Goal: Task Accomplishment & Management: Use online tool/utility

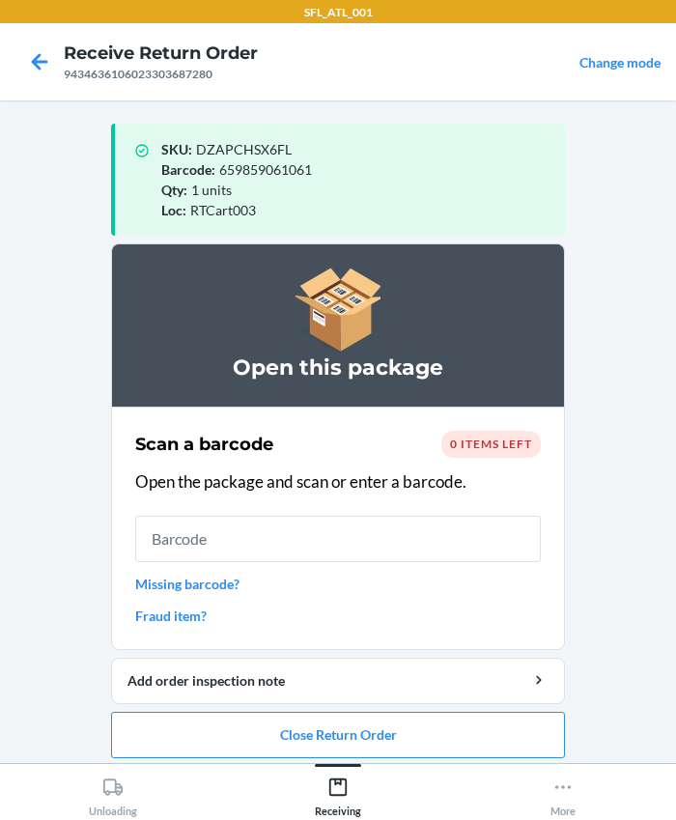
scroll to position [10, 0]
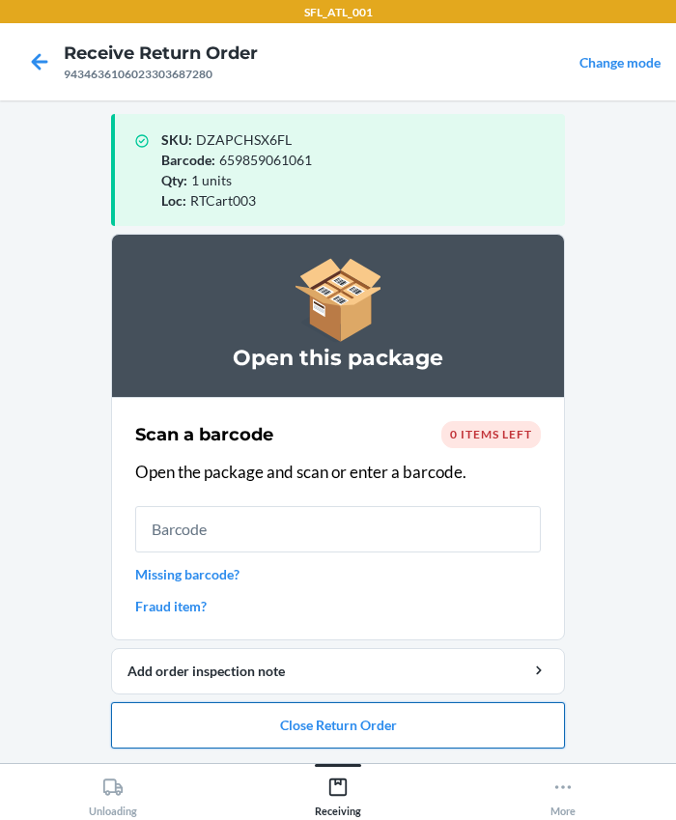
click at [315, 722] on button "Close Return Order" at bounding box center [338, 725] width 454 height 46
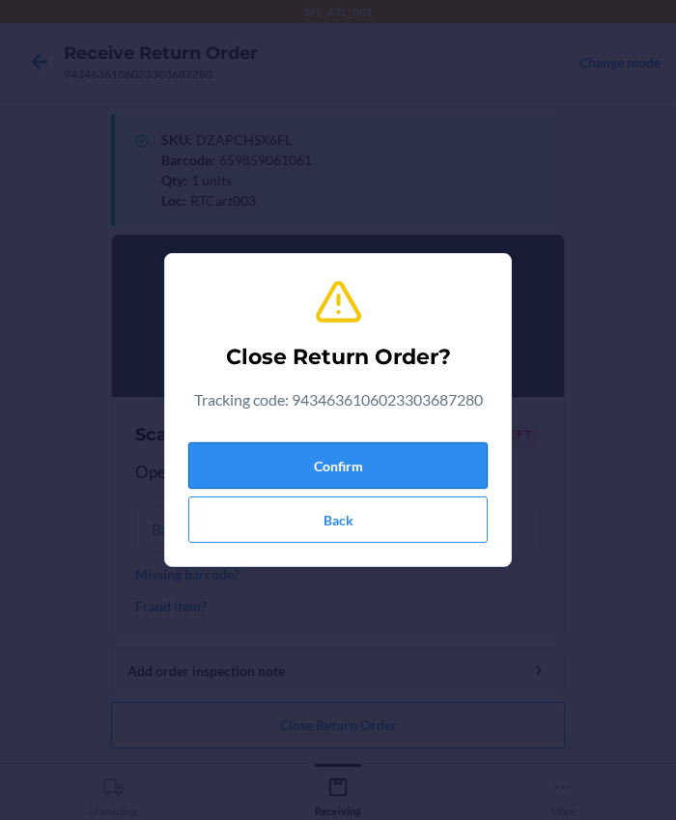
click at [261, 449] on button "Confirm" at bounding box center [337, 465] width 299 height 46
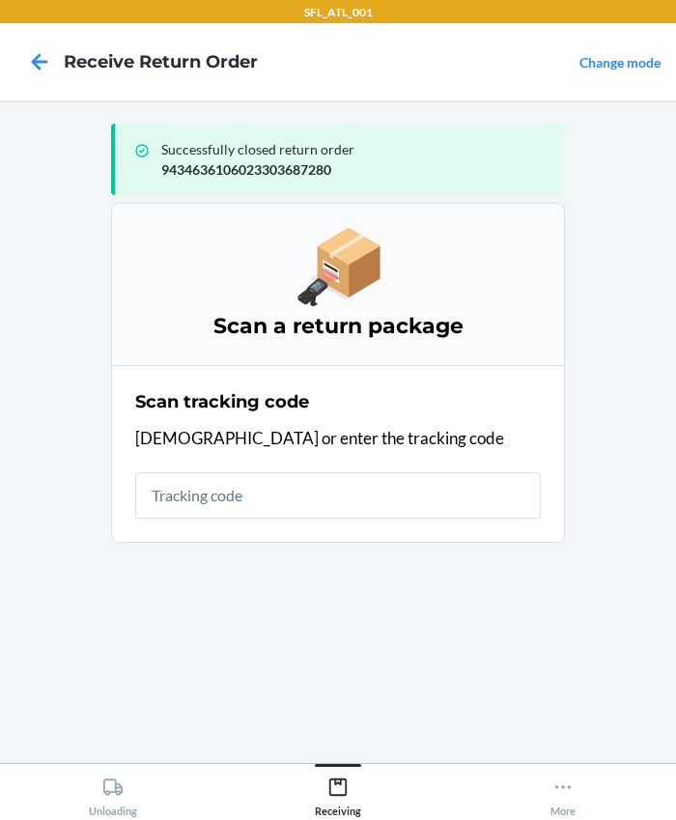
click at [244, 496] on input "text" at bounding box center [338, 495] width 406 height 46
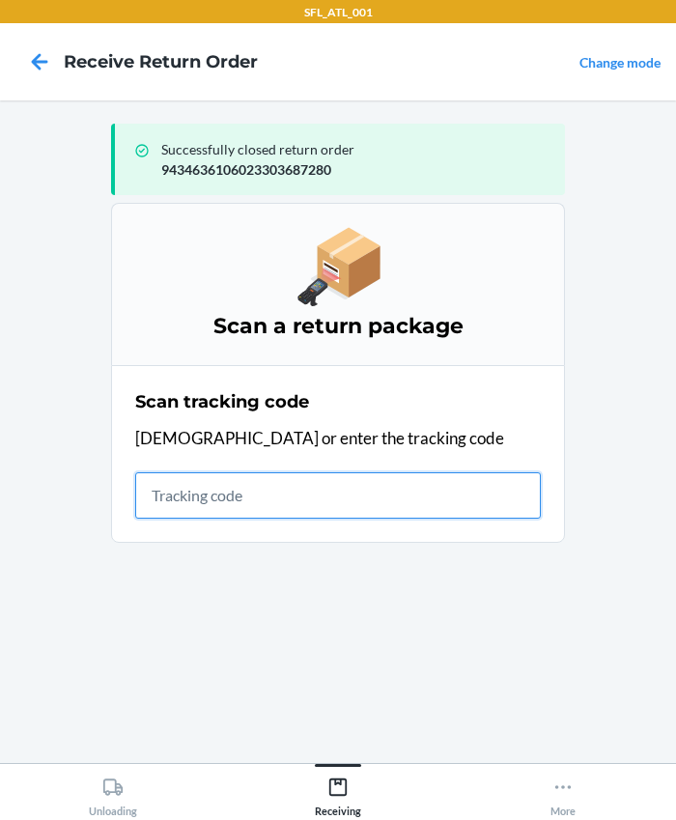
click at [184, 509] on input "text" at bounding box center [338, 495] width 406 height 46
type input "420302599434636106023304625830"
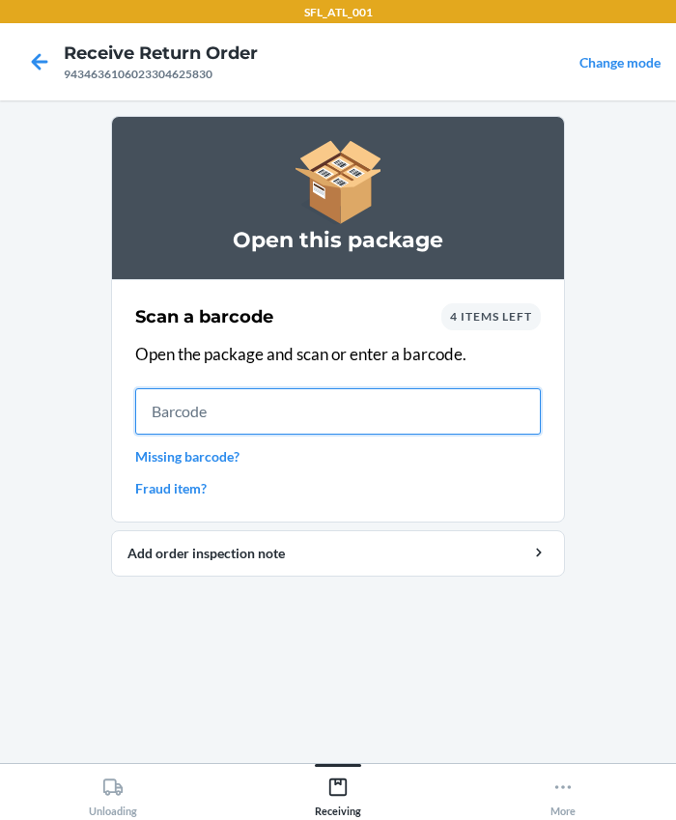
click at [219, 426] on input "text" at bounding box center [338, 411] width 406 height 46
type input "659359804212"
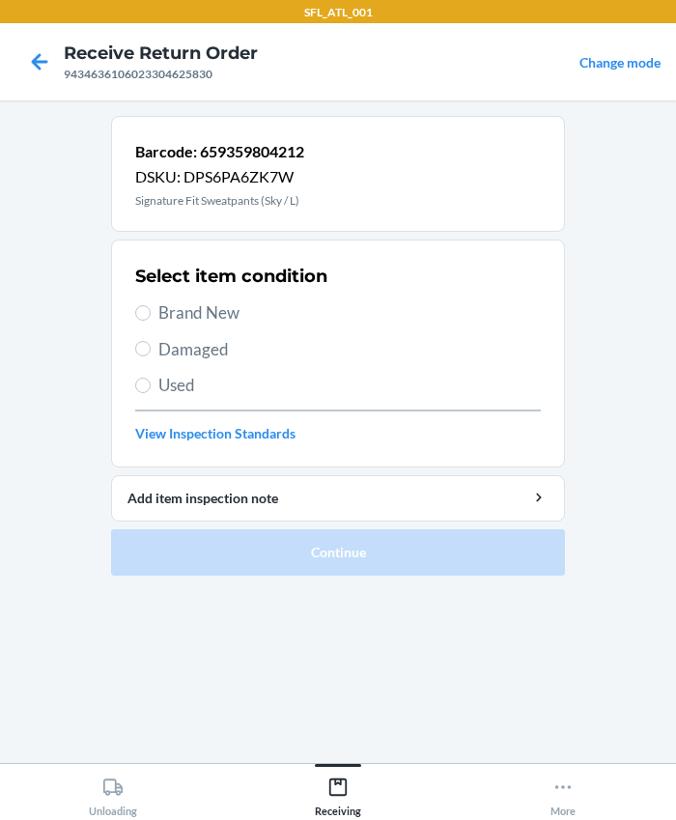
click at [165, 313] on span "Brand New" at bounding box center [349, 312] width 382 height 25
click at [151, 313] on input "Brand New" at bounding box center [142, 312] width 15 height 15
radio input "true"
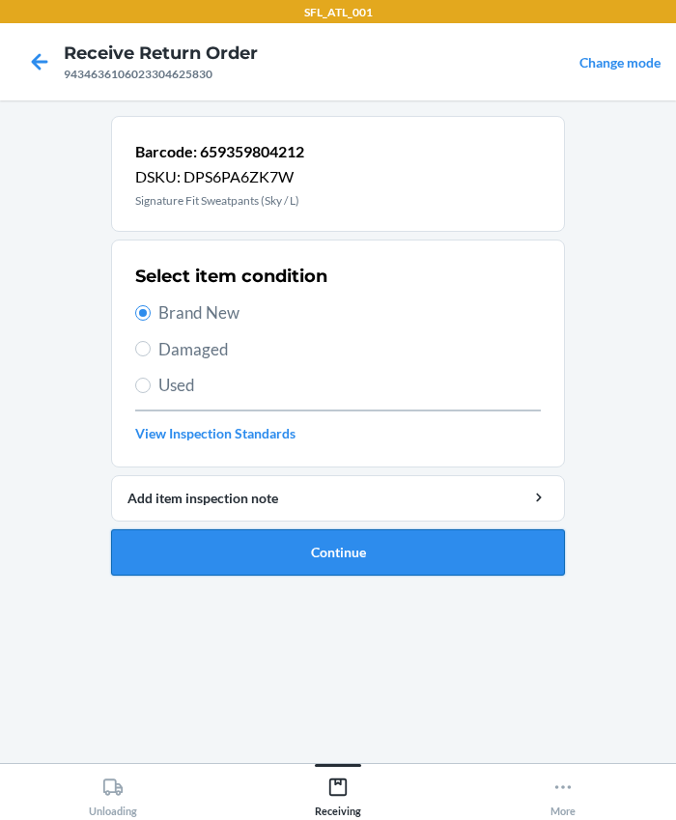
click at [298, 550] on button "Continue" at bounding box center [338, 552] width 454 height 46
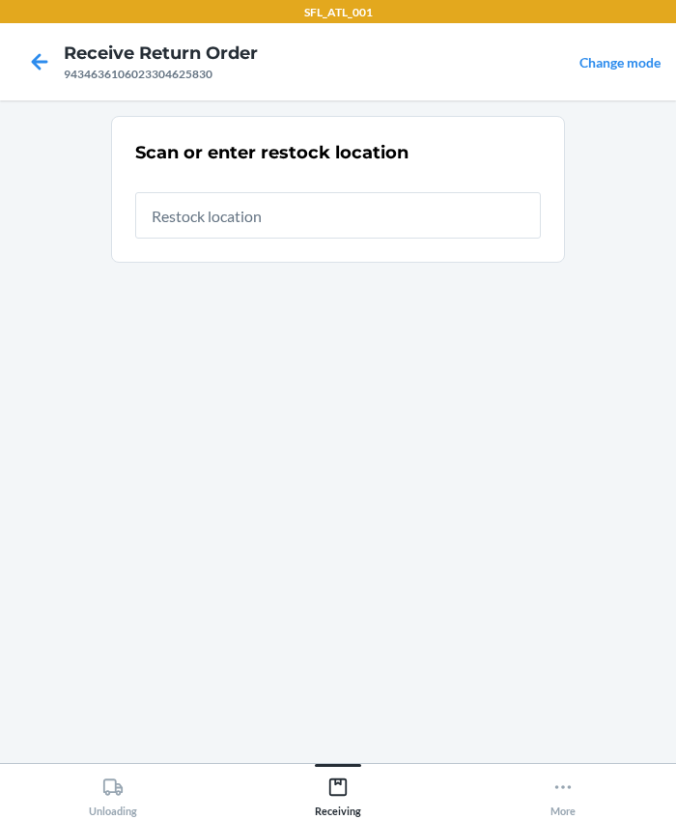
click at [217, 219] on input "text" at bounding box center [338, 215] width 406 height 46
type input "RTCart003"
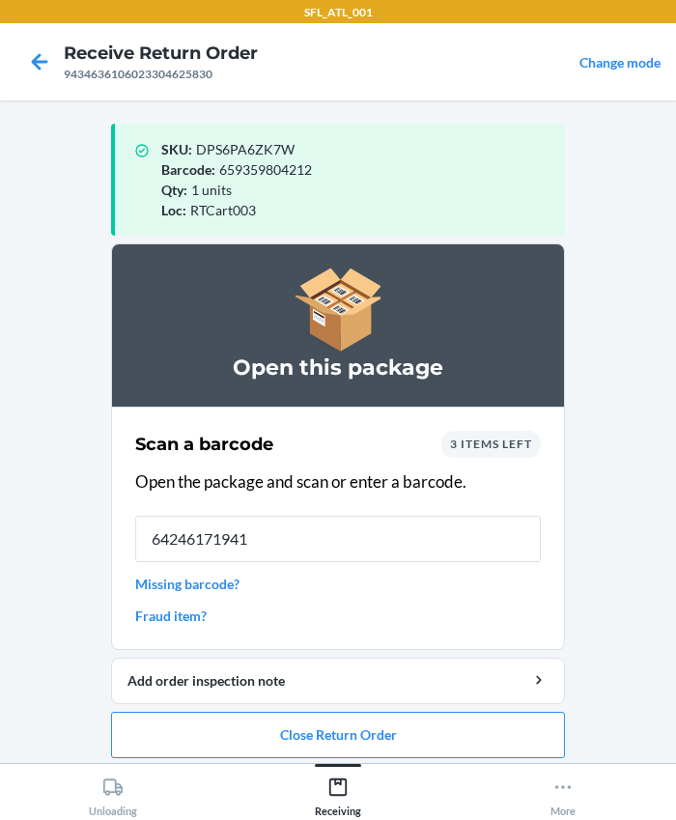
type input "642461719413"
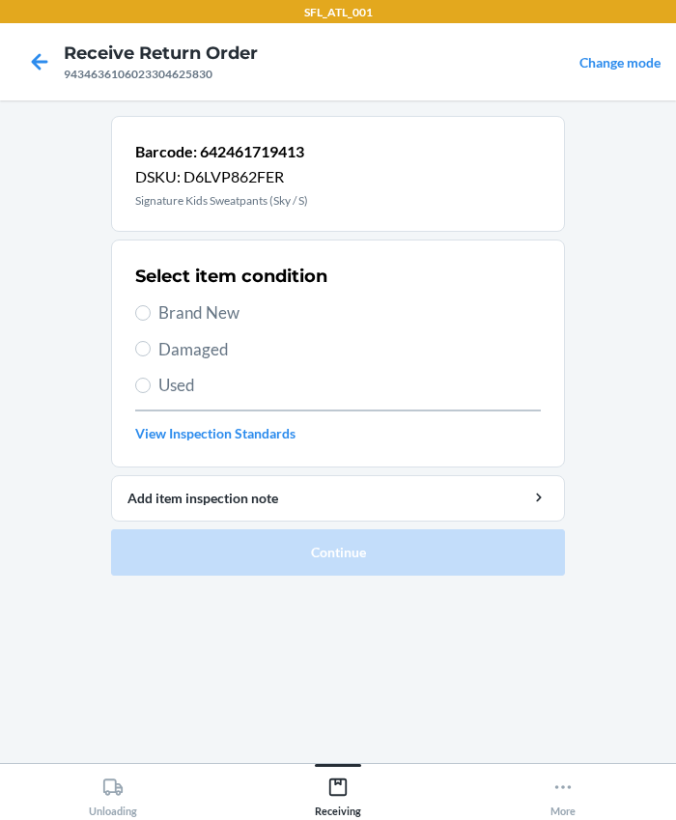
click at [179, 309] on span "Brand New" at bounding box center [349, 312] width 382 height 25
click at [151, 309] on input "Brand New" at bounding box center [142, 312] width 15 height 15
radio input "true"
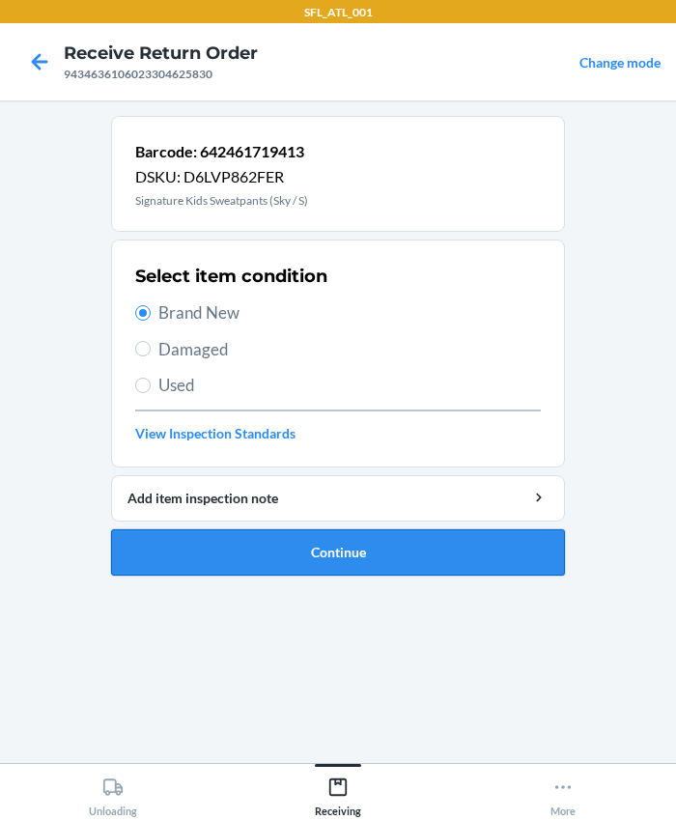
click at [252, 557] on button "Continue" at bounding box center [338, 552] width 454 height 46
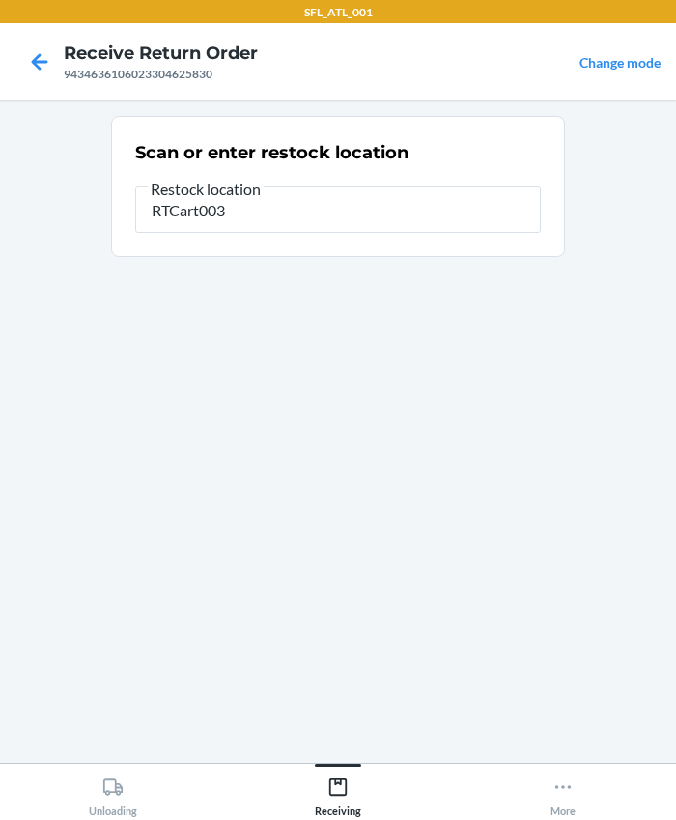
type input "RTCart003"
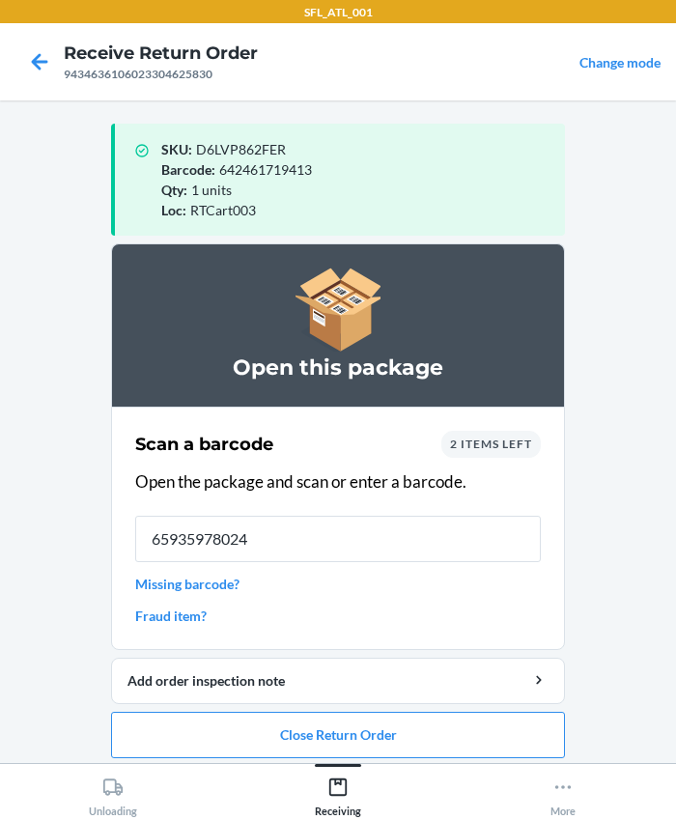
type input "659359780240"
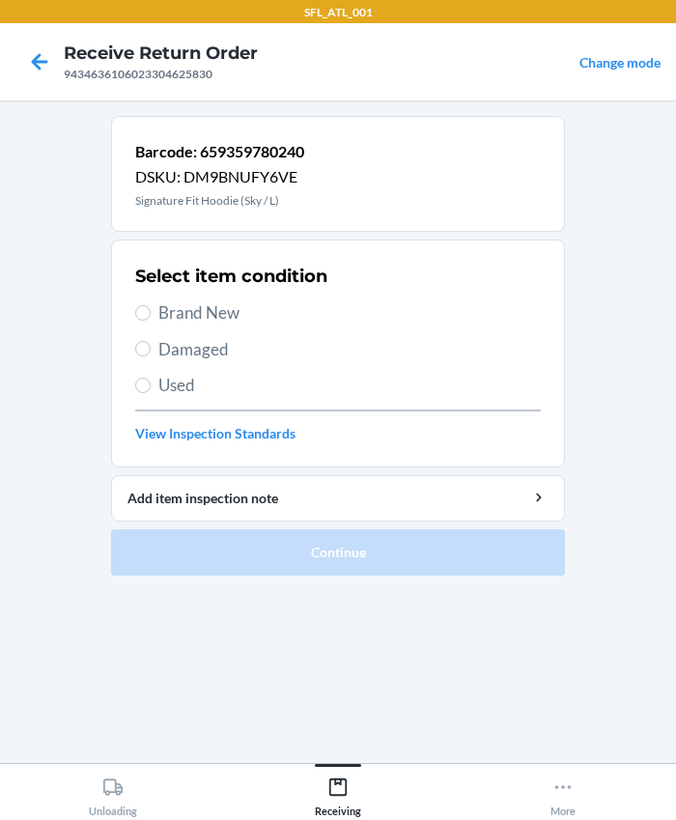
click at [187, 311] on span "Brand New" at bounding box center [349, 312] width 382 height 25
click at [151, 311] on input "Brand New" at bounding box center [142, 312] width 15 height 15
radio input "true"
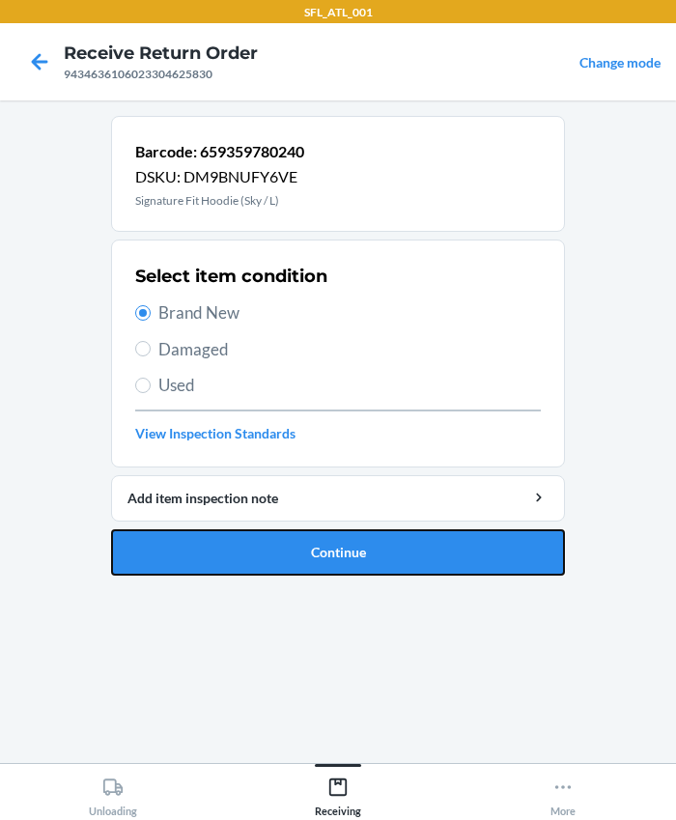
click at [324, 558] on button "Continue" at bounding box center [338, 552] width 454 height 46
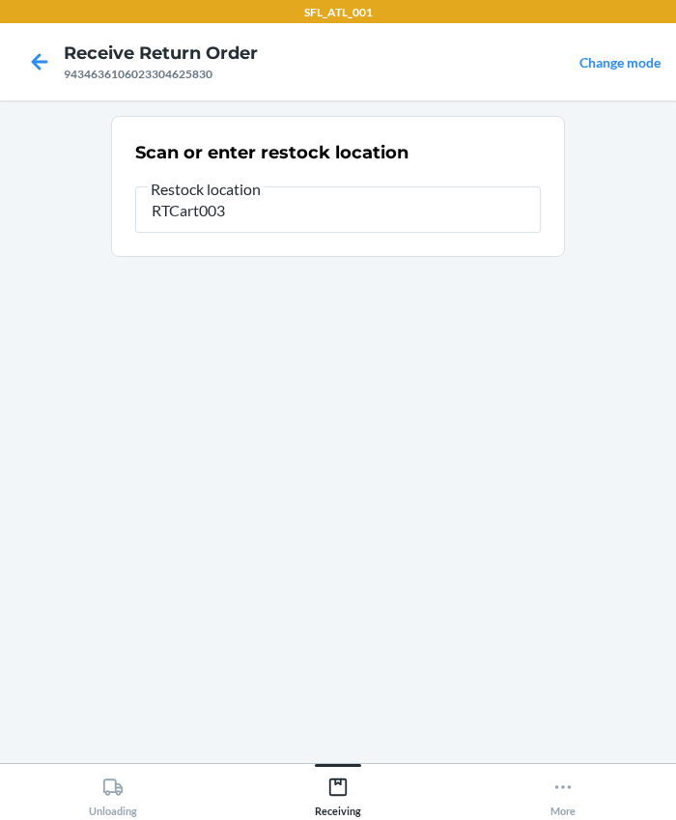
type input "RTCart003"
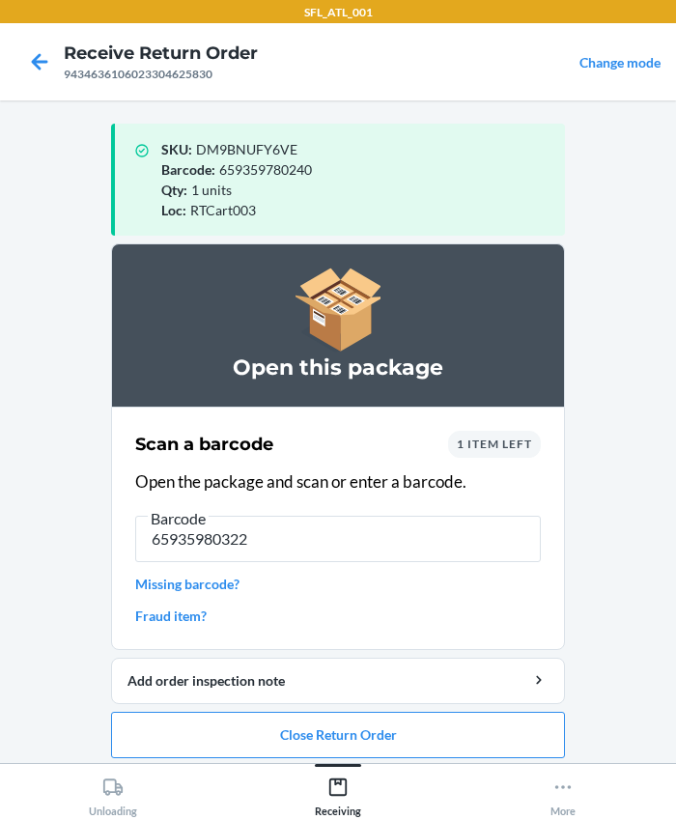
type input "659359803222"
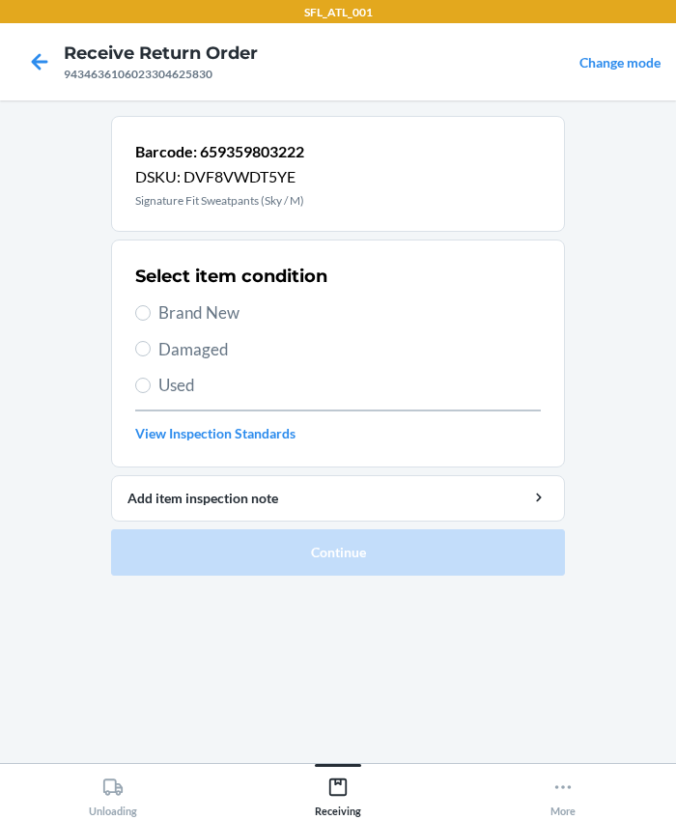
click at [204, 304] on span "Brand New" at bounding box center [349, 312] width 382 height 25
click at [151, 305] on input "Brand New" at bounding box center [142, 312] width 15 height 15
radio input "true"
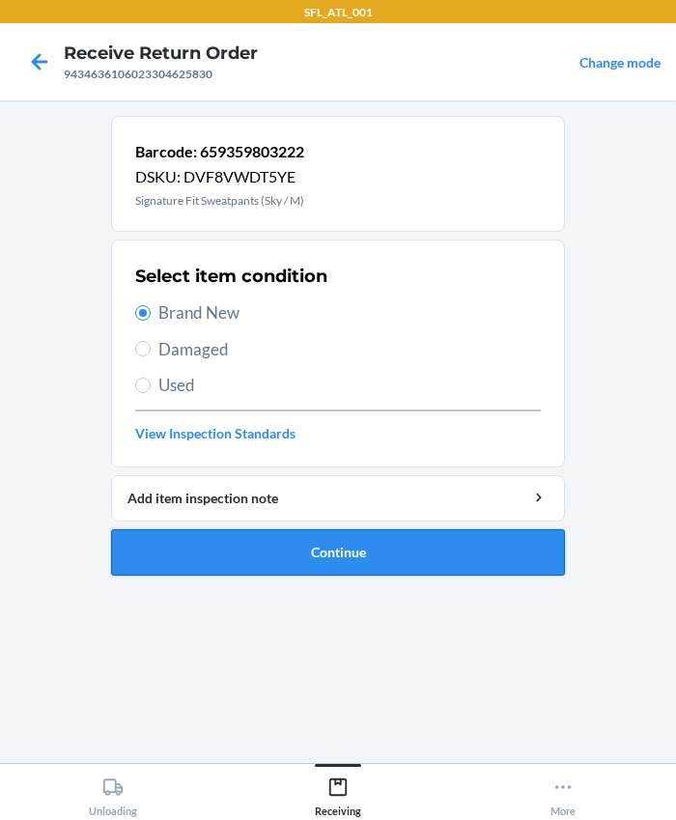
click at [310, 551] on button "Continue" at bounding box center [338, 552] width 454 height 46
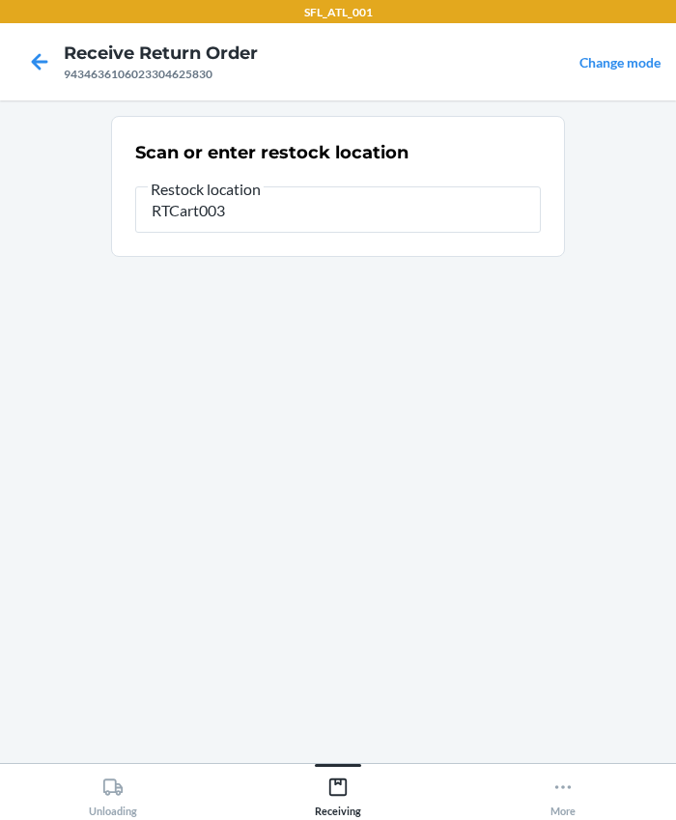
type input "RTCart003"
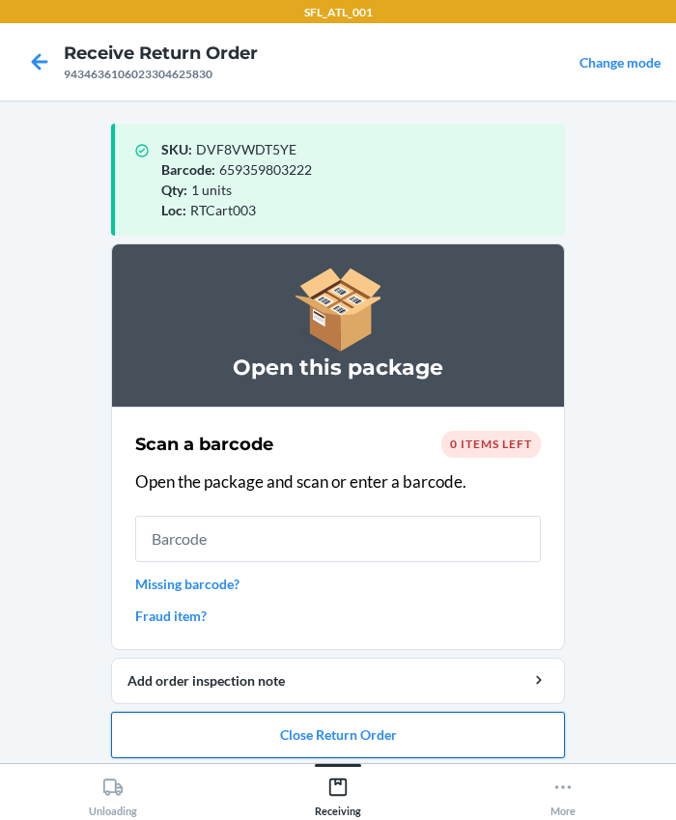
click at [363, 744] on button "Close Return Order" at bounding box center [338, 735] width 454 height 46
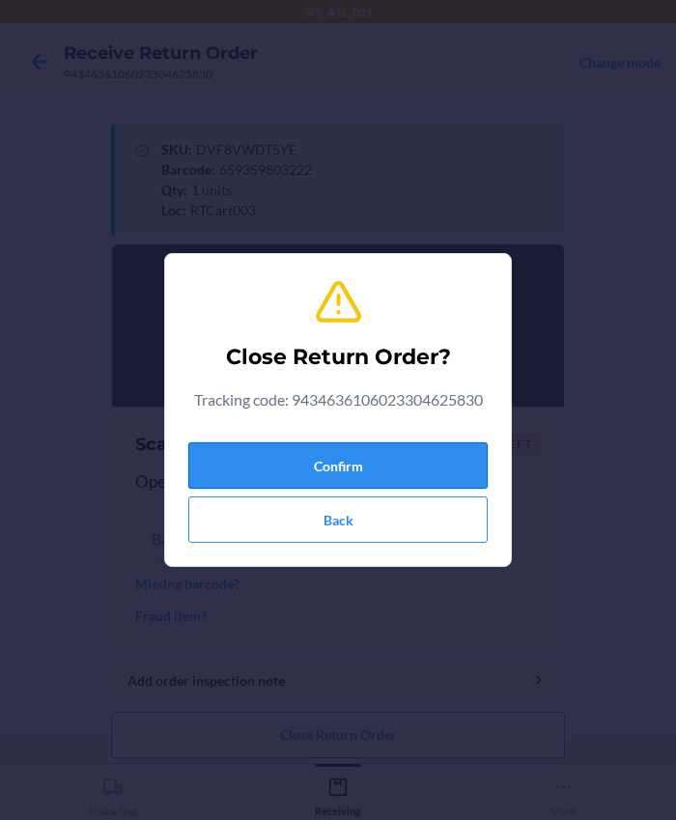
click at [306, 474] on button "Confirm" at bounding box center [337, 465] width 299 height 46
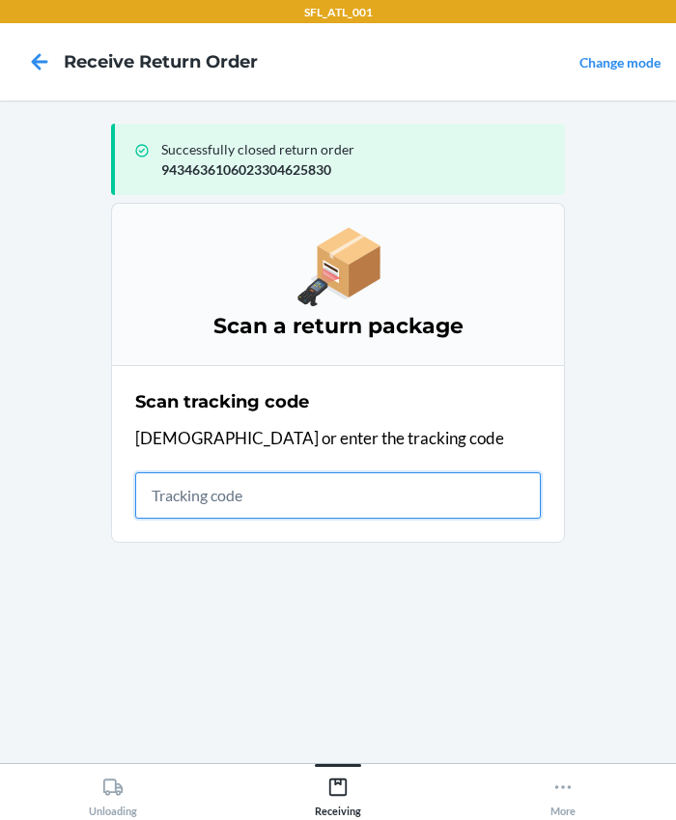
click at [394, 512] on input "text" at bounding box center [338, 495] width 406 height 46
type input "420302599434636106023304308702"
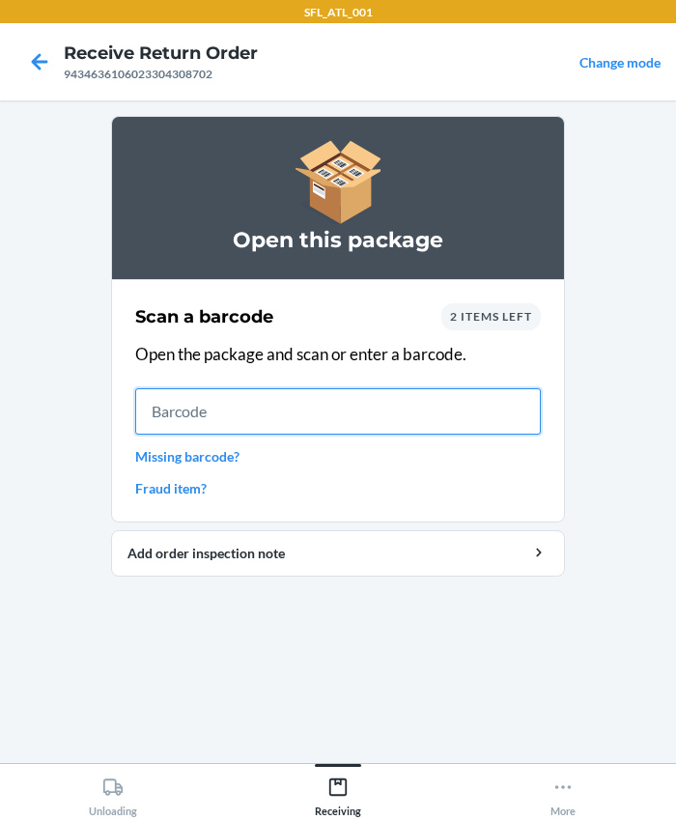
click at [217, 418] on input "text" at bounding box center [338, 411] width 406 height 46
type input "634707035890"
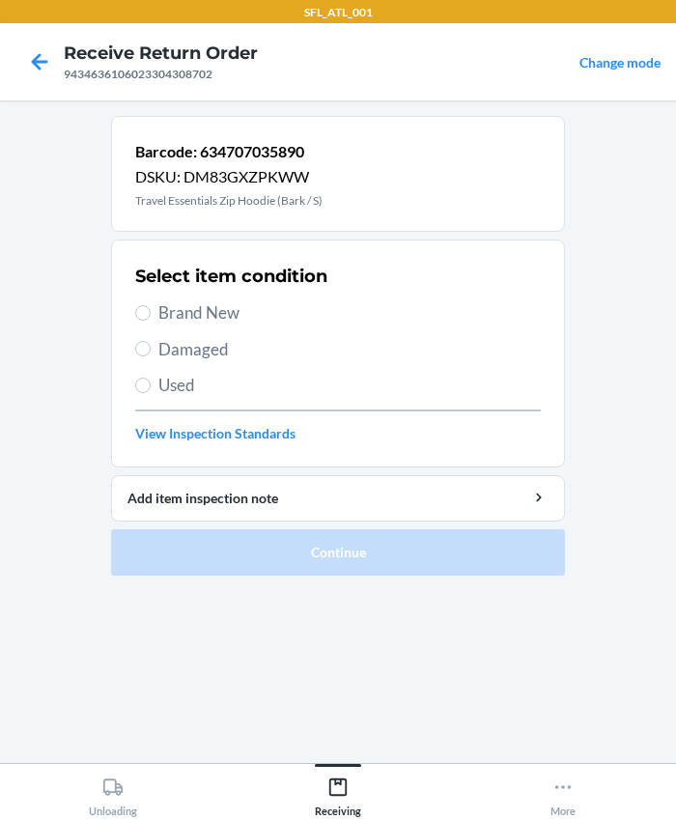
click at [205, 312] on span "Brand New" at bounding box center [349, 312] width 382 height 25
click at [151, 312] on input "Brand New" at bounding box center [142, 312] width 15 height 15
radio input "true"
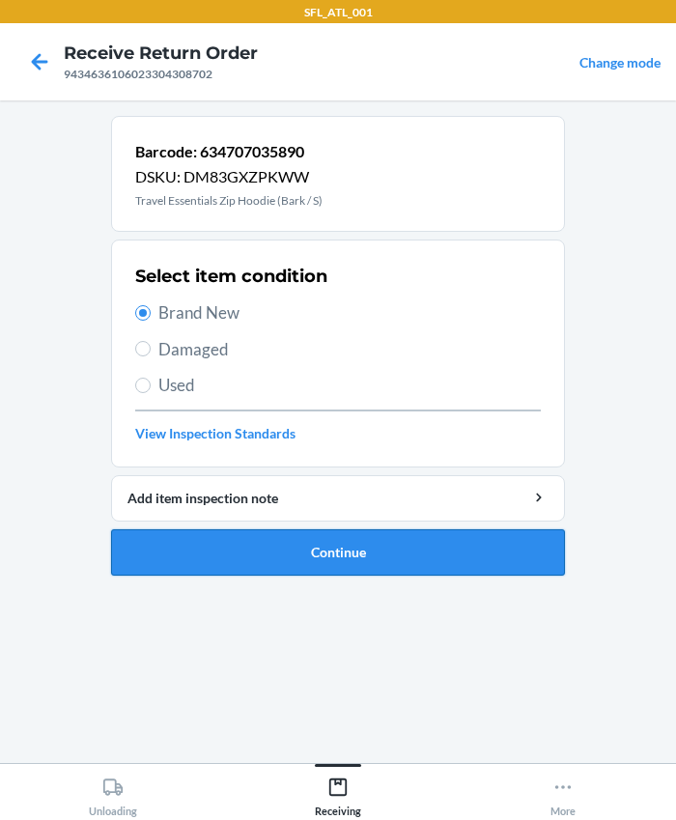
click at [280, 529] on button "Continue" at bounding box center [338, 552] width 454 height 46
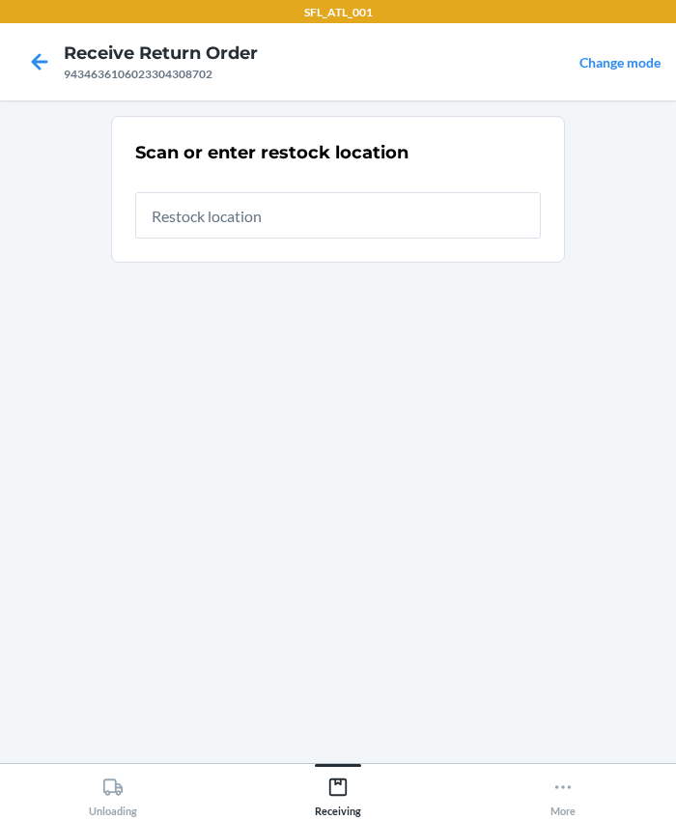
click at [303, 213] on input "text" at bounding box center [338, 215] width 406 height 46
type input "RTCart003"
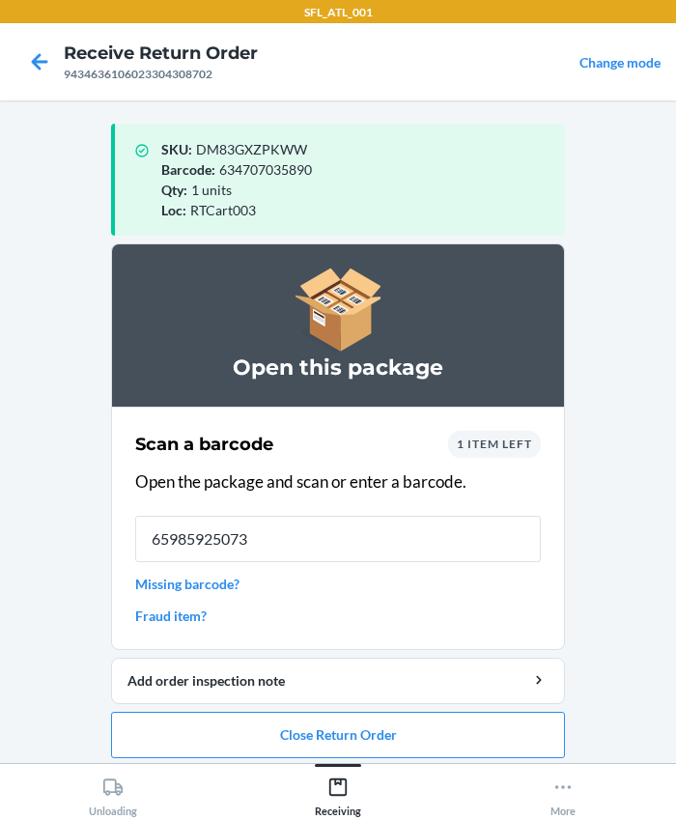
type input "659859250731"
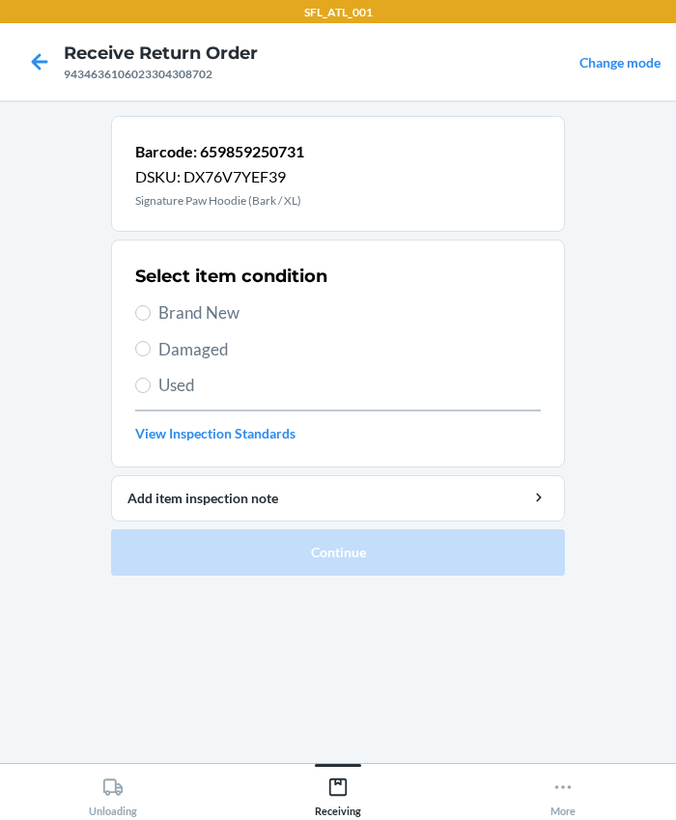
click at [184, 384] on span "Used" at bounding box center [349, 385] width 382 height 25
click at [151, 384] on input "Used" at bounding box center [142, 385] width 15 height 15
radio input "true"
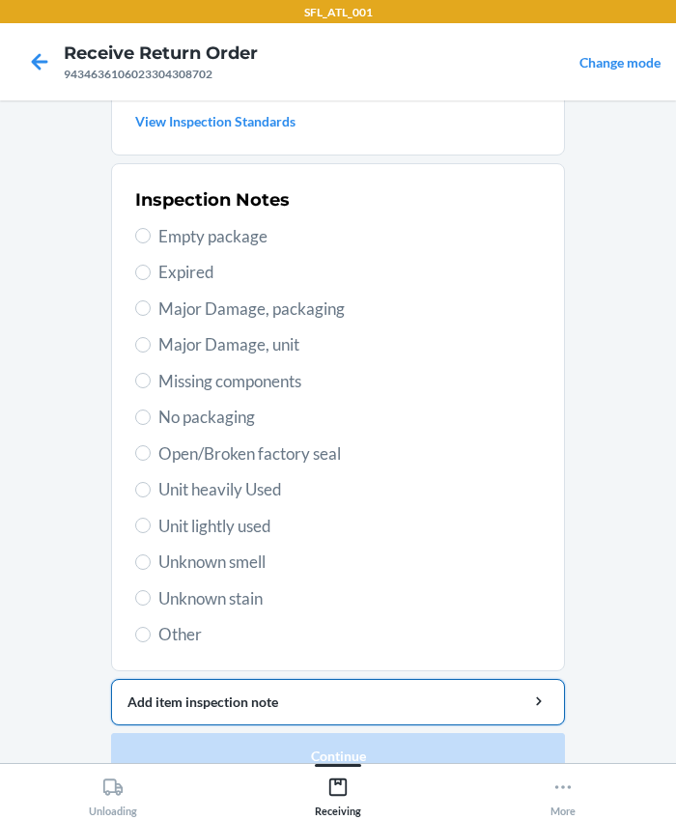
scroll to position [341, 0]
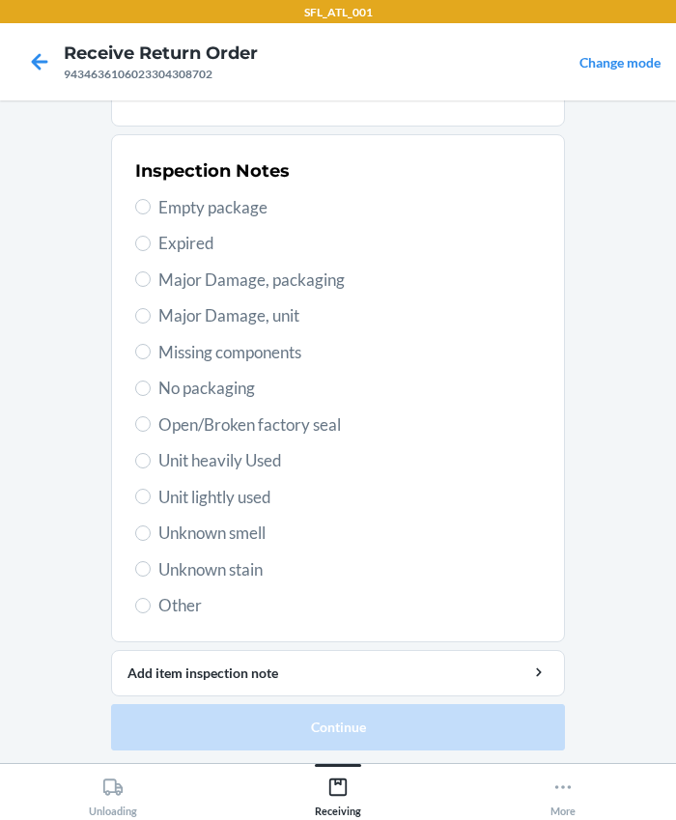
click at [179, 460] on span "Unit heavily Used" at bounding box center [349, 460] width 382 height 25
click at [151, 460] on input "Unit heavily Used" at bounding box center [142, 460] width 15 height 15
radio input "true"
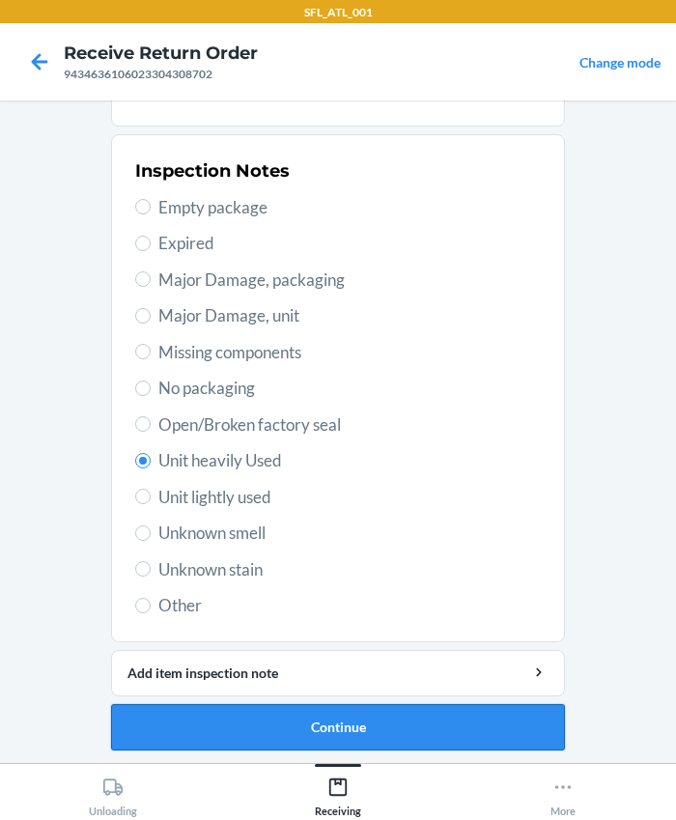
click at [268, 738] on button "Continue" at bounding box center [338, 727] width 454 height 46
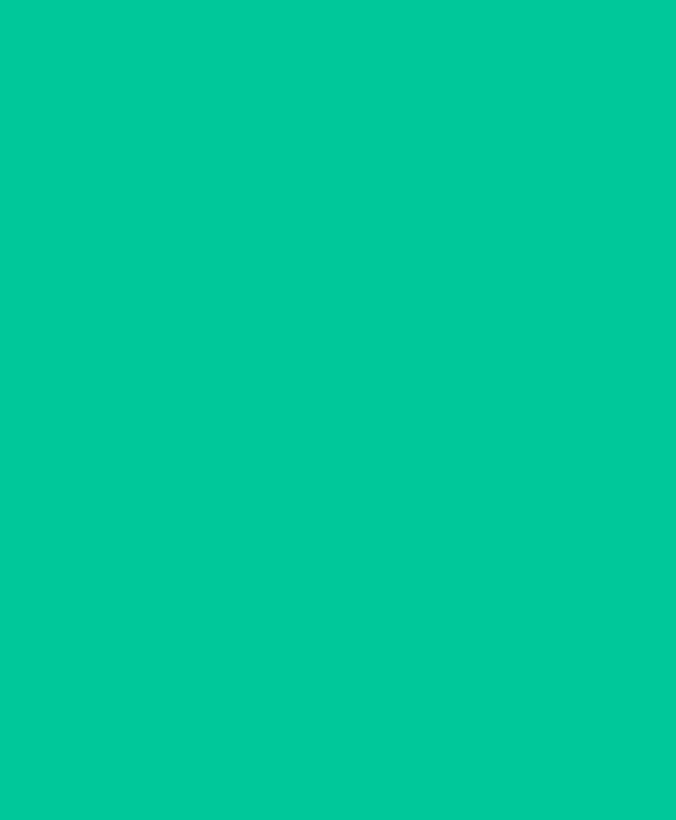
scroll to position [0, 0]
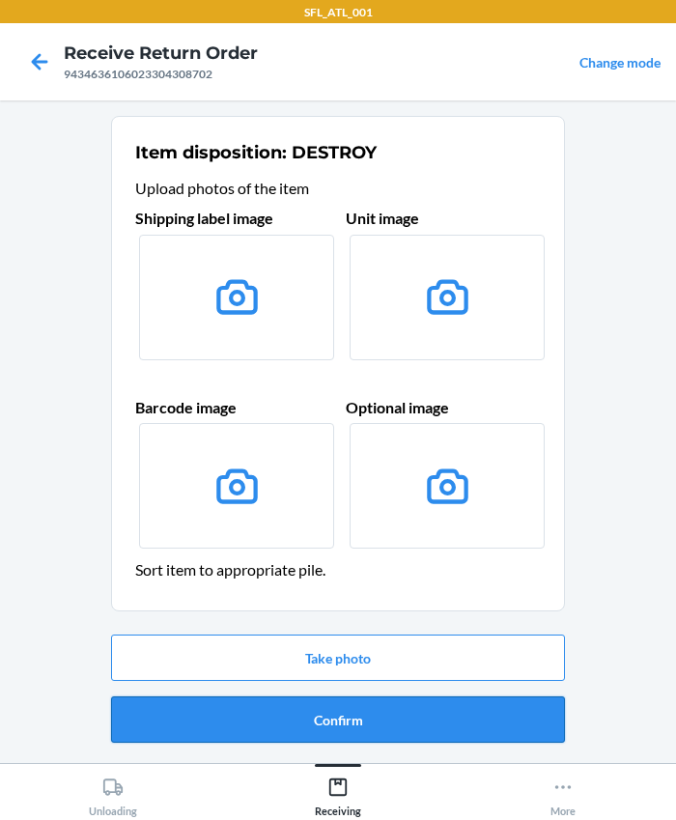
click at [315, 717] on button "Confirm" at bounding box center [338, 719] width 454 height 46
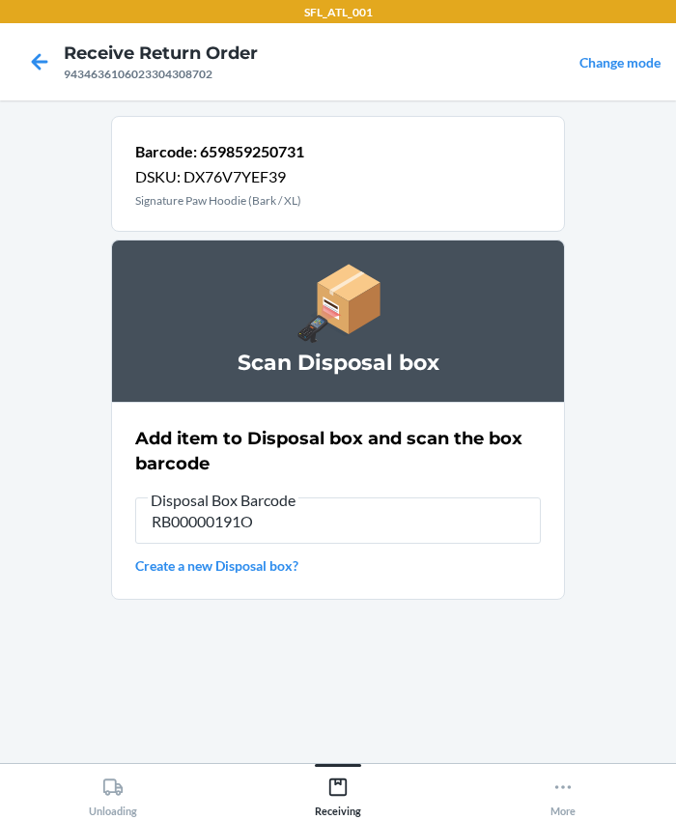
type input "RB00000191O"
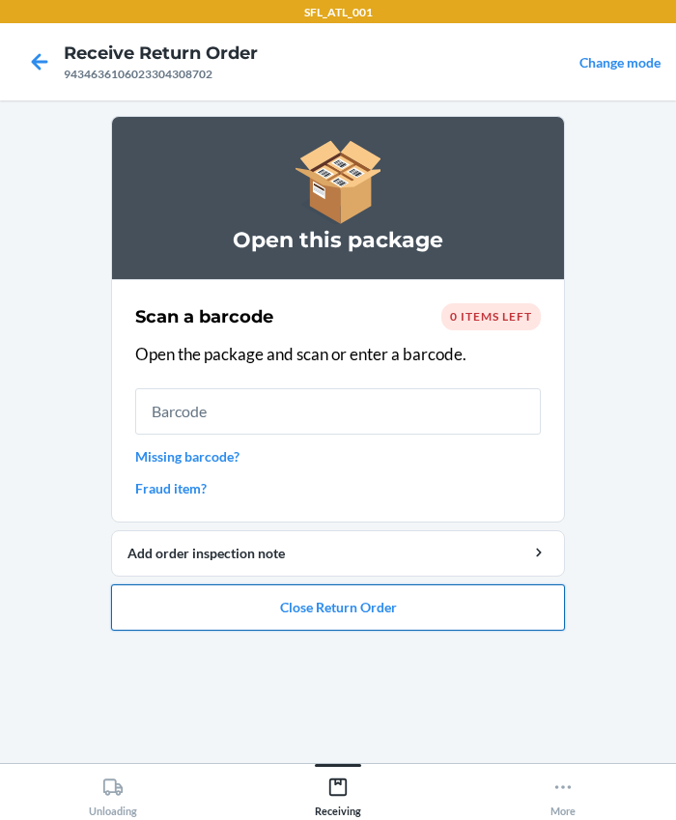
click at [385, 612] on button "Close Return Order" at bounding box center [338, 607] width 454 height 46
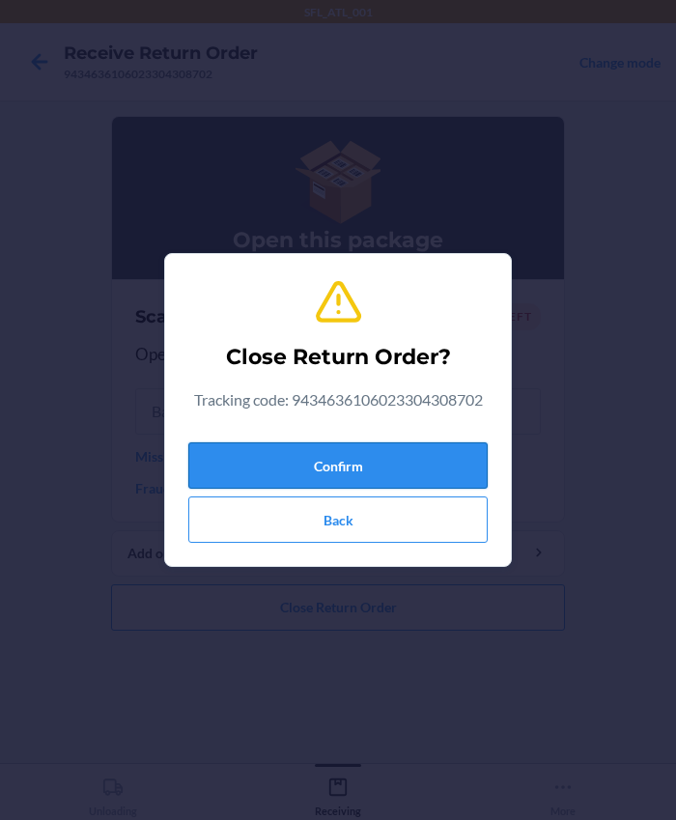
click at [308, 464] on button "Confirm" at bounding box center [337, 465] width 299 height 46
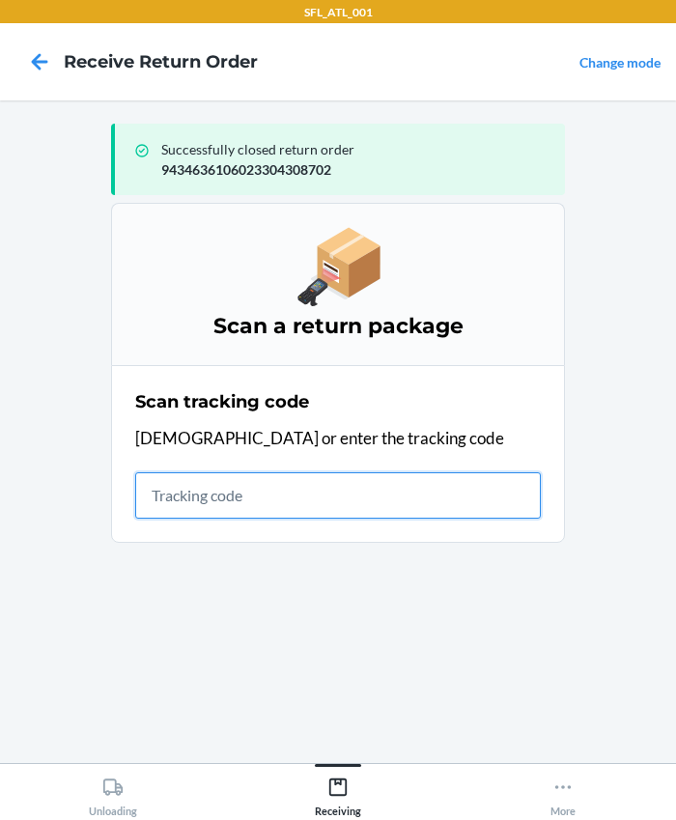
click at [269, 498] on input "text" at bounding box center [338, 495] width 406 height 46
type input "420302599434636106023304385901"
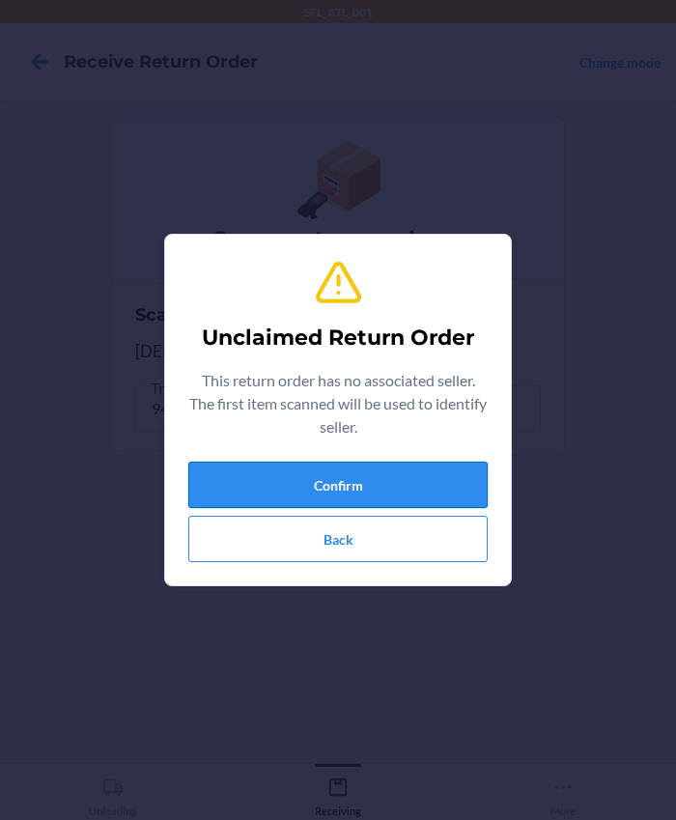
click at [302, 479] on button "Confirm" at bounding box center [337, 485] width 299 height 46
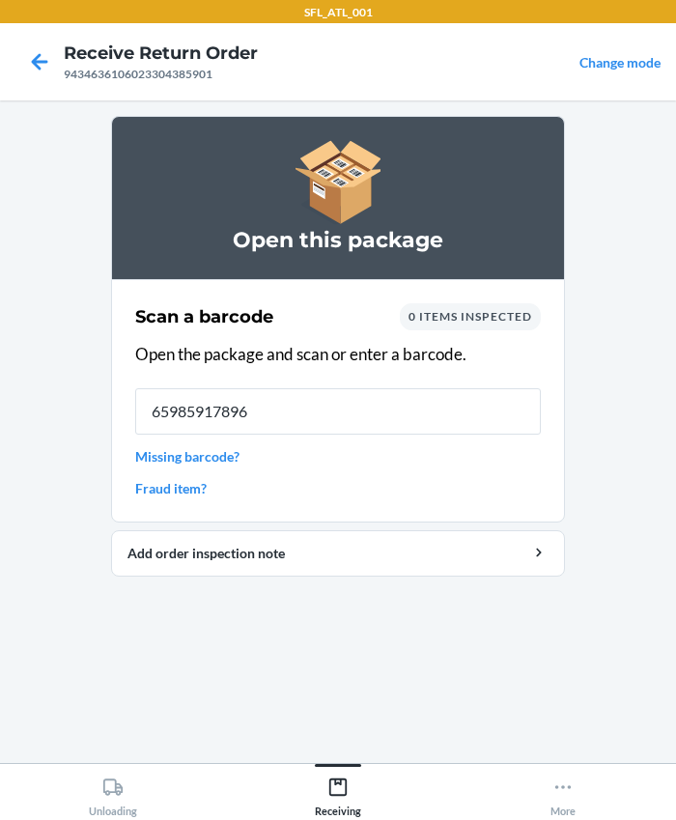
type input "[CREDIT_CARD_NUMBER]"
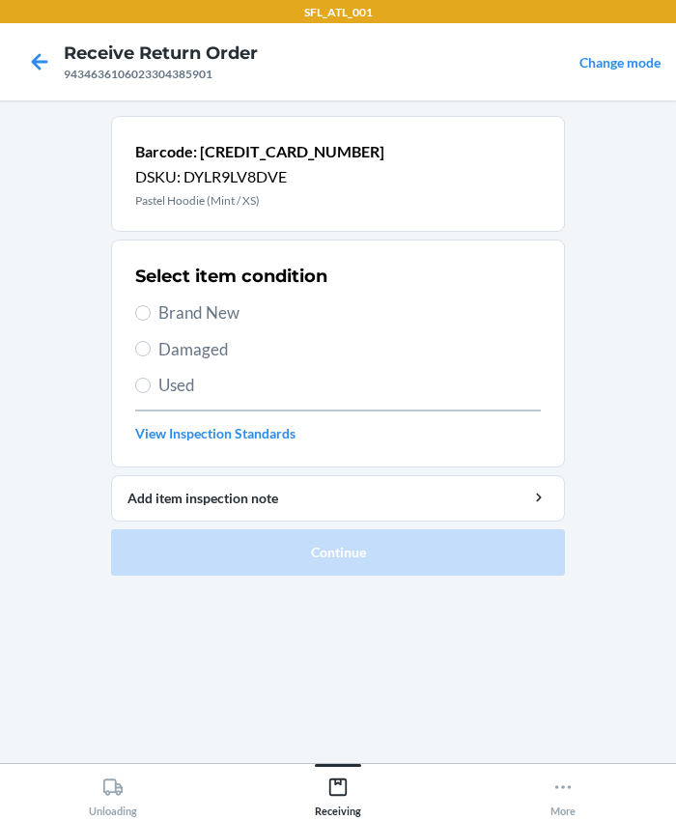
click at [172, 317] on span "Brand New" at bounding box center [349, 312] width 382 height 25
click at [151, 317] on input "Brand New" at bounding box center [142, 312] width 15 height 15
radio input "true"
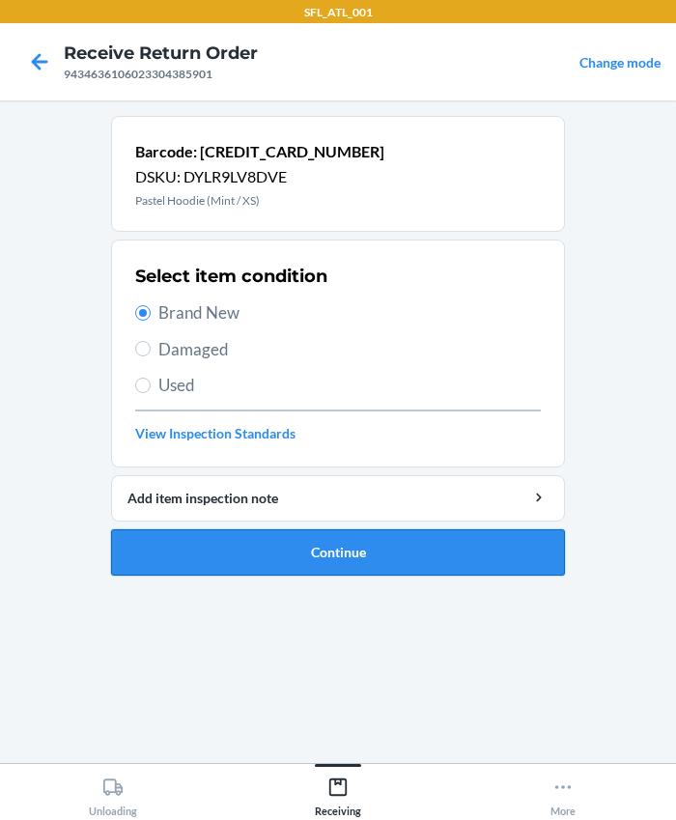
click at [226, 550] on button "Continue" at bounding box center [338, 552] width 454 height 46
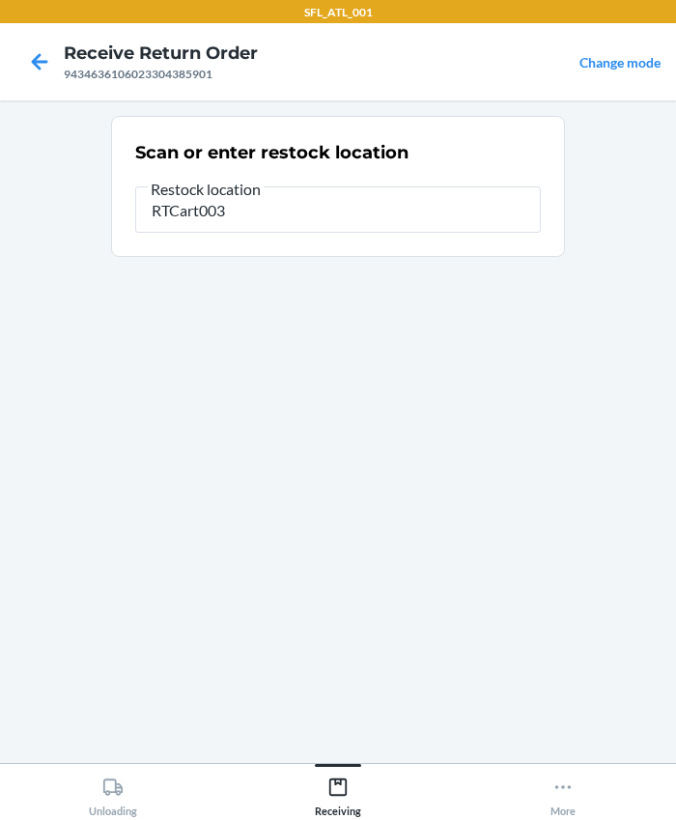
type input "RTCart003"
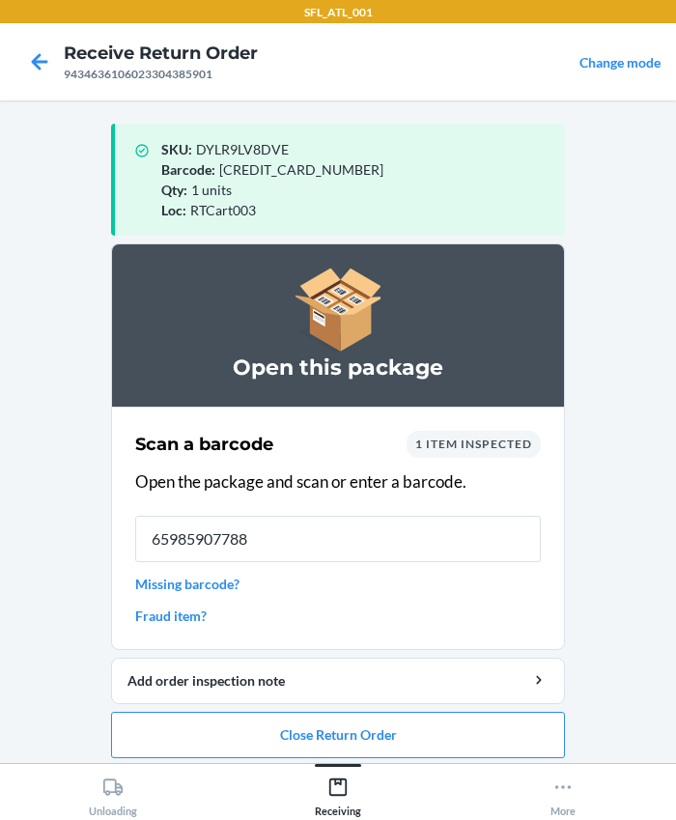
type input "[CREDIT_CARD_NUMBER]"
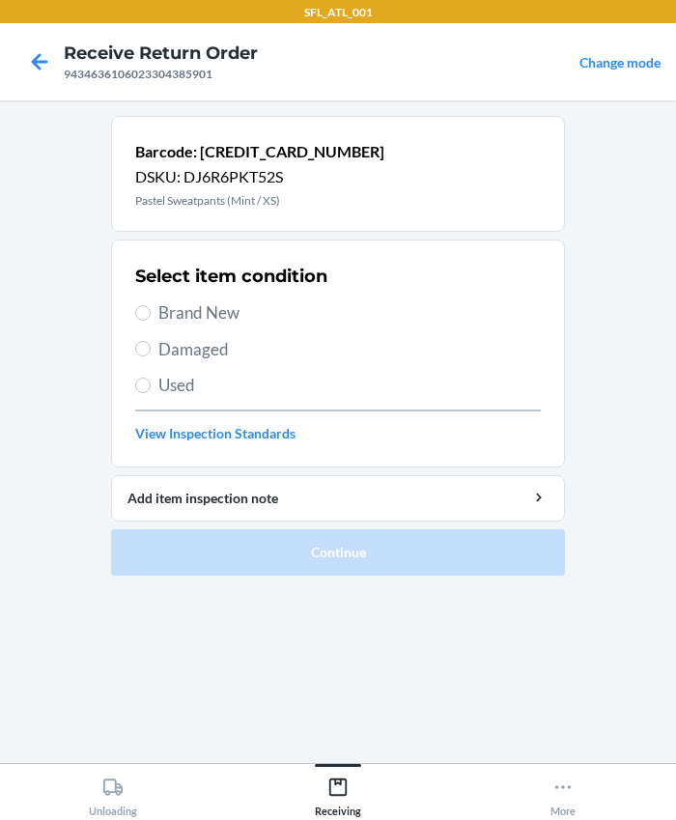
click at [185, 303] on span "Brand New" at bounding box center [349, 312] width 382 height 25
click at [151, 305] on input "Brand New" at bounding box center [142, 312] width 15 height 15
radio input "true"
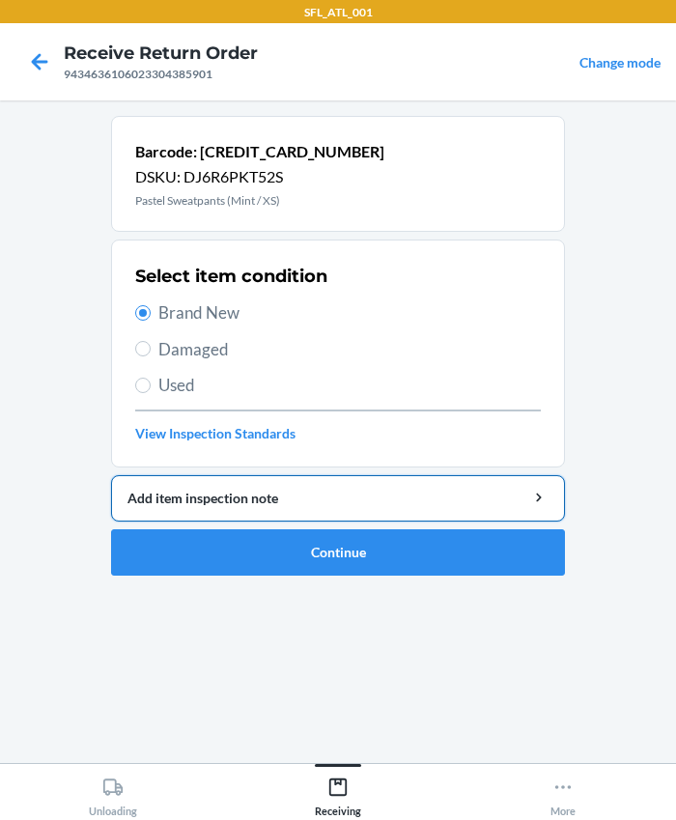
click at [252, 520] on button "Add item inspection note" at bounding box center [338, 498] width 454 height 46
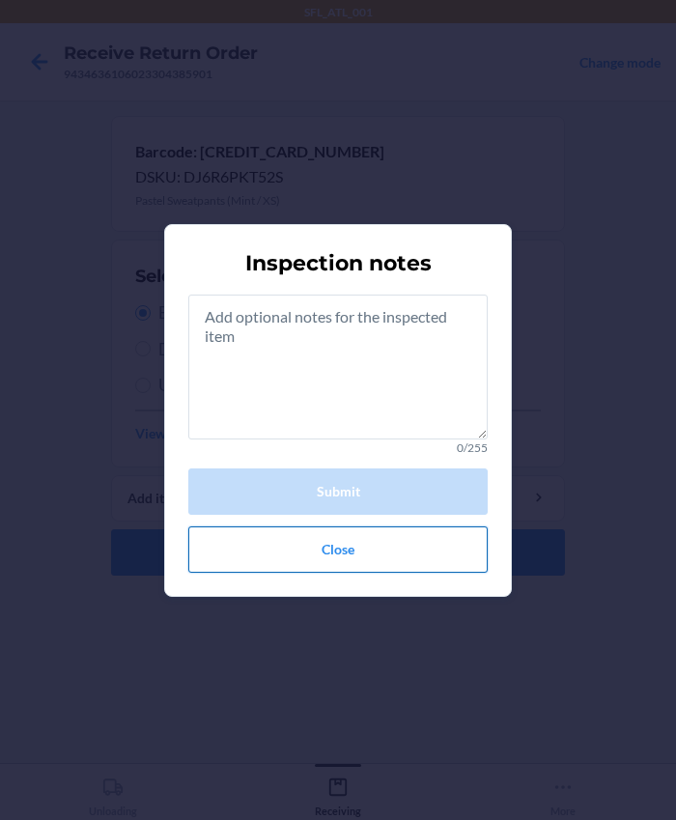
click at [271, 546] on button "Close" at bounding box center [337, 549] width 299 height 46
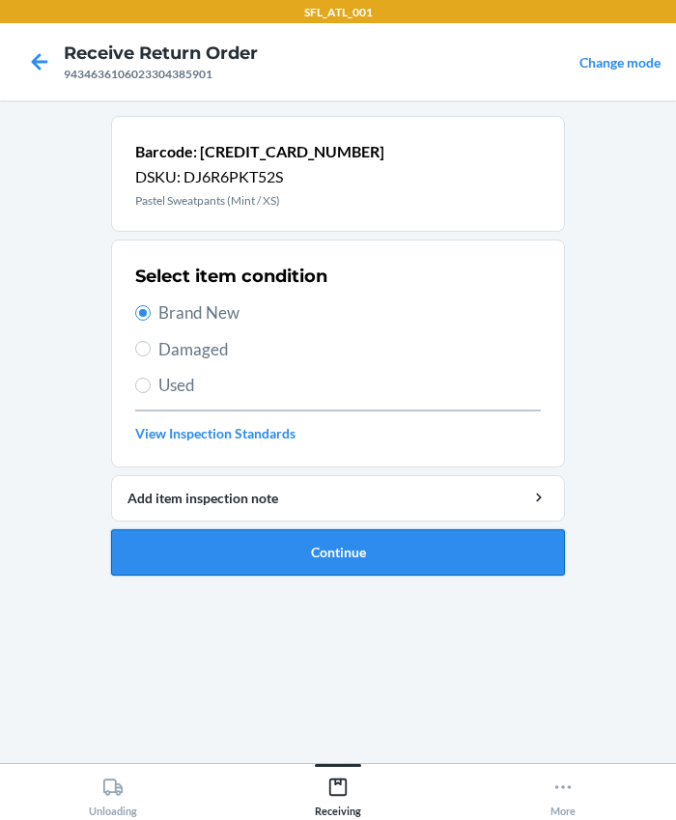
click at [261, 529] on button "Continue" at bounding box center [338, 552] width 454 height 46
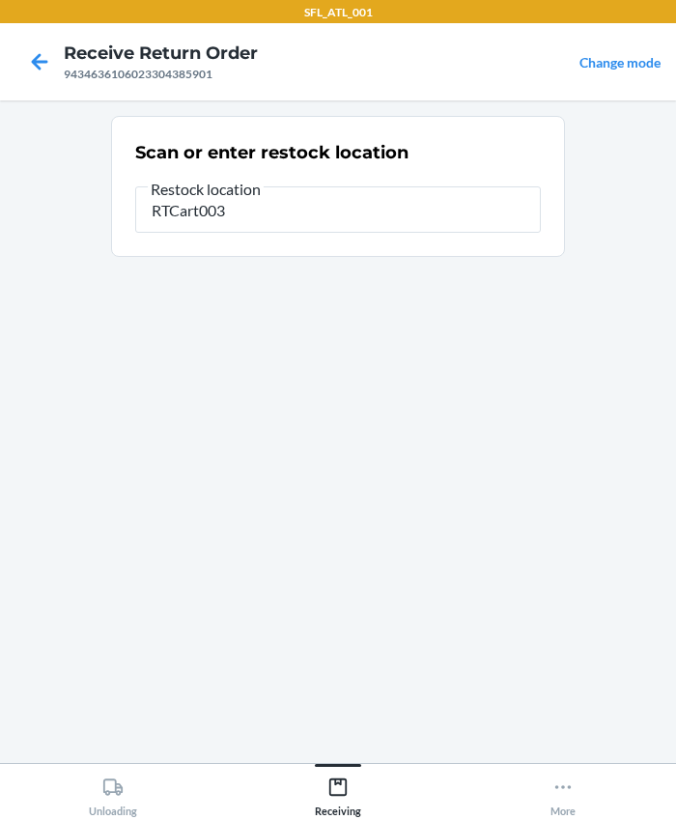
type input "RTCart003"
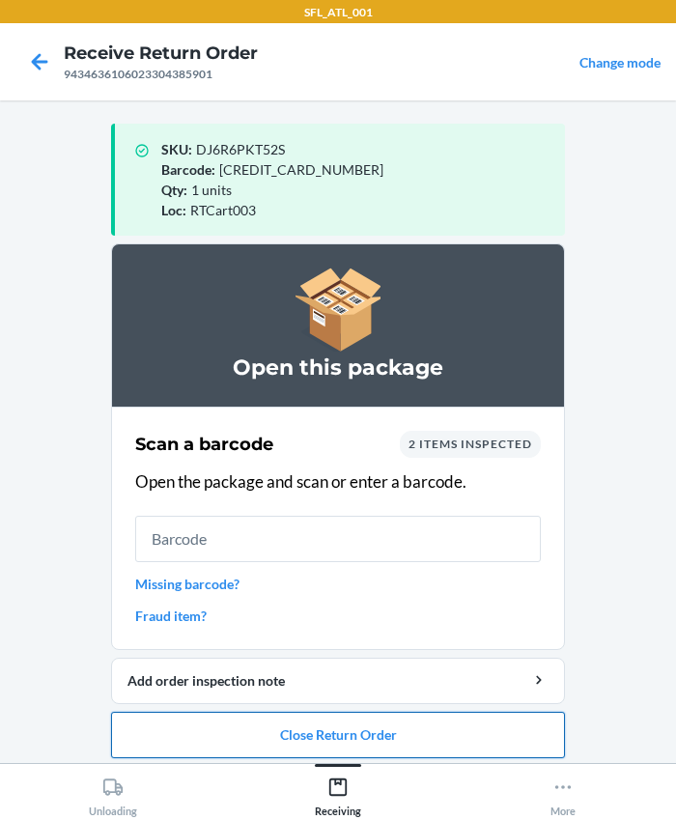
click at [338, 734] on button "Close Return Order" at bounding box center [338, 735] width 454 height 46
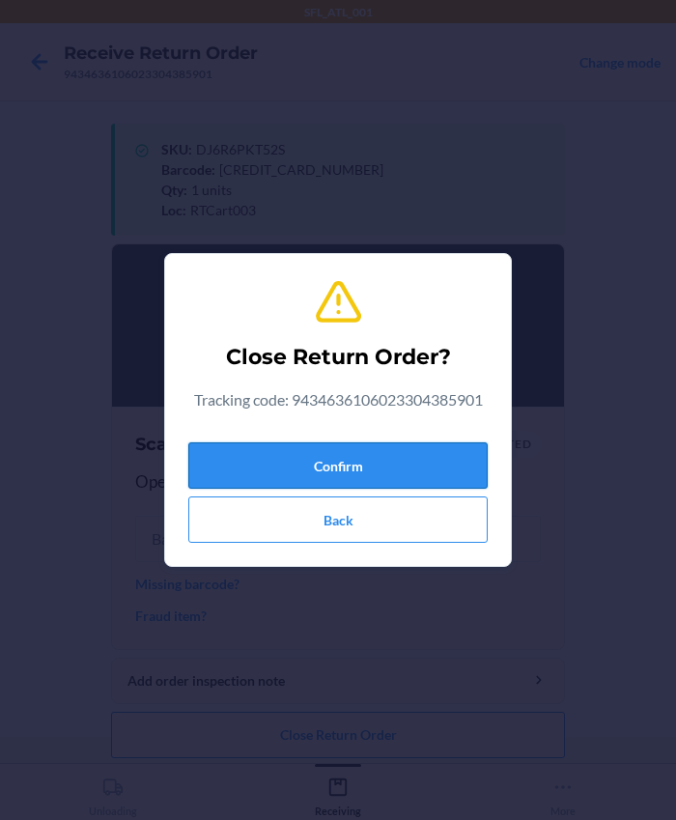
click at [302, 467] on button "Confirm" at bounding box center [337, 465] width 299 height 46
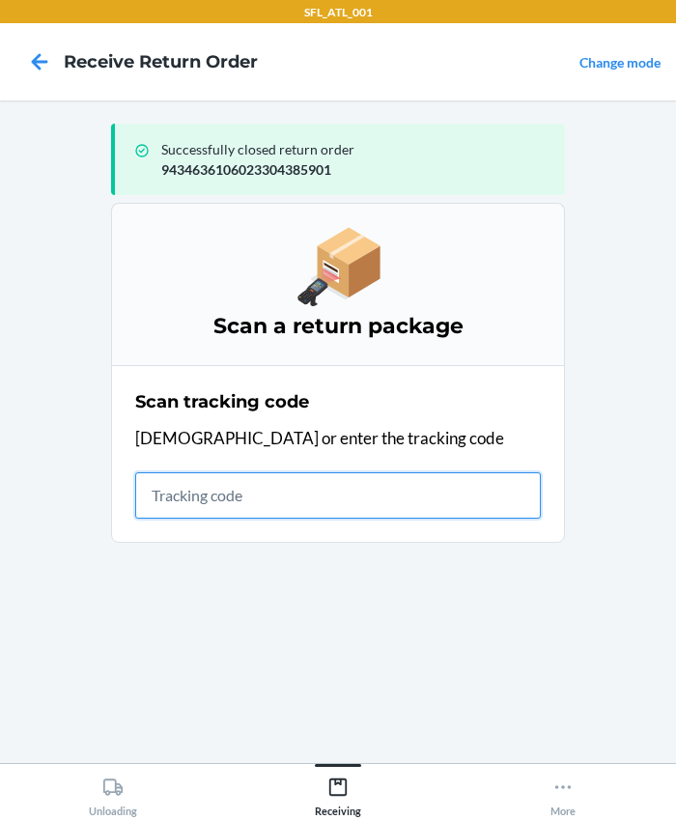
click at [254, 499] on input "text" at bounding box center [338, 495] width 406 height 46
type input "420302599434636106023304395665"
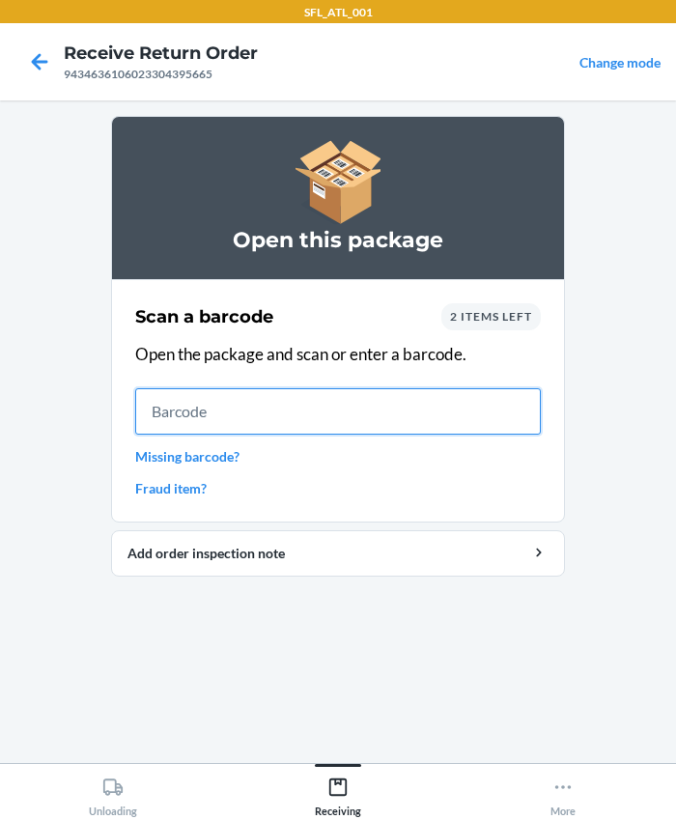
click at [231, 408] on input "text" at bounding box center [338, 411] width 406 height 46
type input "610655713271"
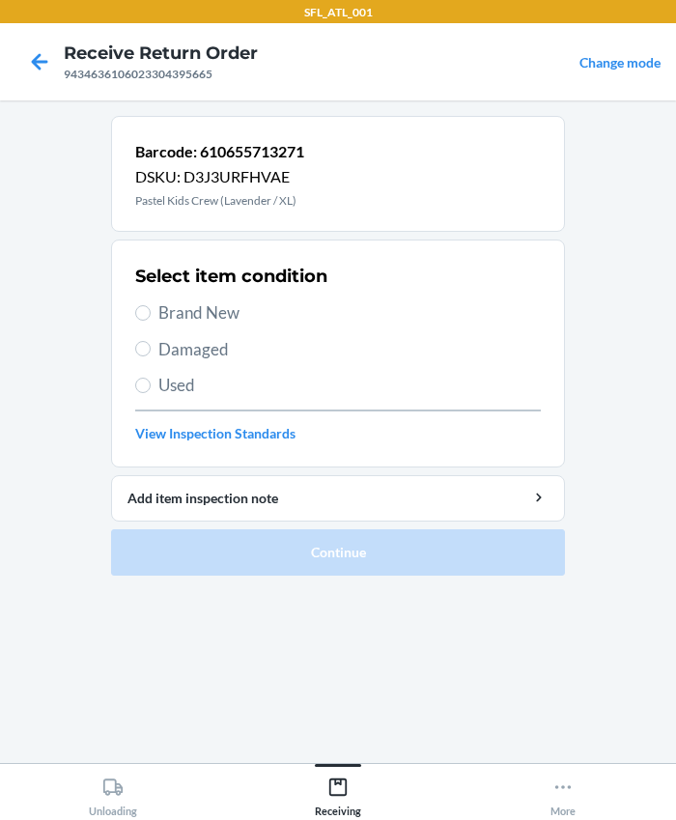
click at [179, 319] on span "Brand New" at bounding box center [349, 312] width 382 height 25
click at [151, 319] on input "Brand New" at bounding box center [142, 312] width 15 height 15
radio input "true"
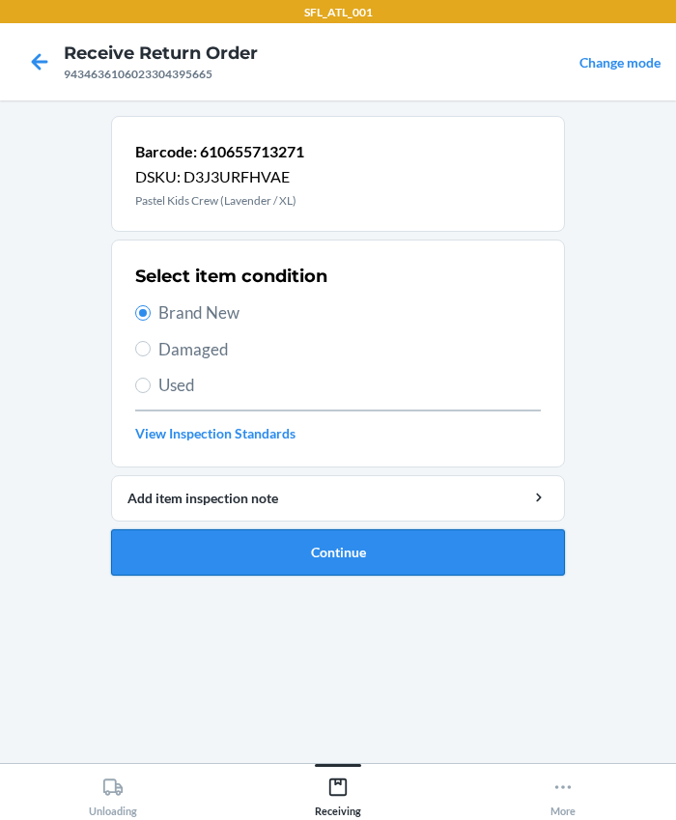
click at [329, 558] on button "Continue" at bounding box center [338, 552] width 454 height 46
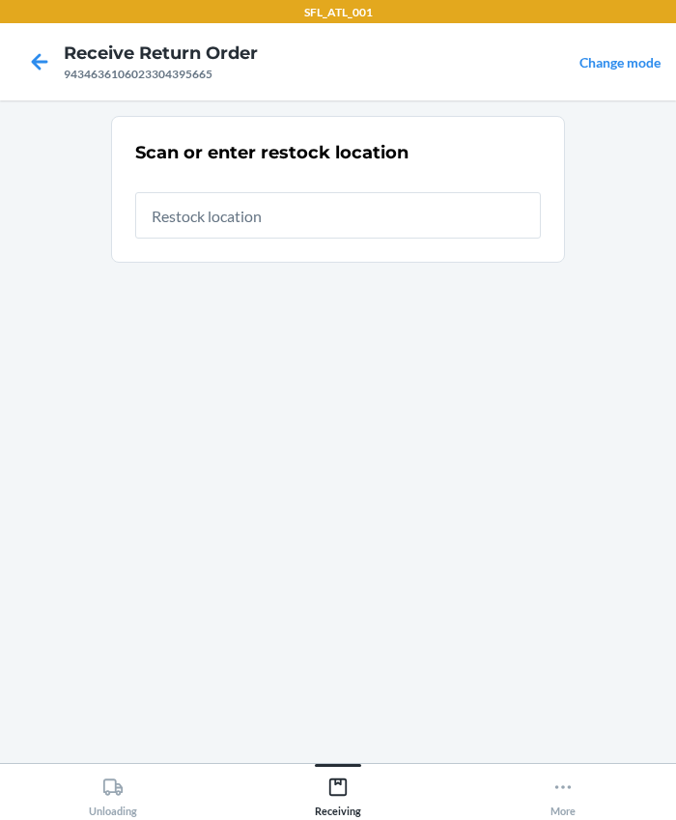
click at [265, 231] on input "text" at bounding box center [338, 215] width 406 height 46
type input "RTCart003"
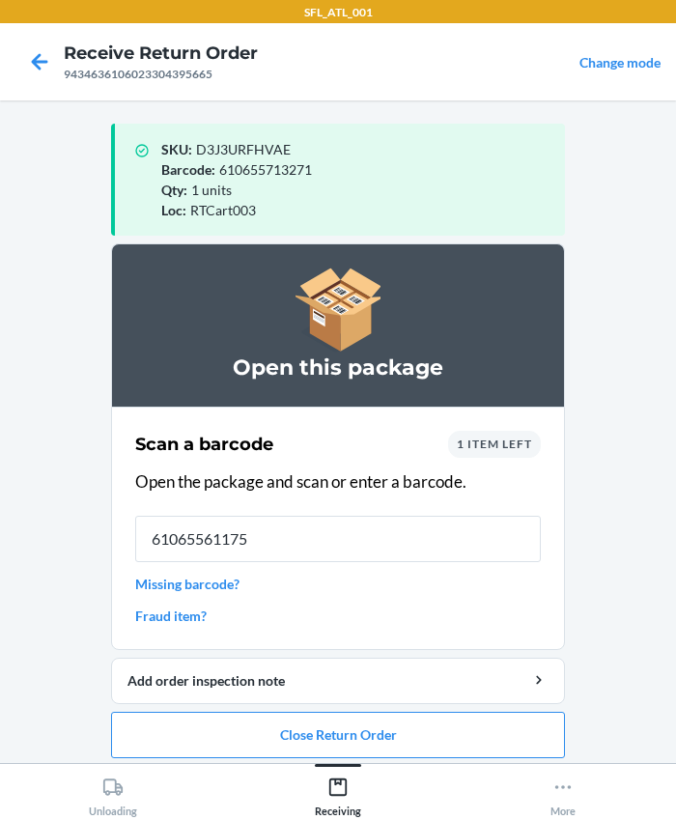
type input "610655611751"
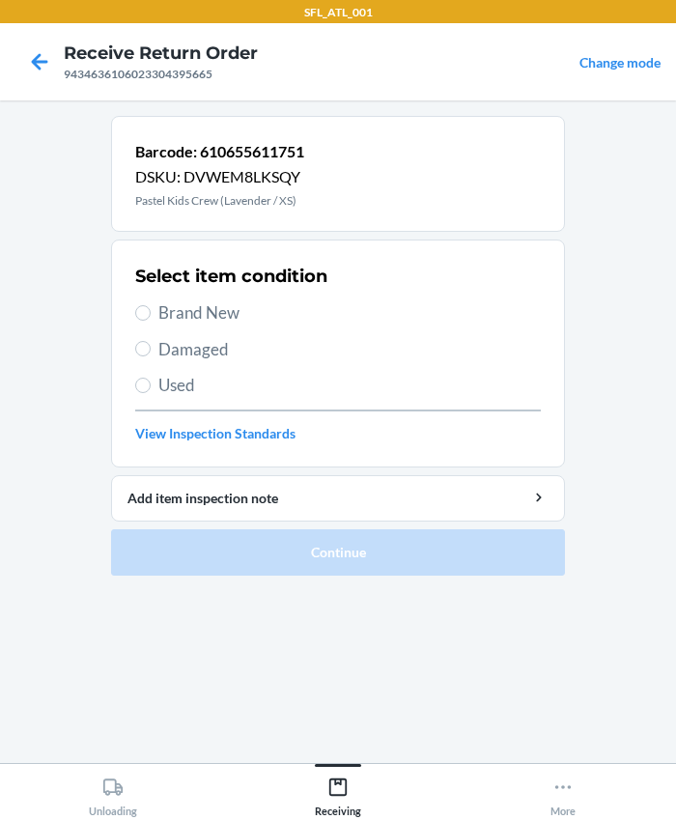
click at [179, 306] on span "Brand New" at bounding box center [349, 312] width 382 height 25
click at [151, 306] on input "Brand New" at bounding box center [142, 312] width 15 height 15
radio input "true"
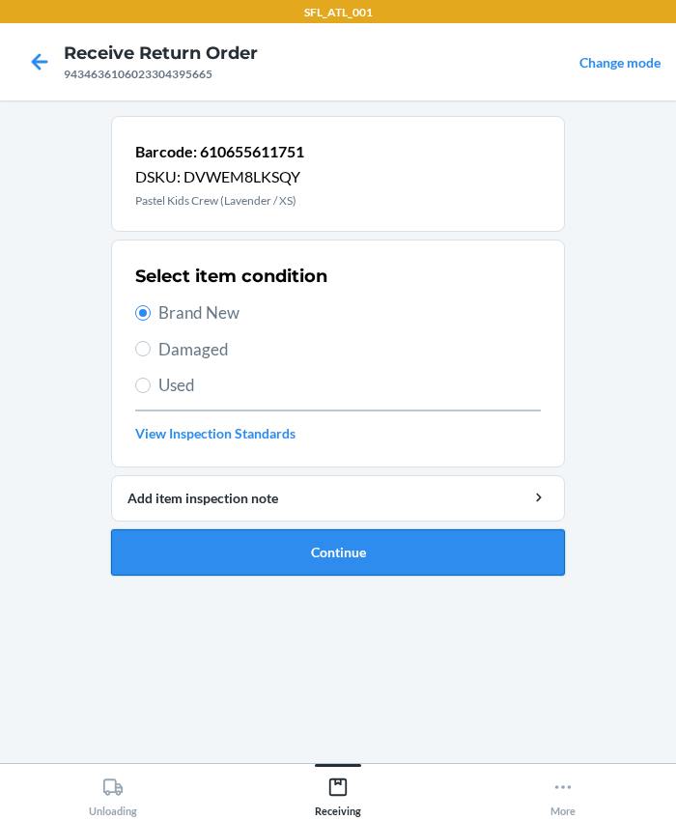
click at [282, 543] on button "Continue" at bounding box center [338, 552] width 454 height 46
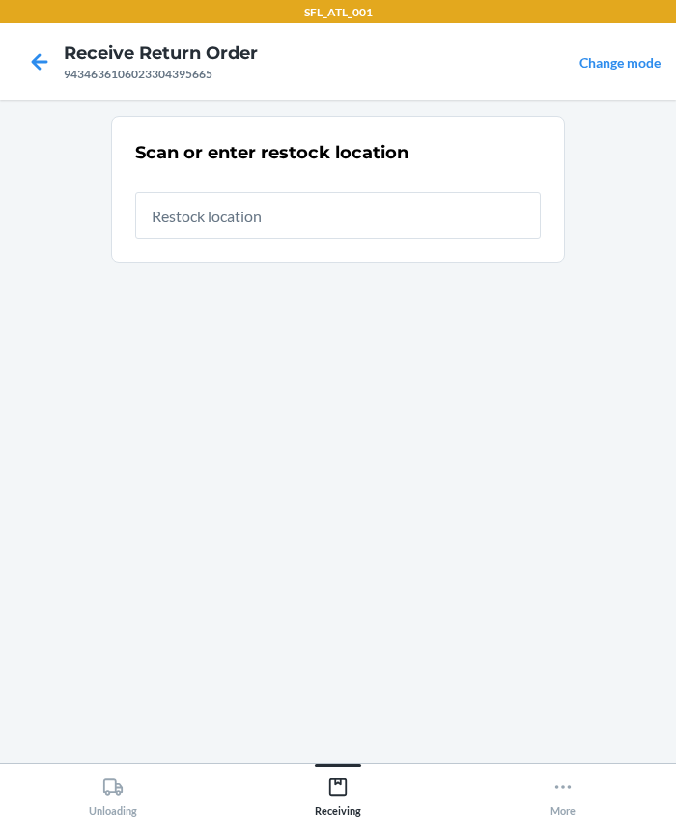
click at [193, 221] on input "text" at bounding box center [338, 215] width 406 height 46
type input "RTCart003"
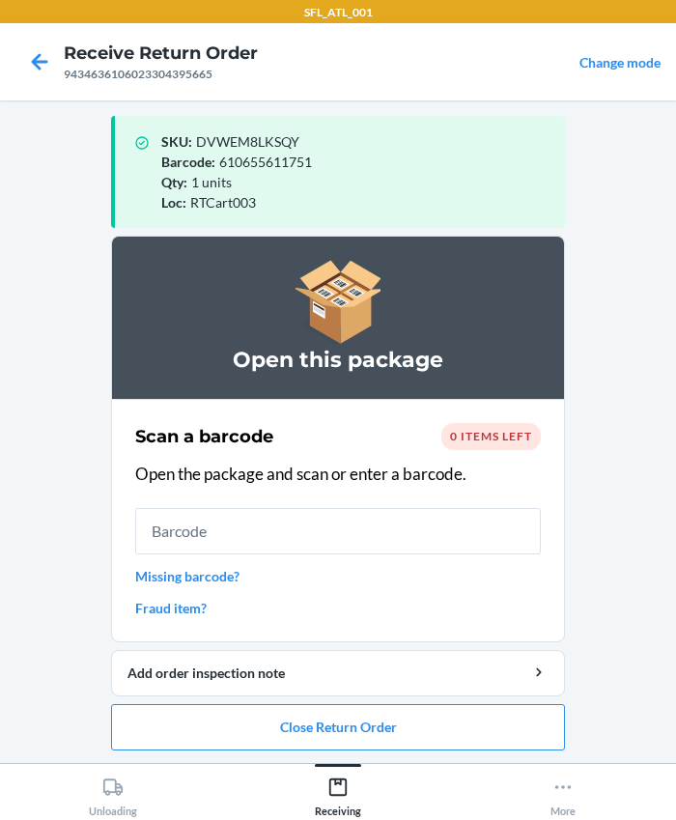
scroll to position [10, 0]
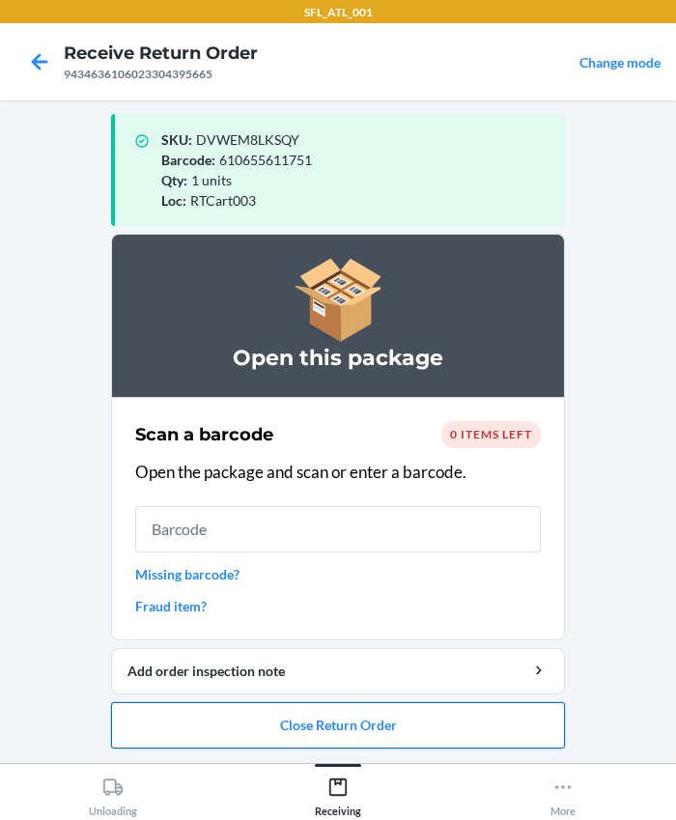
click at [309, 719] on button "Close Return Order" at bounding box center [338, 725] width 454 height 46
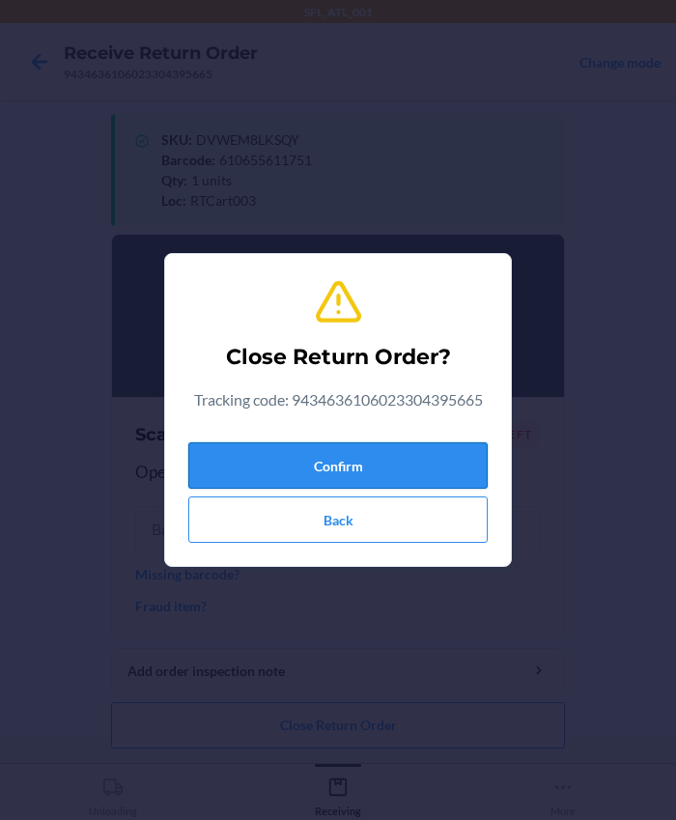
click at [299, 468] on button "Confirm" at bounding box center [337, 465] width 299 height 46
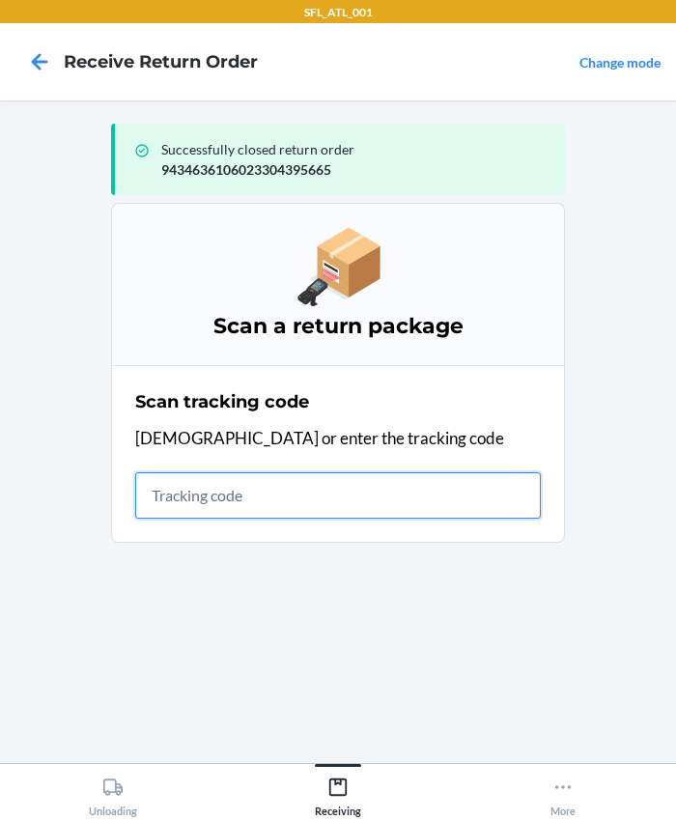
click at [237, 493] on input "text" at bounding box center [338, 495] width 406 height 46
type input "420302599434636106023304998255"
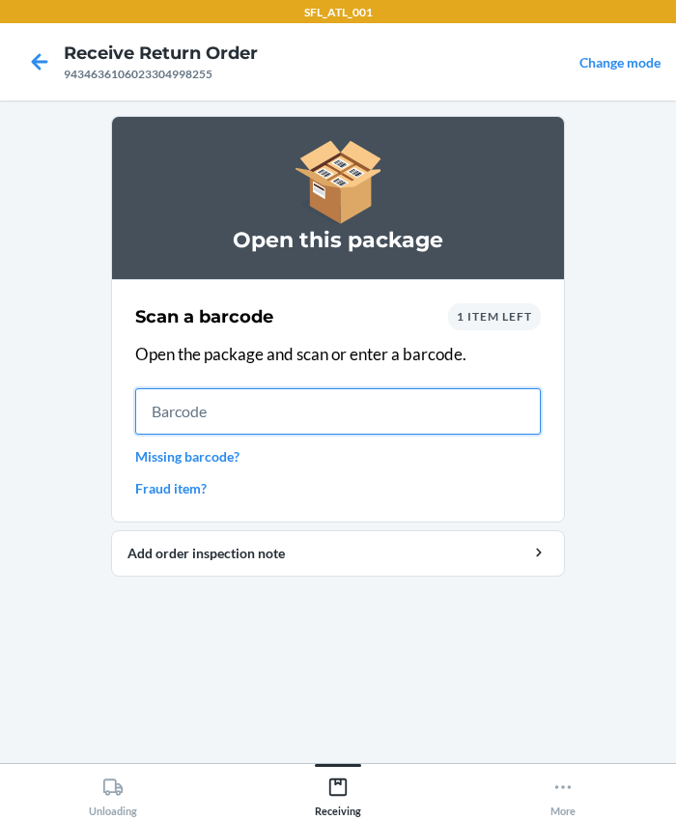
click at [149, 402] on input "text" at bounding box center [338, 411] width 406 height 46
type input "642461423099"
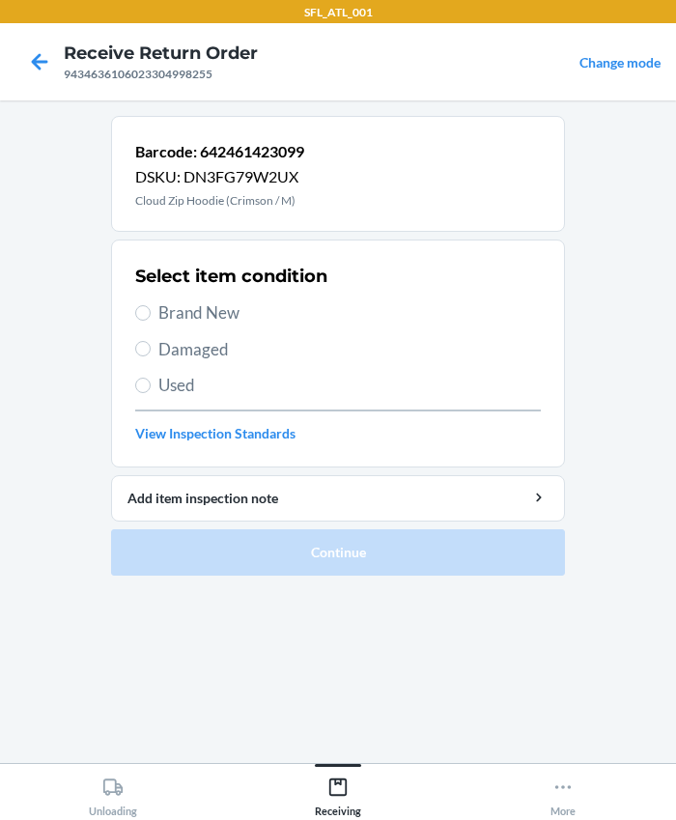
click at [161, 316] on span "Brand New" at bounding box center [349, 312] width 382 height 25
click at [151, 316] on input "Brand New" at bounding box center [142, 312] width 15 height 15
radio input "true"
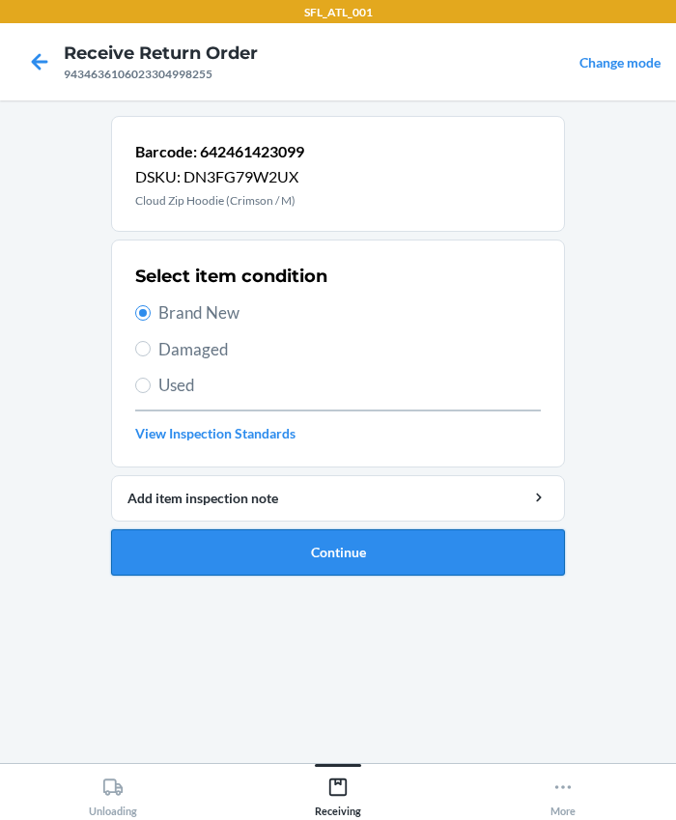
click at [271, 561] on button "Continue" at bounding box center [338, 552] width 454 height 46
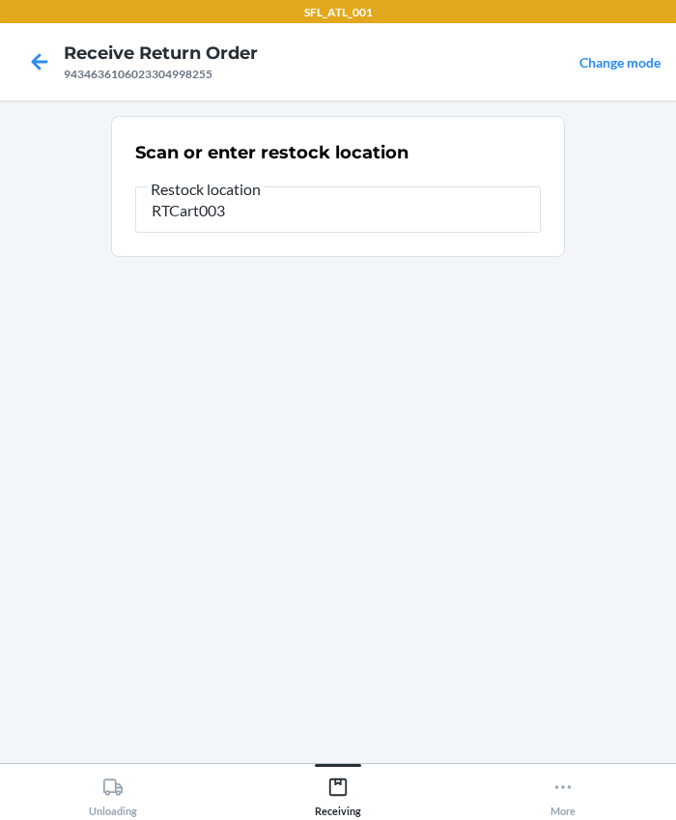
type input "RTCart003"
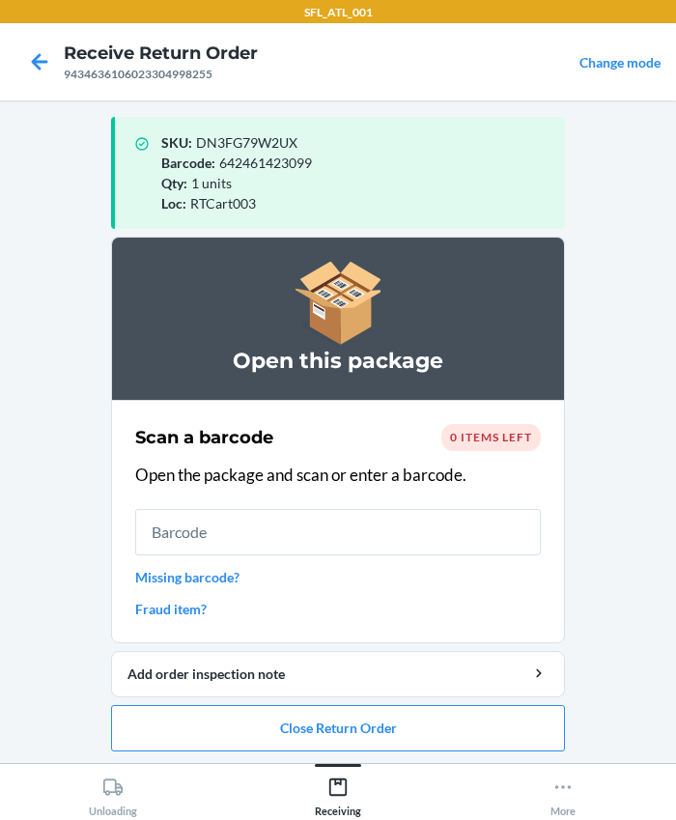
scroll to position [10, 0]
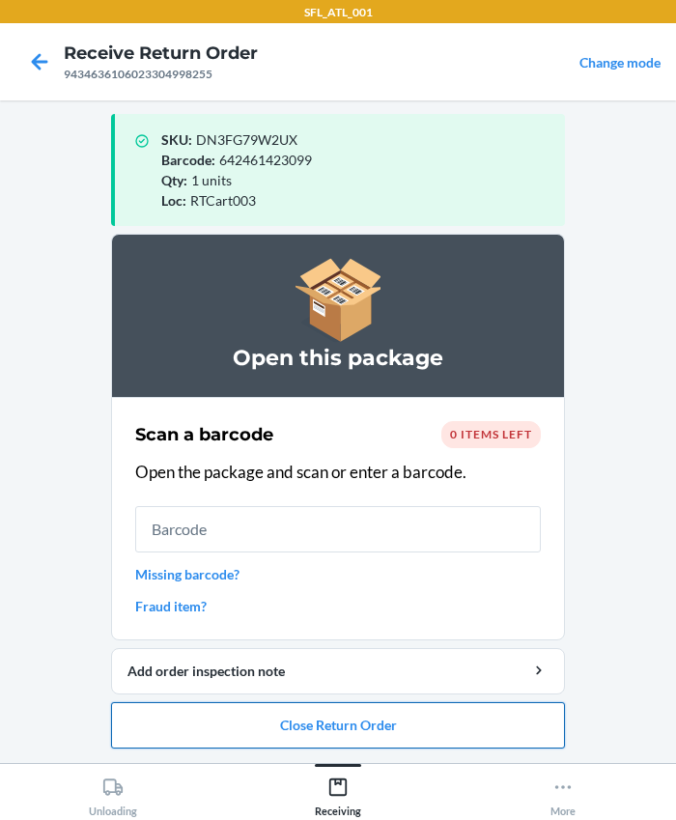
click at [298, 715] on button "Close Return Order" at bounding box center [338, 725] width 454 height 46
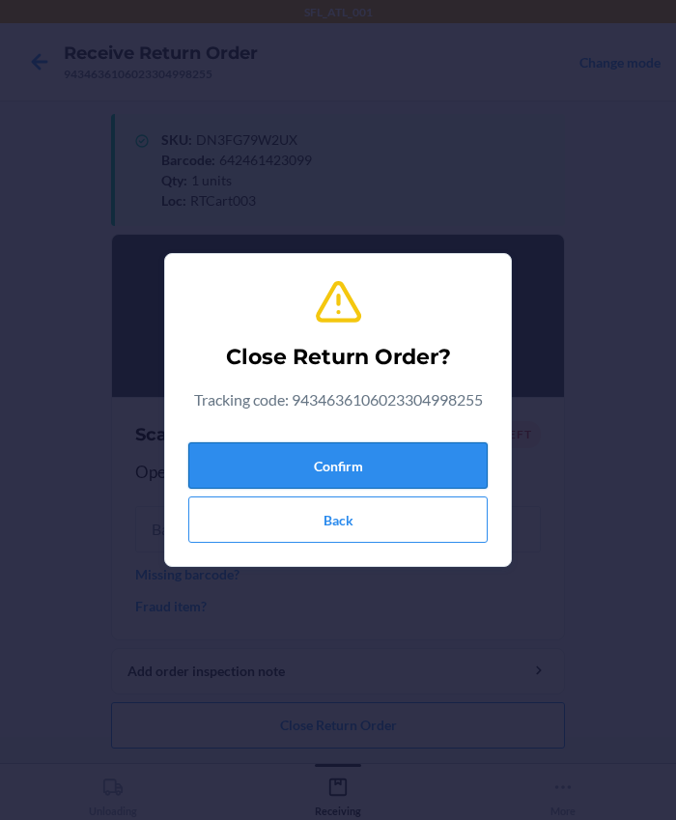
click at [209, 446] on button "Confirm" at bounding box center [337, 465] width 299 height 46
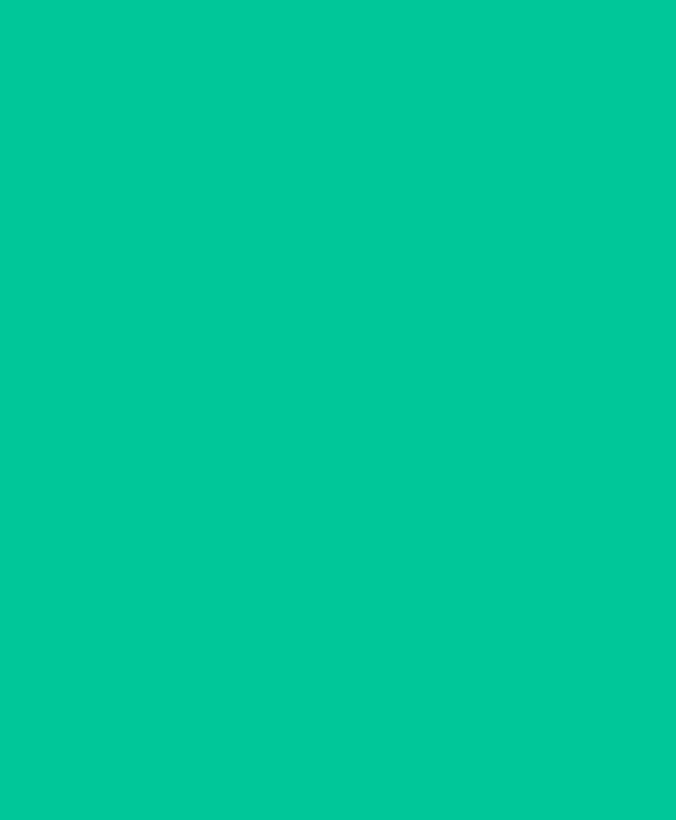
scroll to position [0, 0]
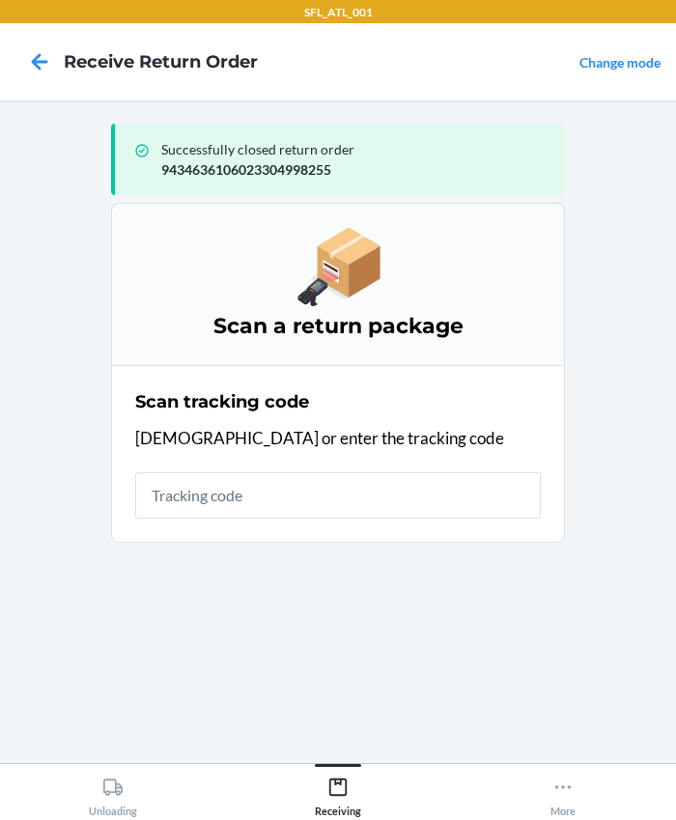
click at [186, 497] on input "text" at bounding box center [338, 495] width 406 height 46
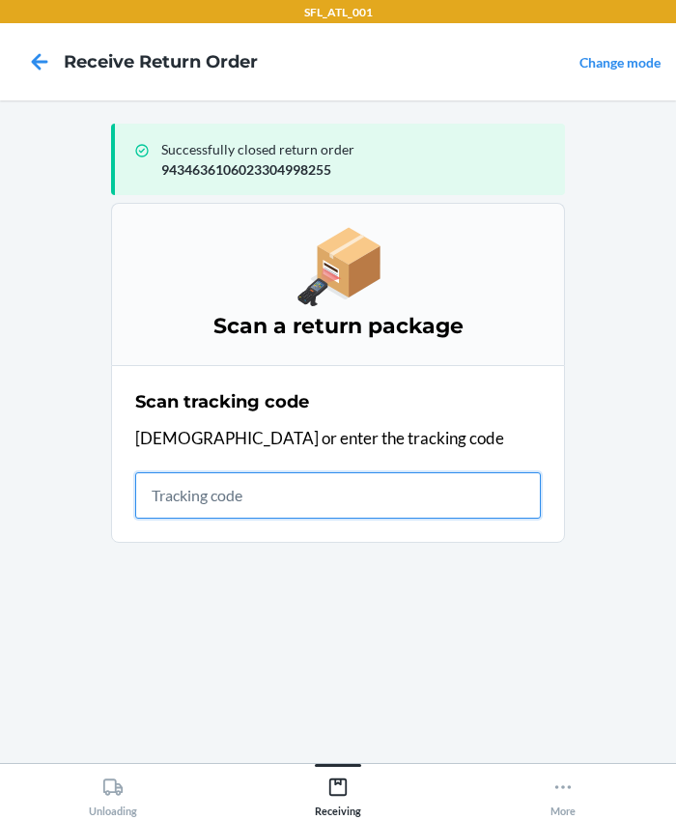
click at [175, 477] on input "text" at bounding box center [338, 495] width 406 height 46
click at [247, 482] on input "text" at bounding box center [338, 495] width 406 height 46
type input "420302599434636106023304692665"
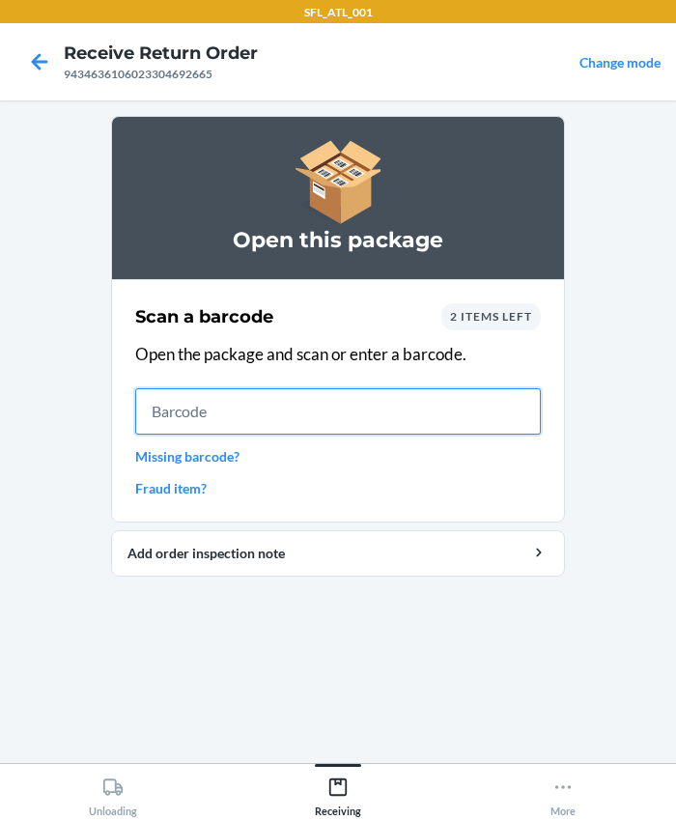
click at [272, 411] on input "text" at bounding box center [338, 411] width 406 height 46
type input "610655717897"
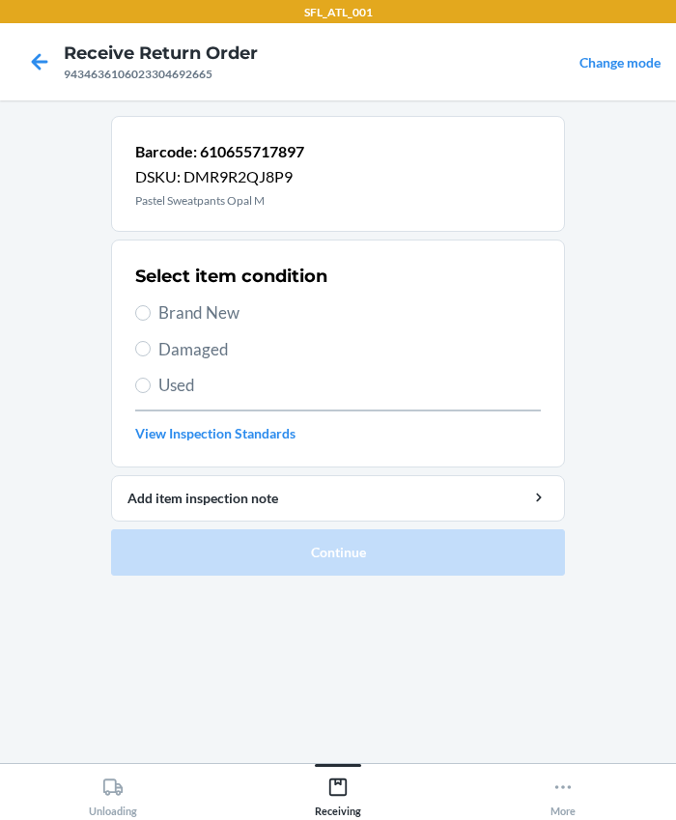
click at [194, 313] on span "Brand New" at bounding box center [349, 312] width 382 height 25
click at [151, 313] on input "Brand New" at bounding box center [142, 312] width 15 height 15
radio input "true"
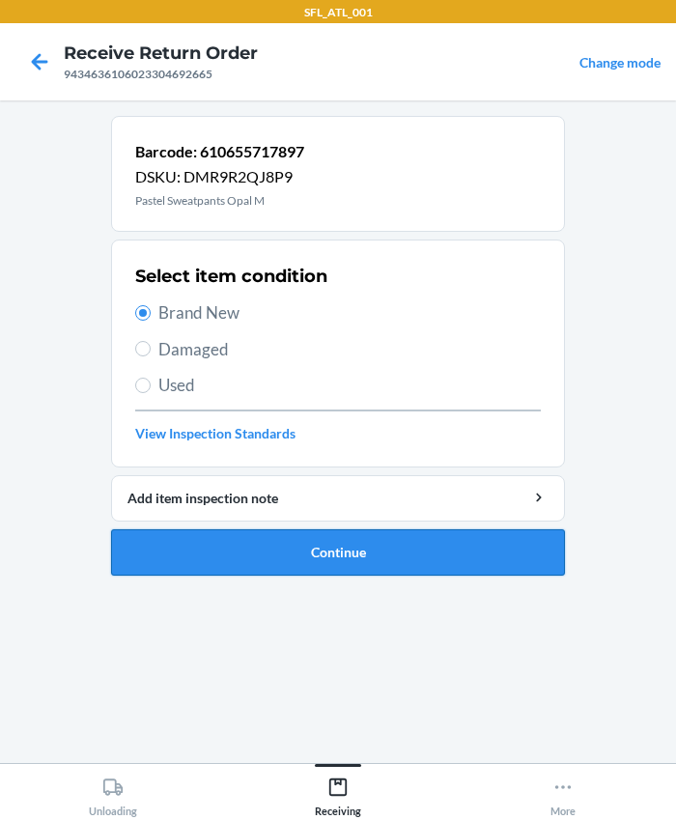
click at [267, 552] on button "Continue" at bounding box center [338, 552] width 454 height 46
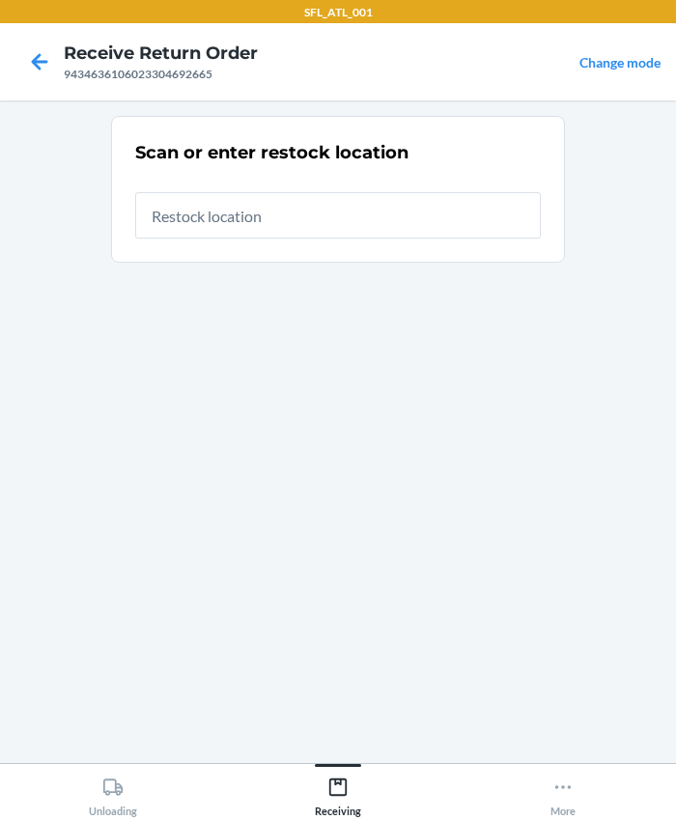
click at [194, 214] on input "text" at bounding box center [338, 215] width 406 height 46
type input "RTCart003"
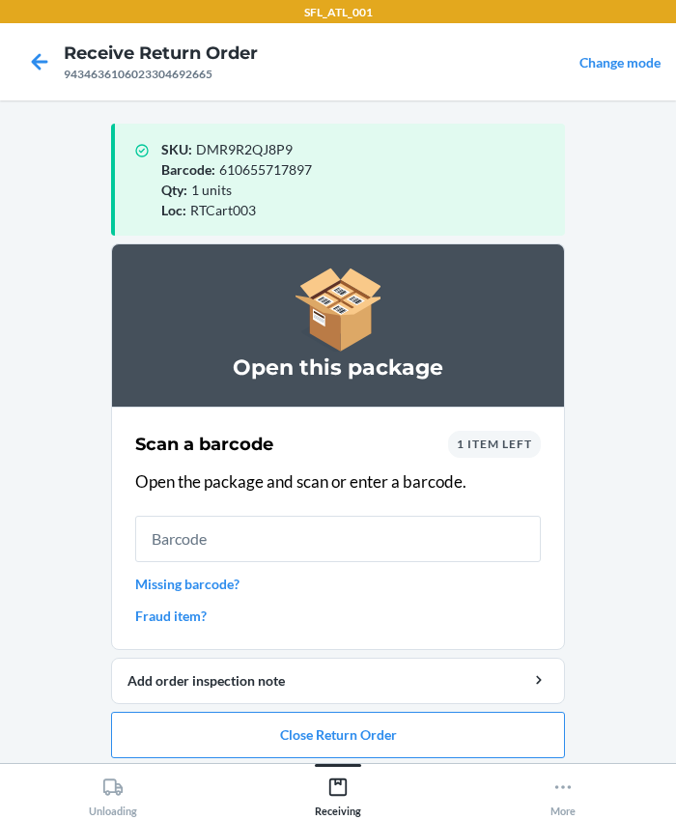
click at [191, 549] on input "text" at bounding box center [338, 539] width 406 height 46
type input "610655870592"
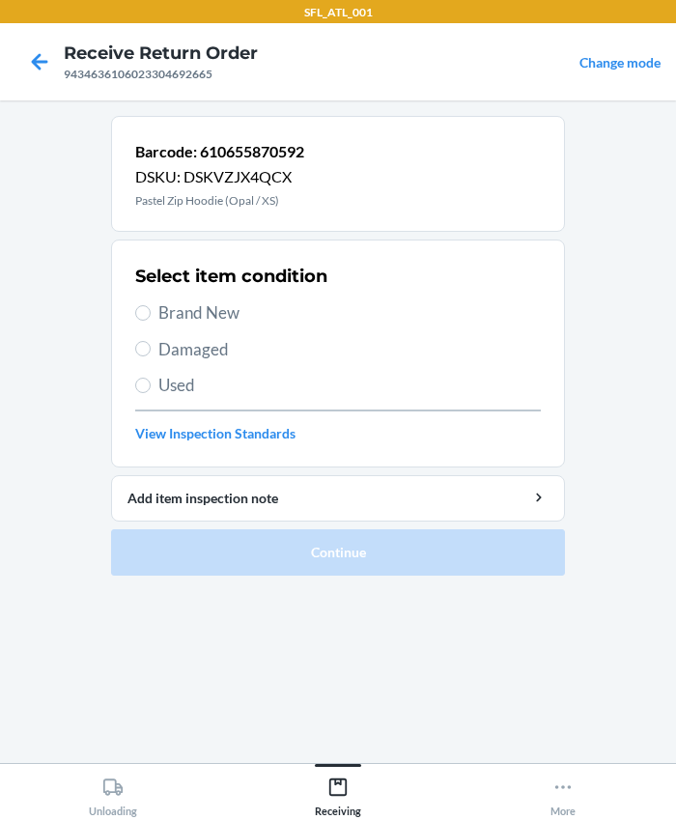
click at [199, 309] on span "Brand New" at bounding box center [349, 312] width 382 height 25
click at [151, 309] on input "Brand New" at bounding box center [142, 312] width 15 height 15
radio input "true"
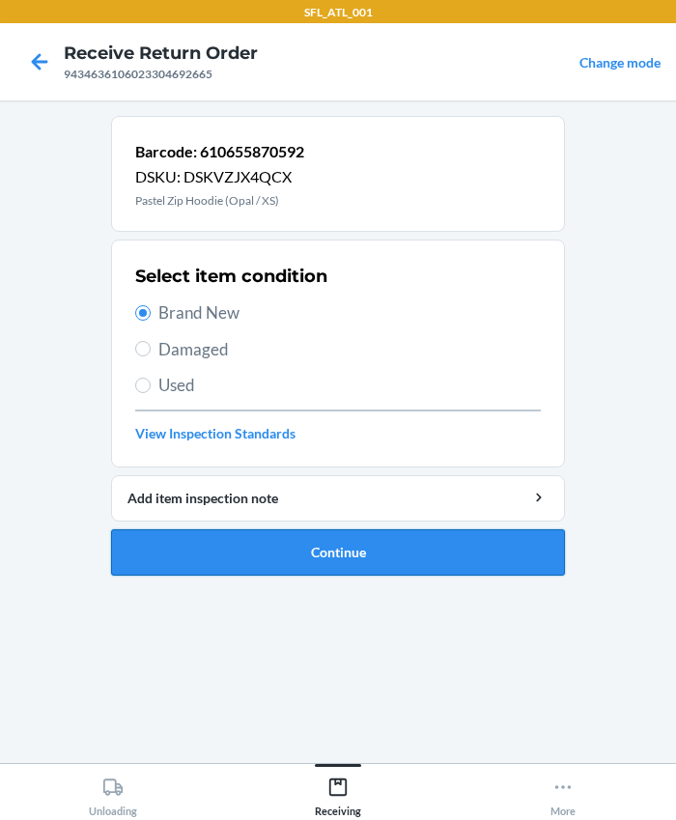
click at [308, 557] on button "Continue" at bounding box center [338, 552] width 454 height 46
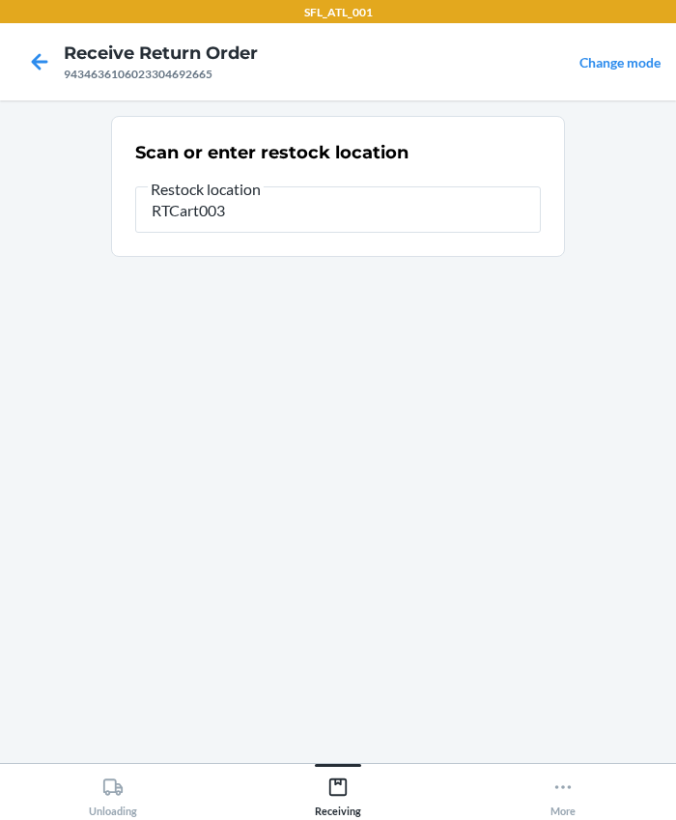
type input "RTCart003"
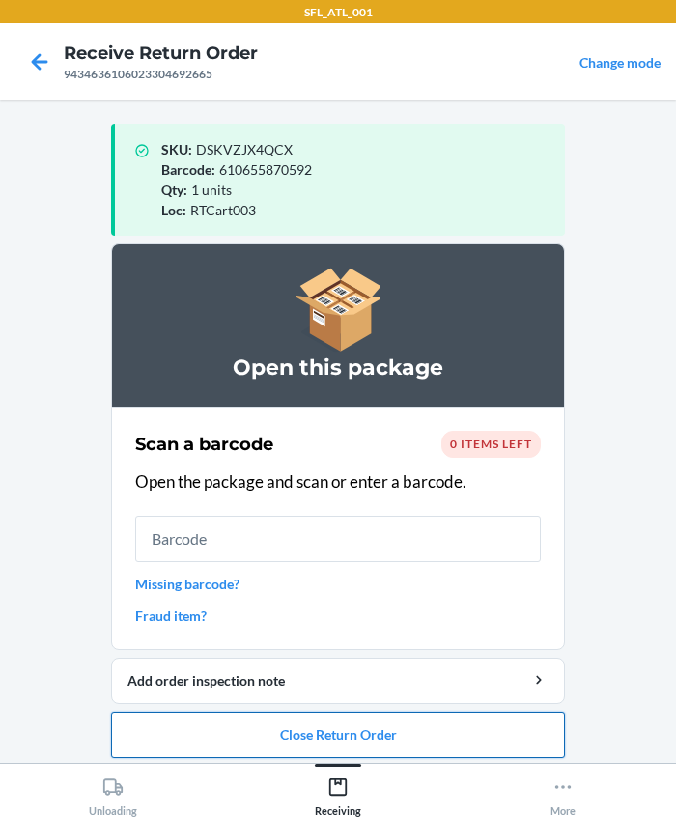
click at [296, 736] on button "Close Return Order" at bounding box center [338, 735] width 454 height 46
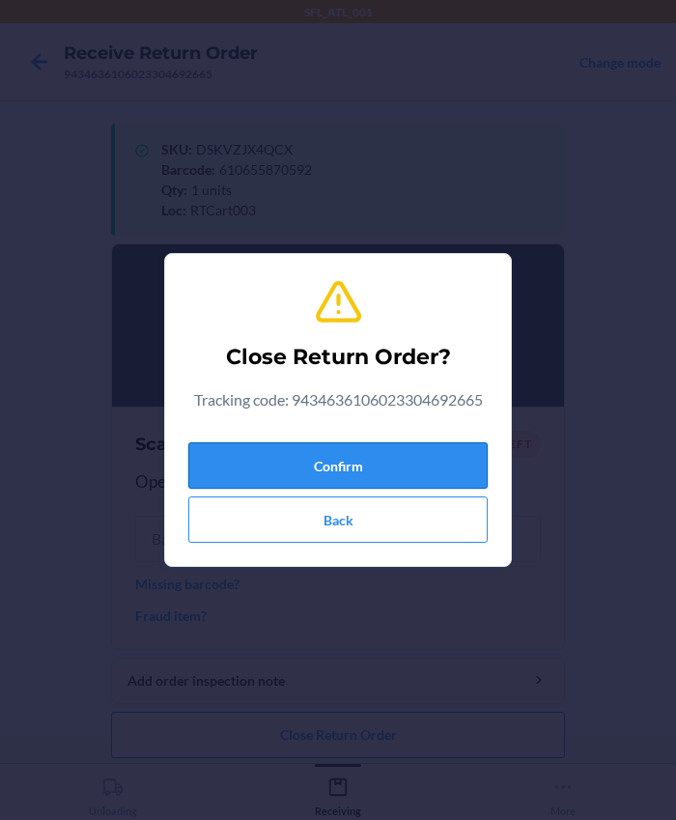
click at [310, 480] on button "Confirm" at bounding box center [337, 465] width 299 height 46
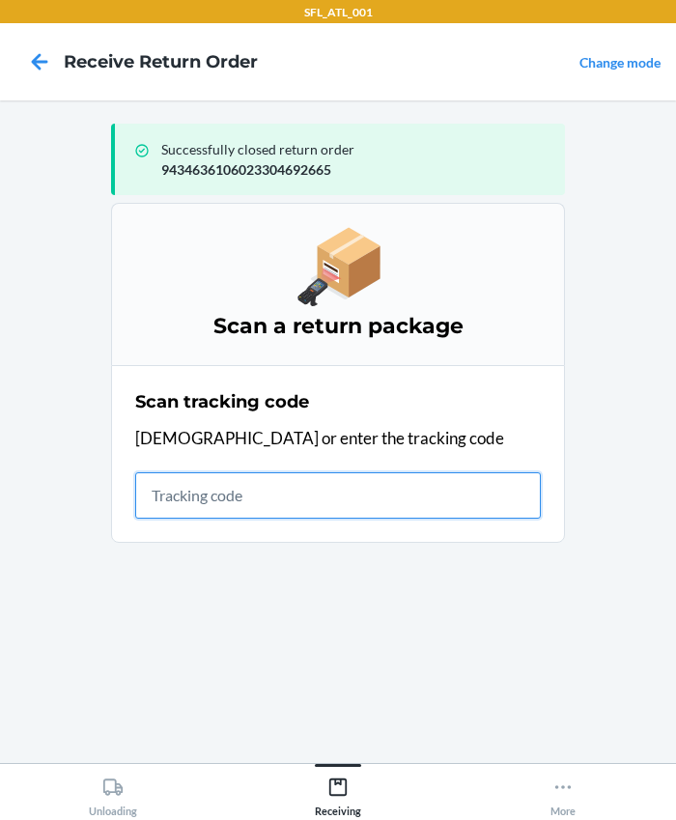
click at [299, 510] on input "text" at bounding box center [338, 495] width 406 height 46
type input "420302599434636106023304453204"
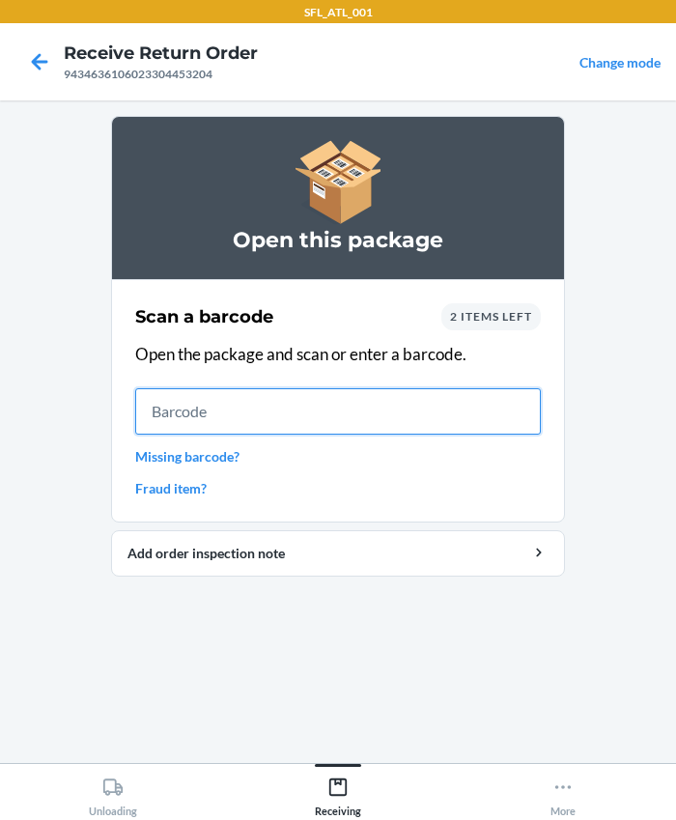
click at [242, 417] on input "text" at bounding box center [338, 411] width 406 height 46
type input "613527290580"
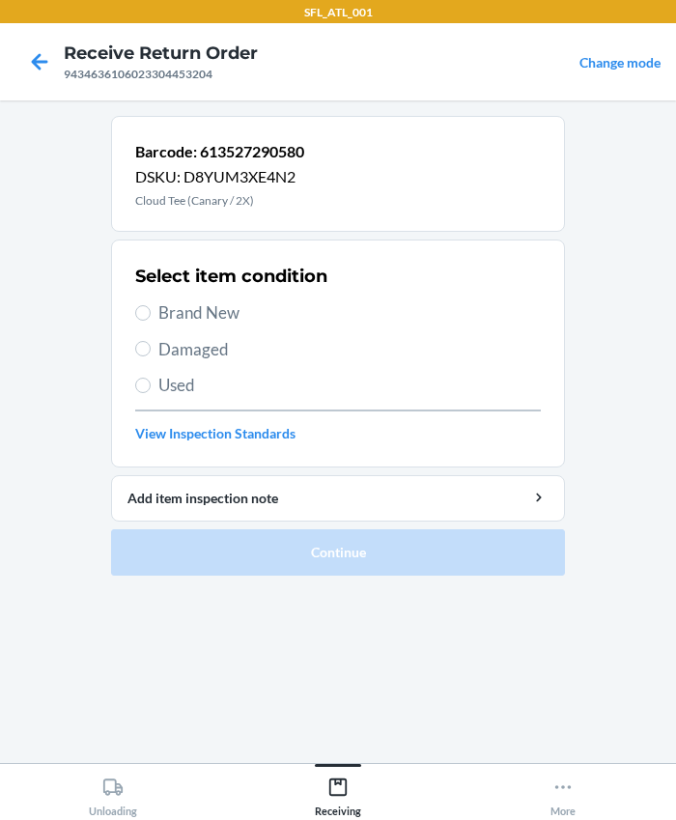
click at [223, 311] on span "Brand New" at bounding box center [349, 312] width 382 height 25
click at [151, 311] on input "Brand New" at bounding box center [142, 312] width 15 height 15
radio input "true"
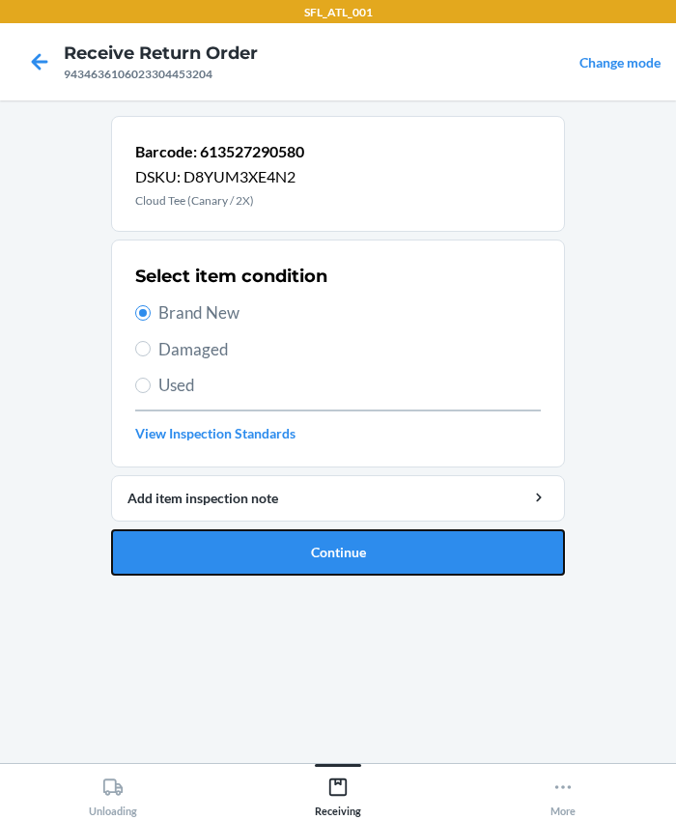
drag, startPoint x: 271, startPoint y: 564, endPoint x: 282, endPoint y: 563, distance: 10.7
click at [272, 564] on button "Continue" at bounding box center [338, 552] width 454 height 46
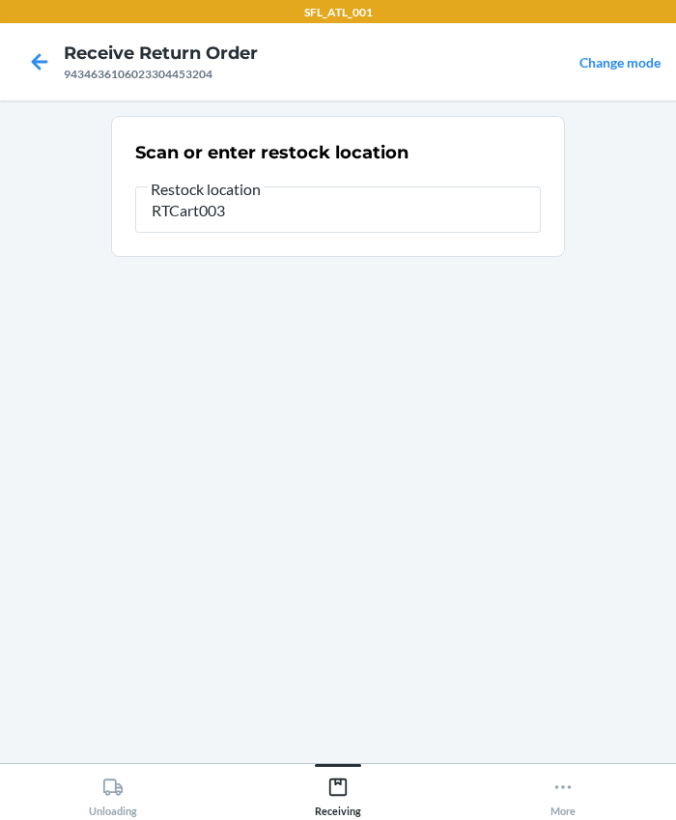
type input "RTCart003"
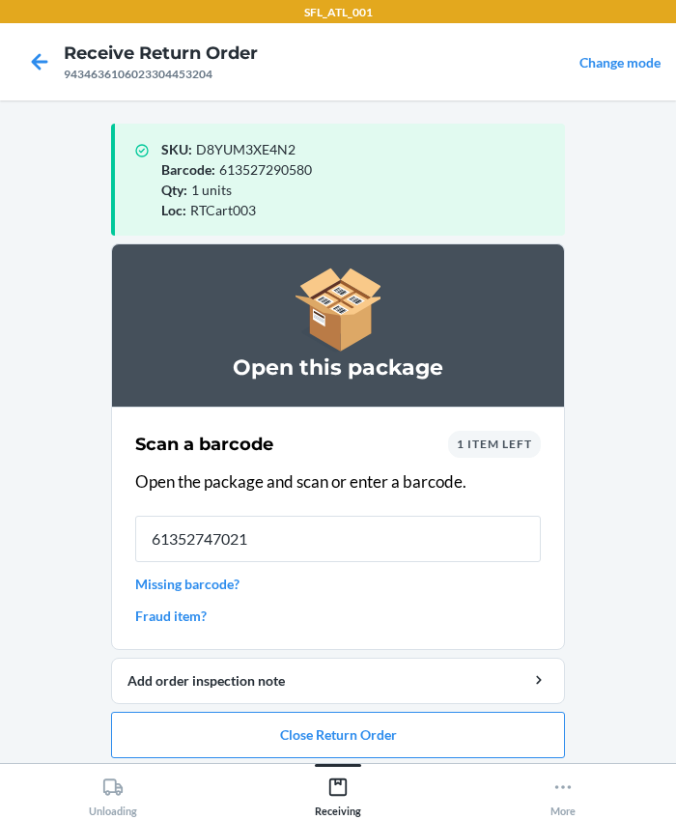
type input "613527470210"
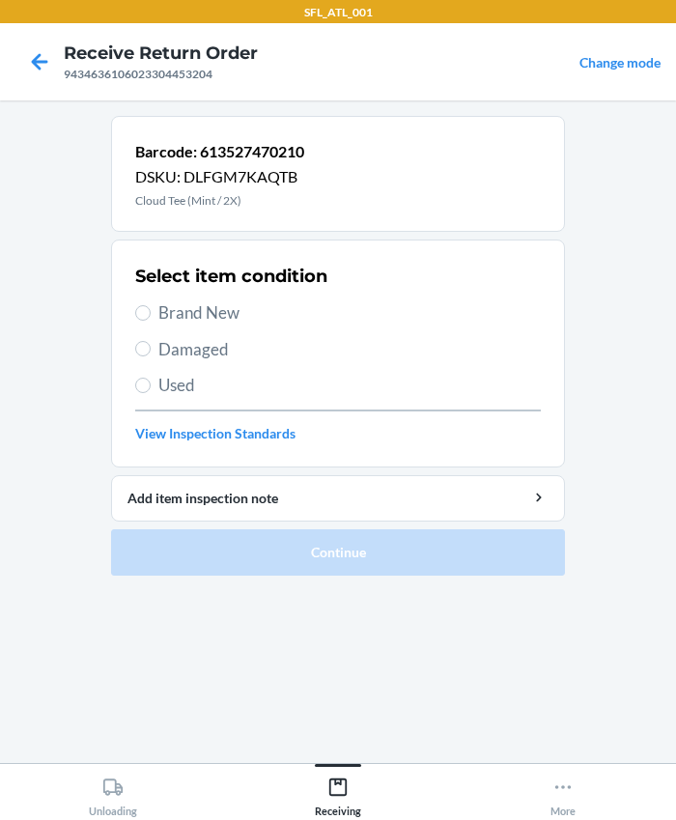
click at [172, 319] on span "Brand New" at bounding box center [349, 312] width 382 height 25
click at [151, 319] on input "Brand New" at bounding box center [142, 312] width 15 height 15
radio input "true"
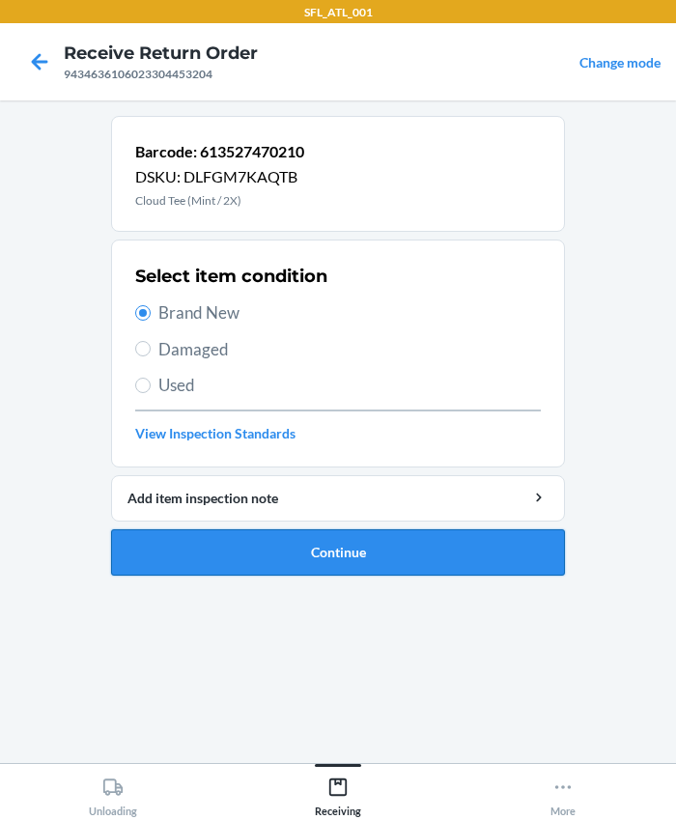
click at [319, 556] on button "Continue" at bounding box center [338, 552] width 454 height 46
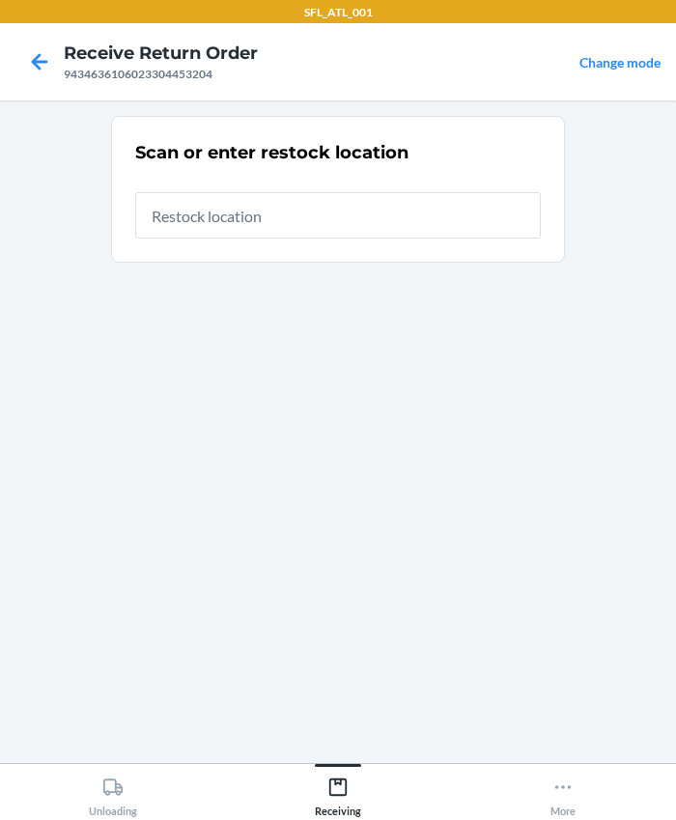
click at [250, 215] on input "text" at bounding box center [338, 215] width 406 height 46
type input "RTCart003"
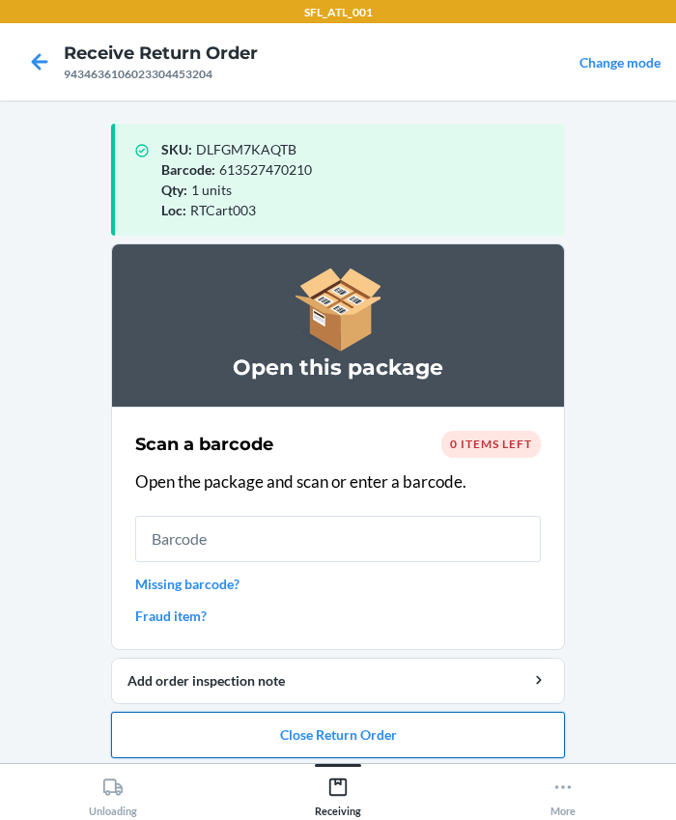
click at [302, 722] on button "Close Return Order" at bounding box center [338, 735] width 454 height 46
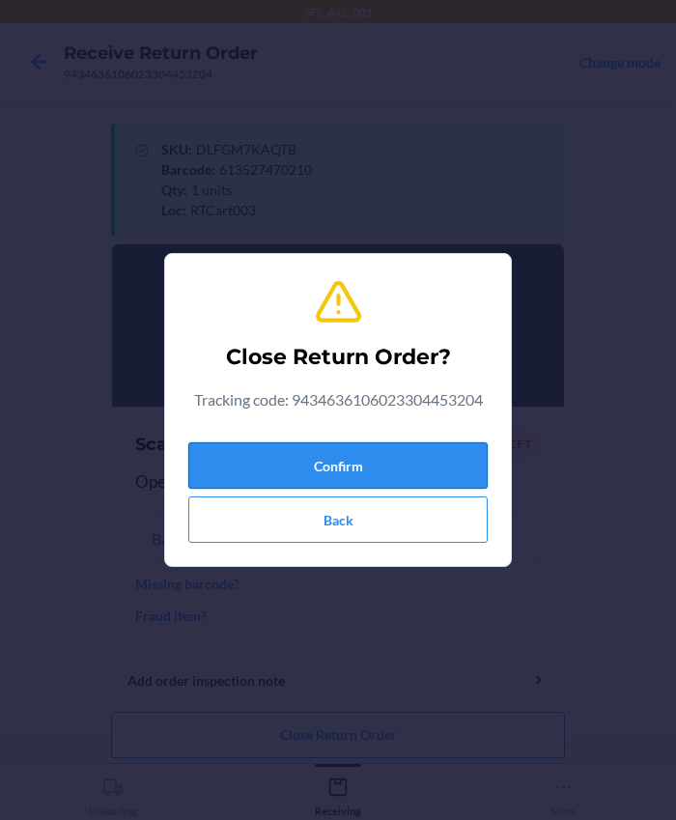
click at [282, 472] on button "Confirm" at bounding box center [337, 465] width 299 height 46
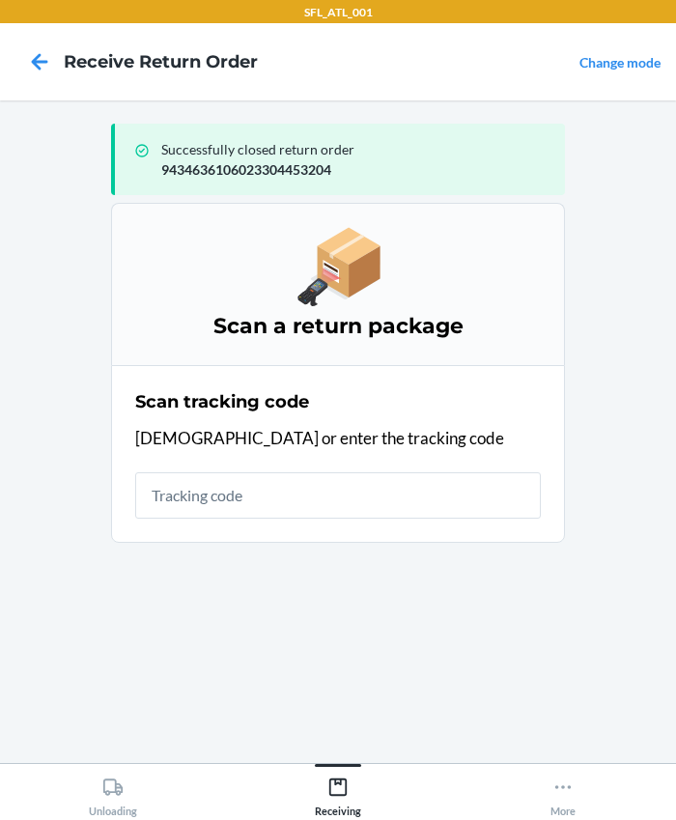
type input "+"
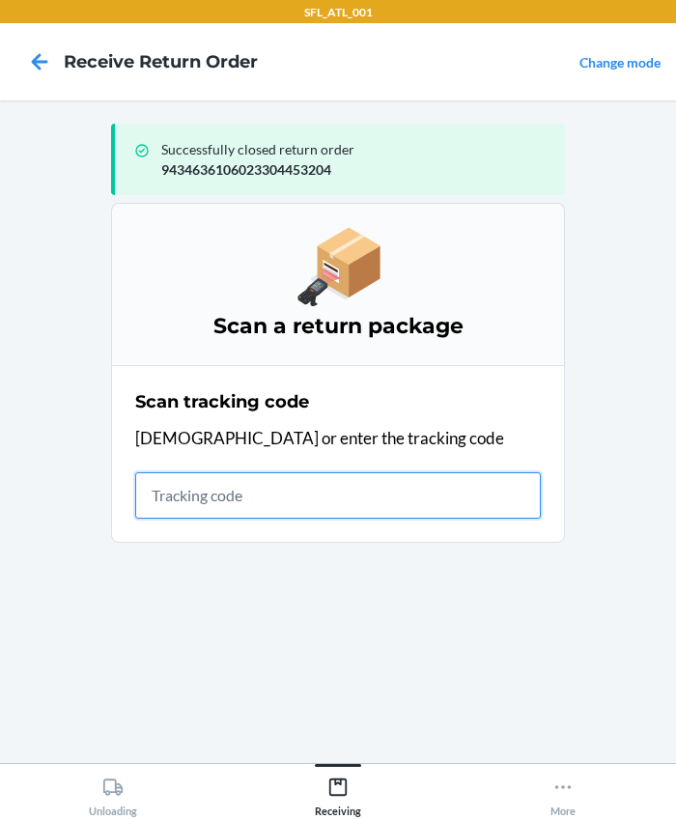
click at [288, 482] on input "text" at bounding box center [338, 495] width 406 height 46
type input "420302599434636106023304388476"
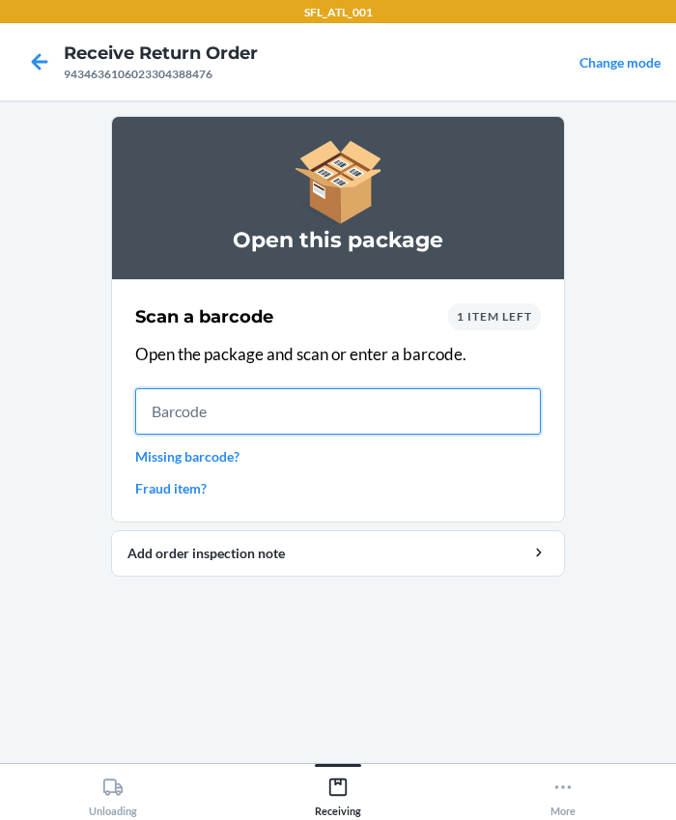
click at [216, 409] on input "text" at bounding box center [338, 411] width 406 height 46
type input "610655229666"
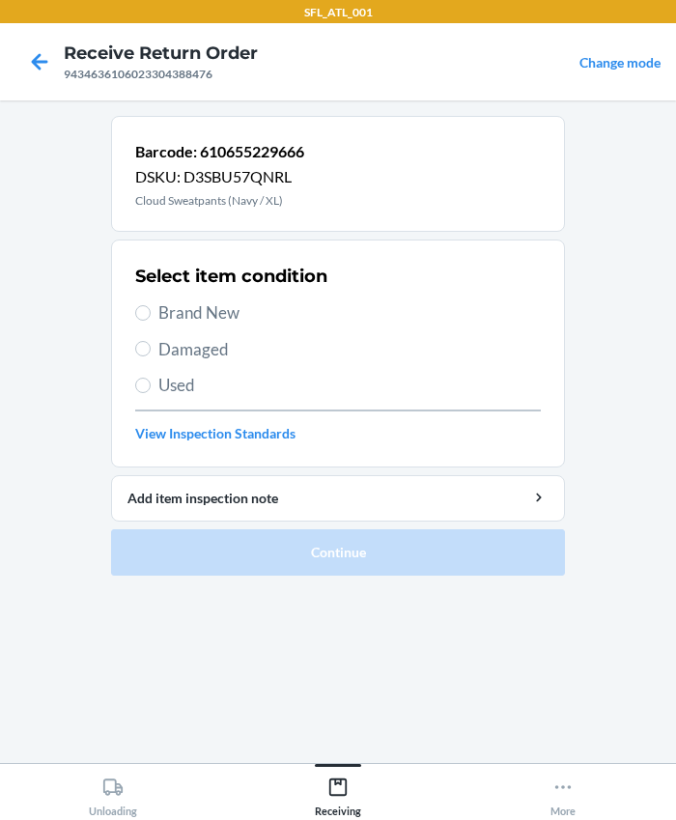
click at [174, 389] on span "Used" at bounding box center [349, 385] width 382 height 25
click at [151, 389] on input "Used" at bounding box center [142, 385] width 15 height 15
radio input "true"
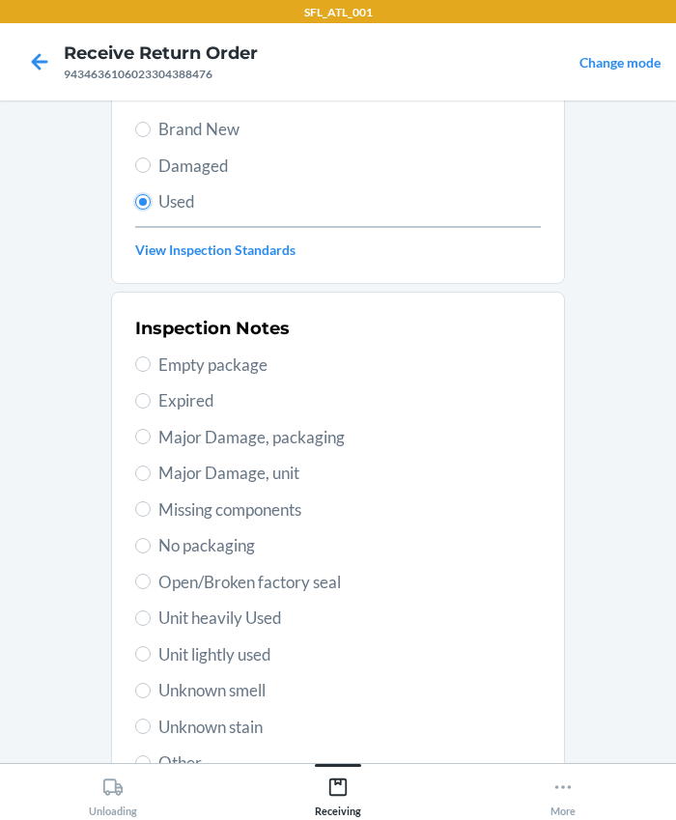
scroll to position [341, 0]
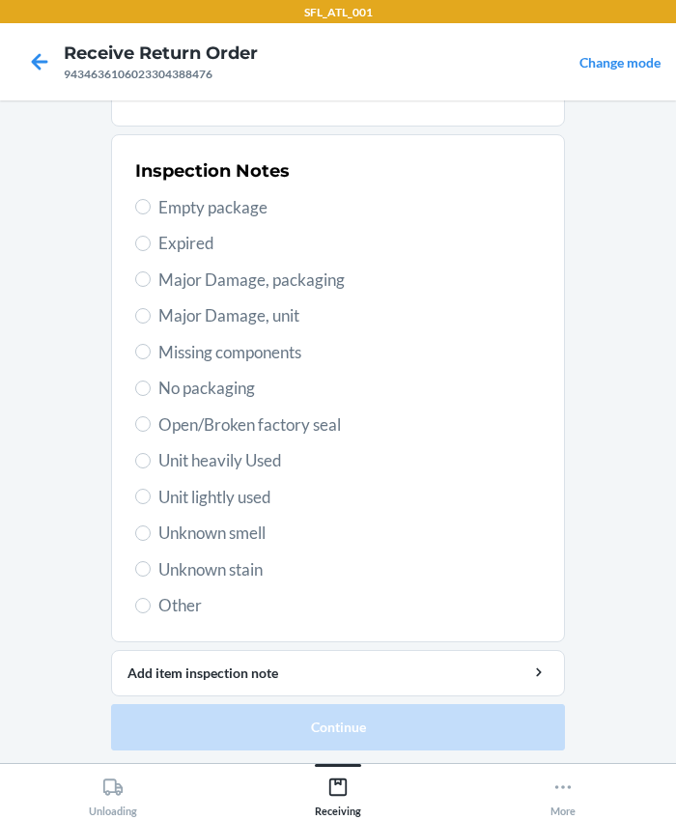
click at [193, 463] on span "Unit heavily Used" at bounding box center [349, 460] width 382 height 25
click at [151, 463] on input "Unit heavily Used" at bounding box center [142, 460] width 15 height 15
radio input "true"
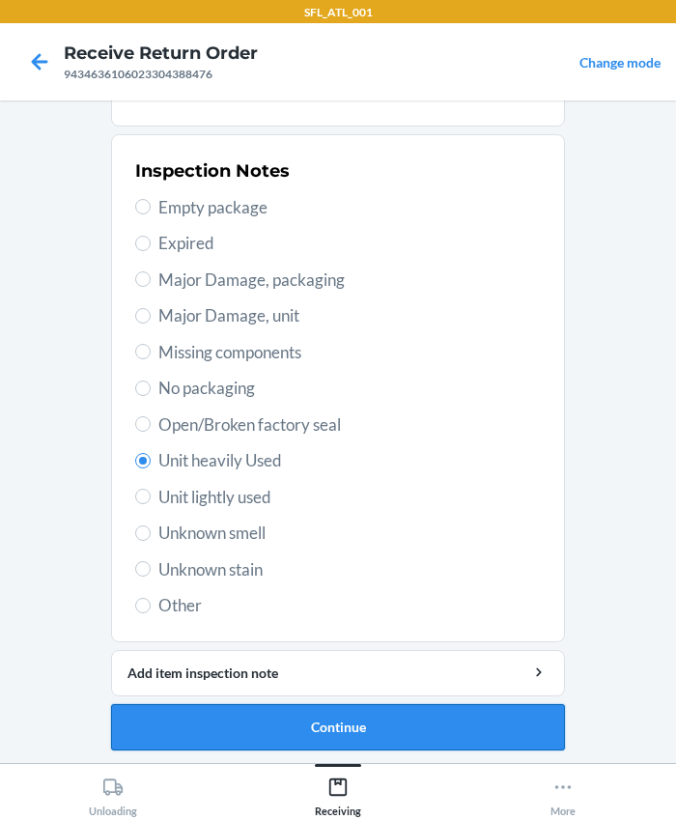
click at [331, 731] on button "Continue" at bounding box center [338, 727] width 454 height 46
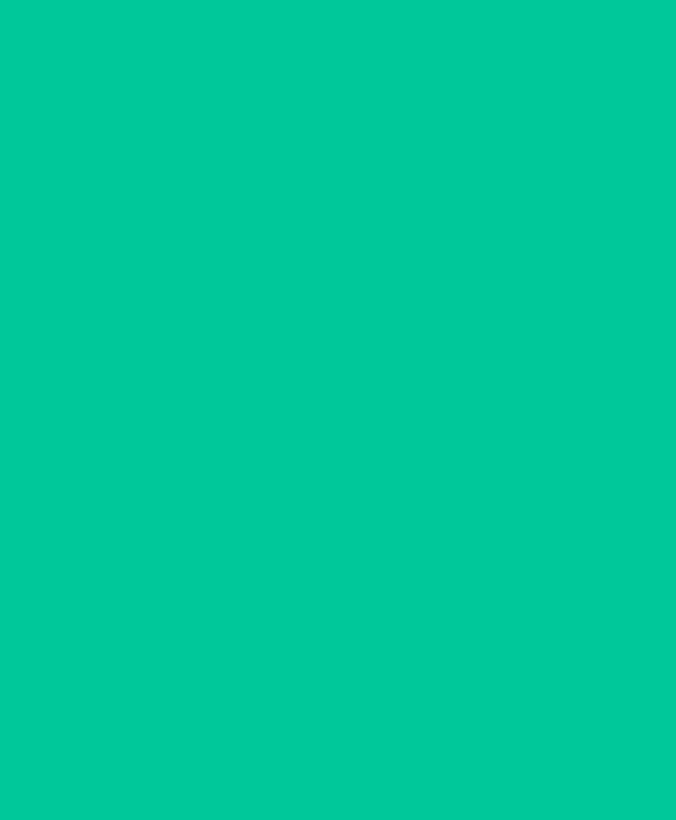
scroll to position [0, 0]
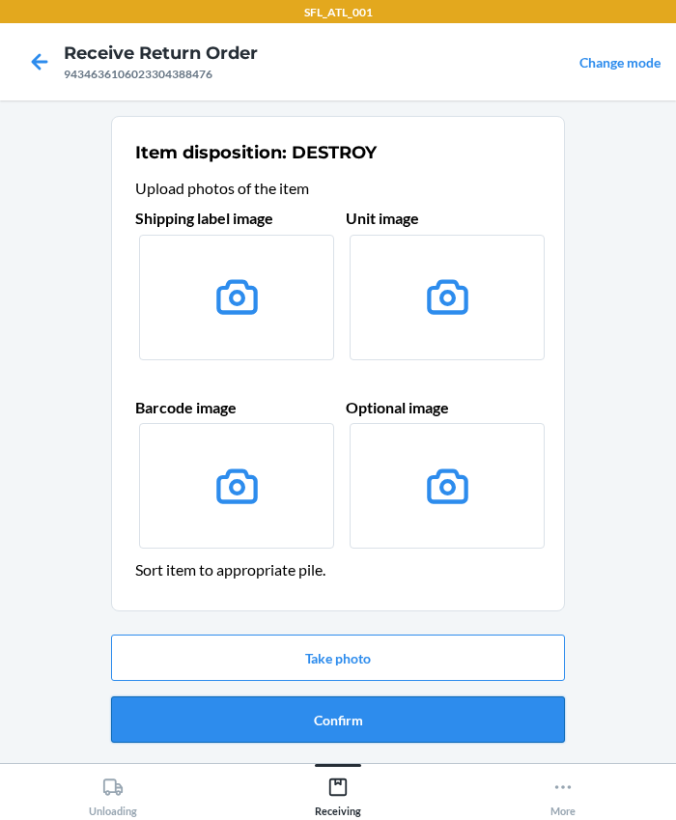
click at [321, 730] on button "Confirm" at bounding box center [338, 719] width 454 height 46
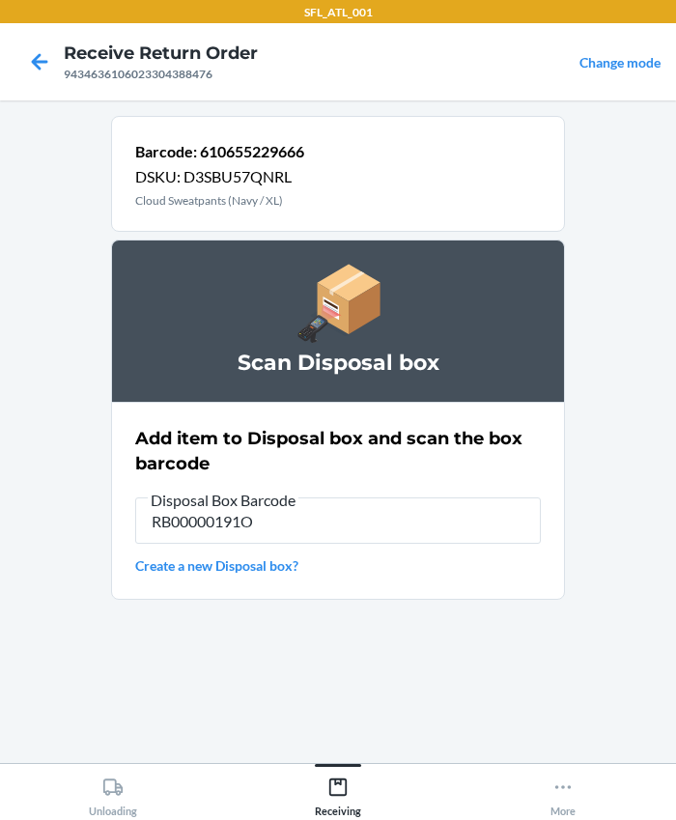
type input "RB00000191O"
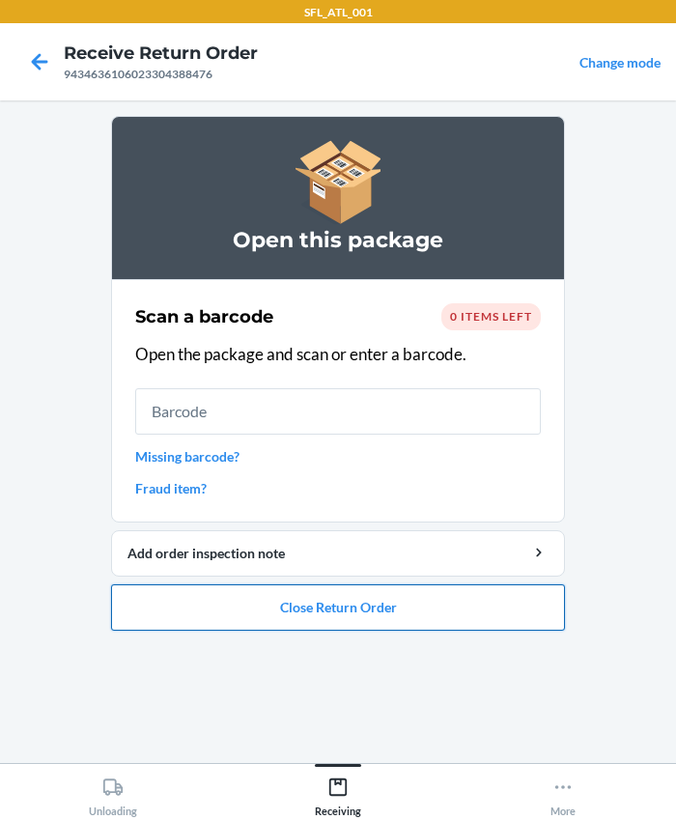
click at [335, 591] on button "Close Return Order" at bounding box center [338, 607] width 454 height 46
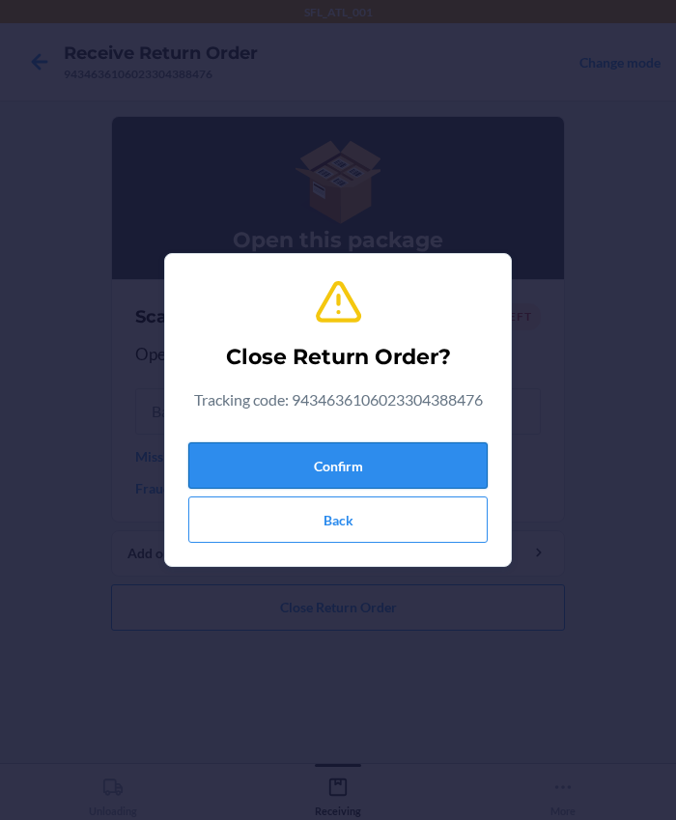
click at [280, 467] on button "Confirm" at bounding box center [337, 465] width 299 height 46
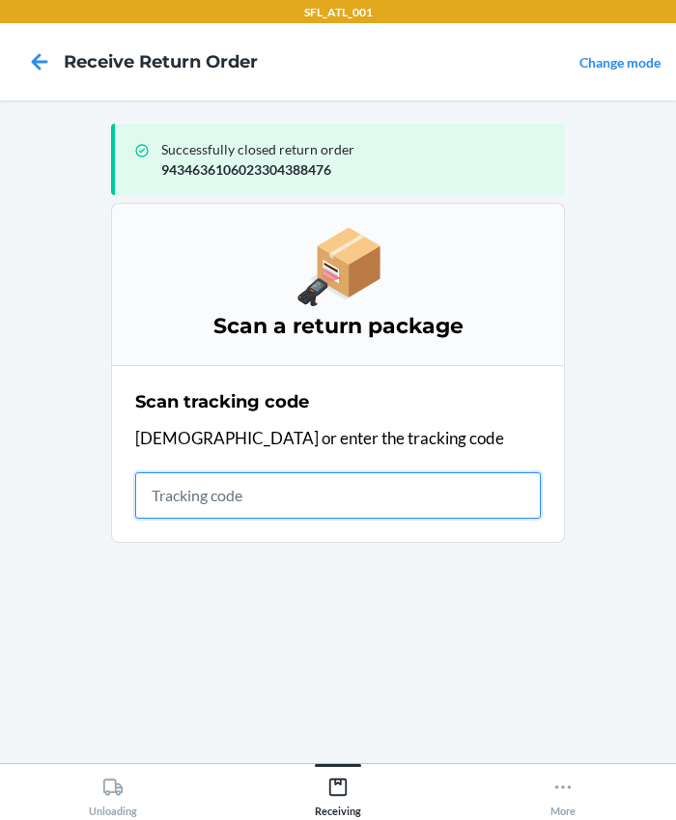
drag, startPoint x: 215, startPoint y: 490, endPoint x: 211, endPoint y: 463, distance: 27.5
click at [216, 489] on input "text" at bounding box center [338, 495] width 406 height 46
type input "420302599434636106023304588838"
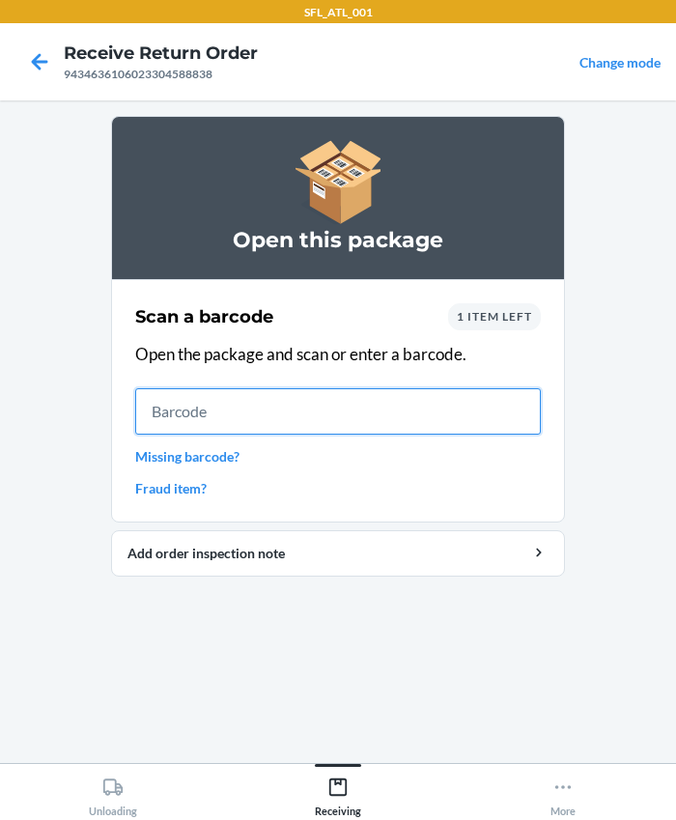
click at [217, 422] on input "text" at bounding box center [338, 411] width 406 height 46
type input "613527435691"
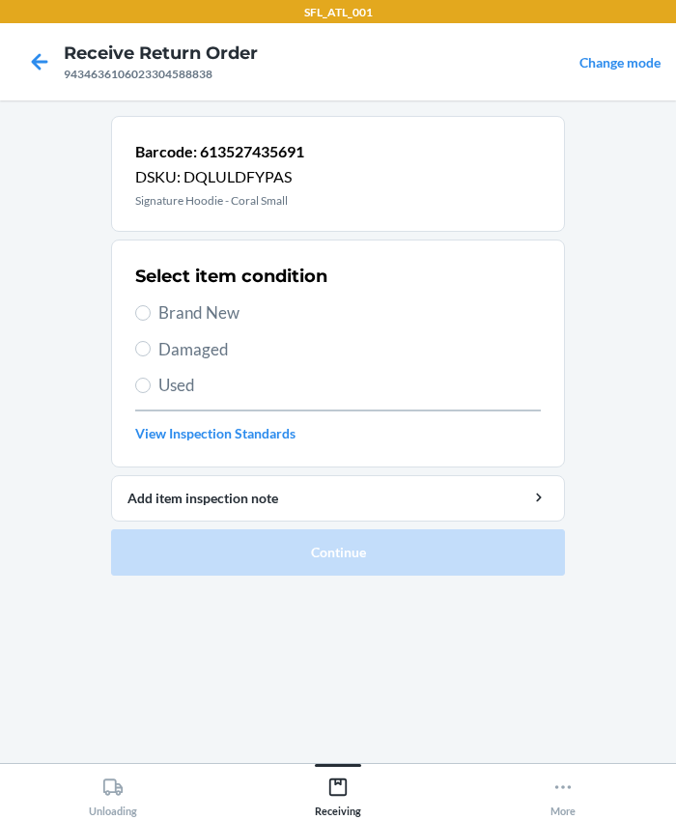
click at [170, 311] on span "Brand New" at bounding box center [349, 312] width 382 height 25
click at [151, 311] on input "Brand New" at bounding box center [142, 312] width 15 height 15
radio input "true"
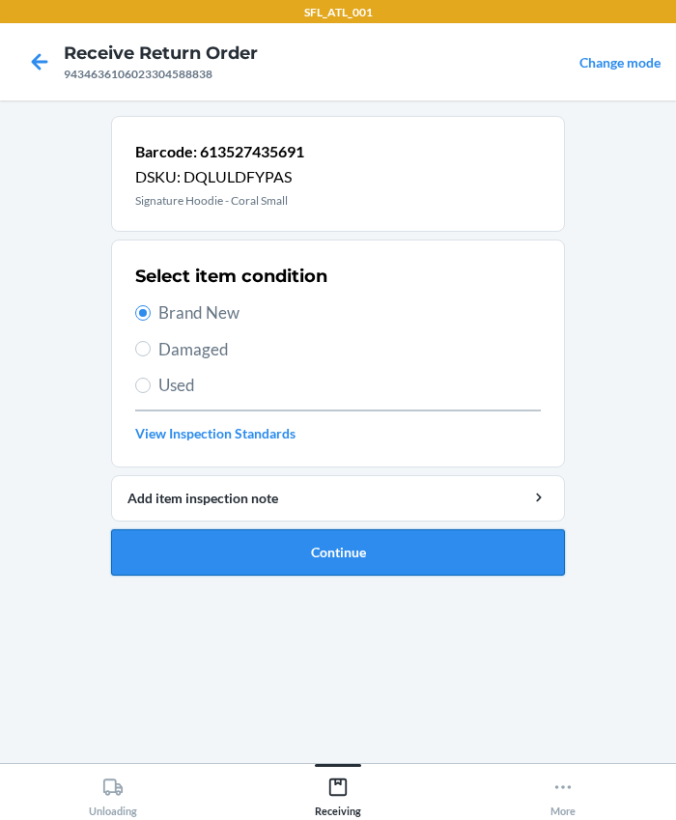
click at [313, 565] on button "Continue" at bounding box center [338, 552] width 454 height 46
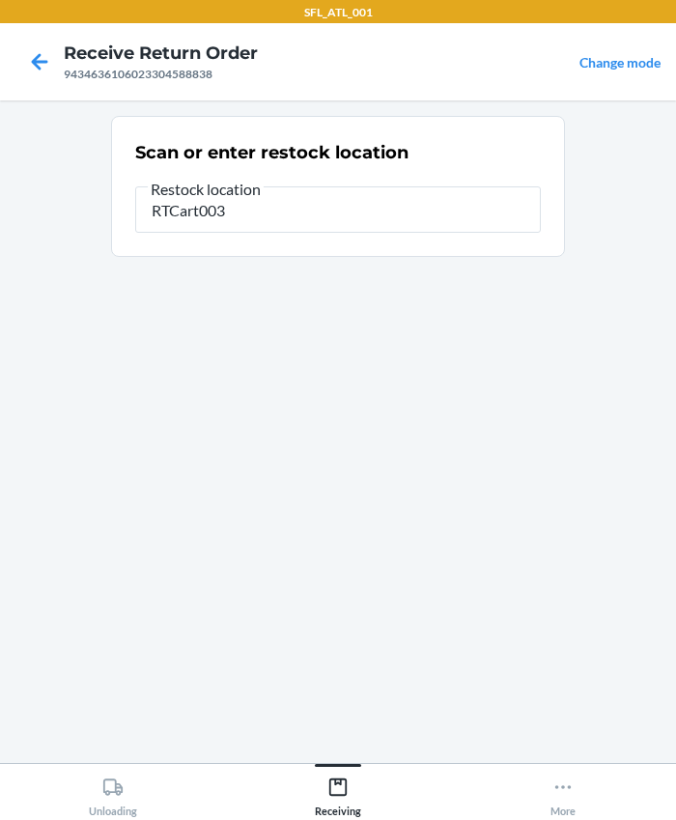
type input "RTCart003"
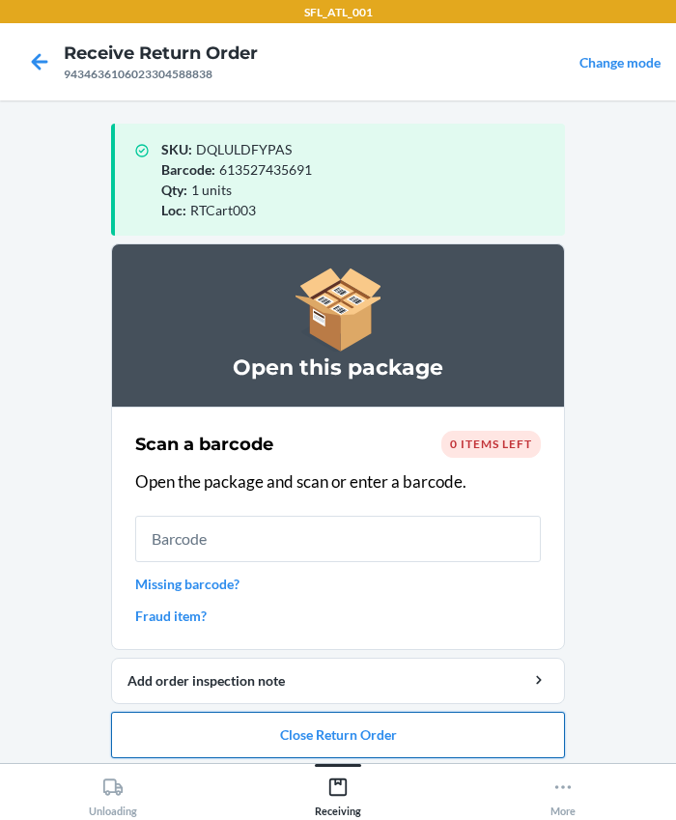
click at [311, 744] on button "Close Return Order" at bounding box center [338, 735] width 454 height 46
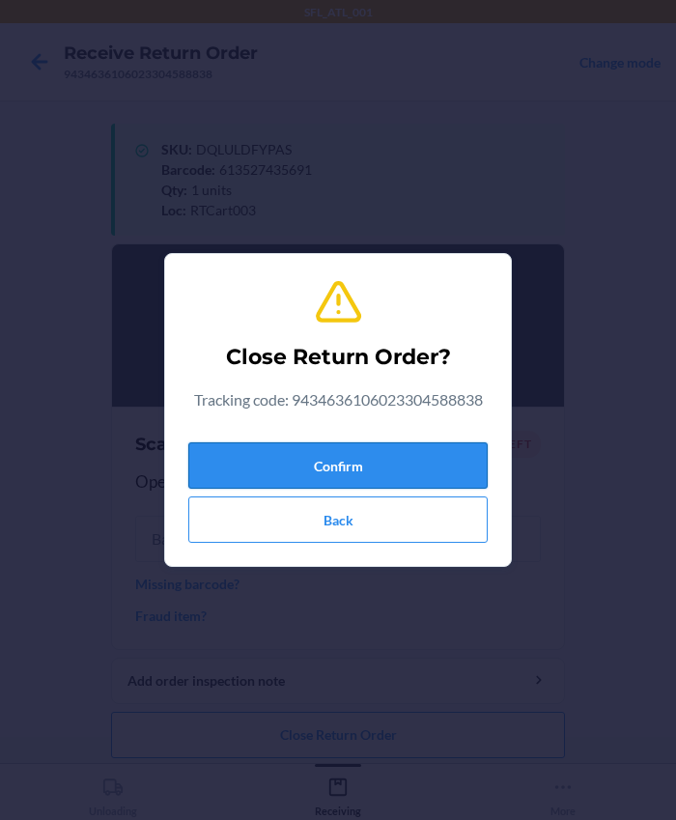
click at [320, 443] on button "Confirm" at bounding box center [337, 465] width 299 height 46
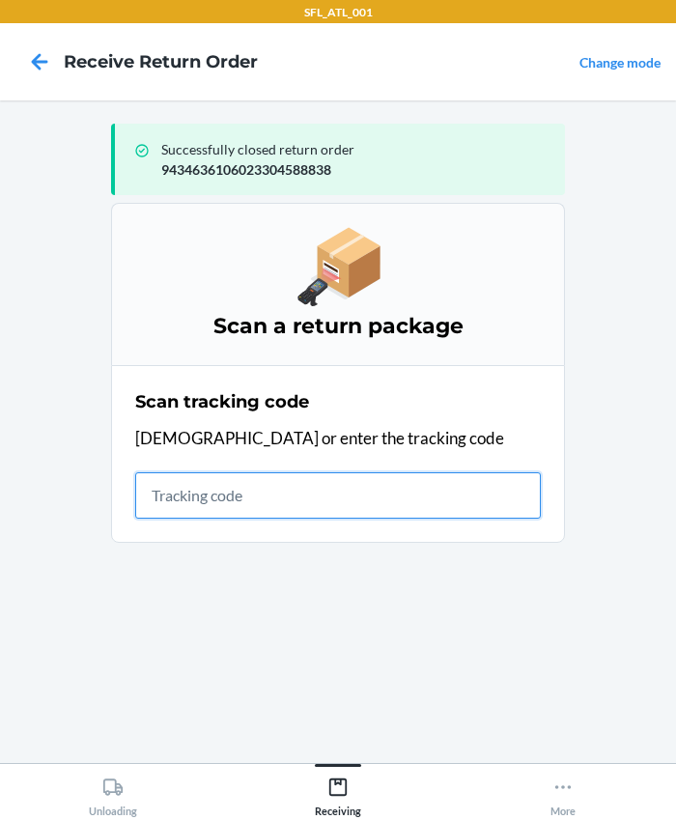
click at [182, 512] on input "text" at bounding box center [338, 495] width 406 height 46
type input "420302599434636106023303460371"
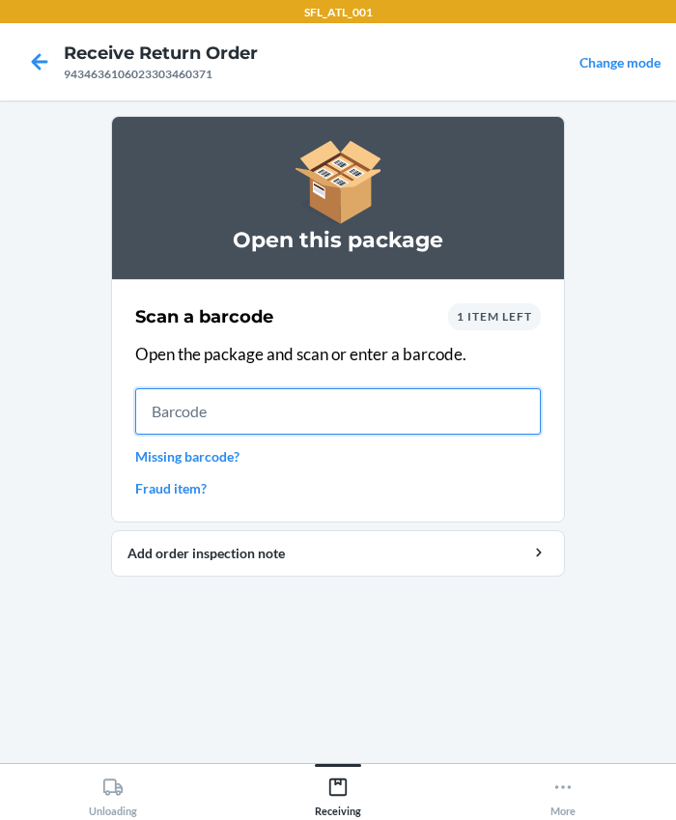
click at [222, 402] on input "text" at bounding box center [338, 411] width 406 height 46
type input "655466849078"
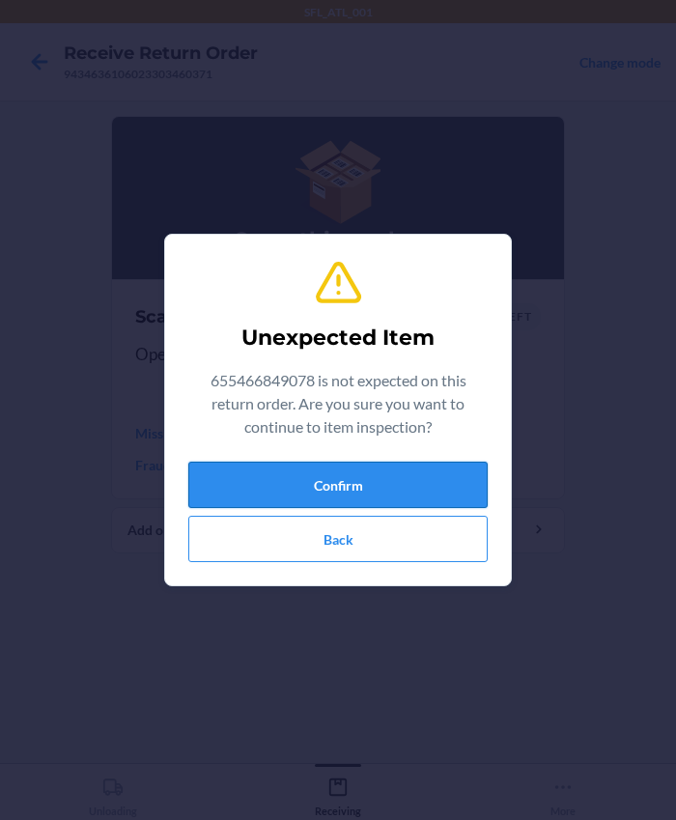
click at [290, 483] on button "Confirm" at bounding box center [337, 485] width 299 height 46
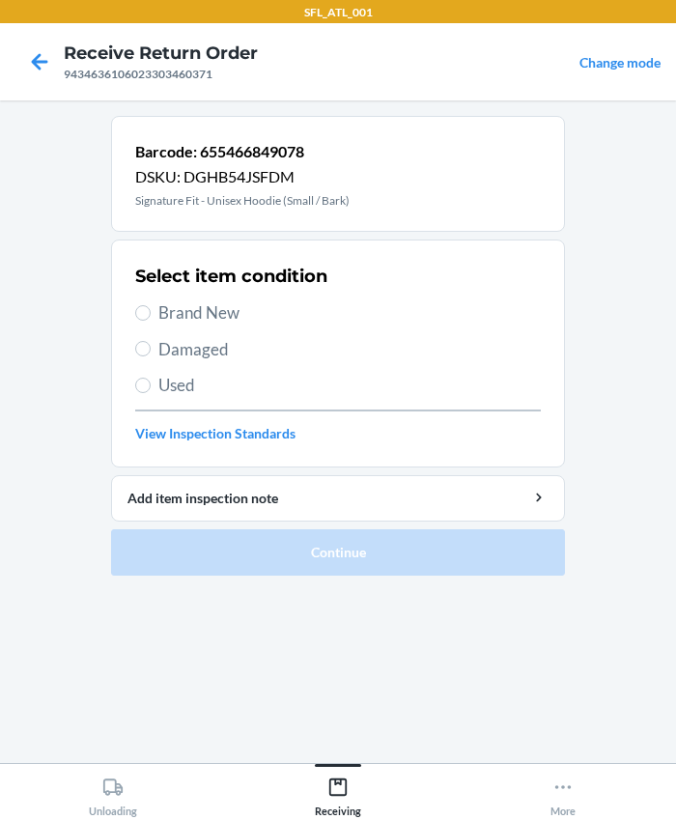
click at [165, 318] on span "Brand New" at bounding box center [349, 312] width 382 height 25
click at [151, 318] on input "Brand New" at bounding box center [142, 312] width 15 height 15
radio input "true"
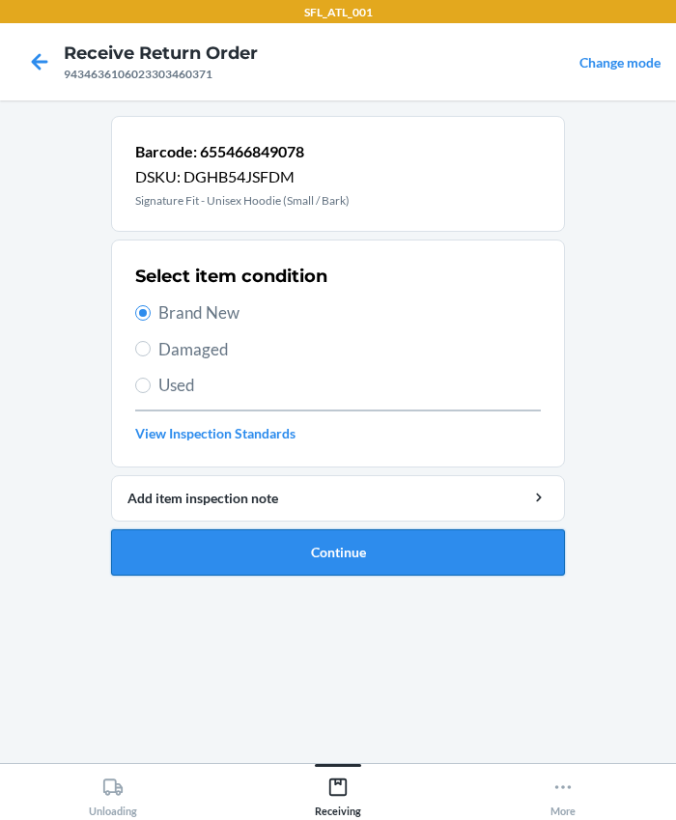
click at [243, 568] on button "Continue" at bounding box center [338, 552] width 454 height 46
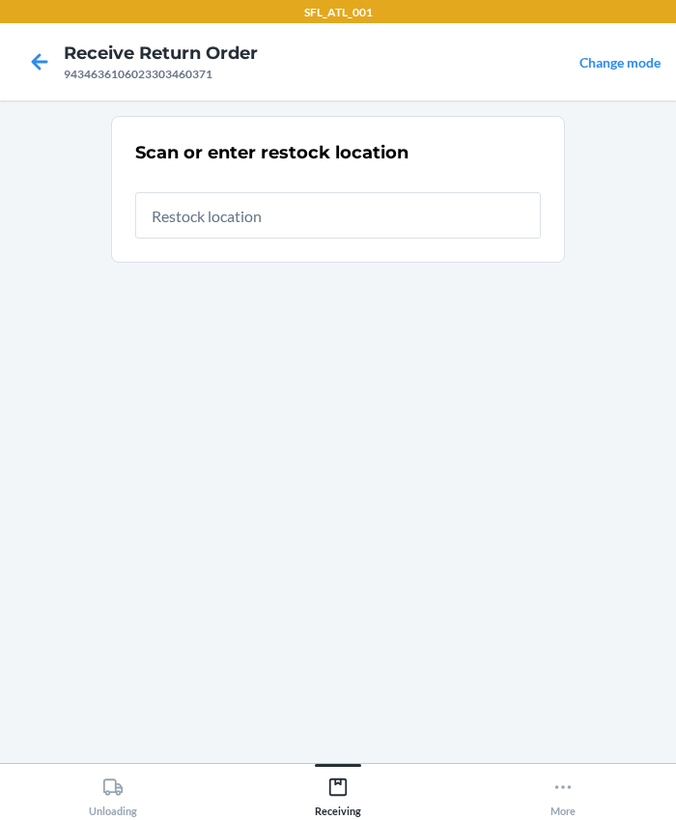
click at [178, 225] on input "text" at bounding box center [338, 215] width 406 height 46
type input "RTCart003"
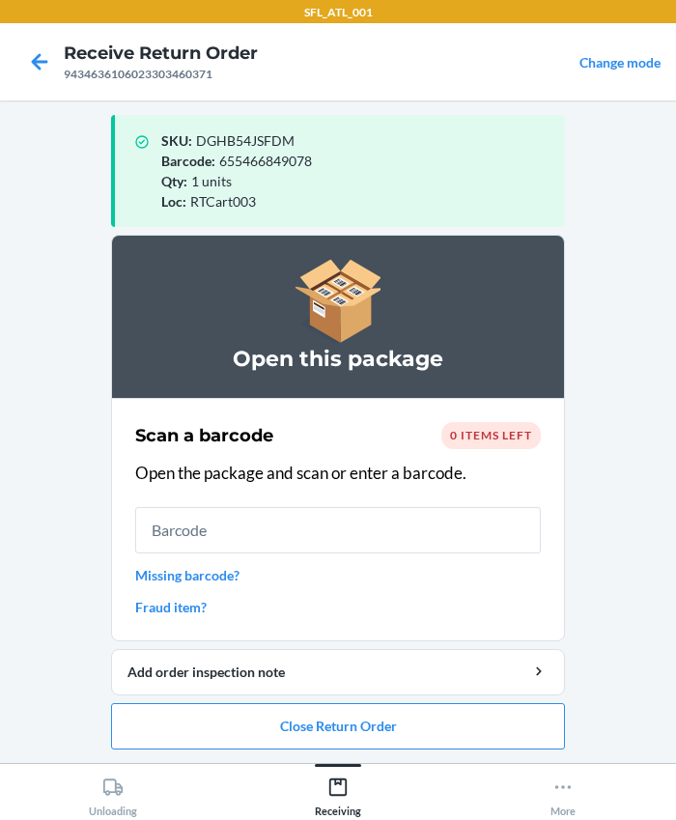
scroll to position [10, 0]
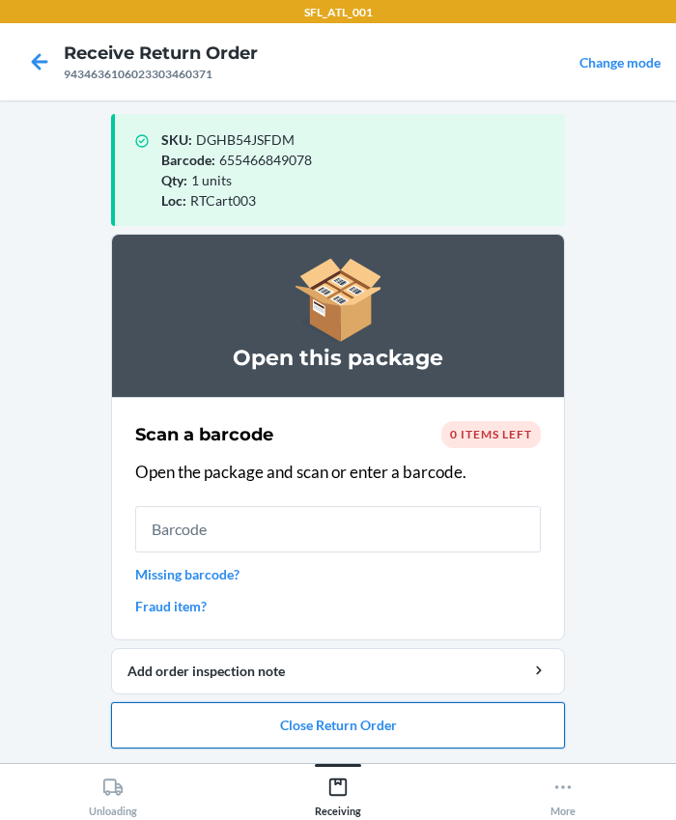
click at [263, 715] on button "Close Return Order" at bounding box center [338, 725] width 454 height 46
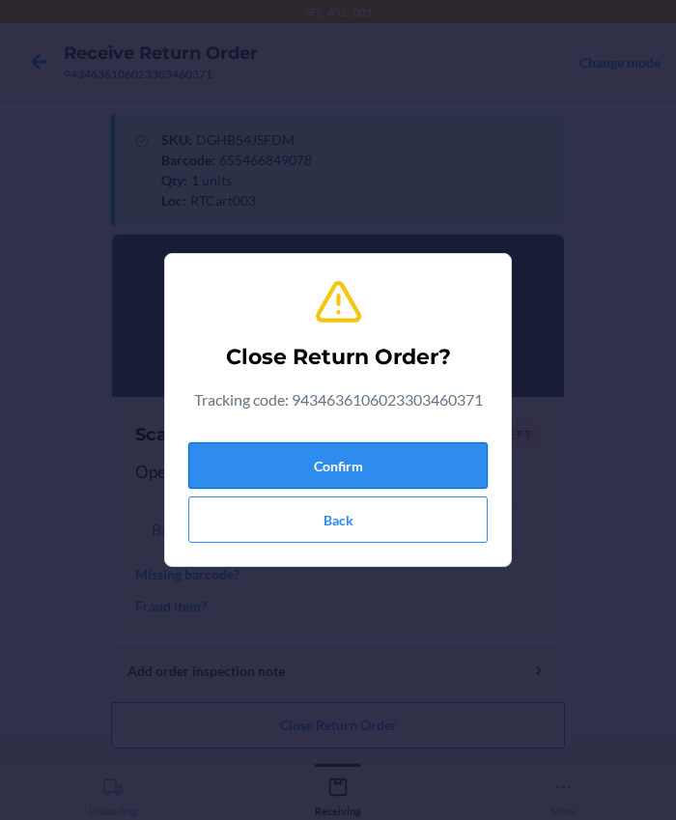
click at [298, 474] on button "Confirm" at bounding box center [337, 465] width 299 height 46
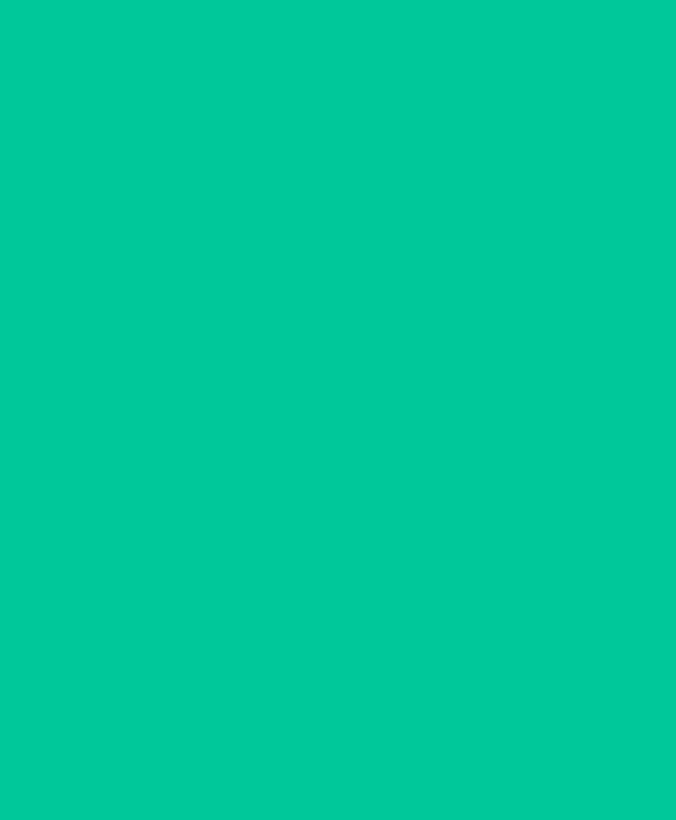
scroll to position [0, 0]
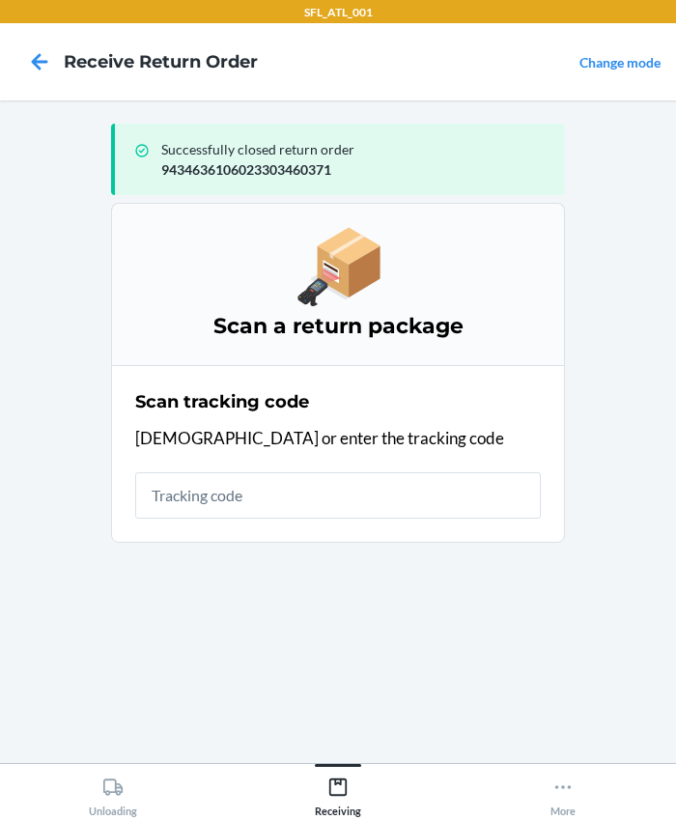
click at [171, 493] on input "text" at bounding box center [338, 495] width 406 height 46
click at [203, 486] on input "text" at bounding box center [338, 495] width 406 height 46
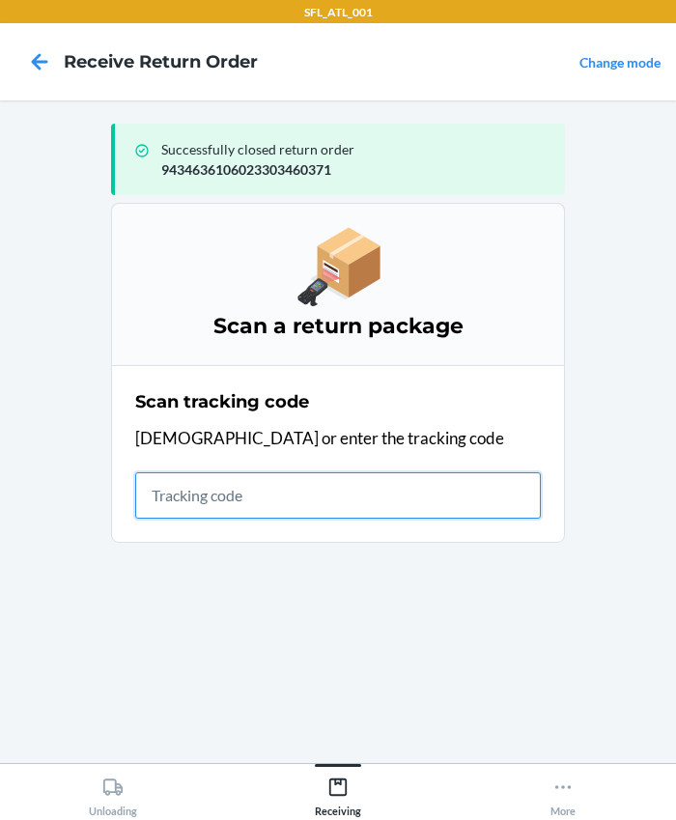
drag, startPoint x: 333, startPoint y: 497, endPoint x: 351, endPoint y: 490, distance: 19.0
click at [332, 497] on input "text" at bounding box center [338, 495] width 406 height 46
type input "420302599434636106023304490537"
click at [433, 478] on input "420302599434636106023304490537" at bounding box center [338, 495] width 406 height 46
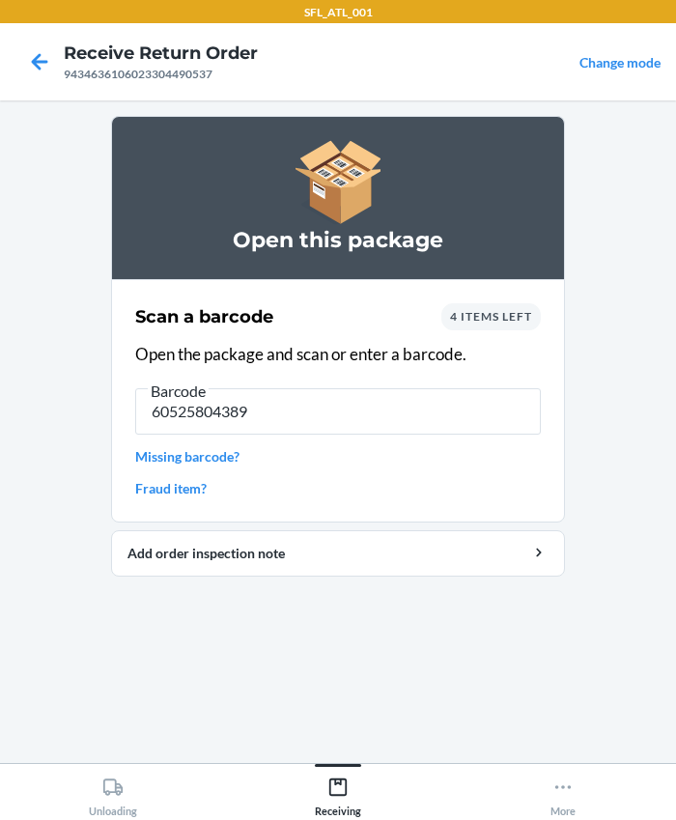
type input "605258043894"
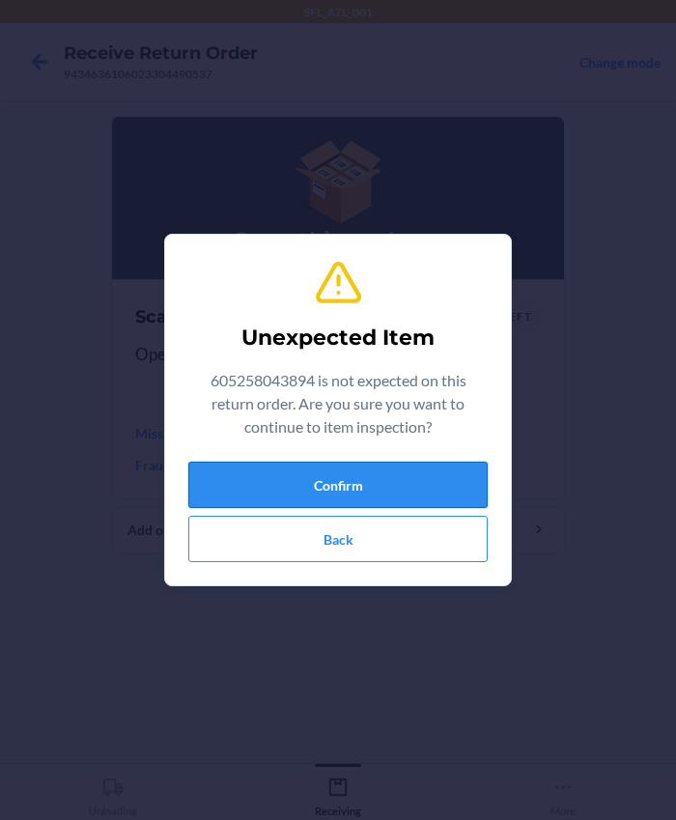
click at [315, 470] on button "Confirm" at bounding box center [337, 485] width 299 height 46
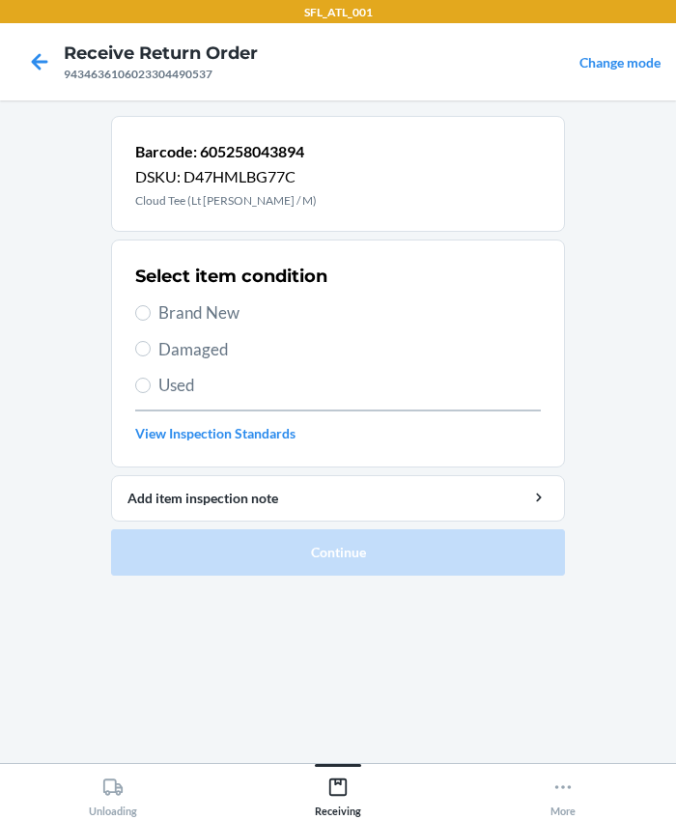
click at [261, 307] on span "Brand New" at bounding box center [349, 312] width 382 height 25
click at [151, 307] on input "Brand New" at bounding box center [142, 312] width 15 height 15
radio input "true"
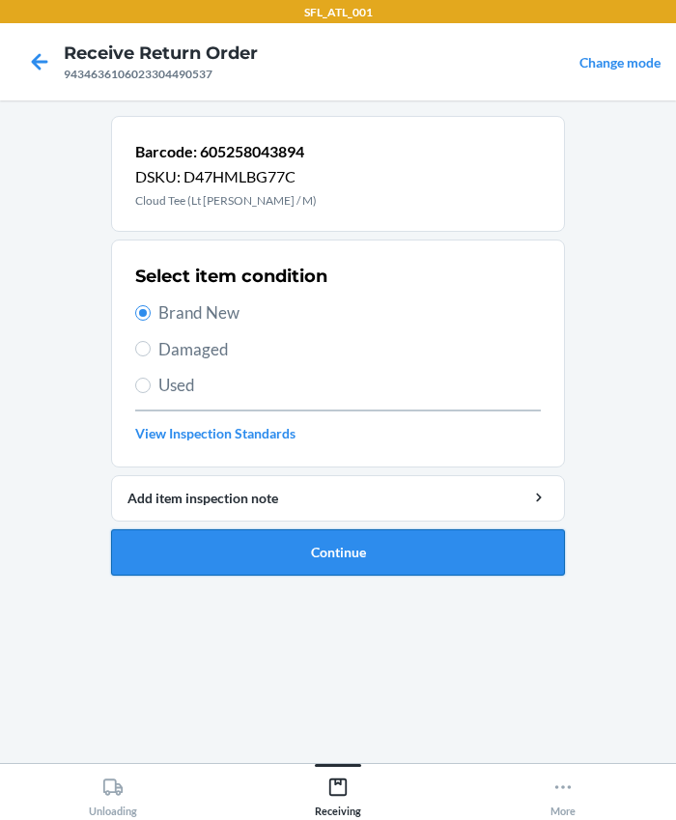
click at [278, 546] on button "Continue" at bounding box center [338, 552] width 454 height 46
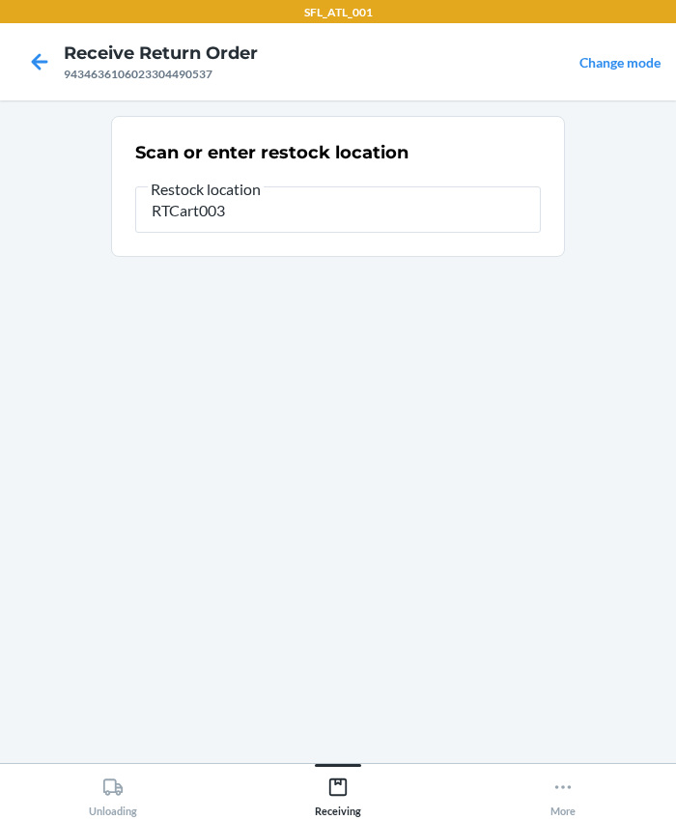
type input "RTCart003"
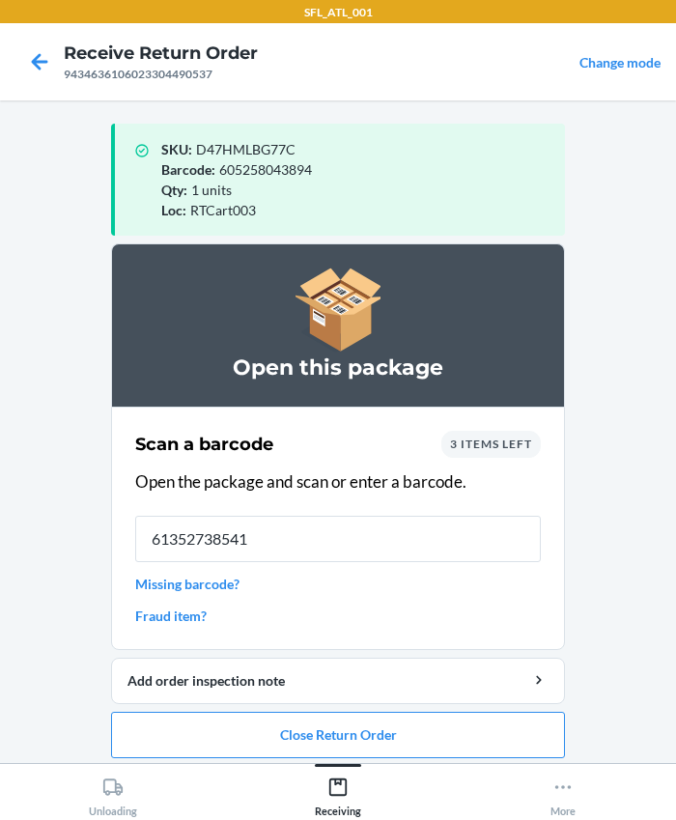
type input "613527385415"
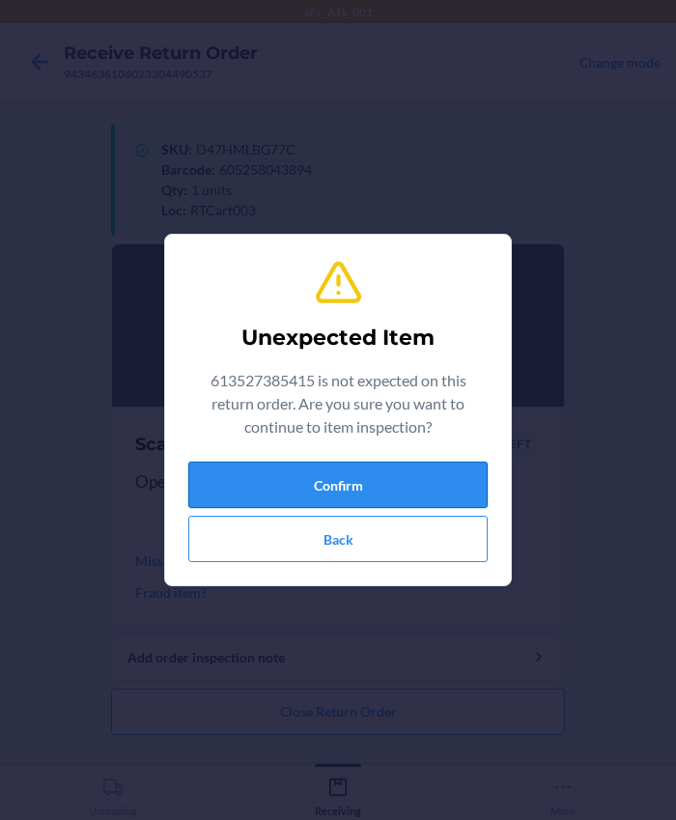
click at [237, 482] on button "Confirm" at bounding box center [337, 485] width 299 height 46
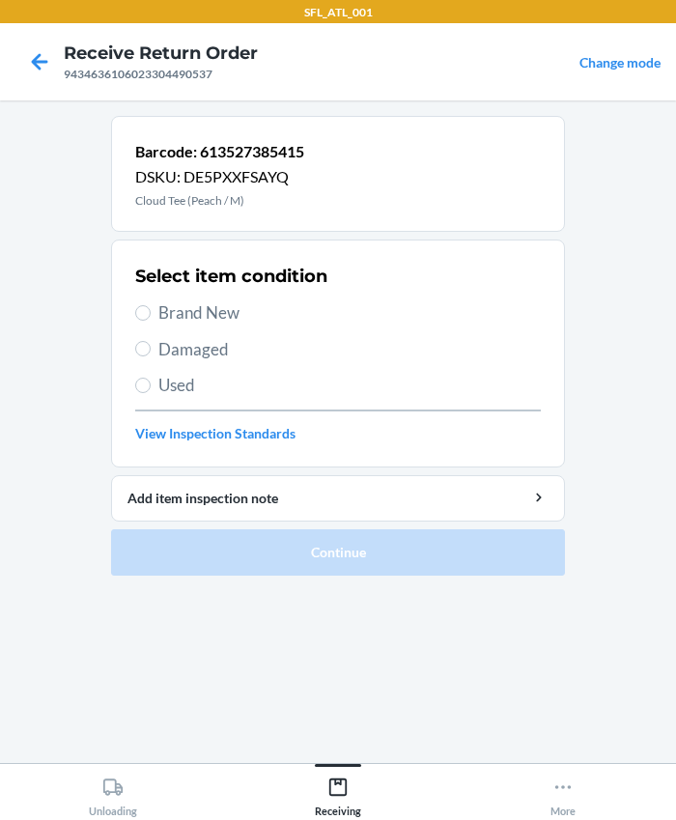
click at [199, 294] on div "Select item condition Brand New Damaged Used View Inspection Standards" at bounding box center [338, 353] width 406 height 191
click at [191, 307] on span "Brand New" at bounding box center [349, 312] width 382 height 25
click at [151, 307] on input "Brand New" at bounding box center [142, 312] width 15 height 15
radio input "true"
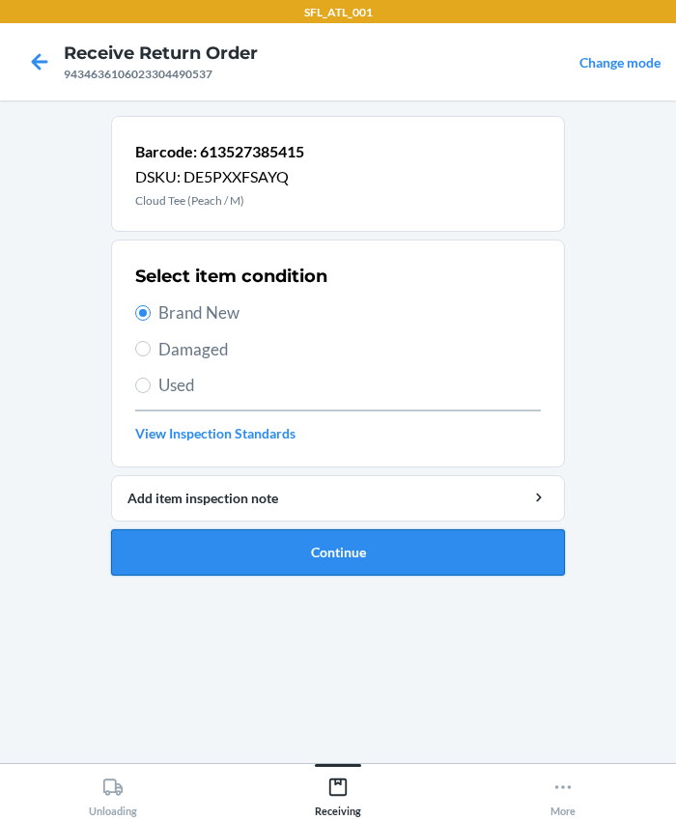
click at [438, 548] on button "Continue" at bounding box center [338, 552] width 454 height 46
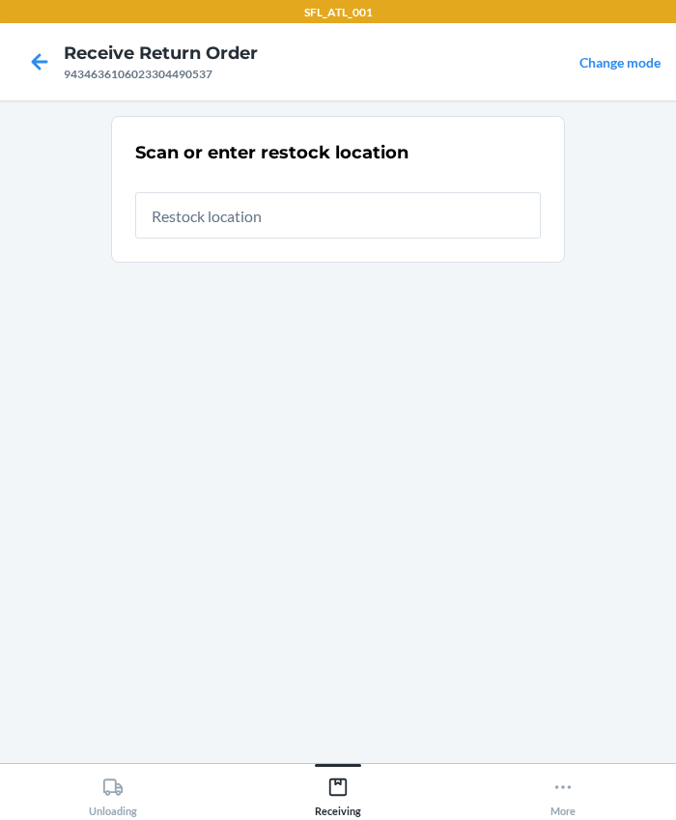
click at [223, 218] on input "text" at bounding box center [338, 215] width 406 height 46
type input "RTCart003"
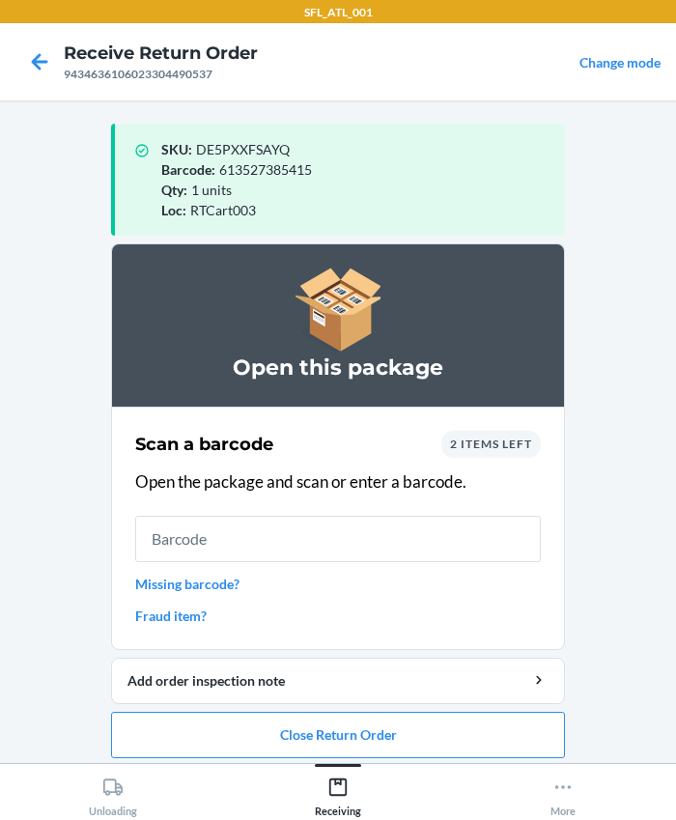
click at [325, 538] on input "text" at bounding box center [338, 539] width 406 height 46
type input "605258197122"
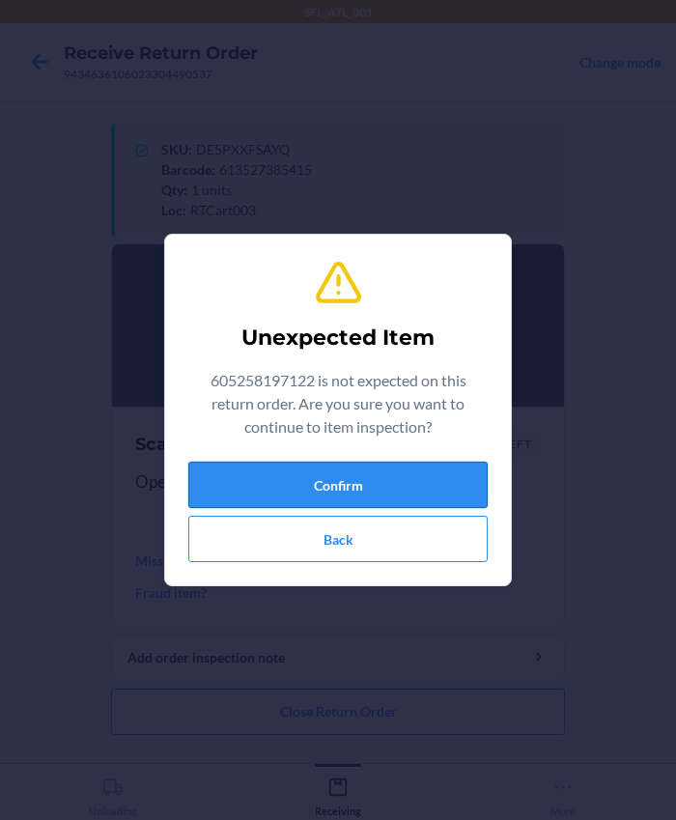
click at [439, 463] on button "Confirm" at bounding box center [337, 485] width 299 height 46
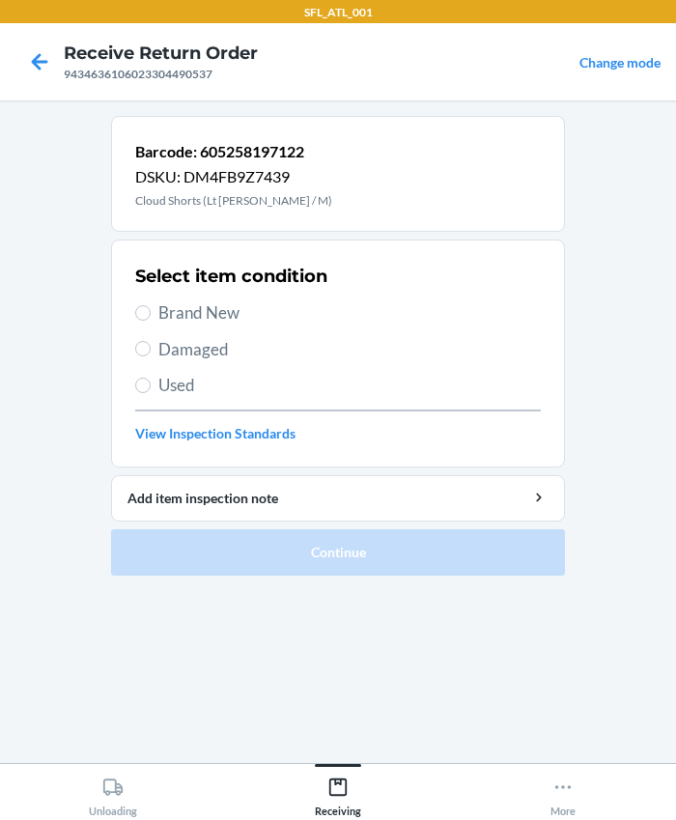
click at [192, 305] on span "Brand New" at bounding box center [349, 312] width 382 height 25
click at [151, 305] on input "Brand New" at bounding box center [142, 312] width 15 height 15
radio input "true"
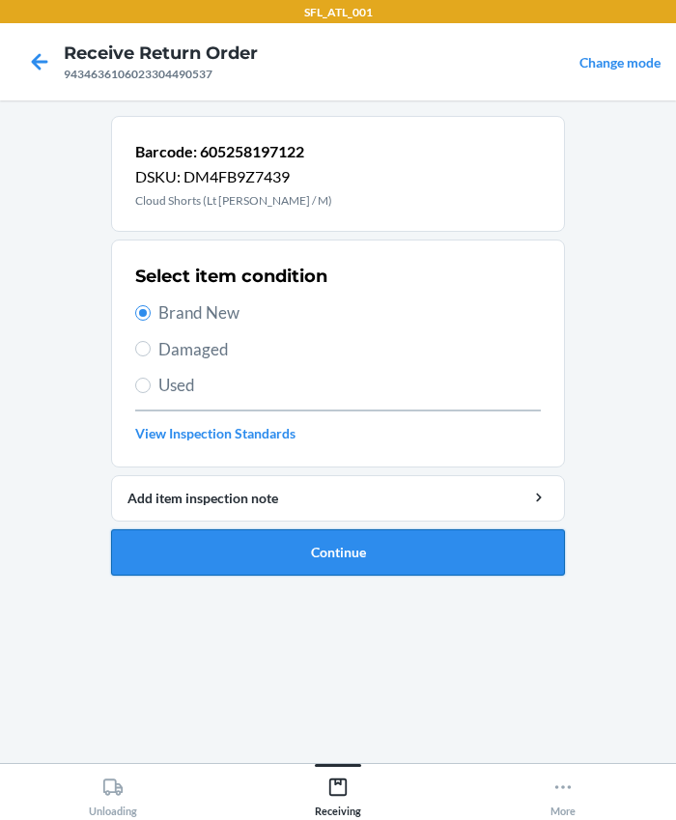
click at [204, 559] on button "Continue" at bounding box center [338, 552] width 454 height 46
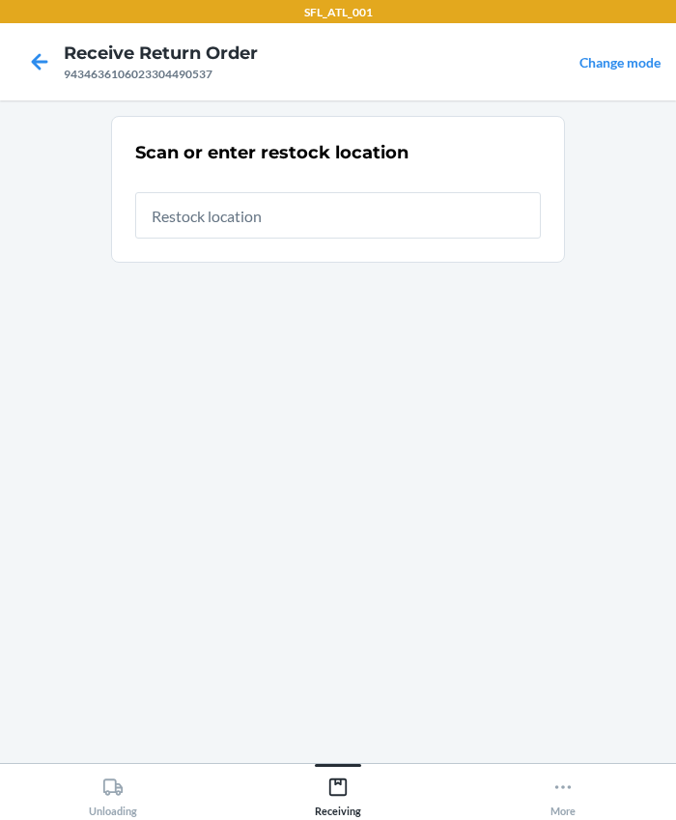
click at [215, 223] on input "text" at bounding box center [338, 215] width 406 height 46
type input "RTCart003"
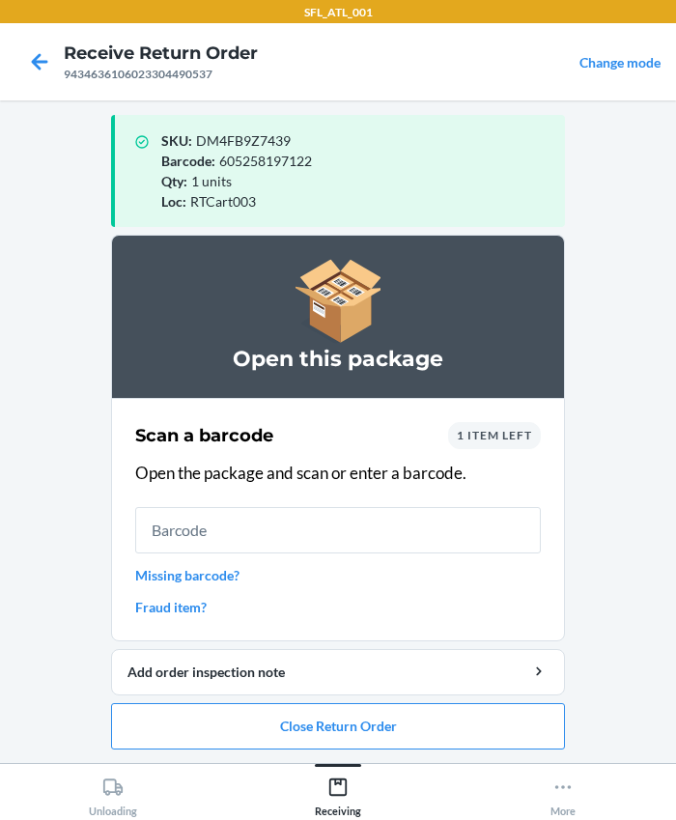
scroll to position [10, 0]
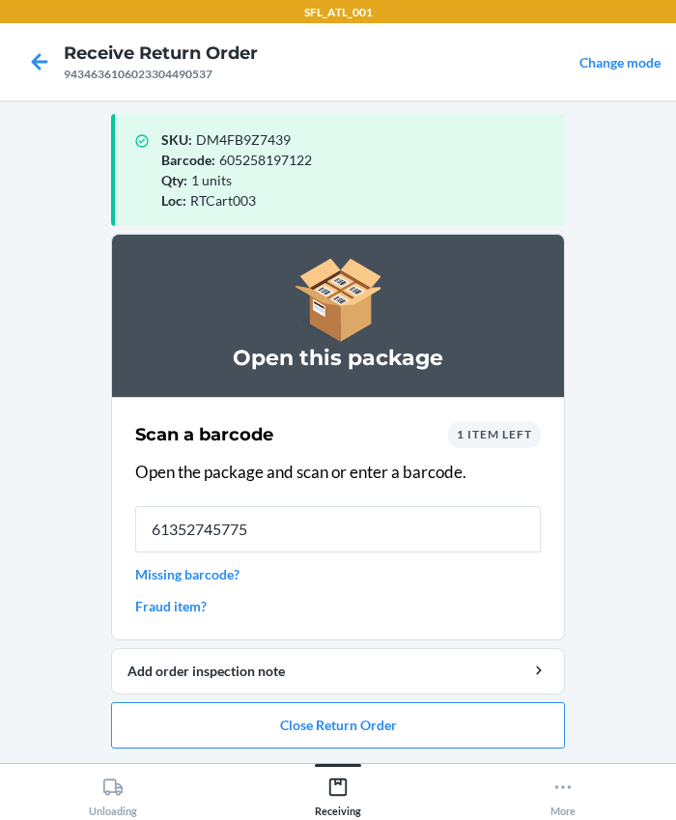
type input "613527457754"
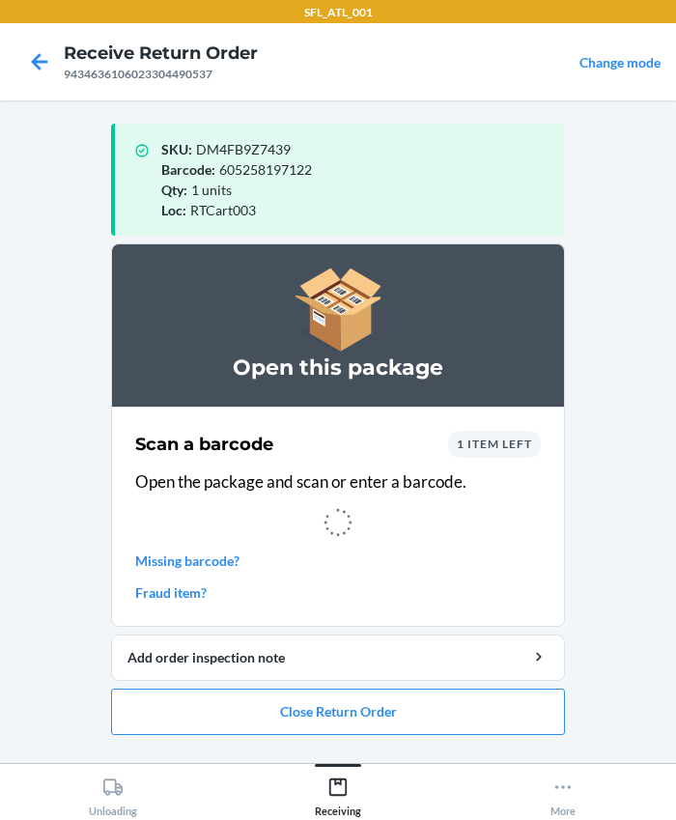
scroll to position [0, 0]
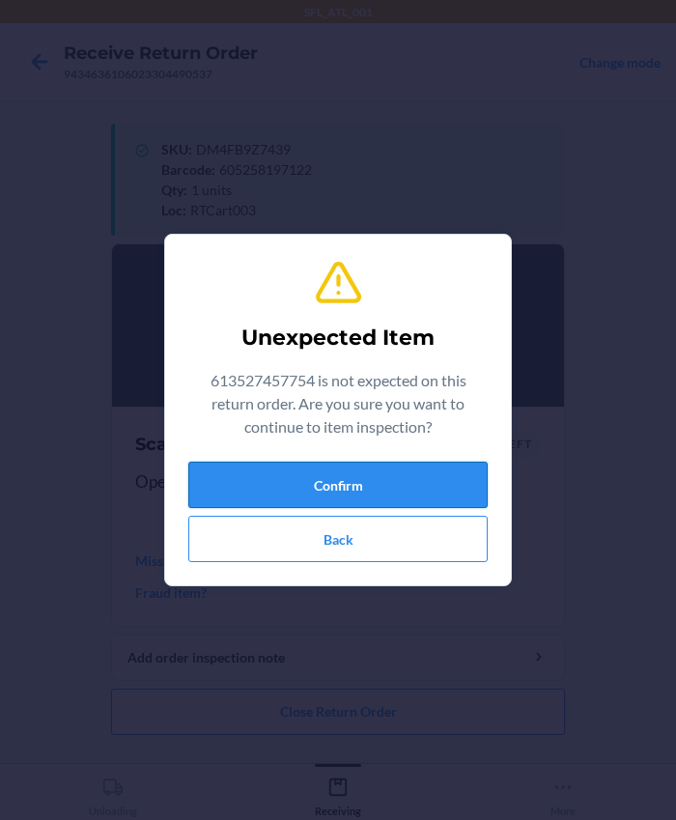
click at [278, 489] on button "Confirm" at bounding box center [337, 485] width 299 height 46
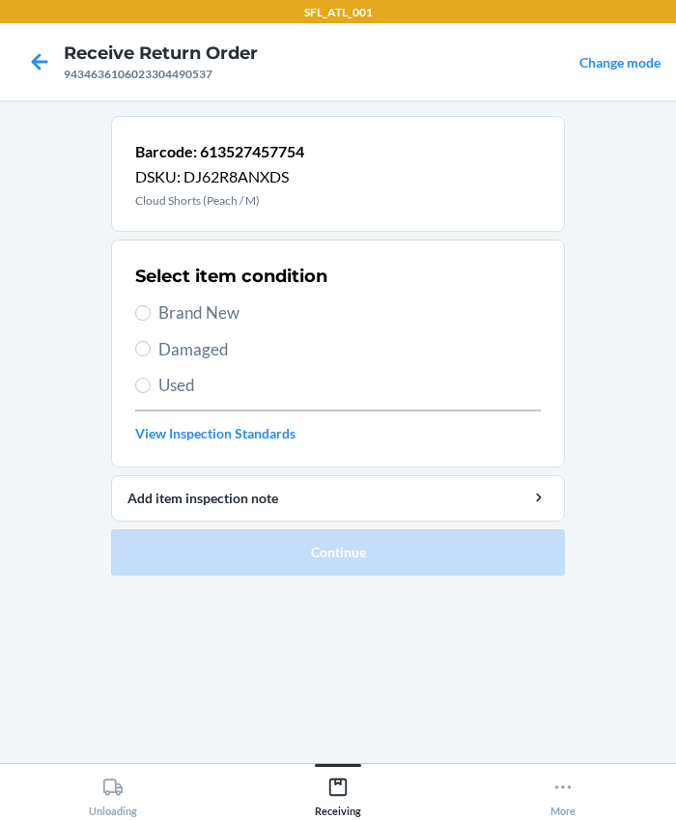
click at [187, 314] on span "Brand New" at bounding box center [349, 312] width 382 height 25
click at [151, 314] on input "Brand New" at bounding box center [142, 312] width 15 height 15
radio input "true"
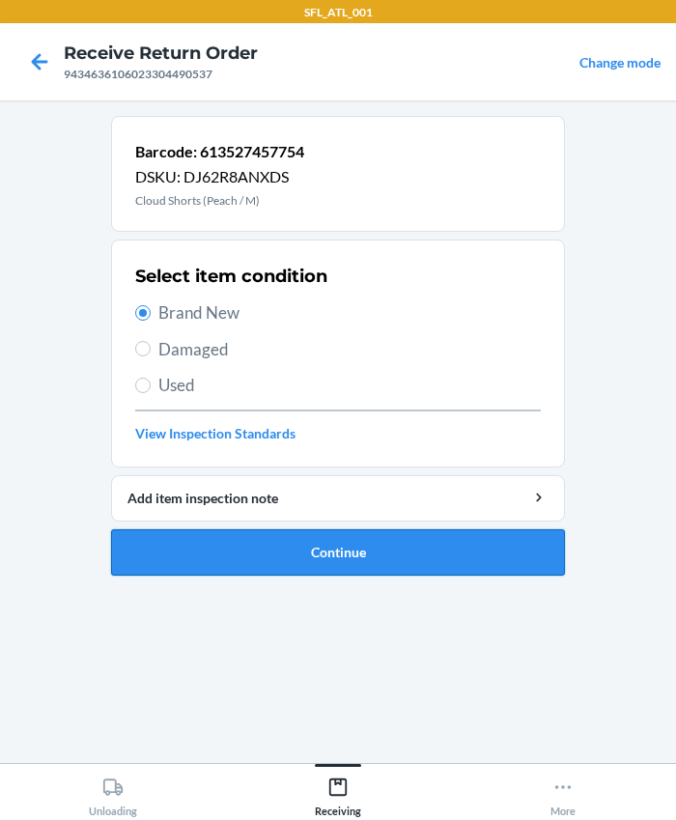
click at [278, 549] on button "Continue" at bounding box center [338, 552] width 454 height 46
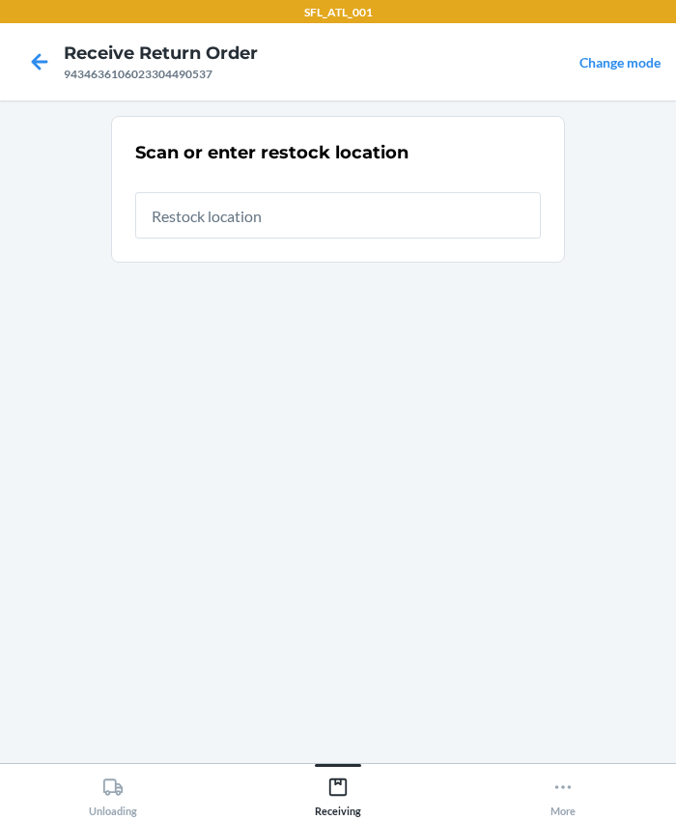
click at [215, 225] on input "text" at bounding box center [338, 215] width 406 height 46
type input "RTCart003"
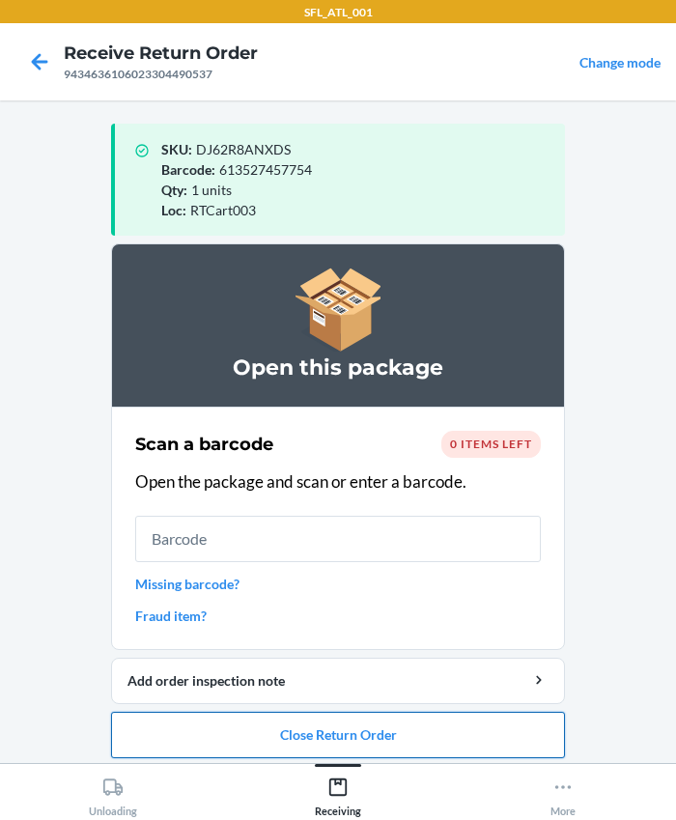
click at [362, 727] on button "Close Return Order" at bounding box center [338, 735] width 454 height 46
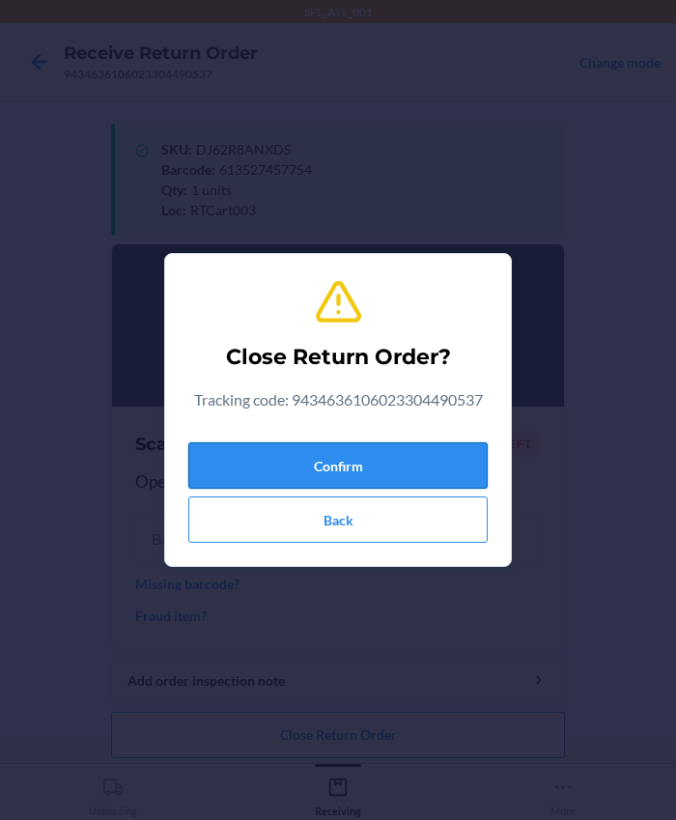
click at [250, 462] on button "Confirm" at bounding box center [337, 465] width 299 height 46
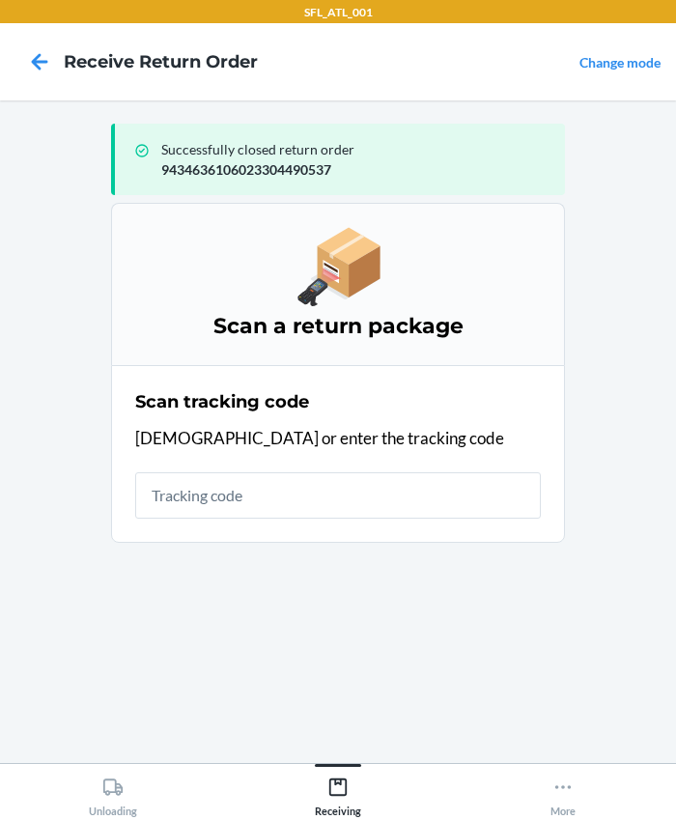
click at [197, 472] on input "text" at bounding box center [338, 495] width 406 height 46
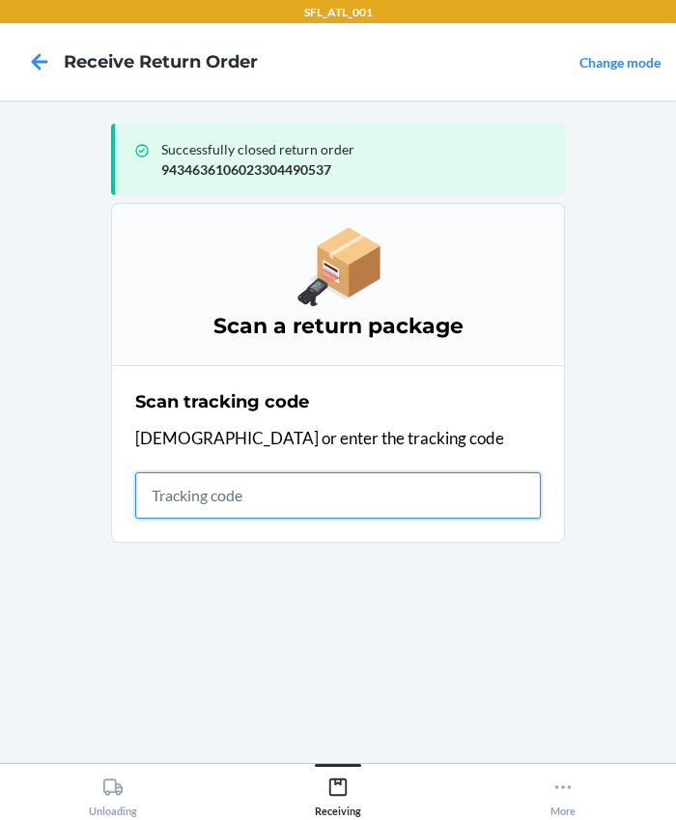
click at [282, 492] on input "text" at bounding box center [338, 495] width 406 height 46
type input "420302599434636106023304573322"
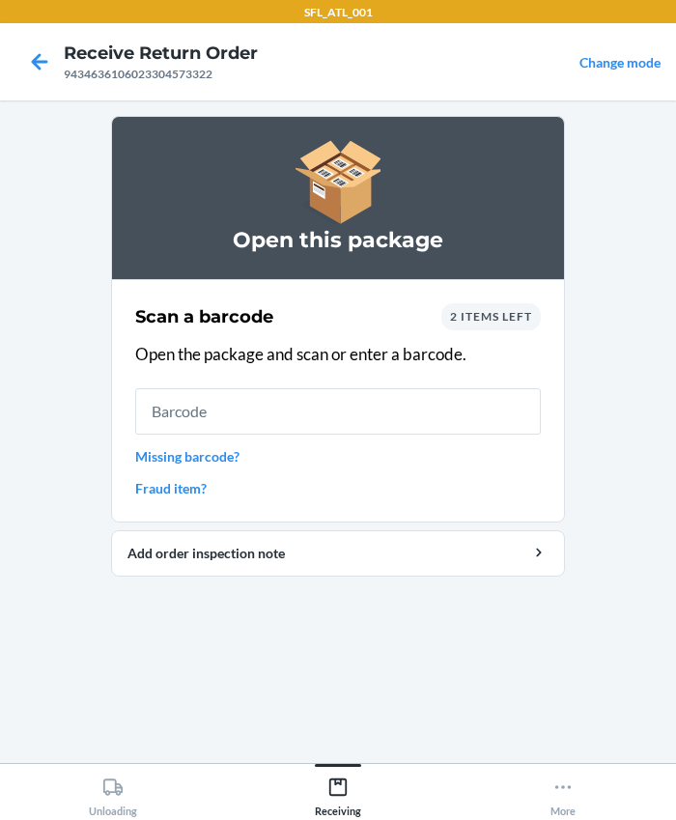
click at [201, 434] on div "Scan a barcode 2 items left Open the package and scan or enter a barcode. Missi…" at bounding box center [338, 400] width 406 height 207
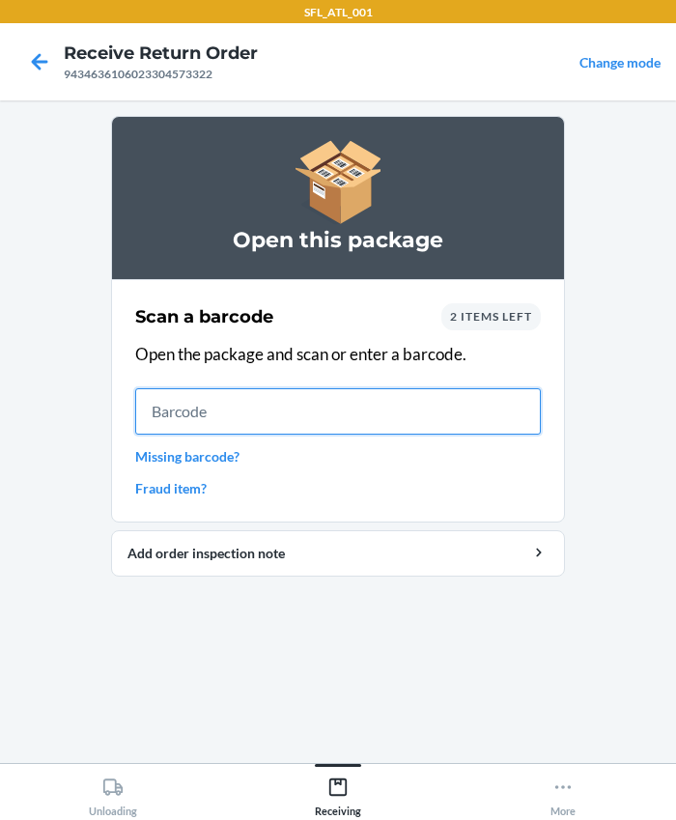
click at [209, 426] on input "text" at bounding box center [338, 411] width 406 height 46
type input "[CREDIT_CARD_NUMBER]"
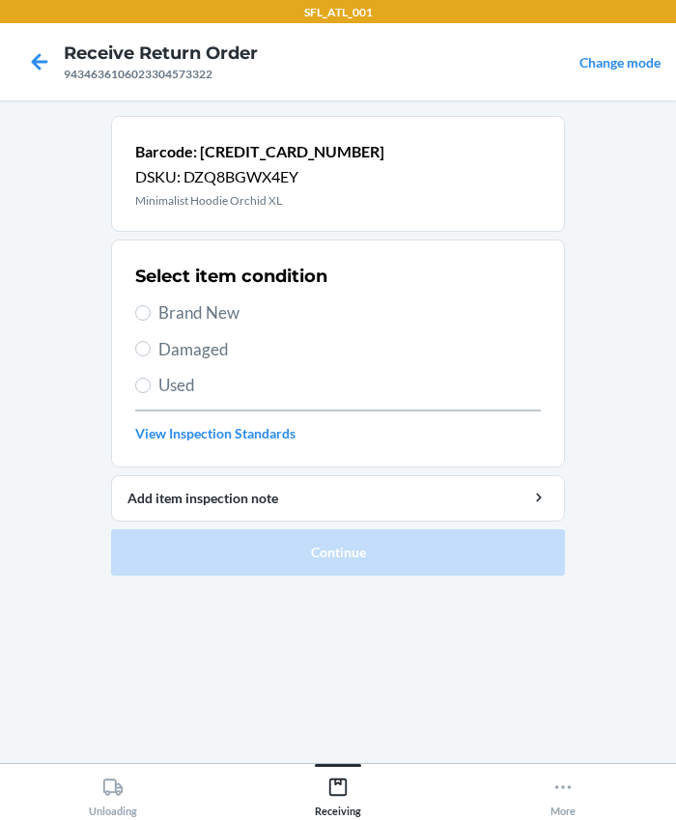
click at [224, 311] on span "Brand New" at bounding box center [349, 312] width 382 height 25
click at [151, 311] on input "Brand New" at bounding box center [142, 312] width 15 height 15
radio input "true"
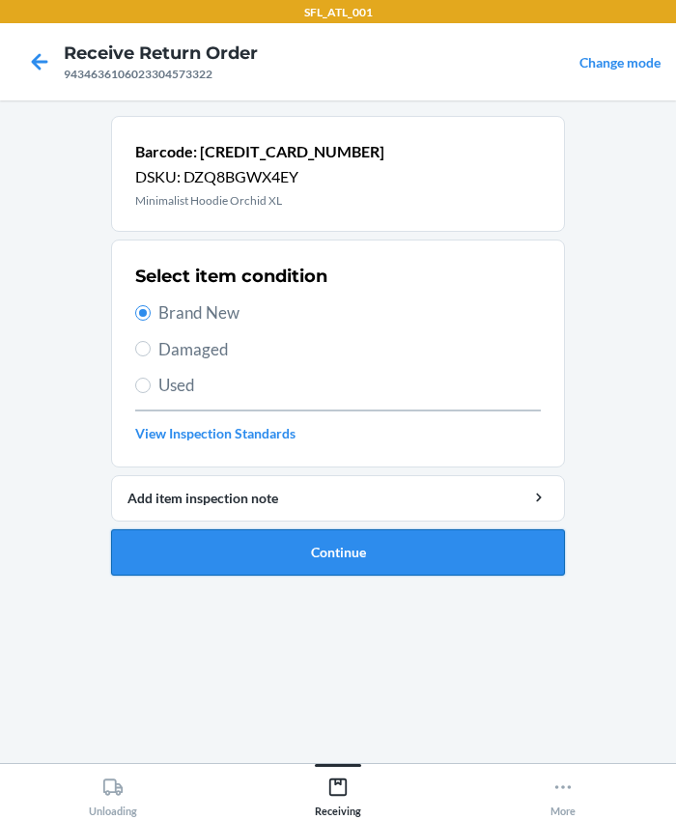
click at [309, 549] on button "Continue" at bounding box center [338, 552] width 454 height 46
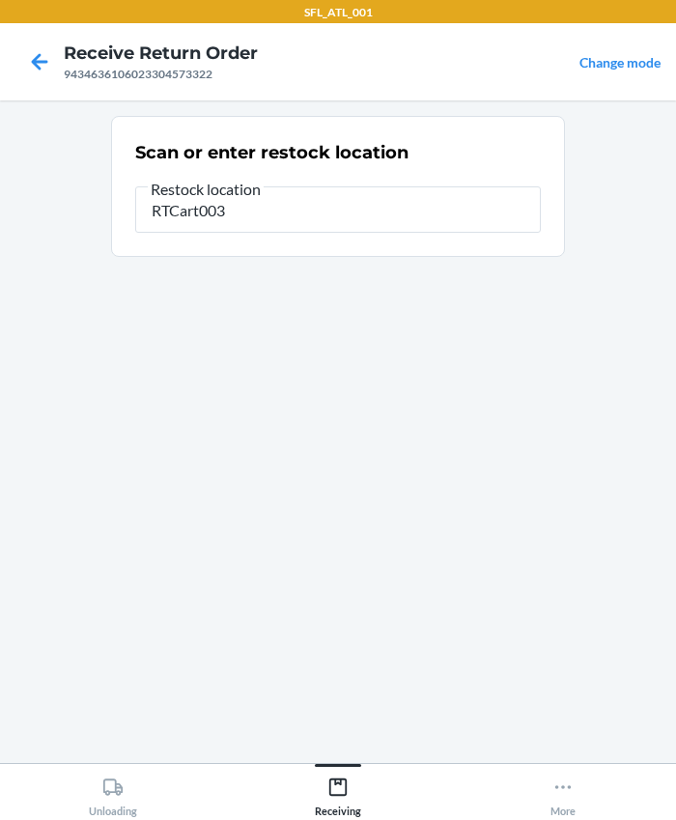
type input "RTCart003"
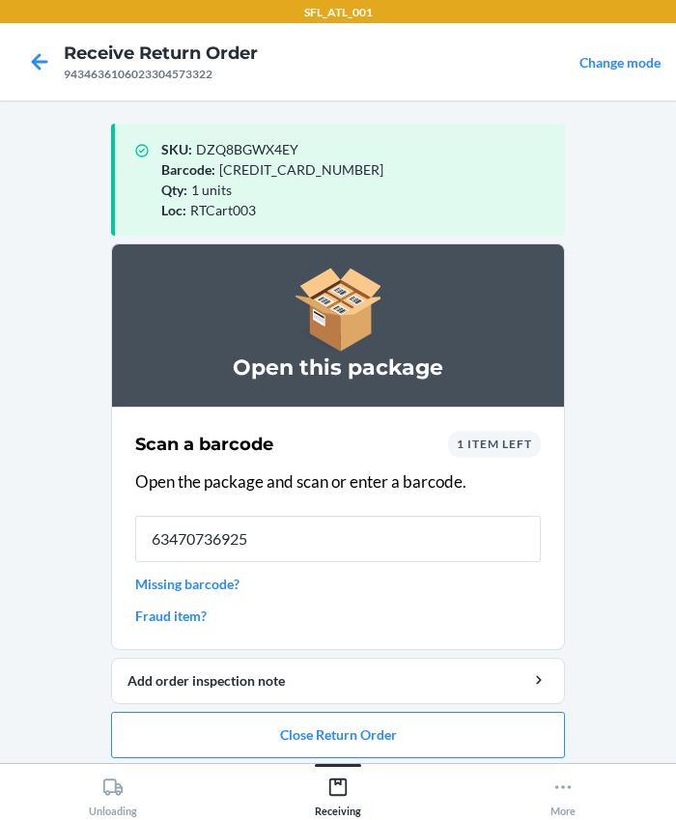
type input "634707369254"
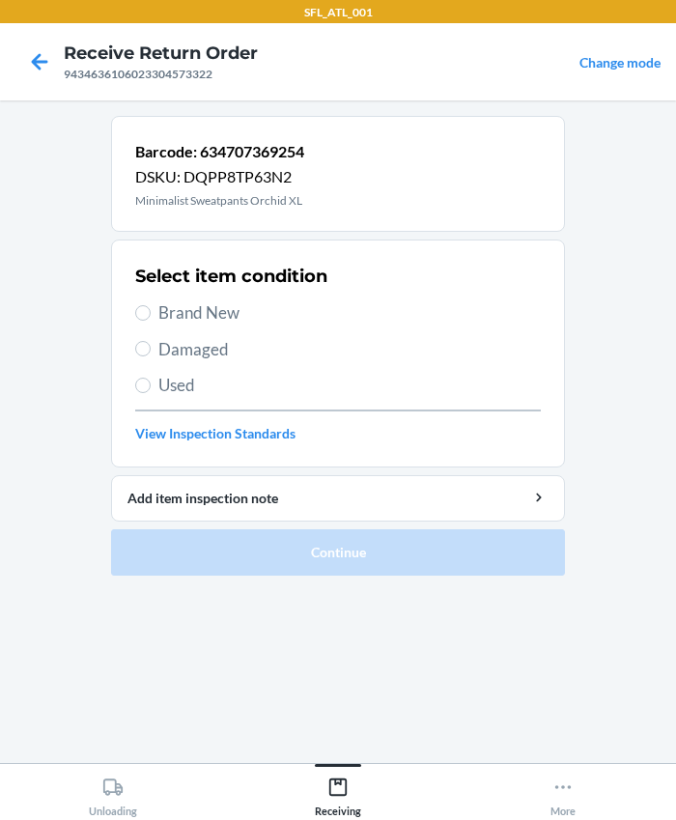
click at [191, 321] on span "Brand New" at bounding box center [349, 312] width 382 height 25
click at [151, 321] on input "Brand New" at bounding box center [142, 312] width 15 height 15
radio input "true"
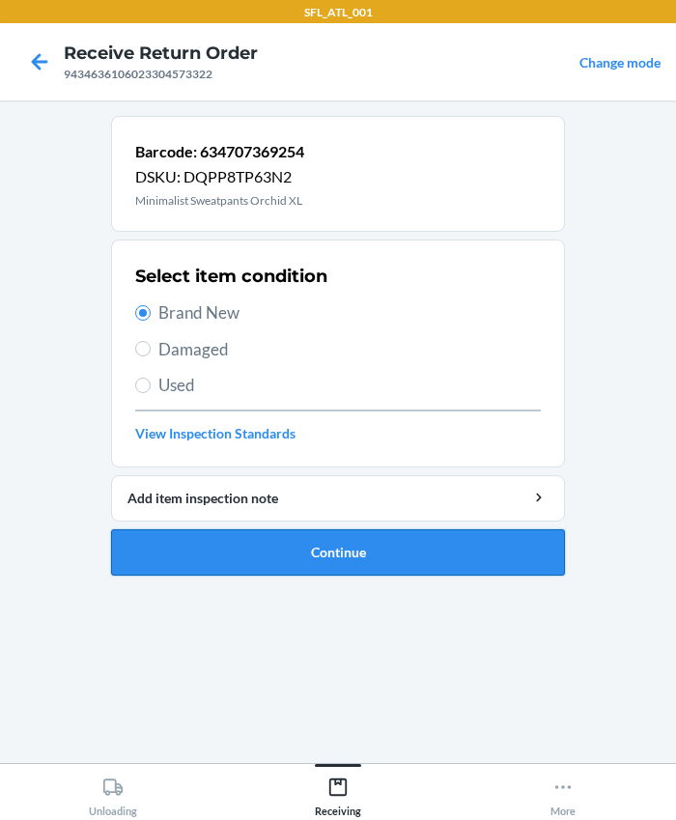
click at [340, 562] on button "Continue" at bounding box center [338, 552] width 454 height 46
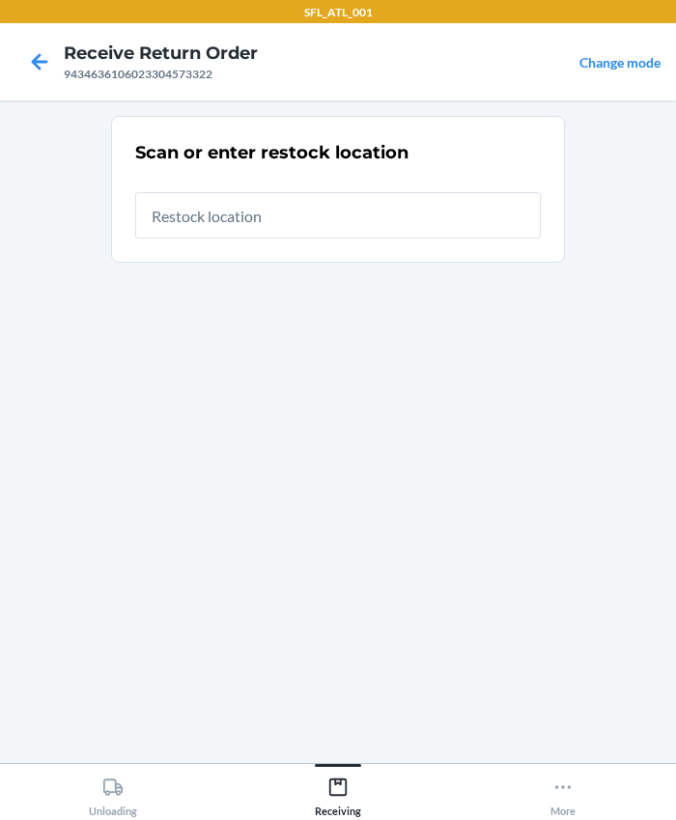
click at [236, 222] on input "text" at bounding box center [338, 215] width 406 height 46
type input "RTCart003"
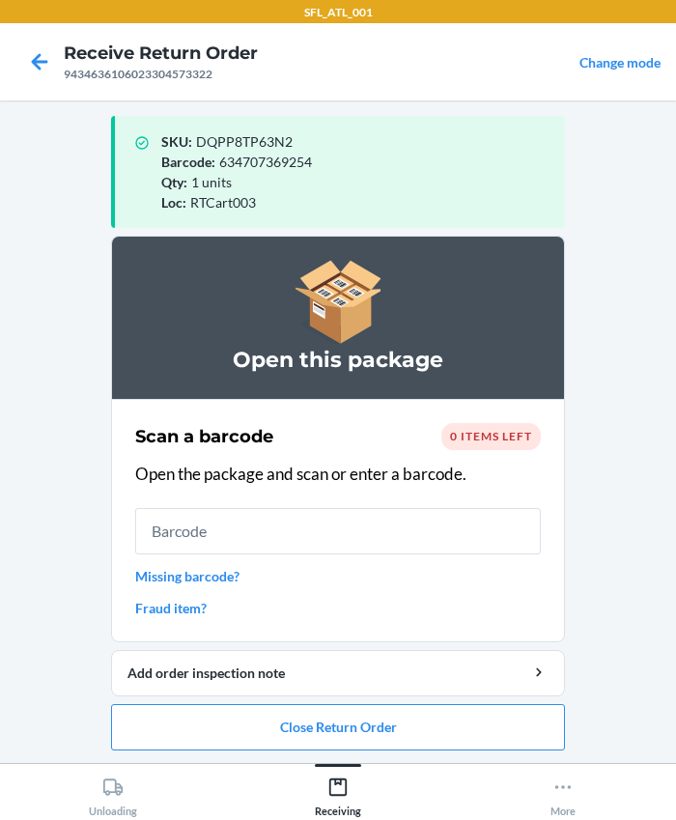
scroll to position [10, 0]
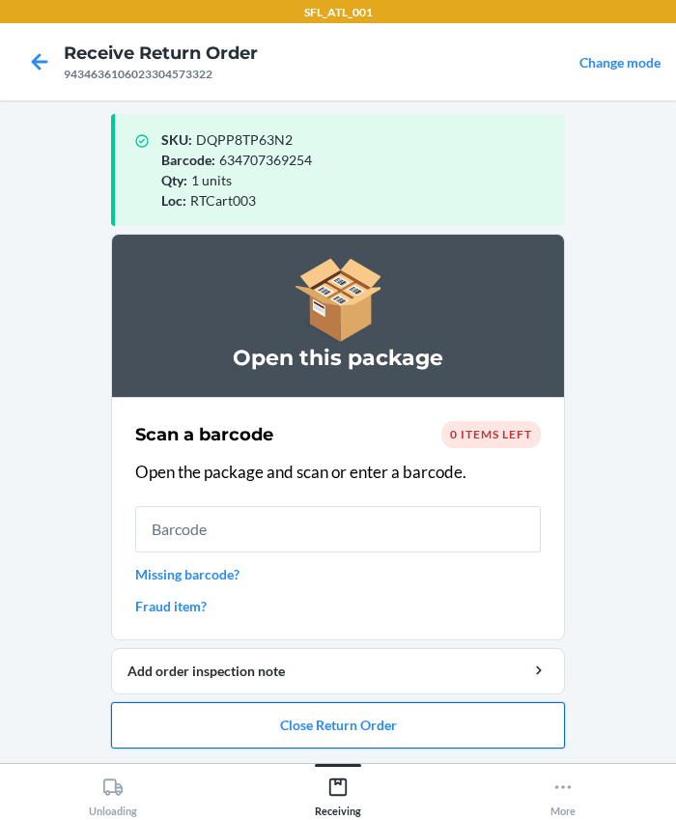
click at [280, 722] on button "Close Return Order" at bounding box center [338, 725] width 454 height 46
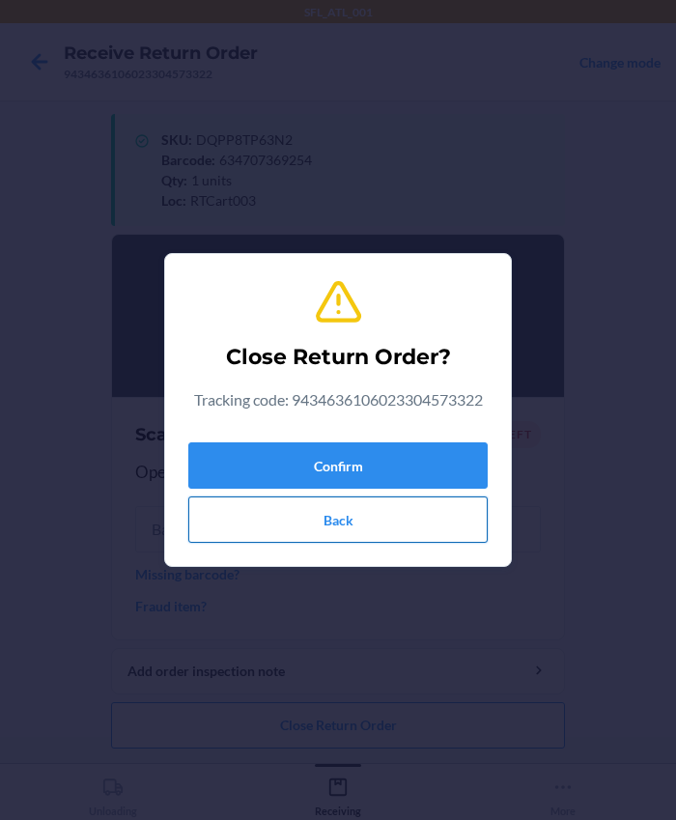
click at [312, 517] on button "Back" at bounding box center [337, 519] width 299 height 46
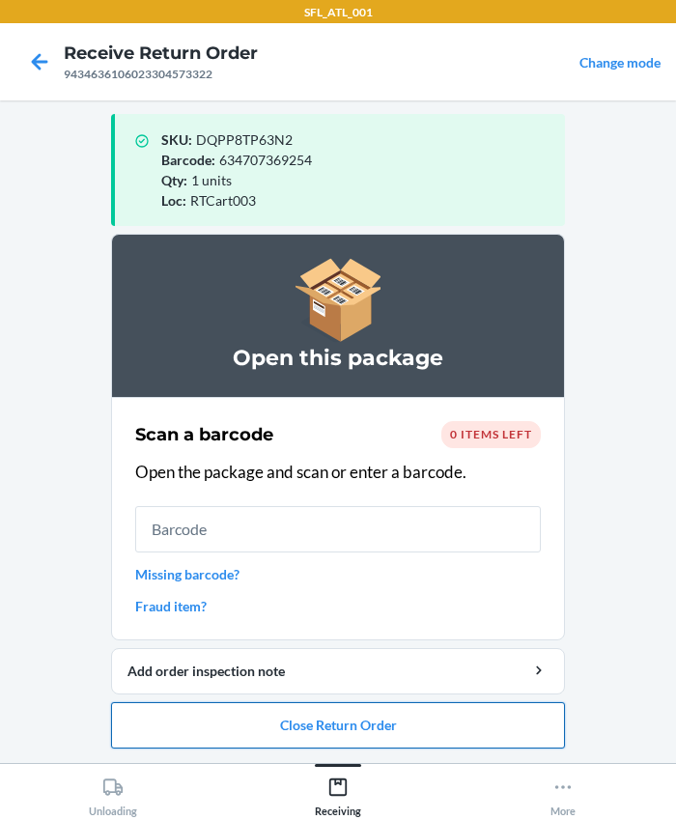
click at [255, 722] on button "Close Return Order" at bounding box center [338, 725] width 454 height 46
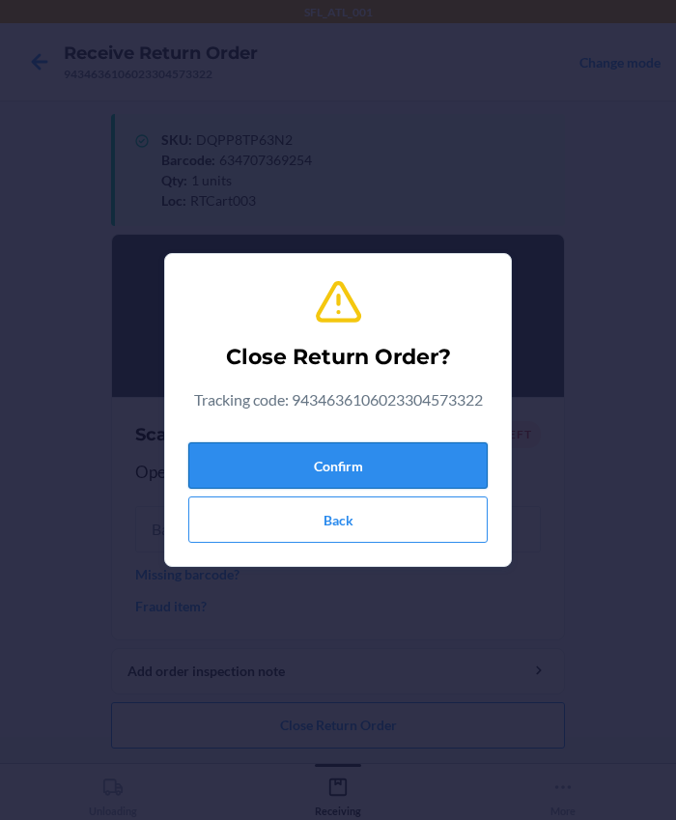
click at [288, 460] on button "Confirm" at bounding box center [337, 465] width 299 height 46
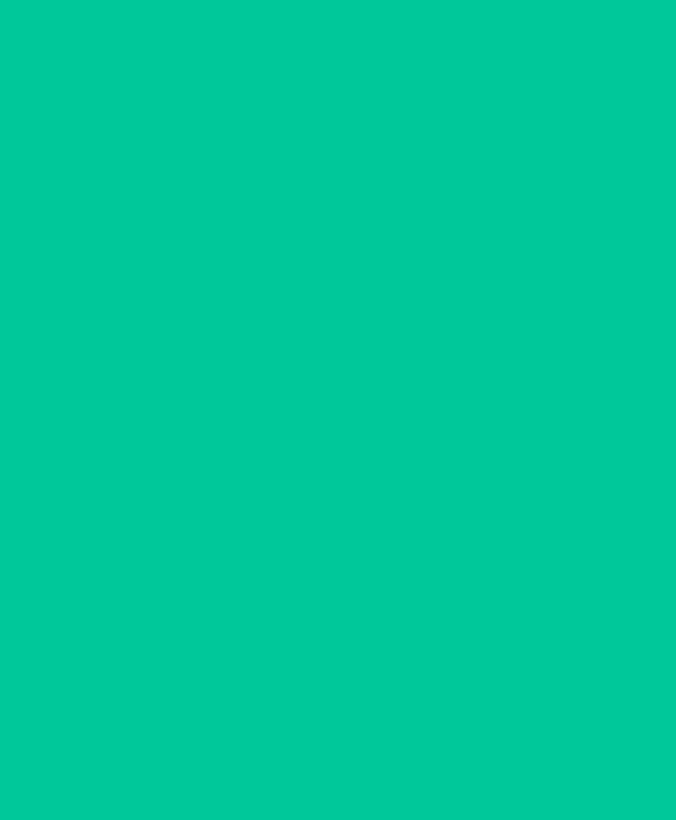
scroll to position [0, 0]
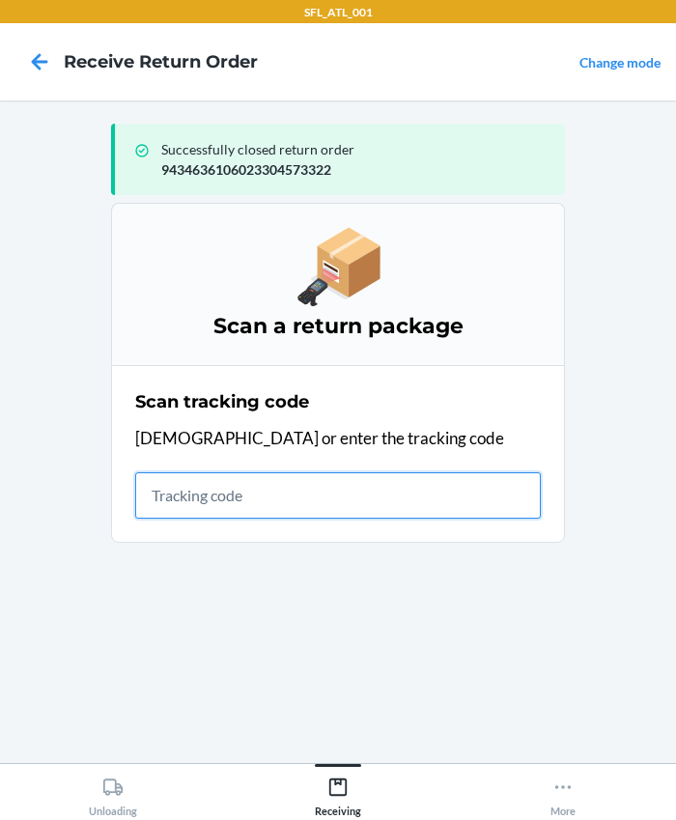
click at [223, 482] on input "text" at bounding box center [338, 495] width 406 height 46
type input "420302599434636106023303119729"
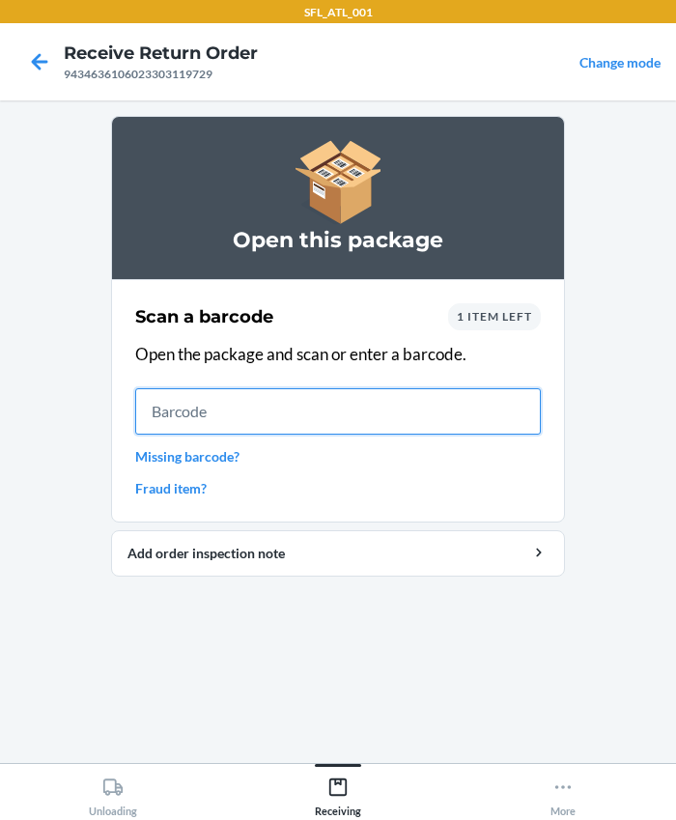
click at [184, 400] on input "text" at bounding box center [338, 411] width 406 height 46
type input "658865443090"
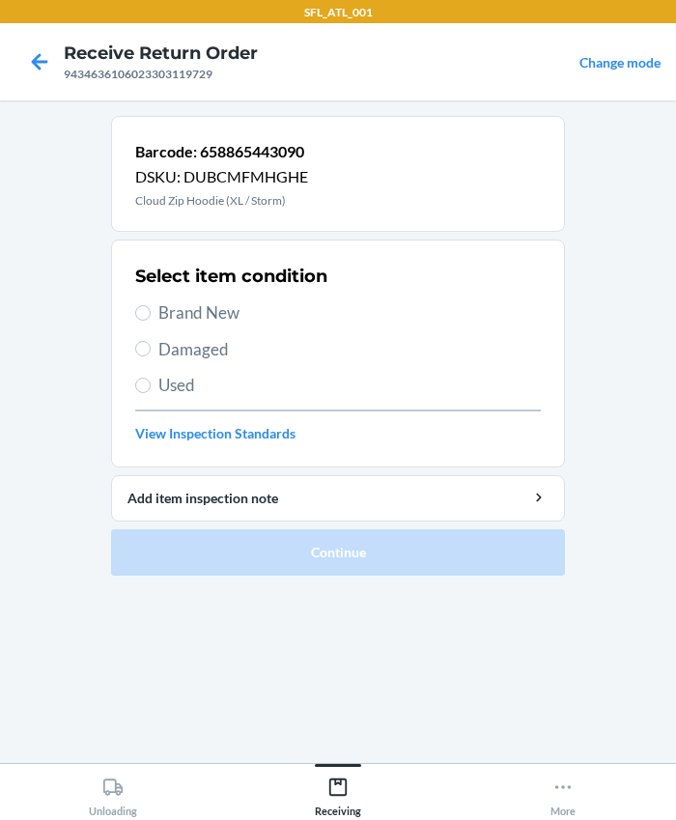
click at [179, 315] on span "Brand New" at bounding box center [349, 312] width 382 height 25
click at [151, 315] on input "Brand New" at bounding box center [142, 312] width 15 height 15
radio input "true"
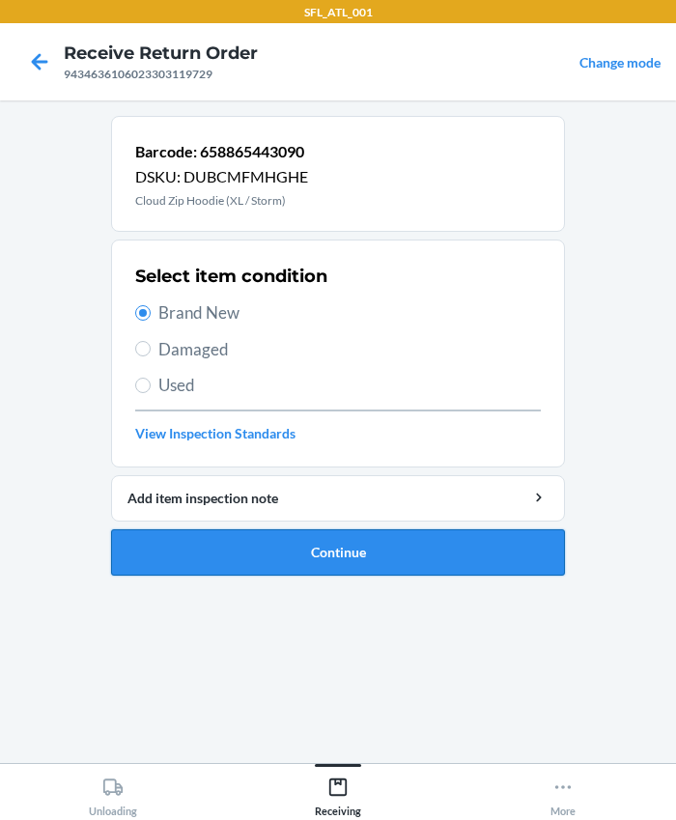
click at [333, 529] on button "Continue" at bounding box center [338, 552] width 454 height 46
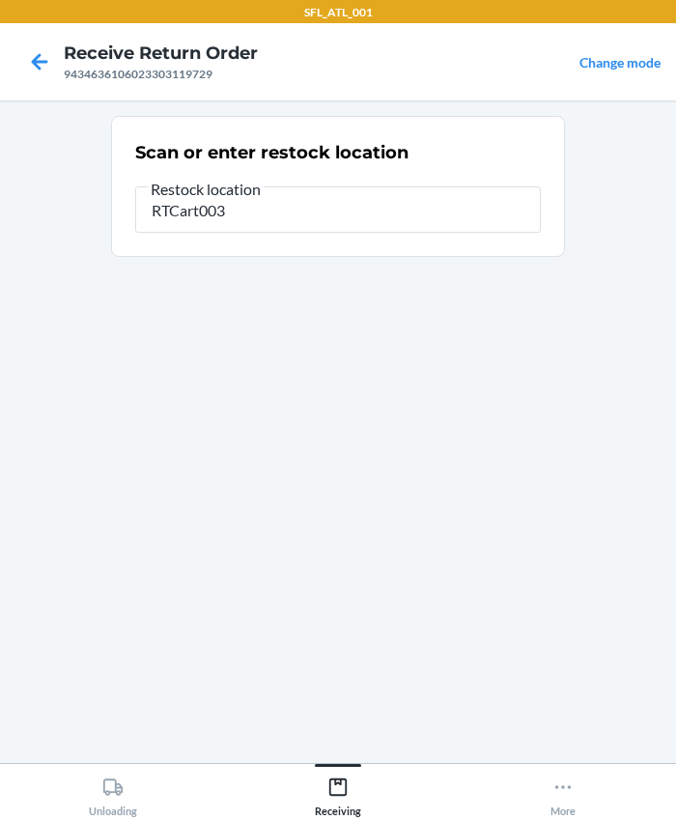
type input "RTCart003"
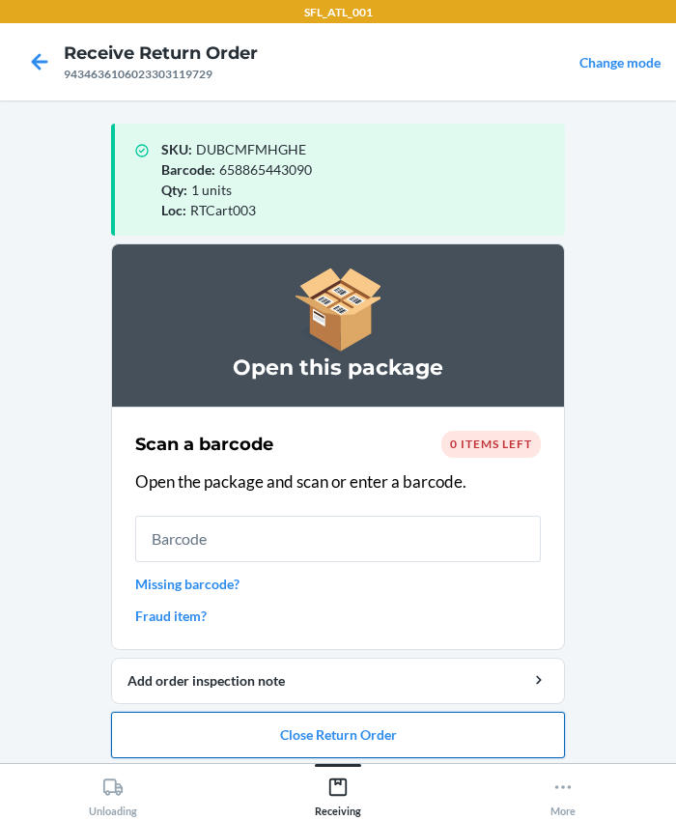
click at [324, 716] on button "Close Return Order" at bounding box center [338, 735] width 454 height 46
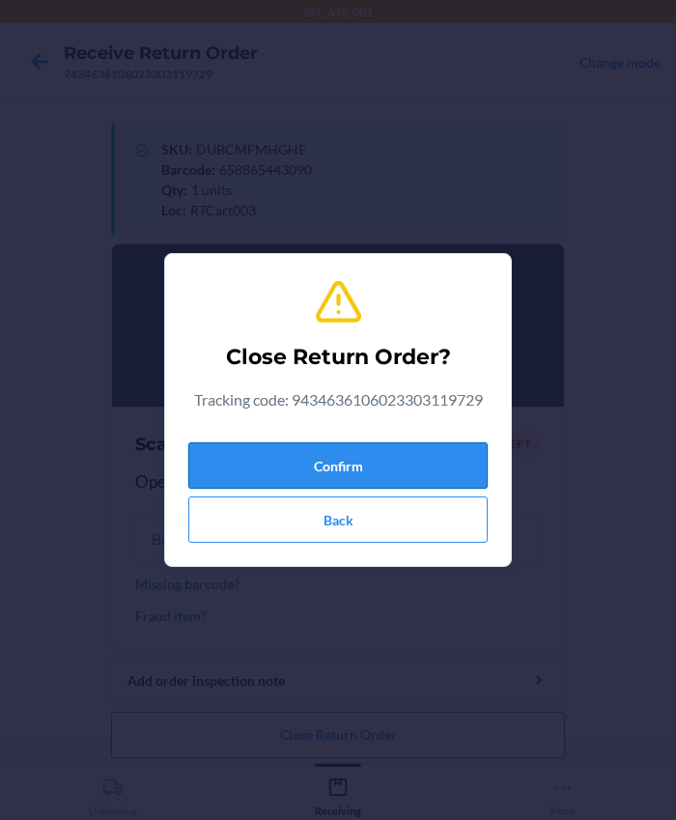
click at [265, 462] on button "Confirm" at bounding box center [337, 465] width 299 height 46
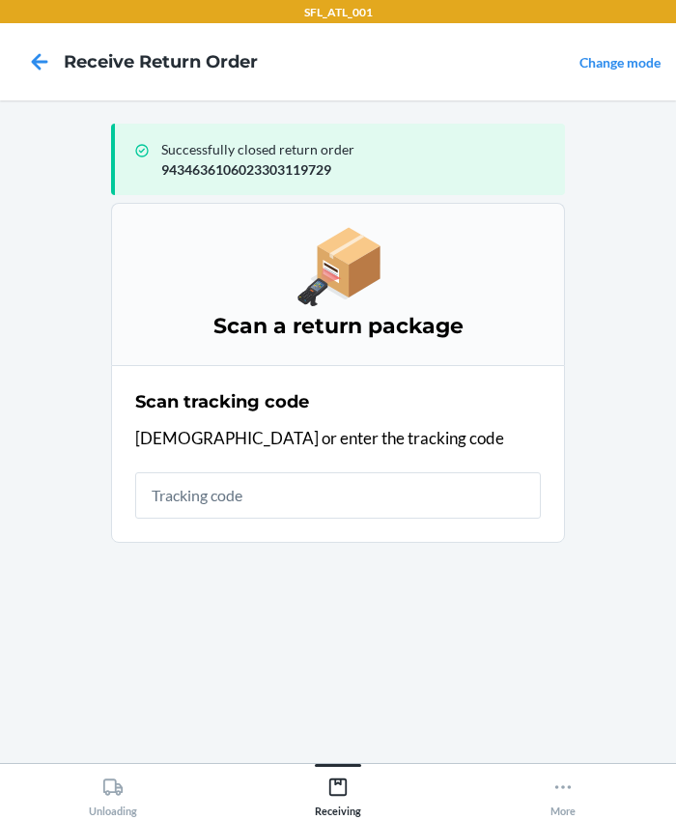
click at [231, 496] on input "text" at bounding box center [338, 495] width 406 height 46
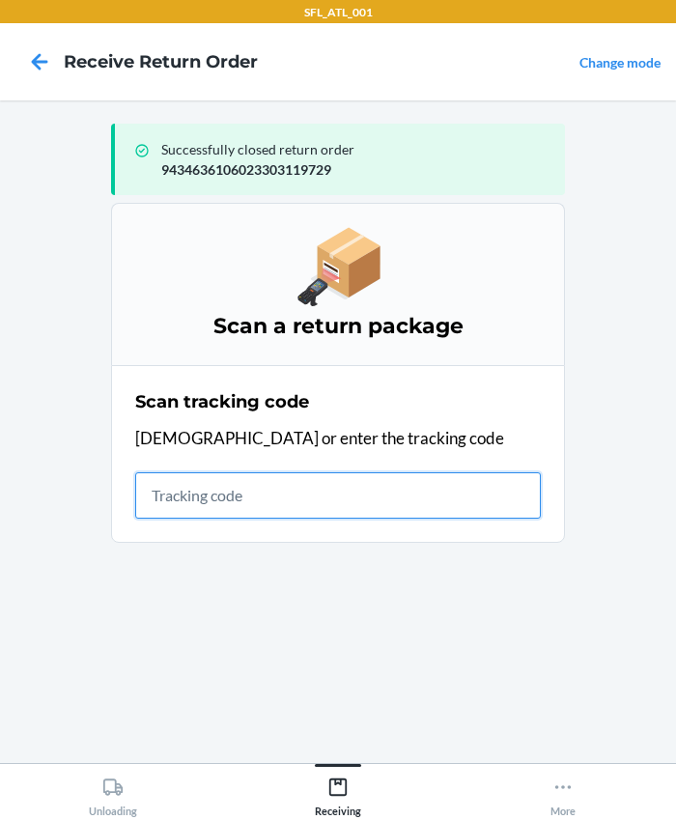
click at [212, 499] on input "text" at bounding box center [338, 495] width 406 height 46
type input "420302599434636106023304650597"
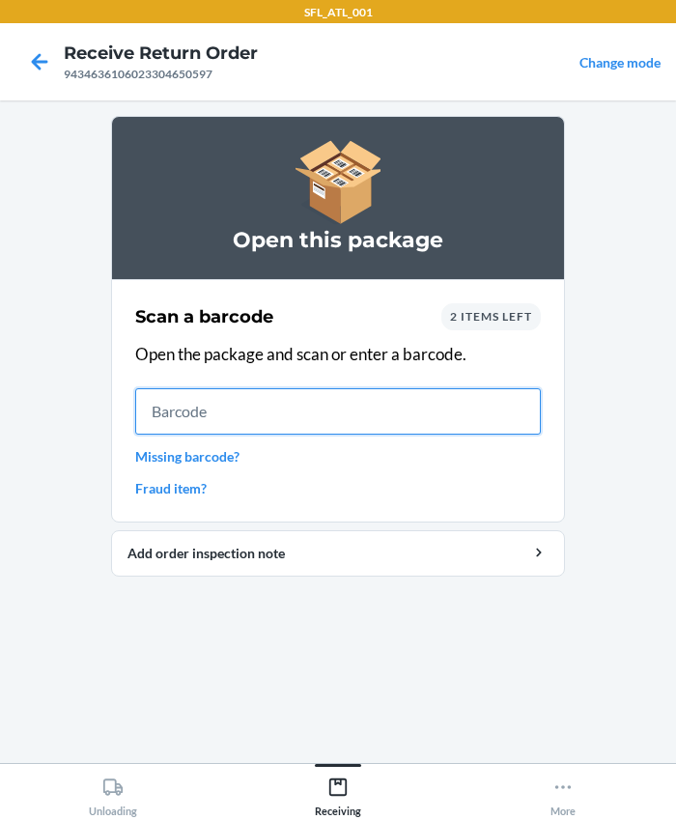
click at [250, 412] on input "text" at bounding box center [338, 411] width 406 height 46
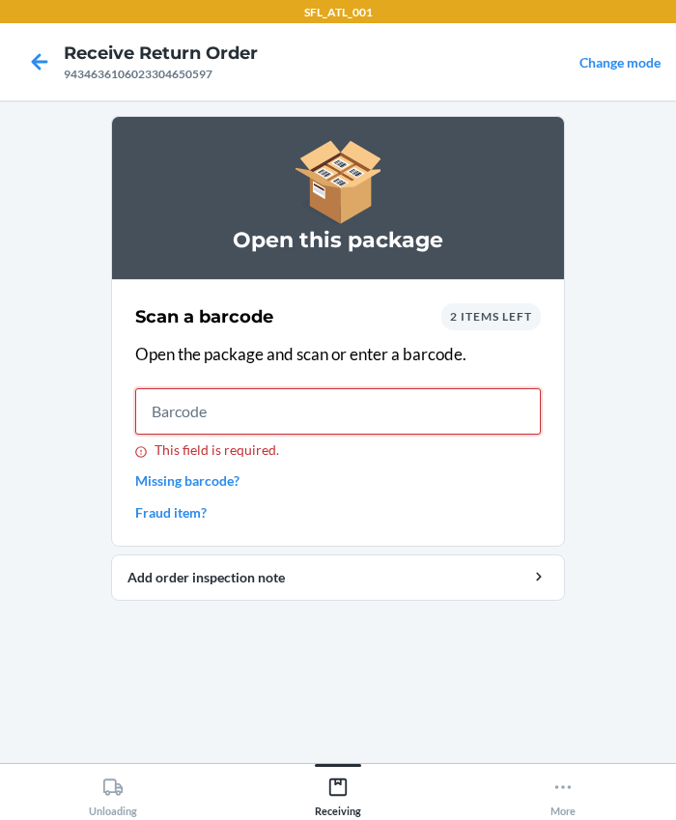
click at [234, 404] on input "This field is required." at bounding box center [338, 411] width 406 height 46
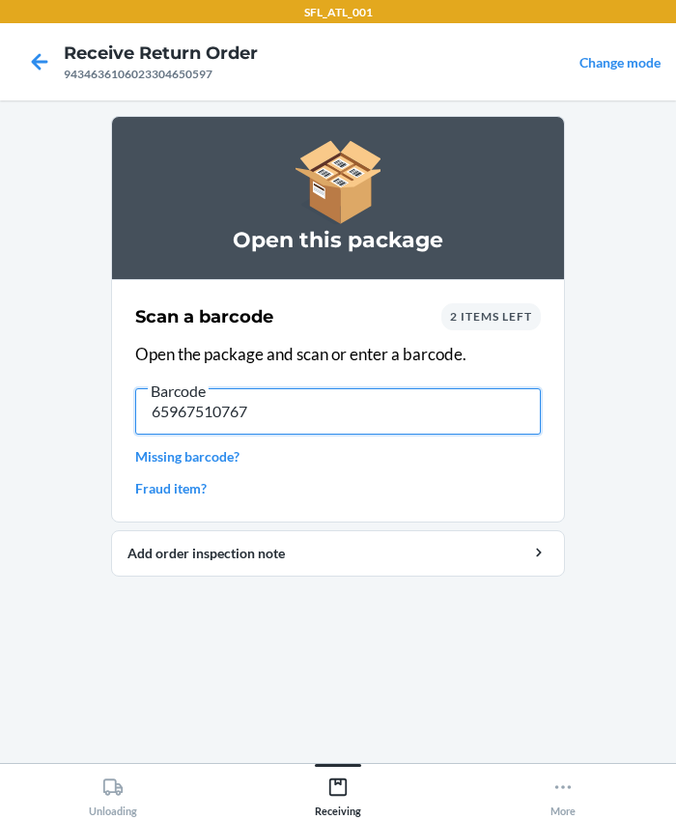
type input "659675107677"
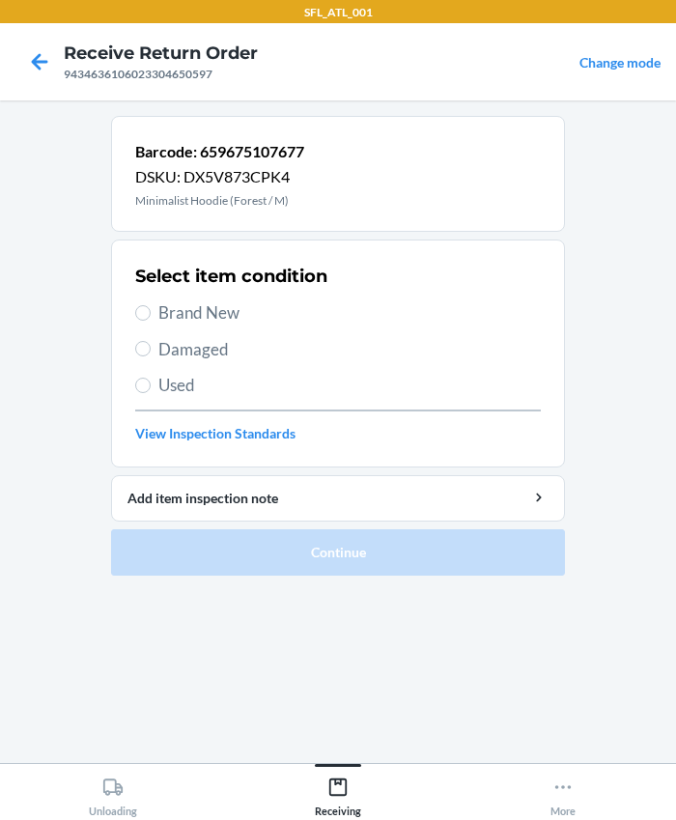
click at [196, 311] on span "Brand New" at bounding box center [349, 312] width 382 height 25
click at [151, 311] on input "Brand New" at bounding box center [142, 312] width 15 height 15
radio input "true"
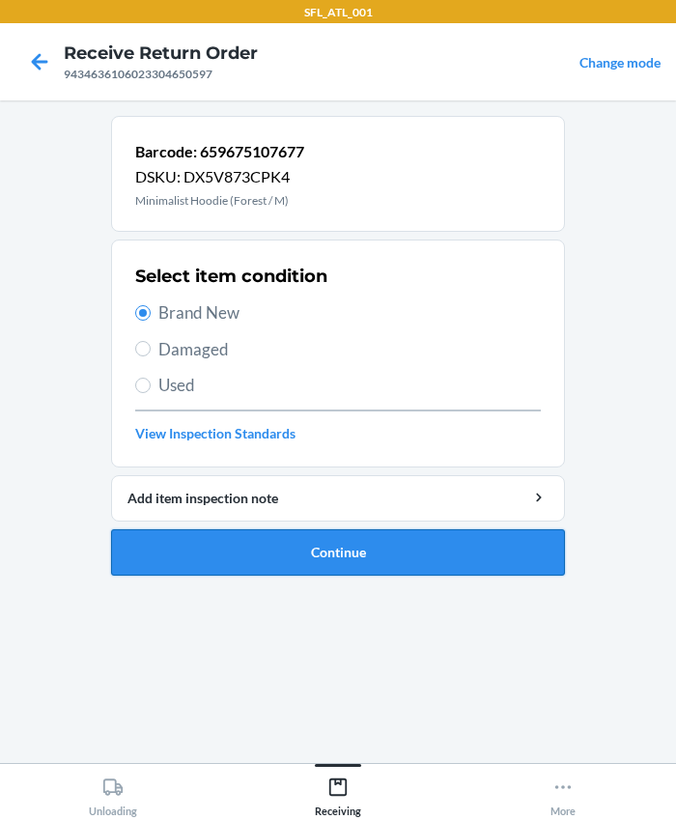
click at [319, 538] on button "Continue" at bounding box center [338, 552] width 454 height 46
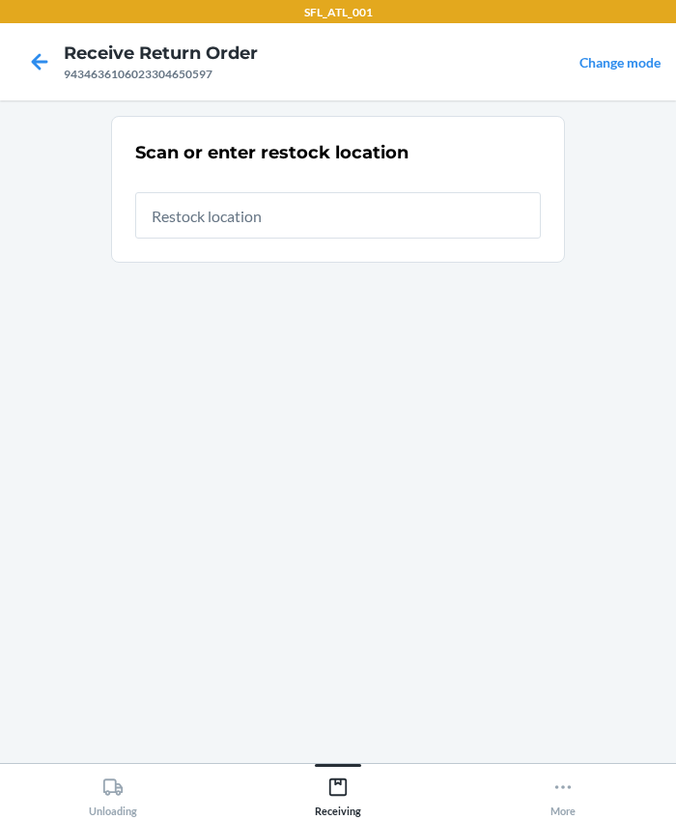
click at [275, 212] on input "text" at bounding box center [338, 215] width 406 height 46
type input "RTCart003"
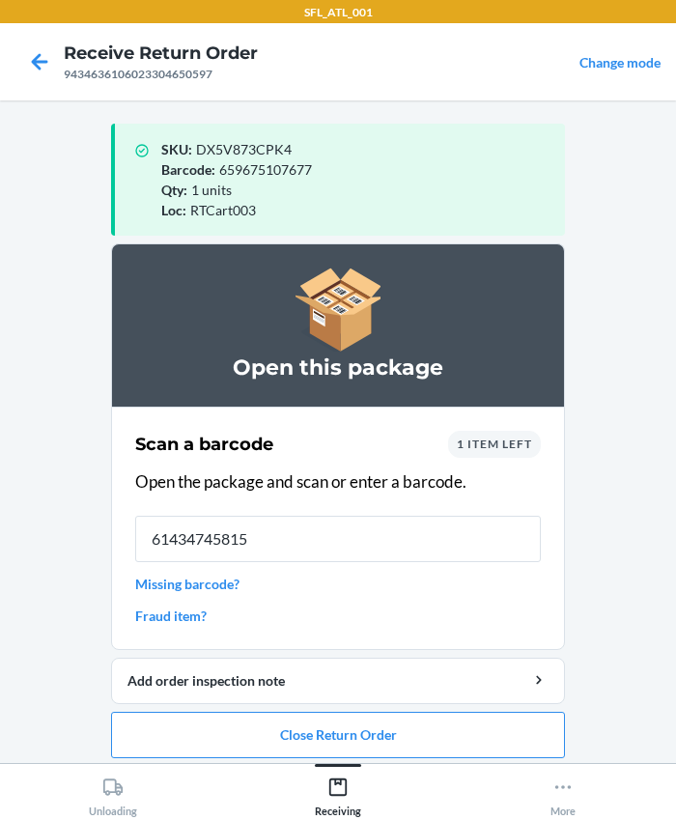
type input "614347458150"
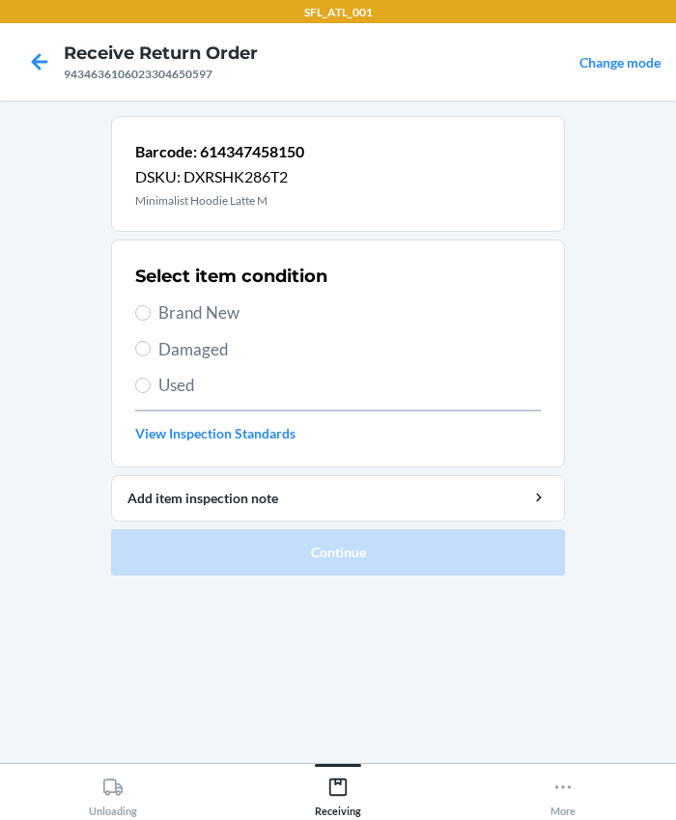
click at [183, 318] on span "Brand New" at bounding box center [349, 312] width 382 height 25
click at [151, 318] on input "Brand New" at bounding box center [142, 312] width 15 height 15
radio input "true"
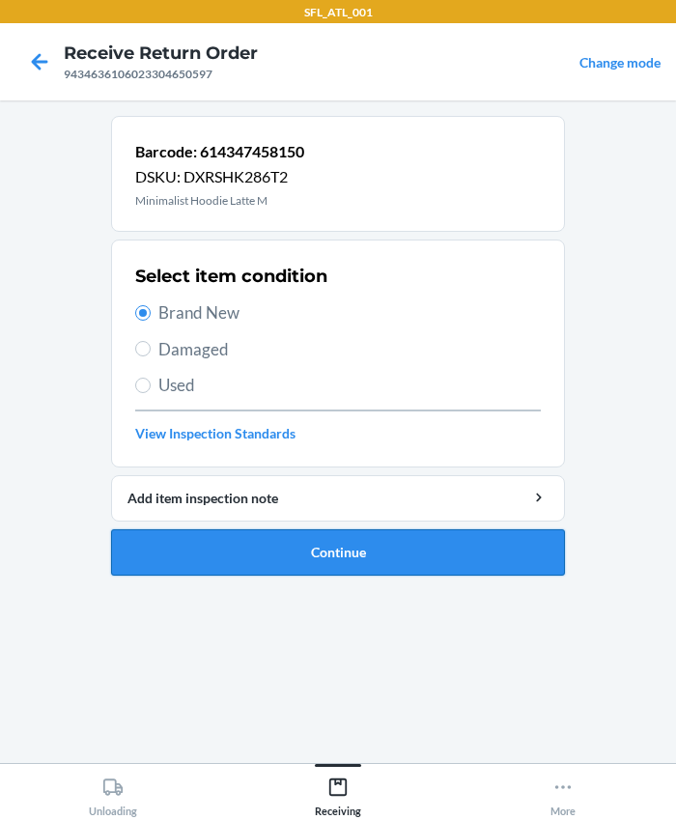
click at [299, 559] on button "Continue" at bounding box center [338, 552] width 454 height 46
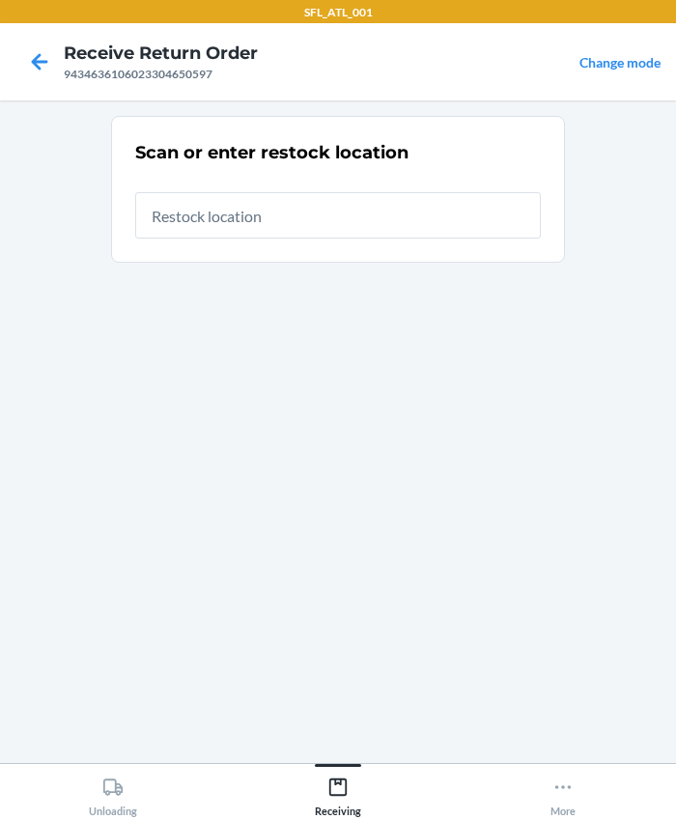
click at [238, 221] on input "text" at bounding box center [338, 215] width 406 height 46
type input "RTCart003"
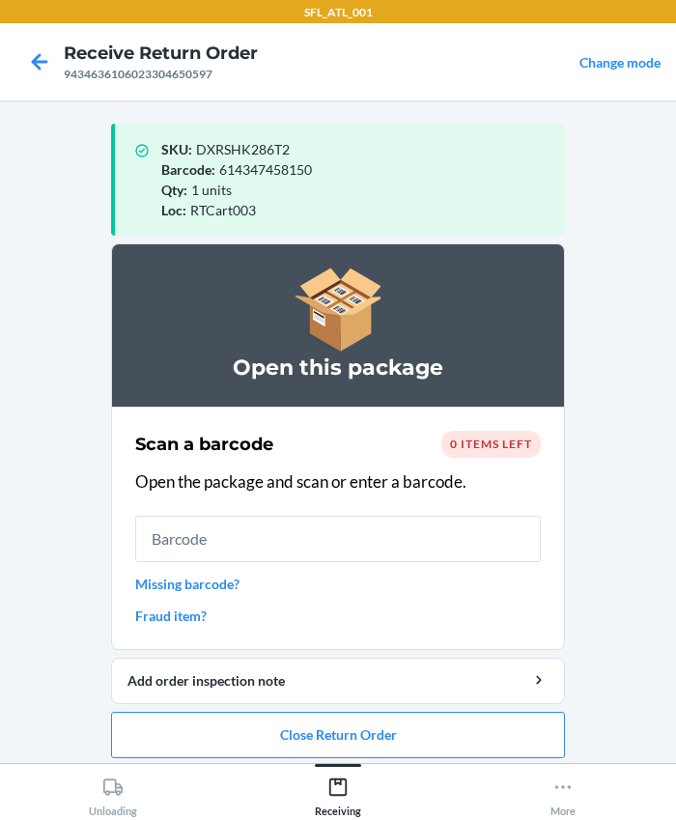
click at [497, 451] on div "0 items left" at bounding box center [490, 444] width 99 height 27
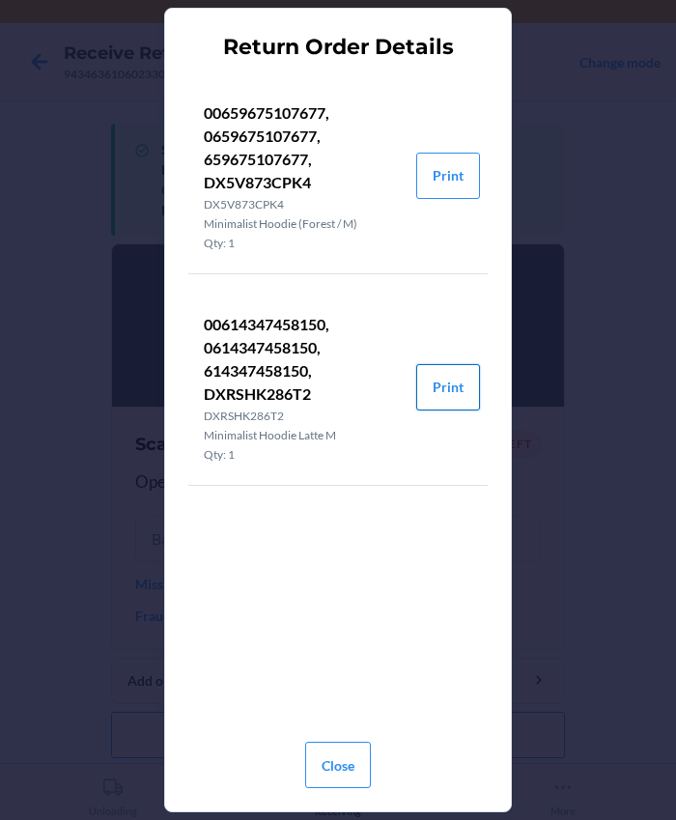
click at [443, 396] on button "Print" at bounding box center [448, 387] width 64 height 46
click at [338, 769] on button "Close" at bounding box center [338, 765] width 66 height 46
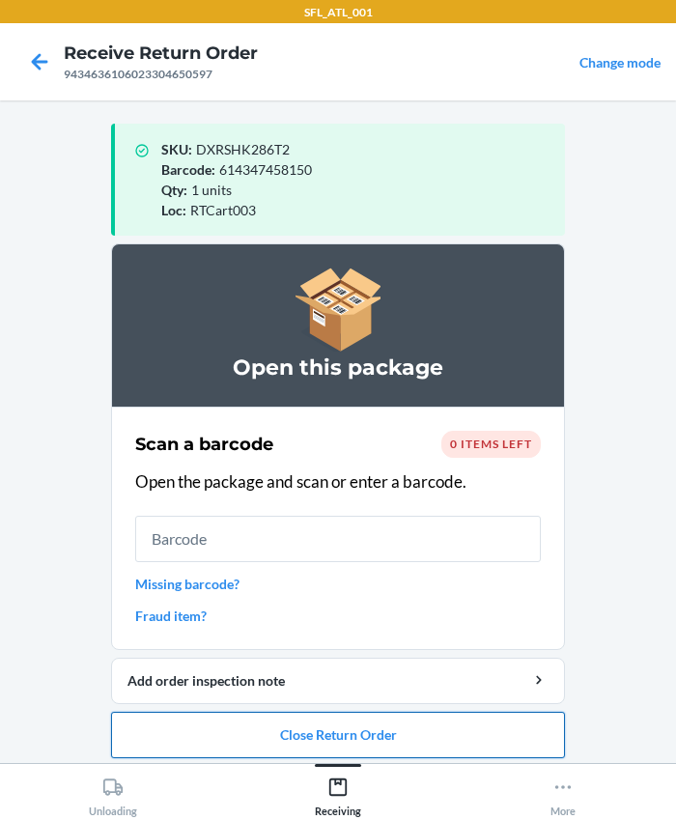
click at [295, 734] on button "Close Return Order" at bounding box center [338, 735] width 454 height 46
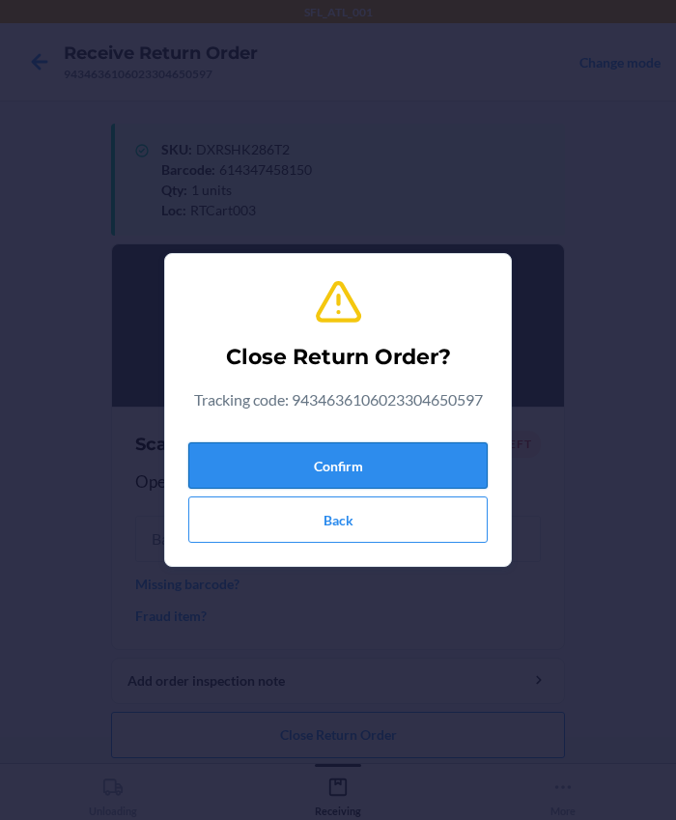
click at [299, 463] on button "Confirm" at bounding box center [337, 465] width 299 height 46
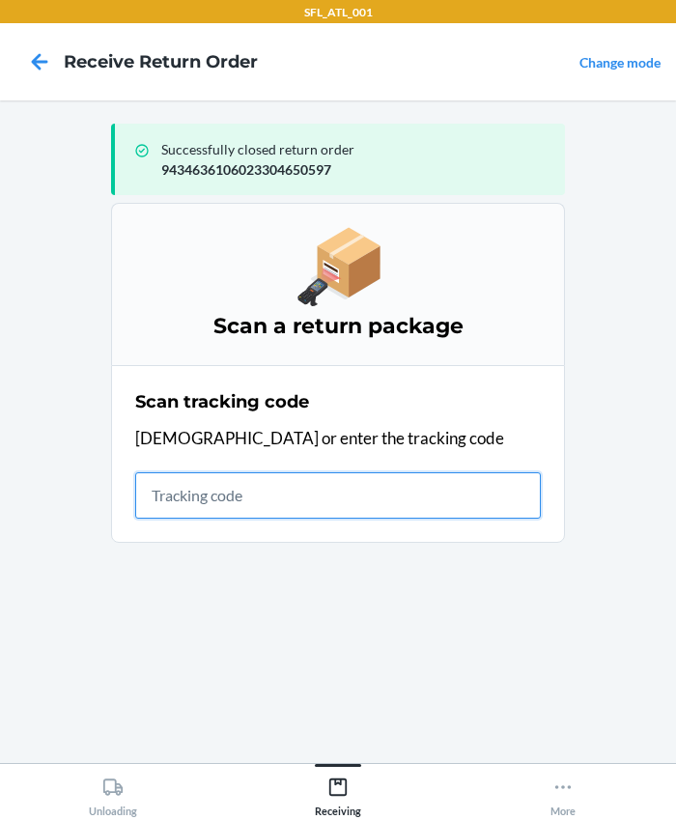
click at [270, 511] on input "text" at bounding box center [338, 495] width 406 height 46
type input "420302599434636106023304806581"
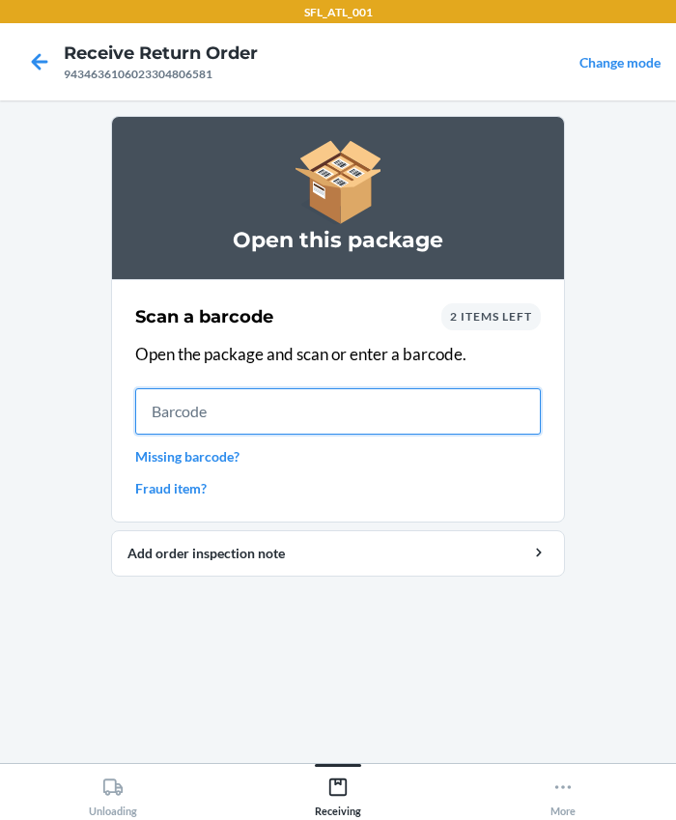
click at [185, 397] on input "text" at bounding box center [338, 411] width 406 height 46
type input "[CREDIT_CARD_NUMBER]"
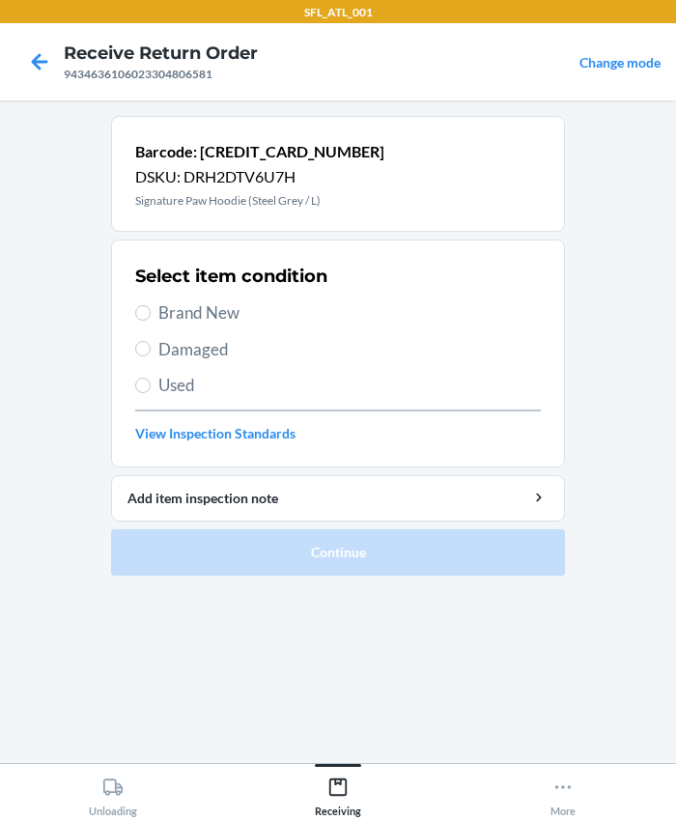
click at [196, 300] on span "Brand New" at bounding box center [349, 312] width 382 height 25
click at [151, 305] on input "Brand New" at bounding box center [142, 312] width 15 height 15
radio input "true"
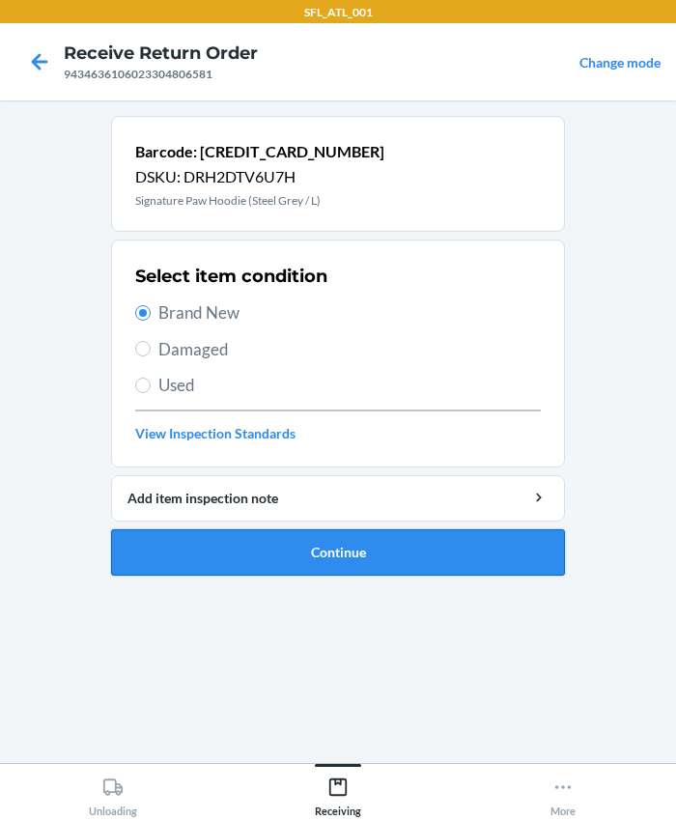
click at [357, 540] on button "Continue" at bounding box center [338, 552] width 454 height 46
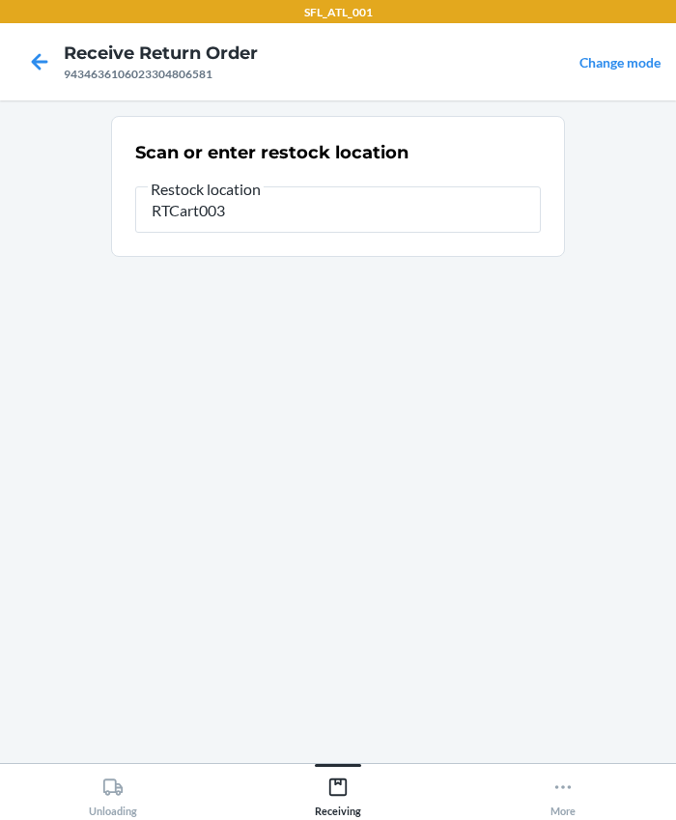
type input "RTCart003"
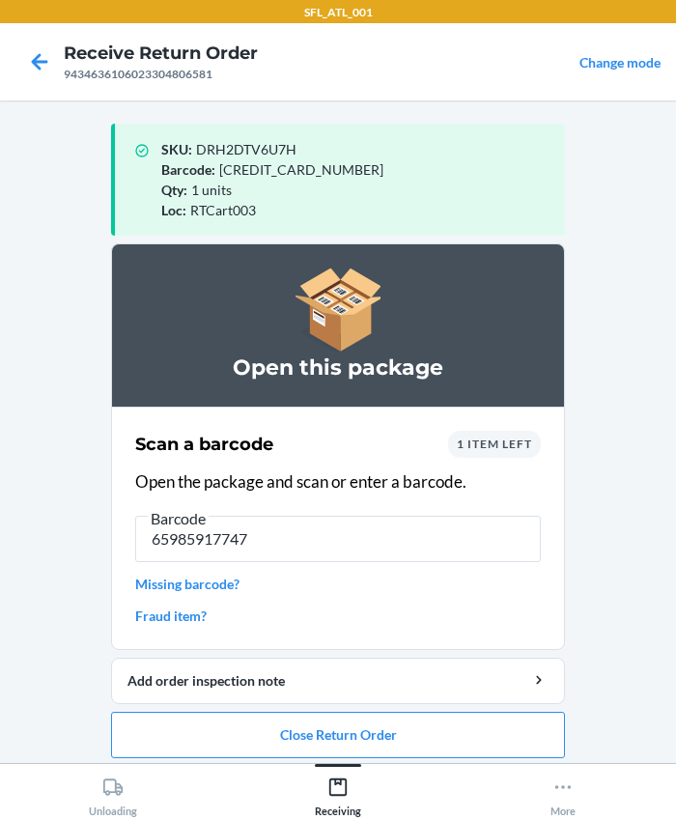
type input "[CREDIT_CARD_NUMBER]"
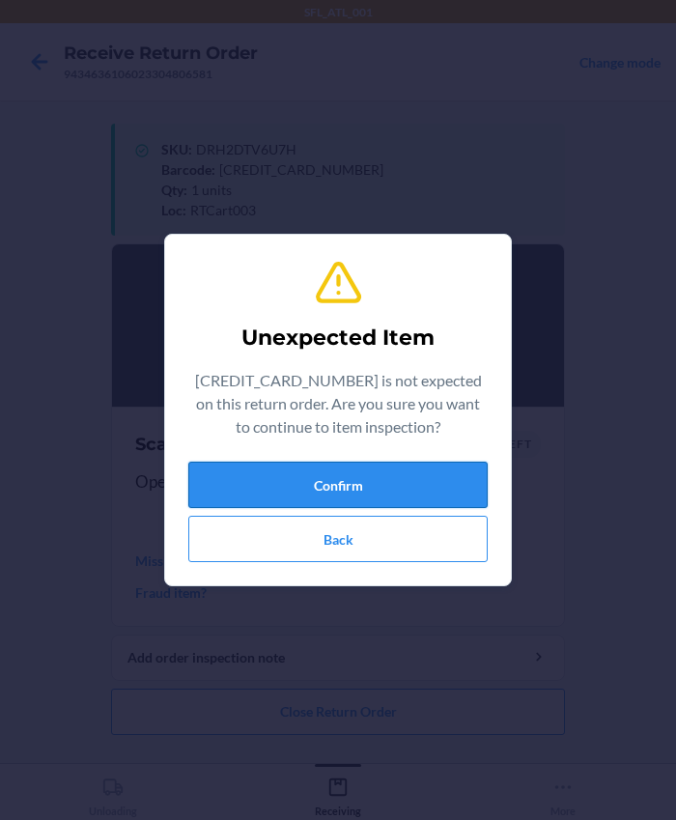
click at [346, 472] on button "Confirm" at bounding box center [337, 485] width 299 height 46
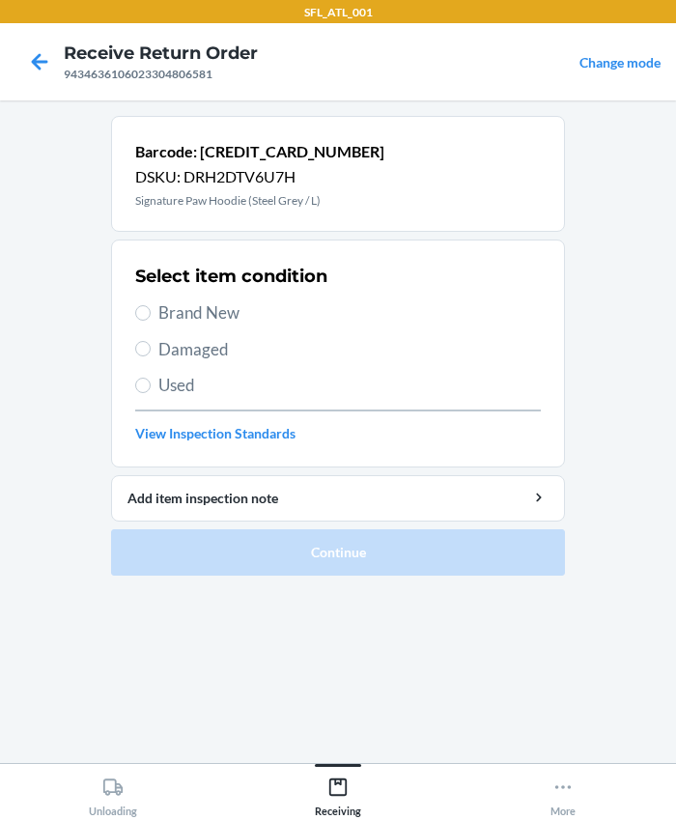
click at [193, 323] on span "Brand New" at bounding box center [349, 312] width 382 height 25
click at [151, 321] on input "Brand New" at bounding box center [142, 312] width 15 height 15
radio input "true"
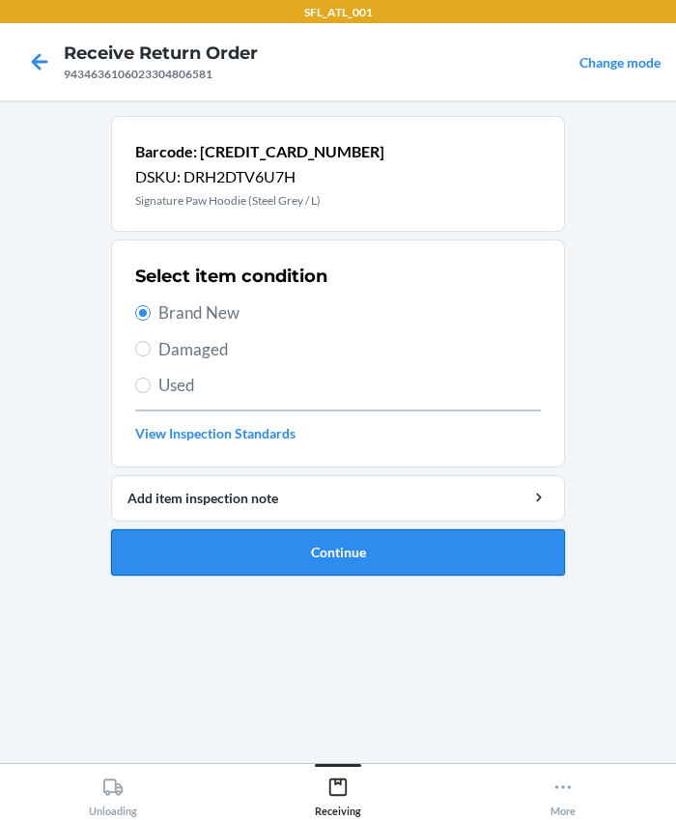
click at [313, 560] on button "Continue" at bounding box center [338, 552] width 454 height 46
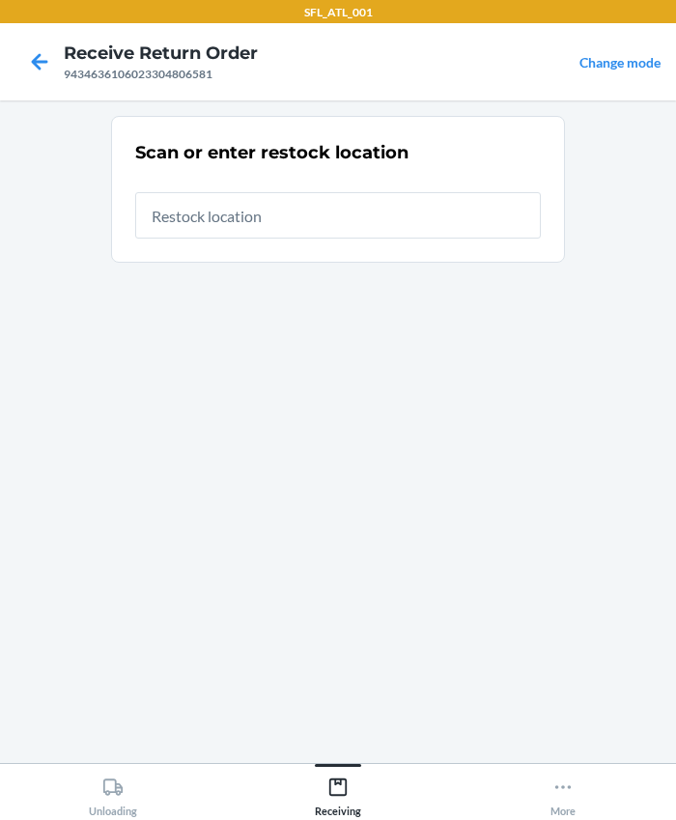
click at [217, 225] on input "text" at bounding box center [338, 215] width 406 height 46
type input "RTCart003"
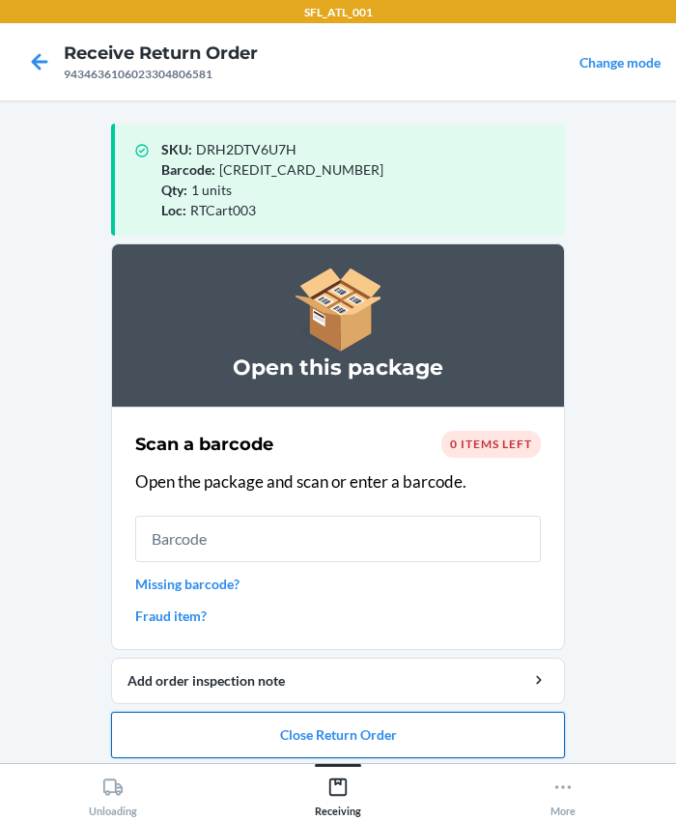
click at [334, 731] on button "Close Return Order" at bounding box center [338, 735] width 454 height 46
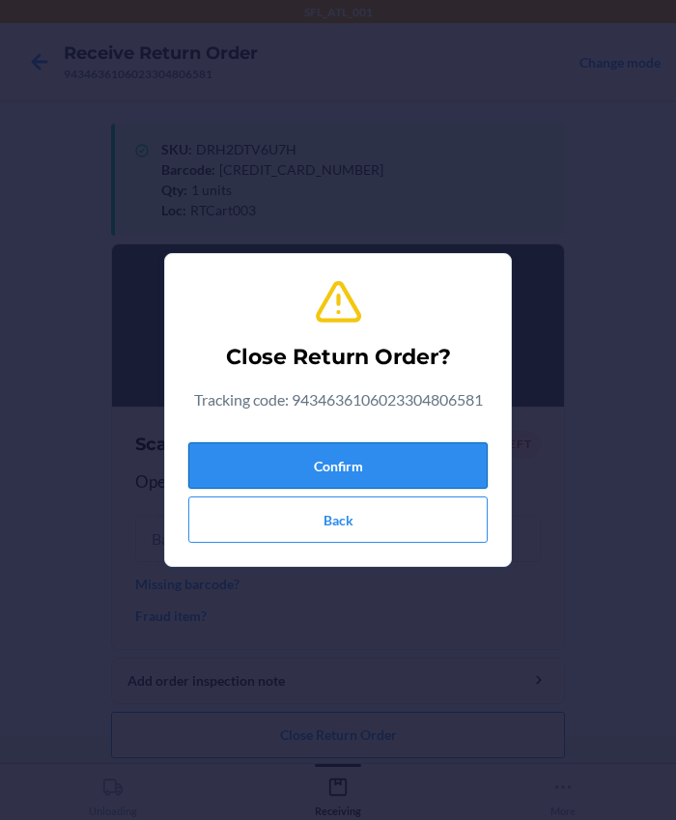
click at [326, 463] on button "Confirm" at bounding box center [337, 465] width 299 height 46
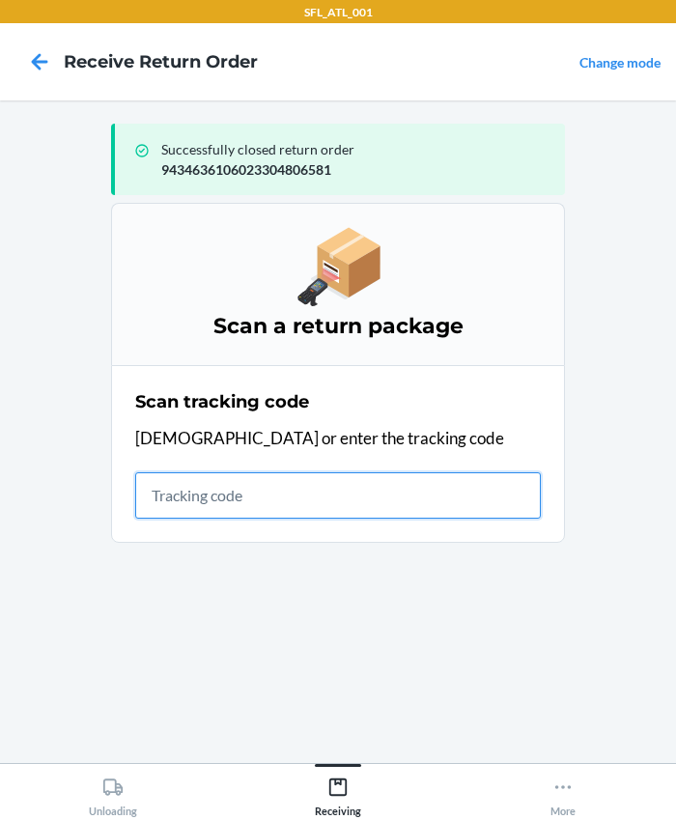
click at [289, 499] on input "text" at bounding box center [338, 495] width 406 height 46
type input "420302599434636106023304330918"
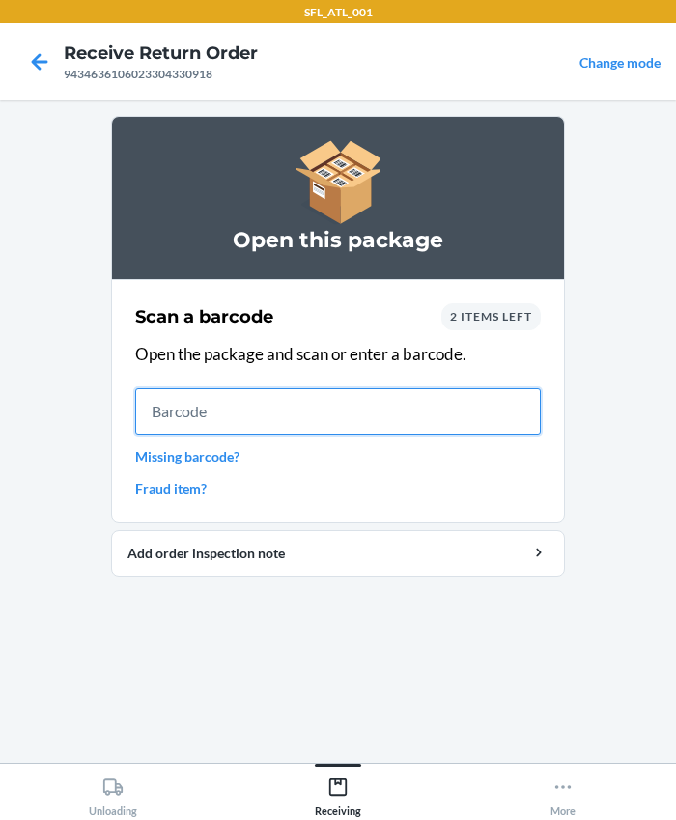
click at [194, 425] on input "text" at bounding box center [338, 411] width 406 height 46
type input "610655830893"
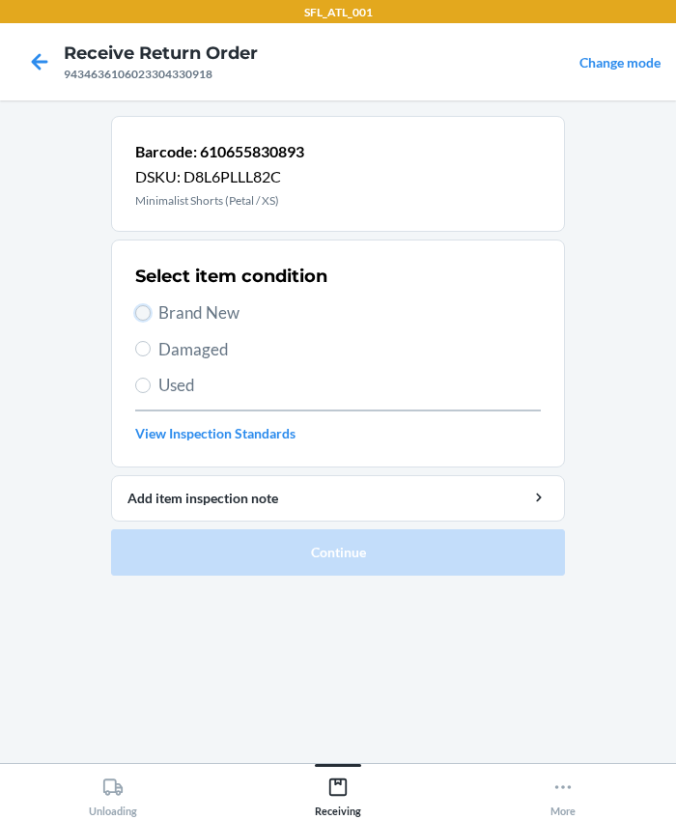
click at [139, 308] on input "Brand New" at bounding box center [142, 312] width 15 height 15
radio input "true"
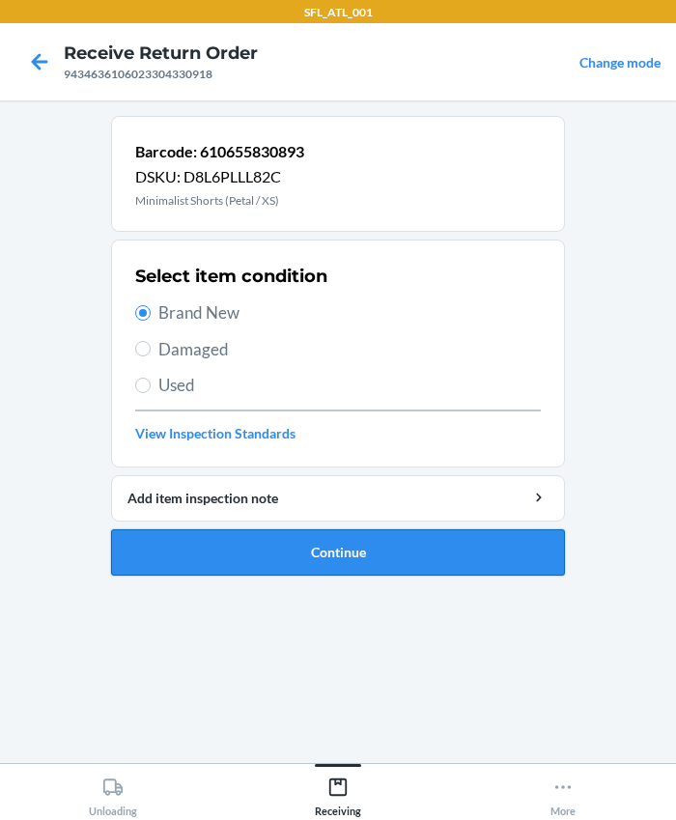
click at [232, 545] on button "Continue" at bounding box center [338, 552] width 454 height 46
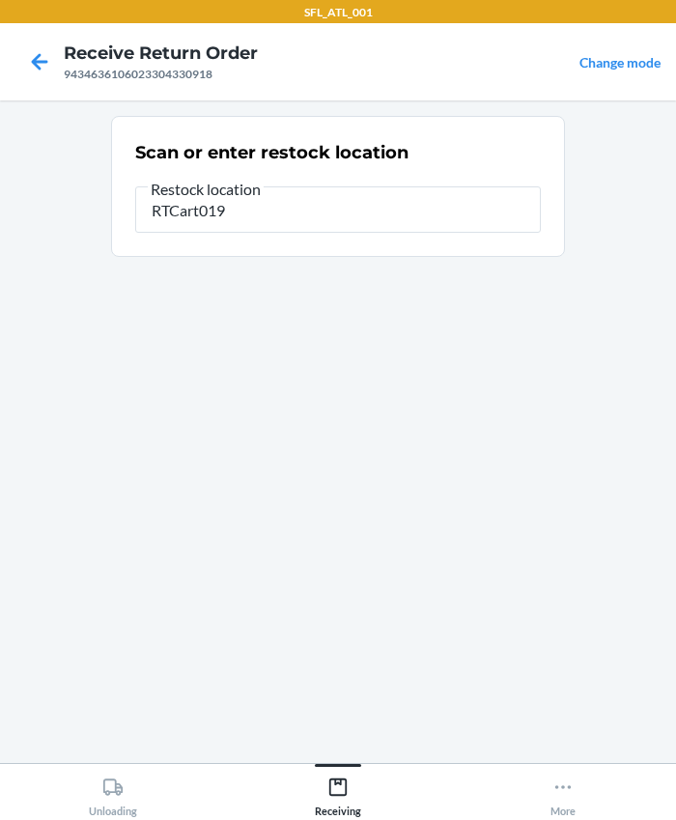
type input "RTCart019"
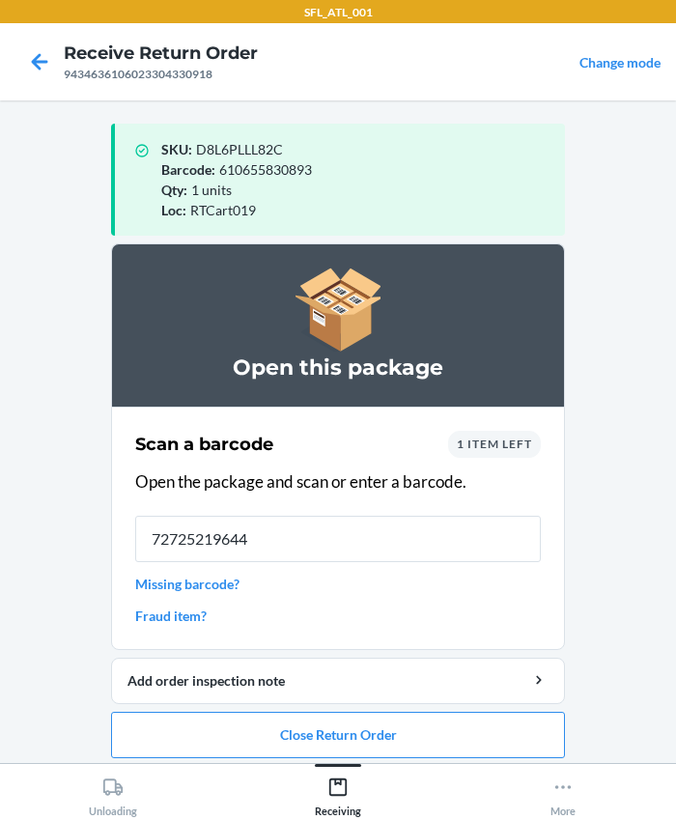
type input "727252196441"
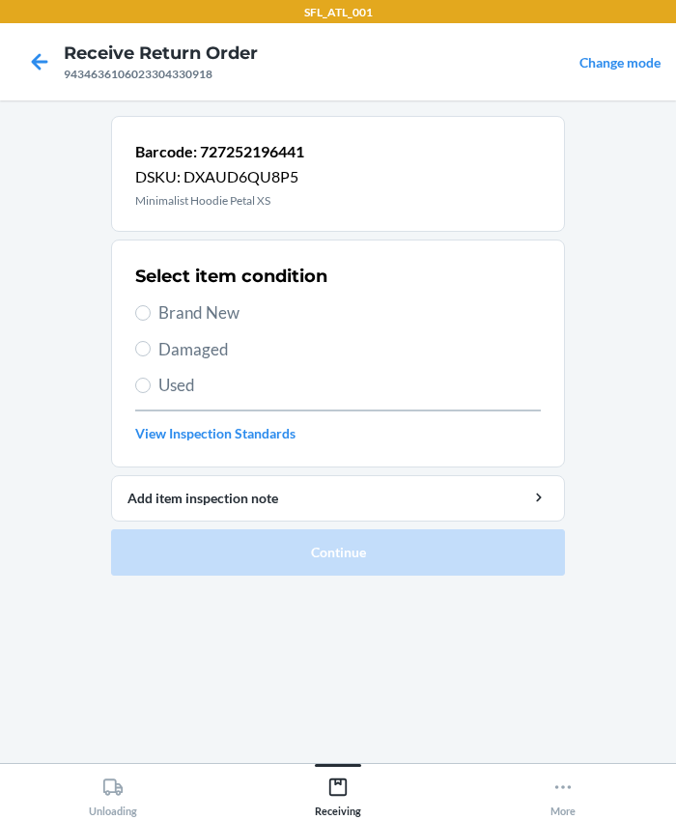
click at [158, 305] on span "Brand New" at bounding box center [349, 312] width 382 height 25
click at [151, 305] on input "Brand New" at bounding box center [142, 312] width 15 height 15
radio input "true"
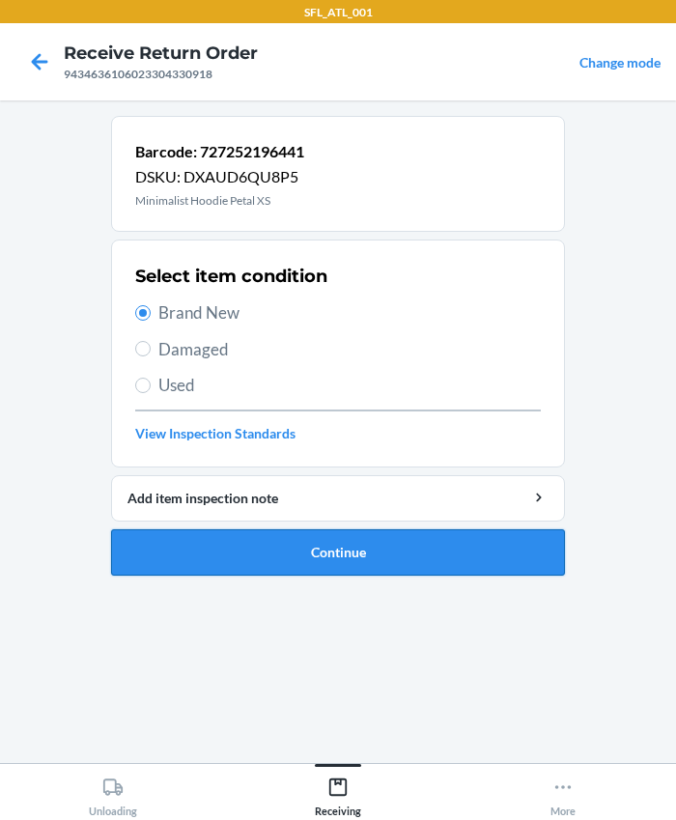
click at [282, 554] on button "Continue" at bounding box center [338, 552] width 454 height 46
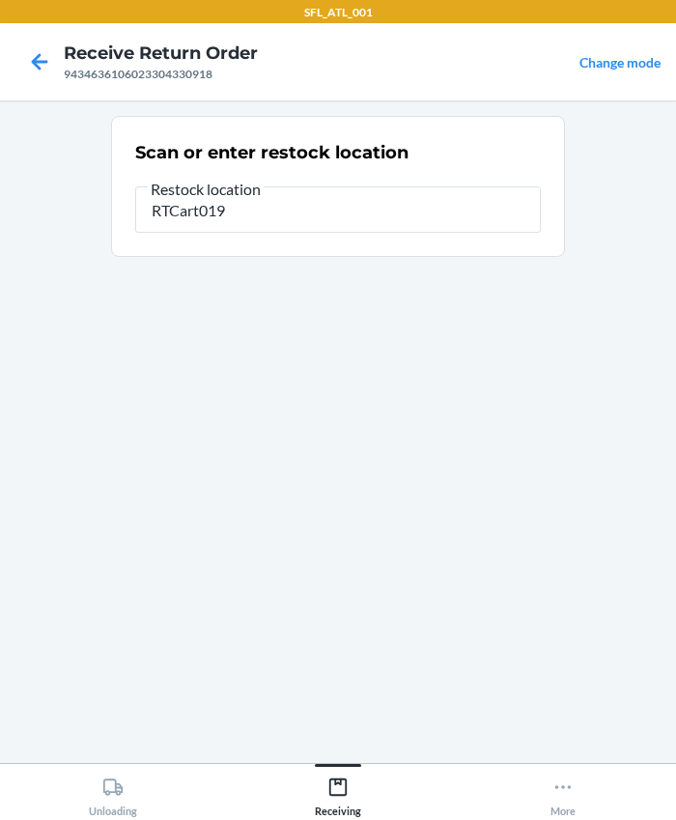
type input "RTCart019"
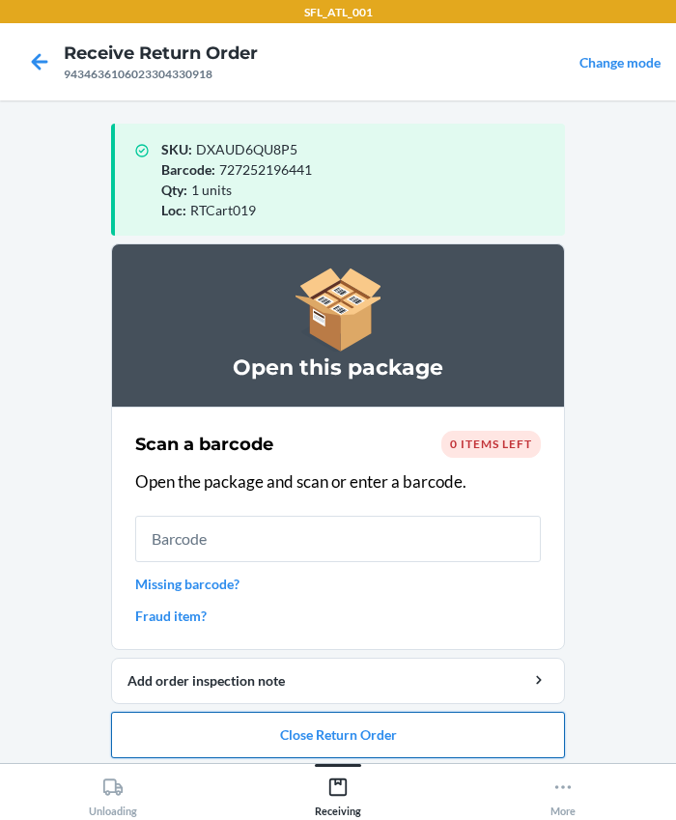
click at [385, 732] on button "Close Return Order" at bounding box center [338, 735] width 454 height 46
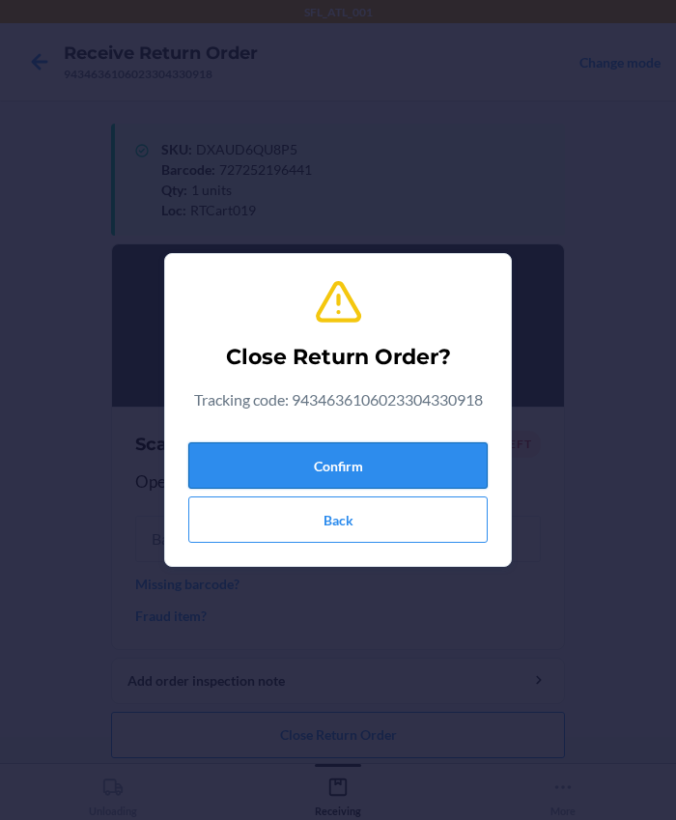
click at [347, 454] on button "Confirm" at bounding box center [337, 465] width 299 height 46
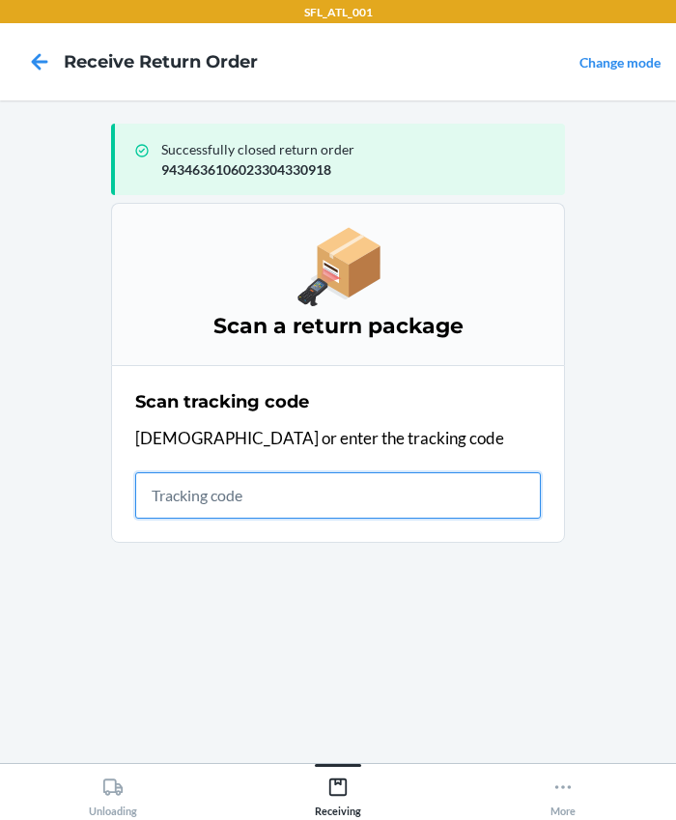
click at [193, 510] on input "text" at bounding box center [338, 495] width 406 height 46
type input "420302599434636106023304385017"
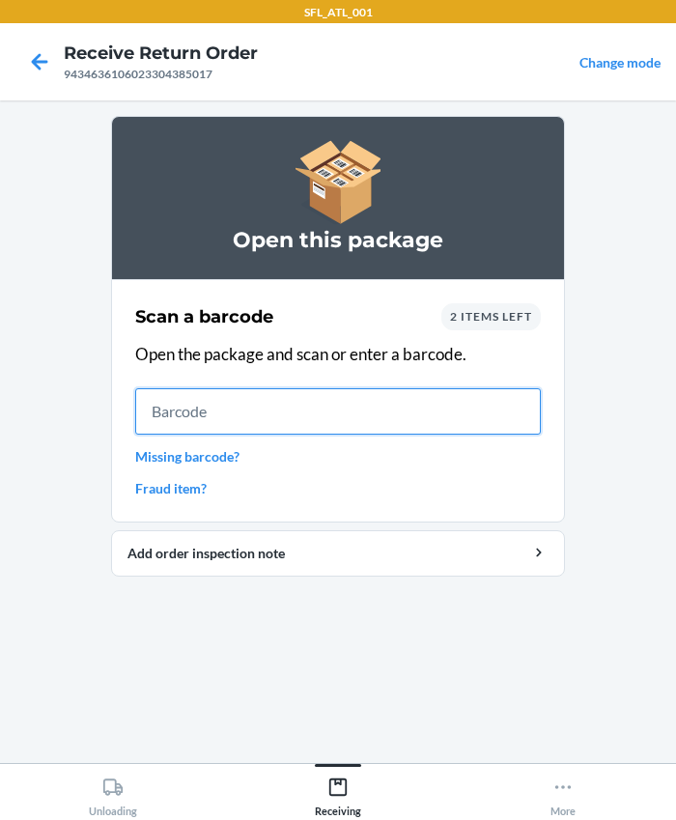
click at [255, 396] on input "text" at bounding box center [338, 411] width 406 height 46
type input "642461278675"
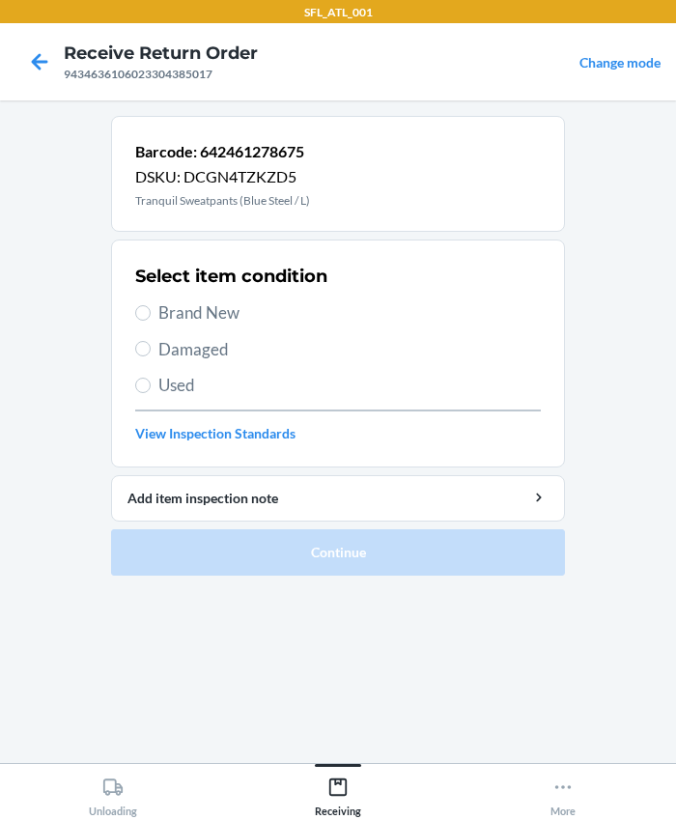
click at [188, 318] on span "Brand New" at bounding box center [349, 312] width 382 height 25
click at [151, 318] on input "Brand New" at bounding box center [142, 312] width 15 height 15
radio input "true"
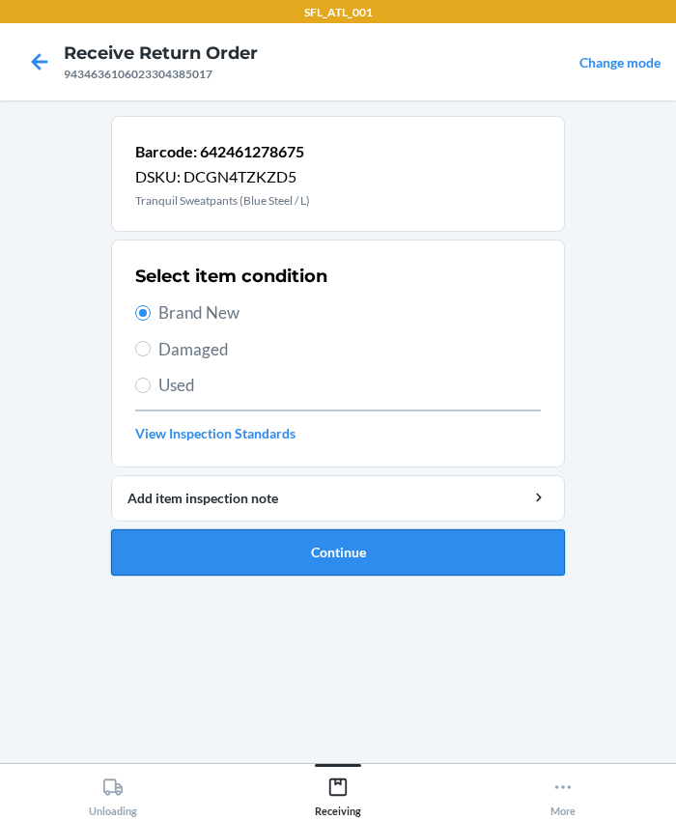
click at [353, 556] on button "Continue" at bounding box center [338, 552] width 454 height 46
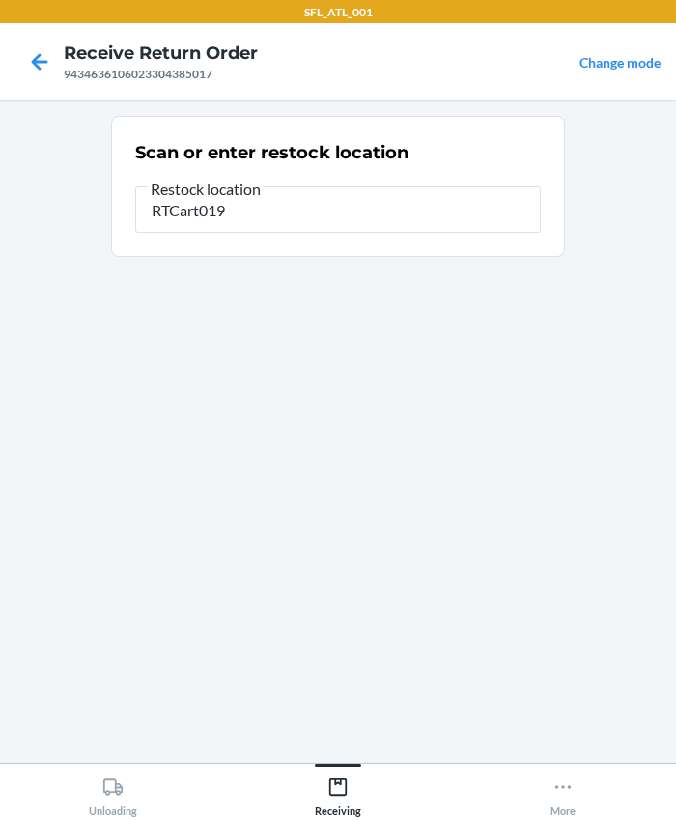
type input "RTCart019"
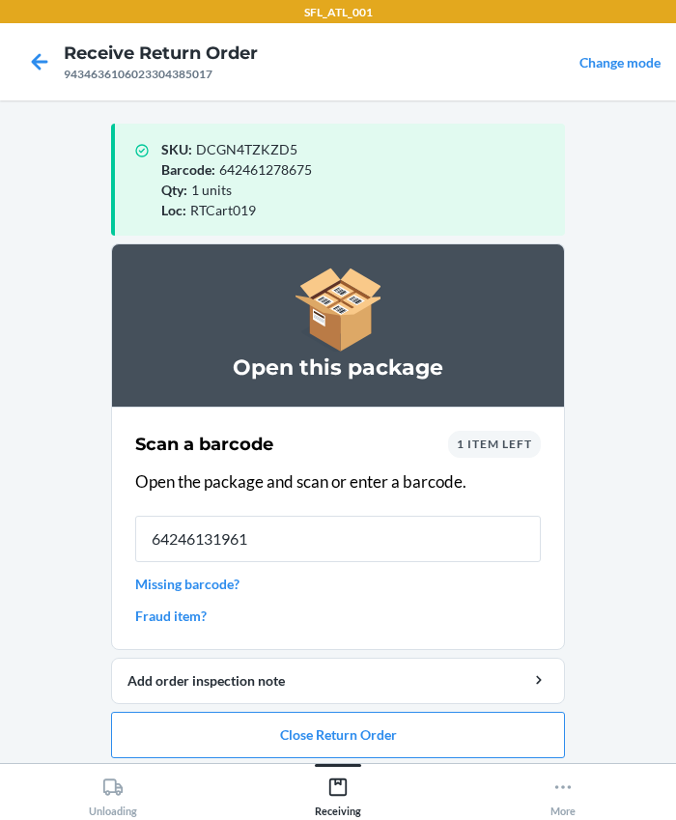
type input "642461319613"
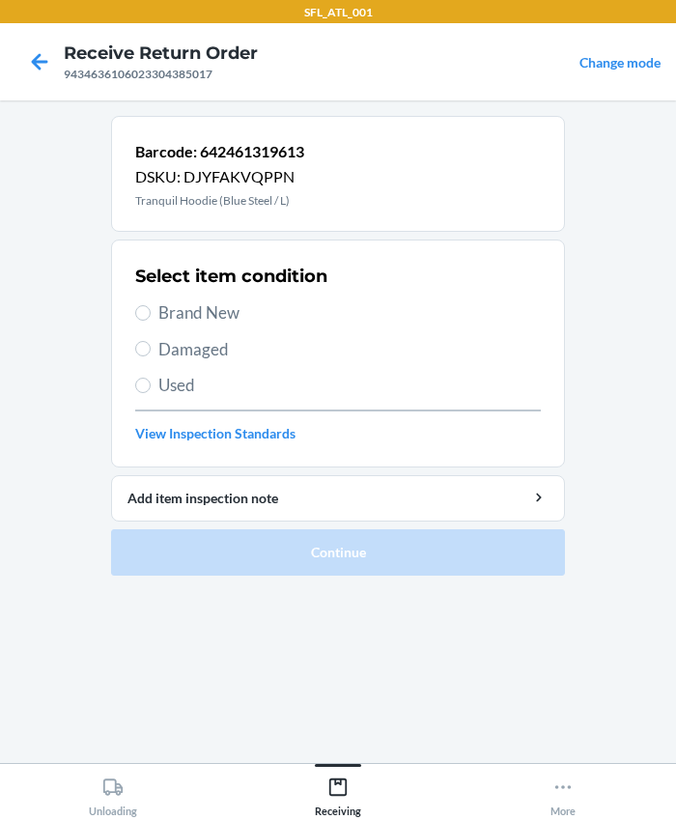
click at [163, 302] on span "Brand New" at bounding box center [349, 312] width 382 height 25
click at [151, 305] on input "Brand New" at bounding box center [142, 312] width 15 height 15
radio input "true"
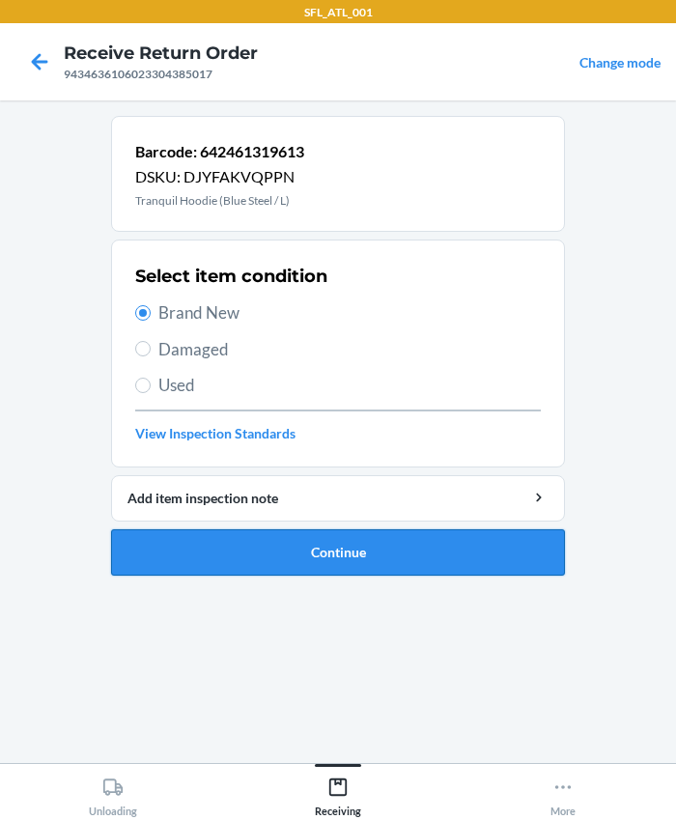
click at [228, 556] on button "Continue" at bounding box center [338, 552] width 454 height 46
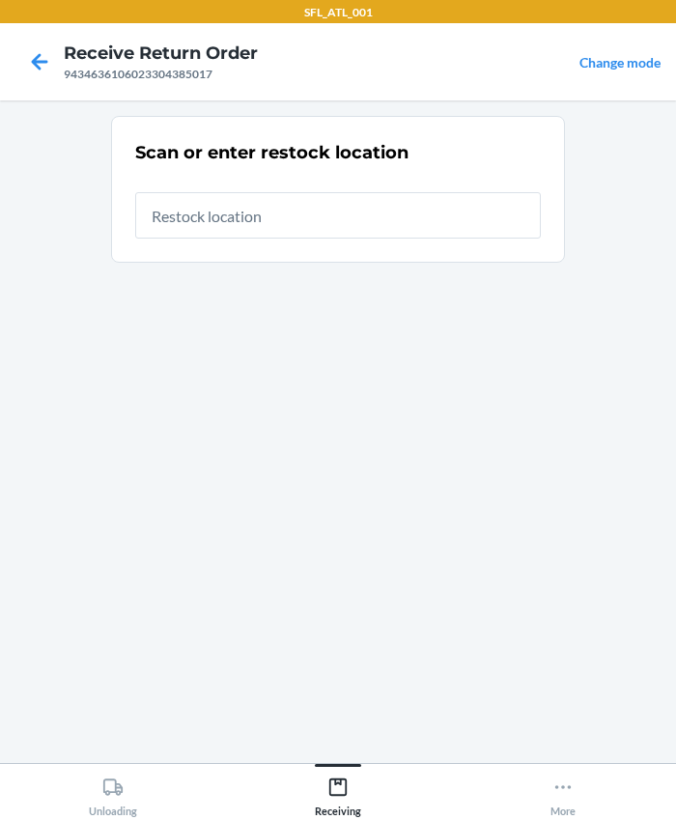
click at [184, 219] on input "text" at bounding box center [338, 215] width 406 height 46
type input "RTCart019"
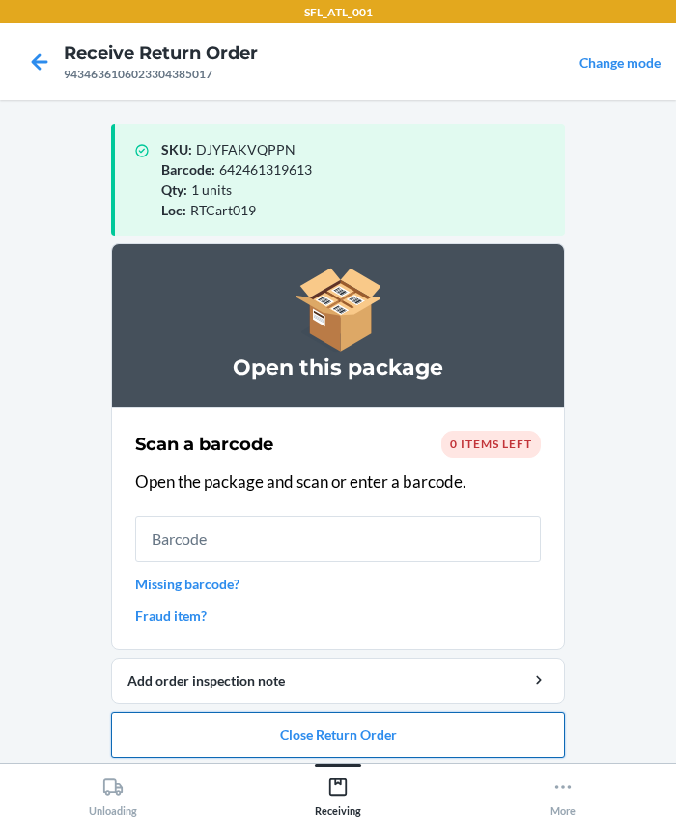
click at [299, 724] on button "Close Return Order" at bounding box center [338, 735] width 454 height 46
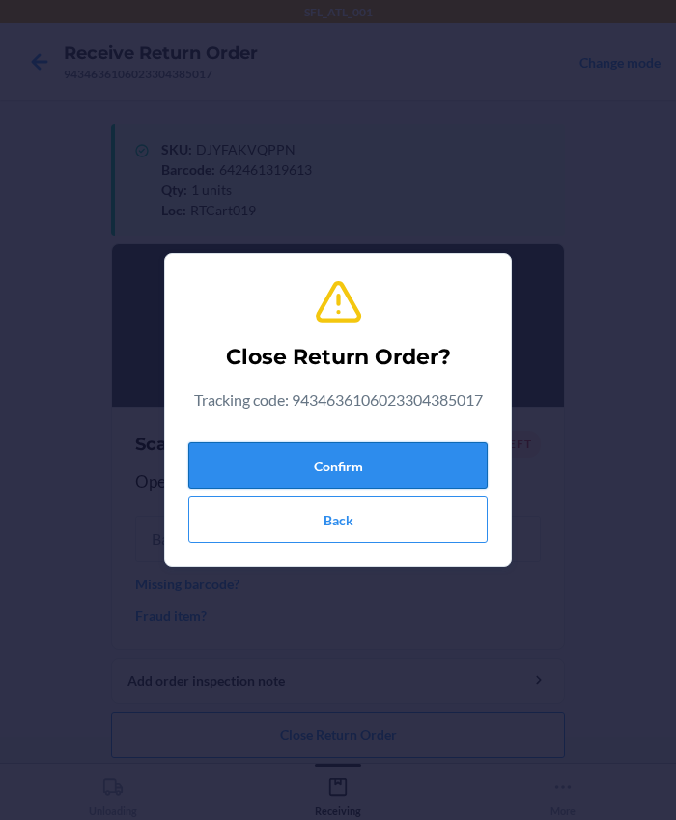
click at [313, 472] on button "Confirm" at bounding box center [337, 465] width 299 height 46
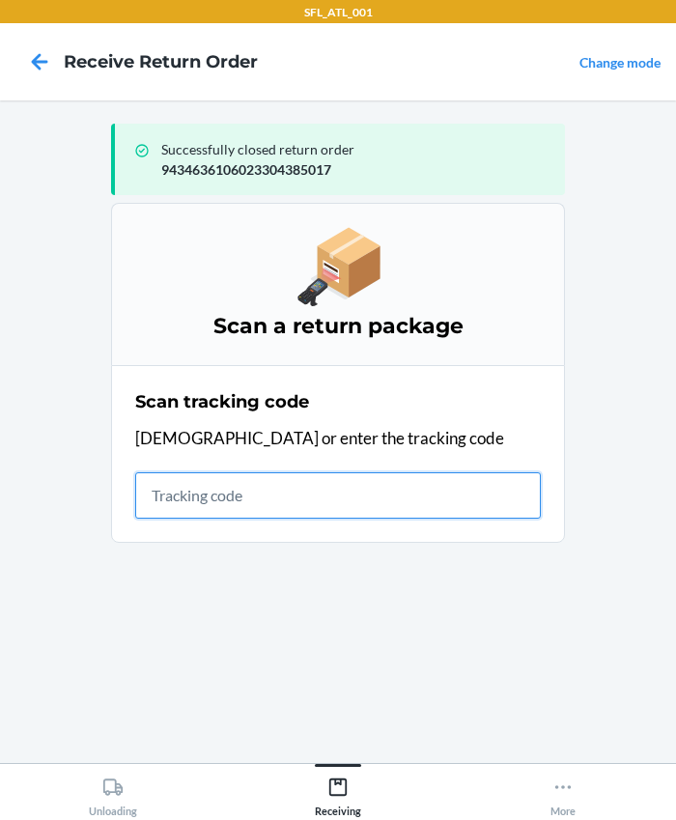
click at [175, 493] on input "text" at bounding box center [338, 495] width 406 height 46
type input "420302599434636106023304570260"
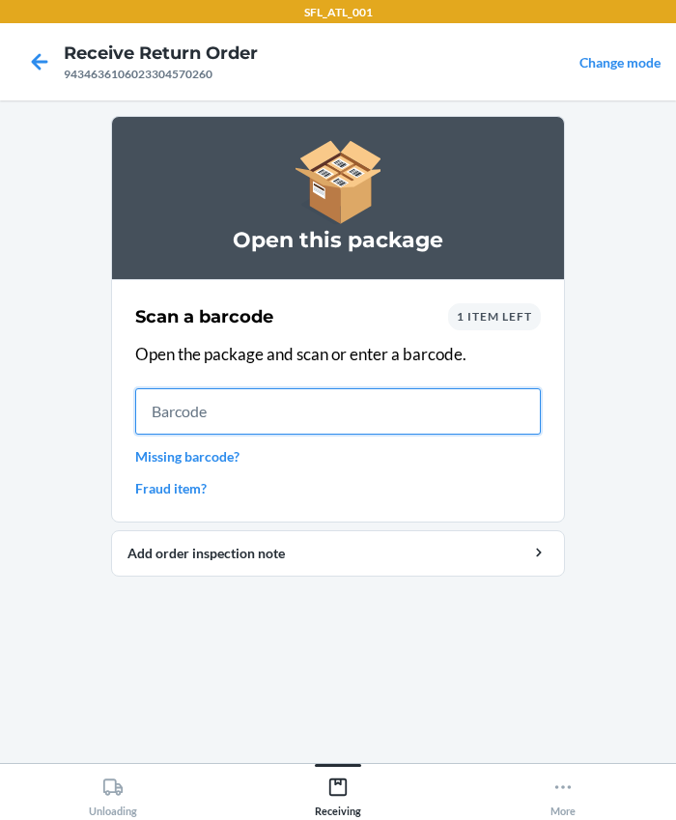
click at [249, 393] on input "text" at bounding box center [338, 411] width 406 height 46
type input "612461357083"
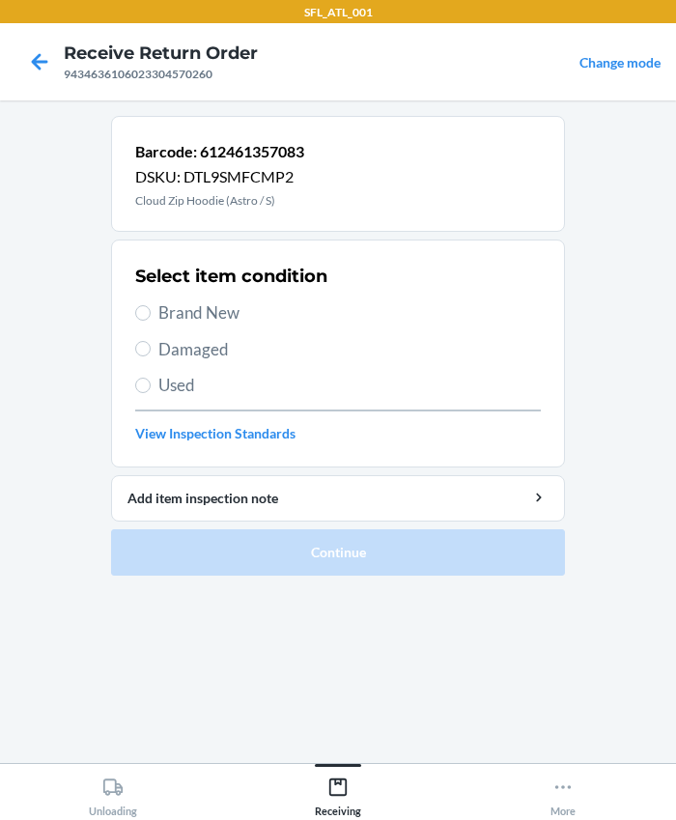
click at [179, 305] on span "Brand New" at bounding box center [349, 312] width 382 height 25
click at [151, 305] on input "Brand New" at bounding box center [142, 312] width 15 height 15
radio input "true"
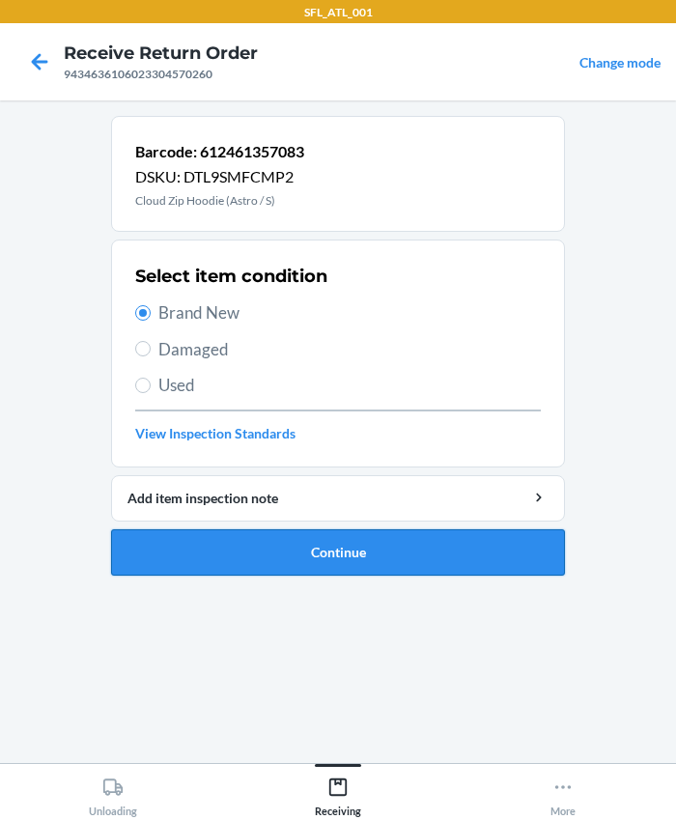
click at [316, 549] on button "Continue" at bounding box center [338, 552] width 454 height 46
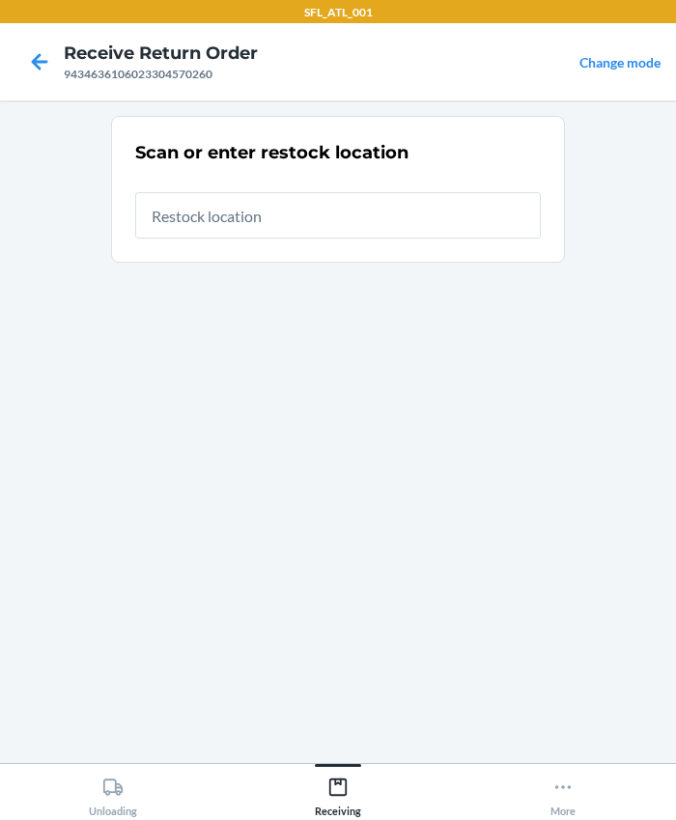
click at [241, 214] on input "text" at bounding box center [338, 215] width 406 height 46
type input "RTCart019"
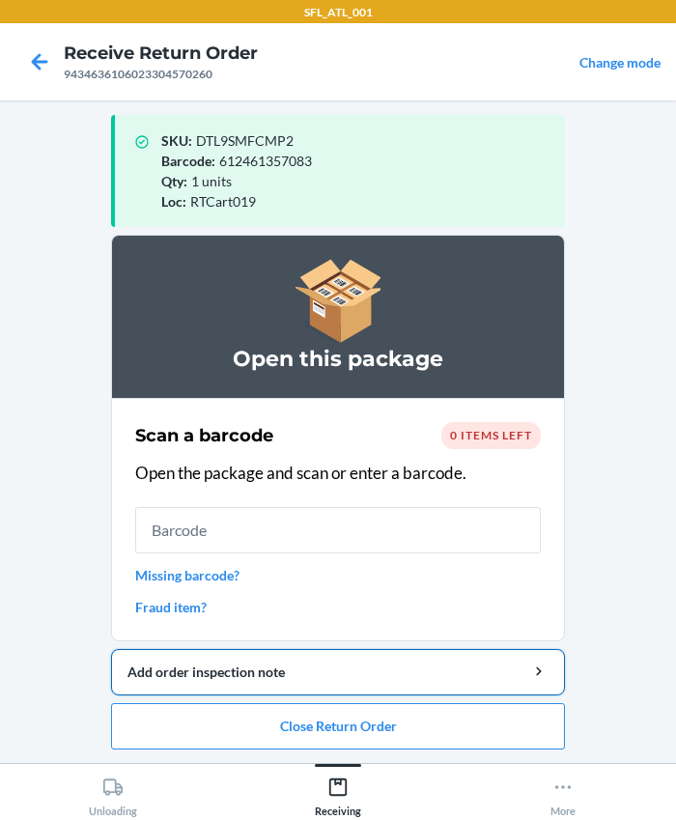
scroll to position [10, 0]
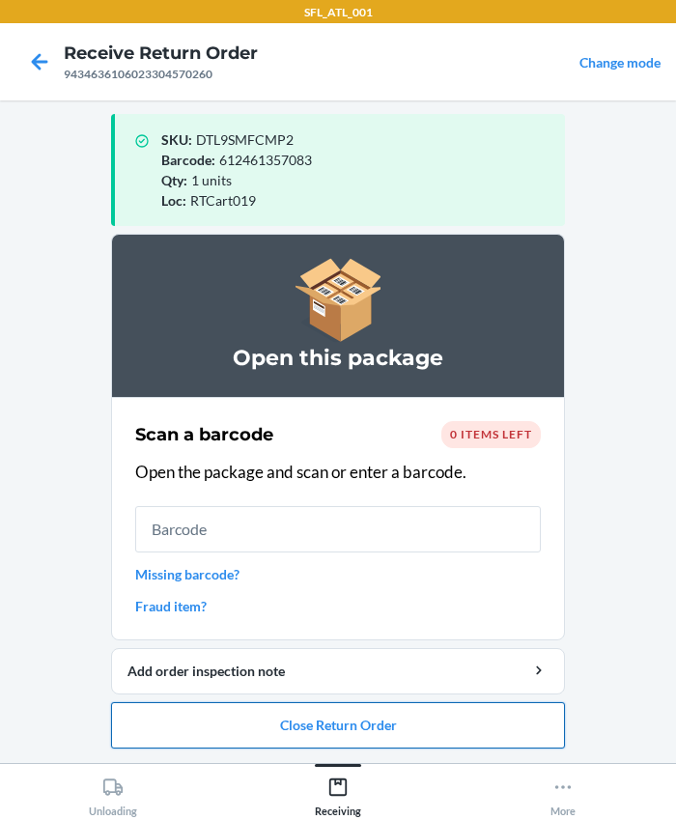
click at [289, 710] on button "Close Return Order" at bounding box center [338, 725] width 454 height 46
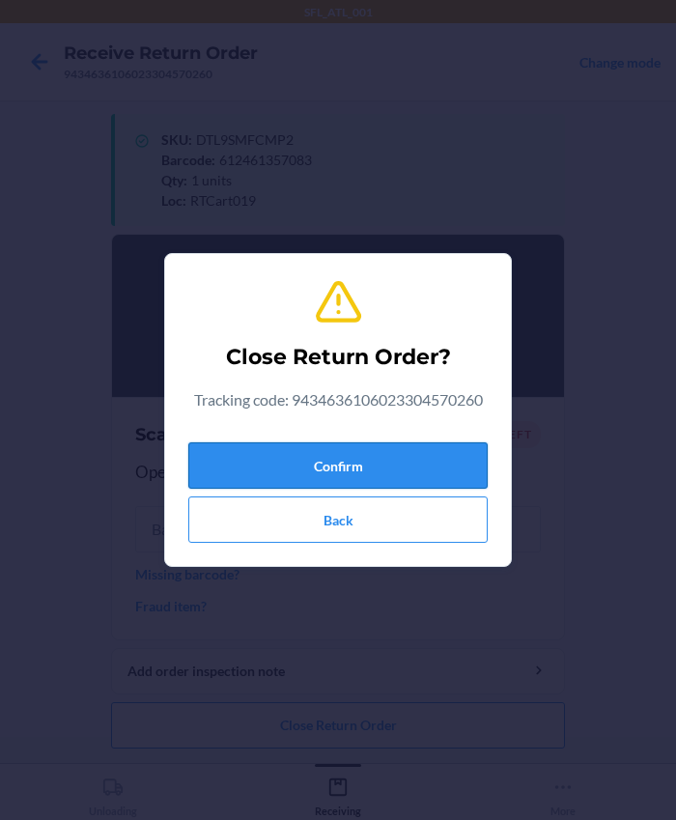
click at [288, 474] on button "Confirm" at bounding box center [337, 465] width 299 height 46
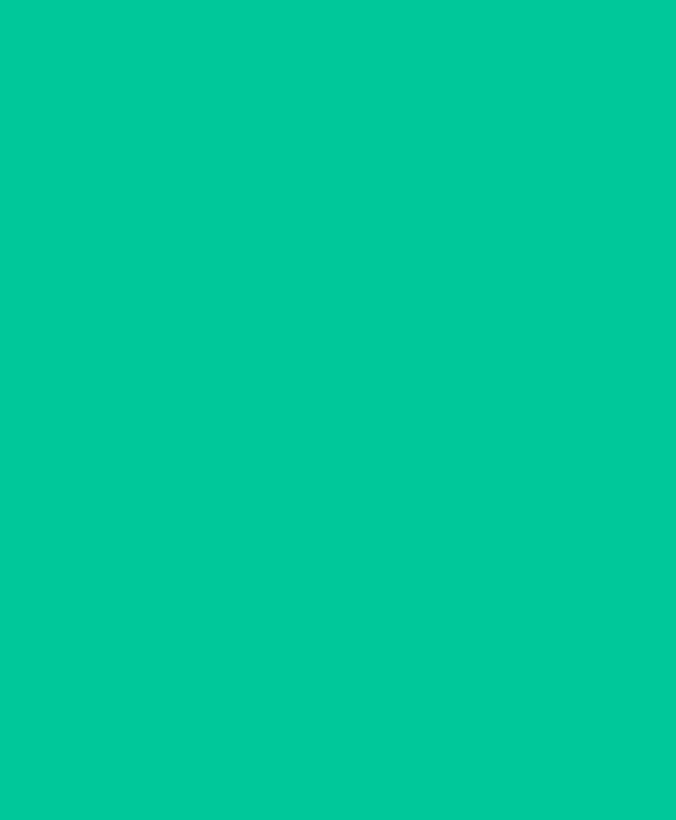
scroll to position [0, 0]
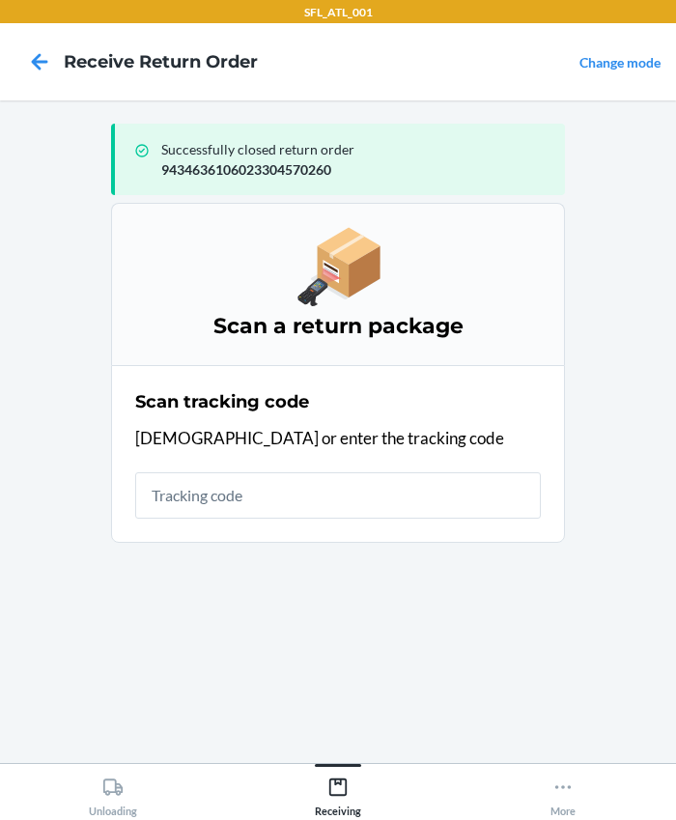
click at [193, 462] on div "Scan tracking code Scan or enter the tracking code" at bounding box center [338, 453] width 406 height 141
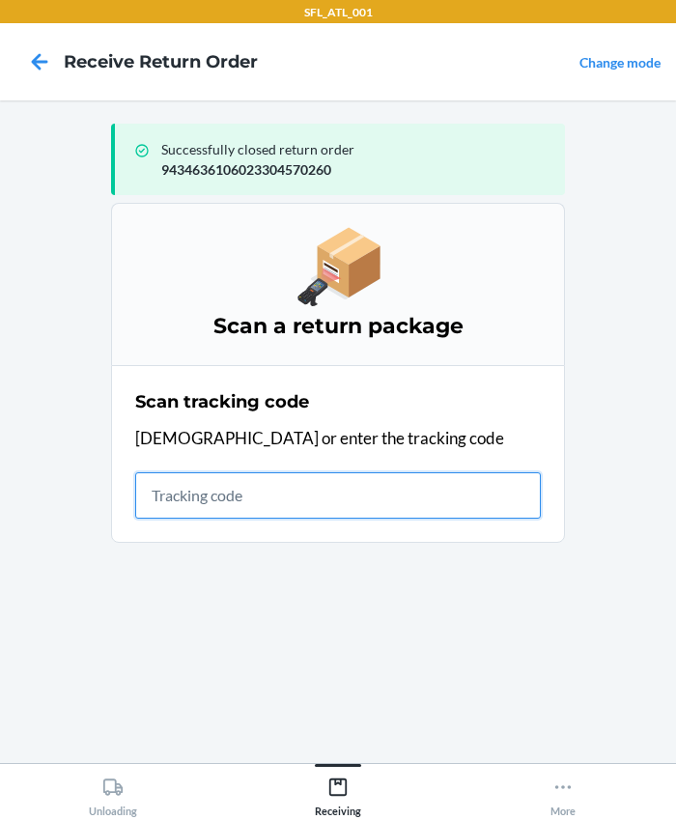
click at [189, 484] on input "text" at bounding box center [338, 495] width 406 height 46
type input "420302599434636106023304670427"
click at [446, 509] on input "420302599434636106023304670427" at bounding box center [338, 495] width 406 height 46
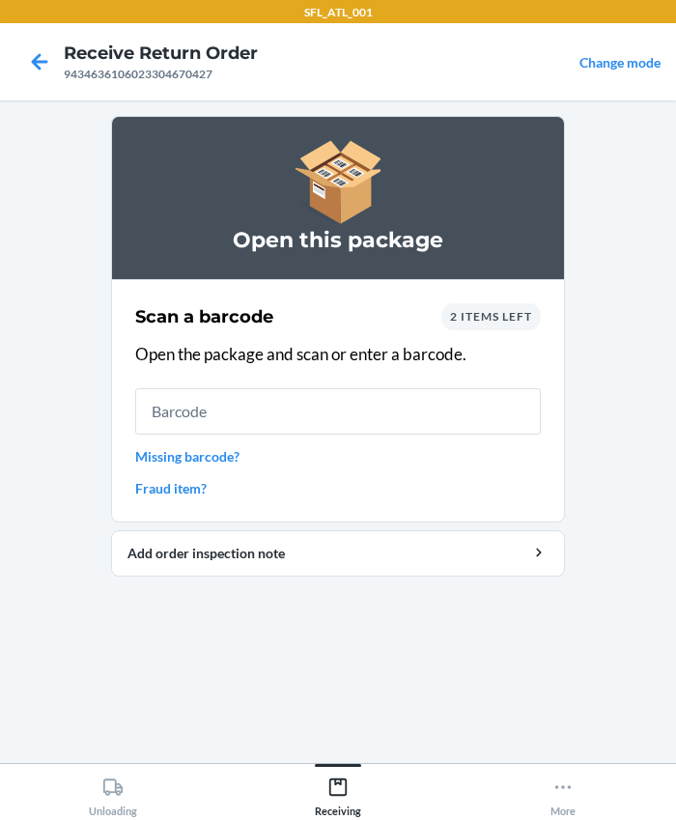
click at [496, 314] on span "2 items left" at bounding box center [491, 316] width 82 height 14
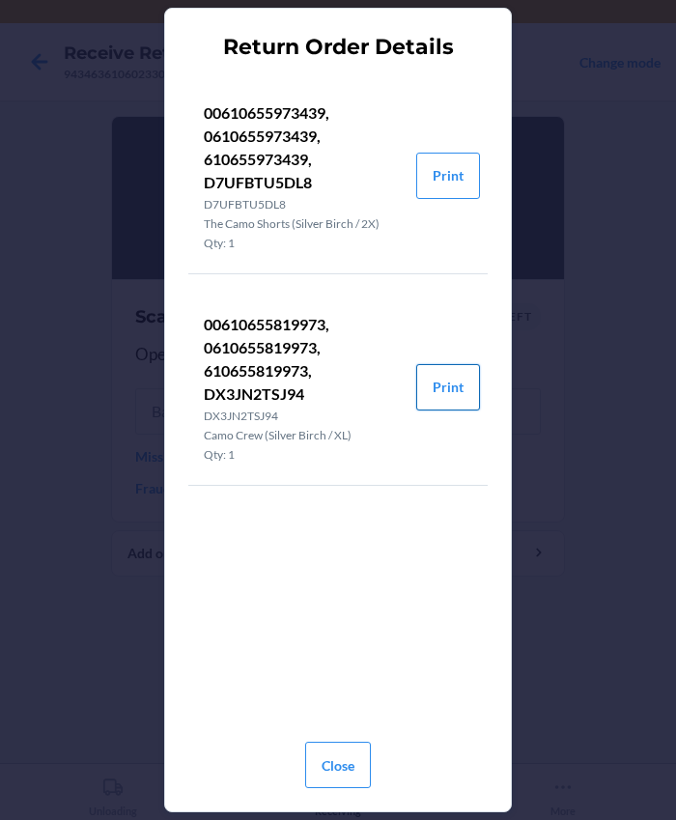
click at [450, 380] on button "Print" at bounding box center [448, 387] width 64 height 46
click at [359, 760] on button "Close" at bounding box center [338, 765] width 66 height 46
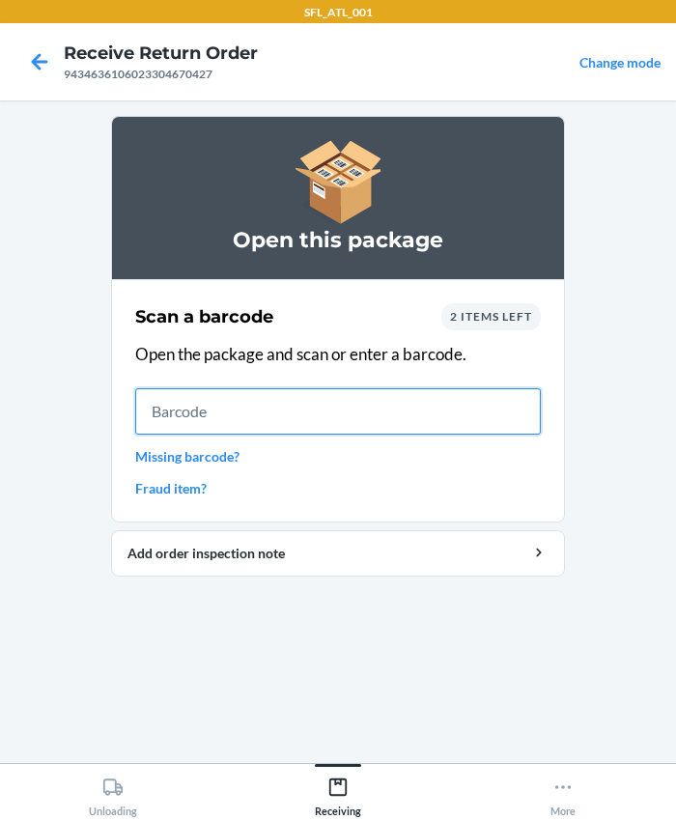
click at [321, 420] on input "text" at bounding box center [338, 411] width 406 height 46
type input "0610655819973"
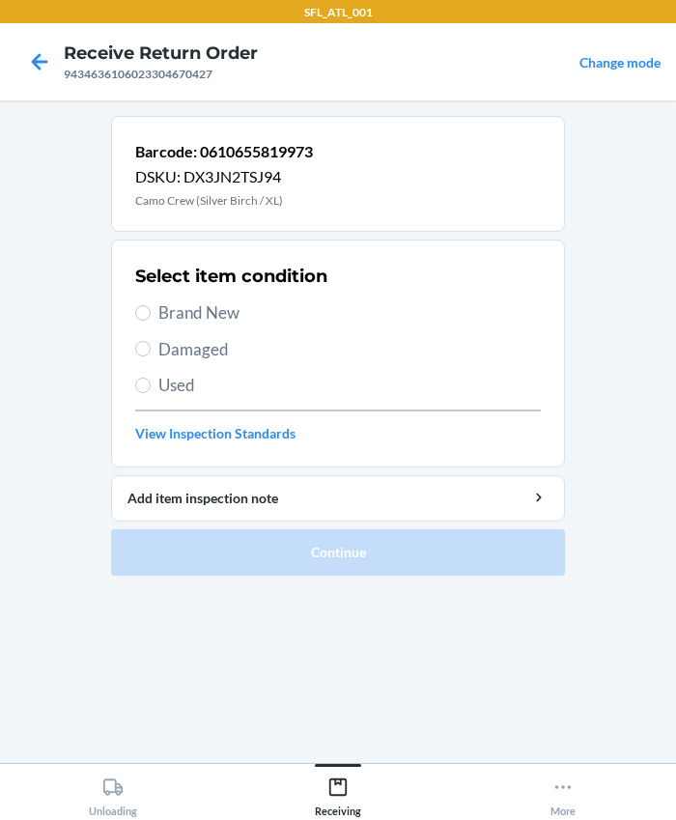
click at [179, 309] on span "Brand New" at bounding box center [349, 312] width 382 height 25
click at [151, 309] on input "Brand New" at bounding box center [142, 312] width 15 height 15
radio input "true"
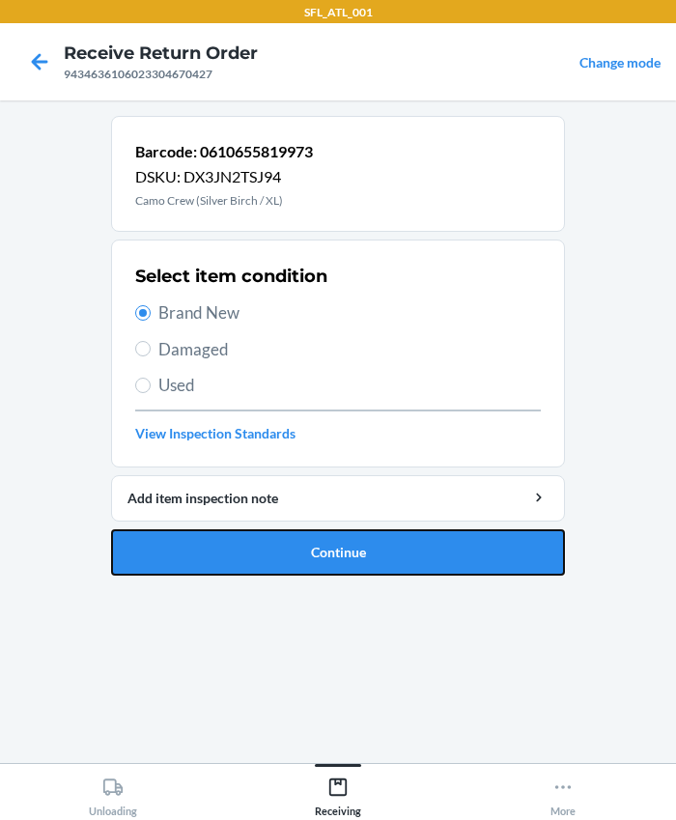
click at [278, 572] on button "Continue" at bounding box center [338, 552] width 454 height 46
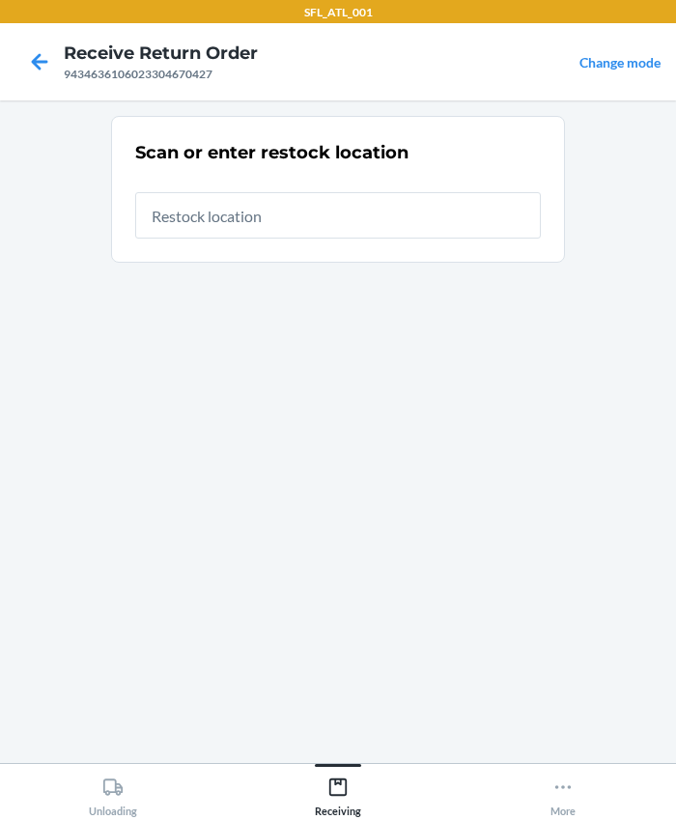
click at [345, 226] on input "text" at bounding box center [338, 215] width 406 height 46
type input "RTCart019"
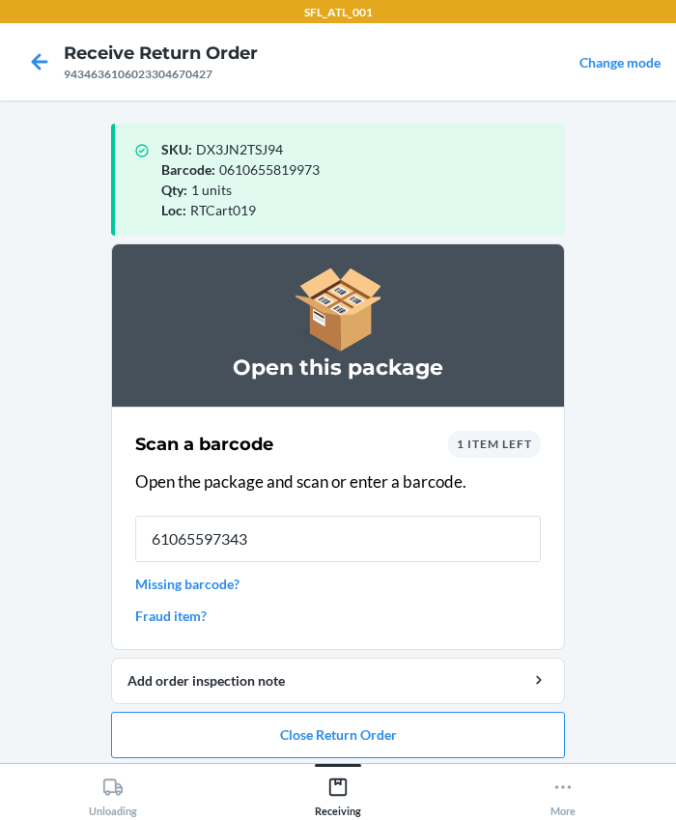
type input "610655973439"
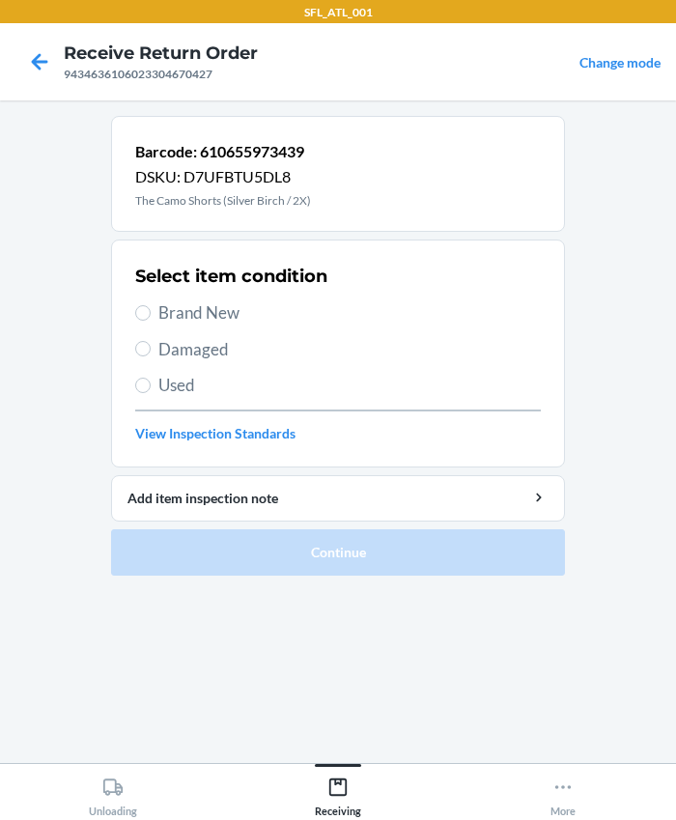
click at [150, 320] on label "Brand New" at bounding box center [338, 312] width 406 height 25
click at [150, 320] on input "Brand New" at bounding box center [142, 312] width 15 height 15
radio input "true"
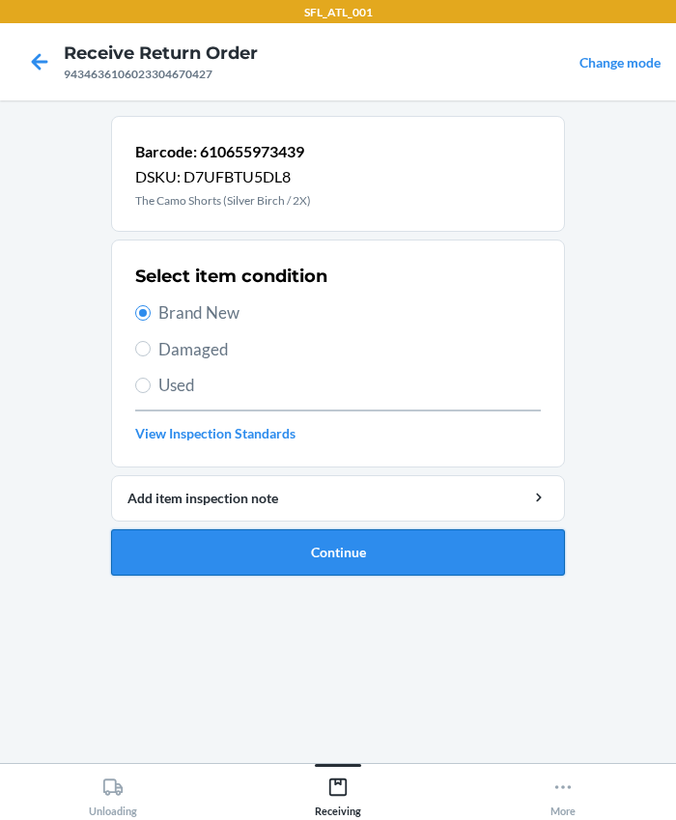
click at [293, 539] on button "Continue" at bounding box center [338, 552] width 454 height 46
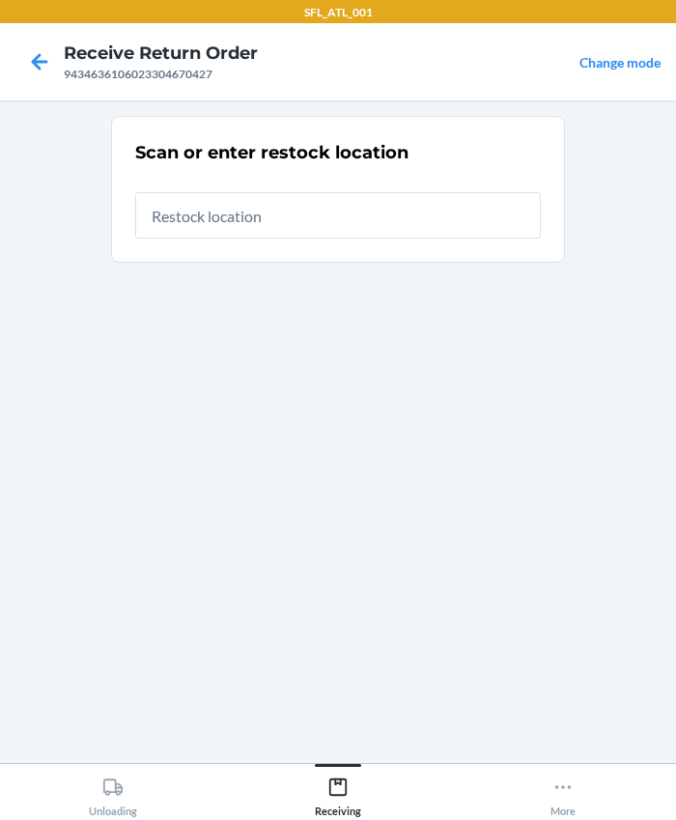
click at [216, 218] on input "text" at bounding box center [338, 215] width 406 height 46
type input "RTCart019"
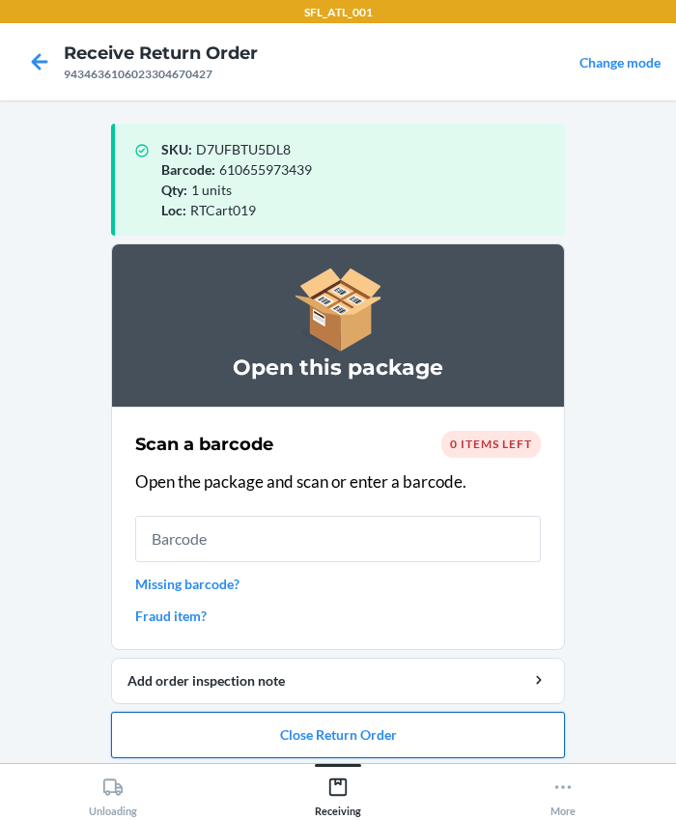
click at [300, 737] on button "Close Return Order" at bounding box center [338, 735] width 454 height 46
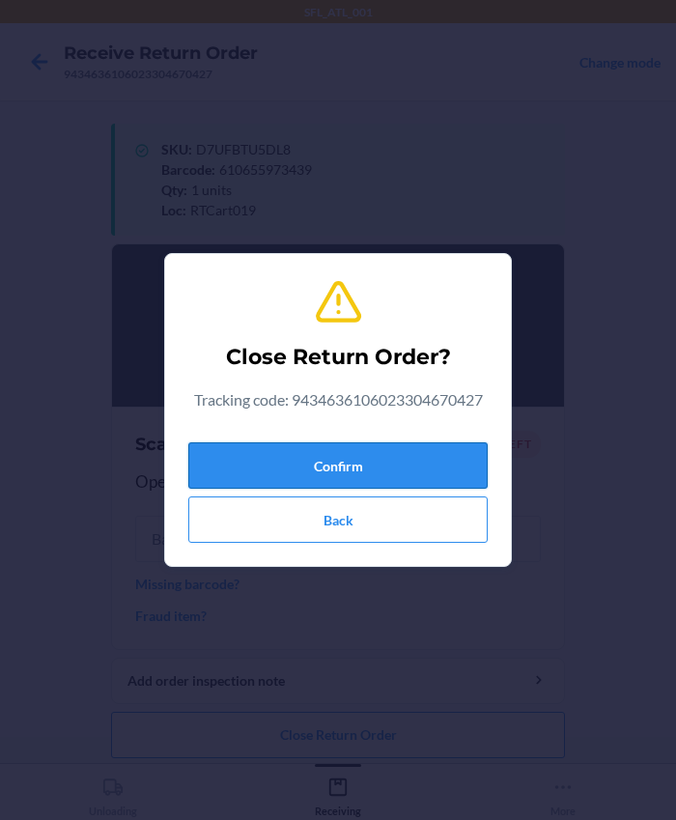
click at [338, 445] on button "Confirm" at bounding box center [337, 465] width 299 height 46
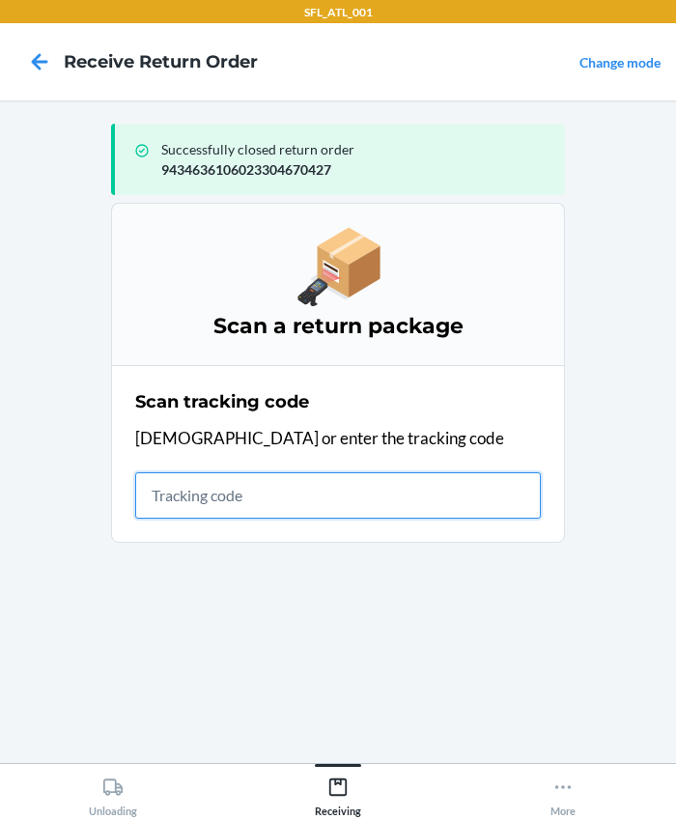
click at [269, 509] on input "text" at bounding box center [338, 495] width 406 height 46
type input "420302599434636106023302822132"
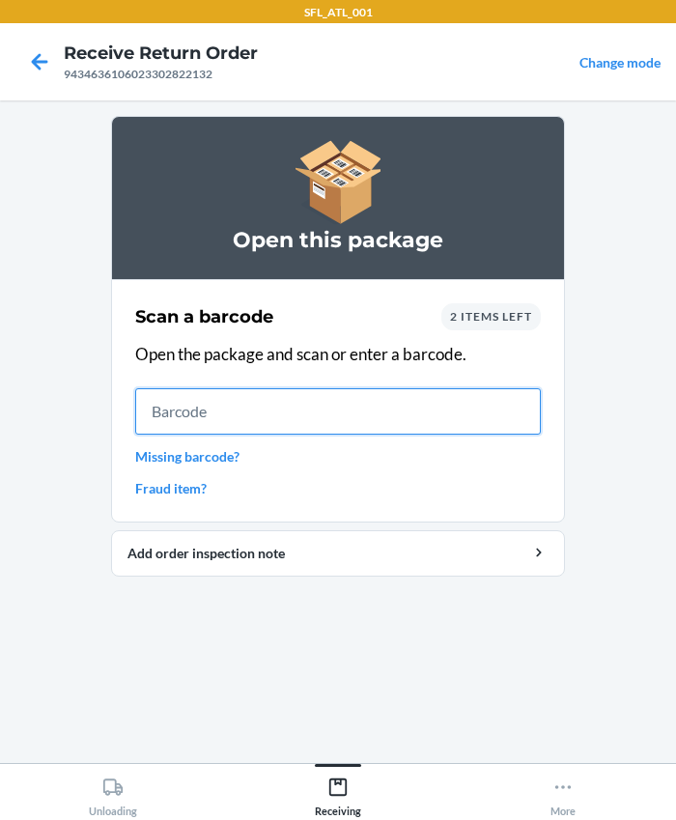
click at [208, 388] on input "text" at bounding box center [338, 411] width 406 height 46
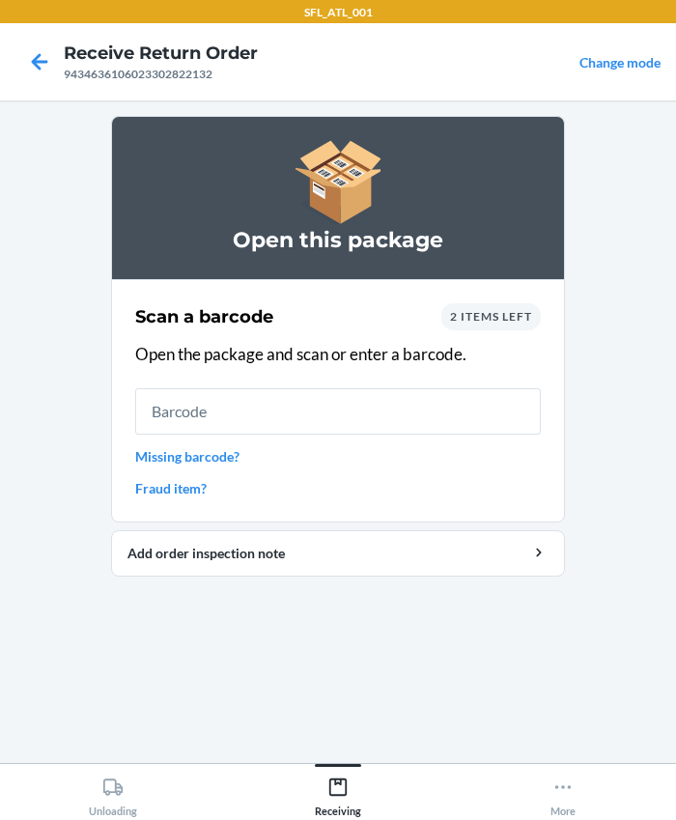
click at [488, 305] on div "2 items left" at bounding box center [490, 316] width 99 height 27
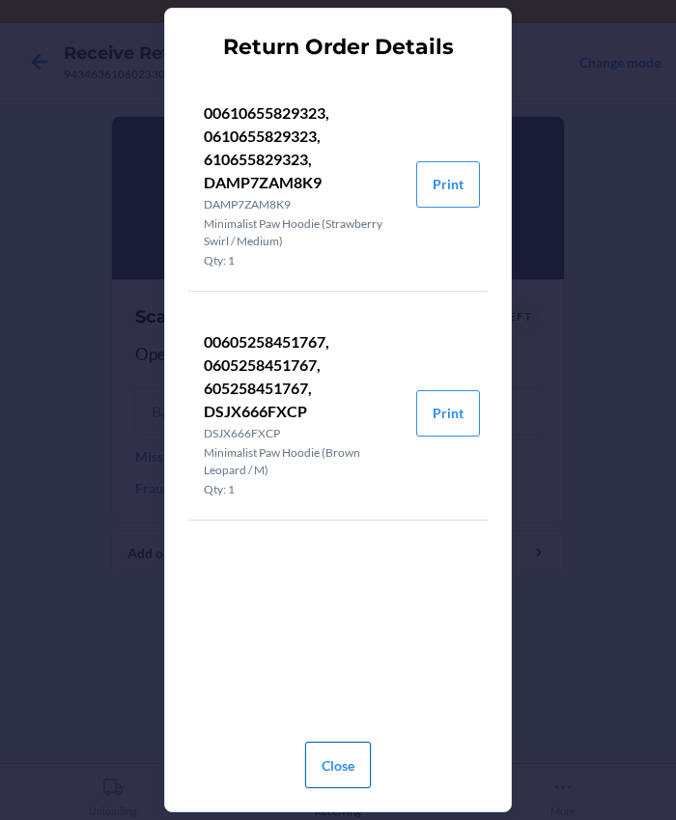
click at [334, 767] on button "Close" at bounding box center [338, 765] width 66 height 46
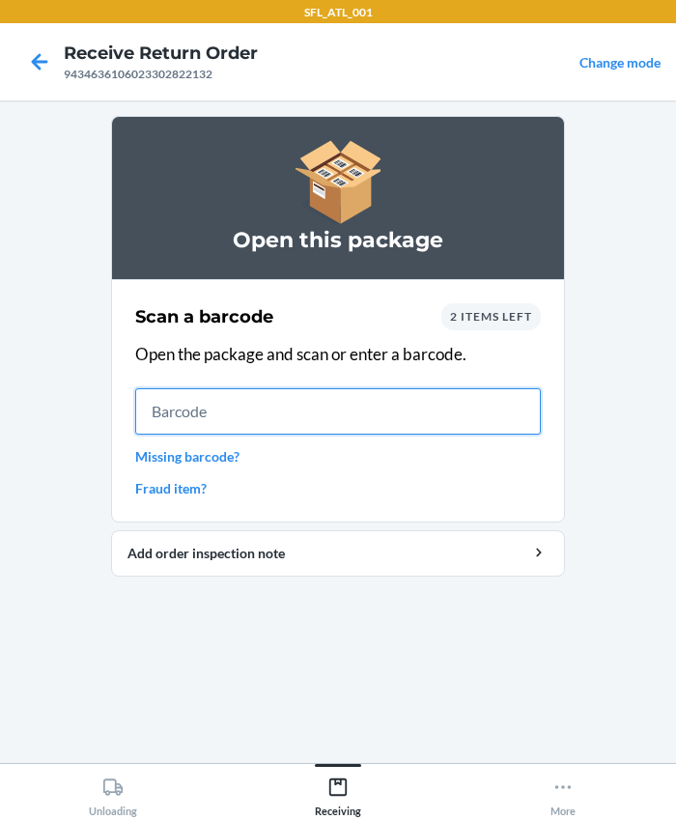
click at [280, 424] on input "text" at bounding box center [338, 411] width 406 height 46
type input "605258451767"
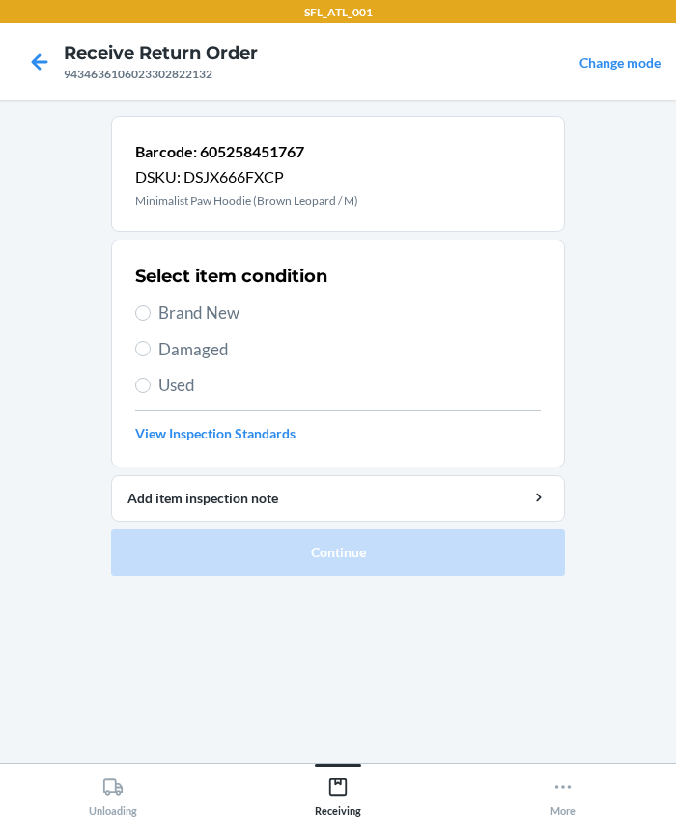
click at [180, 319] on span "Brand New" at bounding box center [349, 312] width 382 height 25
click at [151, 319] on input "Brand New" at bounding box center [142, 312] width 15 height 15
radio input "true"
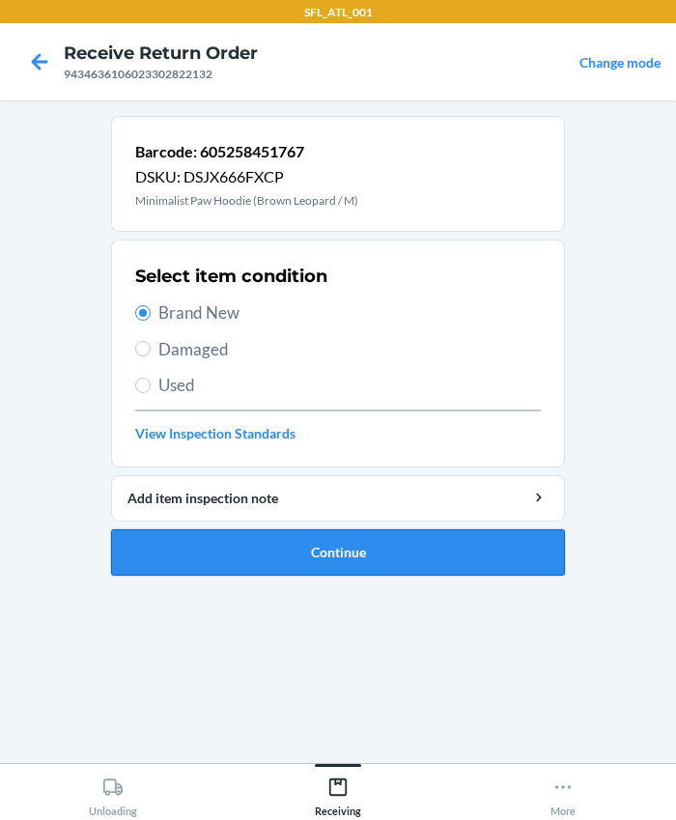
click at [217, 562] on button "Continue" at bounding box center [338, 552] width 454 height 46
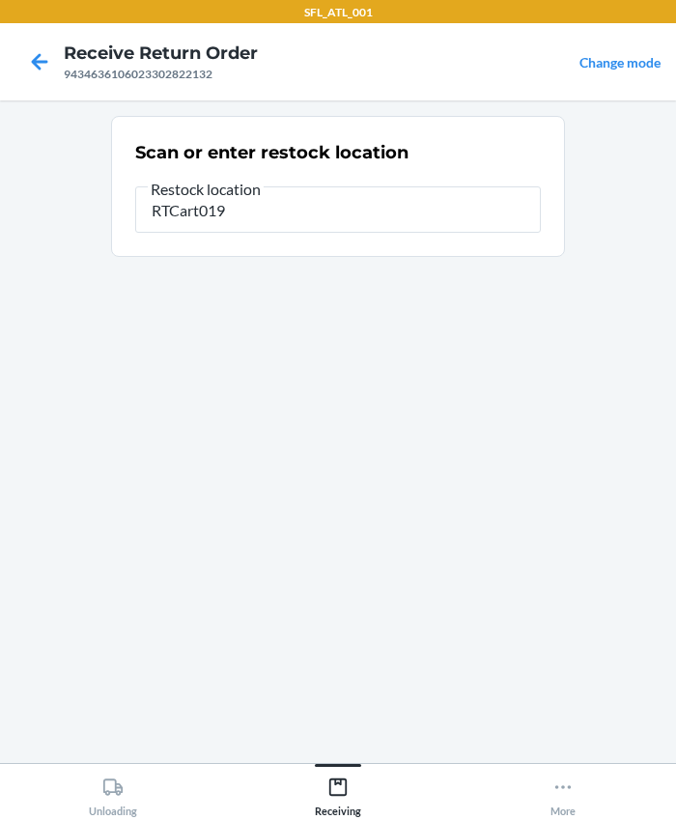
type input "RTCart019"
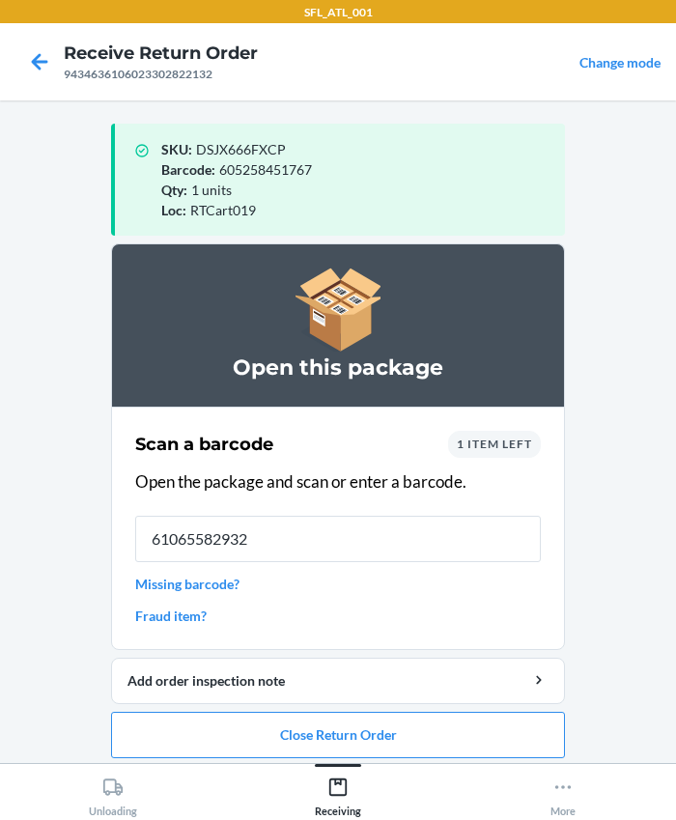
type input "610655829323"
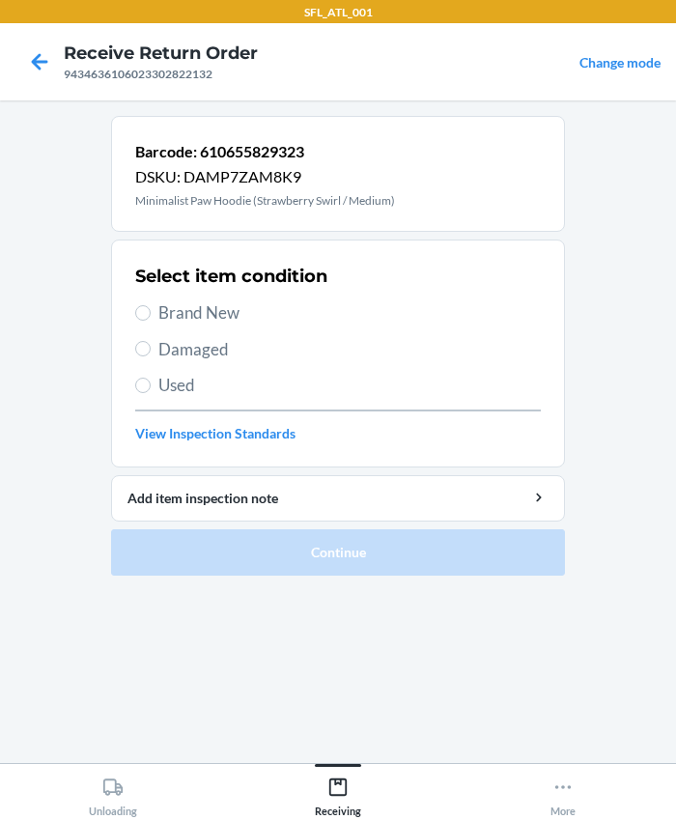
click at [185, 302] on span "Brand New" at bounding box center [349, 312] width 382 height 25
click at [151, 305] on input "Brand New" at bounding box center [142, 312] width 15 height 15
radio input "true"
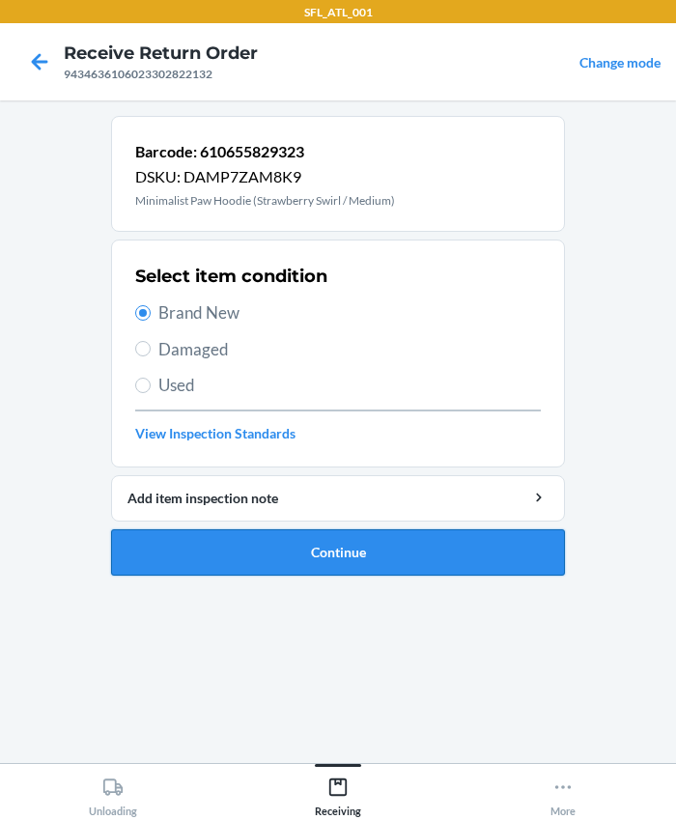
click at [234, 534] on button "Continue" at bounding box center [338, 552] width 454 height 46
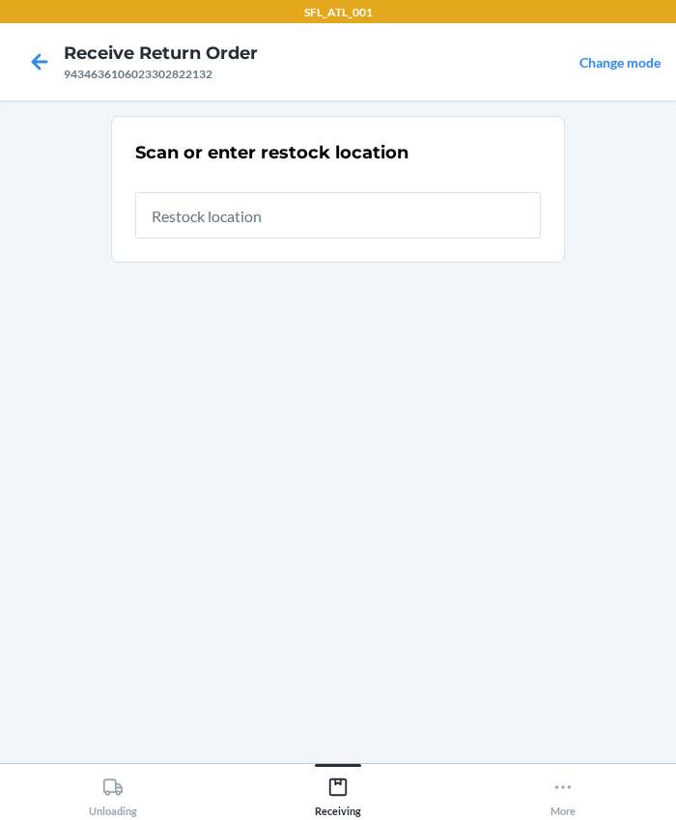
click at [212, 226] on input "text" at bounding box center [338, 215] width 406 height 46
type input "RTCart019"
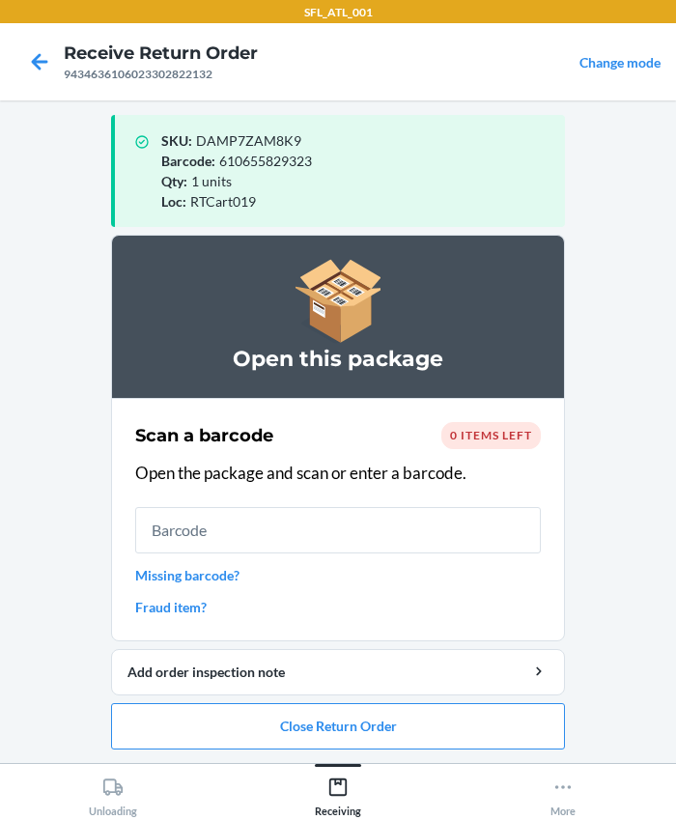
scroll to position [10, 0]
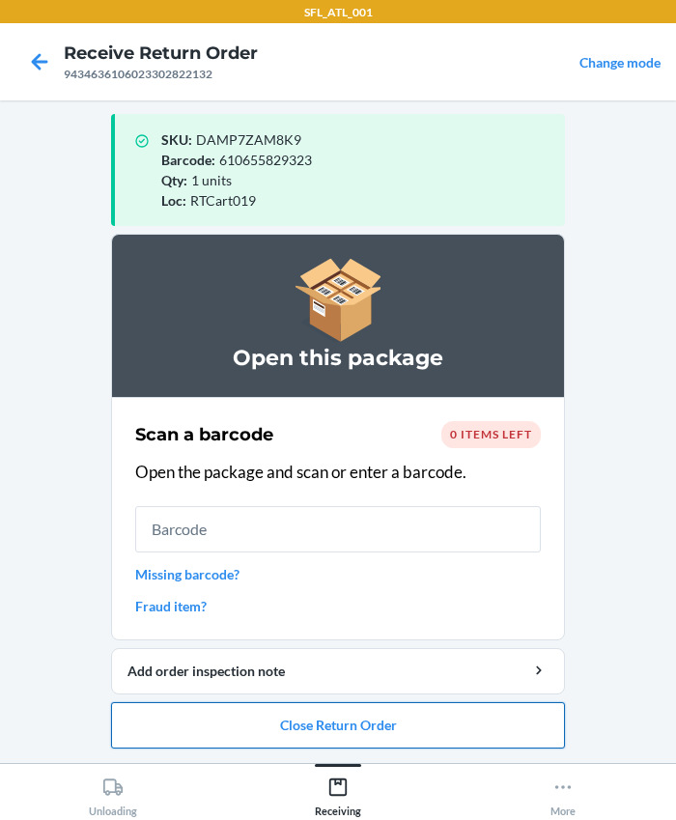
click at [295, 737] on button "Close Return Order" at bounding box center [338, 725] width 454 height 46
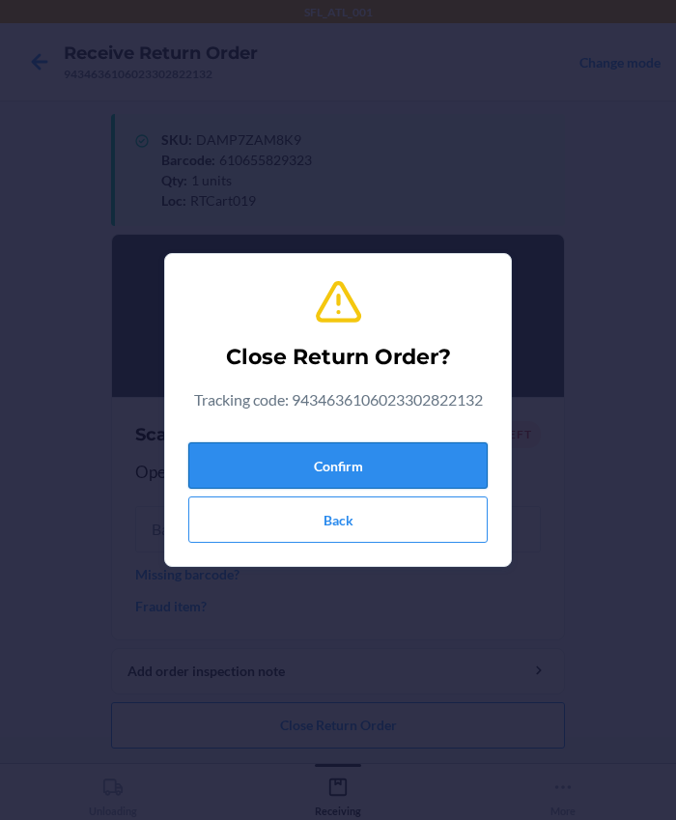
click at [309, 454] on button "Confirm" at bounding box center [337, 465] width 299 height 46
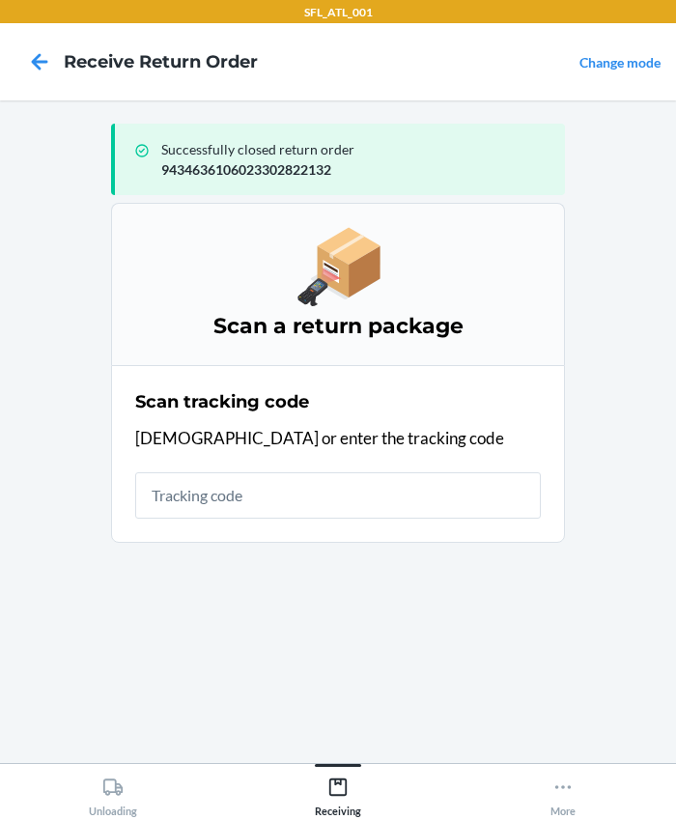
click at [265, 523] on div "Scan tracking code Scan or enter the tracking code" at bounding box center [338, 453] width 406 height 141
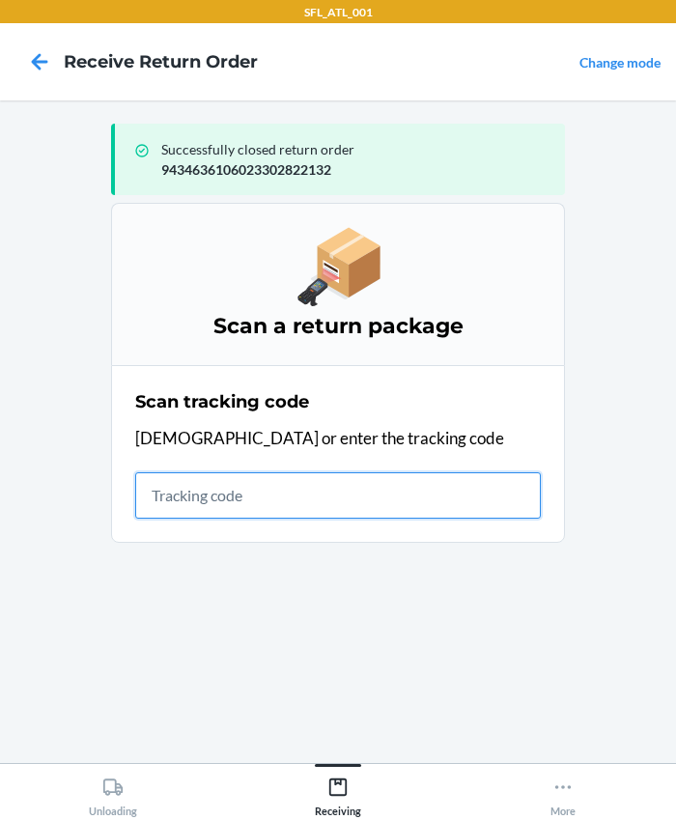
click at [259, 506] on input "text" at bounding box center [338, 495] width 406 height 46
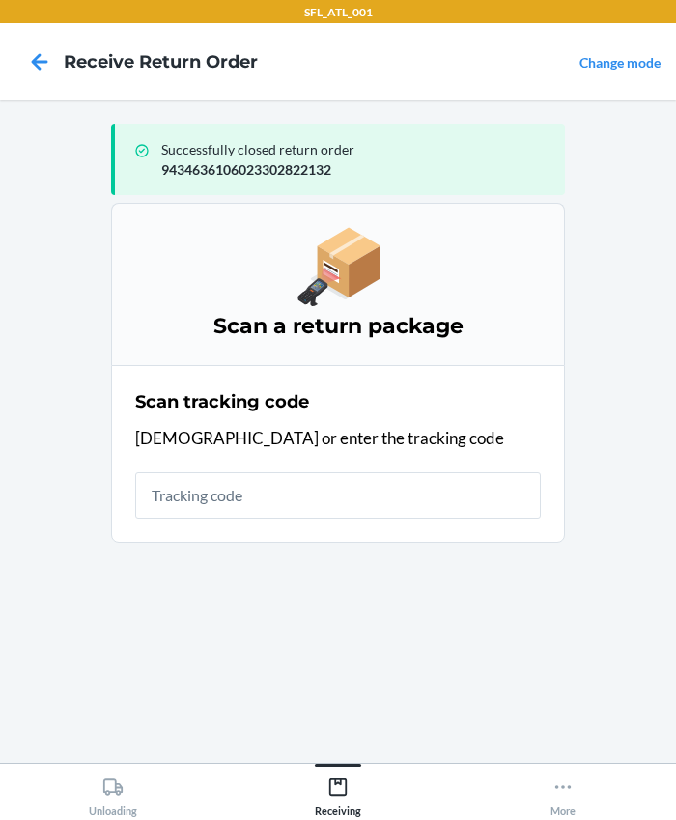
click at [357, 518] on div "Scan tracking code Scan or enter the tracking code" at bounding box center [338, 453] width 406 height 141
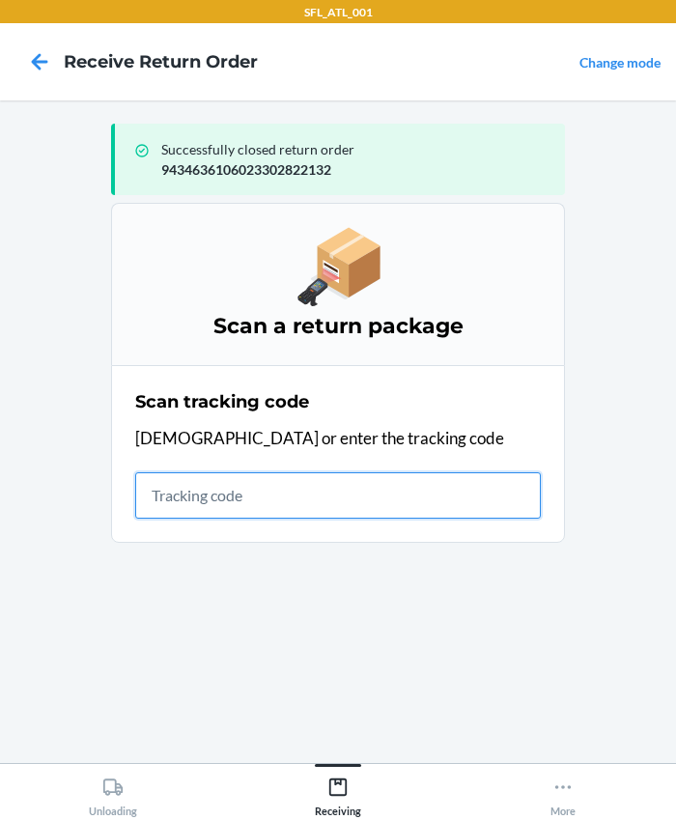
click at [352, 516] on input "text" at bounding box center [338, 495] width 406 height 46
type input "420302599434636106023304334039"
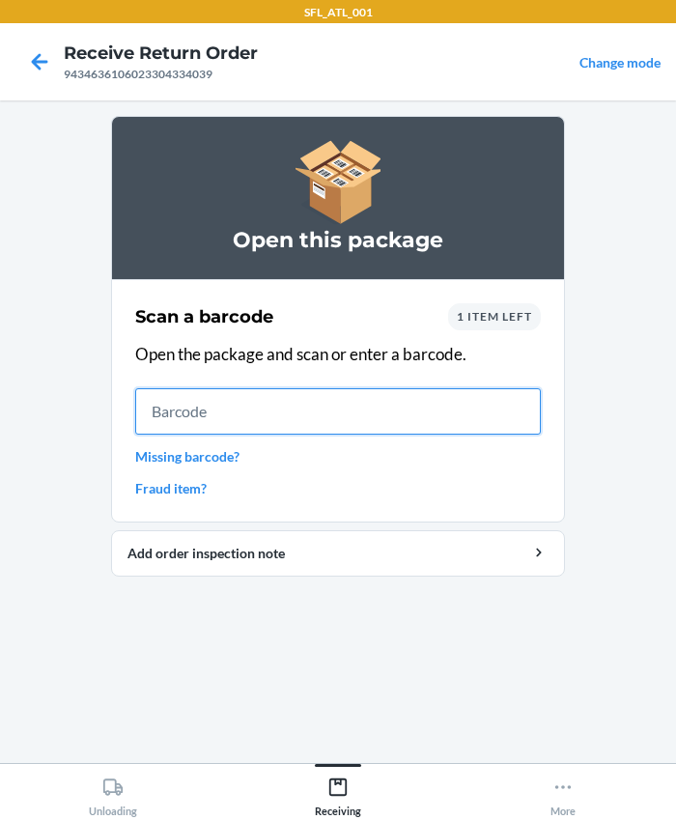
click at [266, 397] on input "text" at bounding box center [338, 411] width 406 height 46
type input "613527236403"
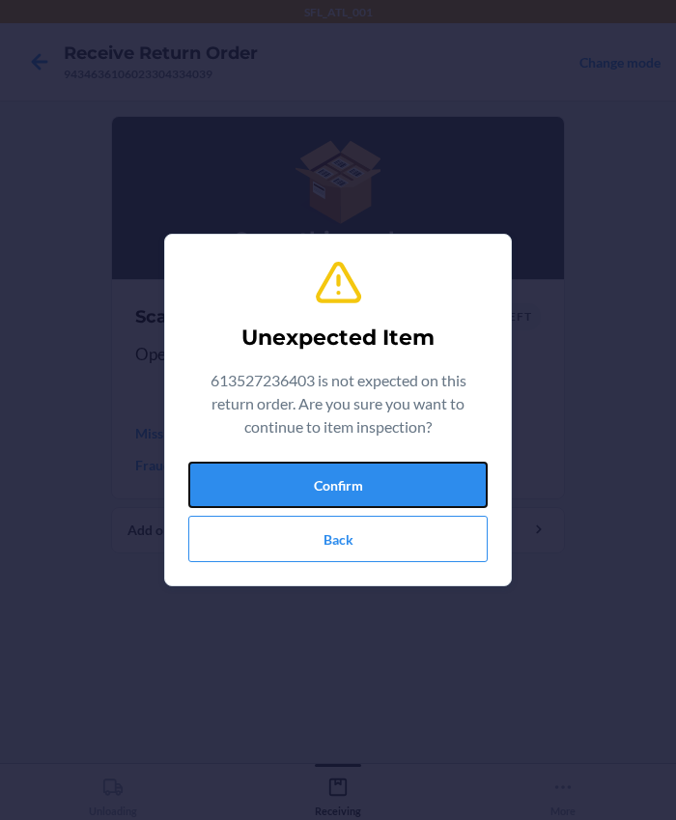
click at [284, 472] on button "Confirm" at bounding box center [337, 485] width 299 height 46
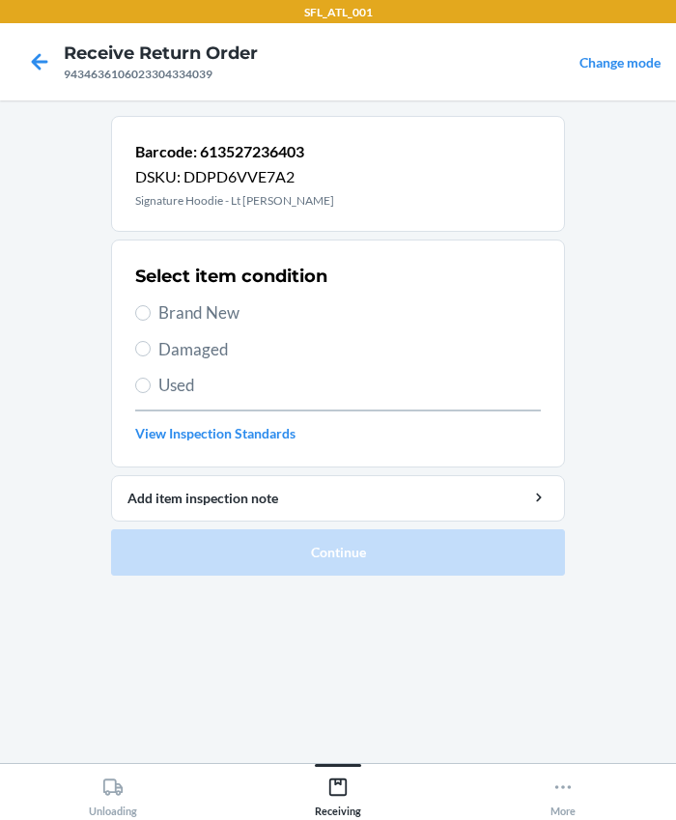
click at [199, 309] on span "Brand New" at bounding box center [349, 312] width 382 height 25
click at [151, 309] on input "Brand New" at bounding box center [142, 312] width 15 height 15
radio input "true"
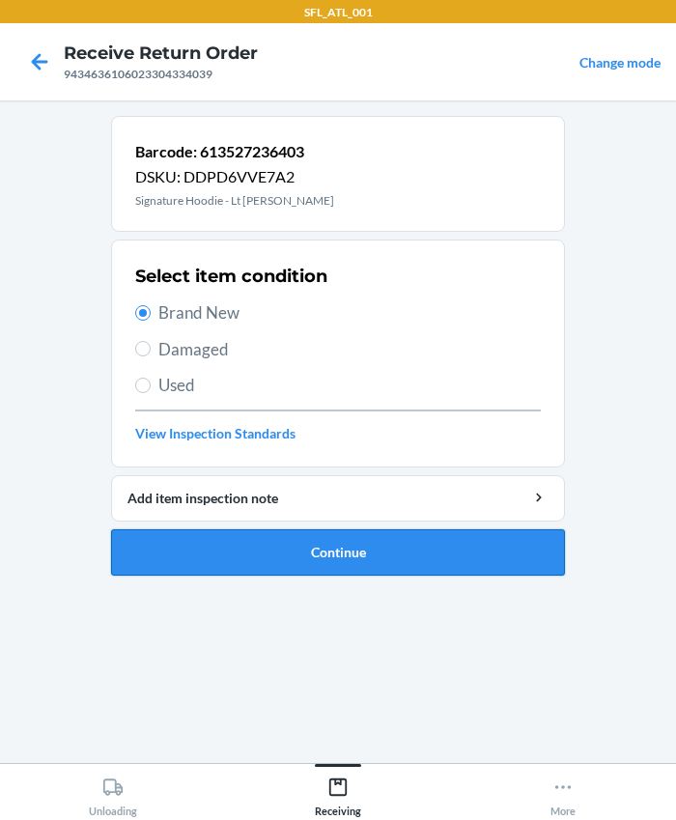
click at [277, 539] on button "Continue" at bounding box center [338, 552] width 454 height 46
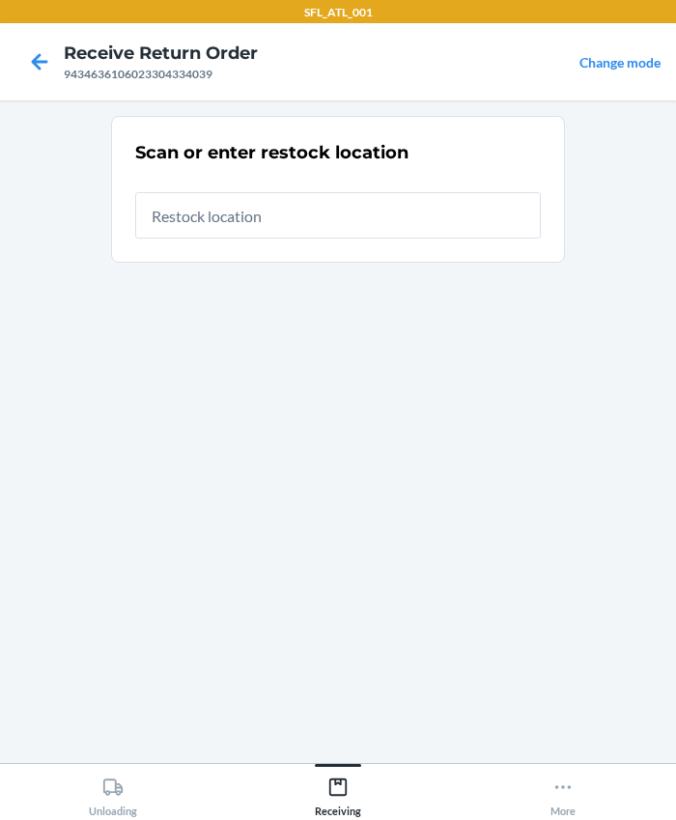
click at [241, 211] on input "text" at bounding box center [338, 215] width 406 height 46
type input "RTCart019"
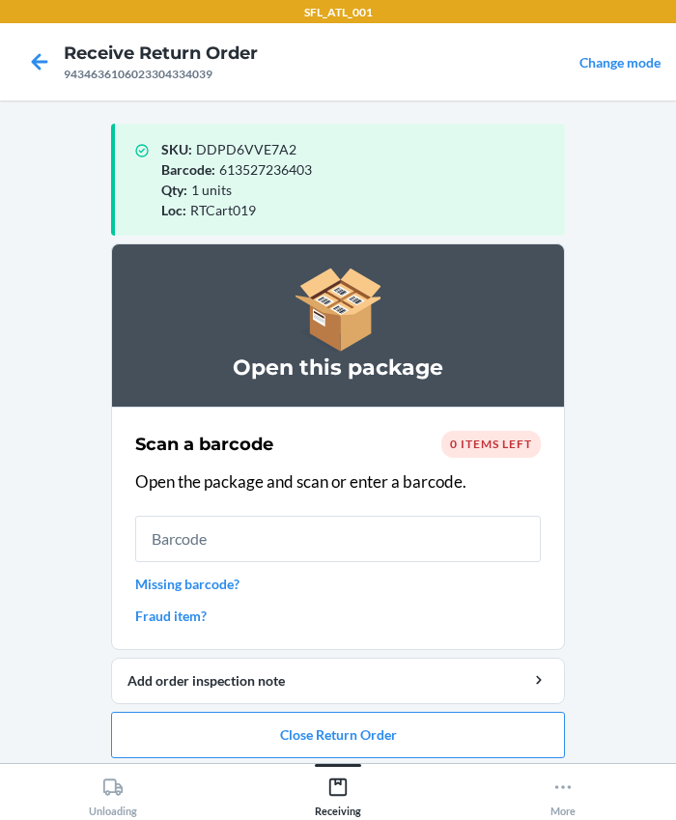
scroll to position [10, 0]
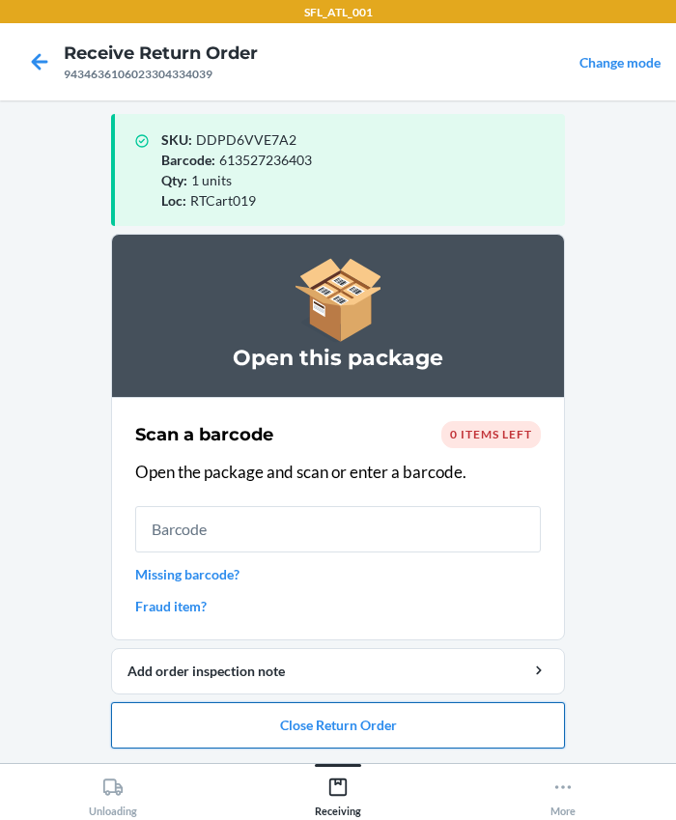
click at [377, 709] on button "Close Return Order" at bounding box center [338, 725] width 454 height 46
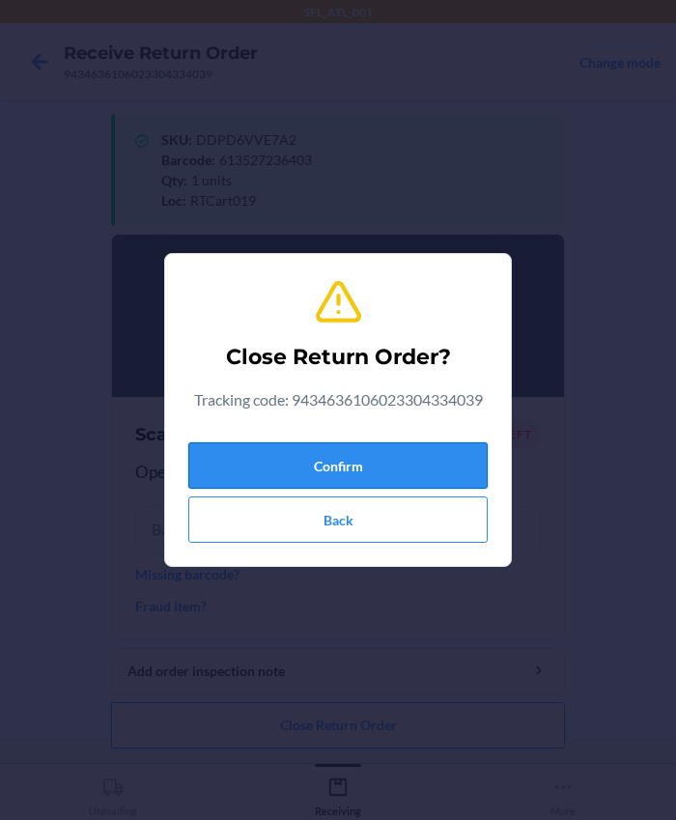
click at [328, 453] on button "Confirm" at bounding box center [337, 465] width 299 height 46
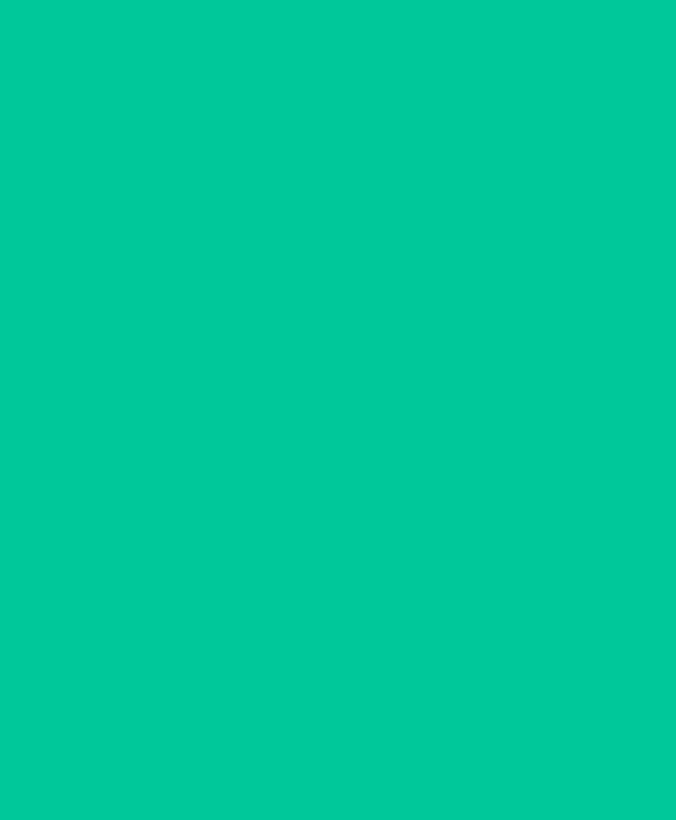
scroll to position [0, 0]
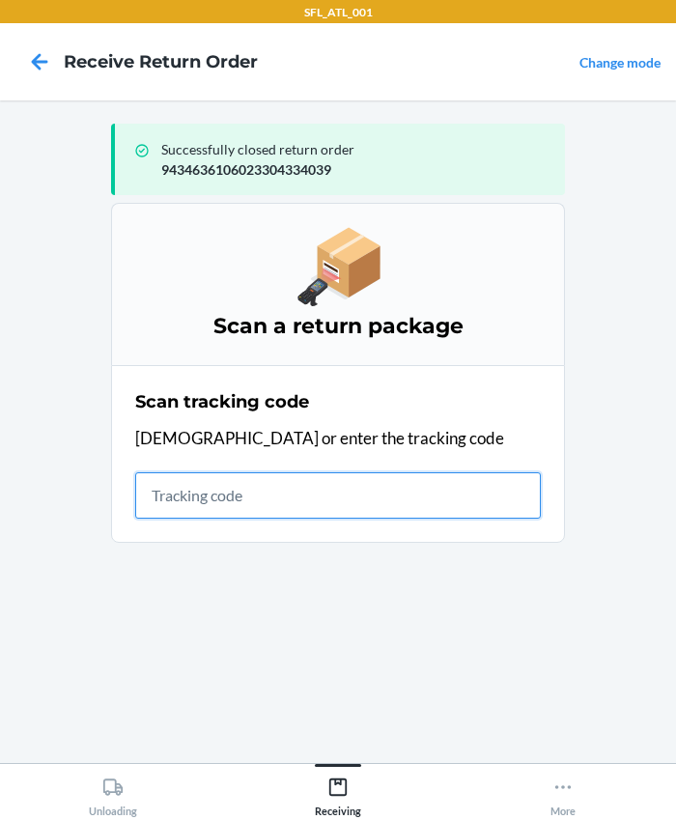
click at [288, 512] on input "text" at bounding box center [338, 495] width 406 height 46
type input "420302599434636106023303326394"
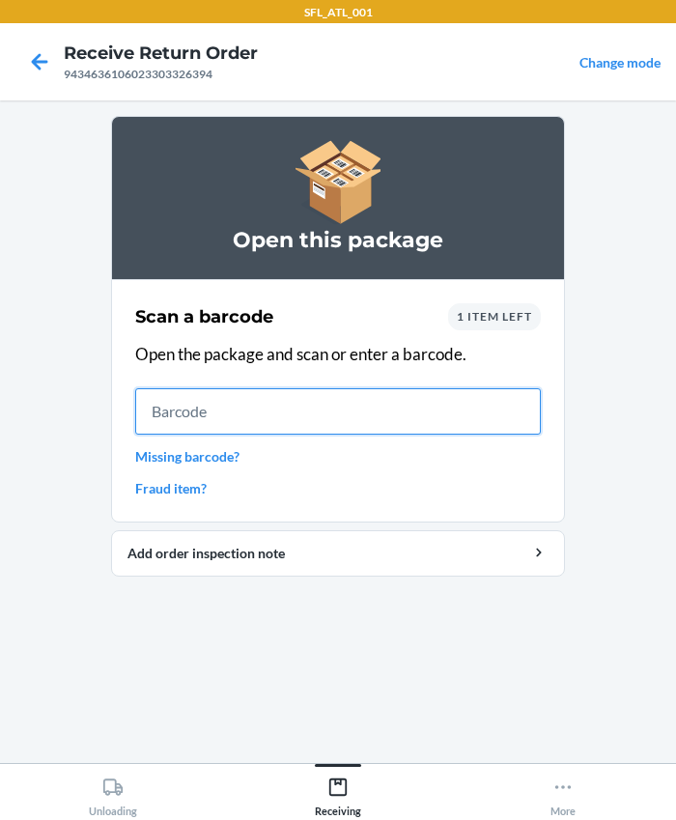
click at [150, 424] on input "text" at bounding box center [338, 411] width 406 height 46
type input "[CREDIT_CARD_NUMBER]"
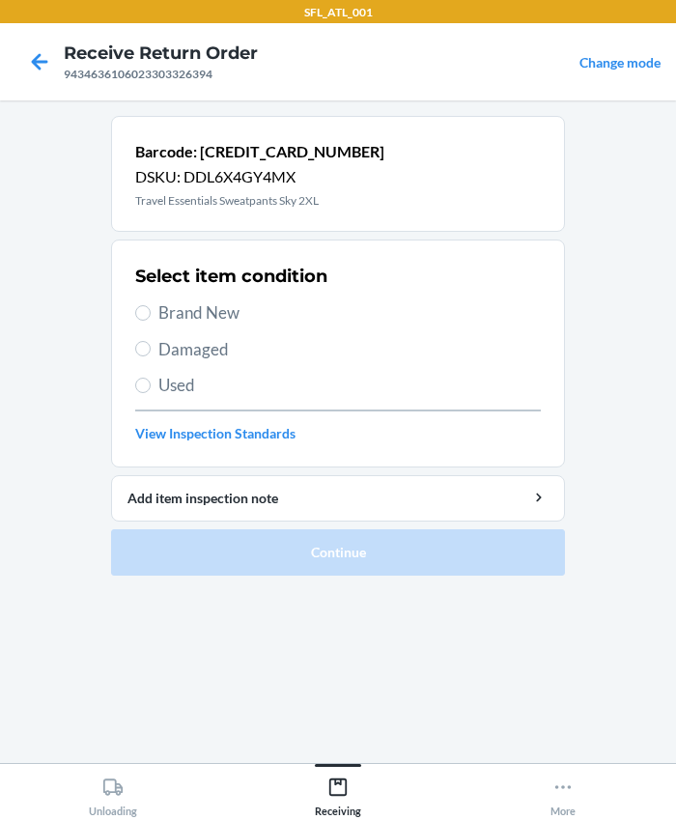
click at [196, 324] on span "Brand New" at bounding box center [349, 312] width 382 height 25
click at [151, 321] on input "Brand New" at bounding box center [142, 312] width 15 height 15
radio input "true"
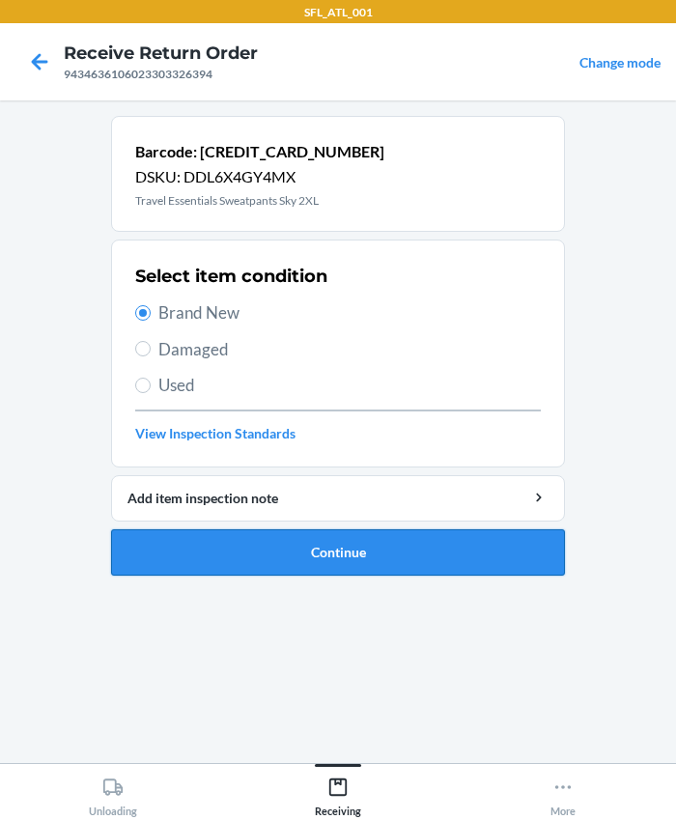
click at [297, 555] on button "Continue" at bounding box center [338, 552] width 454 height 46
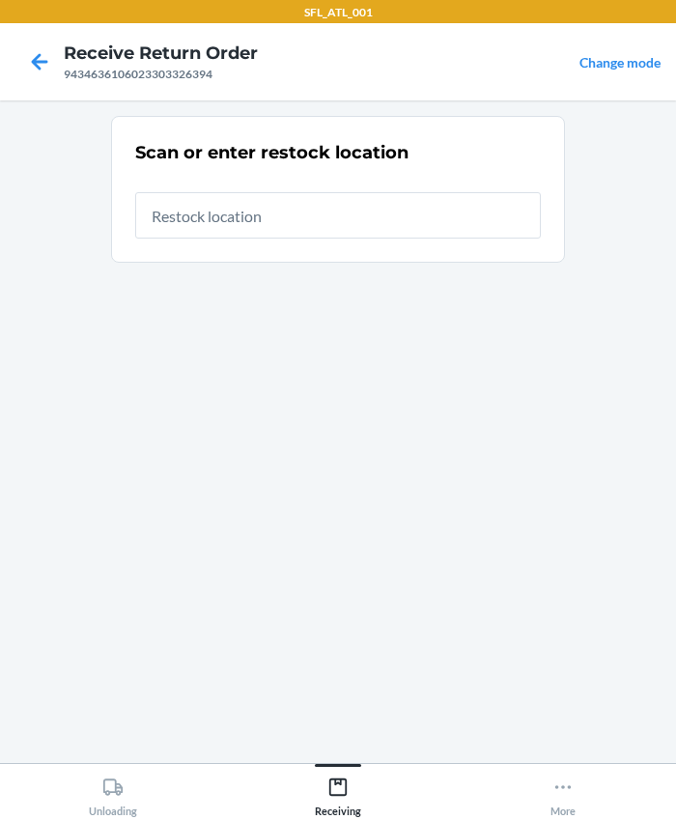
click at [224, 206] on input "text" at bounding box center [338, 215] width 406 height 46
type input "RTCart019"
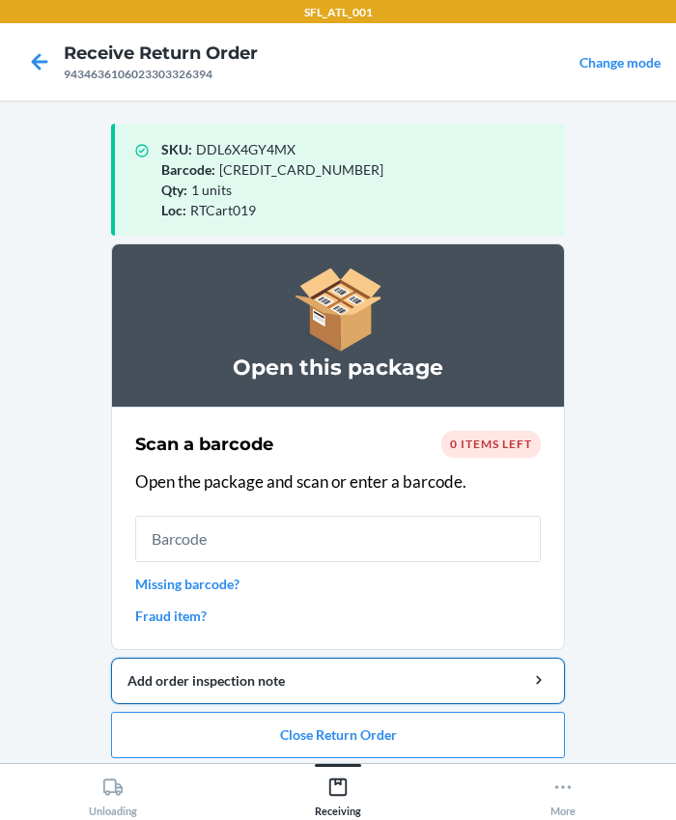
scroll to position [10, 0]
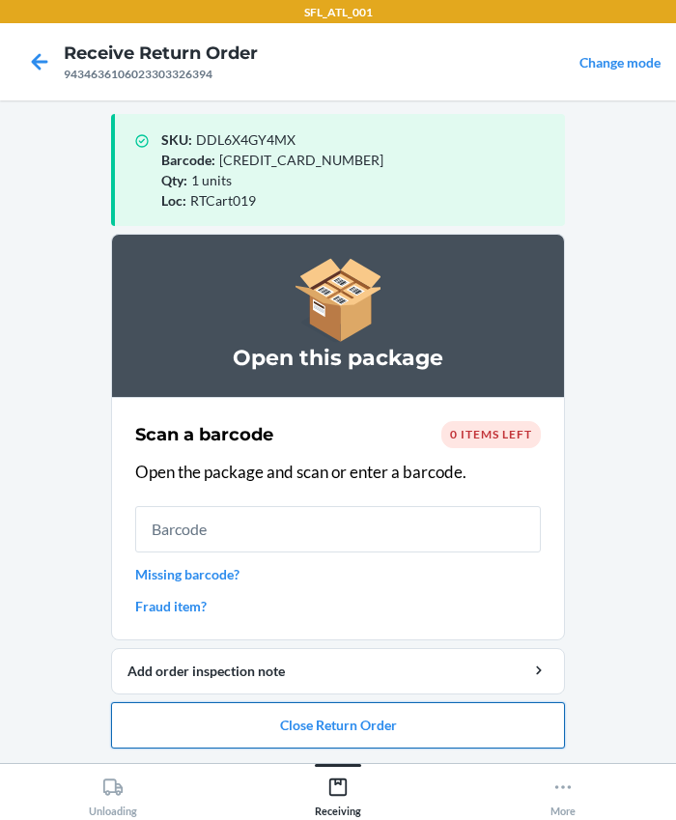
click at [370, 728] on button "Close Return Order" at bounding box center [338, 725] width 454 height 46
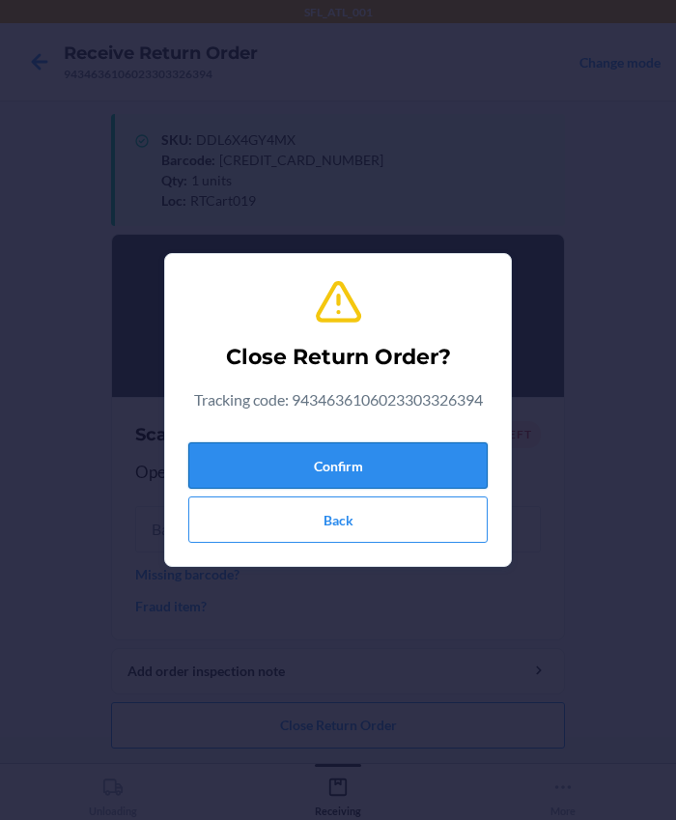
click at [279, 467] on button "Confirm" at bounding box center [337, 465] width 299 height 46
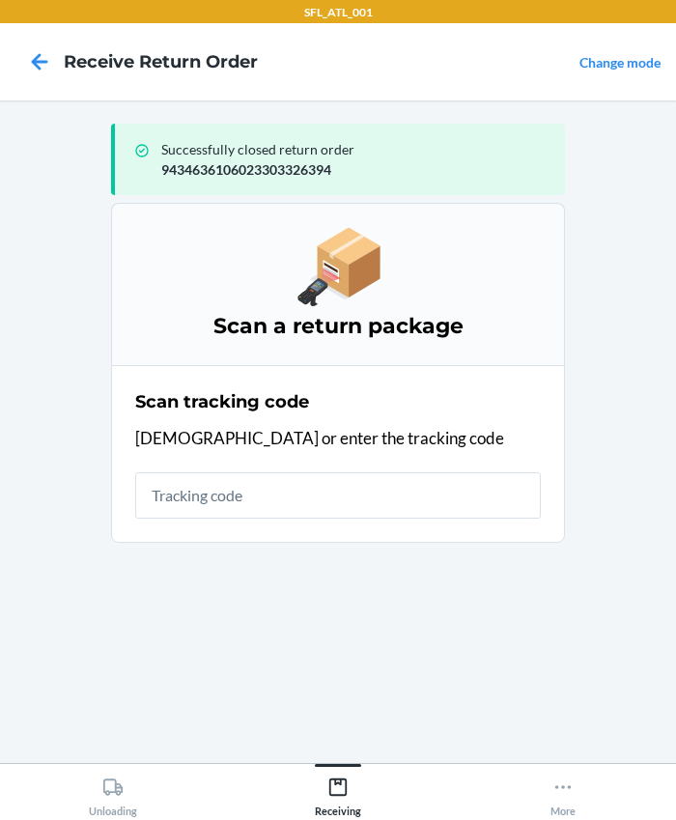
click at [250, 518] on div "Scan tracking code Scan or enter the tracking code" at bounding box center [338, 453] width 406 height 141
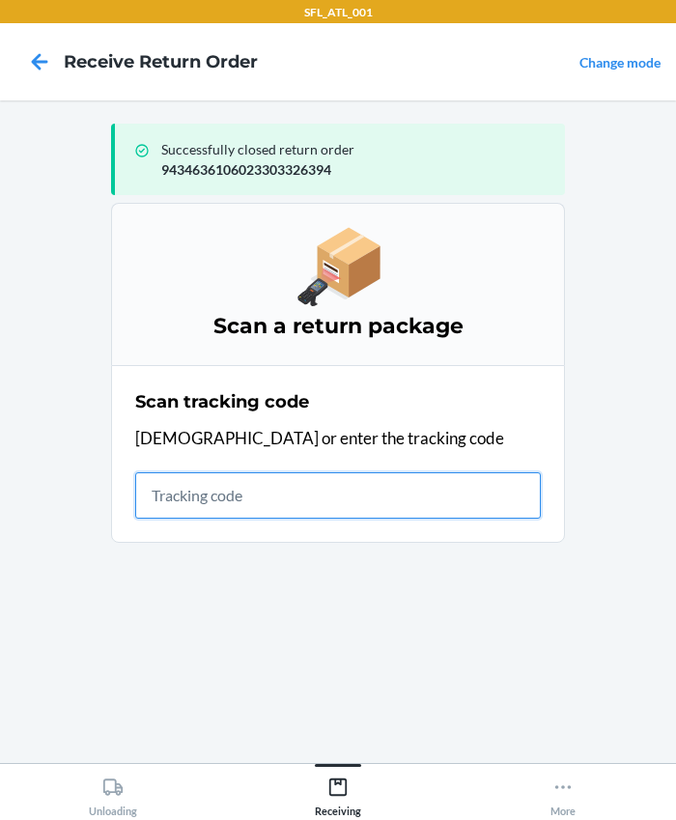
click at [256, 506] on input "text" at bounding box center [338, 495] width 406 height 46
type input "420302599434636106023304711830"
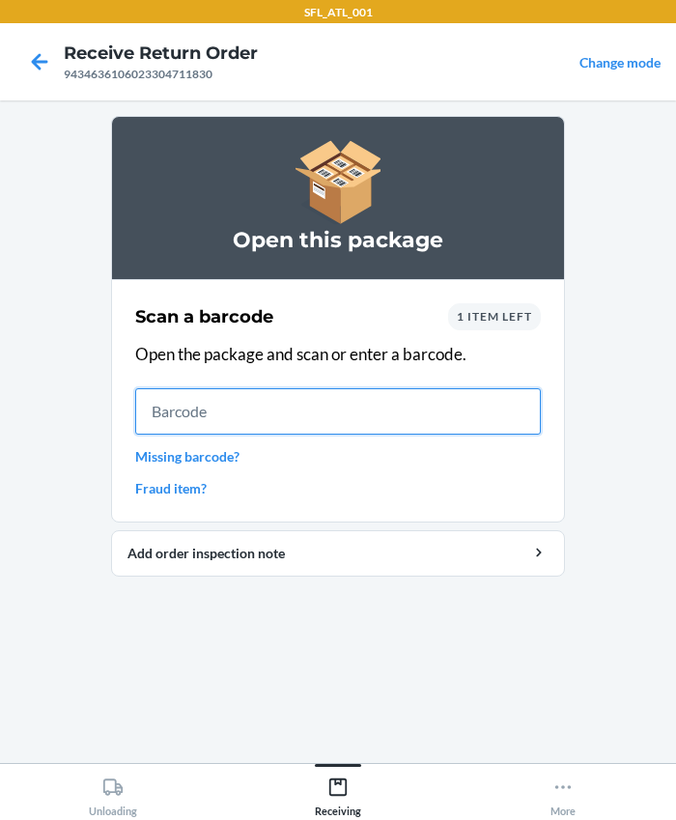
click at [183, 428] on input "text" at bounding box center [338, 411] width 406 height 46
type input "721755144084"
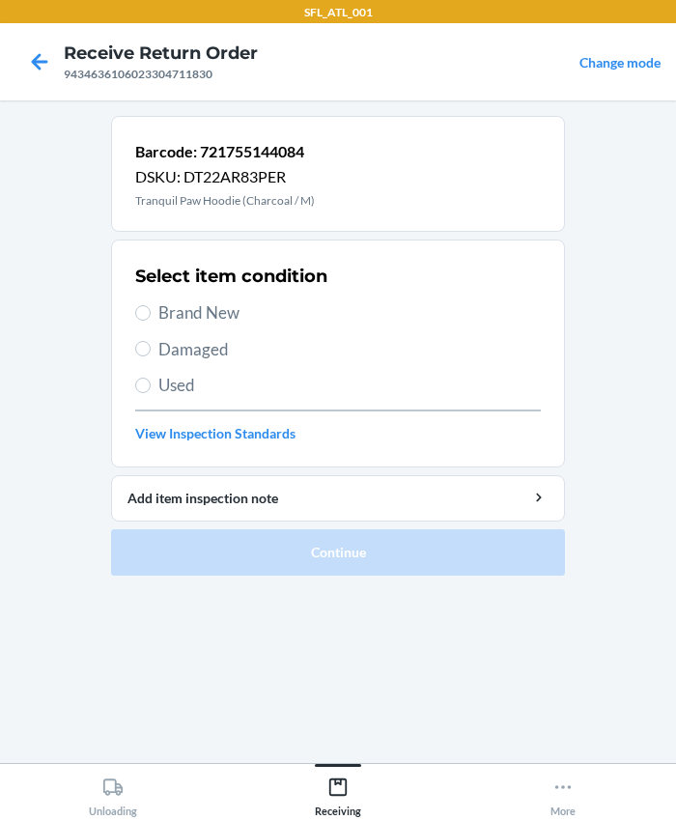
click at [158, 387] on span "Used" at bounding box center [349, 385] width 382 height 25
click at [151, 387] on input "Used" at bounding box center [142, 385] width 15 height 15
radio input "true"
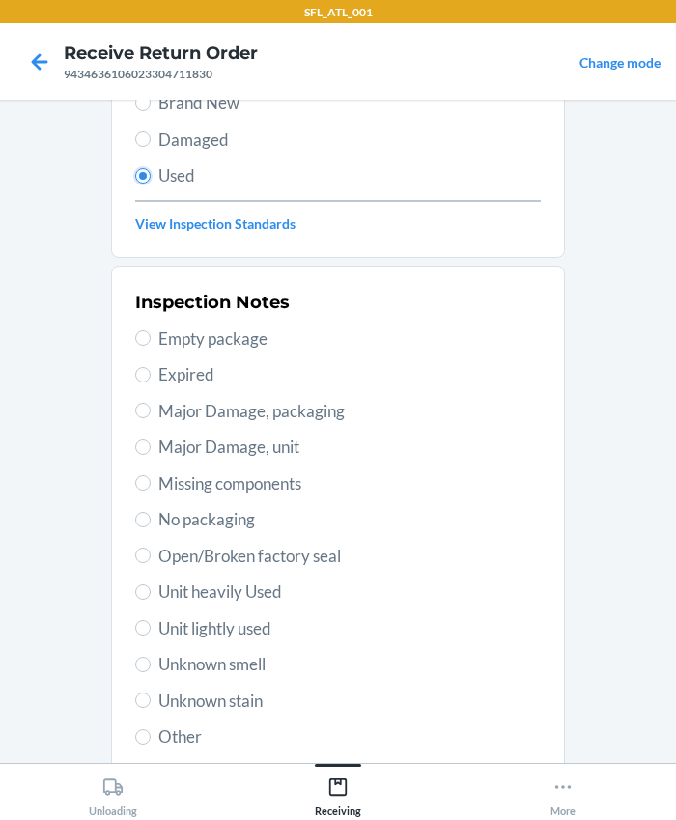
scroll to position [341, 0]
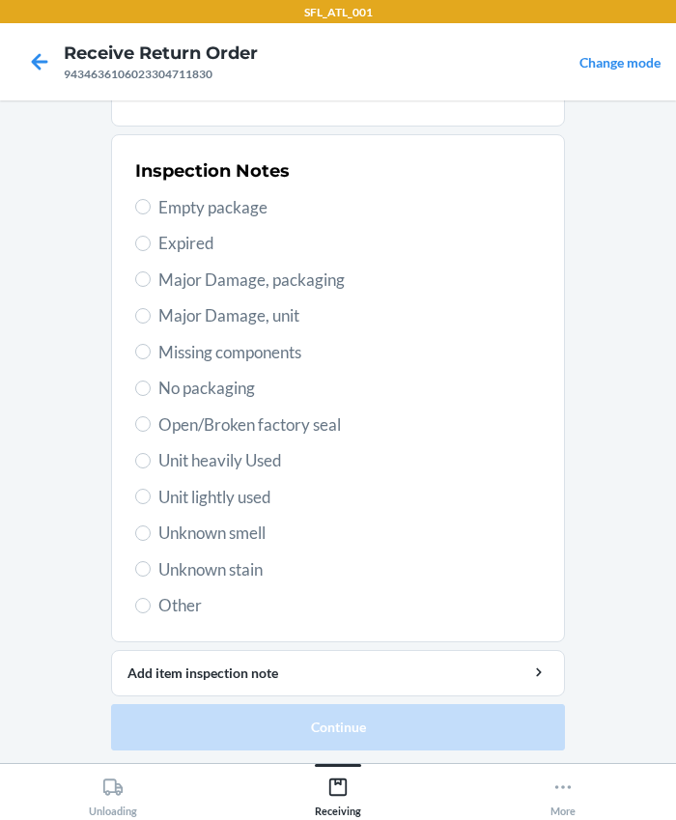
click at [197, 448] on span "Unit heavily Used" at bounding box center [349, 460] width 382 height 25
click at [151, 453] on input "Unit heavily Used" at bounding box center [142, 460] width 15 height 15
radio input "true"
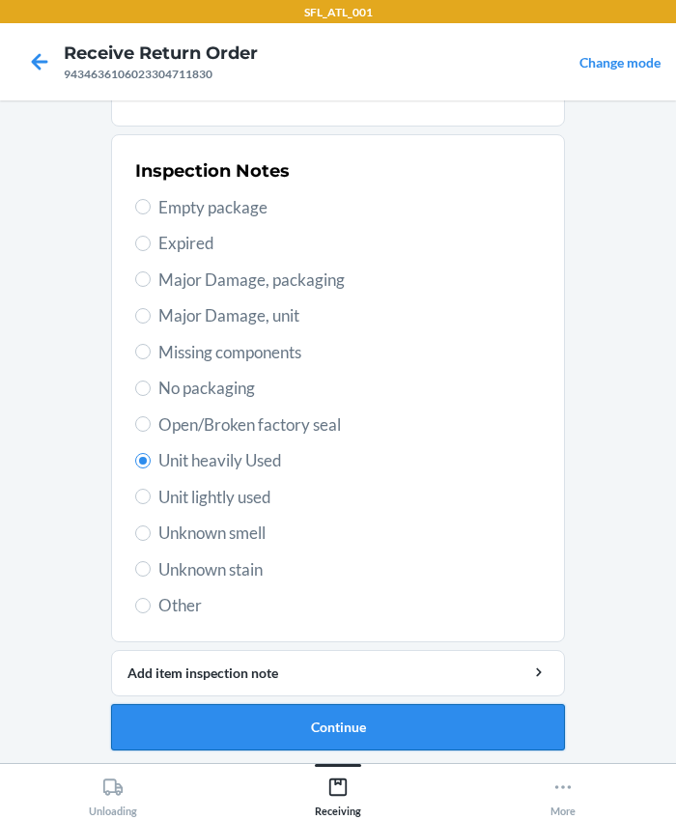
click at [318, 734] on button "Continue" at bounding box center [338, 727] width 454 height 46
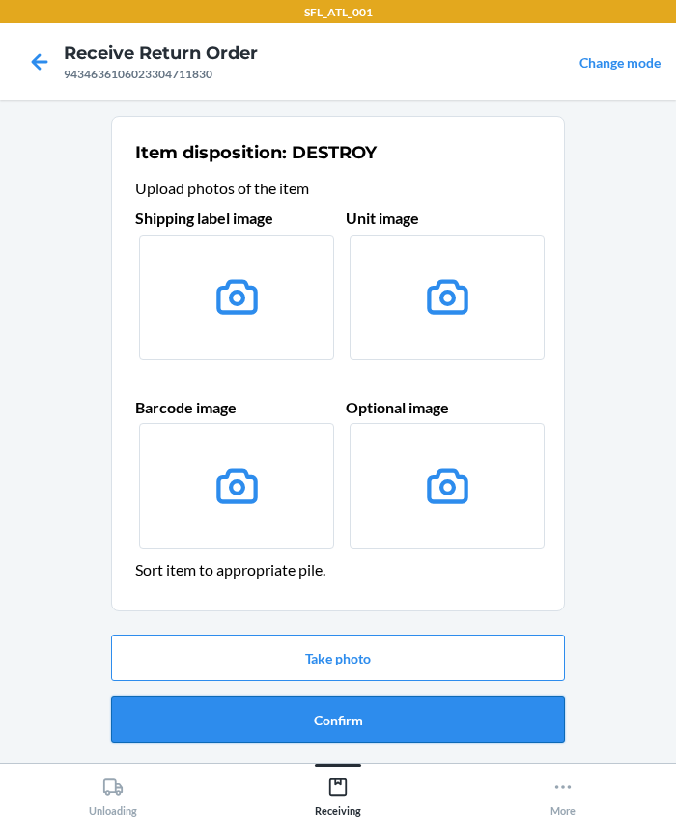
click at [319, 729] on button "Confirm" at bounding box center [338, 719] width 454 height 46
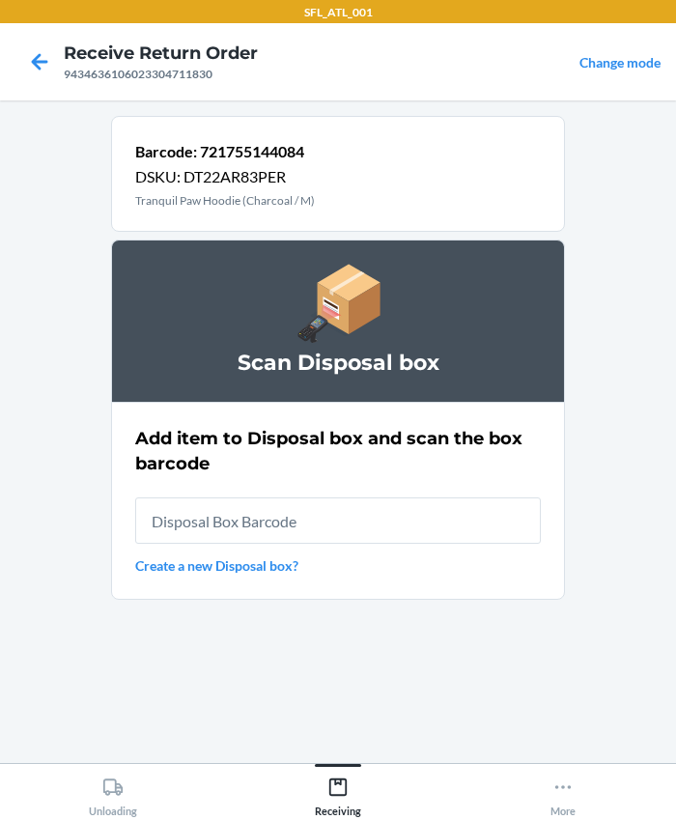
click at [282, 518] on input "text" at bounding box center [338, 520] width 406 height 46
type input "RB00000191O"
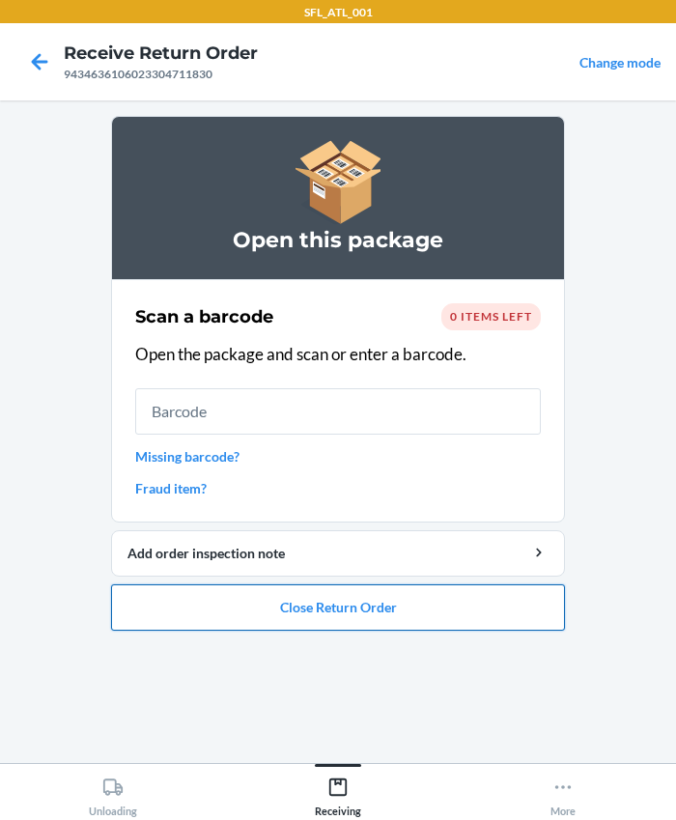
click at [335, 590] on button "Close Return Order" at bounding box center [338, 607] width 454 height 46
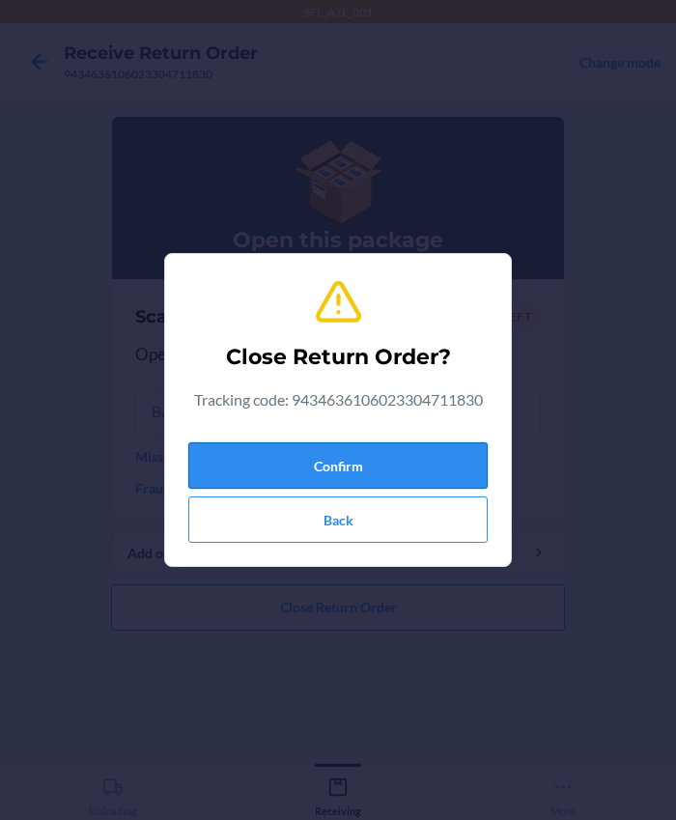
click at [295, 461] on button "Confirm" at bounding box center [337, 465] width 299 height 46
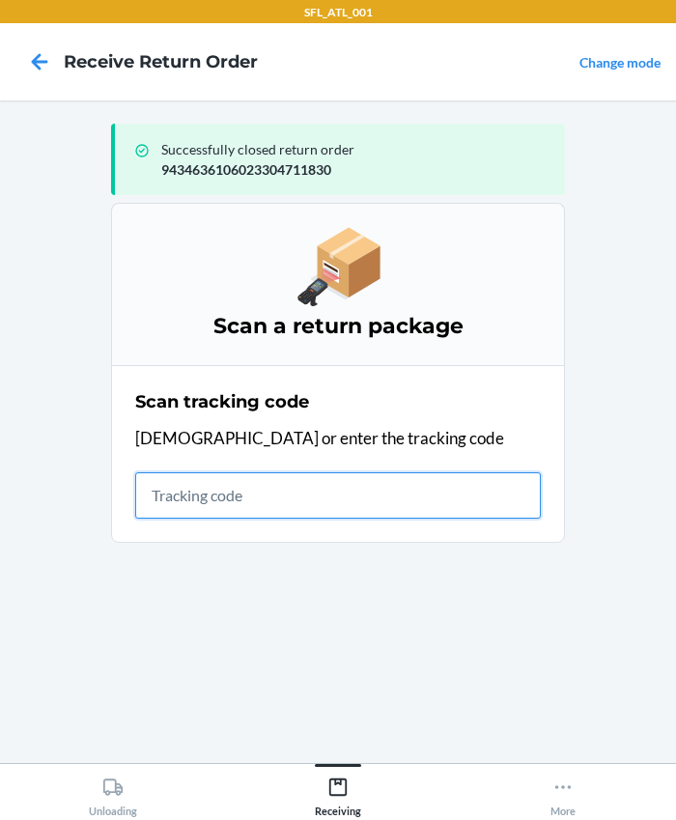
click at [193, 496] on input "text" at bounding box center [338, 495] width 406 height 46
type input "420302599434636106023304085085"
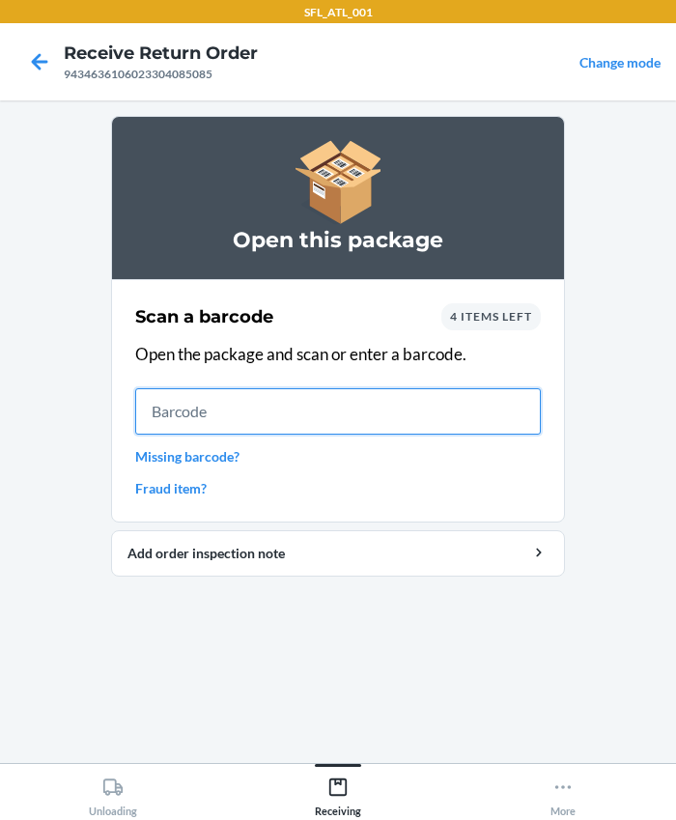
click at [135, 418] on input "text" at bounding box center [338, 411] width 406 height 46
type input "659359707964"
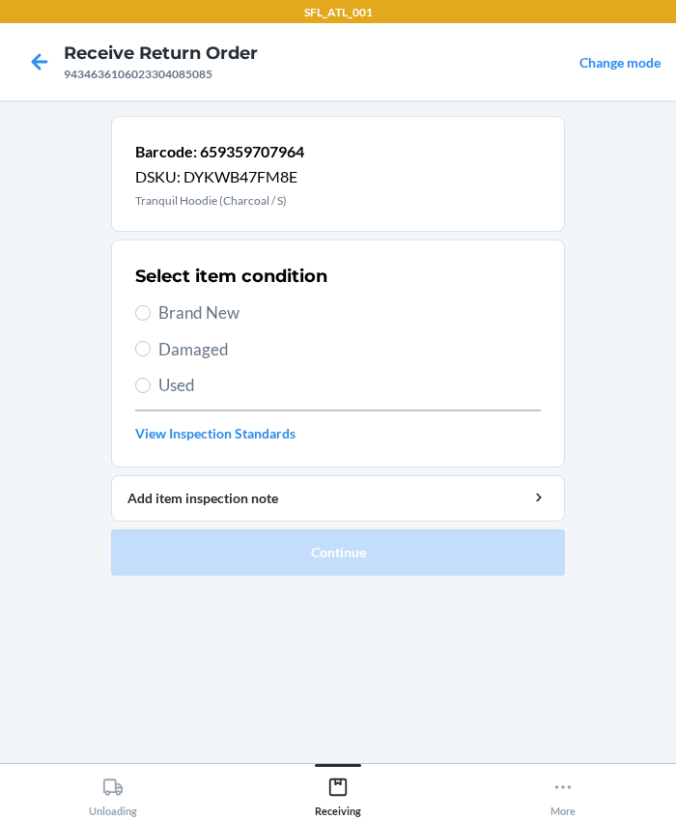
click at [204, 317] on span "Brand New" at bounding box center [349, 312] width 382 height 25
click at [151, 317] on input "Brand New" at bounding box center [142, 312] width 15 height 15
radio input "true"
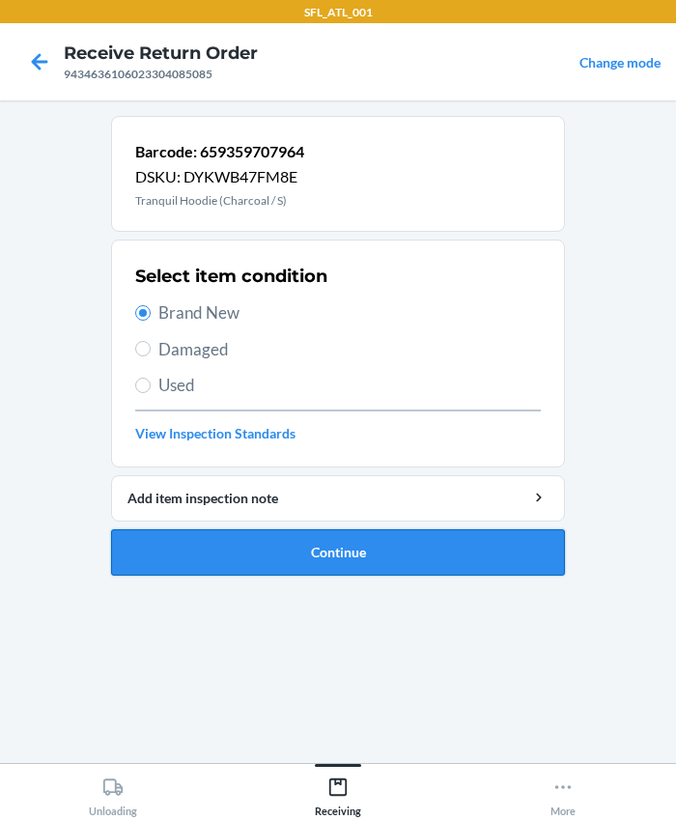
click at [349, 541] on button "Continue" at bounding box center [338, 552] width 454 height 46
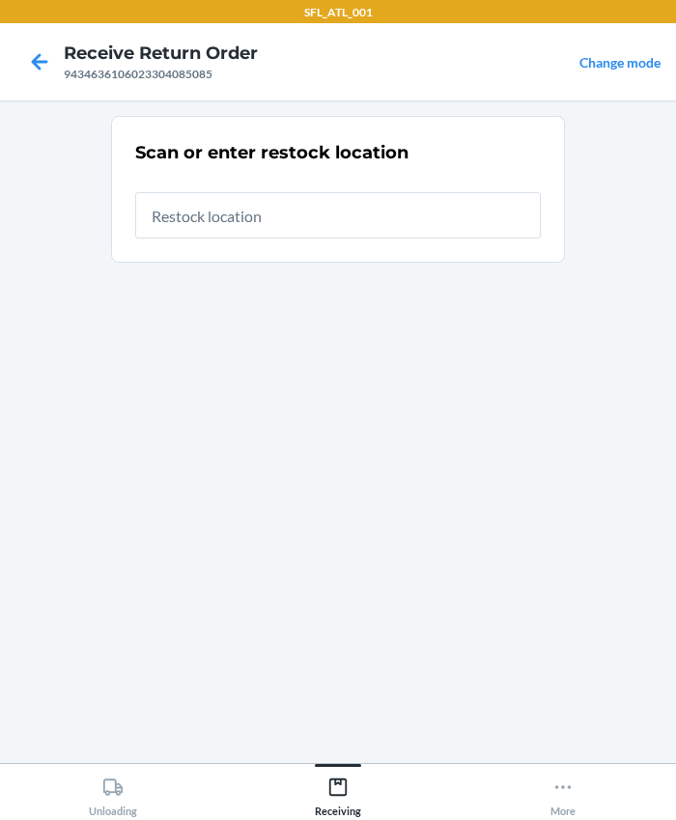
click at [217, 217] on input "text" at bounding box center [338, 215] width 406 height 46
type input "RTCart019"
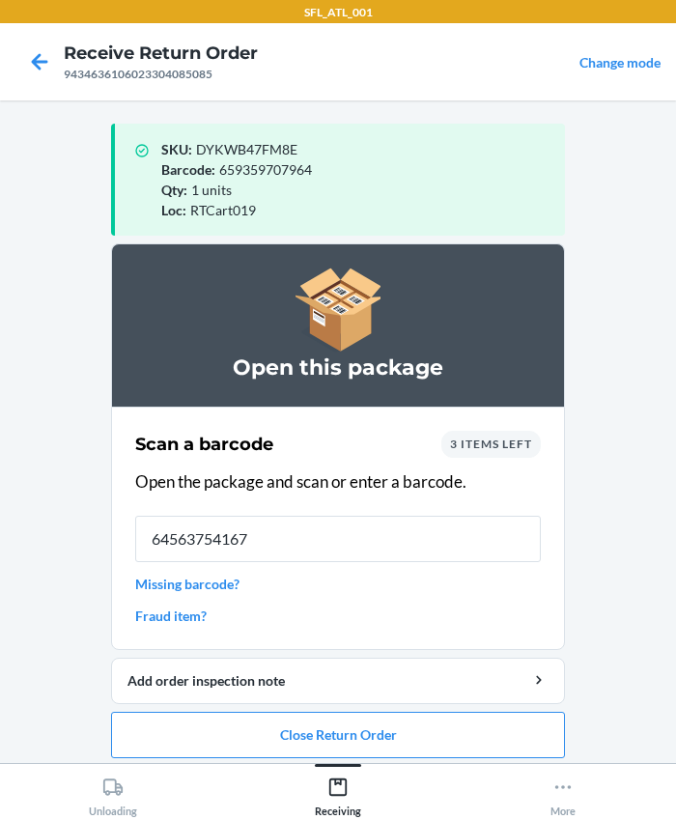
type input "645637541672"
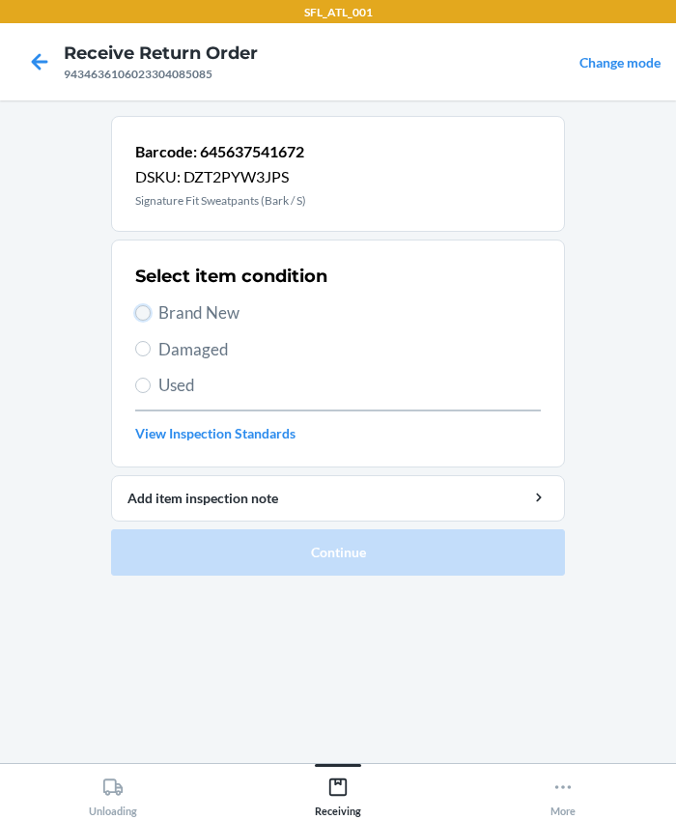
click at [149, 311] on input "Brand New" at bounding box center [142, 312] width 15 height 15
radio input "true"
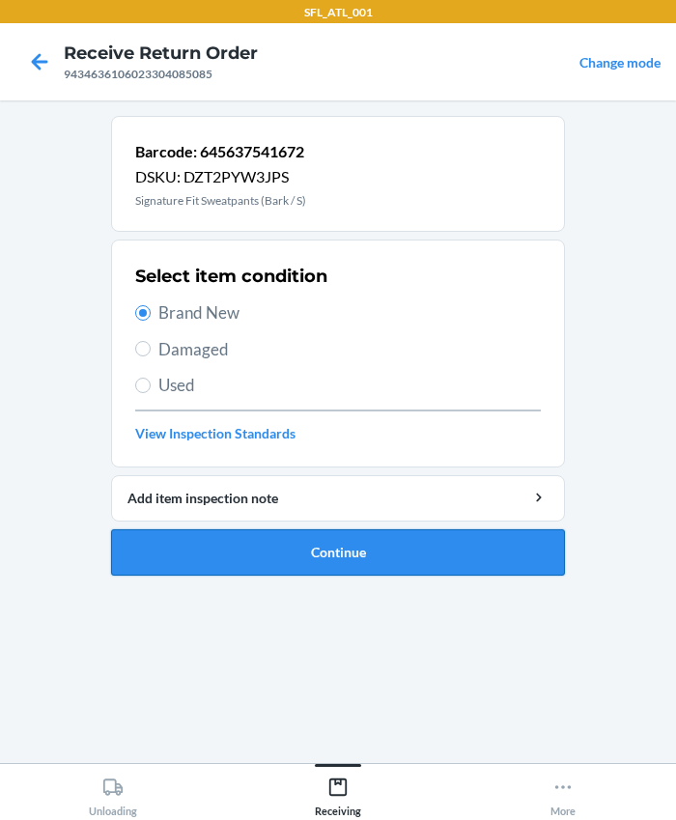
click at [266, 546] on button "Continue" at bounding box center [338, 552] width 454 height 46
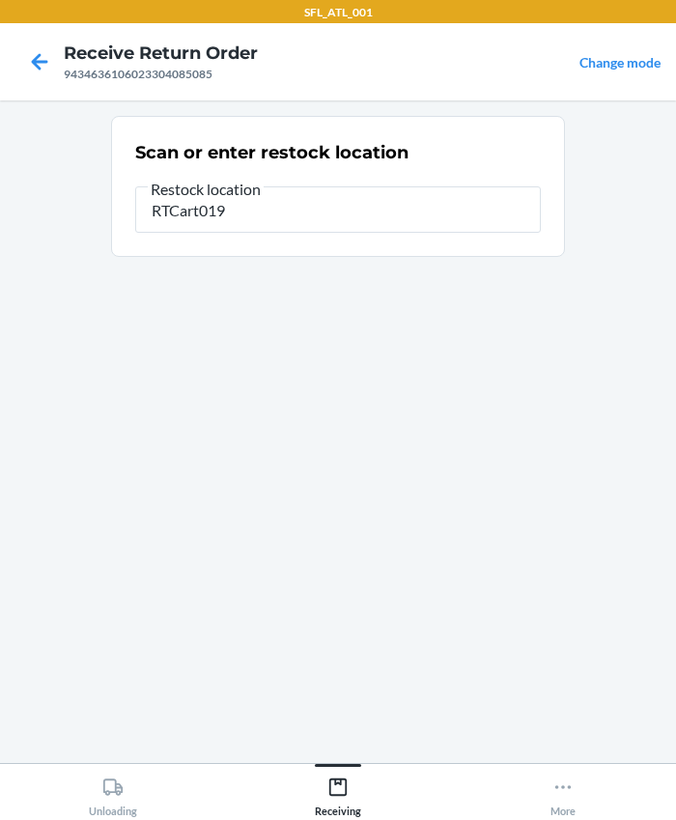
type input "RTCart019"
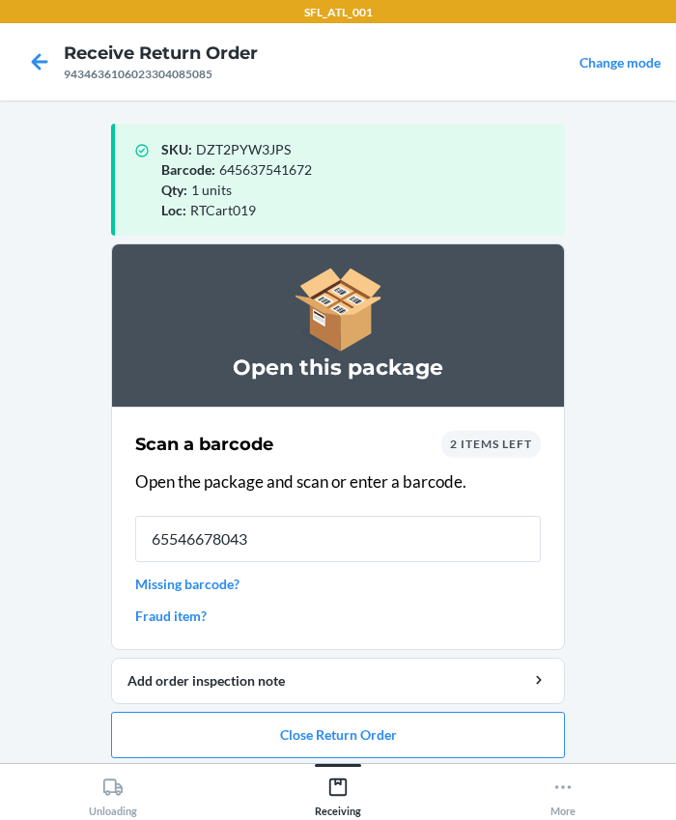
type input "655466780432"
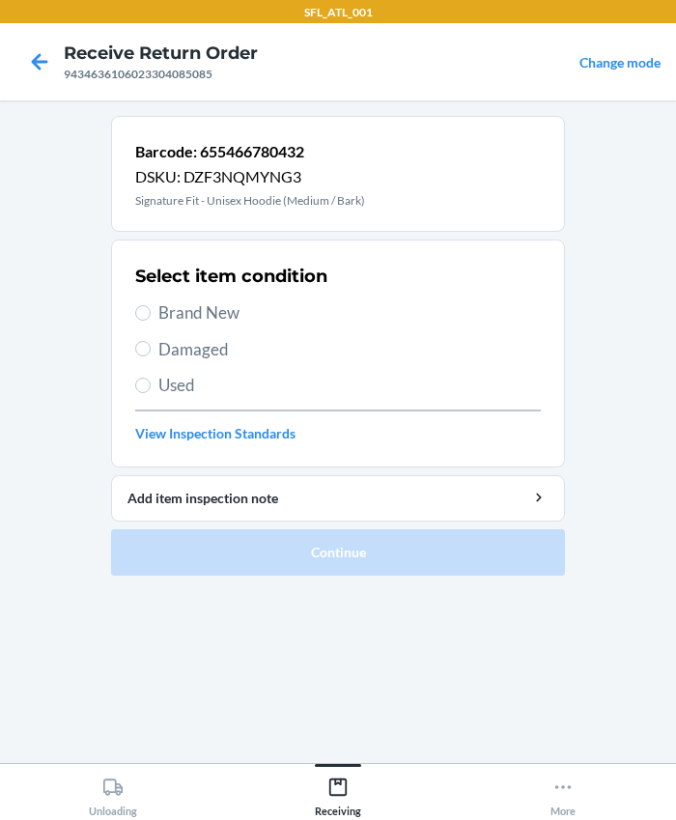
click at [179, 307] on span "Brand New" at bounding box center [349, 312] width 382 height 25
click at [151, 307] on input "Brand New" at bounding box center [142, 312] width 15 height 15
radio input "true"
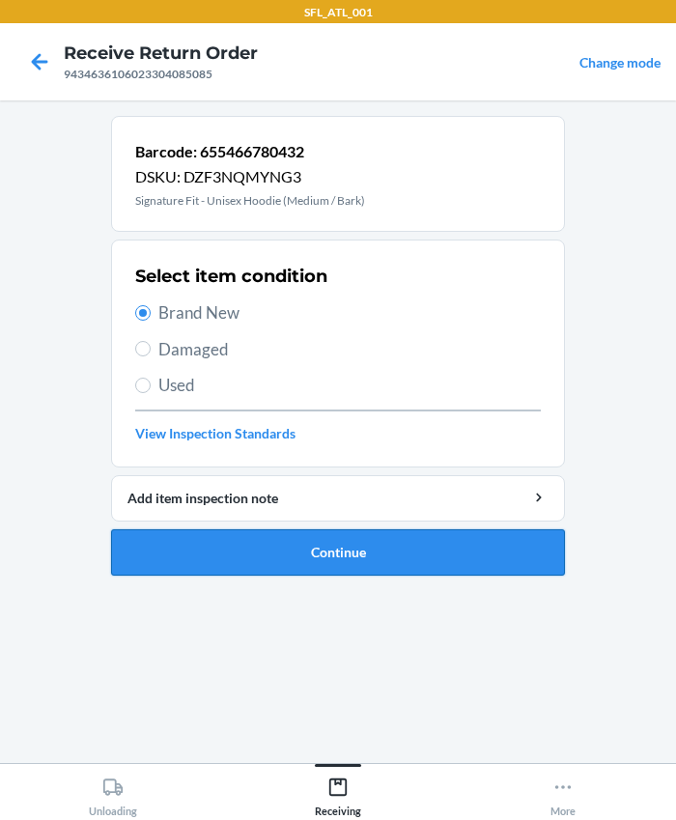
click at [375, 552] on button "Continue" at bounding box center [338, 552] width 454 height 46
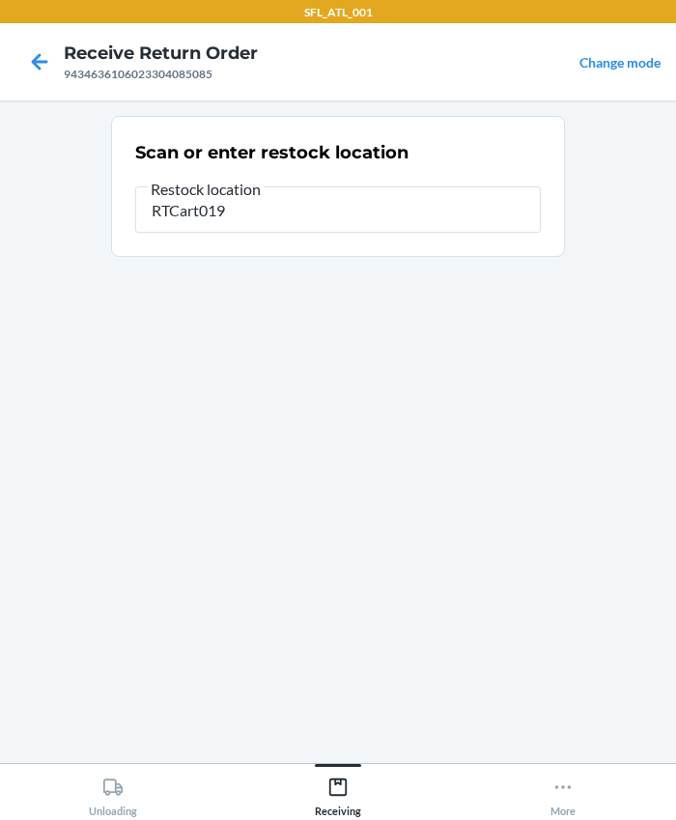
type input "RTCart019"
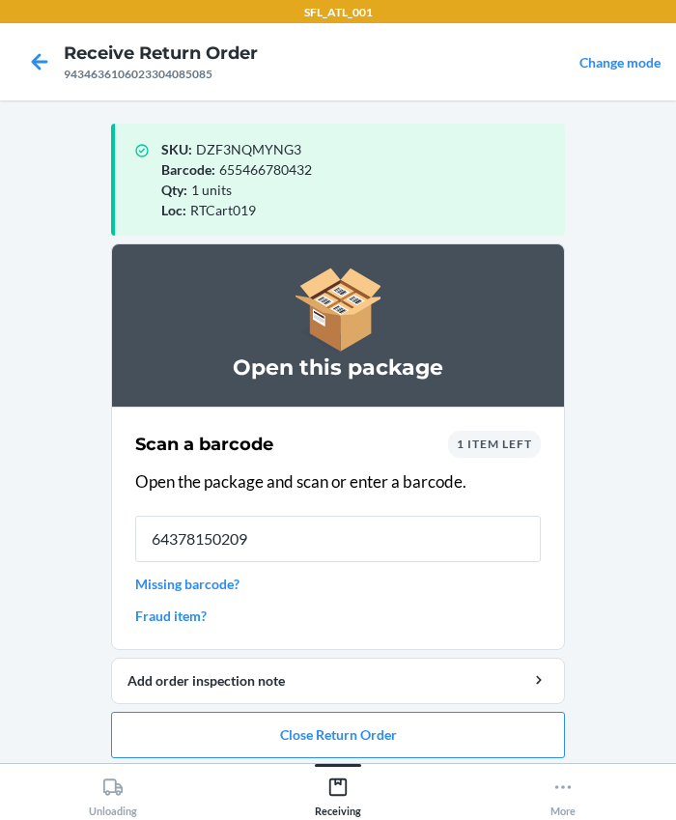
type input "643781502099"
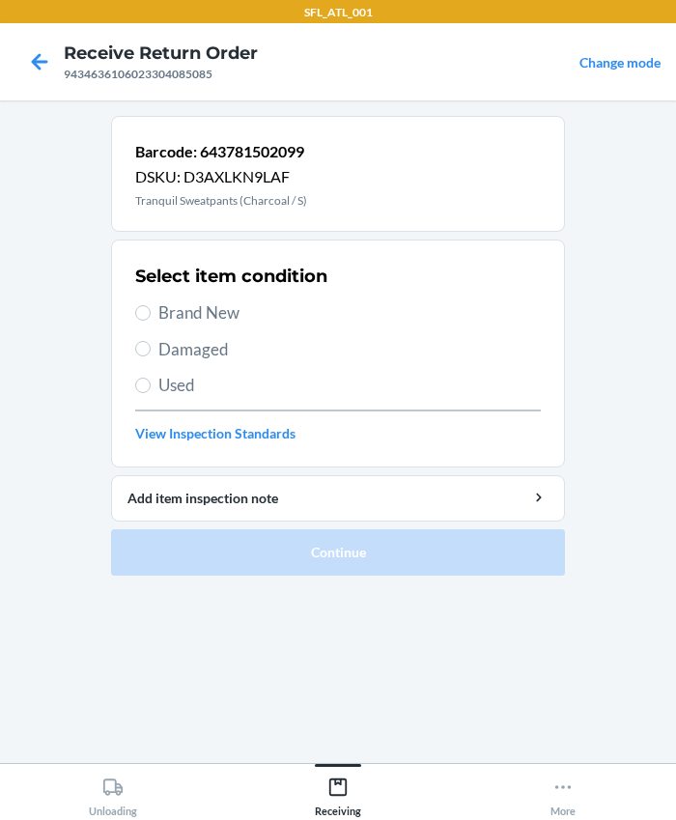
click at [174, 315] on span "Brand New" at bounding box center [349, 312] width 382 height 25
click at [151, 315] on input "Brand New" at bounding box center [142, 312] width 15 height 15
radio input "true"
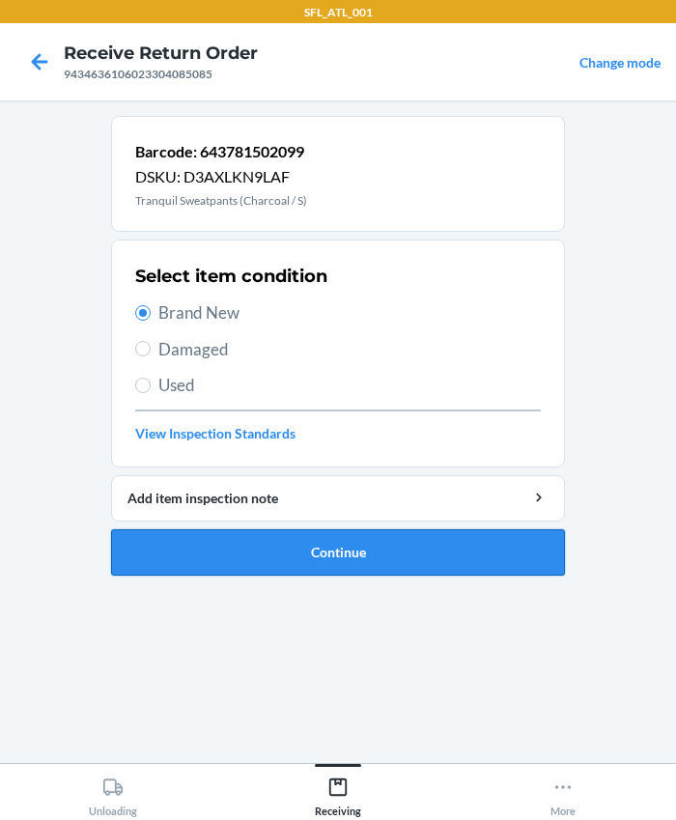
click at [358, 551] on button "Continue" at bounding box center [338, 552] width 454 height 46
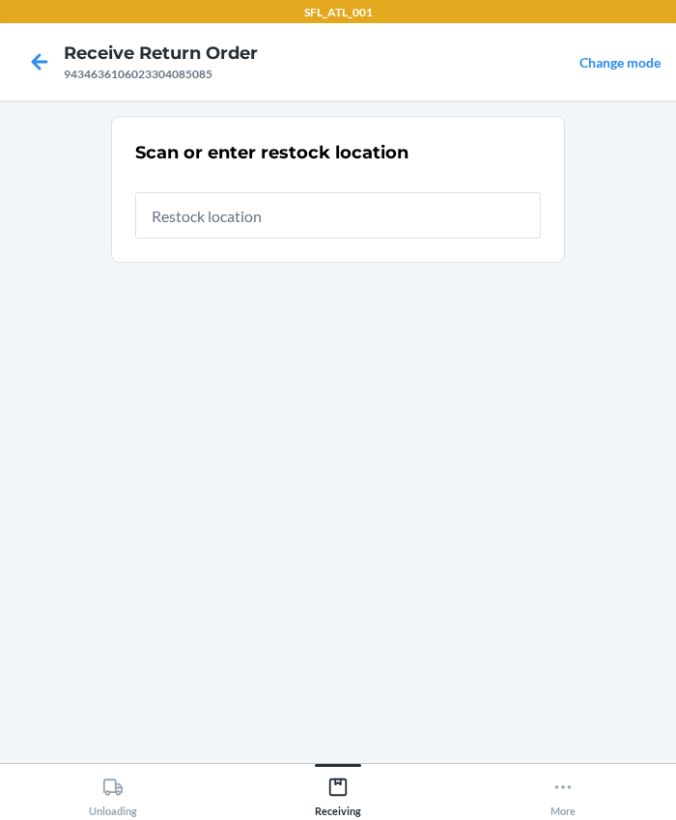
click at [230, 221] on input "text" at bounding box center [338, 215] width 406 height 46
type input "RTCart019"
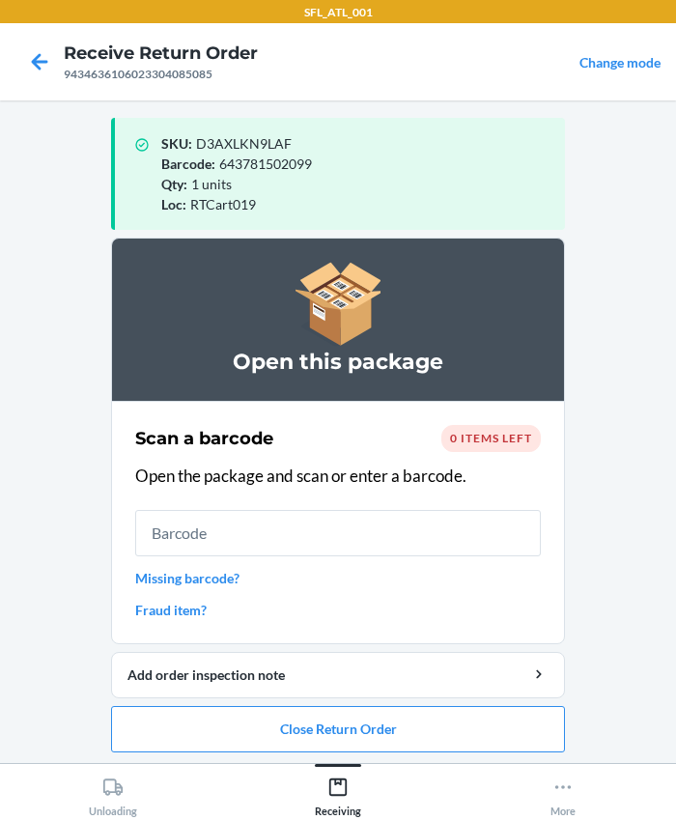
scroll to position [10, 0]
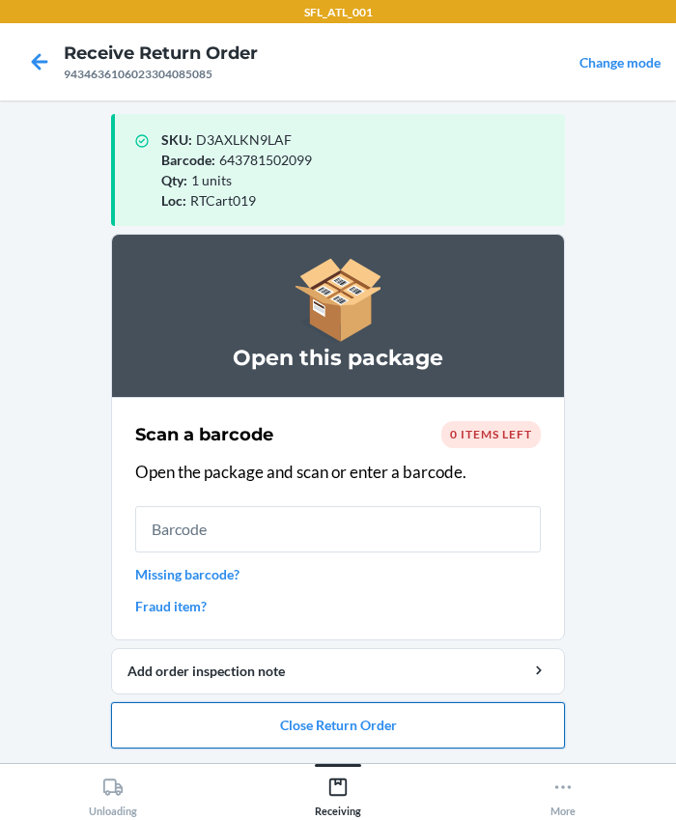
click at [293, 729] on button "Close Return Order" at bounding box center [338, 725] width 454 height 46
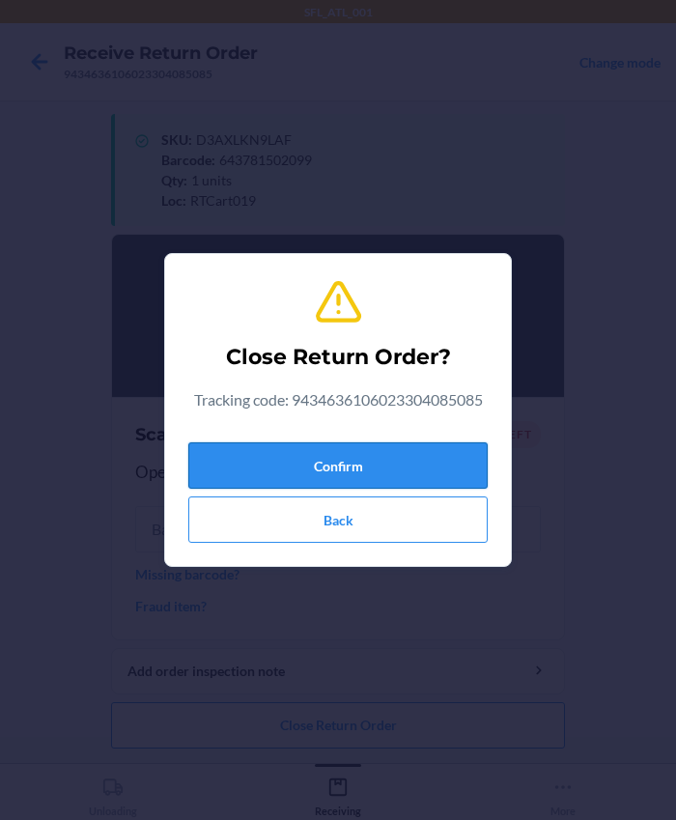
click at [292, 471] on button "Confirm" at bounding box center [337, 465] width 299 height 46
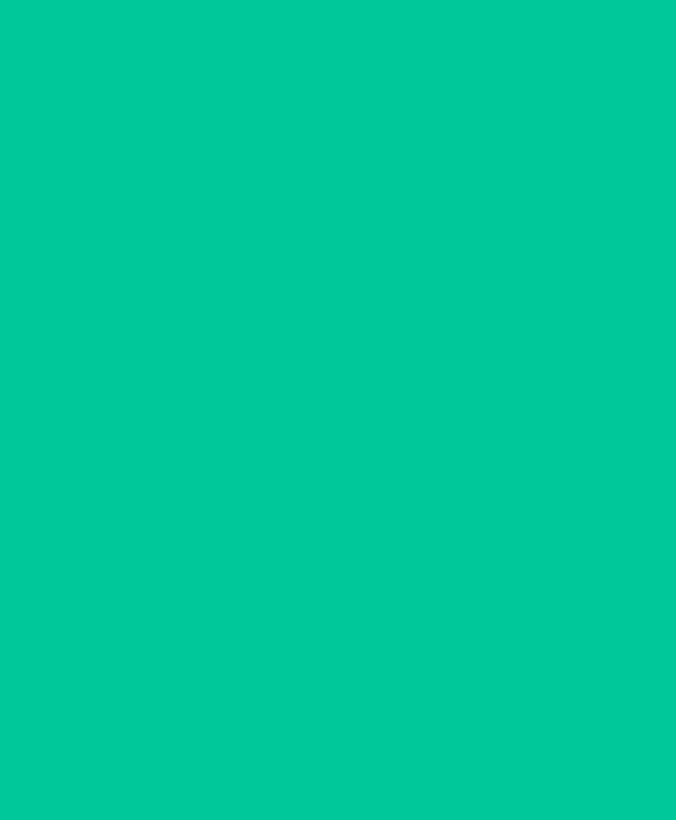
scroll to position [0, 0]
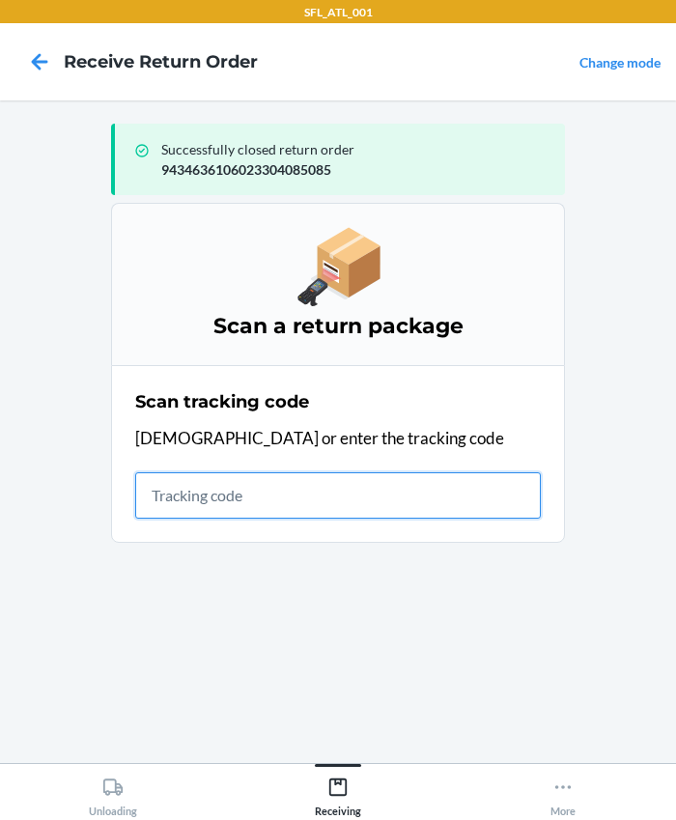
click at [274, 502] on input "text" at bounding box center [338, 495] width 406 height 46
type input "420302599434636106023304781208"
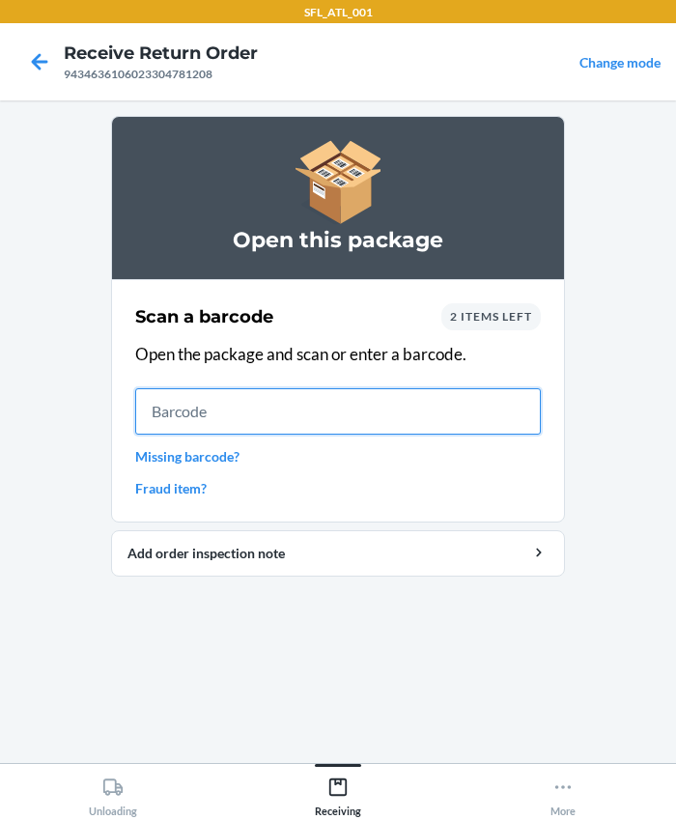
click at [195, 401] on input "text" at bounding box center [338, 411] width 406 height 46
type input "659657262745"
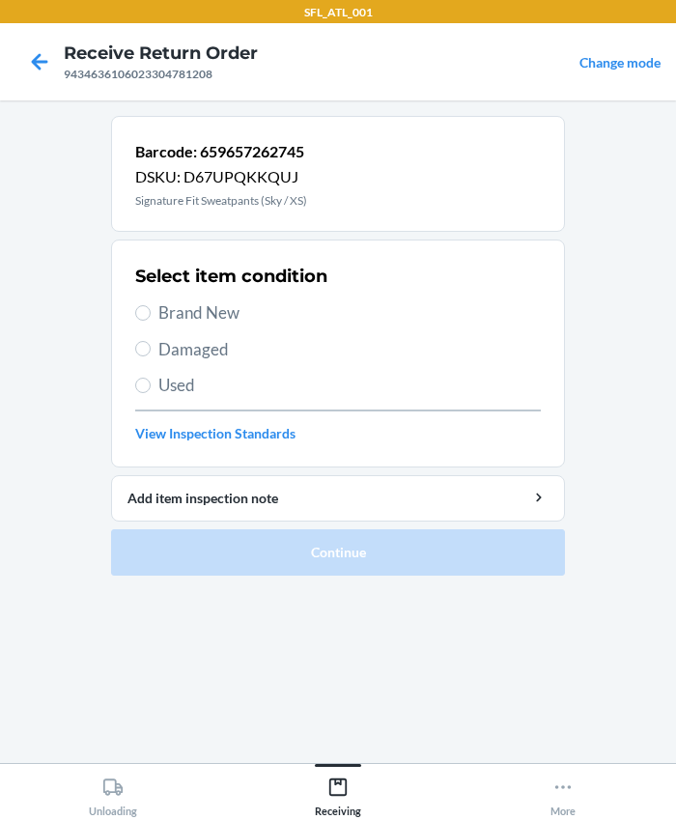
click at [172, 315] on span "Brand New" at bounding box center [349, 312] width 382 height 25
click at [151, 315] on input "Brand New" at bounding box center [142, 312] width 15 height 15
radio input "true"
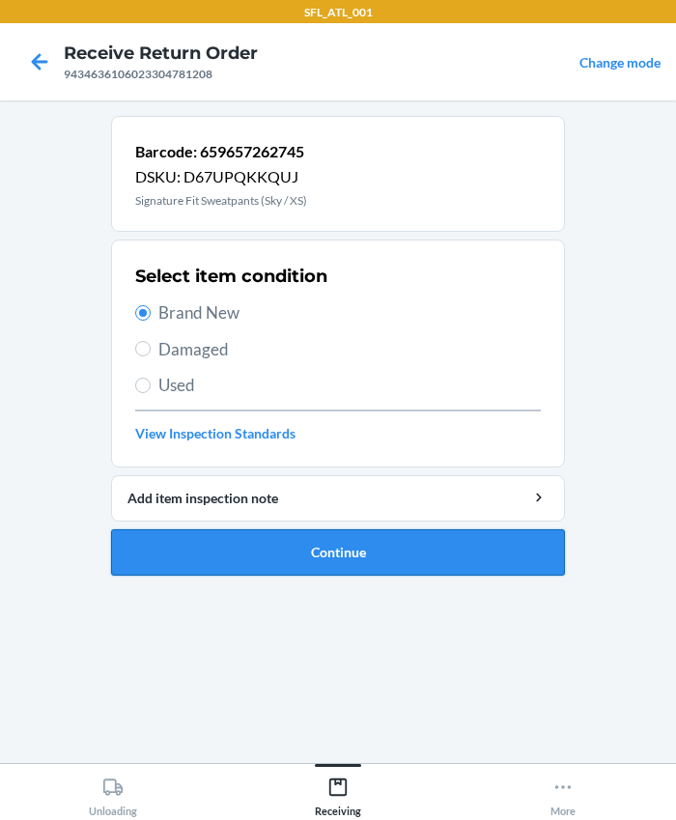
click at [299, 545] on button "Continue" at bounding box center [338, 552] width 454 height 46
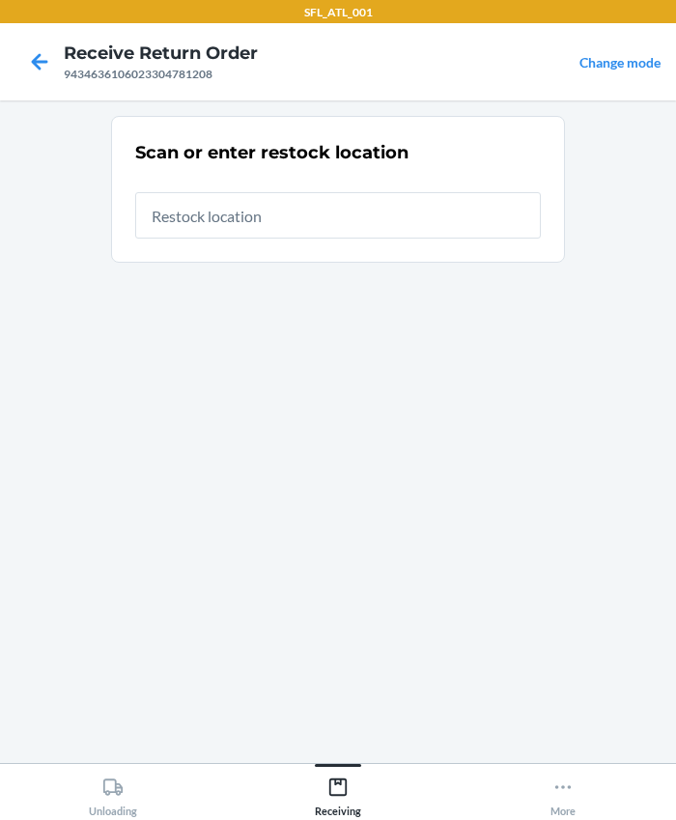
click at [372, 212] on input "text" at bounding box center [338, 215] width 406 height 46
click at [621, 726] on main "Scan or enter restock location" at bounding box center [338, 431] width 676 height 663
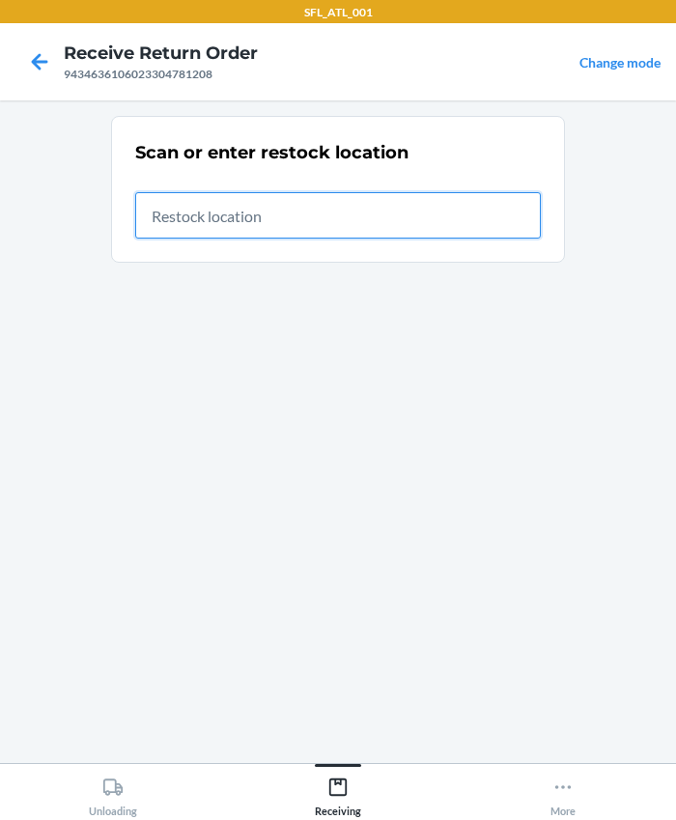
click at [203, 210] on input "text" at bounding box center [338, 215] width 406 height 46
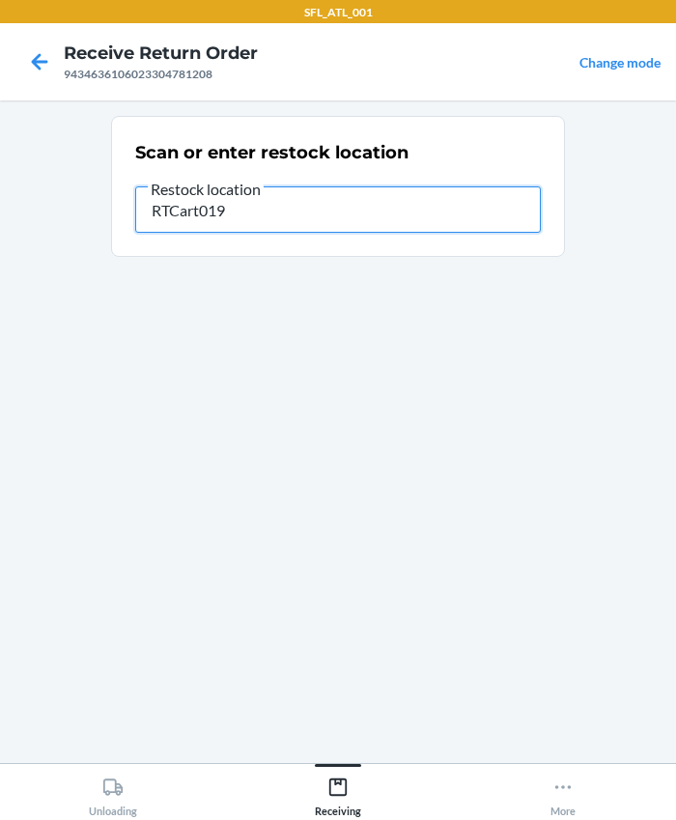
type input "RTCart019"
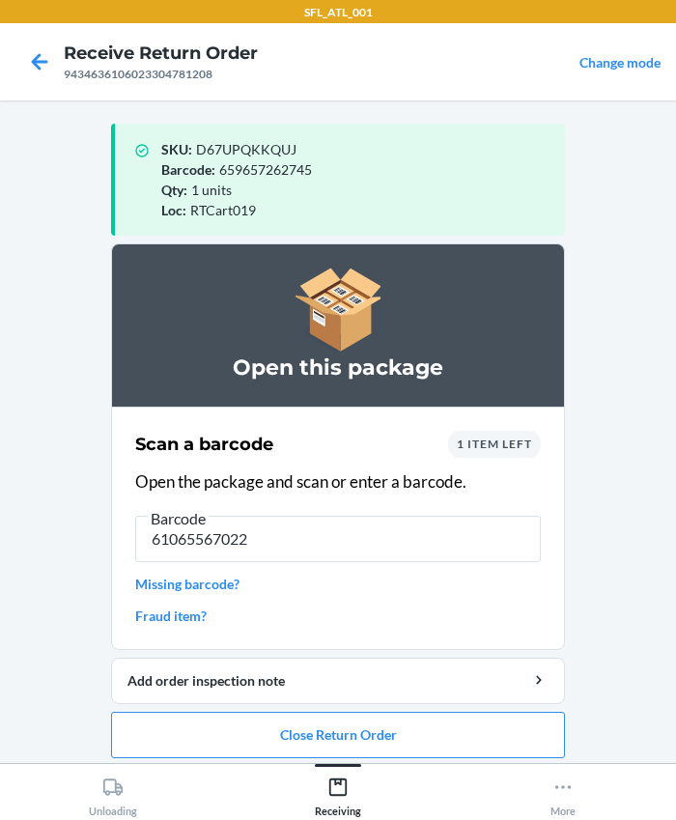
type input "610655670222"
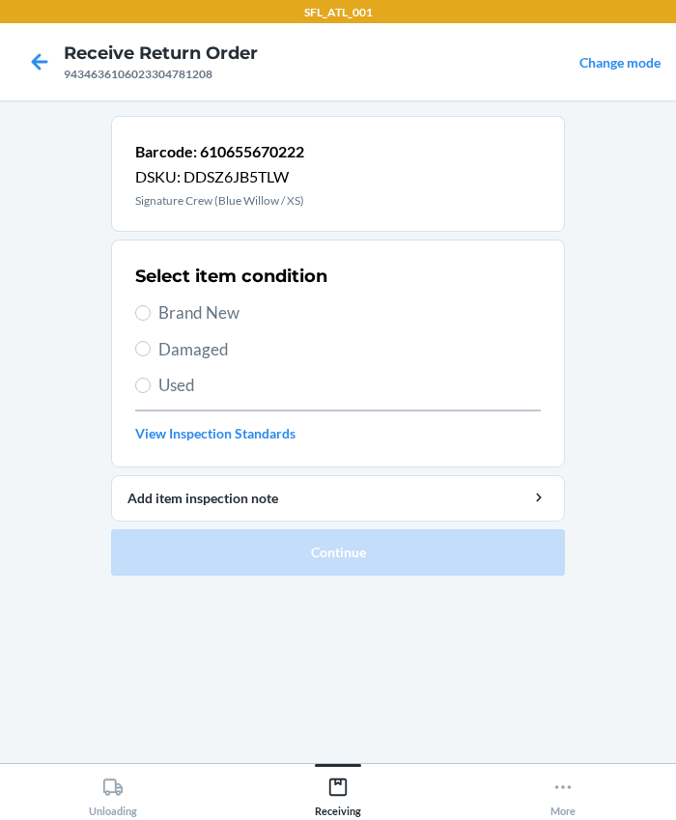
click at [184, 311] on span "Brand New" at bounding box center [349, 312] width 382 height 25
click at [151, 311] on input "Brand New" at bounding box center [142, 312] width 15 height 15
radio input "true"
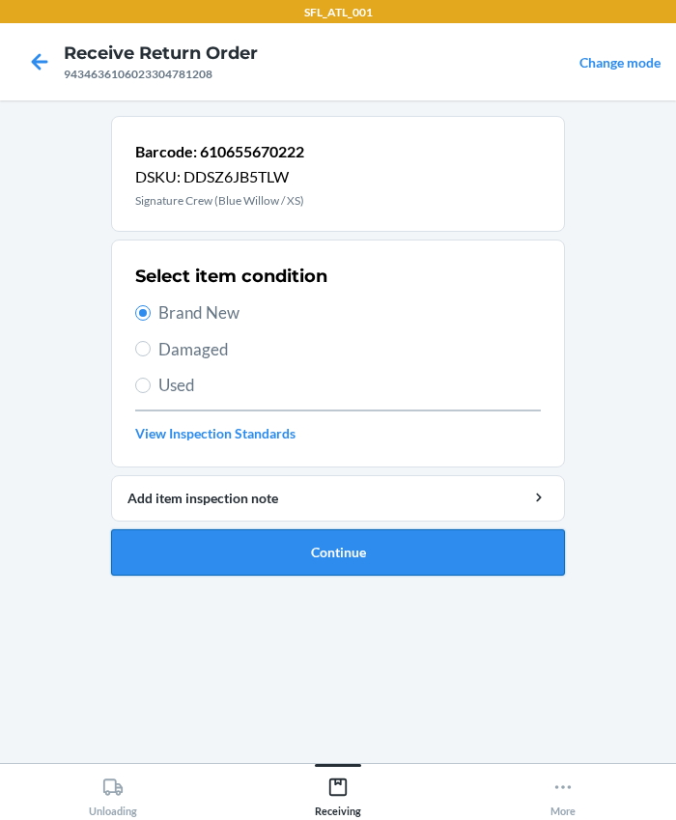
click at [356, 546] on button "Continue" at bounding box center [338, 552] width 454 height 46
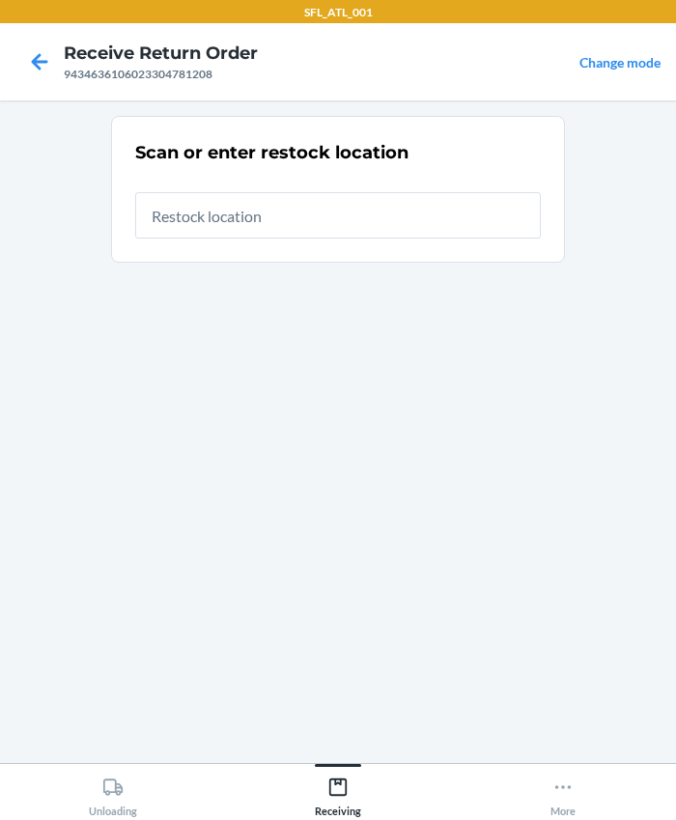
click at [277, 220] on input "text" at bounding box center [338, 215] width 406 height 46
type input "RTCart019"
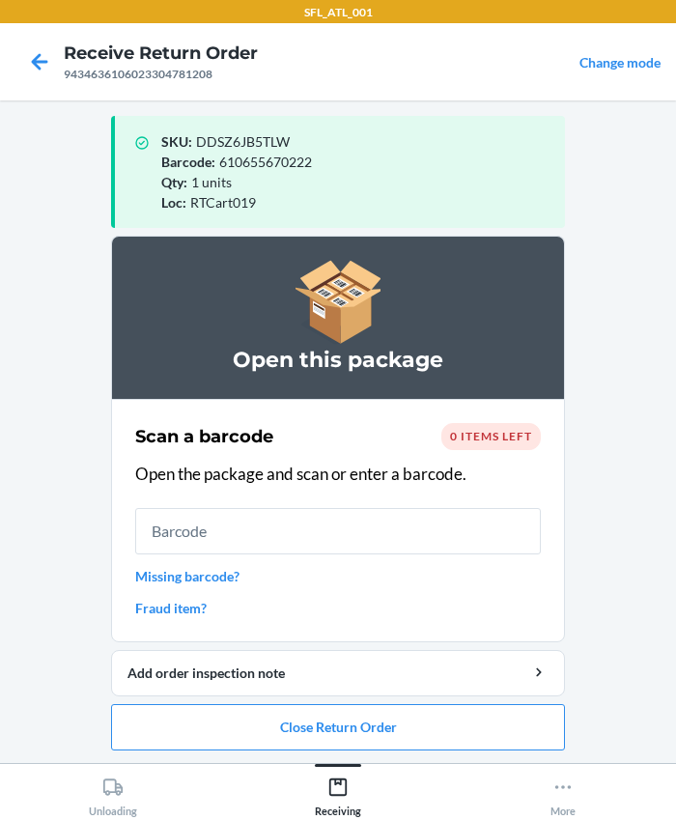
scroll to position [10, 0]
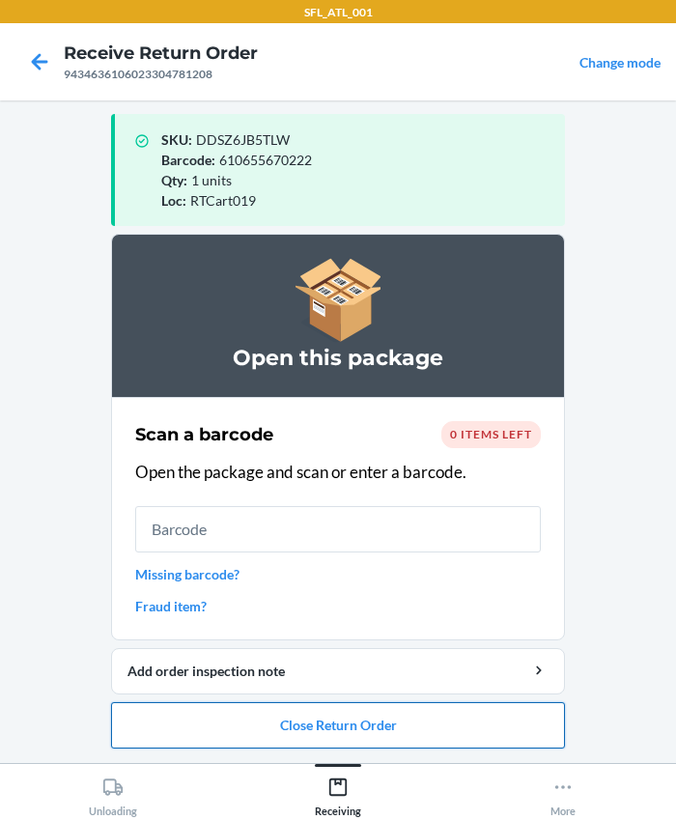
click at [326, 724] on button "Close Return Order" at bounding box center [338, 725] width 454 height 46
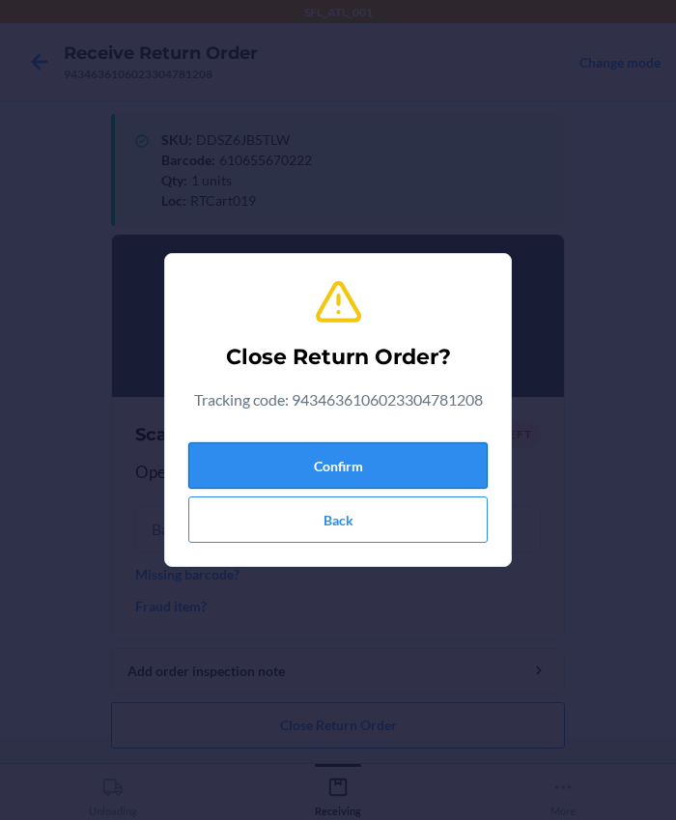
click at [270, 454] on button "Confirm" at bounding box center [337, 465] width 299 height 46
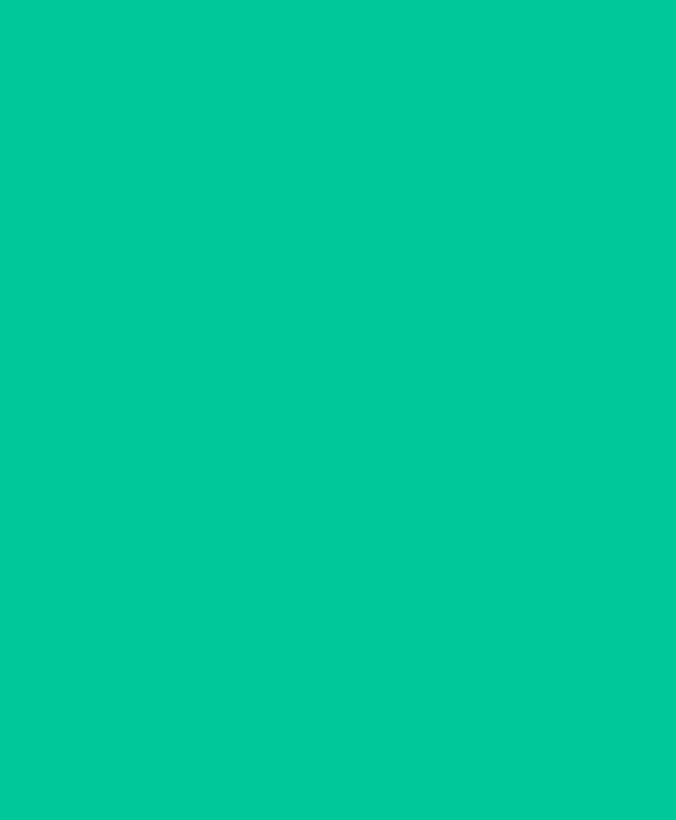
scroll to position [0, 0]
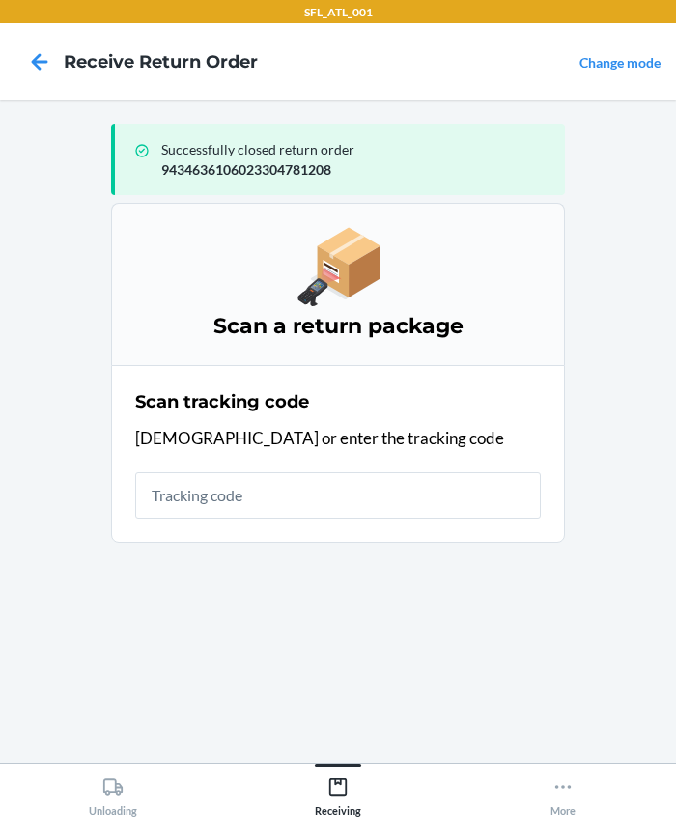
click at [195, 489] on input "text" at bounding box center [338, 495] width 406 height 46
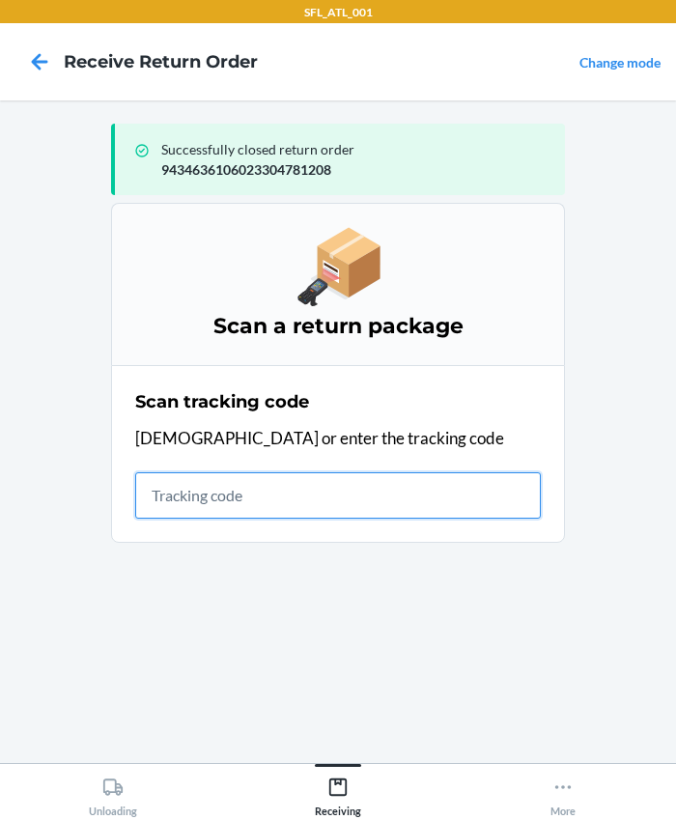
click at [269, 497] on input "text" at bounding box center [338, 495] width 406 height 46
type input "420302599434636106023304158949"
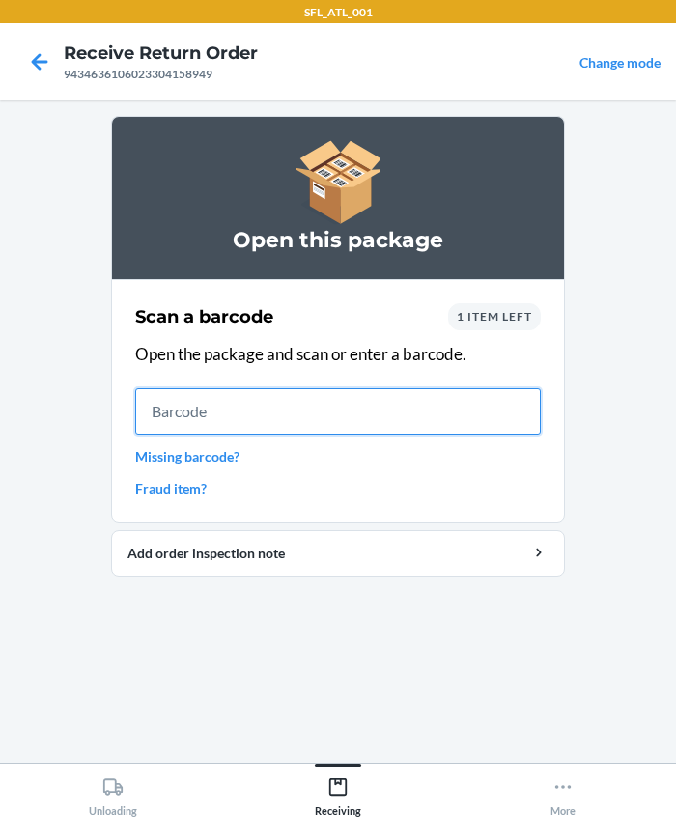
click at [191, 423] on input "text" at bounding box center [338, 411] width 406 height 46
type input "610655168200"
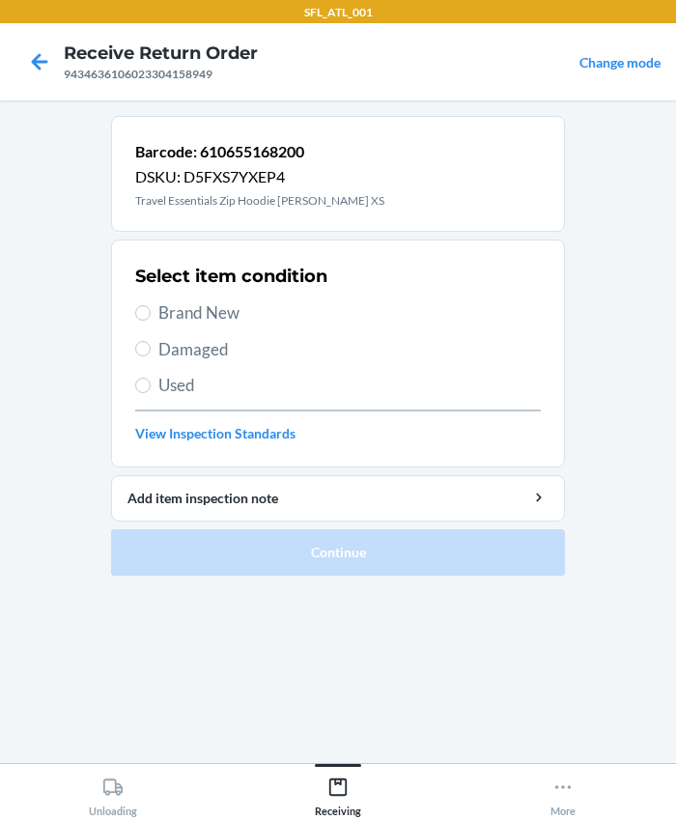
drag, startPoint x: 191, startPoint y: 321, endPoint x: 268, endPoint y: 452, distance: 151.9
click at [190, 321] on span "Brand New" at bounding box center [349, 312] width 382 height 25
click at [151, 321] on input "Brand New" at bounding box center [142, 312] width 15 height 15
radio input "true"
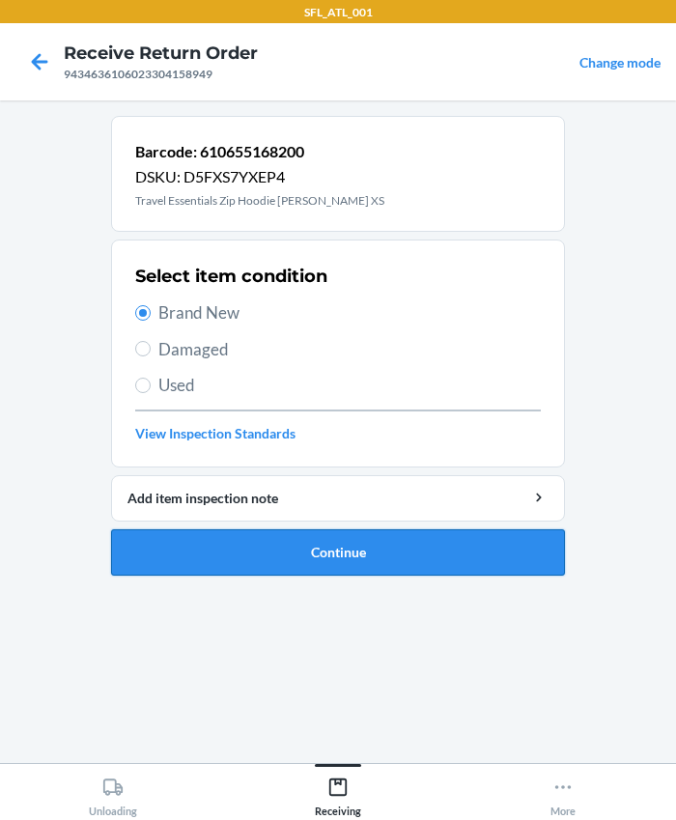
click at [288, 570] on button "Continue" at bounding box center [338, 552] width 454 height 46
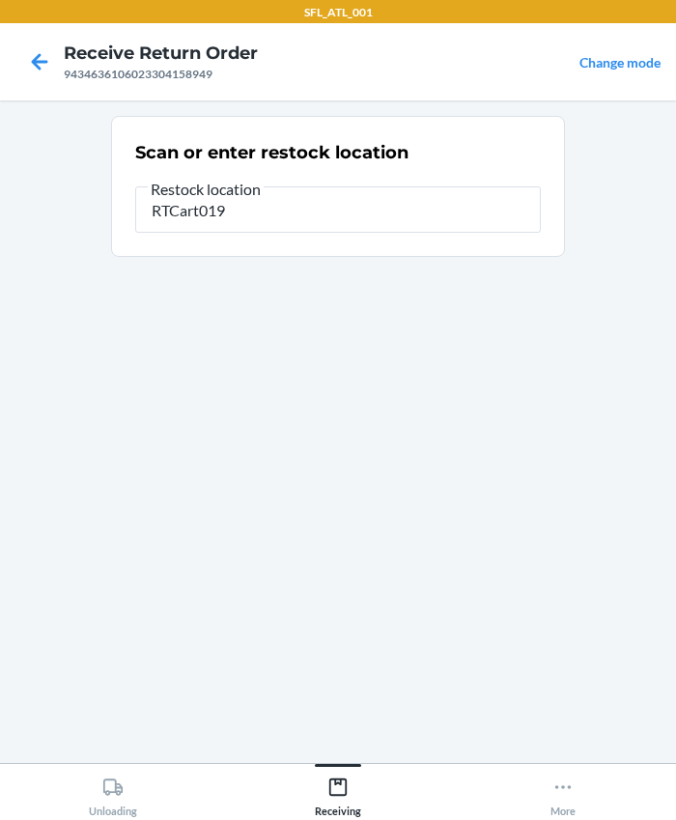
type input "RTCart019"
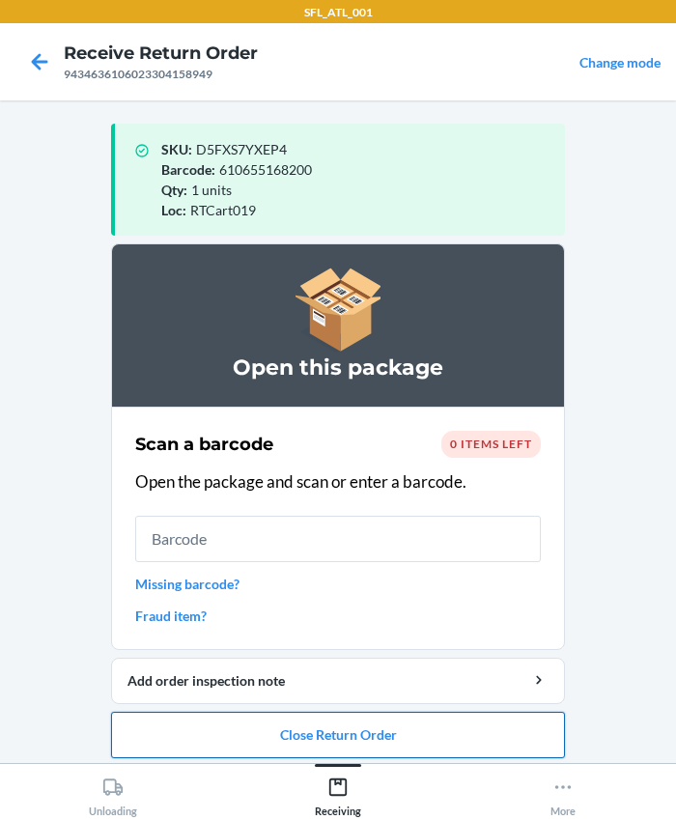
click at [367, 734] on button "Close Return Order" at bounding box center [338, 735] width 454 height 46
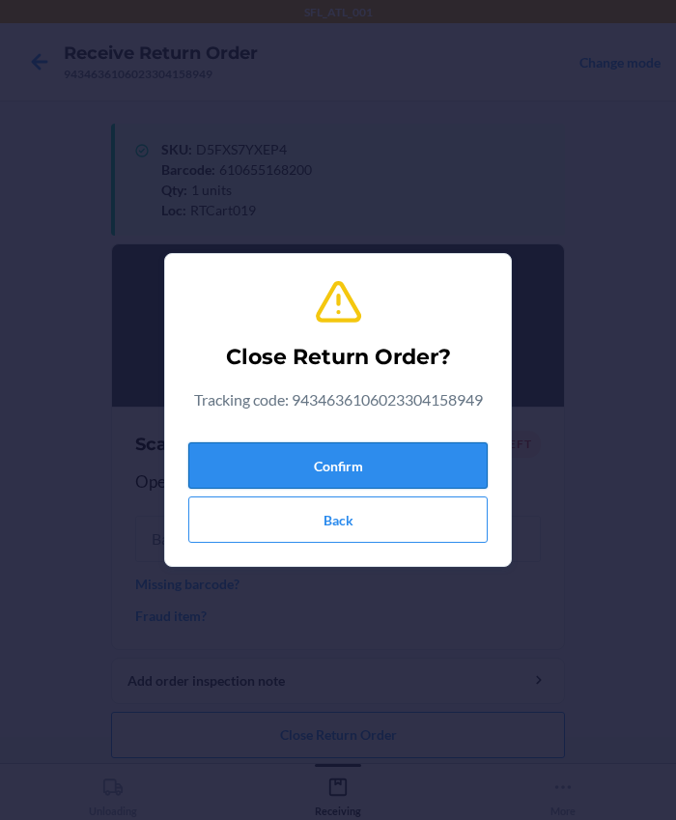
click at [319, 463] on button "Confirm" at bounding box center [337, 465] width 299 height 46
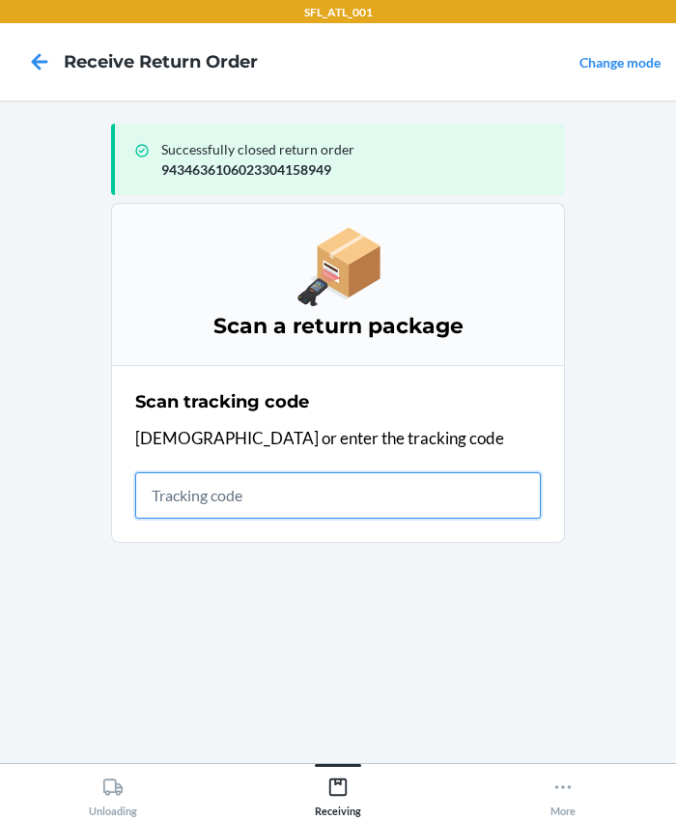
click at [194, 496] on input "text" at bounding box center [338, 495] width 406 height 46
type input "420302599434636106023304735348"
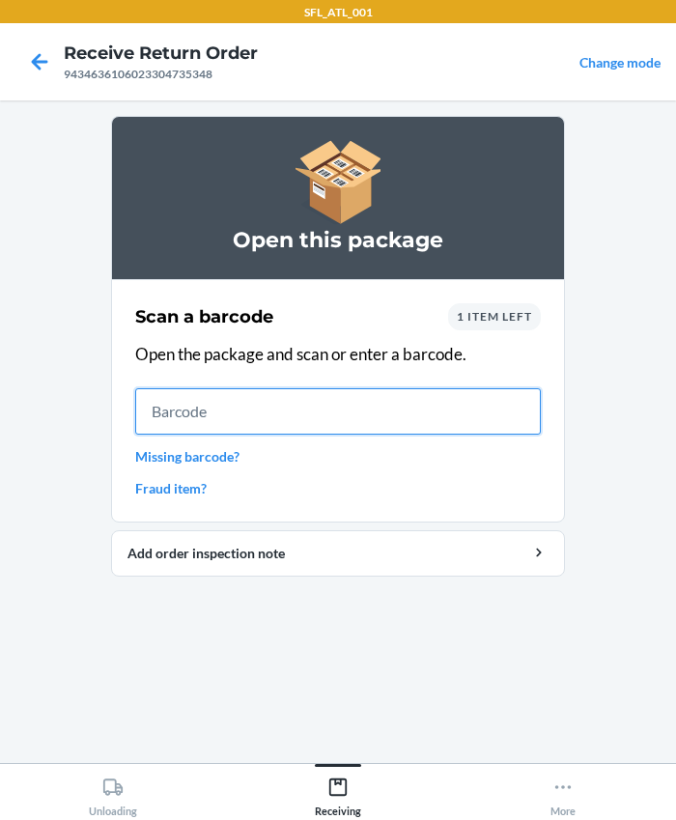
click at [212, 401] on input "text" at bounding box center [338, 411] width 406 height 46
type input "634707231810"
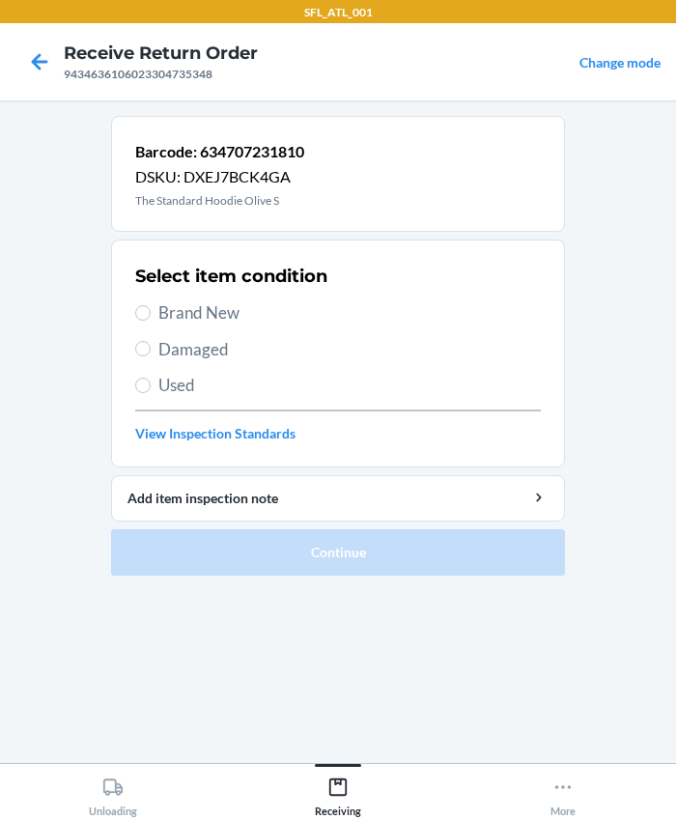
click at [186, 319] on span "Brand New" at bounding box center [349, 312] width 382 height 25
click at [151, 319] on input "Brand New" at bounding box center [142, 312] width 15 height 15
radio input "true"
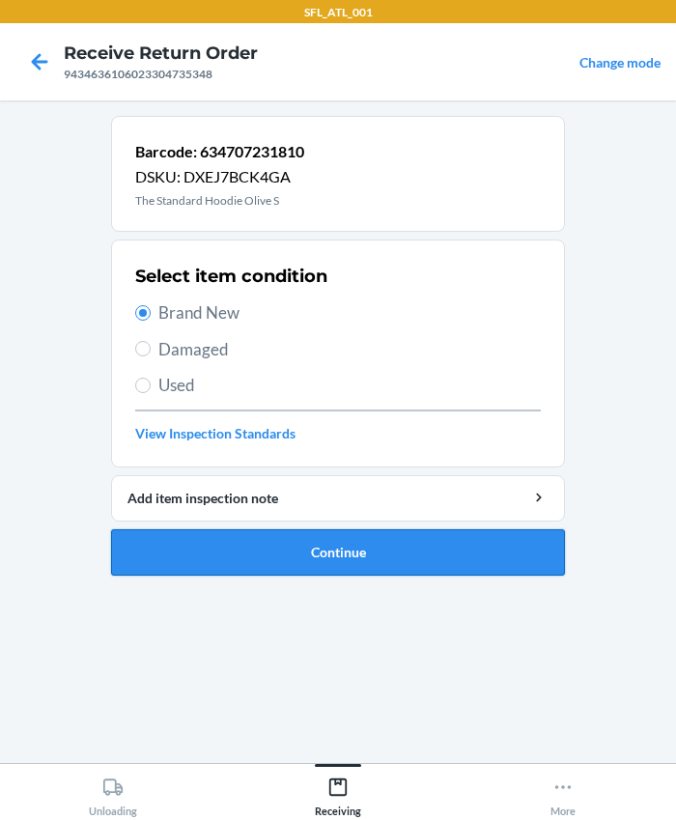
click at [251, 544] on button "Continue" at bounding box center [338, 552] width 454 height 46
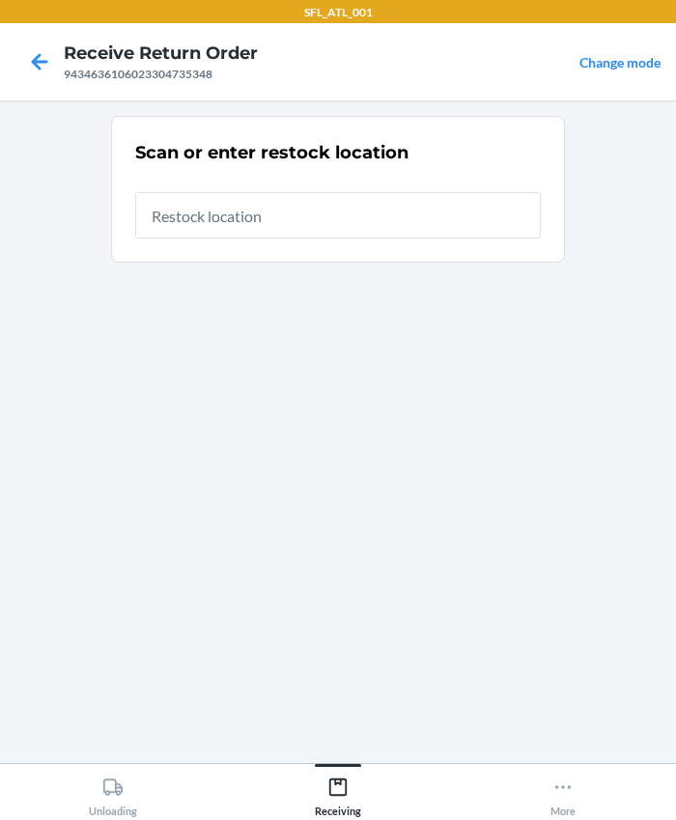
click at [202, 231] on input "text" at bounding box center [338, 215] width 406 height 46
type input "RTCart019"
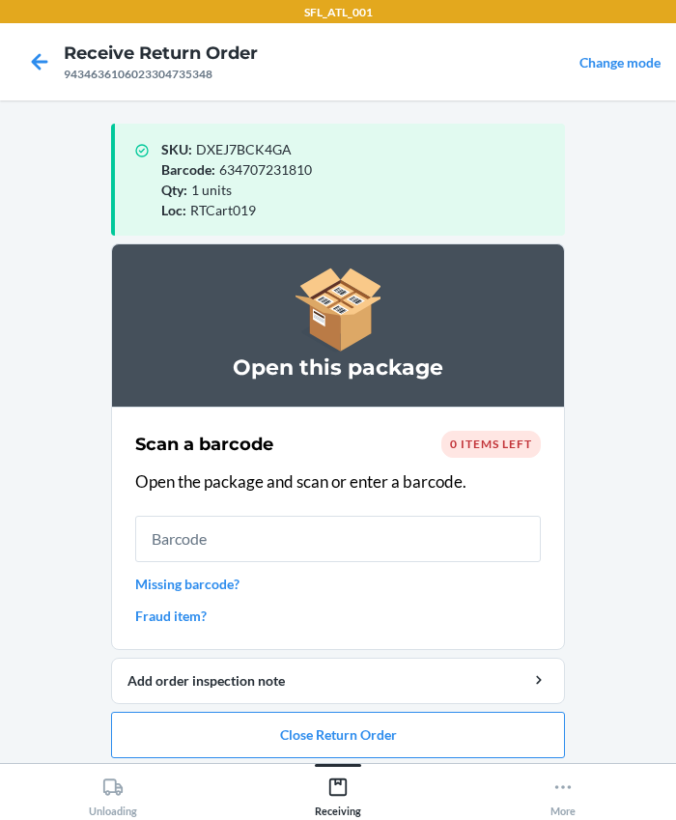
click at [478, 431] on div "0 items left" at bounding box center [490, 444] width 99 height 27
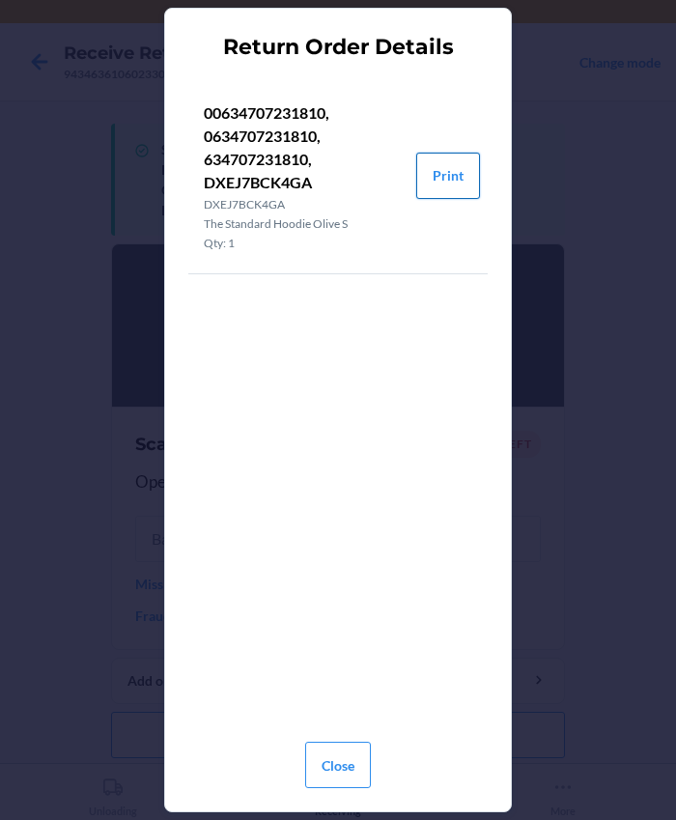
click at [452, 166] on button "Print" at bounding box center [448, 176] width 64 height 46
click at [354, 763] on button "Close" at bounding box center [338, 765] width 66 height 46
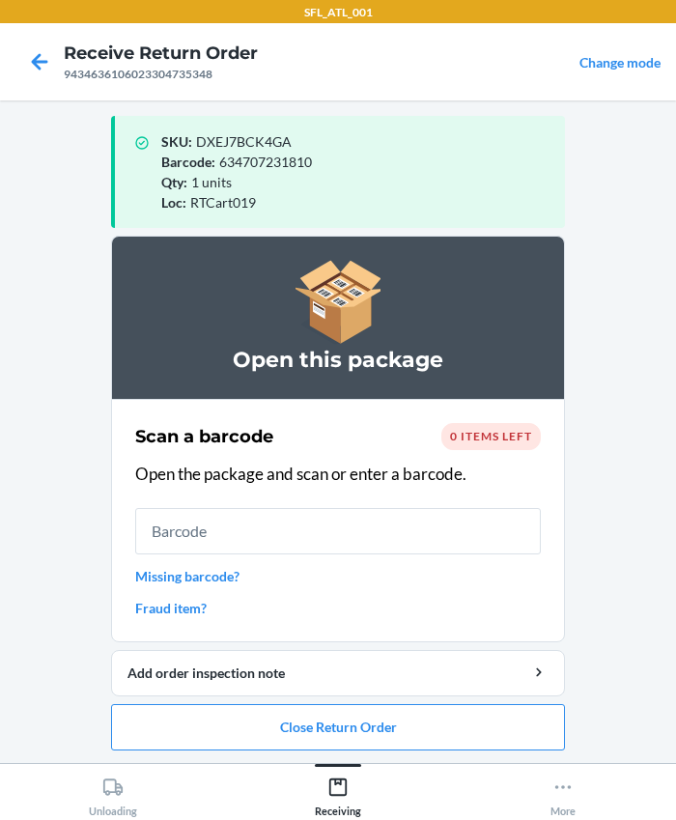
scroll to position [10, 0]
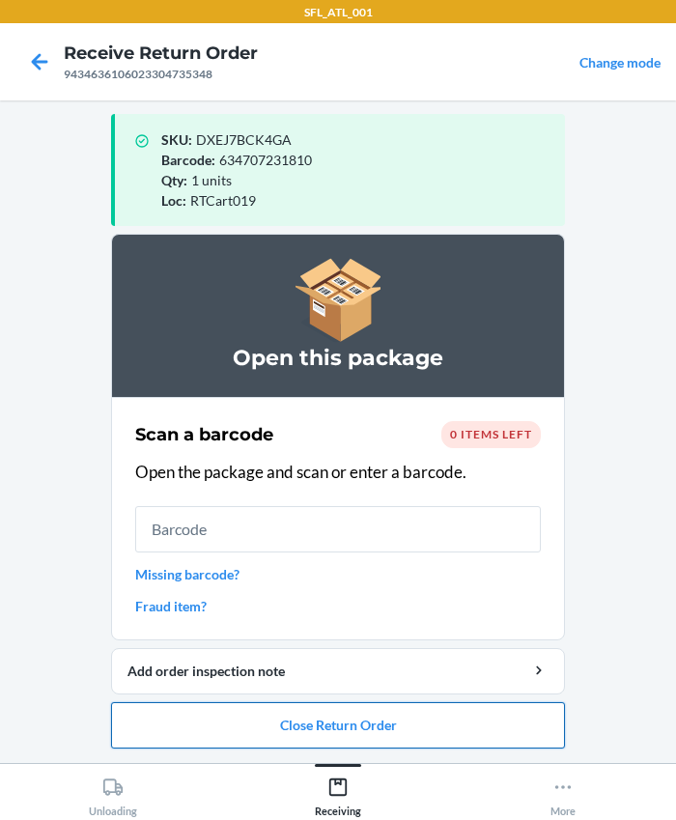
click at [327, 725] on button "Close Return Order" at bounding box center [338, 725] width 454 height 46
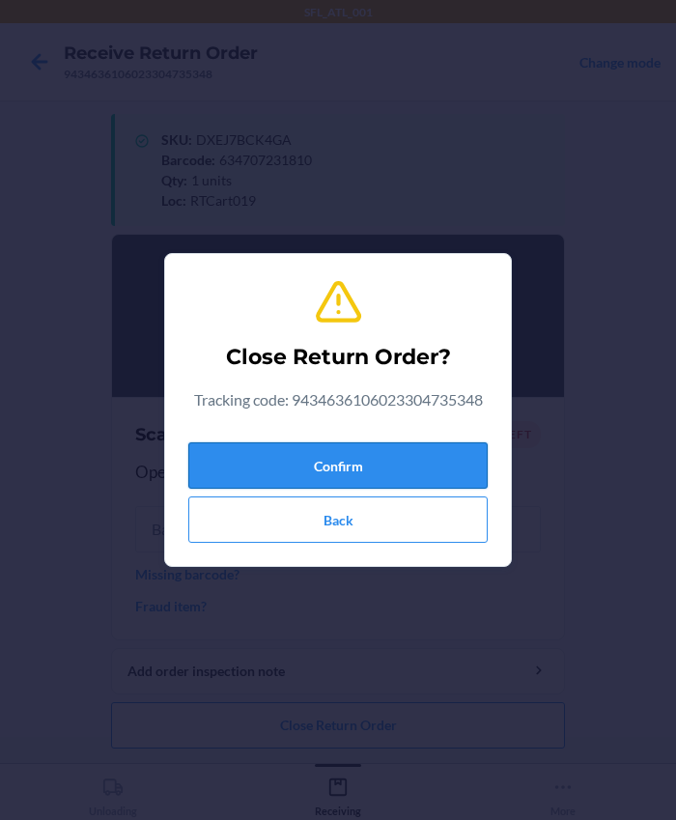
click at [273, 467] on button "Confirm" at bounding box center [337, 465] width 299 height 46
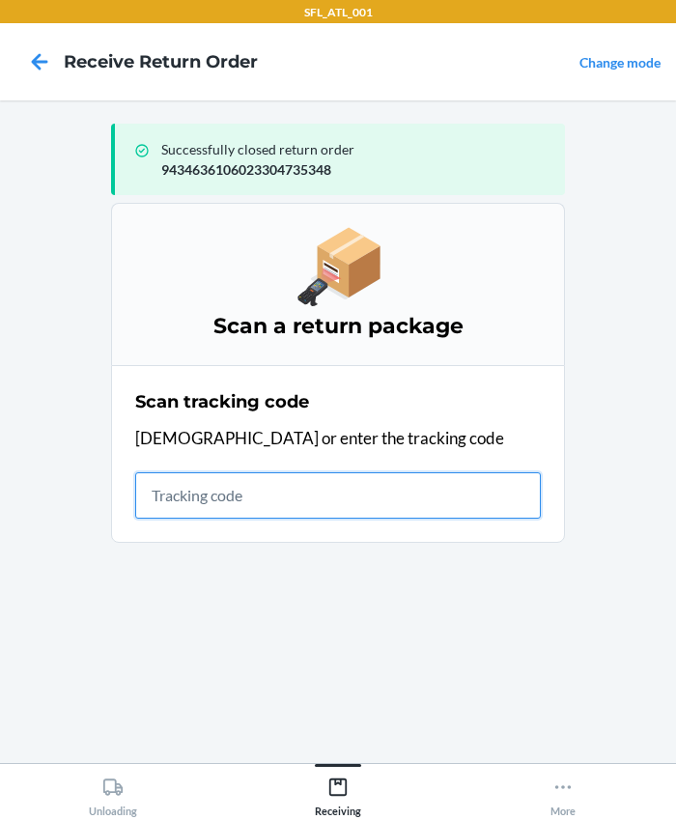
click at [268, 504] on input "text" at bounding box center [338, 495] width 406 height 46
type input "420302599434636106023304310583"
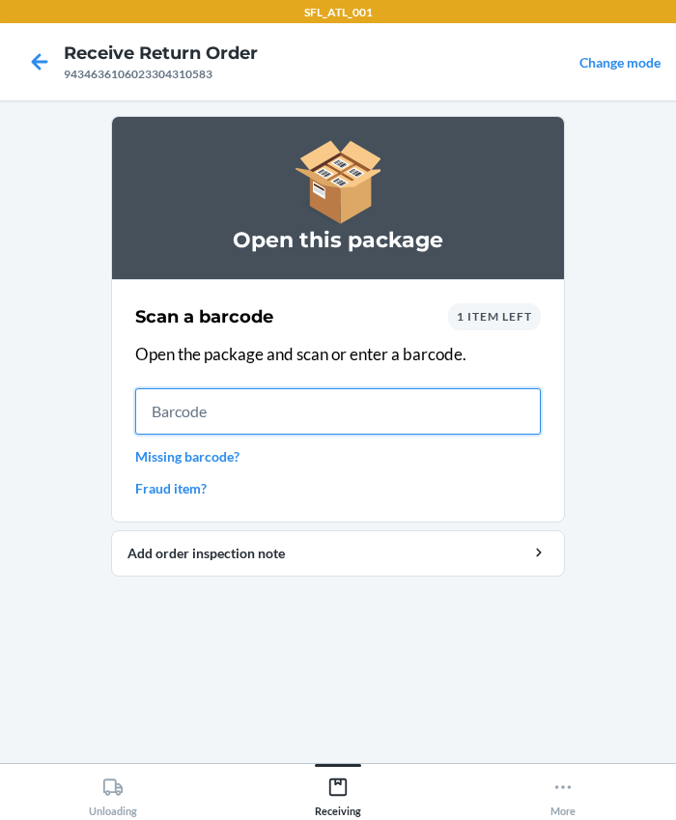
click at [167, 399] on input "text" at bounding box center [338, 411] width 406 height 46
type input "642461409321"
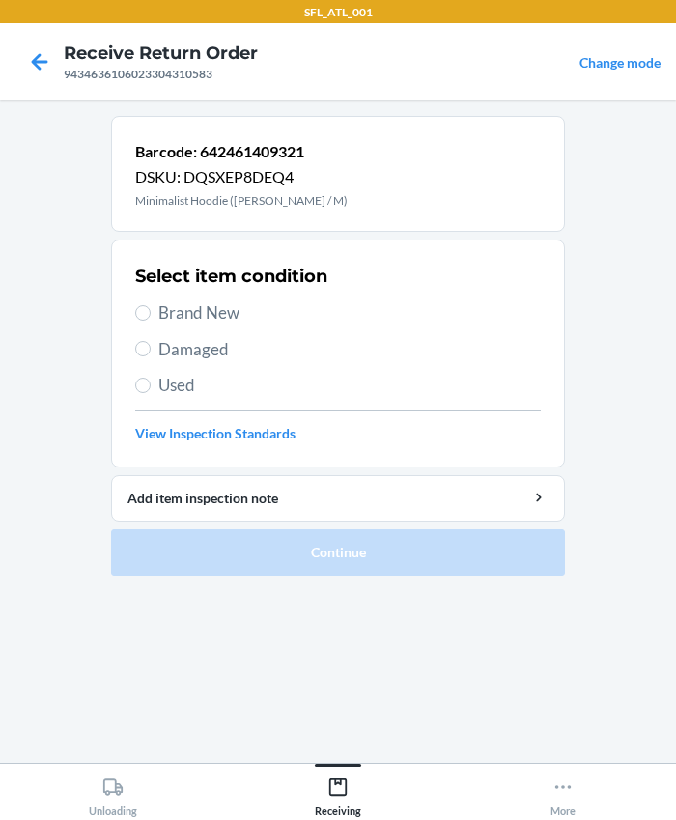
click at [196, 311] on span "Brand New" at bounding box center [349, 312] width 382 height 25
click at [151, 311] on input "Brand New" at bounding box center [142, 312] width 15 height 15
radio input "true"
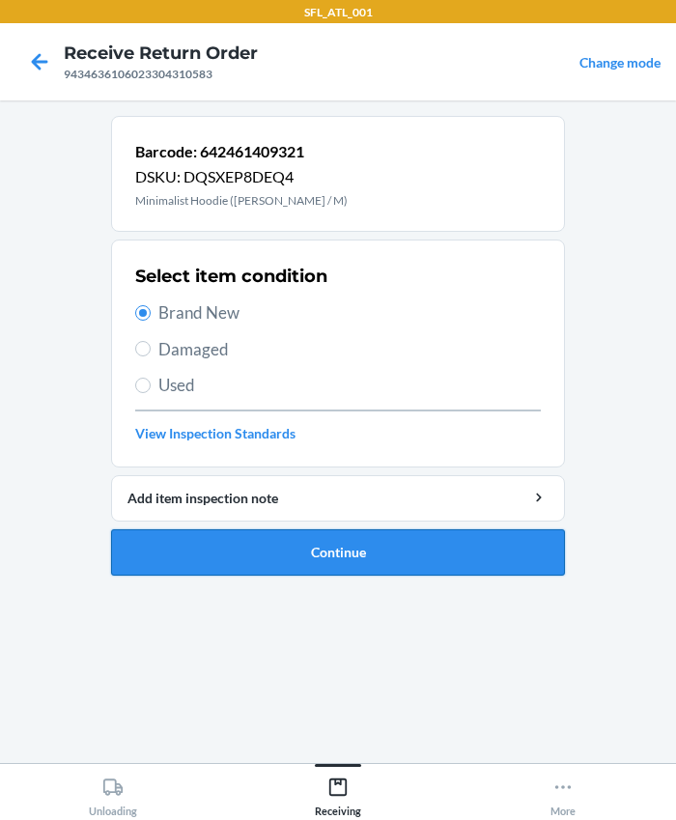
click at [317, 536] on button "Continue" at bounding box center [338, 552] width 454 height 46
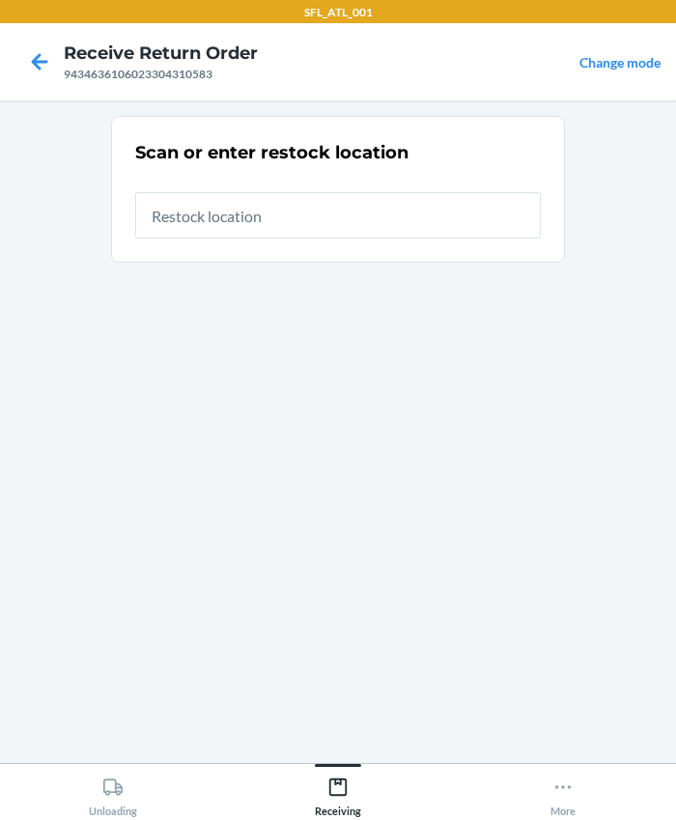
click at [234, 203] on input "text" at bounding box center [338, 215] width 406 height 46
type input "RTCart019"
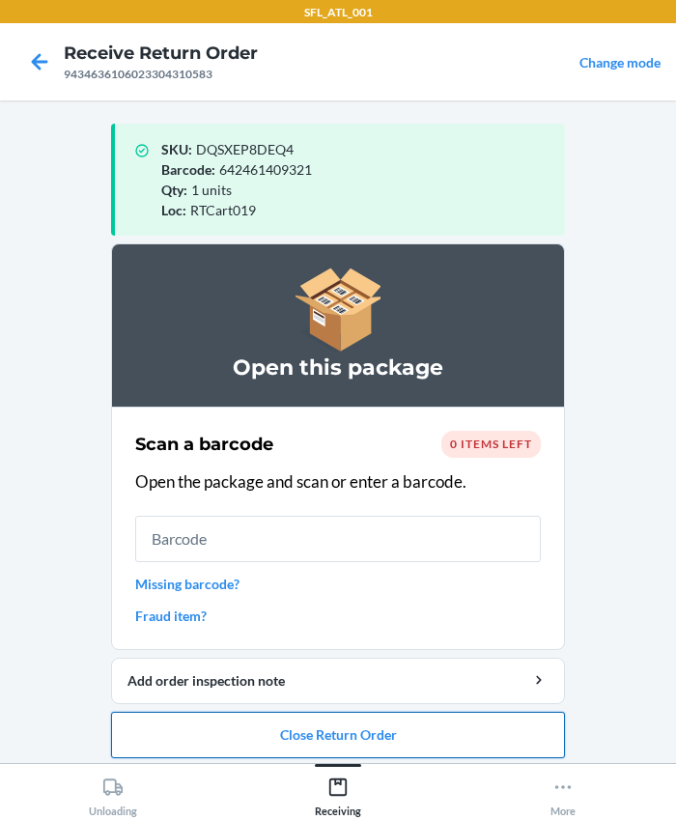
click at [316, 722] on button "Close Return Order" at bounding box center [338, 735] width 454 height 46
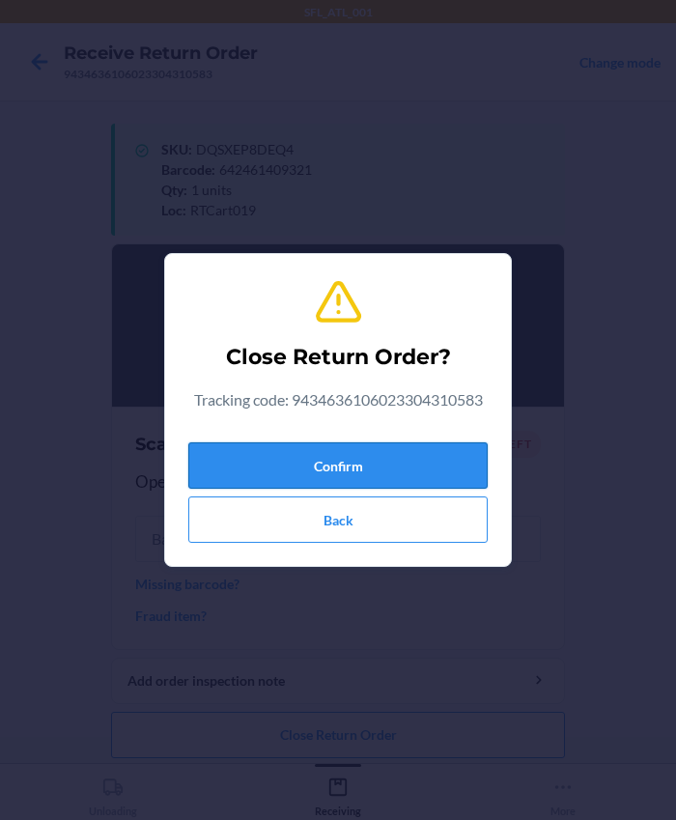
click at [299, 467] on button "Confirm" at bounding box center [337, 465] width 299 height 46
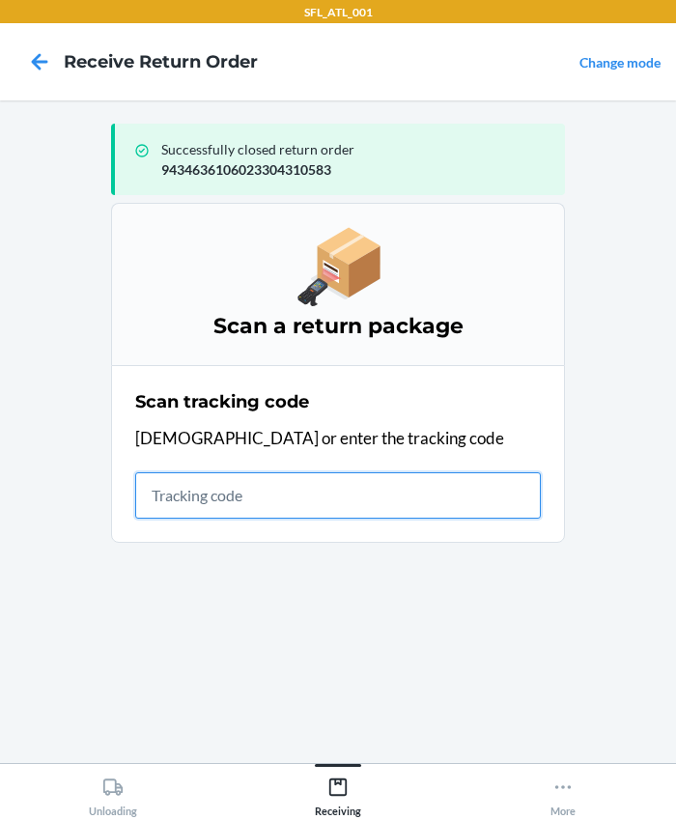
drag, startPoint x: 211, startPoint y: 489, endPoint x: 222, endPoint y: 497, distance: 14.5
click at [211, 495] on input "text" at bounding box center [338, 495] width 406 height 46
type input "420302599434636106023304609595"
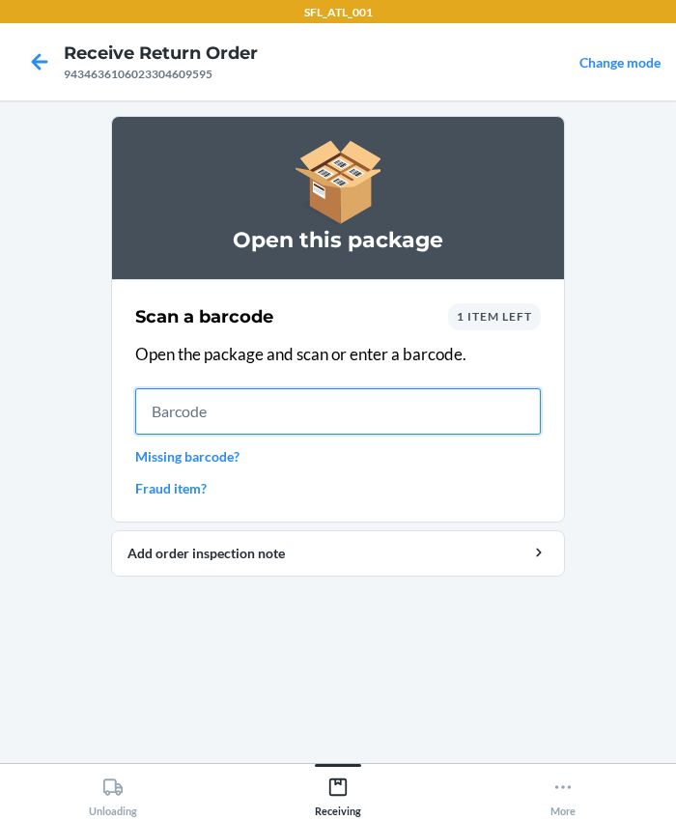
click at [269, 420] on input "text" at bounding box center [338, 411] width 406 height 46
type input "634855067460"
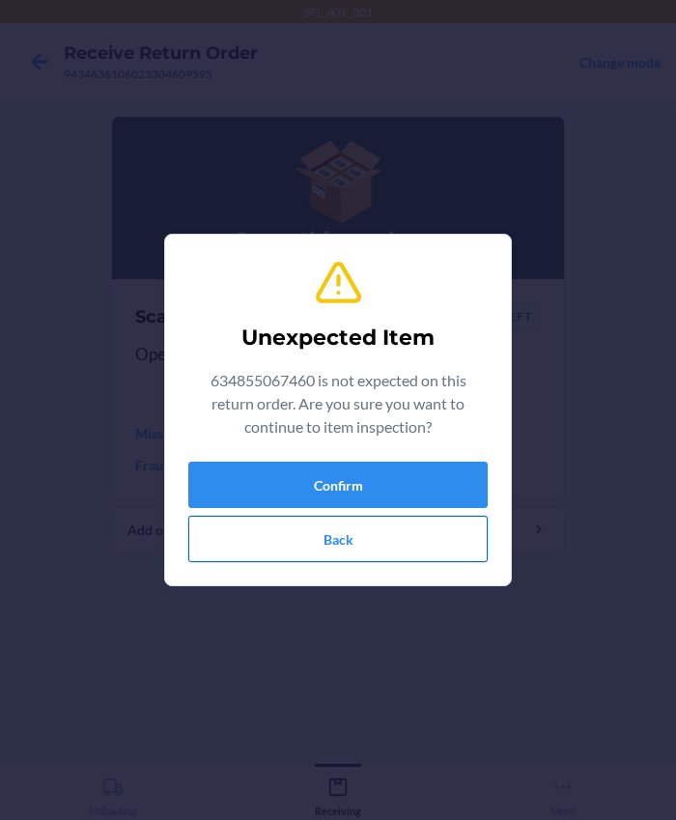
click at [374, 551] on button "Back" at bounding box center [337, 539] width 299 height 46
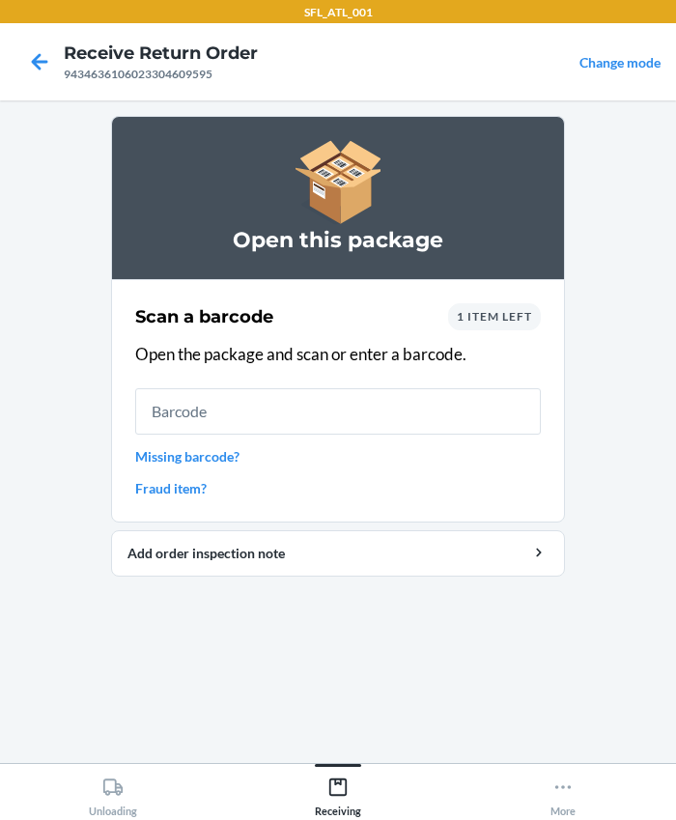
click at [481, 314] on span "1 item left" at bounding box center [494, 316] width 75 height 14
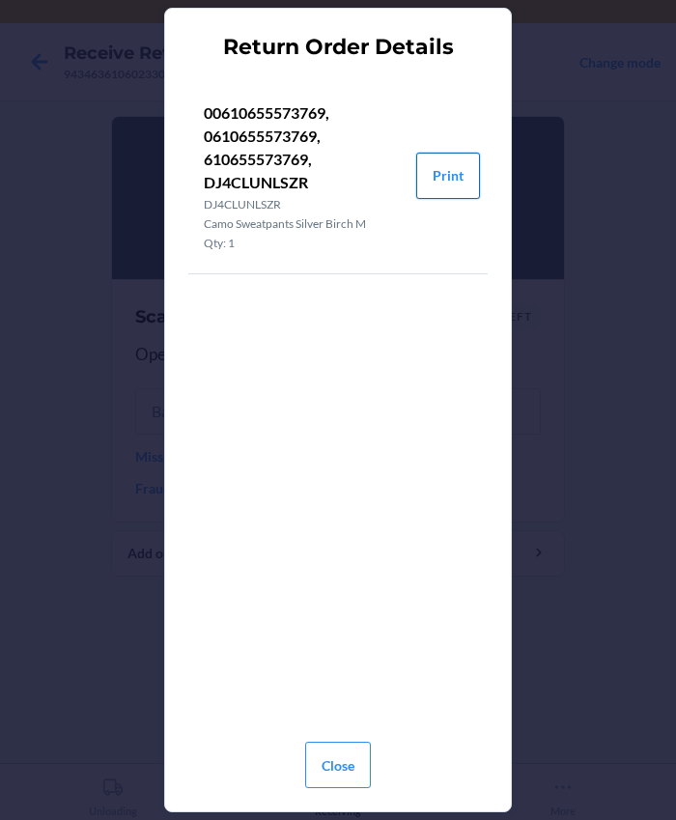
click at [445, 175] on button "Print" at bounding box center [448, 176] width 64 height 46
click at [337, 755] on button "Close" at bounding box center [338, 765] width 66 height 46
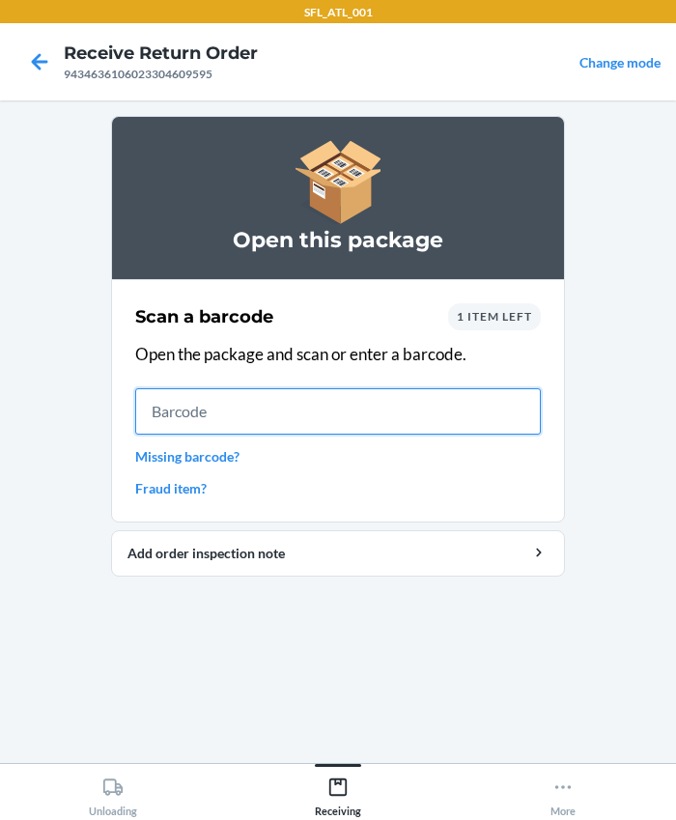
click at [201, 402] on input "text" at bounding box center [338, 411] width 406 height 46
type input "0610655573769"
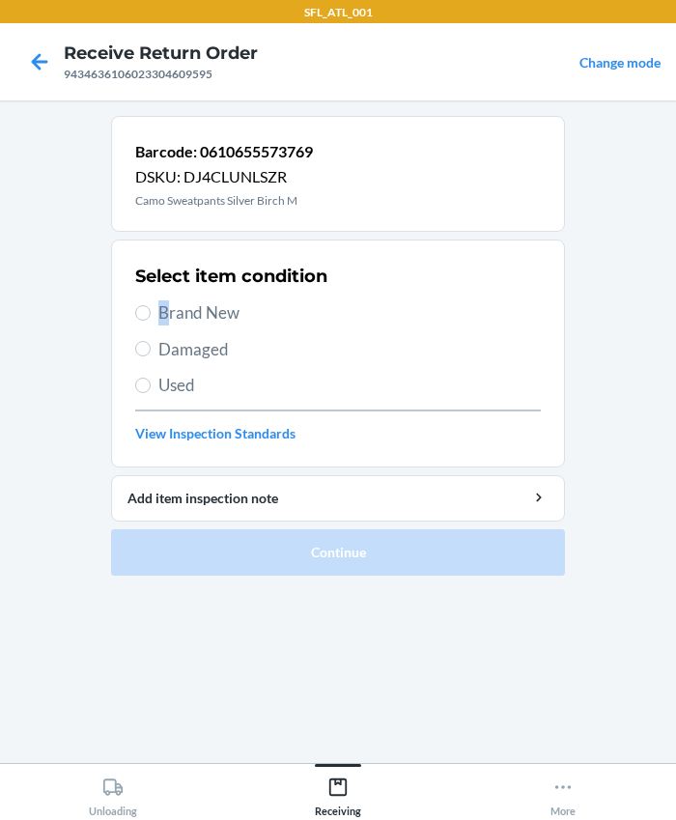
click at [164, 309] on span "Brand New" at bounding box center [349, 312] width 382 height 25
click at [171, 311] on span "Brand New" at bounding box center [349, 312] width 382 height 25
click at [151, 311] on input "Brand New" at bounding box center [142, 312] width 15 height 15
radio input "true"
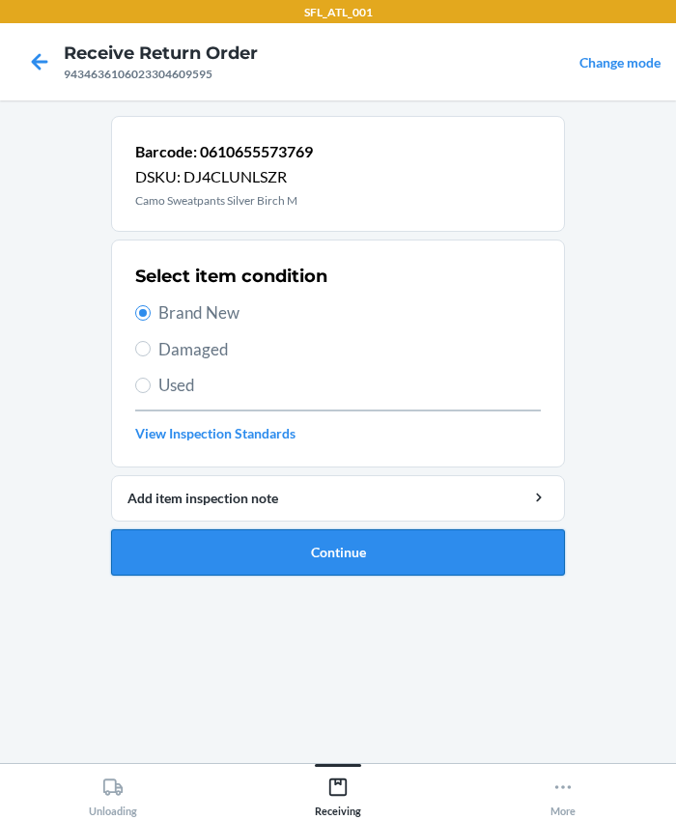
click at [319, 541] on button "Continue" at bounding box center [338, 552] width 454 height 46
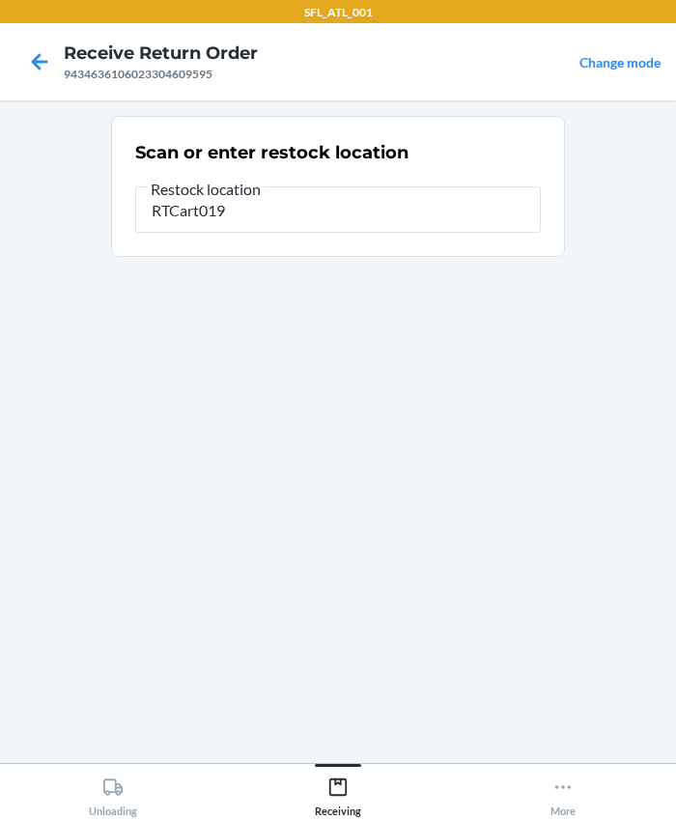
type input "RTCart019"
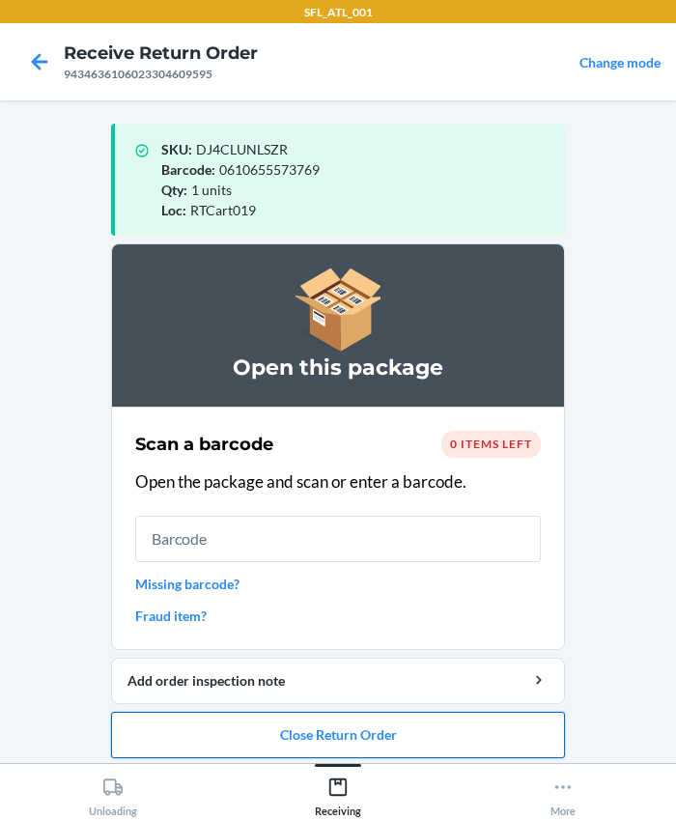
click at [275, 737] on button "Close Return Order" at bounding box center [338, 735] width 454 height 46
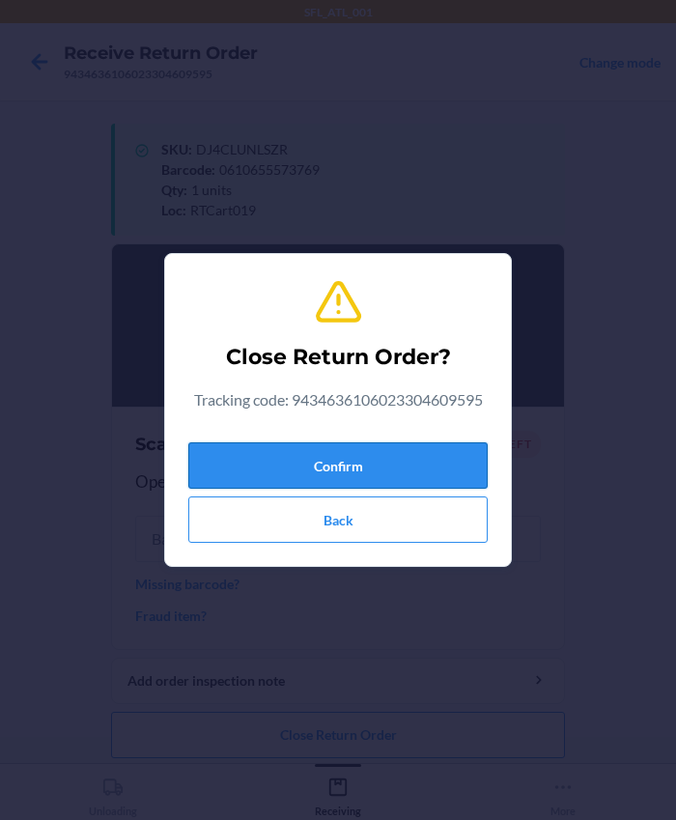
click at [274, 476] on button "Confirm" at bounding box center [337, 465] width 299 height 46
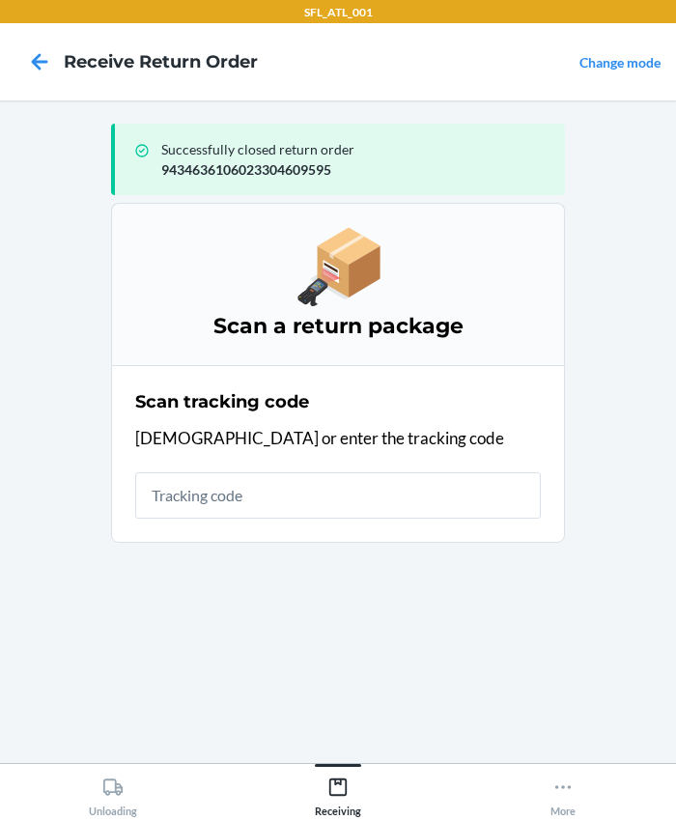
click at [241, 492] on input "text" at bounding box center [338, 495] width 406 height 46
type input "420302599434636106023304632180"
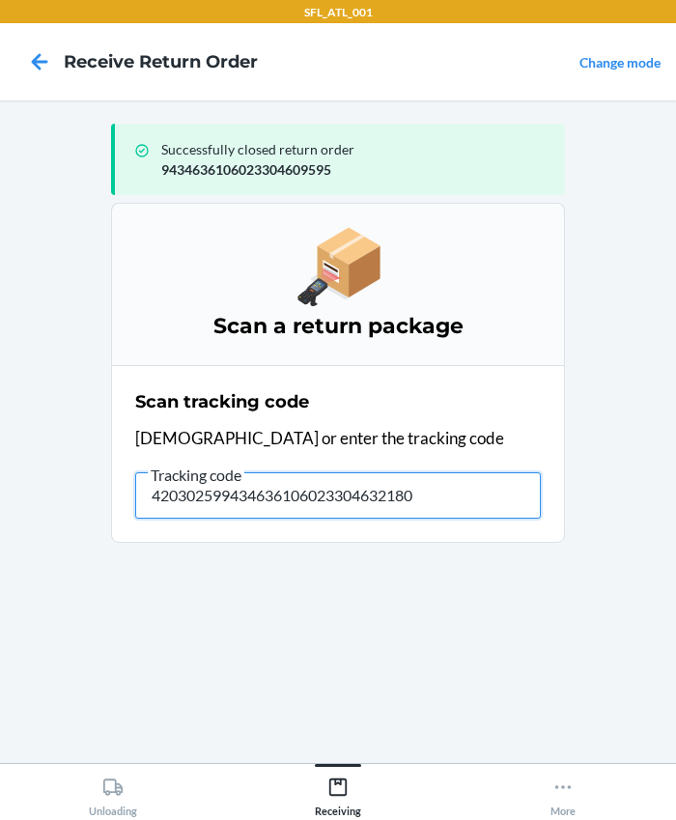
click at [443, 495] on input "420302599434636106023304632180" at bounding box center [338, 495] width 406 height 46
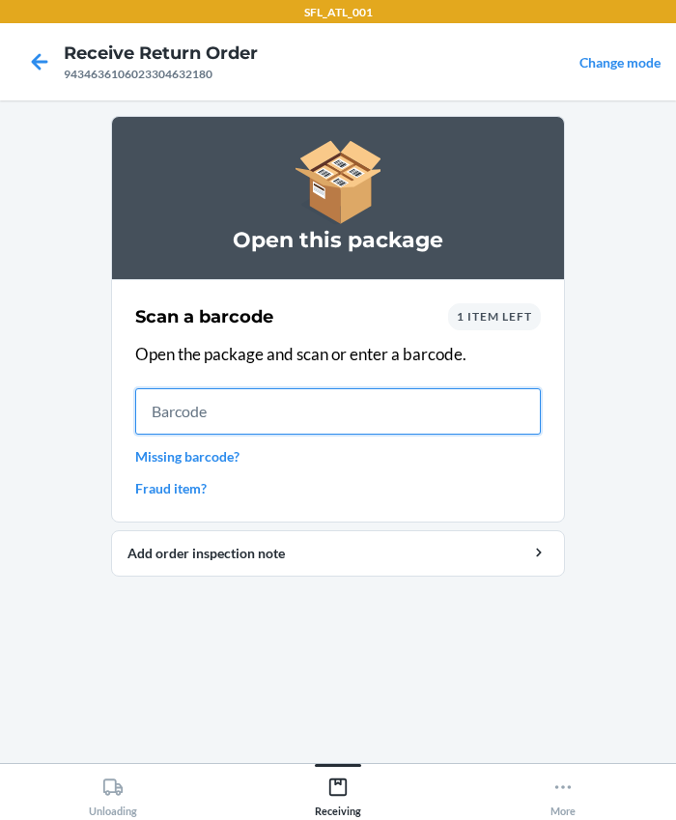
click at [238, 412] on input "text" at bounding box center [338, 411] width 406 height 46
type input "610655609857"
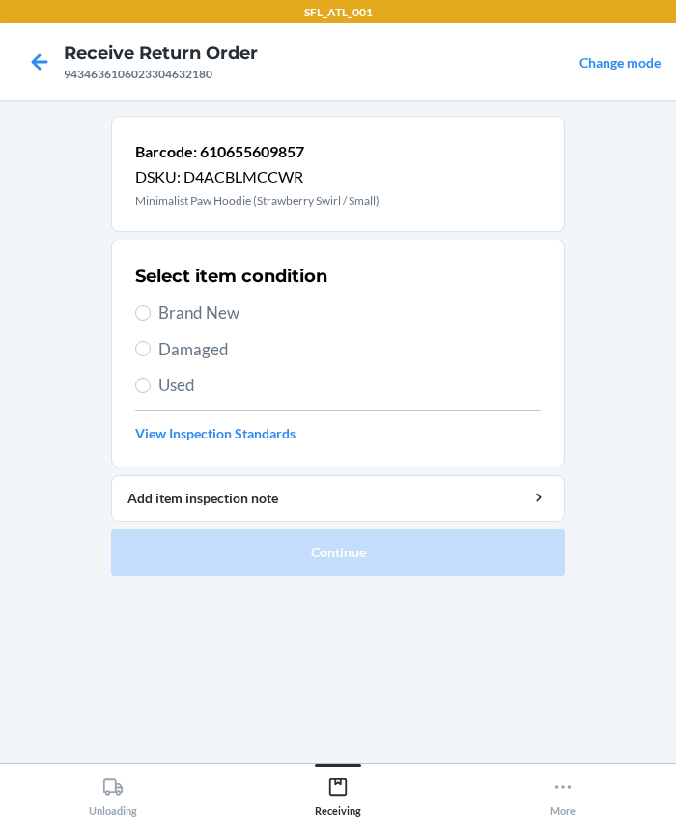
click at [203, 300] on span "Brand New" at bounding box center [349, 312] width 382 height 25
click at [151, 305] on input "Brand New" at bounding box center [142, 312] width 15 height 15
radio input "true"
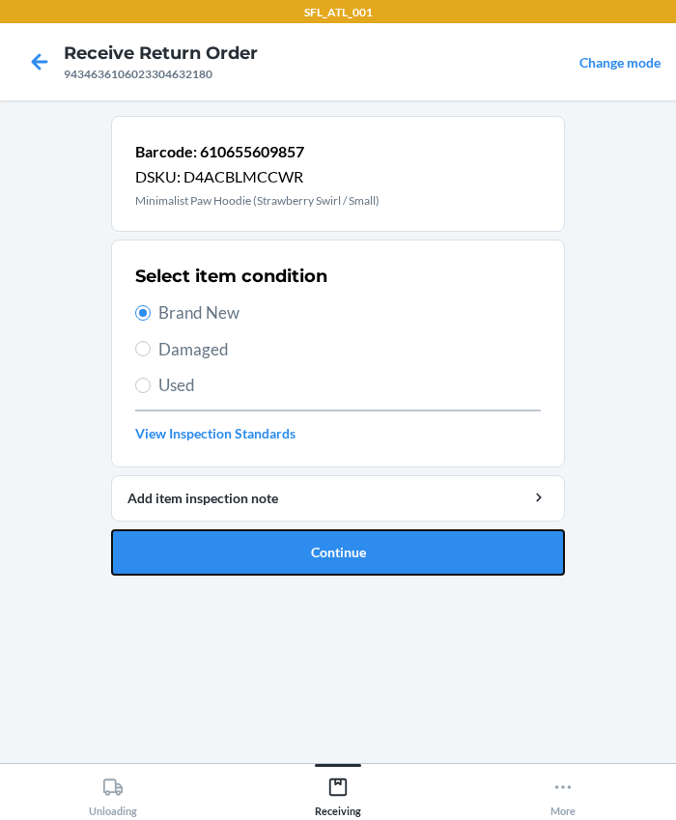
drag, startPoint x: 241, startPoint y: 555, endPoint x: 251, endPoint y: 549, distance: 12.6
click at [247, 553] on button "Continue" at bounding box center [338, 552] width 454 height 46
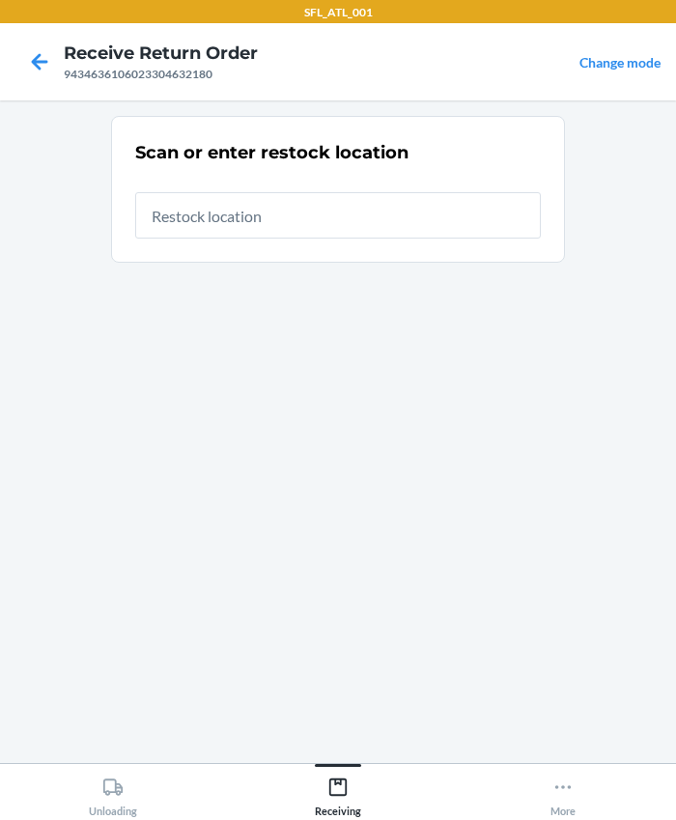
click at [191, 212] on input "text" at bounding box center [338, 215] width 406 height 46
type input "RTCart019"
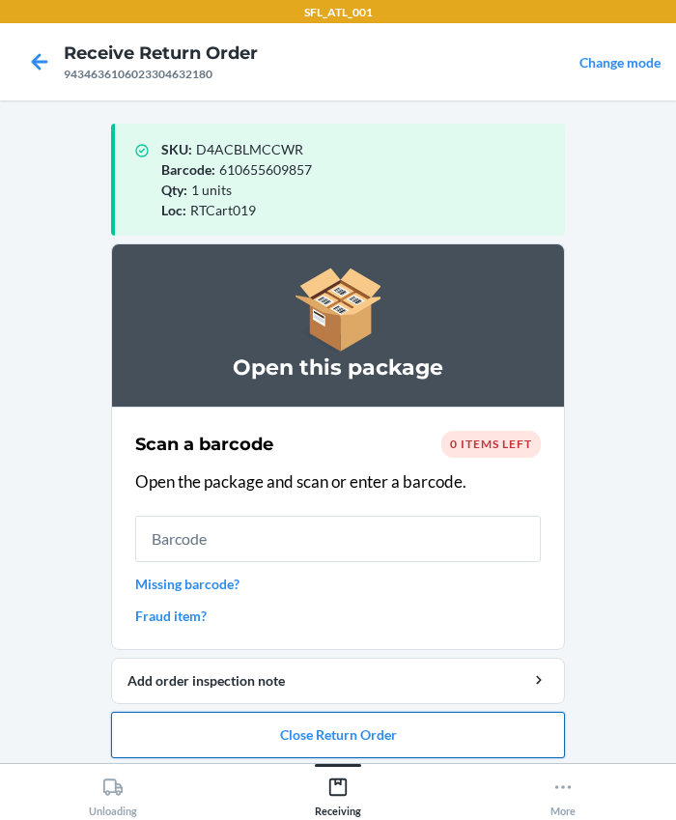
click at [309, 731] on button "Close Return Order" at bounding box center [338, 735] width 454 height 46
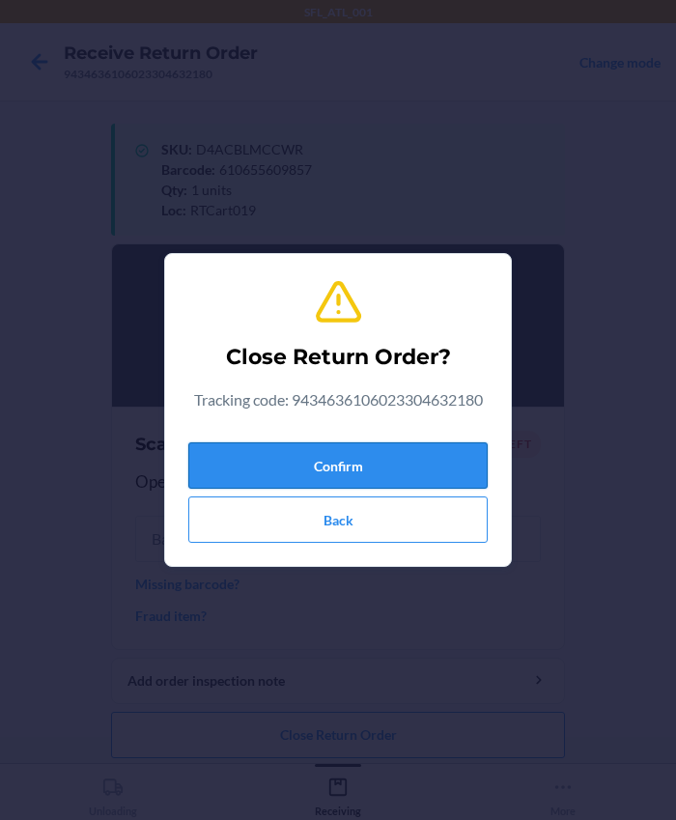
click at [277, 472] on button "Confirm" at bounding box center [337, 465] width 299 height 46
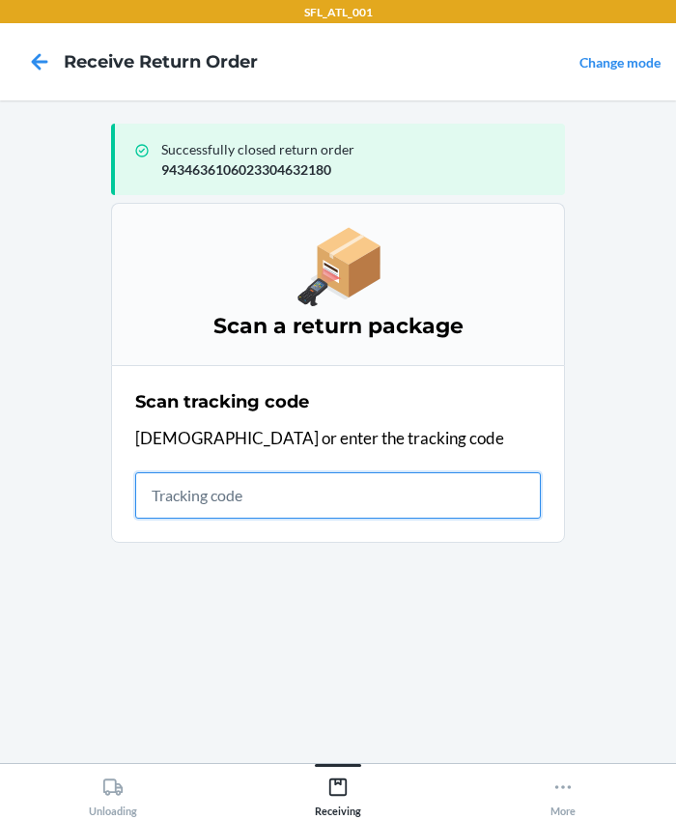
drag, startPoint x: 336, startPoint y: 496, endPoint x: 351, endPoint y: 492, distance: 15.0
click at [336, 496] on input "text" at bounding box center [338, 495] width 406 height 46
type input "420302599434636106023303732188"
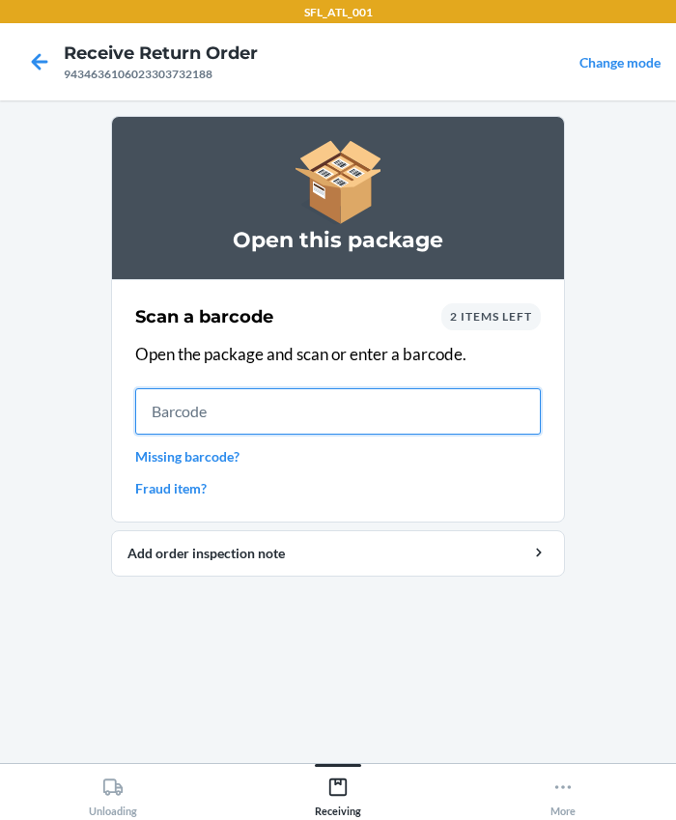
click at [193, 422] on input "text" at bounding box center [338, 411] width 406 height 46
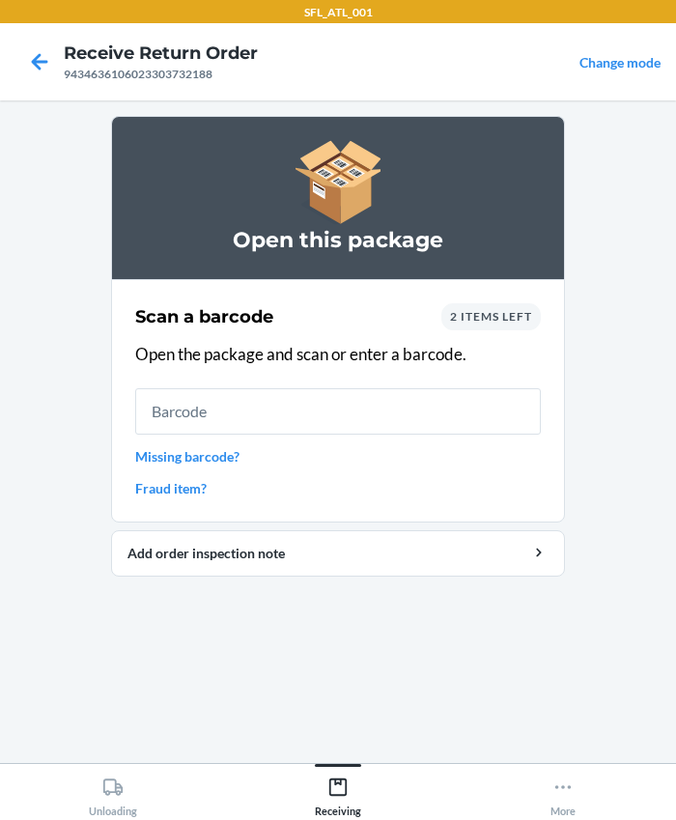
click at [463, 311] on span "2 items left" at bounding box center [491, 316] width 82 height 14
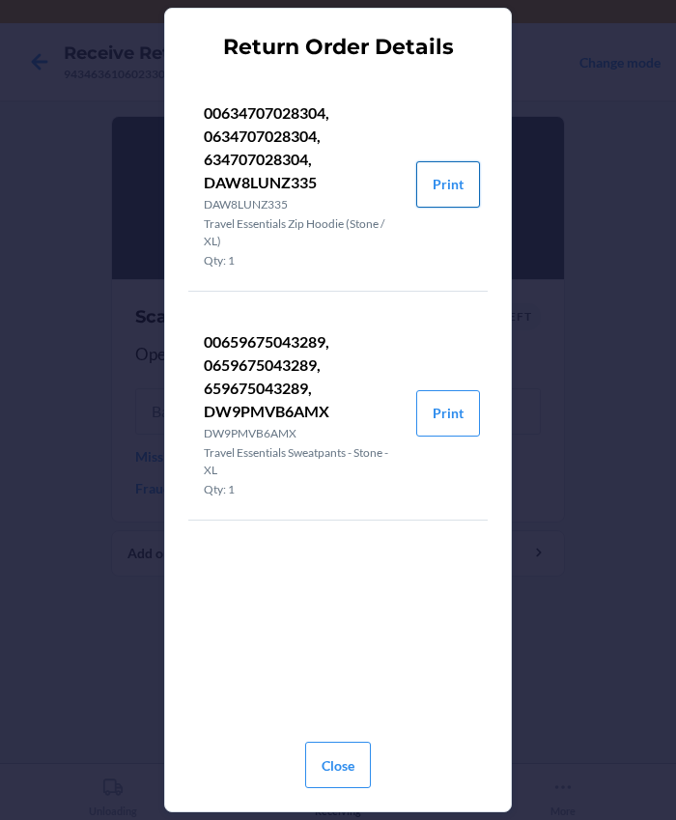
click at [434, 168] on button "Print" at bounding box center [448, 184] width 64 height 46
click at [431, 406] on button "Print" at bounding box center [448, 413] width 64 height 46
click at [337, 773] on button "Close" at bounding box center [338, 765] width 66 height 46
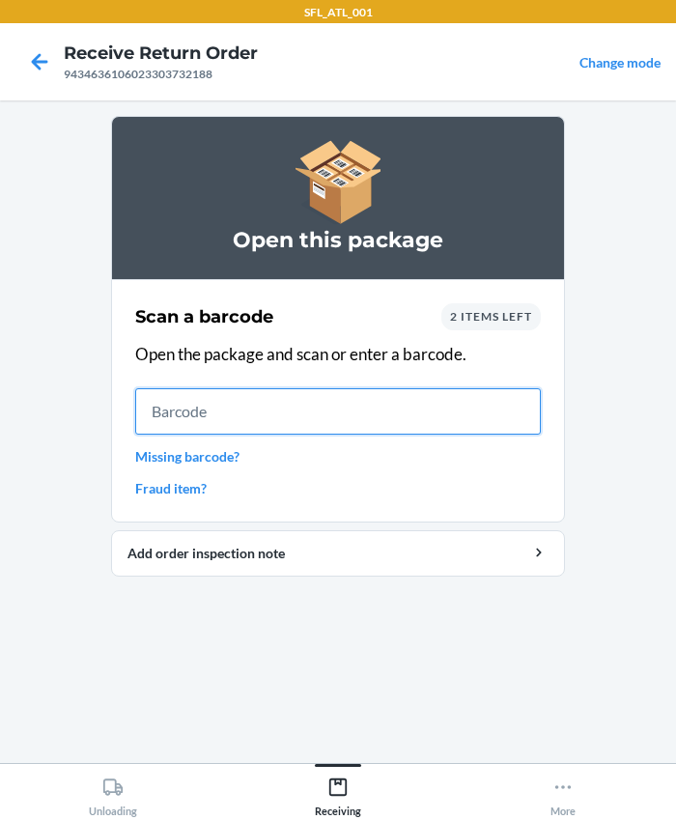
click at [251, 418] on input "text" at bounding box center [338, 411] width 406 height 46
type input "0659675043289"
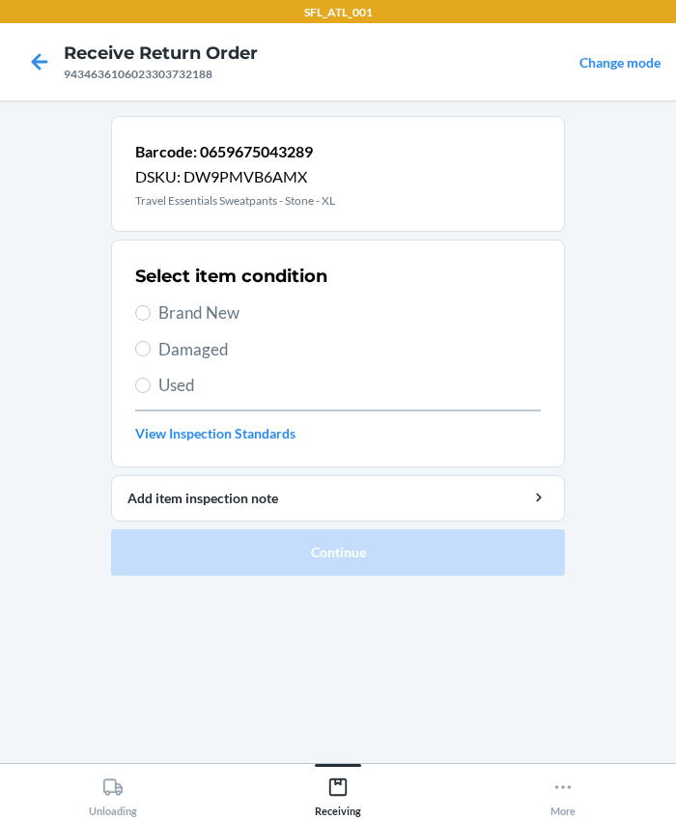
click at [185, 324] on span "Brand New" at bounding box center [349, 312] width 382 height 25
click at [151, 321] on input "Brand New" at bounding box center [142, 312] width 15 height 15
radio input "true"
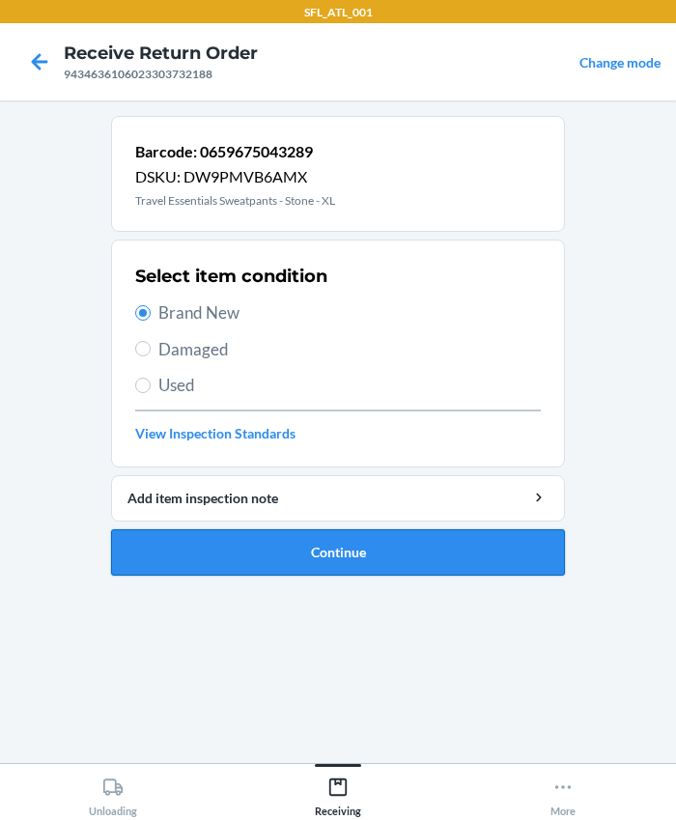
click at [278, 544] on button "Continue" at bounding box center [338, 552] width 454 height 46
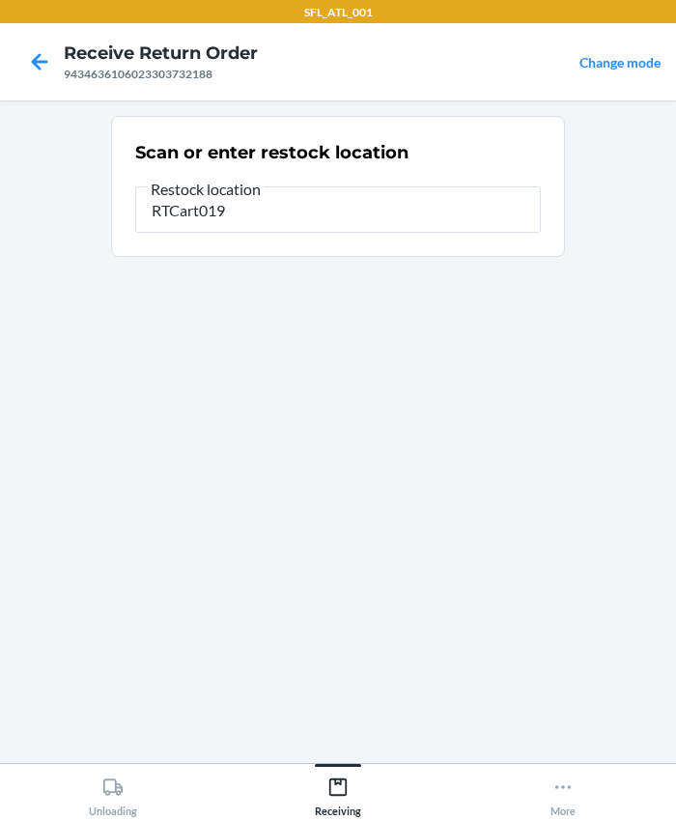
type input "RTCart019"
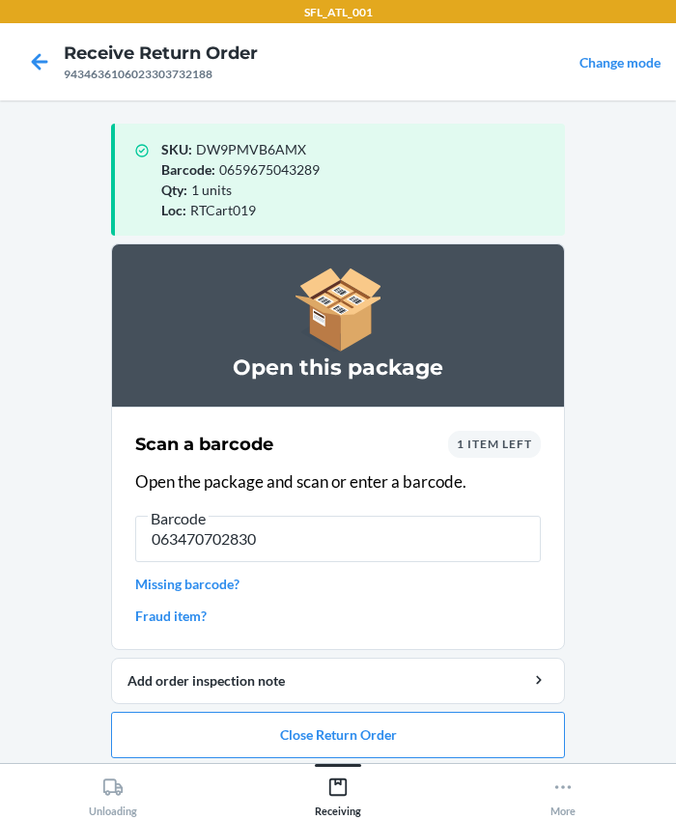
type input "0634707028304"
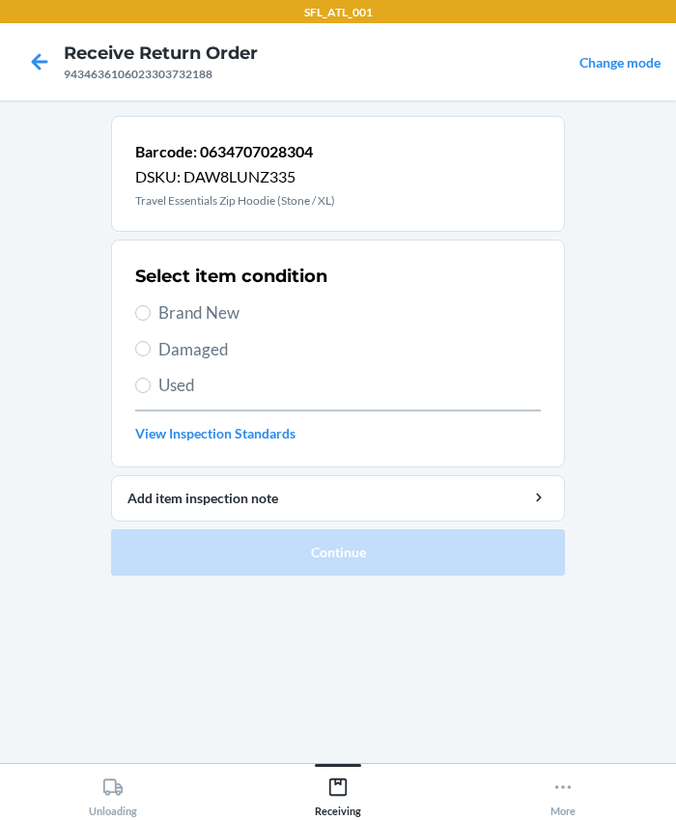
click at [195, 304] on span "Brand New" at bounding box center [349, 312] width 382 height 25
click at [151, 305] on input "Brand New" at bounding box center [142, 312] width 15 height 15
radio input "true"
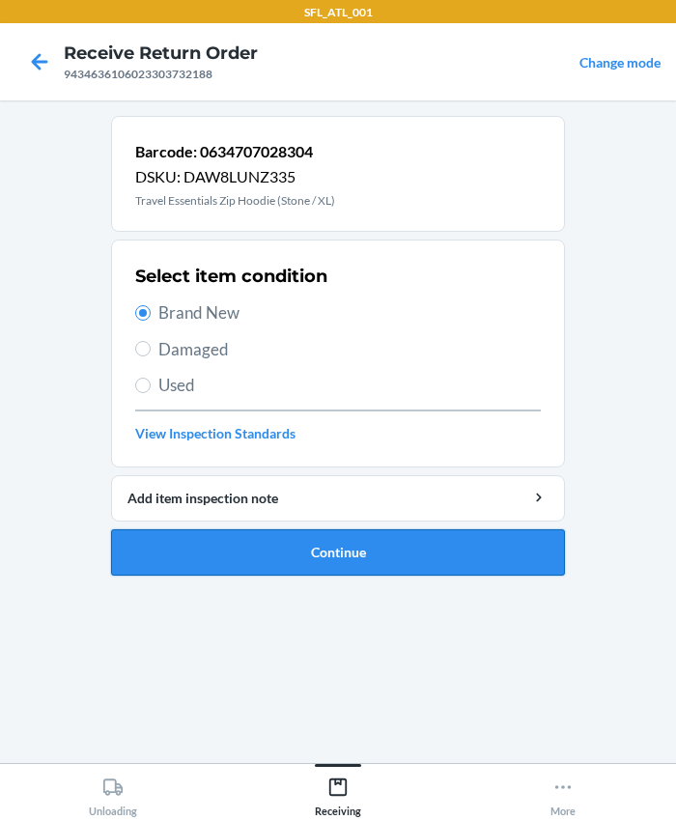
click at [321, 541] on button "Continue" at bounding box center [338, 552] width 454 height 46
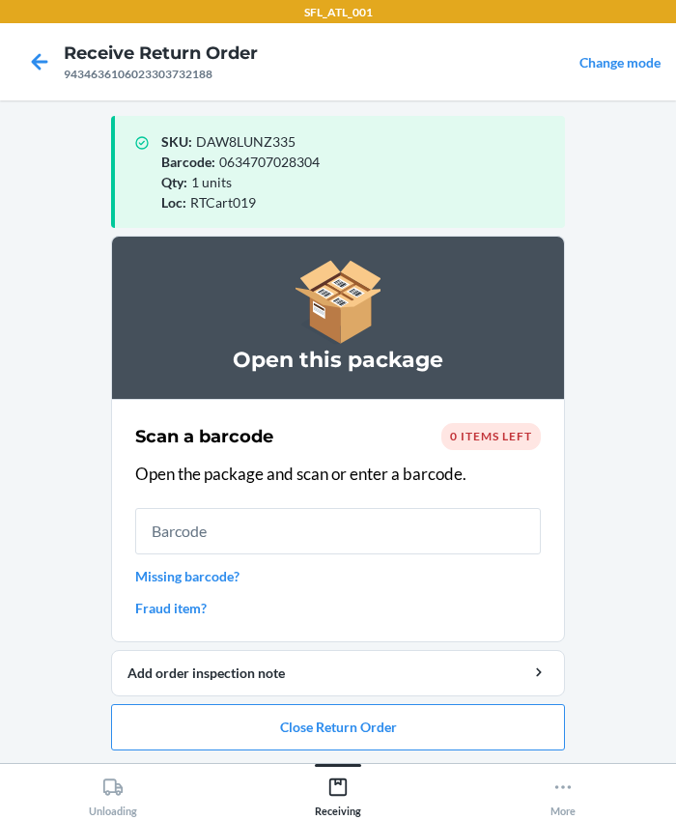
scroll to position [10, 0]
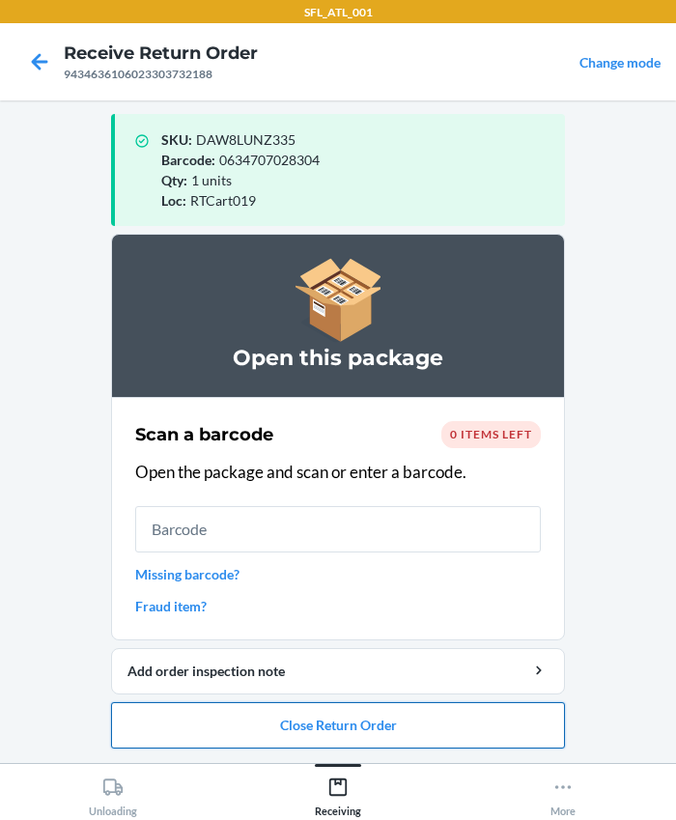
click at [312, 732] on button "Close Return Order" at bounding box center [338, 725] width 454 height 46
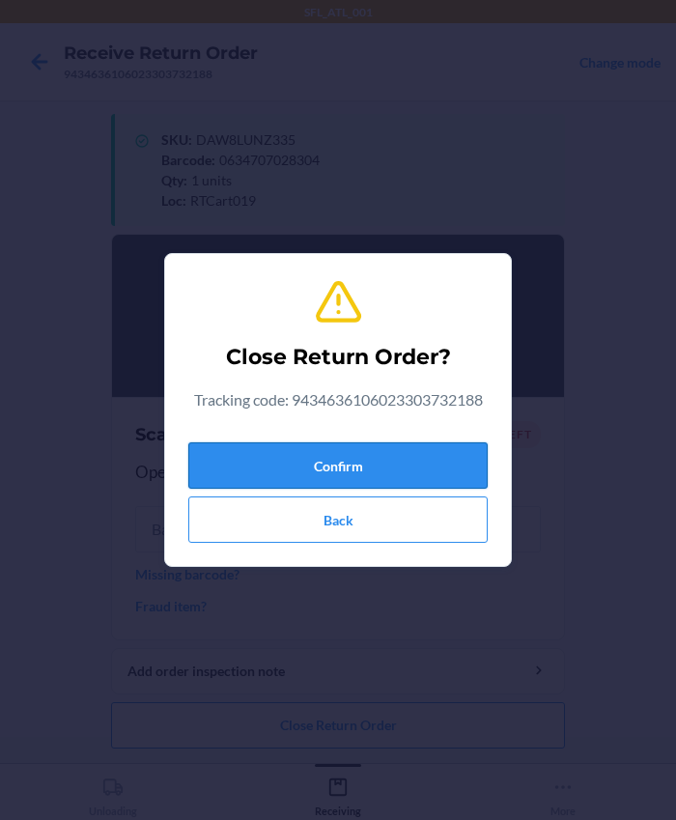
click at [285, 466] on button "Confirm" at bounding box center [337, 465] width 299 height 46
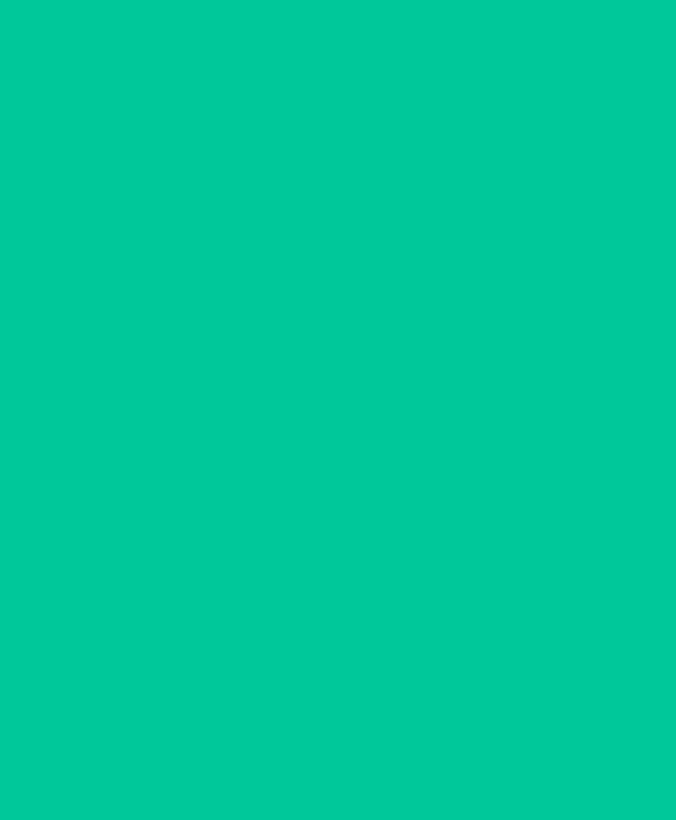
scroll to position [0, 0]
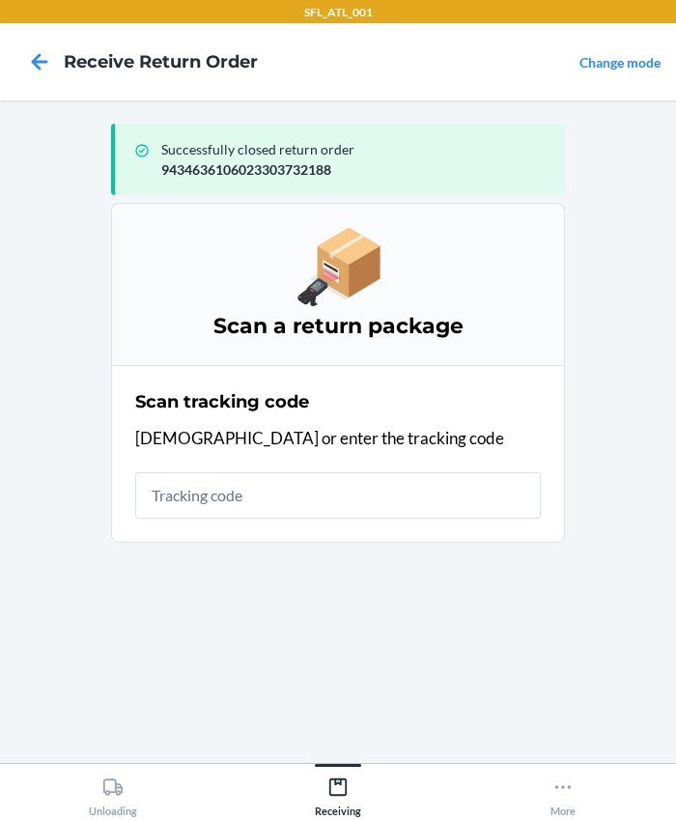
click at [288, 463] on div "Scan tracking code Scan or enter the tracking code" at bounding box center [338, 453] width 406 height 141
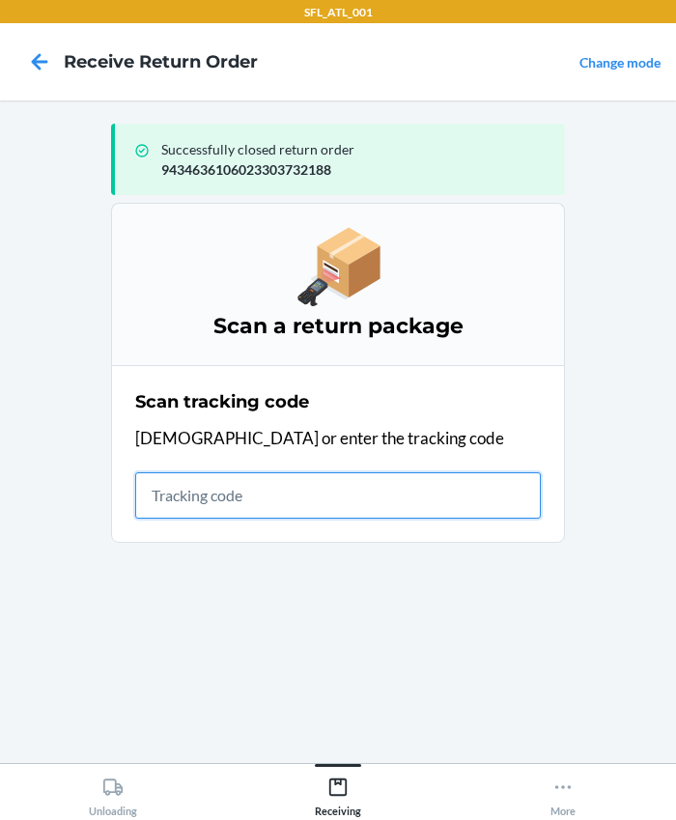
click at [193, 489] on input "text" at bounding box center [338, 495] width 406 height 46
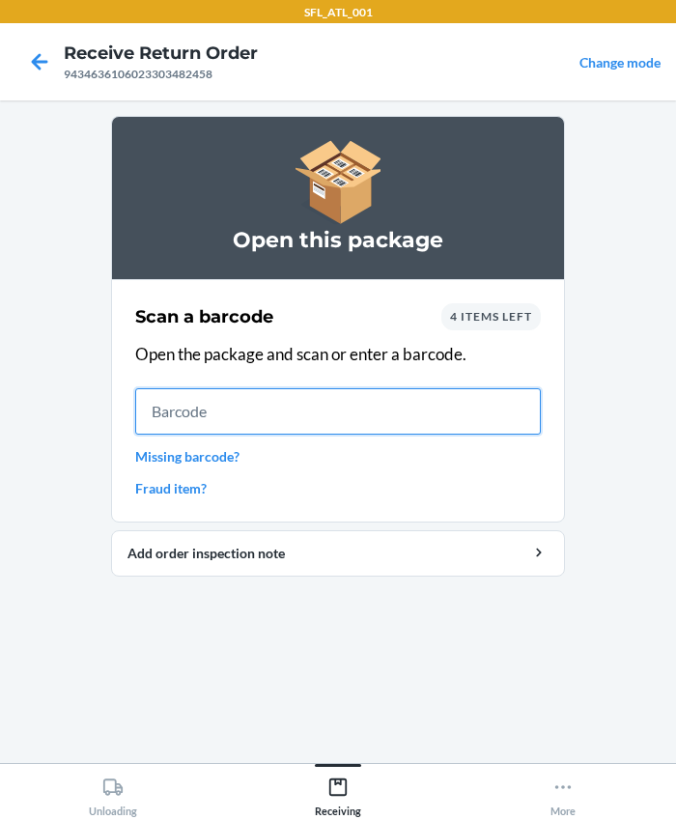
click at [233, 424] on input "text" at bounding box center [338, 411] width 406 height 46
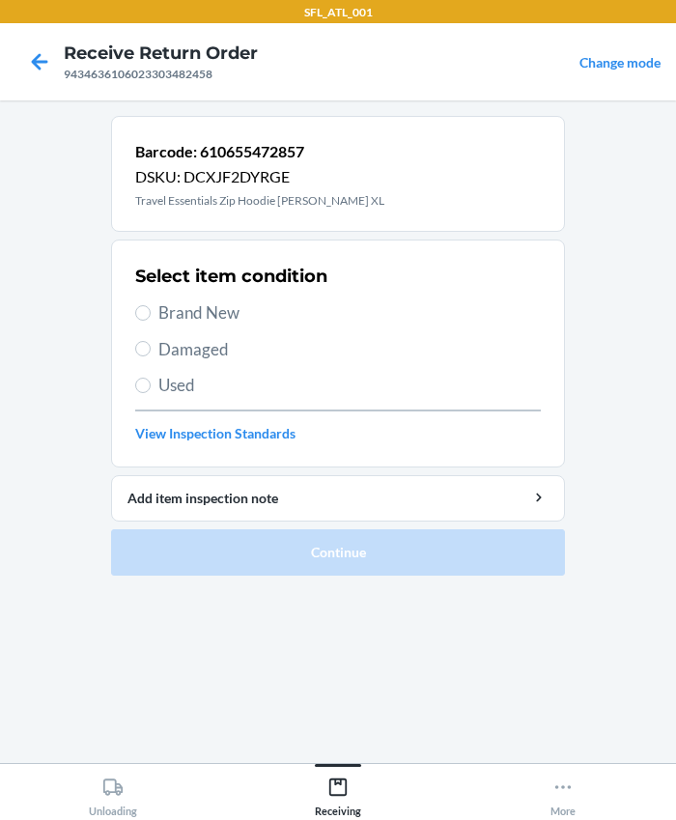
click at [189, 305] on span "Brand New" at bounding box center [349, 312] width 382 height 25
click at [151, 305] on input "Brand New" at bounding box center [142, 312] width 15 height 15
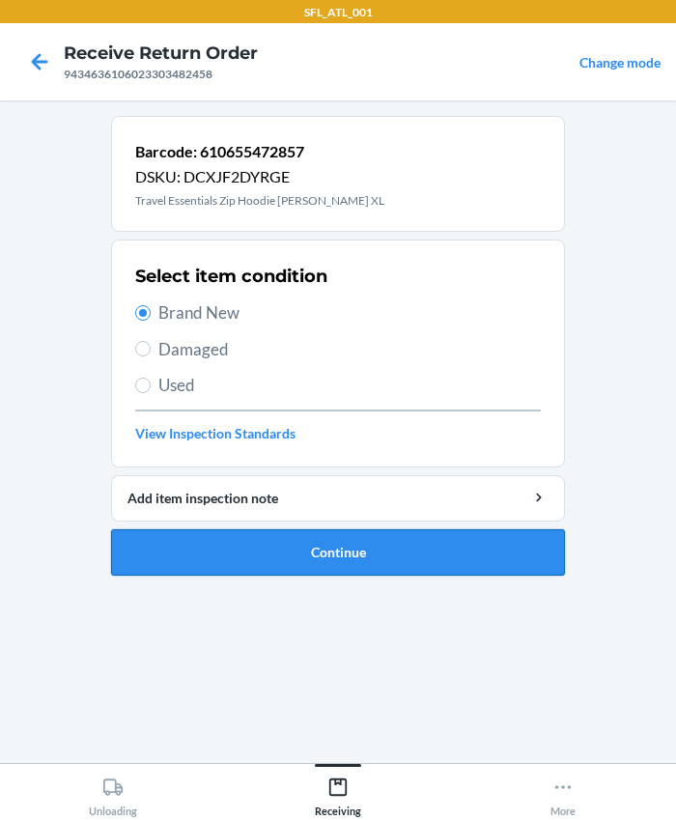
click at [354, 548] on button "Continue" at bounding box center [338, 552] width 454 height 46
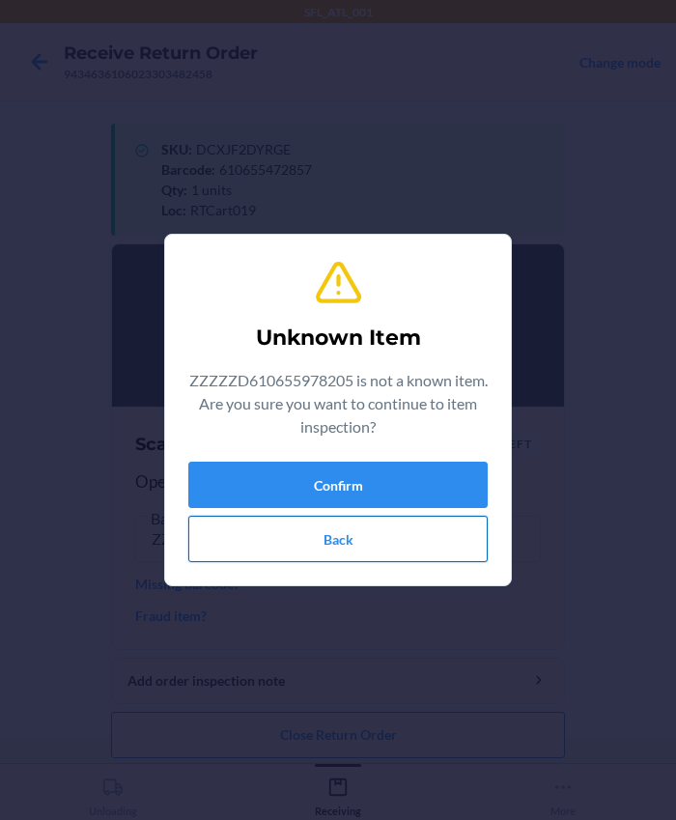
click at [358, 543] on button "Back" at bounding box center [337, 539] width 299 height 46
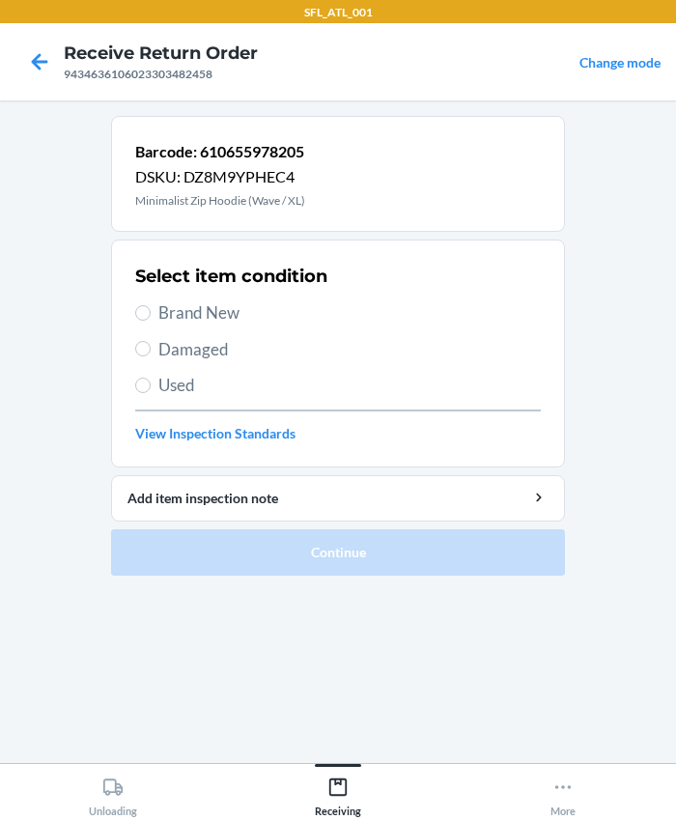
click at [189, 301] on span "Brand New" at bounding box center [349, 312] width 382 height 25
click at [151, 305] on input "Brand New" at bounding box center [142, 312] width 15 height 15
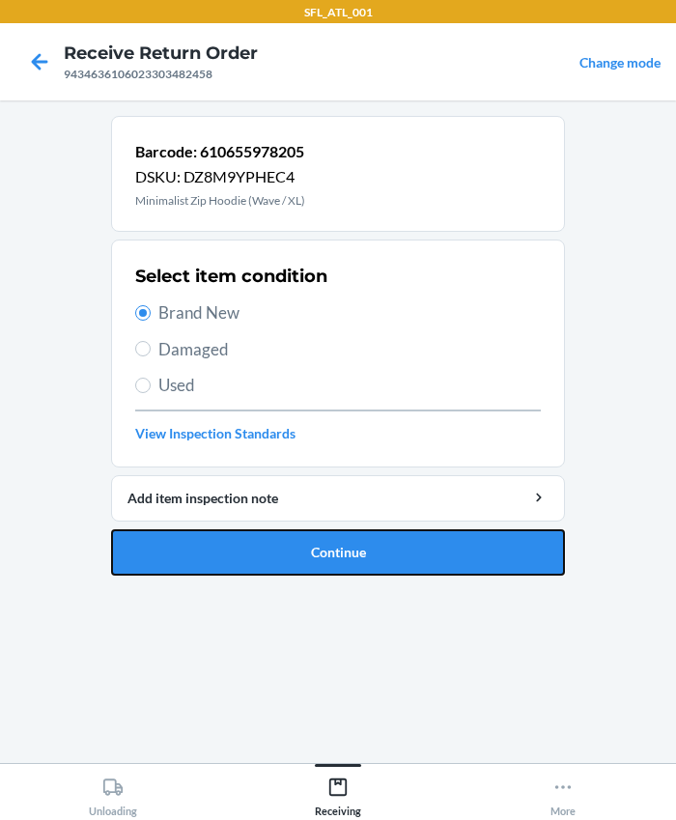
click at [257, 550] on button "Continue" at bounding box center [338, 552] width 454 height 46
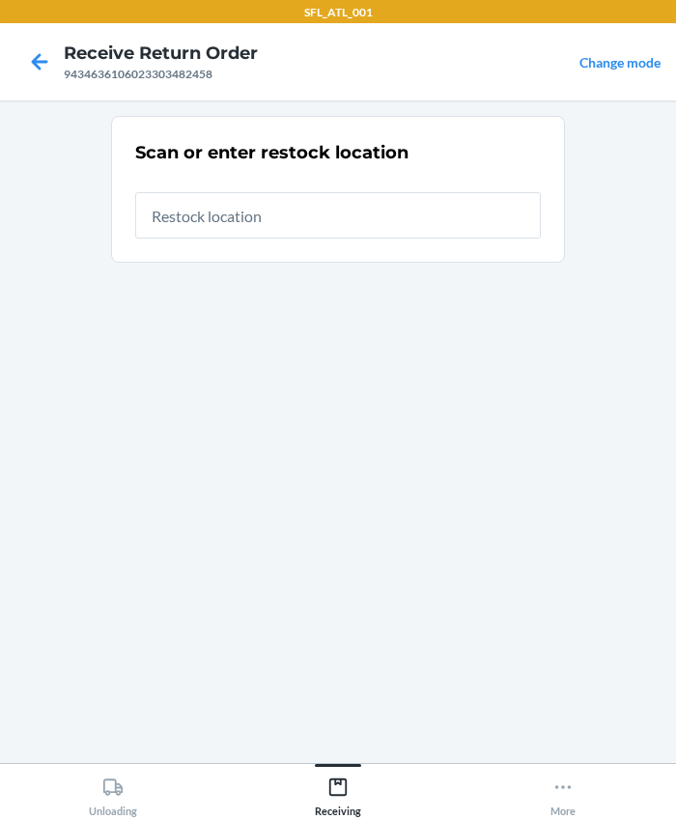
click at [197, 227] on input "text" at bounding box center [338, 215] width 406 height 46
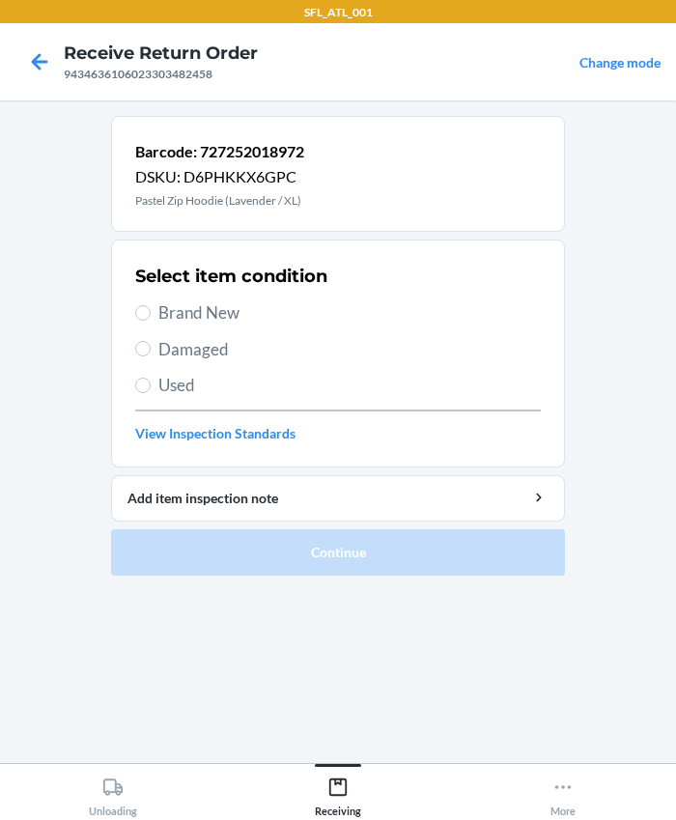
click at [205, 321] on span "Brand New" at bounding box center [349, 312] width 382 height 25
click at [151, 321] on input "Brand New" at bounding box center [142, 312] width 15 height 15
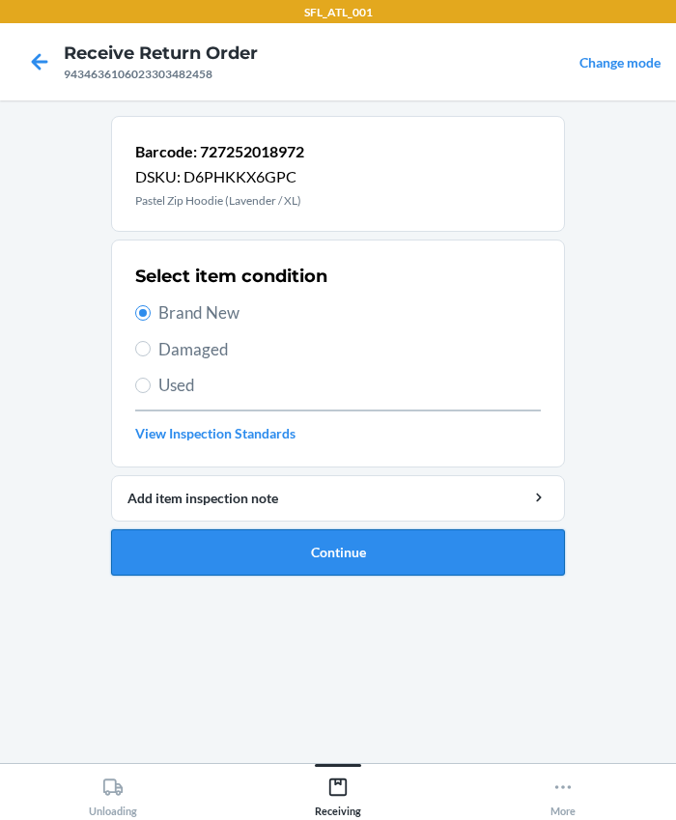
click at [274, 533] on button "Continue" at bounding box center [338, 552] width 454 height 46
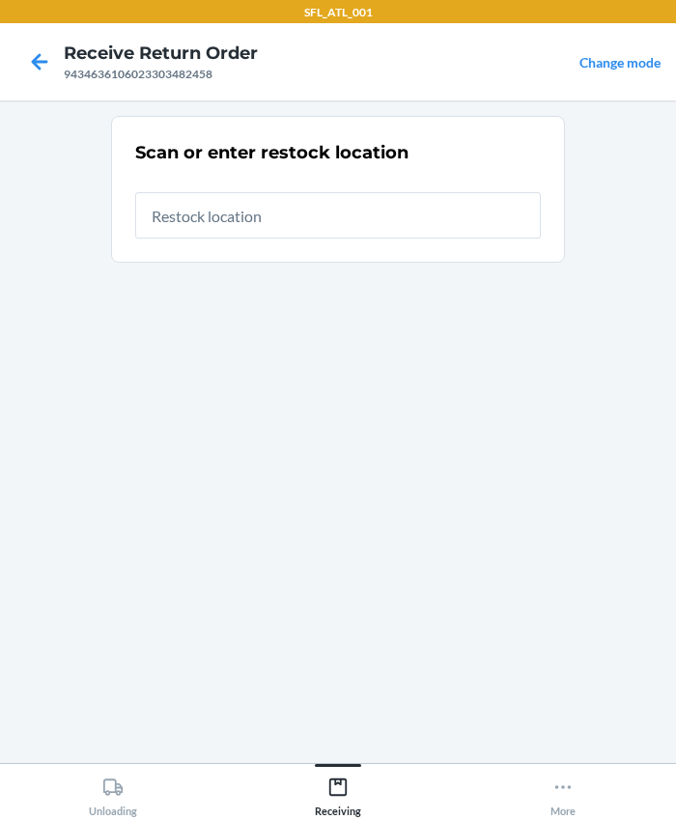
click at [292, 223] on input "text" at bounding box center [338, 215] width 406 height 46
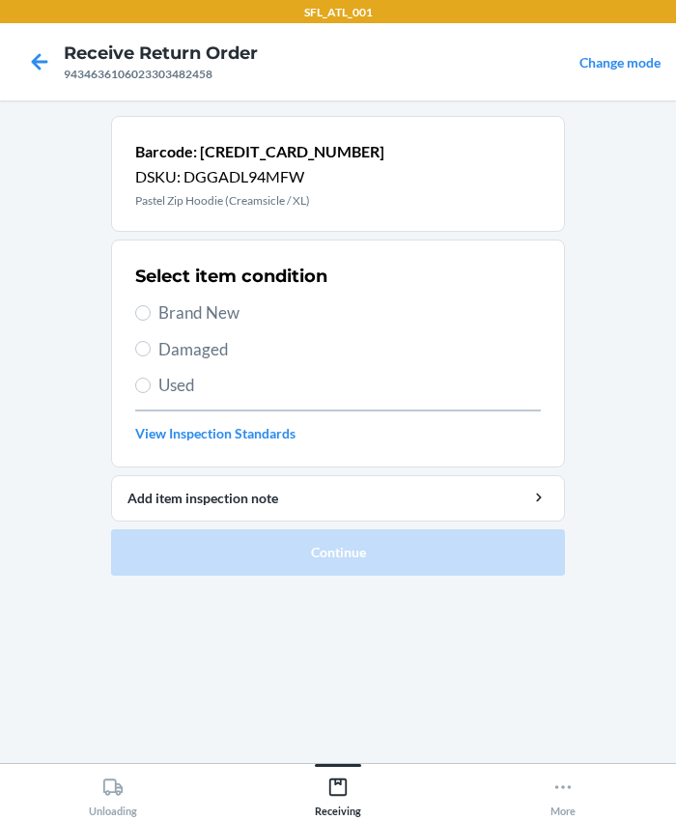
click at [154, 325] on div "Select item condition Brand New Damaged Used View Inspection Standards" at bounding box center [338, 353] width 406 height 191
click at [135, 306] on label "Brand New" at bounding box center [338, 312] width 406 height 25
click at [135, 306] on input "Brand New" at bounding box center [142, 312] width 15 height 15
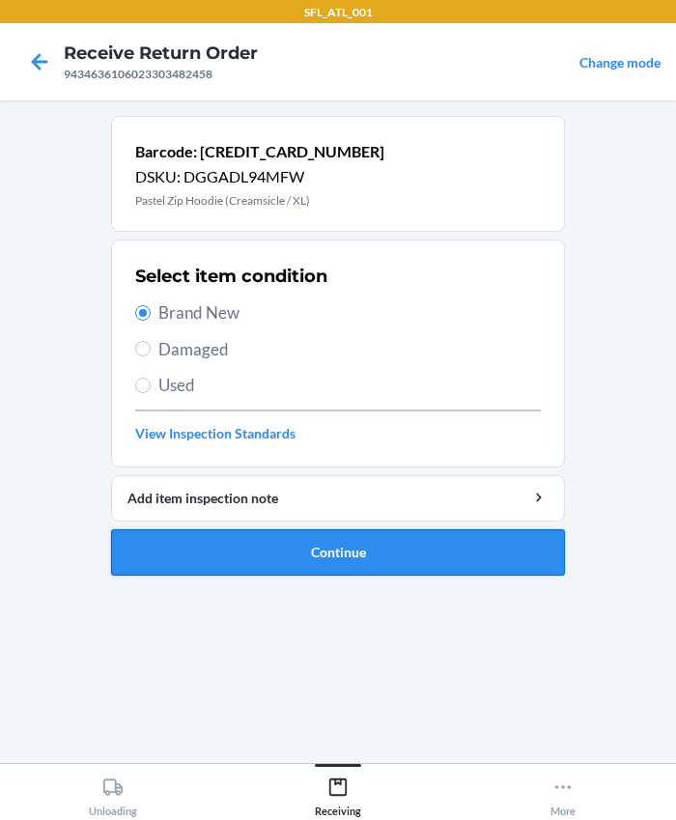
click at [226, 544] on button "Continue" at bounding box center [338, 552] width 454 height 46
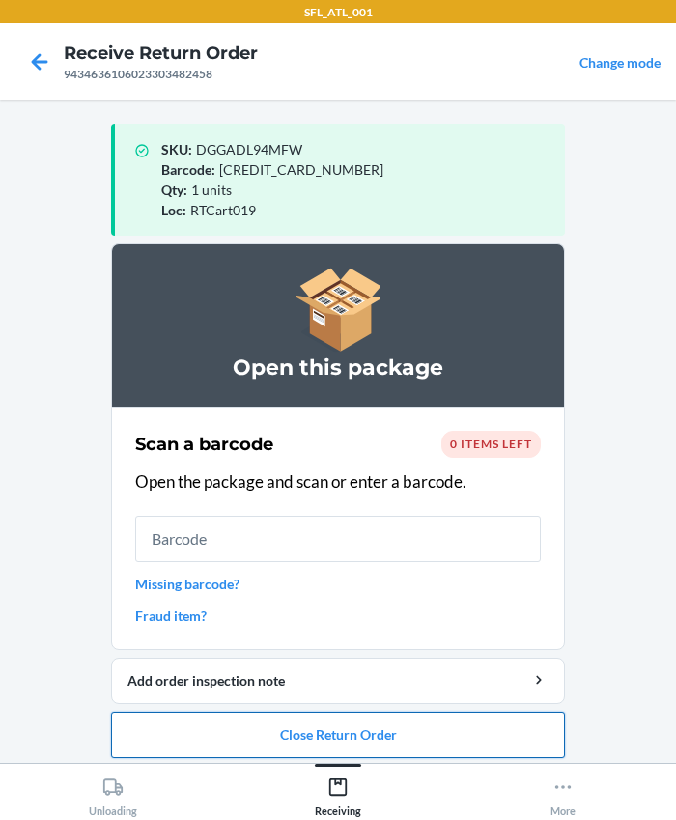
click at [311, 722] on button "Close Return Order" at bounding box center [338, 735] width 454 height 46
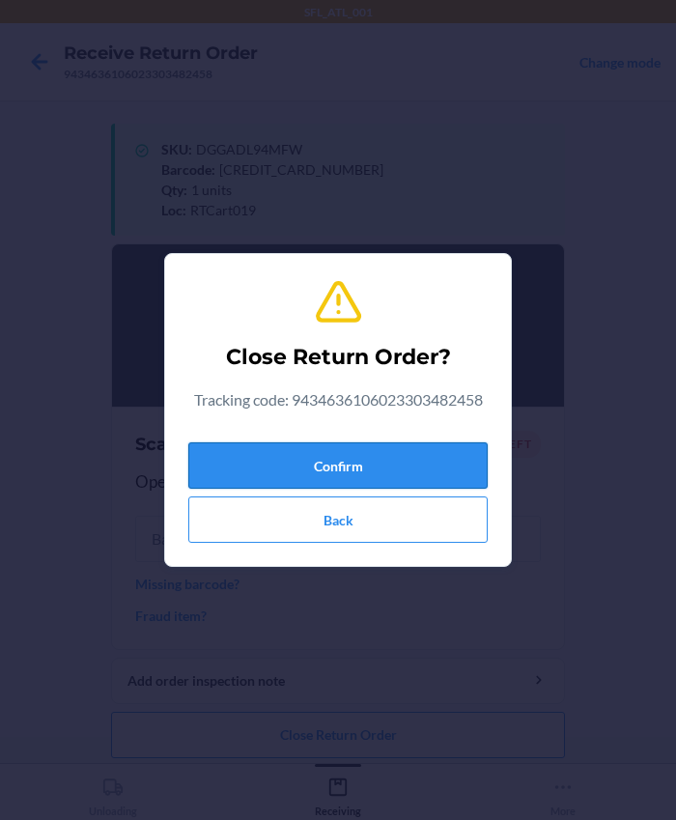
click at [319, 447] on button "Confirm" at bounding box center [337, 465] width 299 height 46
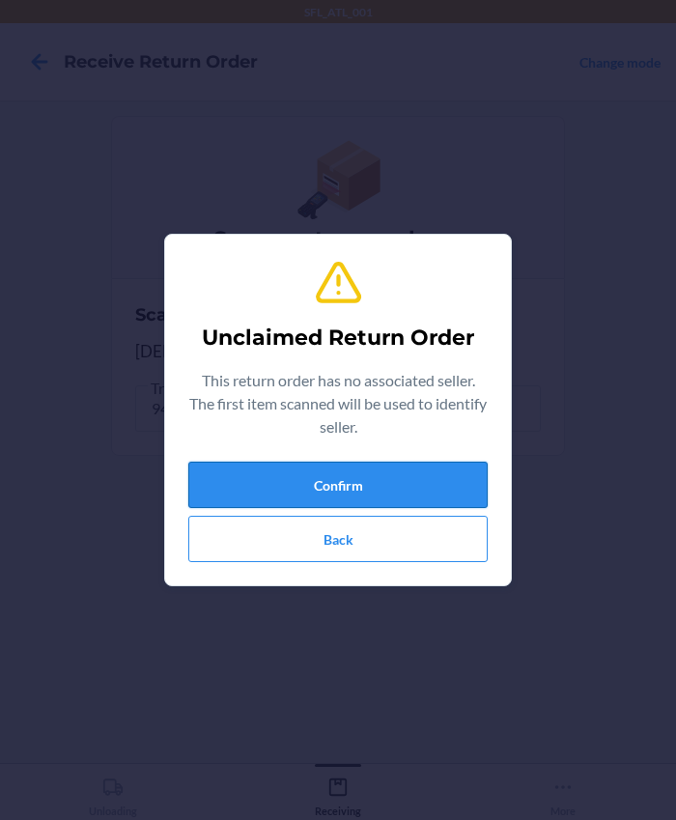
click at [252, 485] on button "Confirm" at bounding box center [337, 485] width 299 height 46
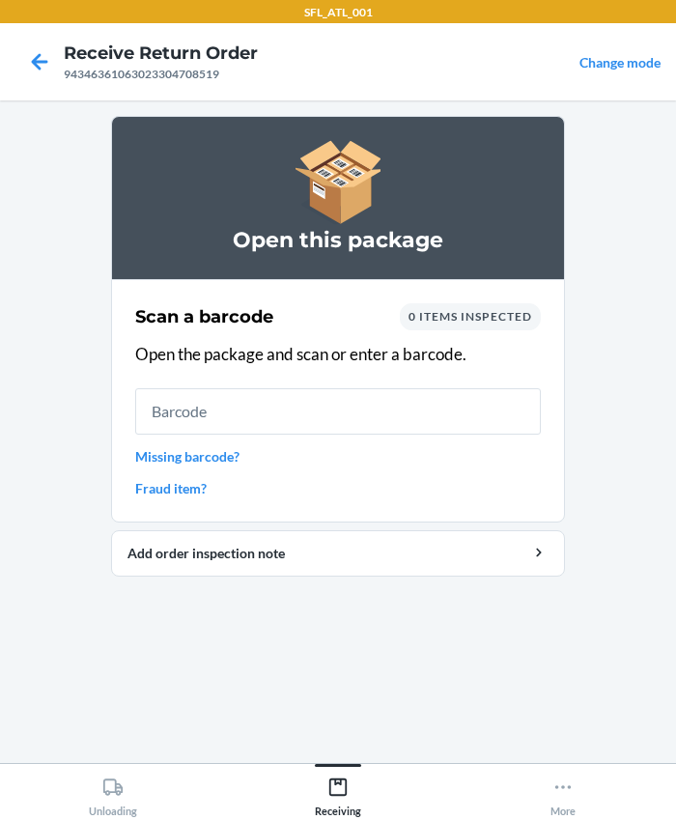
drag, startPoint x: 191, startPoint y: 414, endPoint x: 203, endPoint y: 580, distance: 165.6
click at [203, 580] on ol "Open this package Scan a barcode 0 items inspected Open the package and scan or…" at bounding box center [338, 354] width 454 height 476
click at [35, 68] on icon at bounding box center [39, 61] width 33 height 33
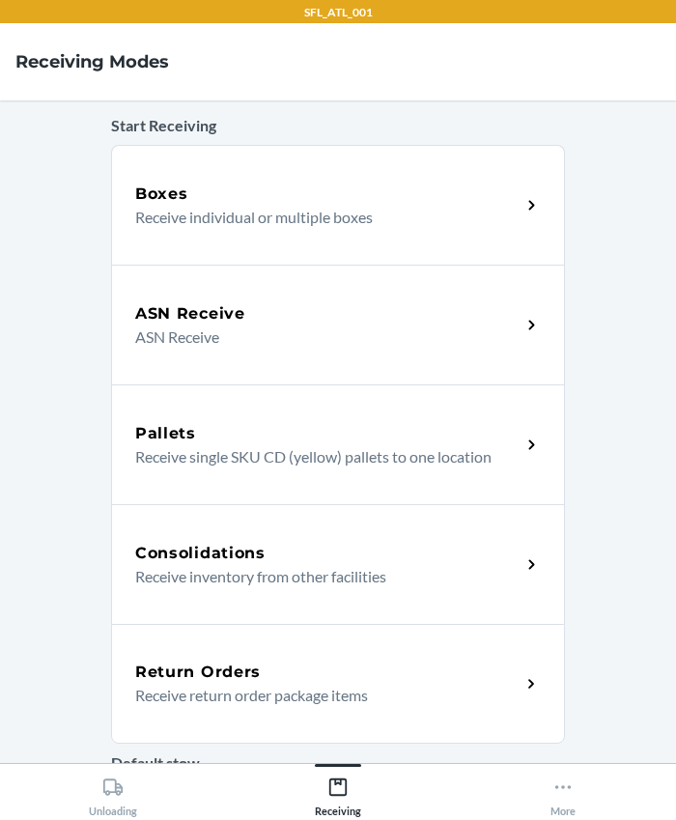
scroll to position [263, 0]
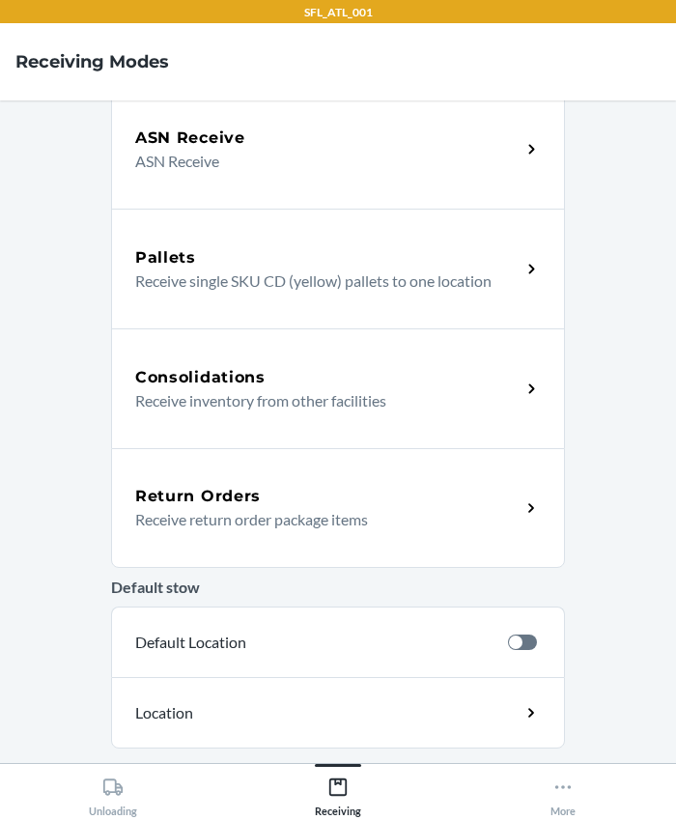
click at [176, 486] on h5 "Return Orders" at bounding box center [198, 496] width 126 height 23
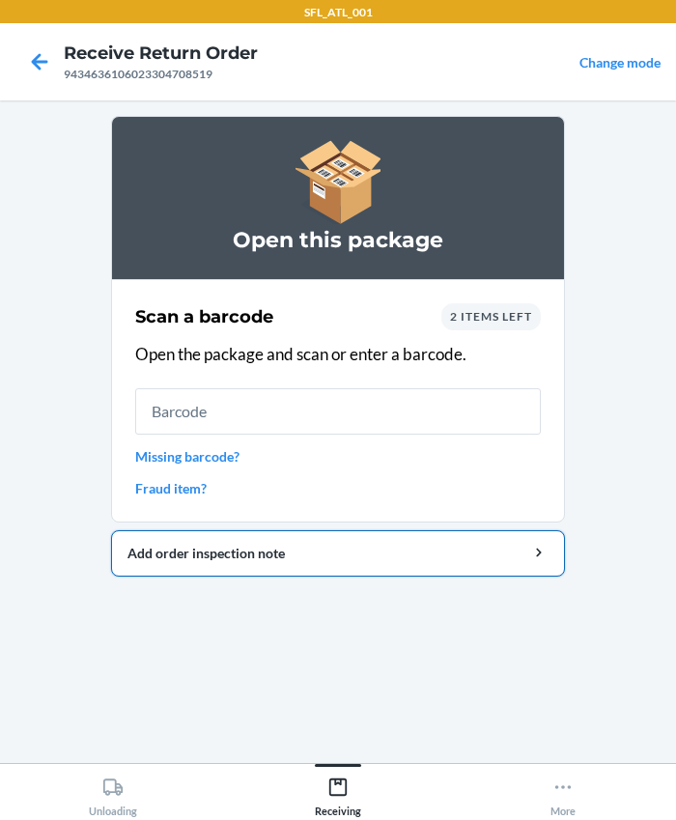
click at [319, 539] on li "Open this package Scan a barcode 2 items left Open the package and scan or ente…" at bounding box center [338, 346] width 454 height 461
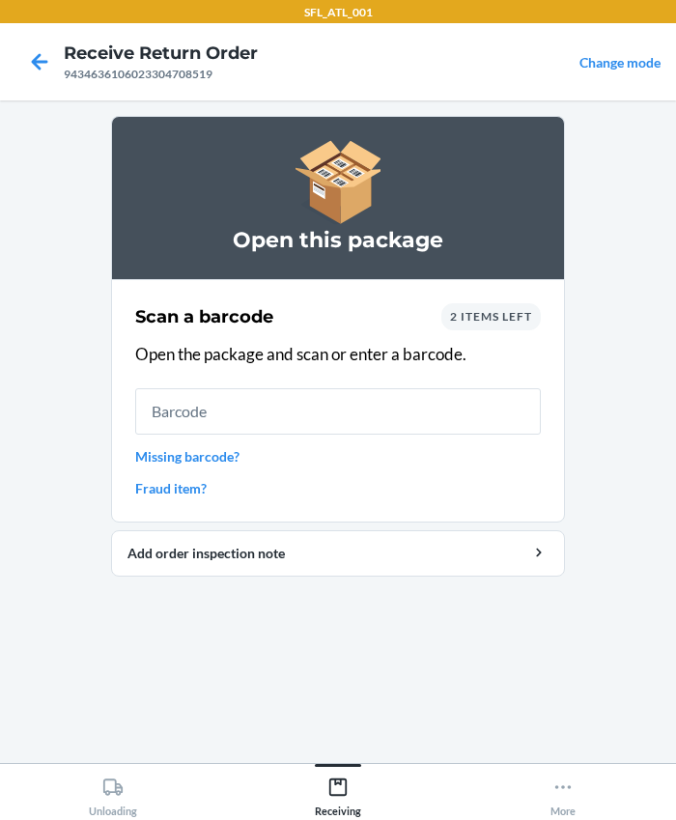
click at [432, 668] on section "Open this package Scan a barcode 2 items left Open the package and scan or ente…" at bounding box center [338, 432] width 454 height 632
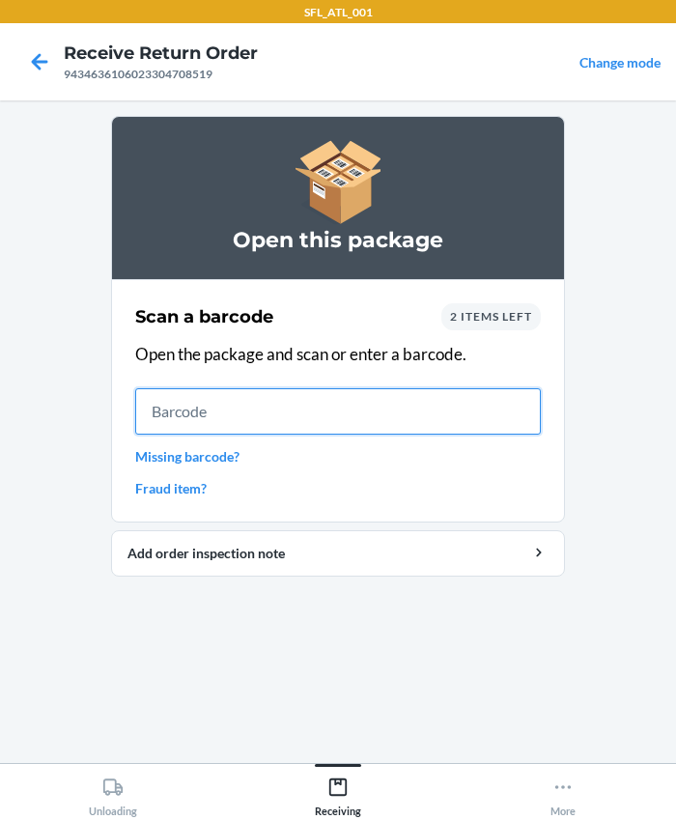
click at [353, 416] on input "text" at bounding box center [338, 411] width 406 height 46
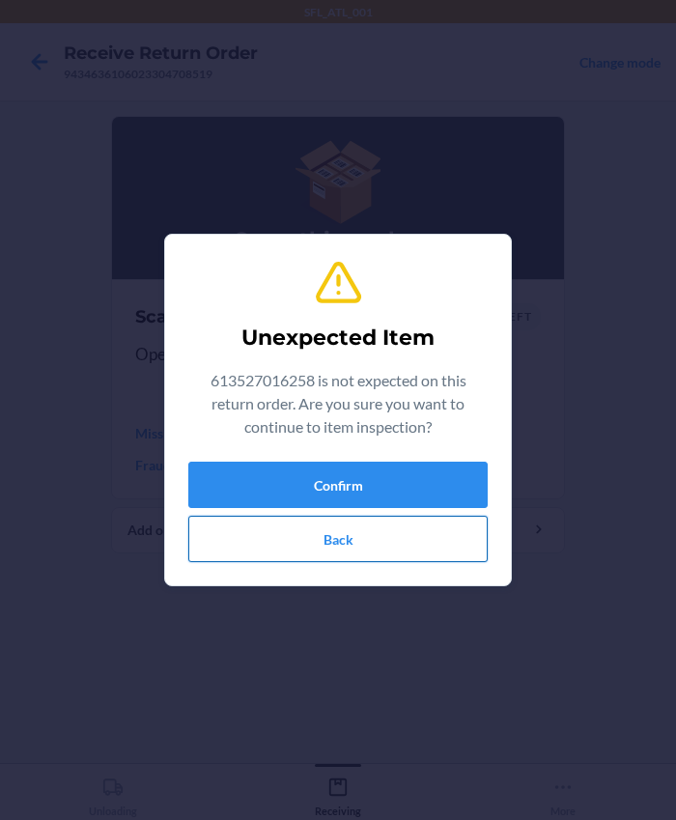
click at [414, 546] on button "Back" at bounding box center [337, 539] width 299 height 46
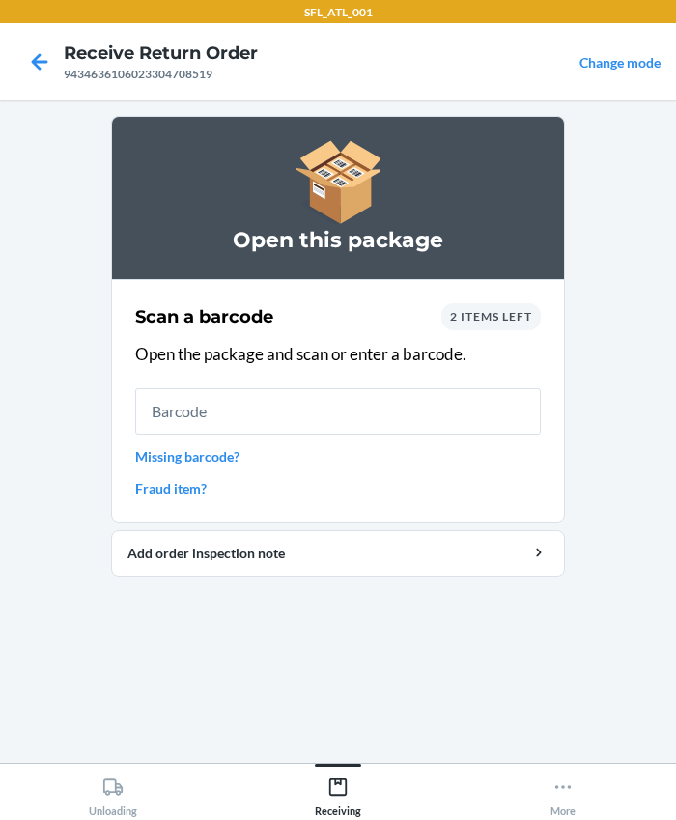
click at [493, 324] on div "2 items left" at bounding box center [490, 316] width 99 height 27
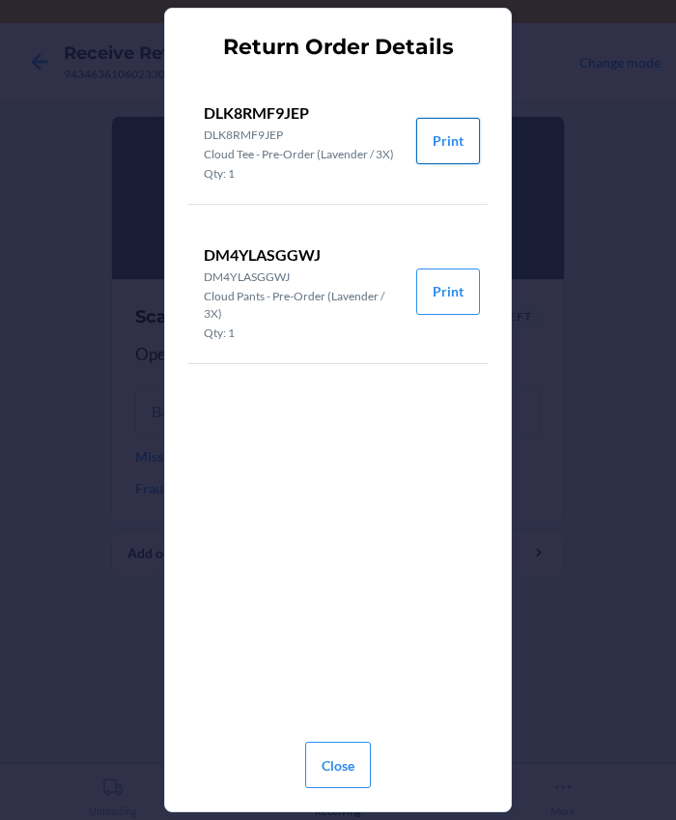
click at [442, 144] on button "Print" at bounding box center [448, 141] width 64 height 46
click at [467, 297] on button "Print" at bounding box center [448, 292] width 64 height 46
click at [333, 762] on button "Close" at bounding box center [338, 765] width 66 height 46
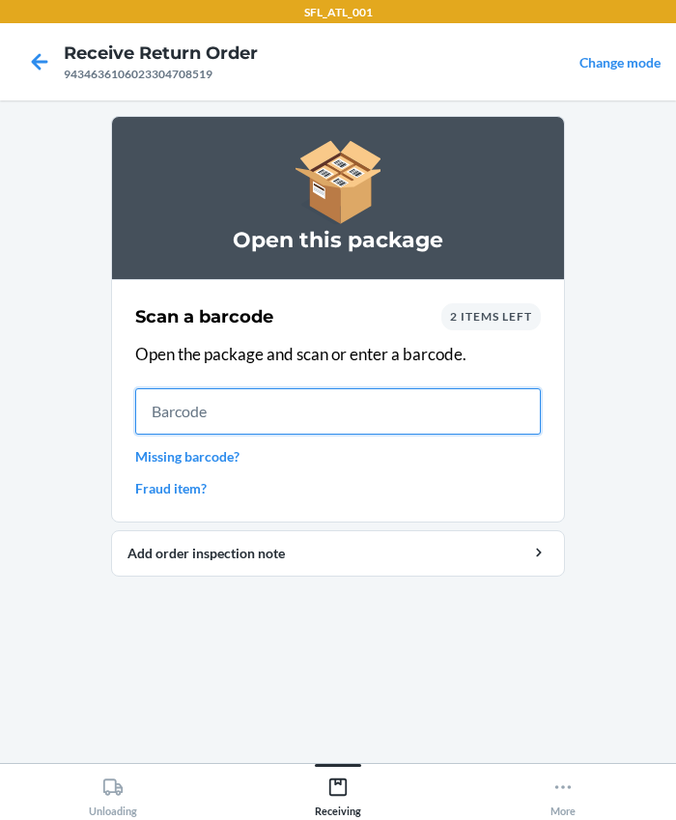
click at [439, 406] on input "text" at bounding box center [338, 411] width 406 height 46
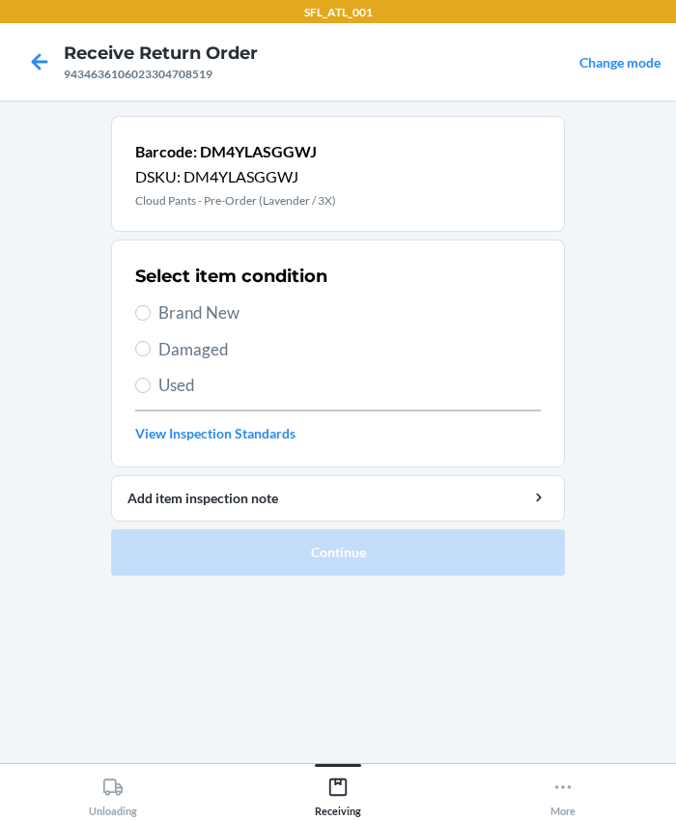
click at [167, 316] on span "Brand New" at bounding box center [349, 312] width 382 height 25
click at [151, 316] on input "Brand New" at bounding box center [142, 312] width 15 height 15
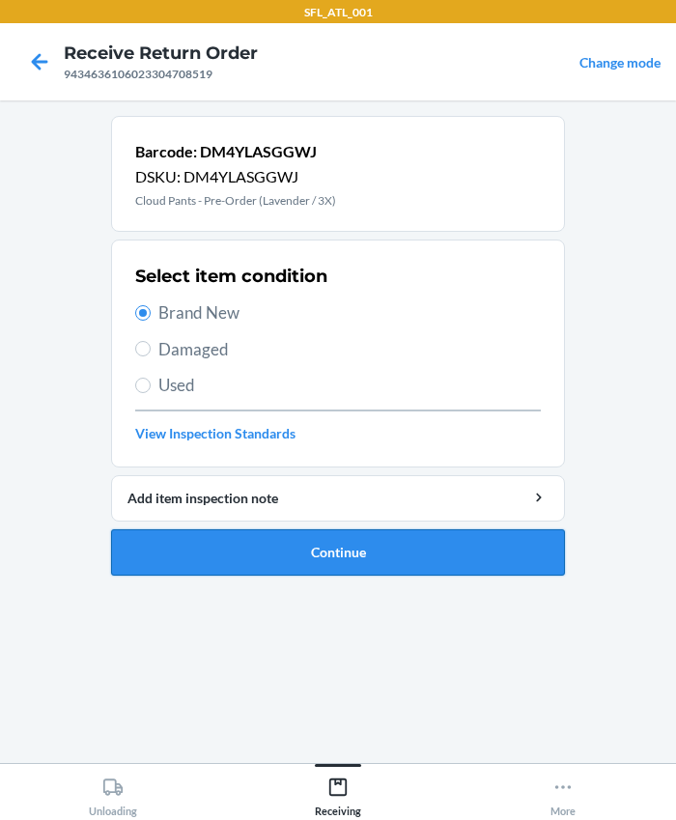
click at [279, 552] on button "Continue" at bounding box center [338, 552] width 454 height 46
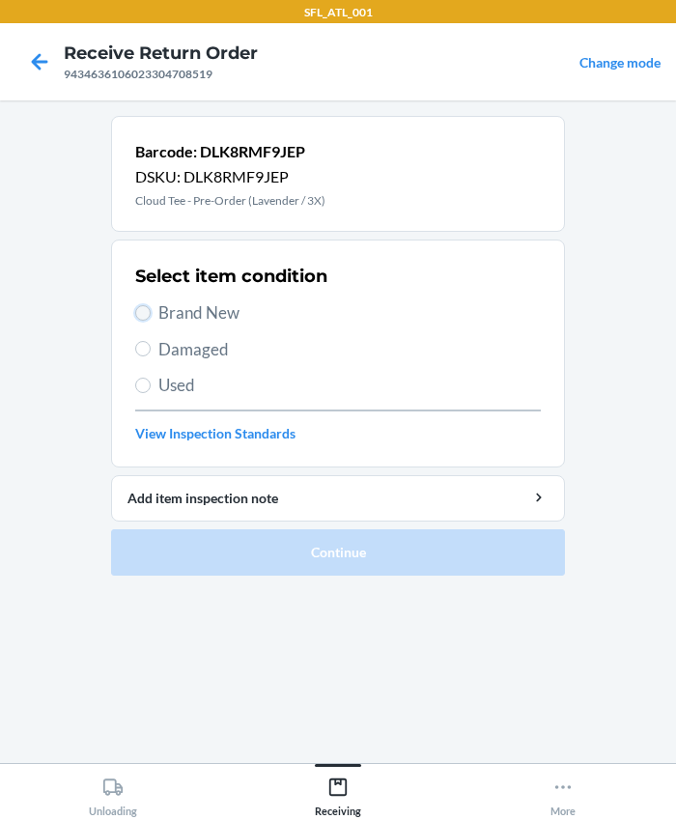
click at [147, 315] on input "Brand New" at bounding box center [142, 312] width 15 height 15
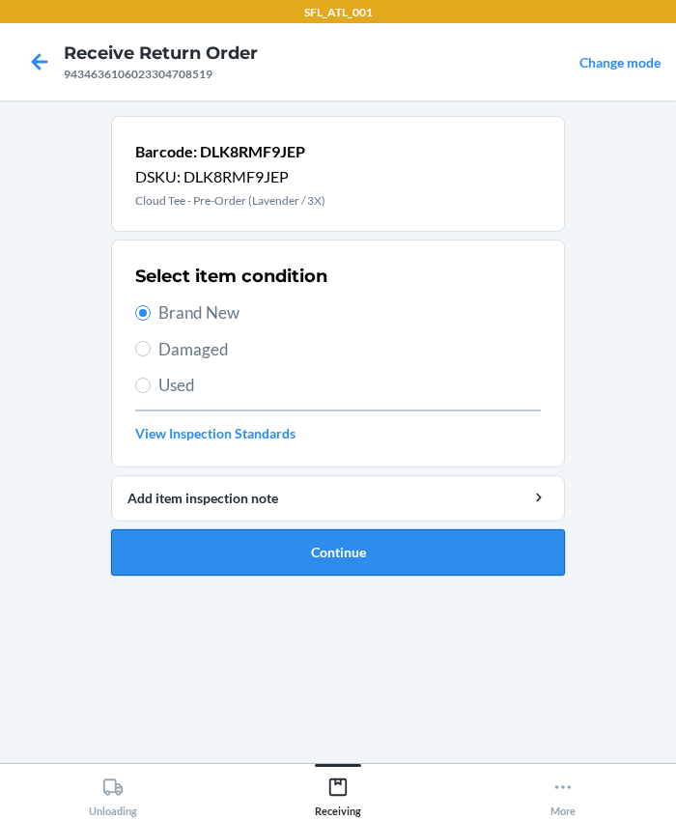
click at [253, 550] on button "Continue" at bounding box center [338, 552] width 454 height 46
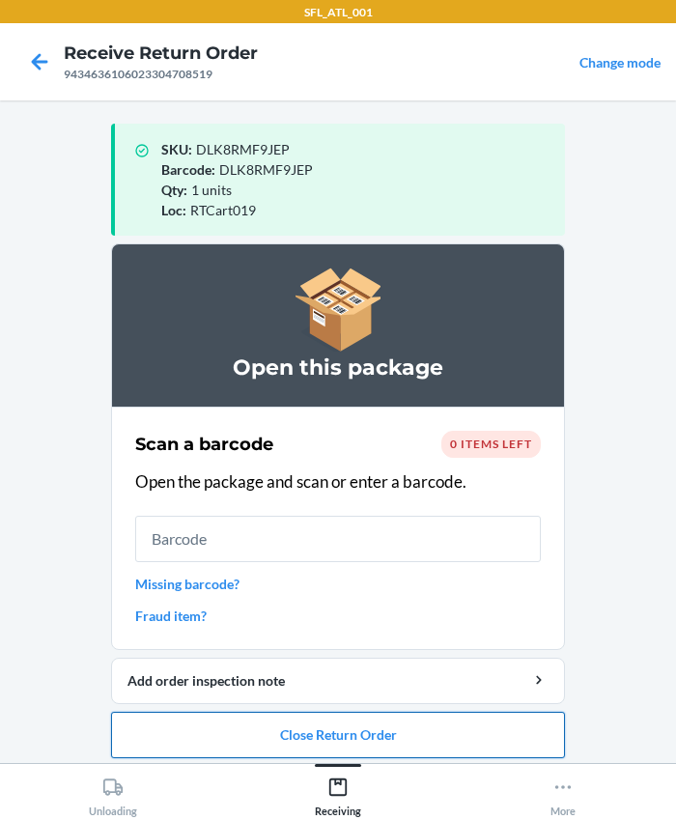
click at [334, 723] on button "Close Return Order" at bounding box center [338, 735] width 454 height 46
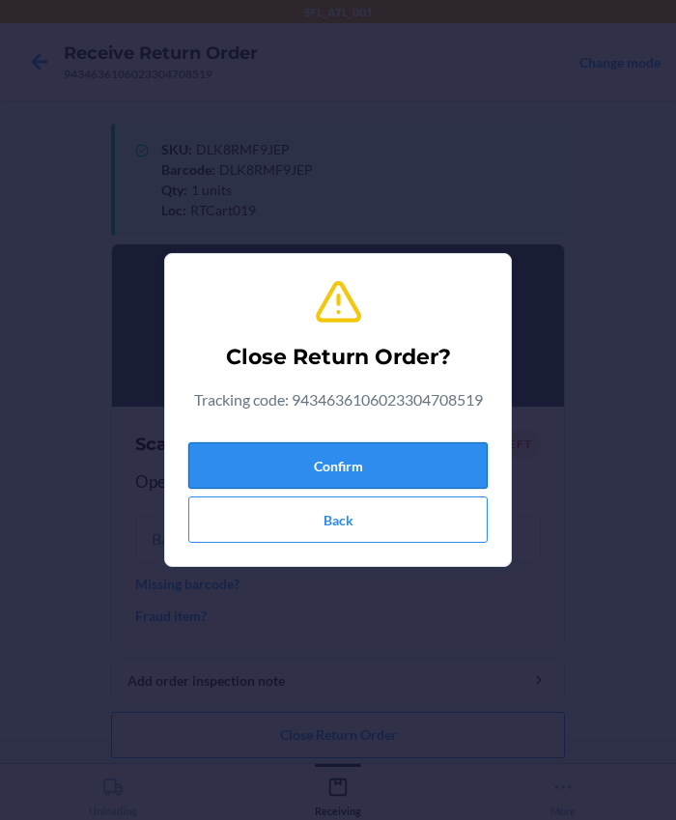
click at [306, 444] on button "Confirm" at bounding box center [337, 465] width 299 height 46
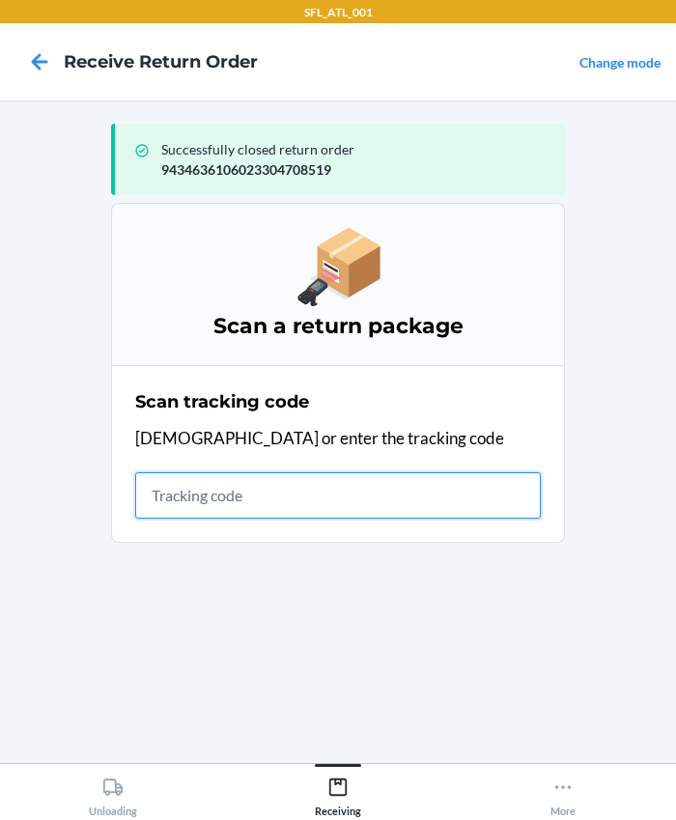
click at [252, 509] on input "text" at bounding box center [338, 495] width 406 height 46
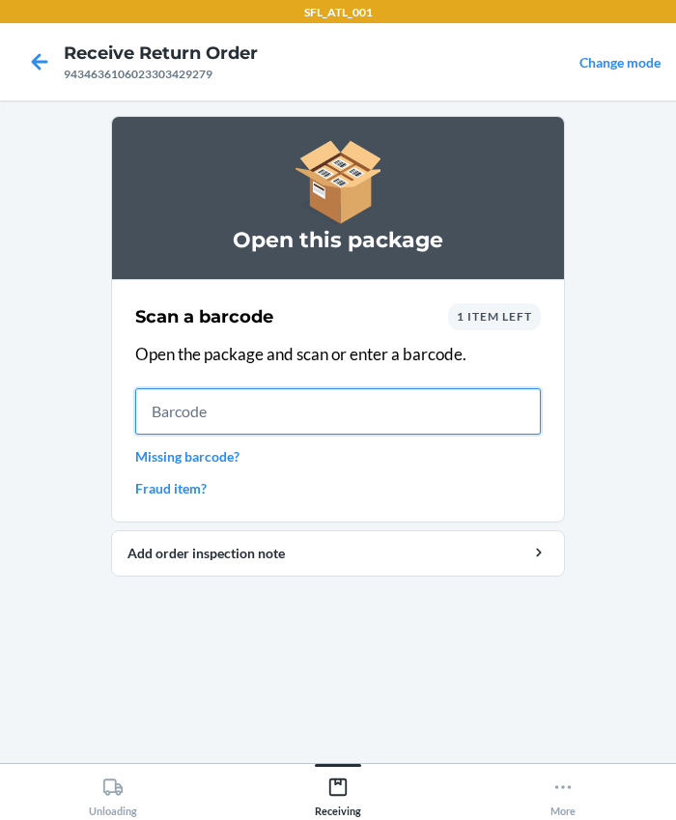
click at [250, 410] on input "text" at bounding box center [338, 411] width 406 height 46
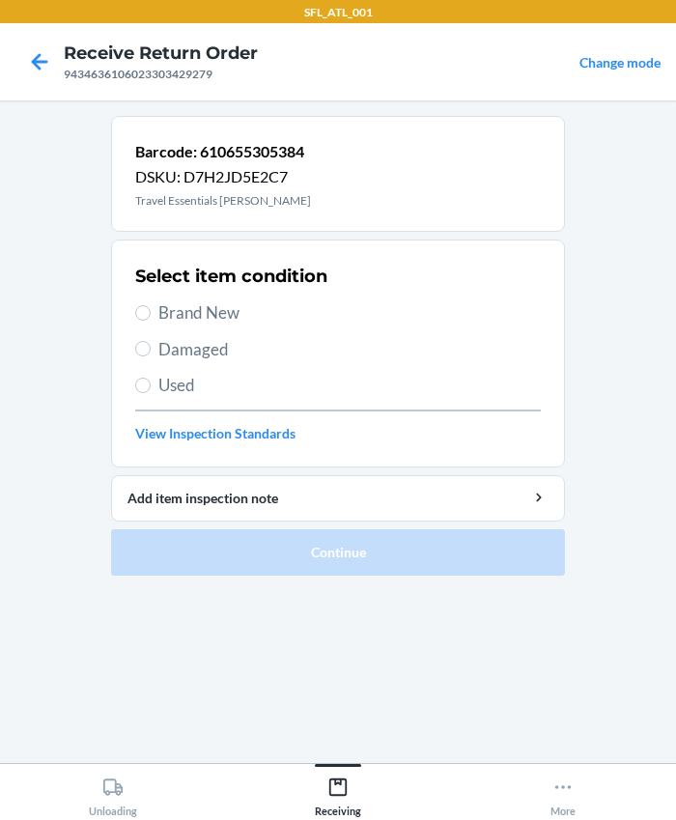
click at [158, 319] on span "Brand New" at bounding box center [349, 312] width 382 height 25
click at [151, 319] on input "Brand New" at bounding box center [142, 312] width 15 height 15
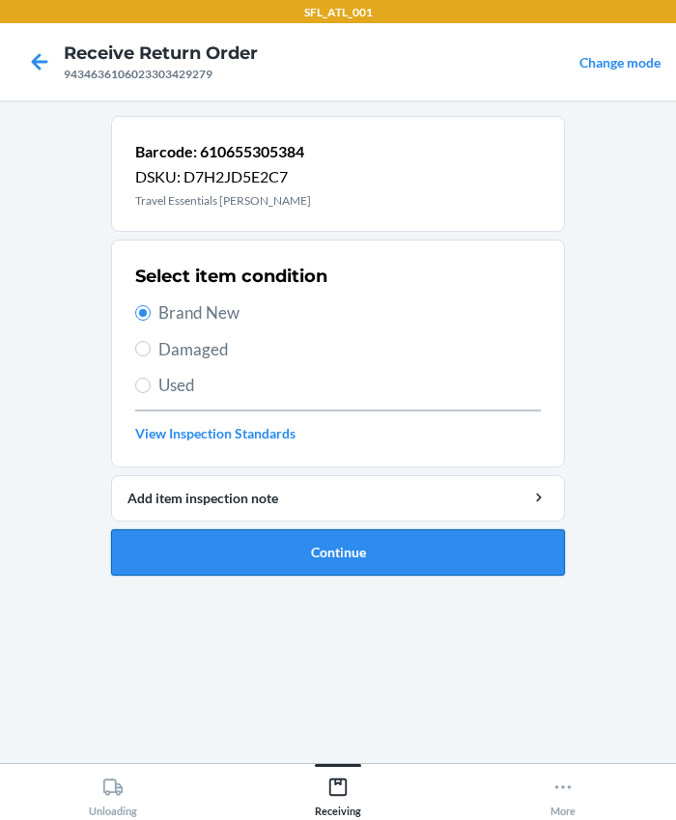
click at [323, 547] on button "Continue" at bounding box center [338, 552] width 454 height 46
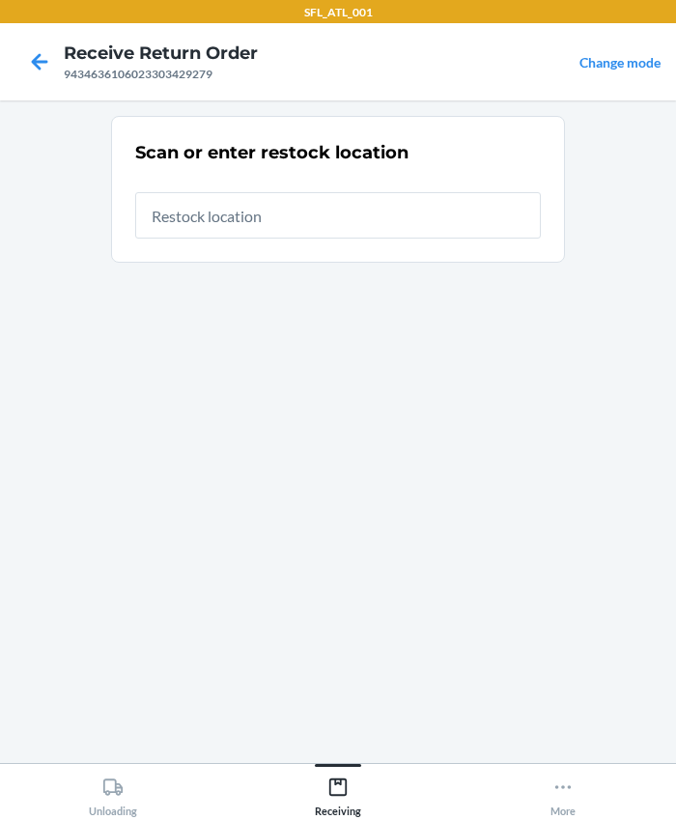
click at [248, 230] on input "text" at bounding box center [338, 215] width 406 height 46
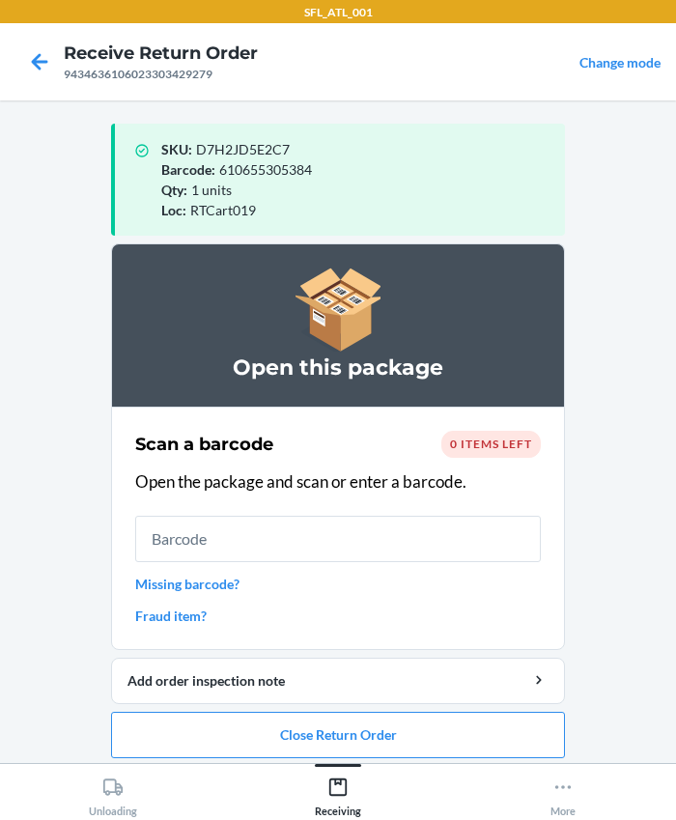
click at [491, 450] on div "0 items left" at bounding box center [490, 444] width 99 height 27
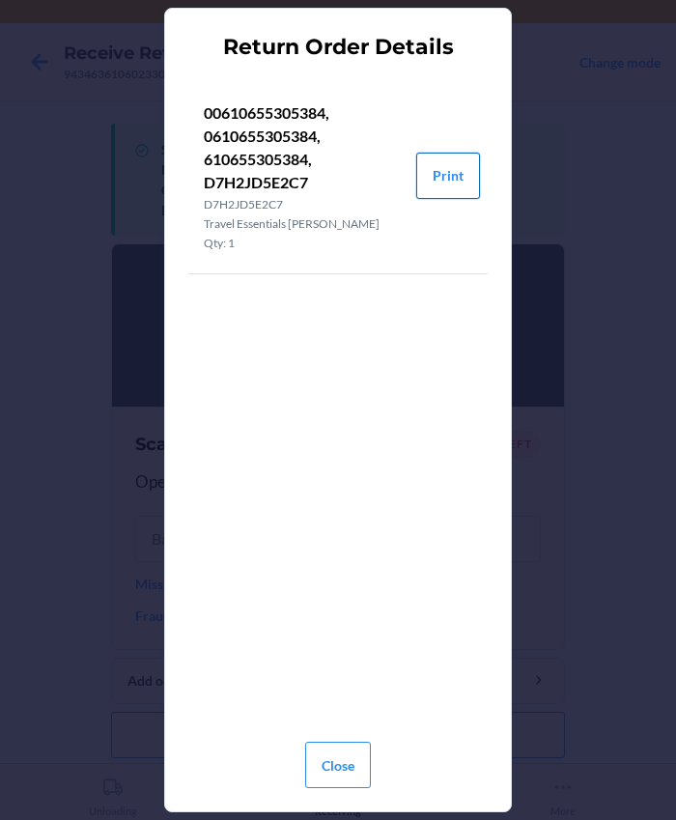
click at [441, 178] on button "Print" at bounding box center [448, 176] width 64 height 46
click at [354, 762] on button "Close" at bounding box center [338, 765] width 66 height 46
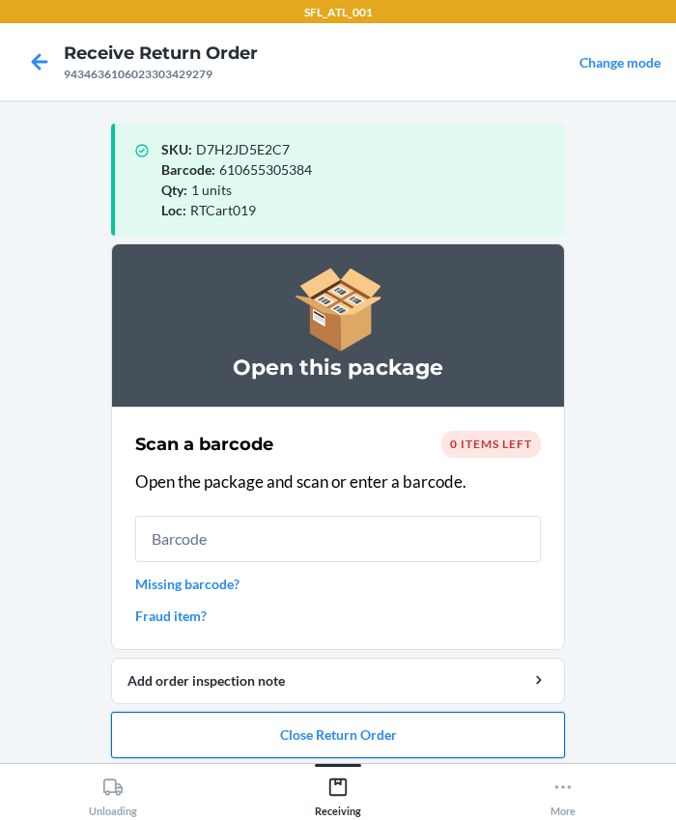
click at [333, 724] on button "Close Return Order" at bounding box center [338, 735] width 454 height 46
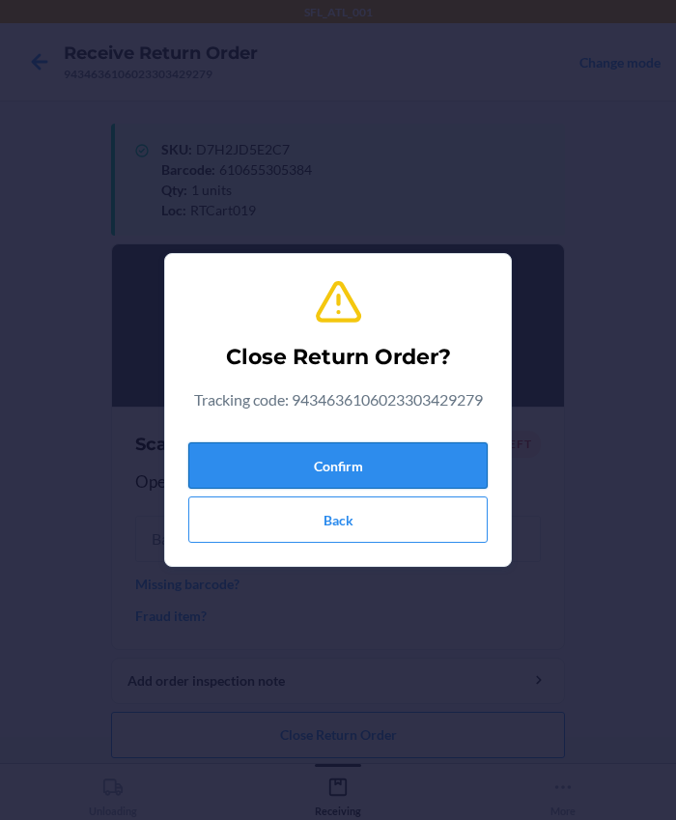
click at [330, 477] on button "Confirm" at bounding box center [337, 465] width 299 height 46
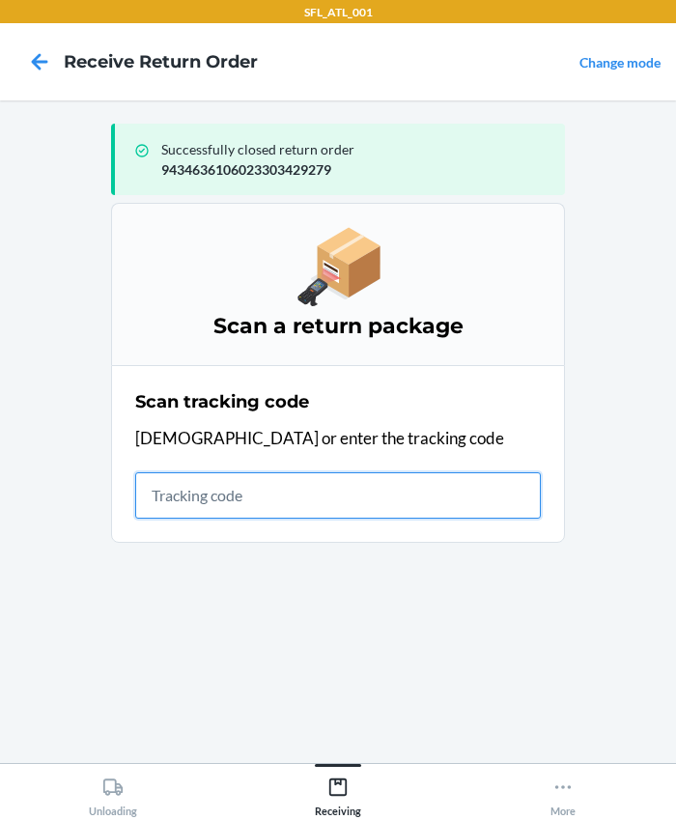
click at [254, 510] on input "text" at bounding box center [338, 495] width 406 height 46
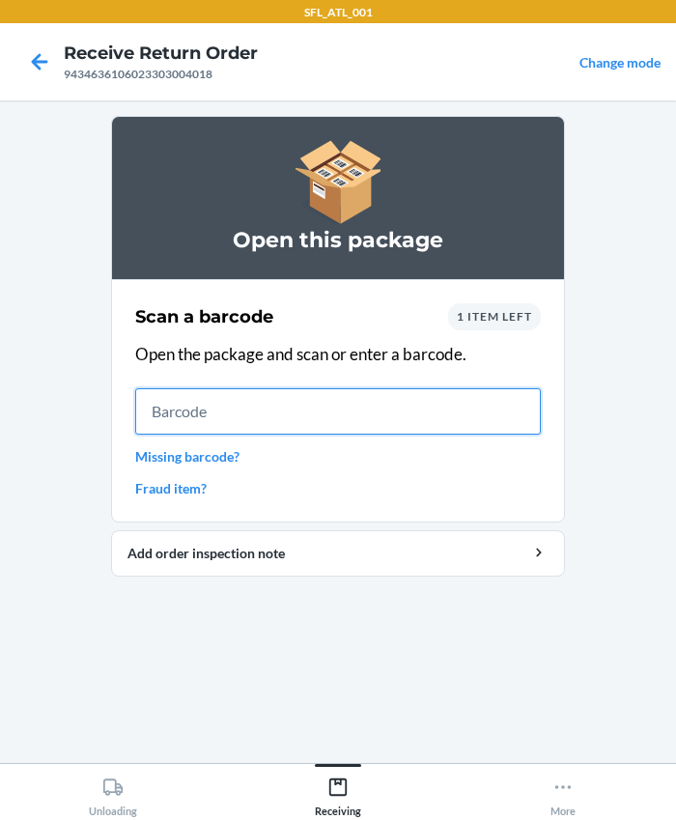
click at [144, 406] on input "text" at bounding box center [338, 411] width 406 height 46
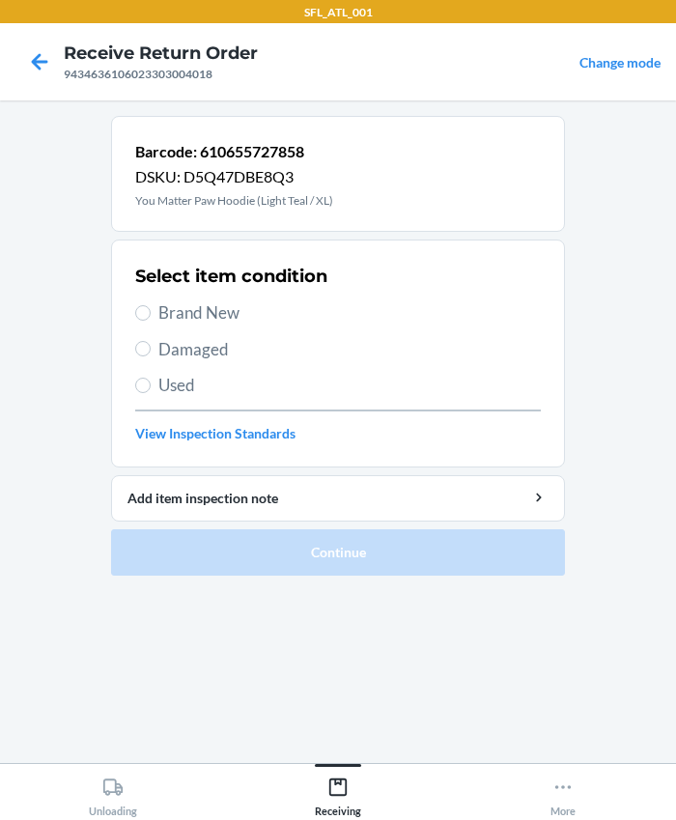
click at [166, 377] on span "Used" at bounding box center [349, 385] width 382 height 25
click at [151, 378] on input "Used" at bounding box center [142, 385] width 15 height 15
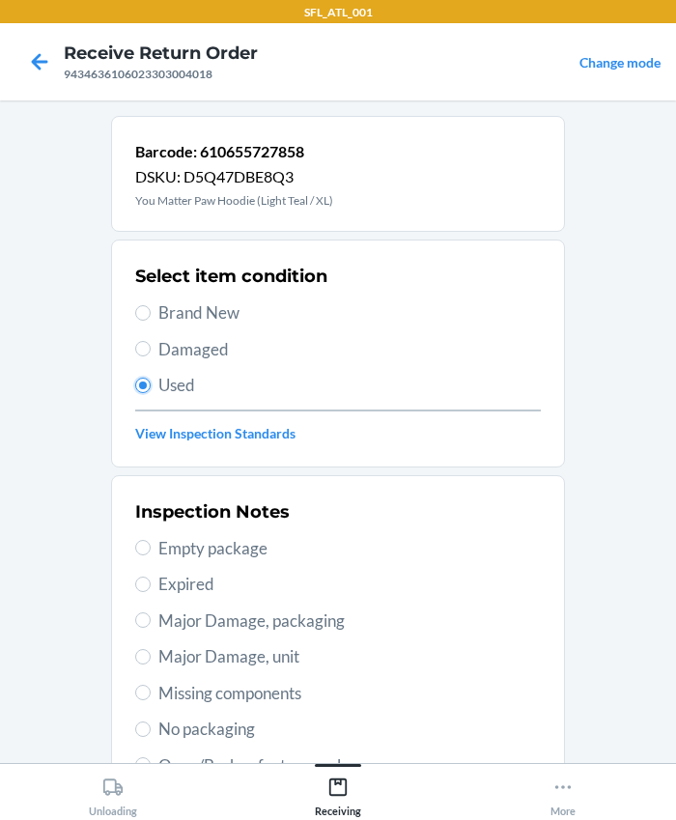
scroll to position [341, 0]
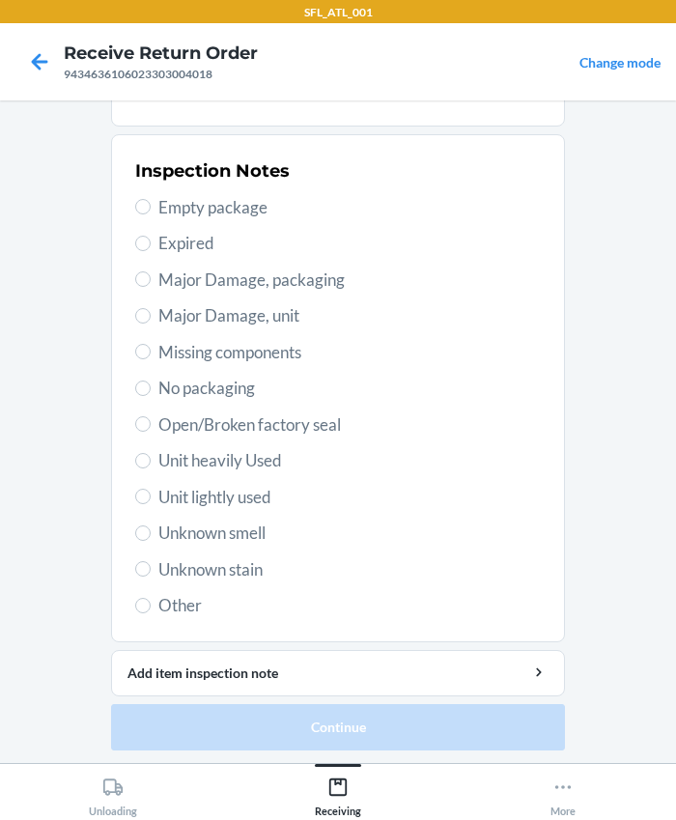
click at [183, 463] on span "Unit heavily Used" at bounding box center [349, 460] width 382 height 25
click at [151, 463] on input "Unit heavily Used" at bounding box center [142, 460] width 15 height 15
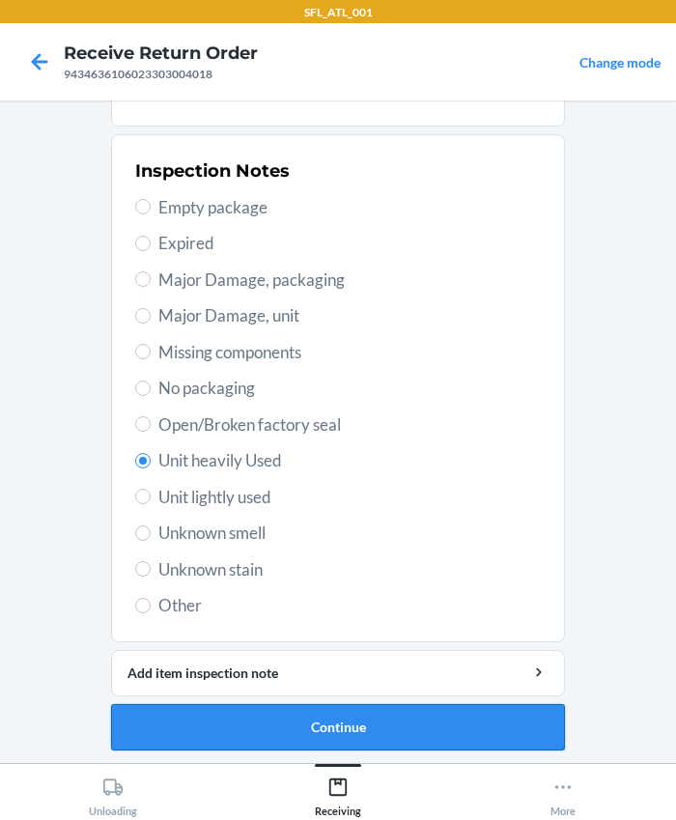
click at [369, 718] on button "Continue" at bounding box center [338, 727] width 454 height 46
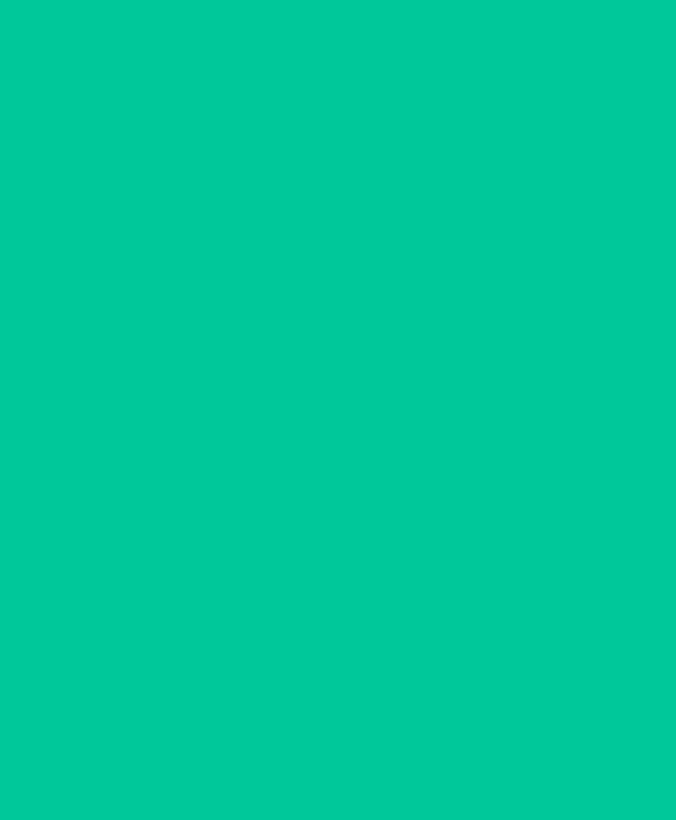
scroll to position [0, 0]
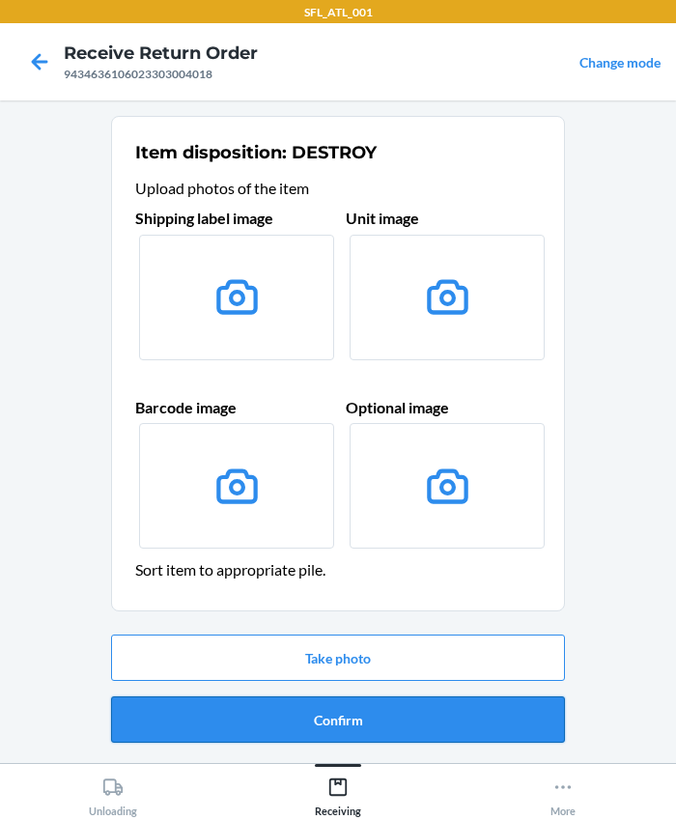
click at [341, 718] on button "Confirm" at bounding box center [338, 719] width 454 height 46
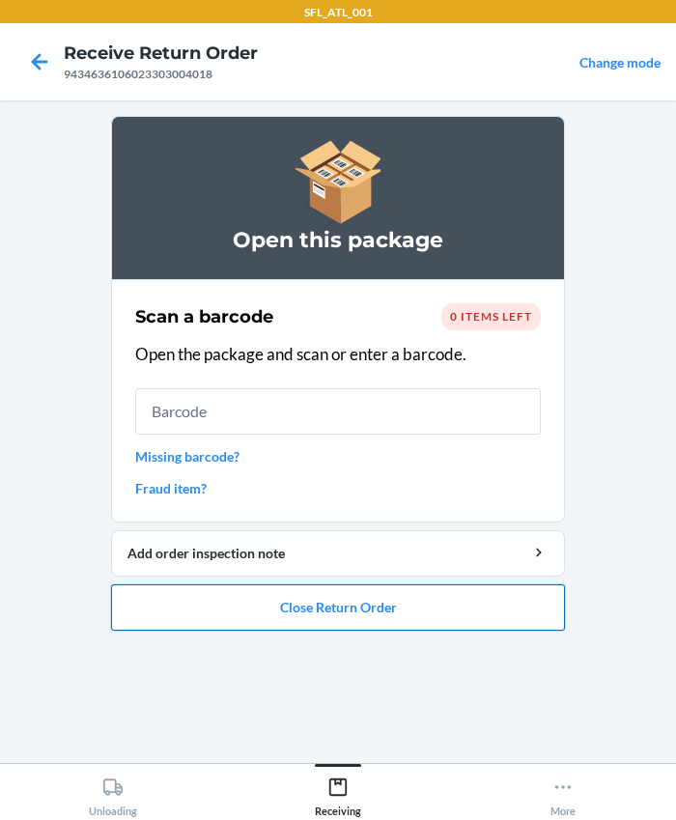
click at [340, 602] on button "Close Return Order" at bounding box center [338, 607] width 454 height 46
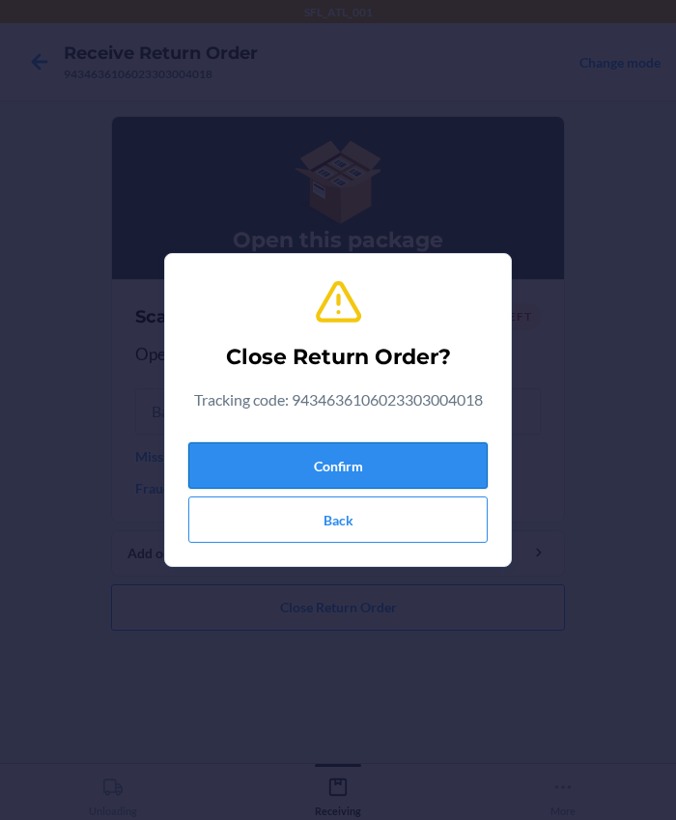
click at [283, 454] on button "Confirm" at bounding box center [337, 465] width 299 height 46
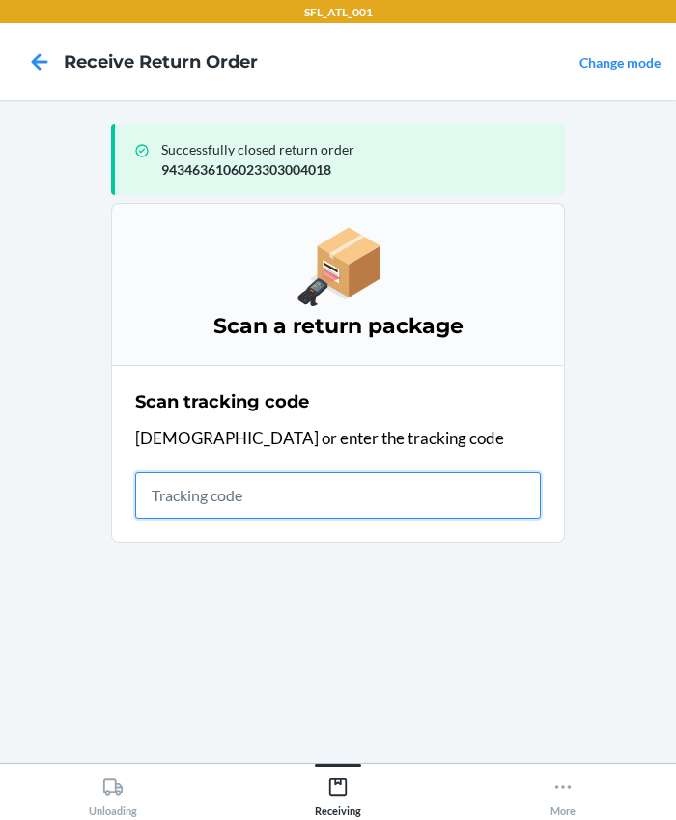
click at [260, 493] on input "text" at bounding box center [338, 495] width 406 height 46
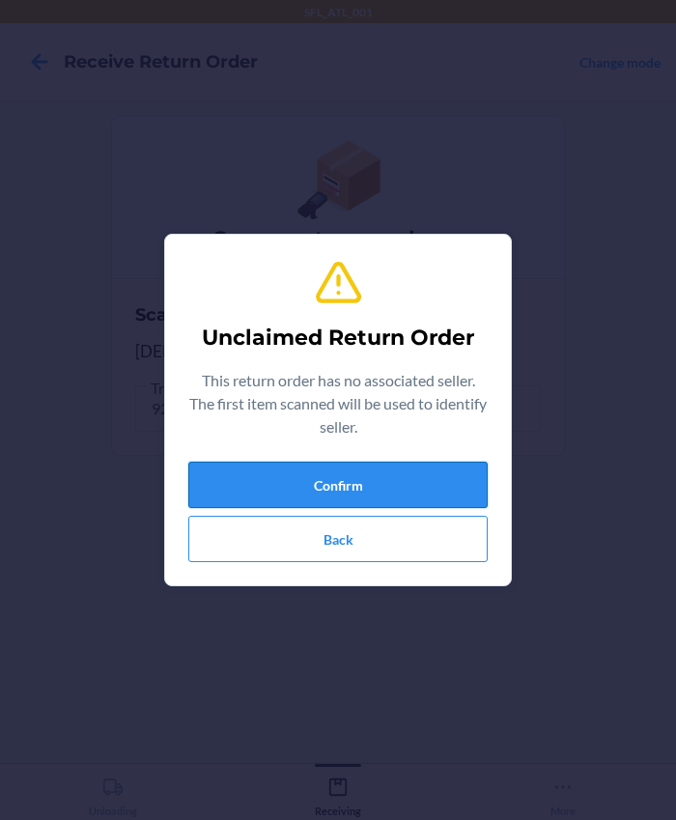
click at [379, 474] on button "Confirm" at bounding box center [337, 485] width 299 height 46
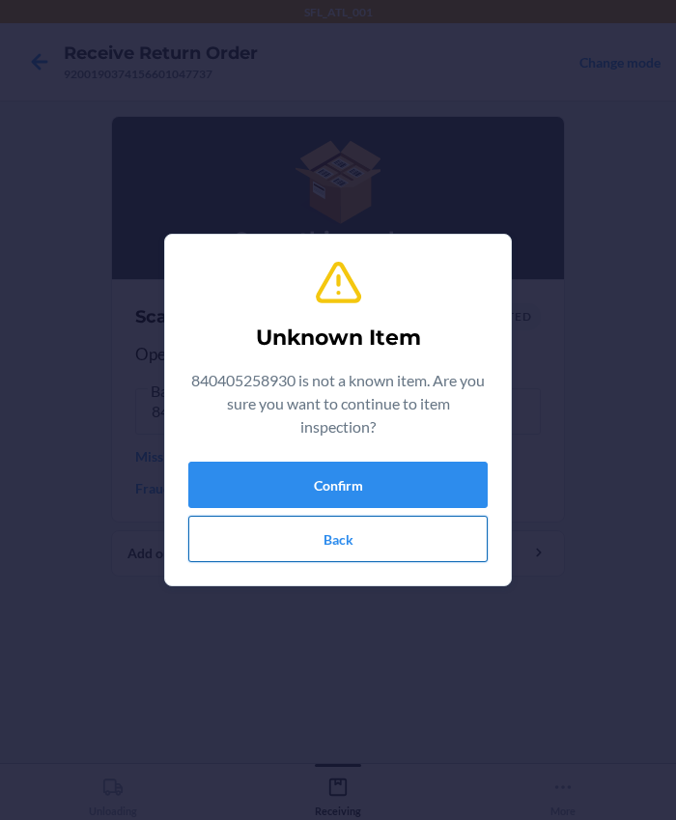
click at [314, 544] on button "Back" at bounding box center [337, 539] width 299 height 46
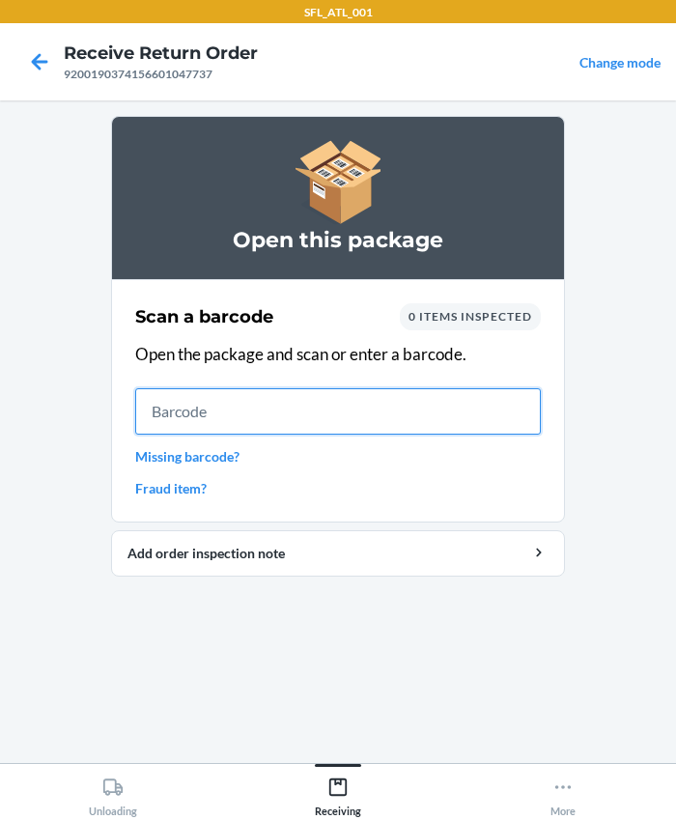
click at [206, 404] on input "text" at bounding box center [338, 411] width 406 height 46
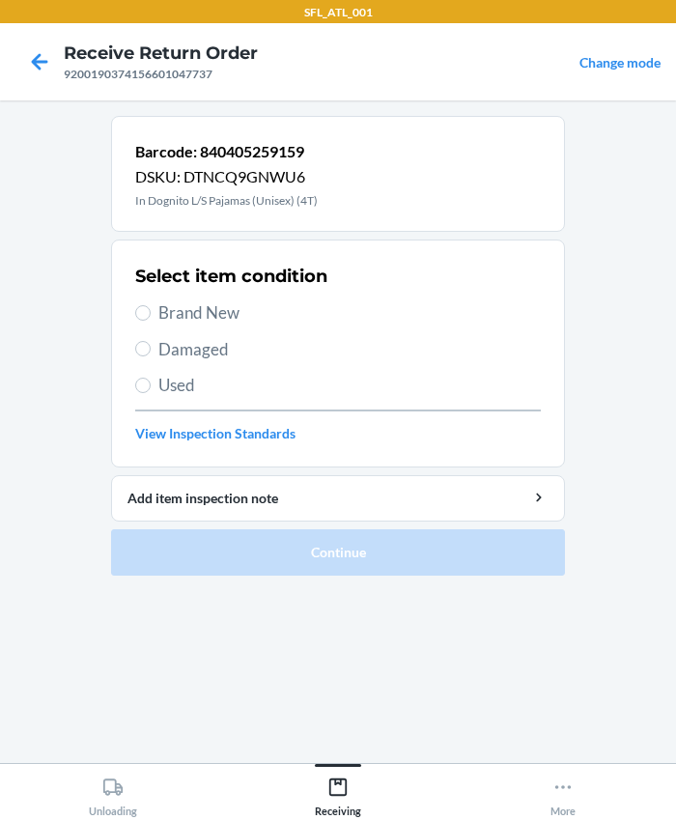
click at [167, 301] on span "Brand New" at bounding box center [349, 312] width 382 height 25
click at [151, 305] on input "Brand New" at bounding box center [142, 312] width 15 height 15
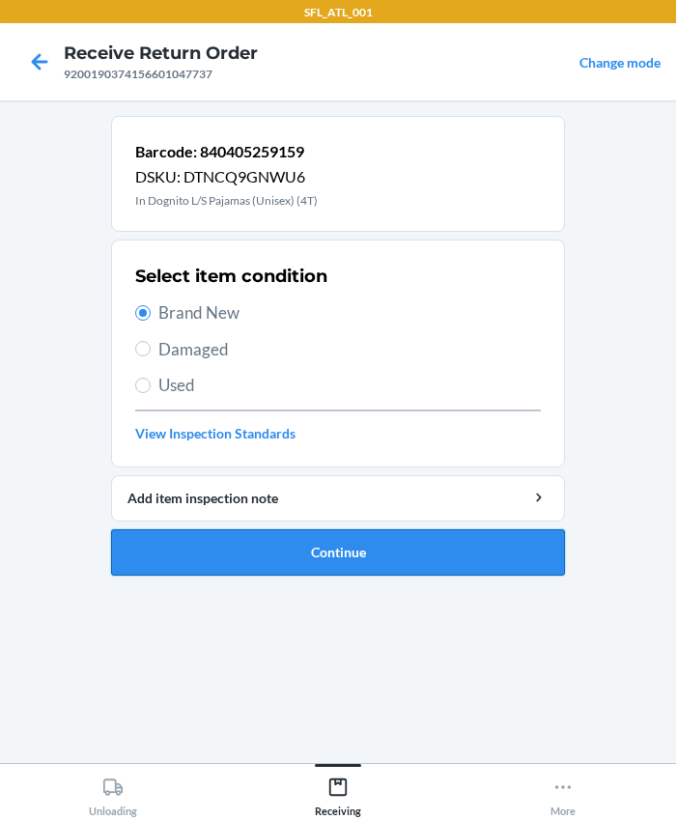
click at [222, 529] on button "Continue" at bounding box center [338, 552] width 454 height 46
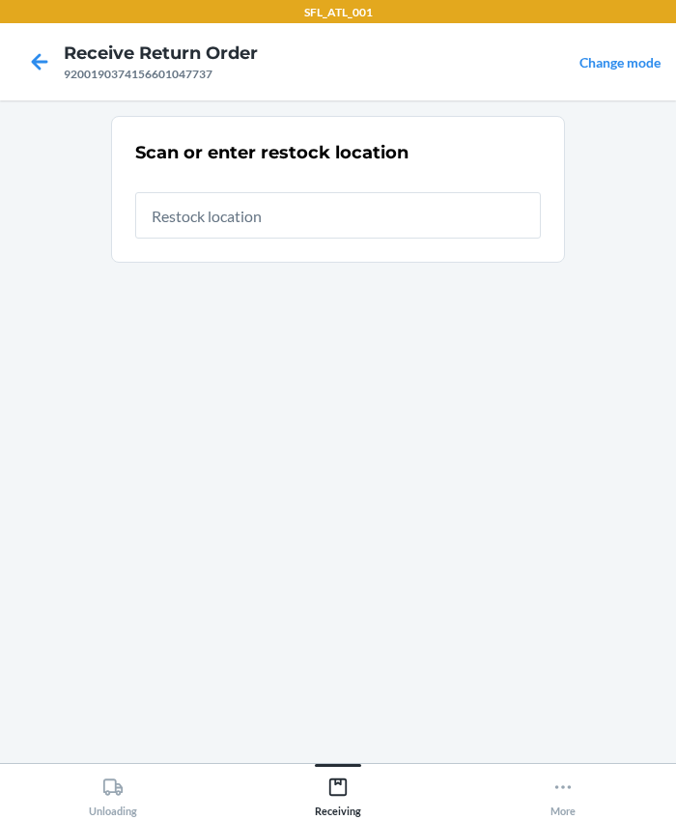
click at [196, 222] on input "text" at bounding box center [338, 215] width 406 height 46
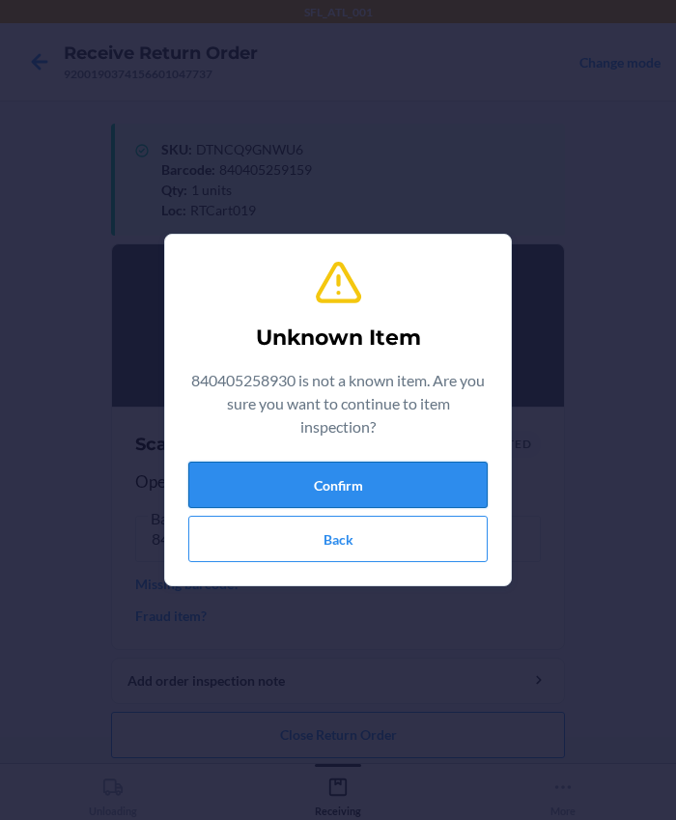
click at [326, 480] on button "Confirm" at bounding box center [337, 485] width 299 height 46
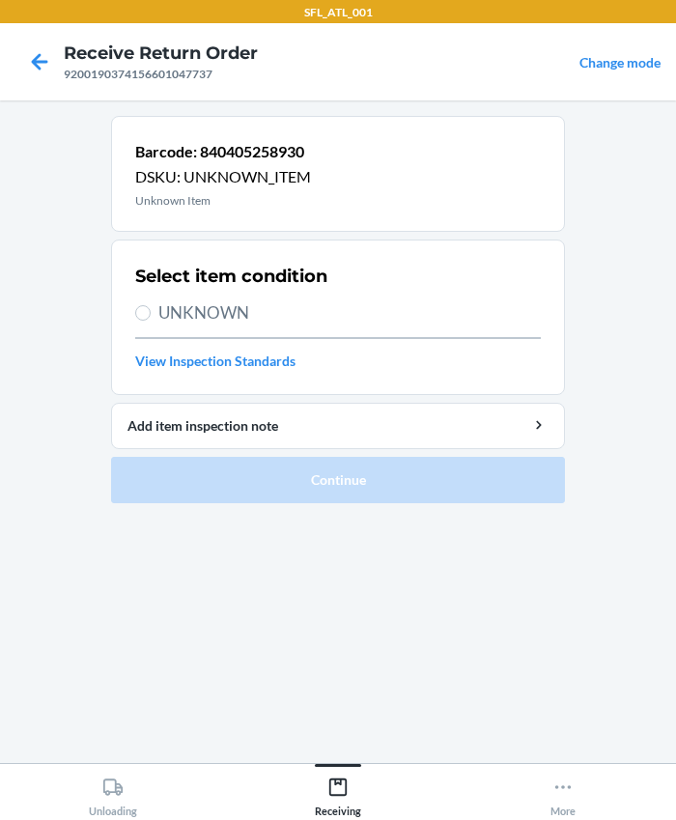
click at [222, 309] on span "UNKNOWN" at bounding box center [349, 312] width 382 height 25
click at [151, 309] on input "UNKNOWN" at bounding box center [142, 312] width 15 height 15
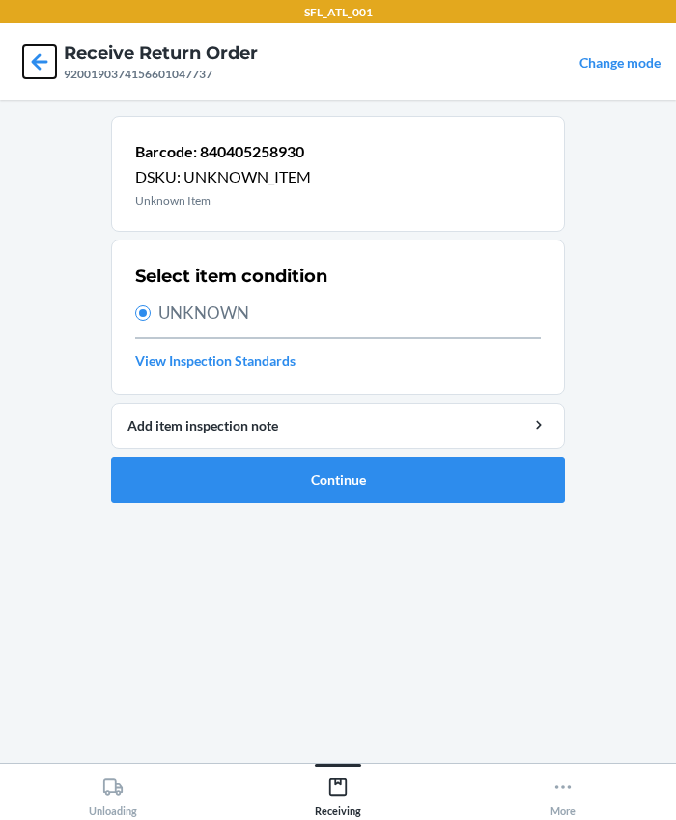
click at [36, 56] on icon at bounding box center [39, 61] width 33 height 33
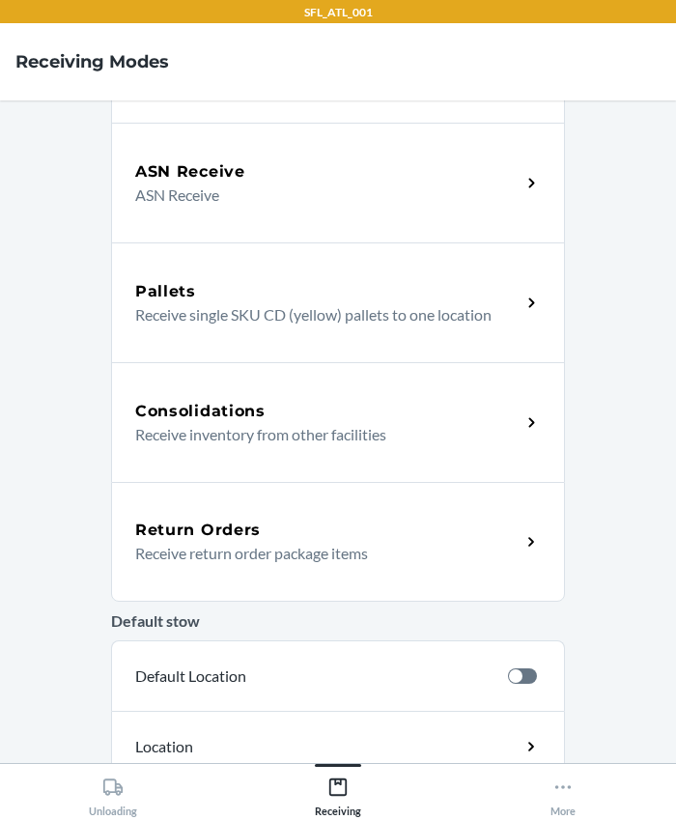
scroll to position [406, 0]
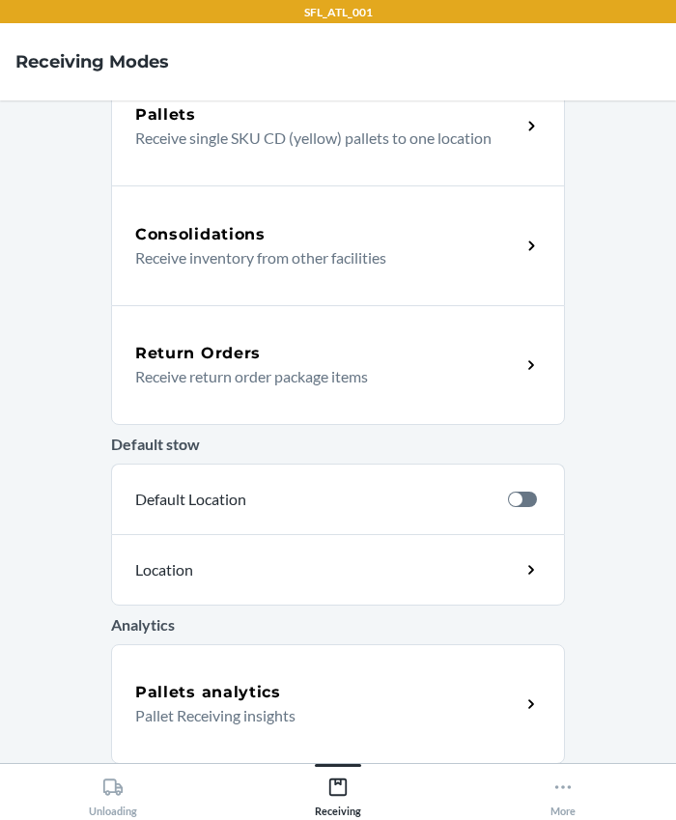
click at [164, 367] on p "Receive return order package items" at bounding box center [320, 376] width 370 height 23
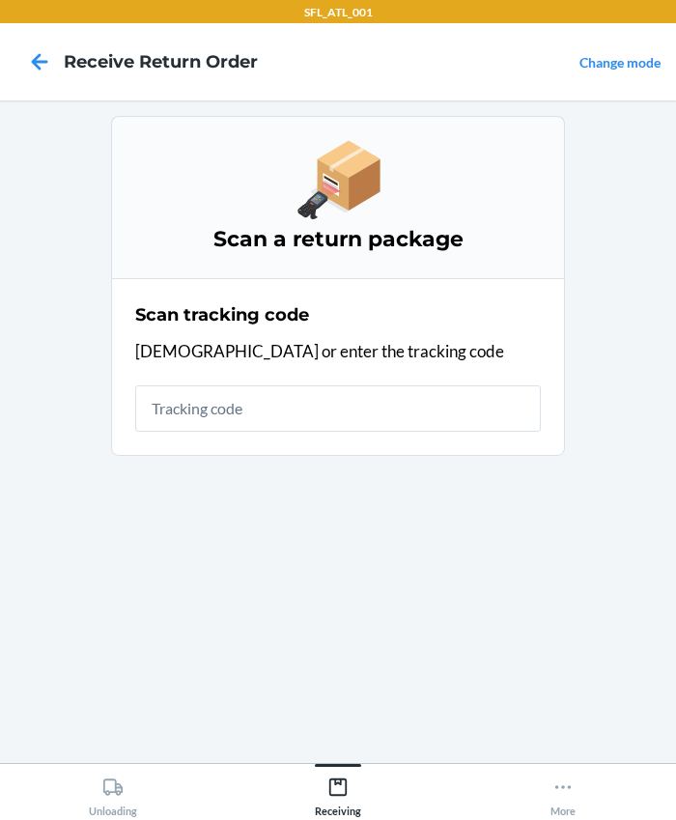
click at [202, 413] on input "text" at bounding box center [338, 408] width 406 height 46
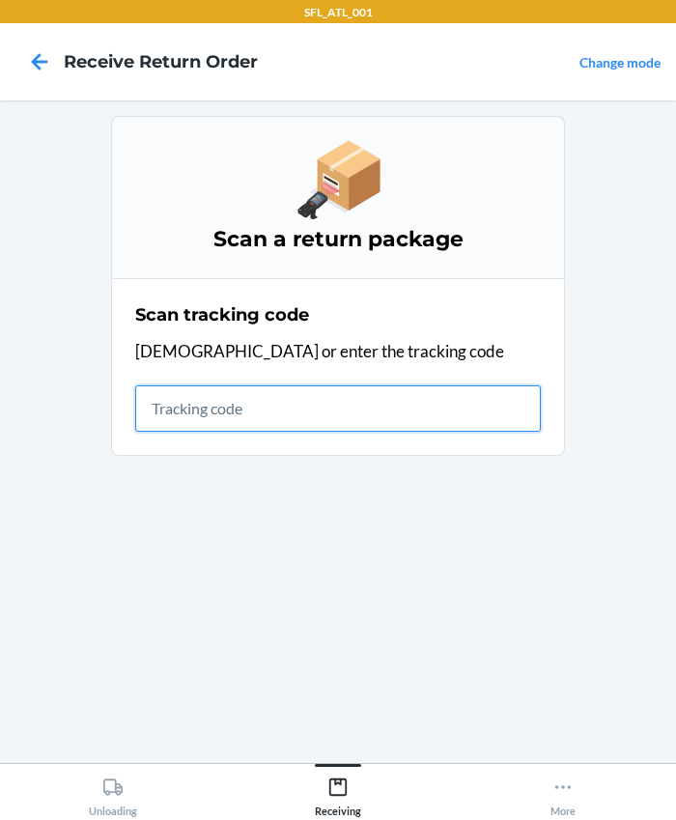
click at [211, 395] on input "text" at bounding box center [338, 408] width 406 height 46
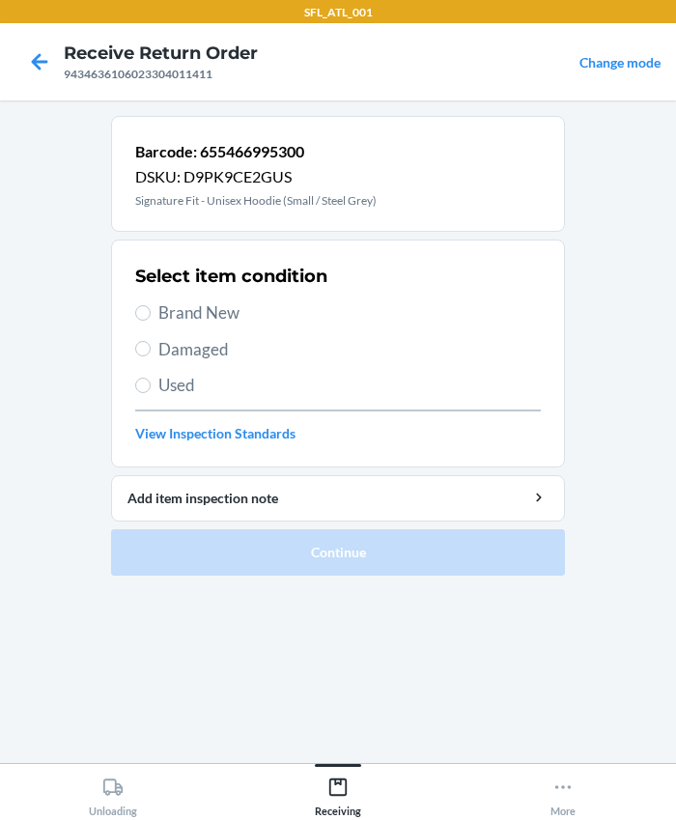
click at [179, 310] on span "Brand New" at bounding box center [349, 312] width 382 height 25
click at [151, 310] on input "Brand New" at bounding box center [142, 312] width 15 height 15
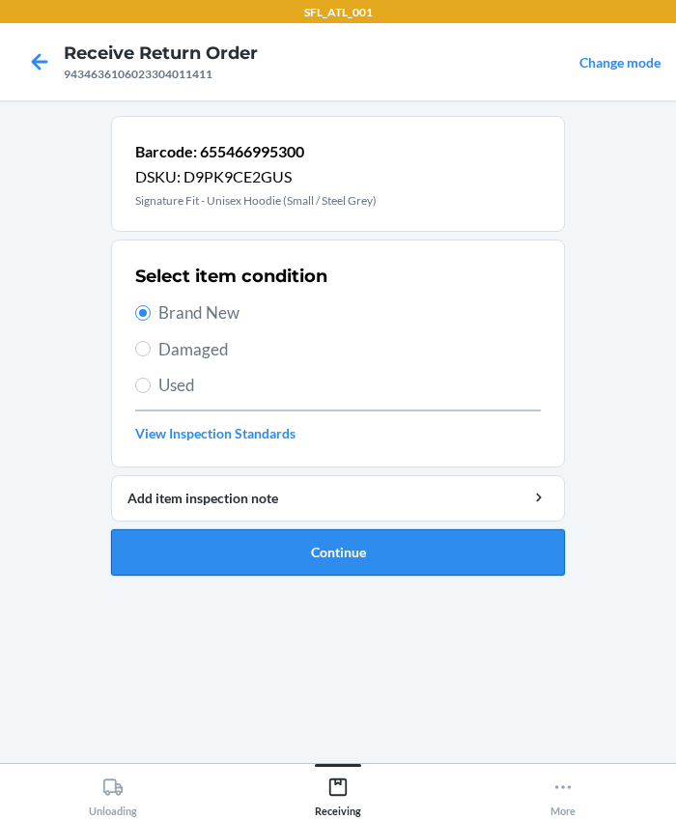
click at [341, 566] on button "Continue" at bounding box center [338, 552] width 454 height 46
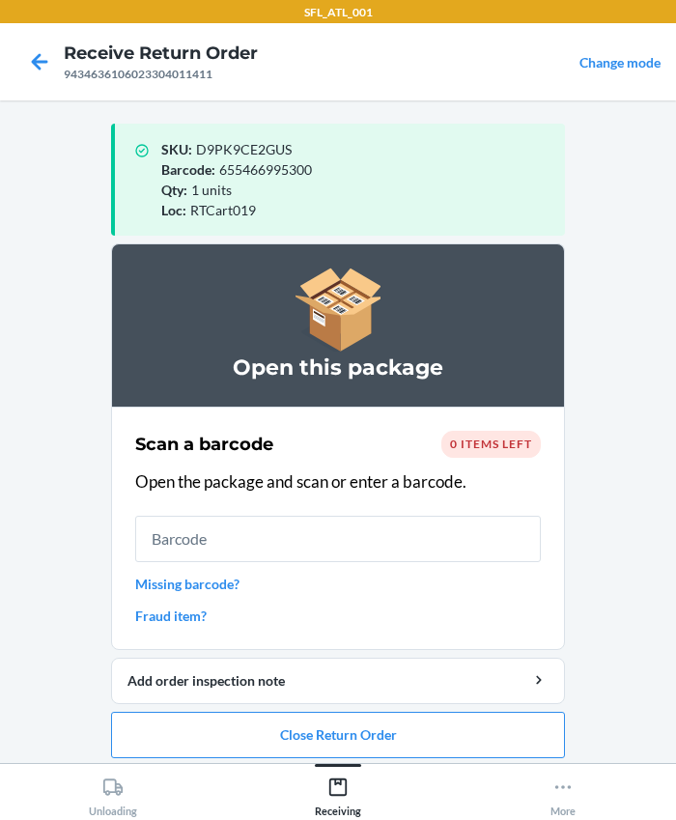
scroll to position [10, 0]
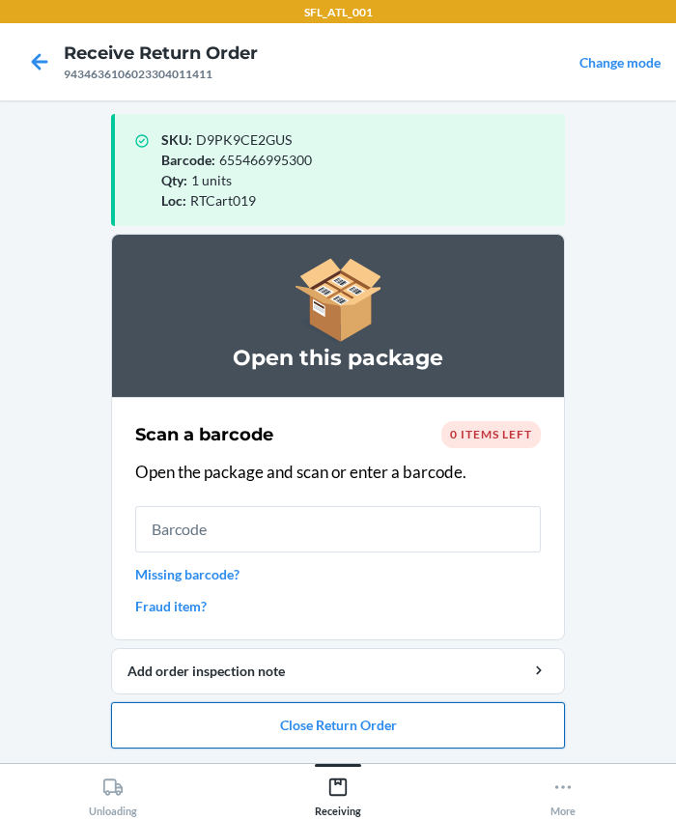
click at [321, 711] on button "Close Return Order" at bounding box center [338, 725] width 454 height 46
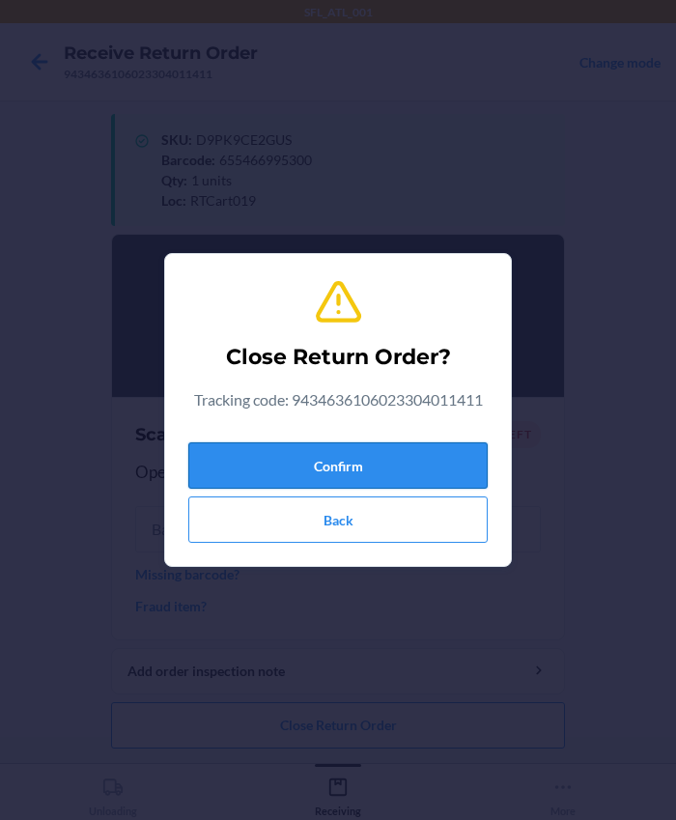
click at [254, 443] on button "Confirm" at bounding box center [337, 465] width 299 height 46
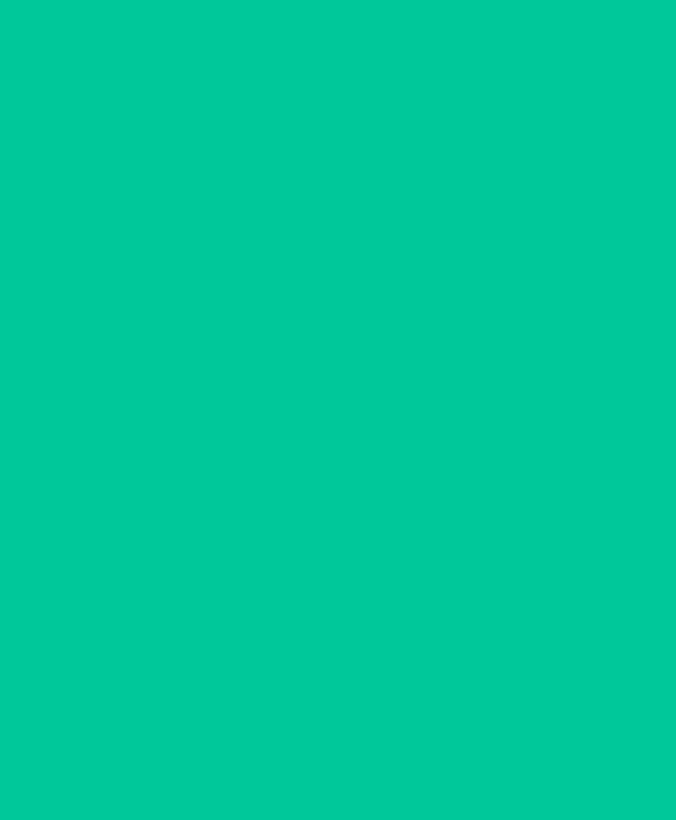
scroll to position [0, 0]
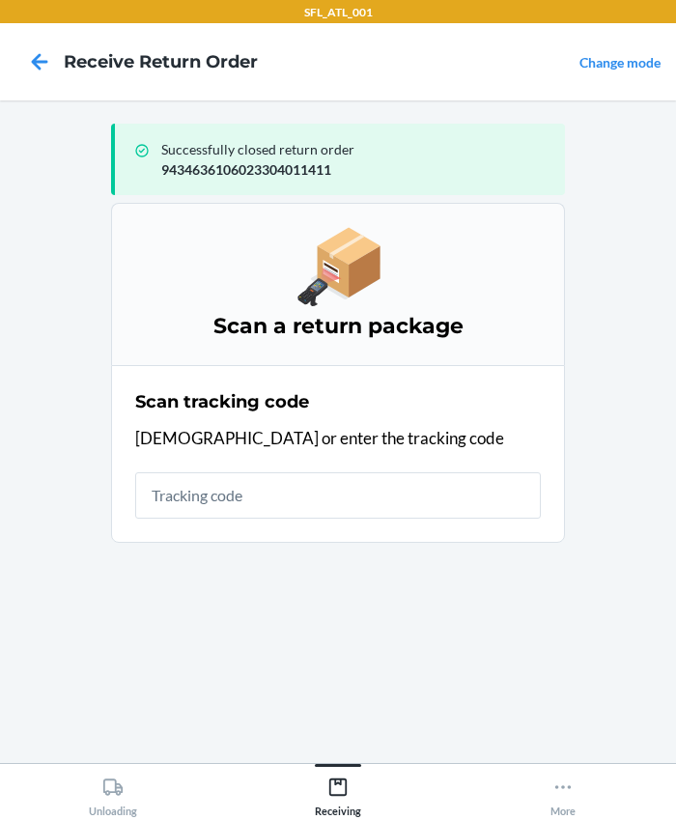
click at [245, 500] on input "text" at bounding box center [338, 495] width 406 height 46
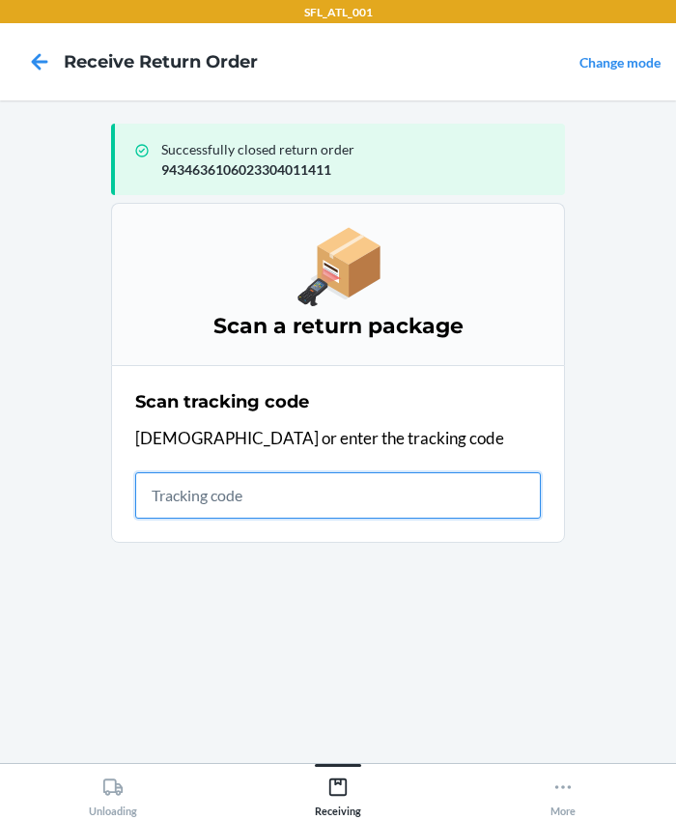
click at [217, 504] on input "text" at bounding box center [338, 495] width 406 height 46
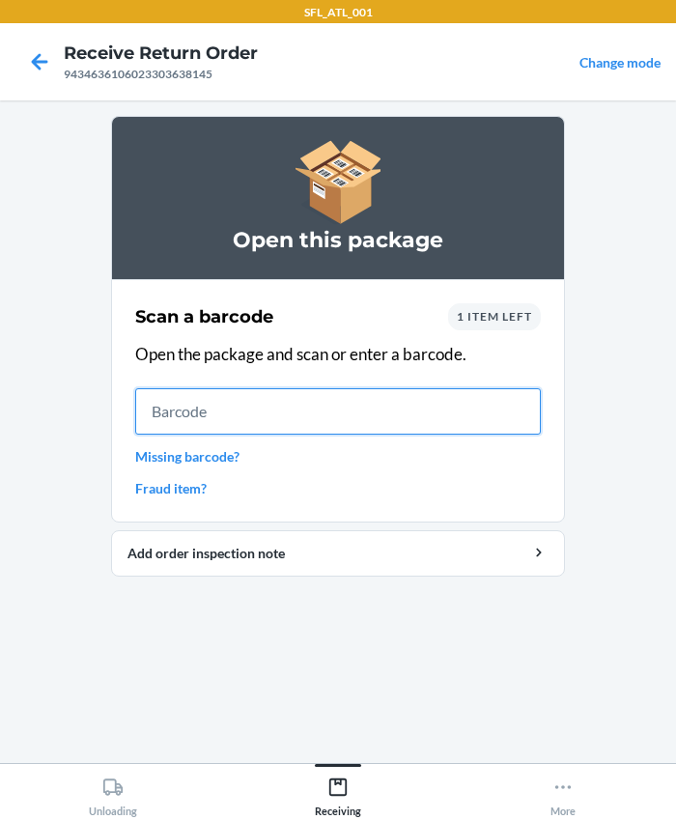
click at [203, 411] on input "text" at bounding box center [338, 411] width 406 height 46
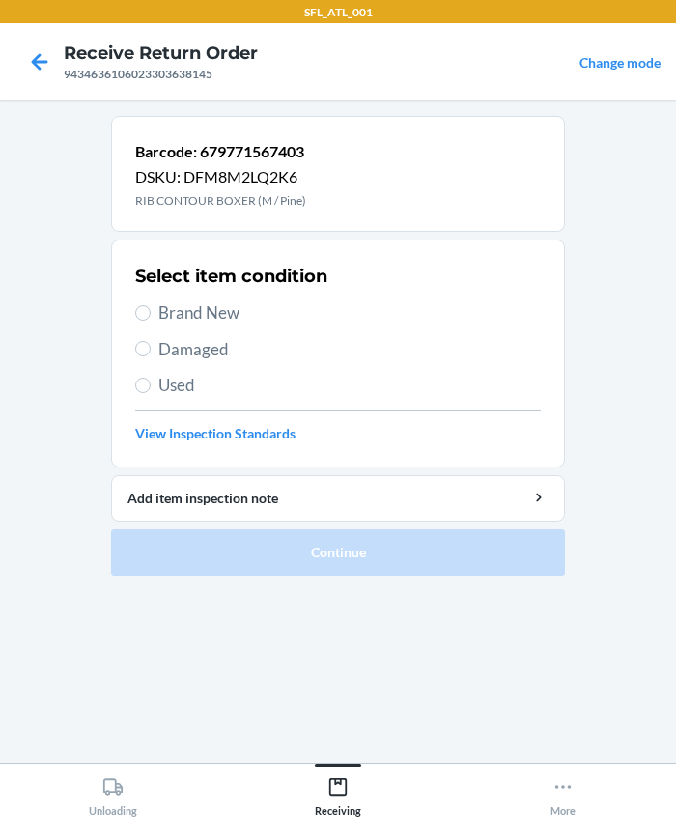
click at [189, 376] on span "Used" at bounding box center [349, 385] width 382 height 25
click at [151, 378] on input "Used" at bounding box center [142, 385] width 15 height 15
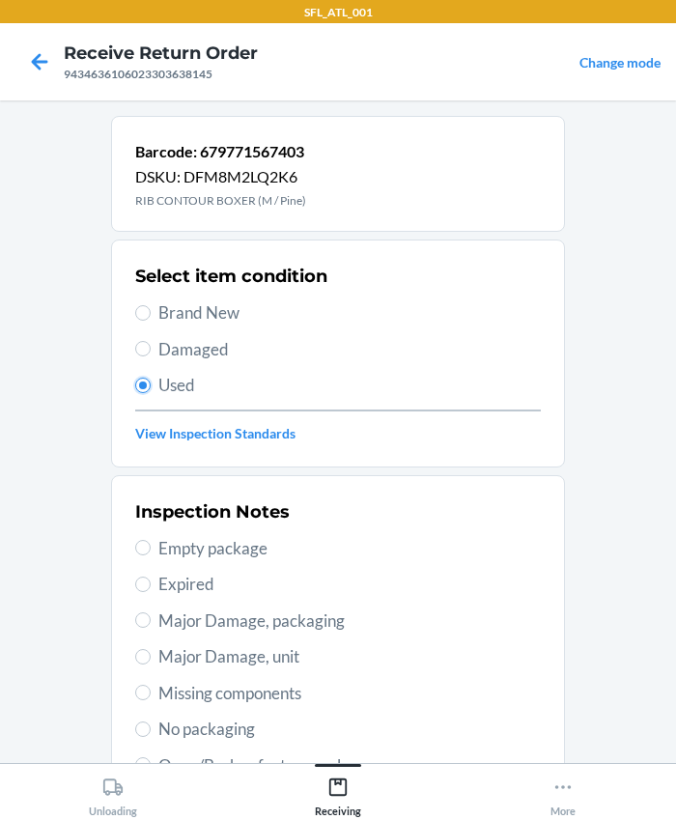
scroll to position [341, 0]
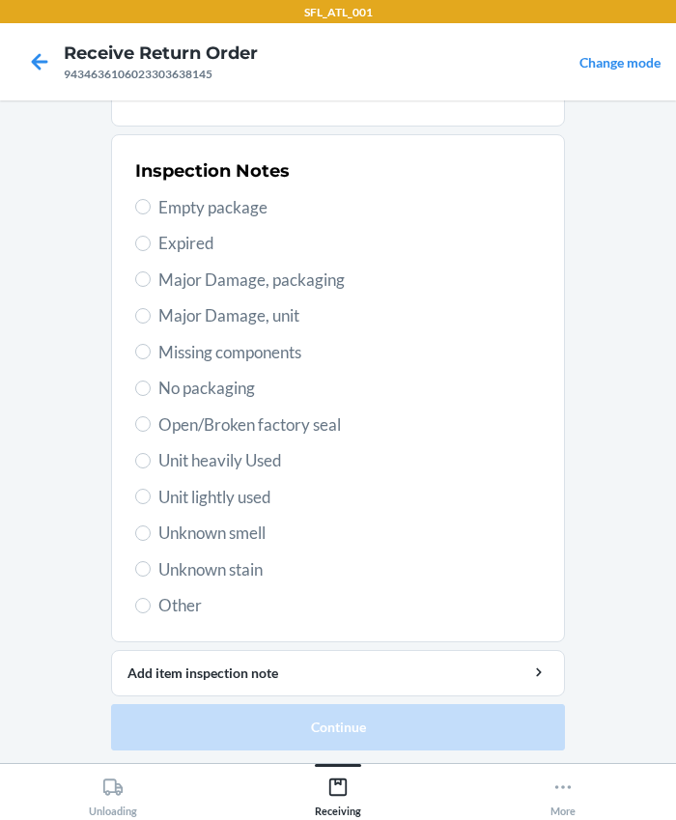
click at [191, 469] on span "Unit heavily Used" at bounding box center [349, 460] width 382 height 25
click at [151, 468] on input "Unit heavily Used" at bounding box center [142, 460] width 15 height 15
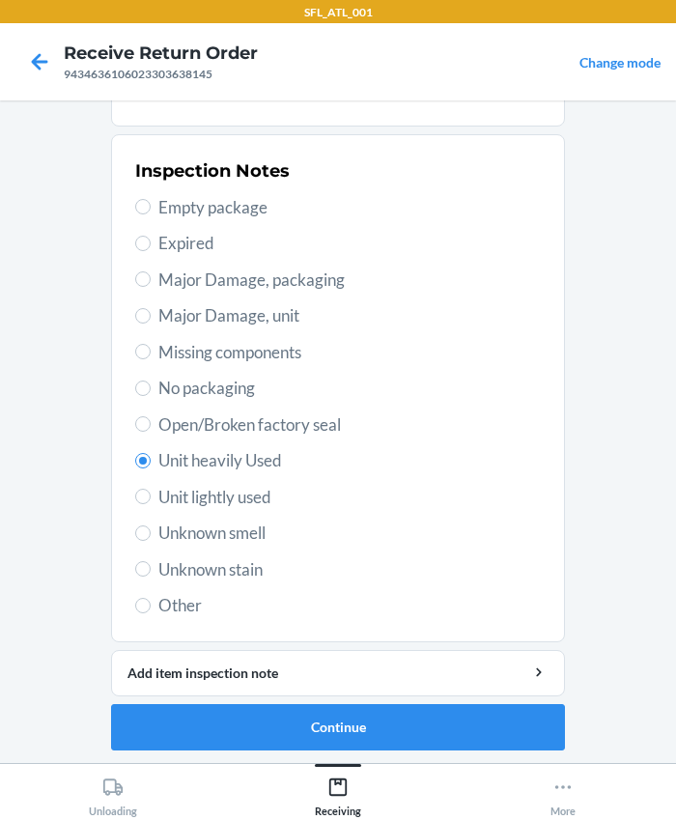
click at [242, 496] on span "Unit lightly used" at bounding box center [349, 497] width 382 height 25
click at [151, 496] on input "Unit lightly used" at bounding box center [142, 496] width 15 height 15
click at [322, 709] on button "Continue" at bounding box center [338, 727] width 454 height 46
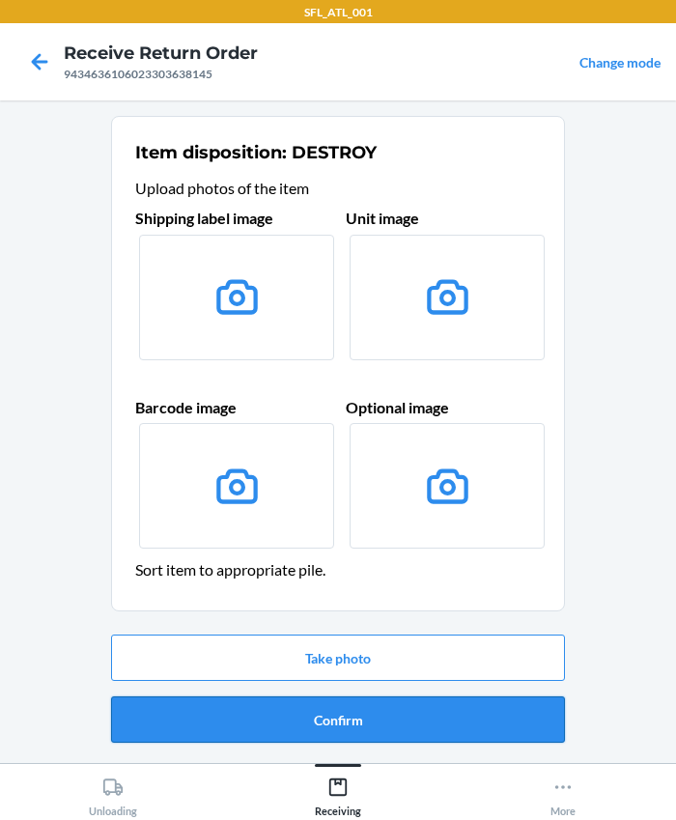
click at [319, 721] on button "Confirm" at bounding box center [338, 719] width 454 height 46
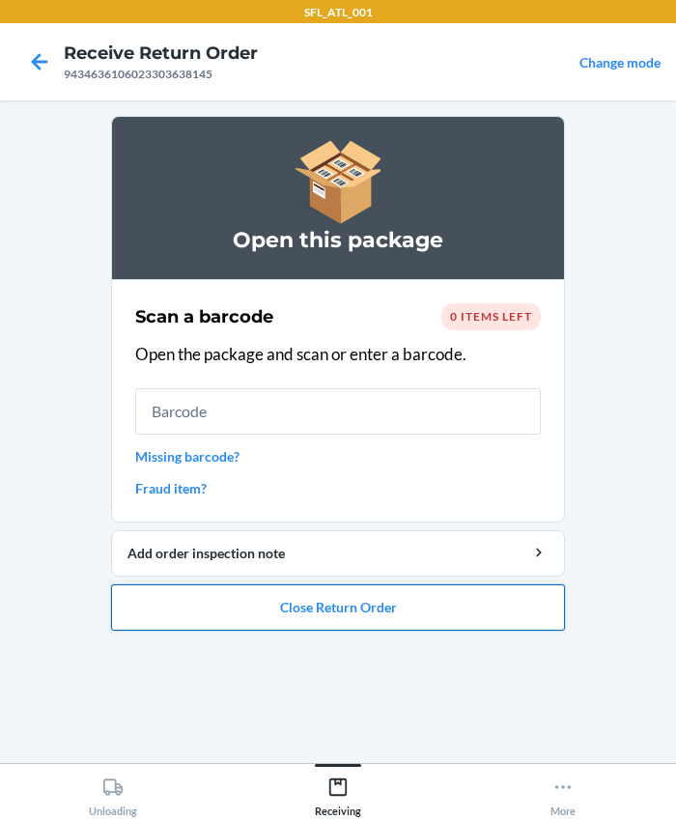
click at [277, 600] on button "Close Return Order" at bounding box center [338, 607] width 454 height 46
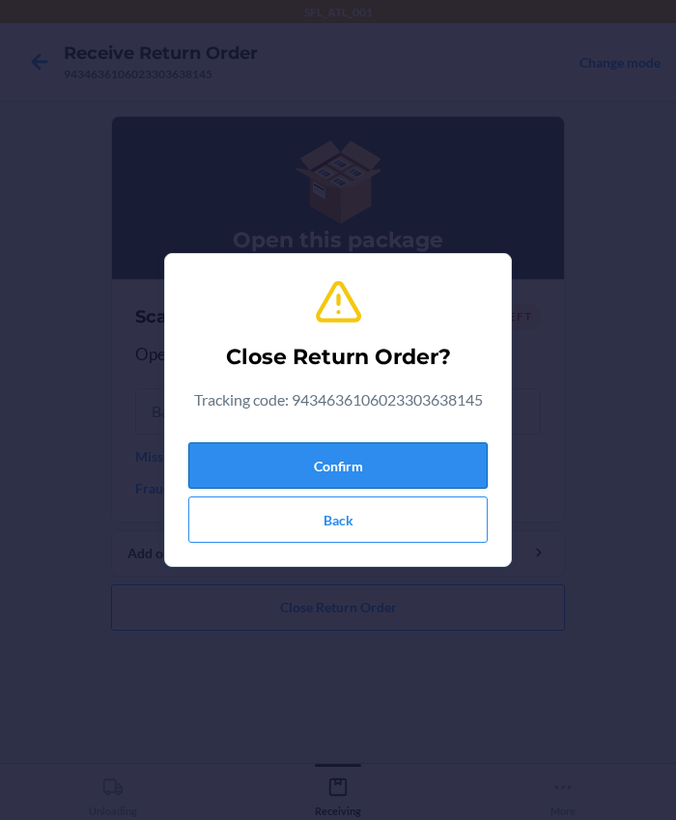
click at [273, 456] on button "Confirm" at bounding box center [337, 465] width 299 height 46
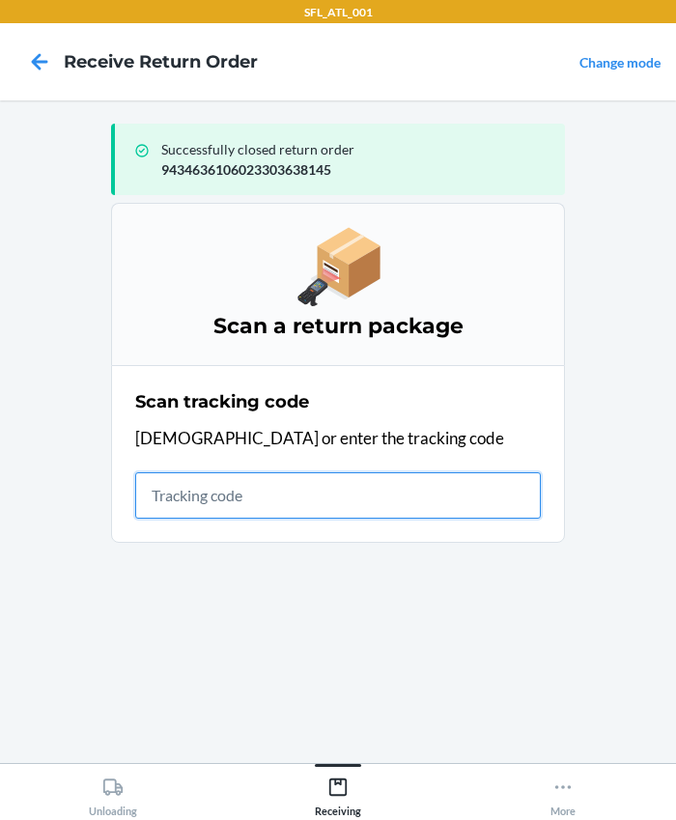
click at [233, 499] on input "text" at bounding box center [338, 495] width 406 height 46
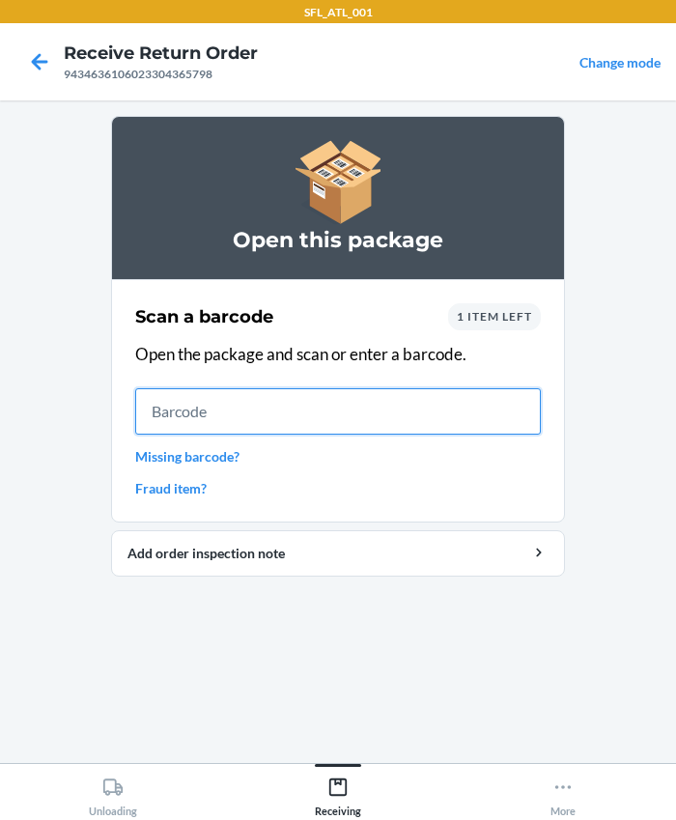
click at [306, 396] on input "text" at bounding box center [338, 411] width 406 height 46
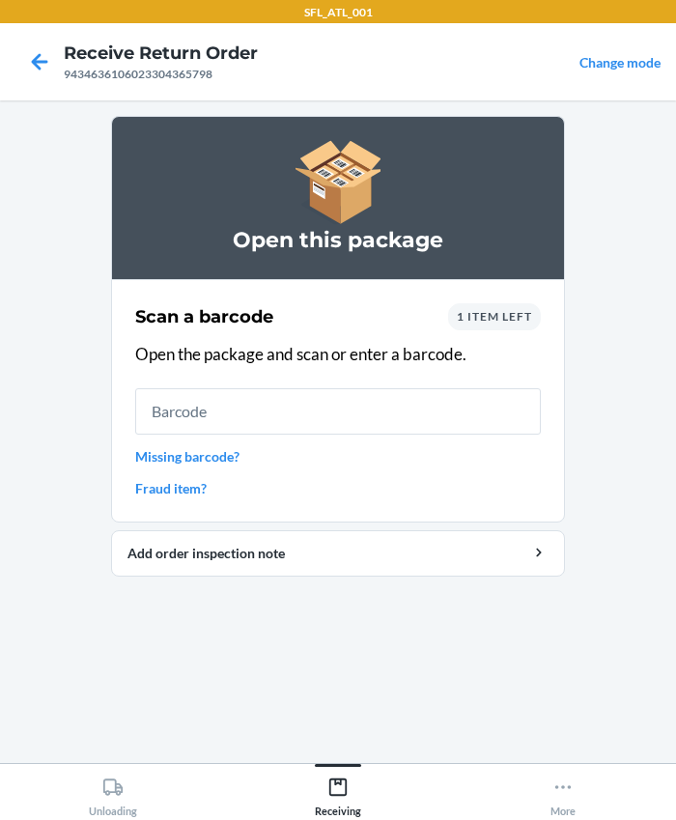
click at [478, 316] on span "1 item left" at bounding box center [494, 316] width 75 height 14
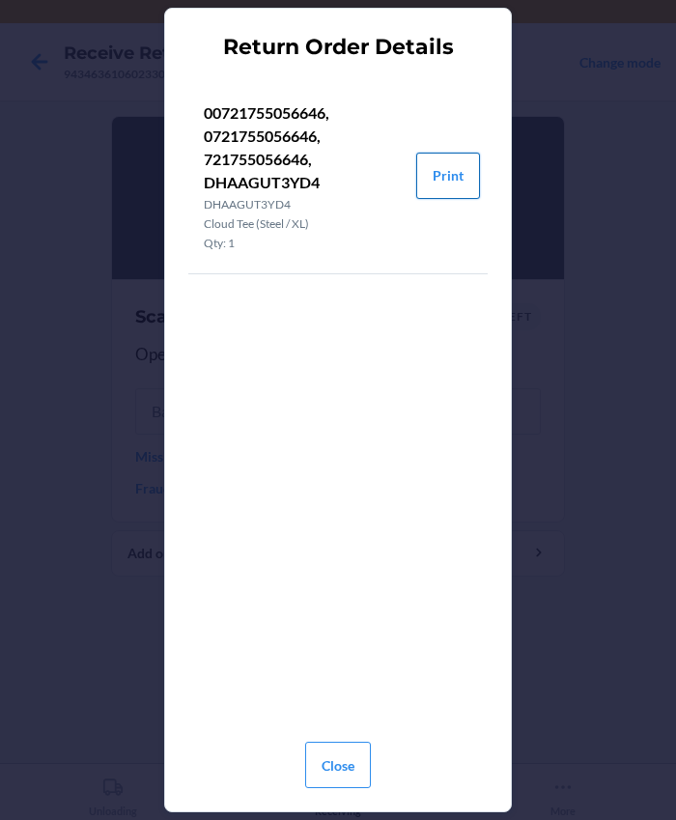
click at [443, 181] on button "Print" at bounding box center [448, 176] width 64 height 46
click at [331, 764] on button "Close" at bounding box center [338, 765] width 66 height 46
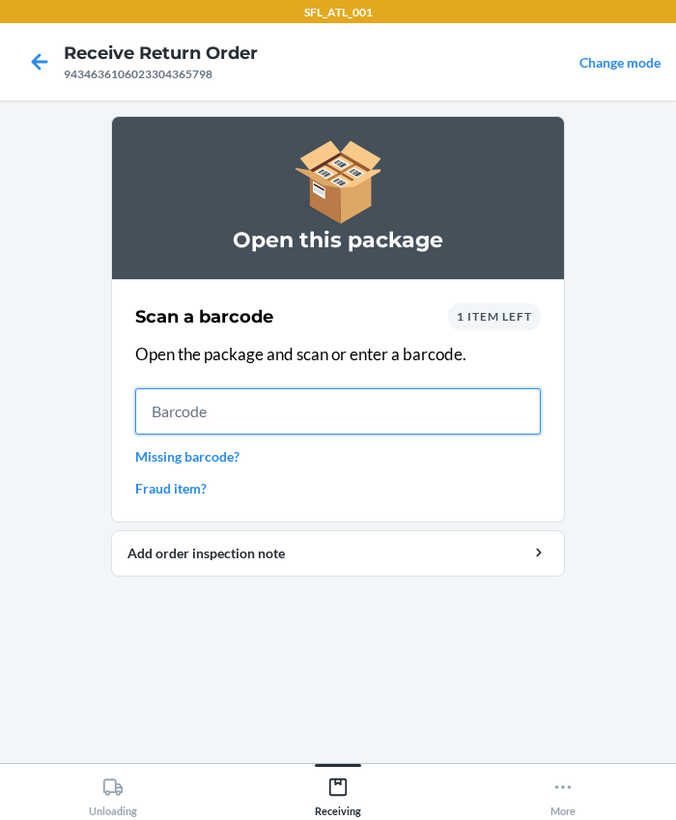
click at [240, 398] on input "text" at bounding box center [338, 411] width 406 height 46
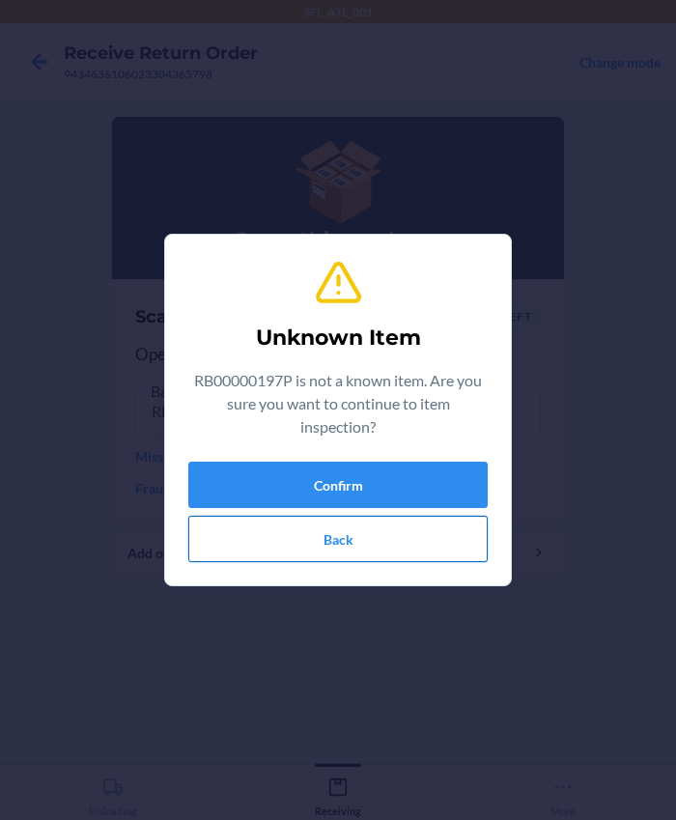
click at [361, 529] on button "Back" at bounding box center [337, 539] width 299 height 46
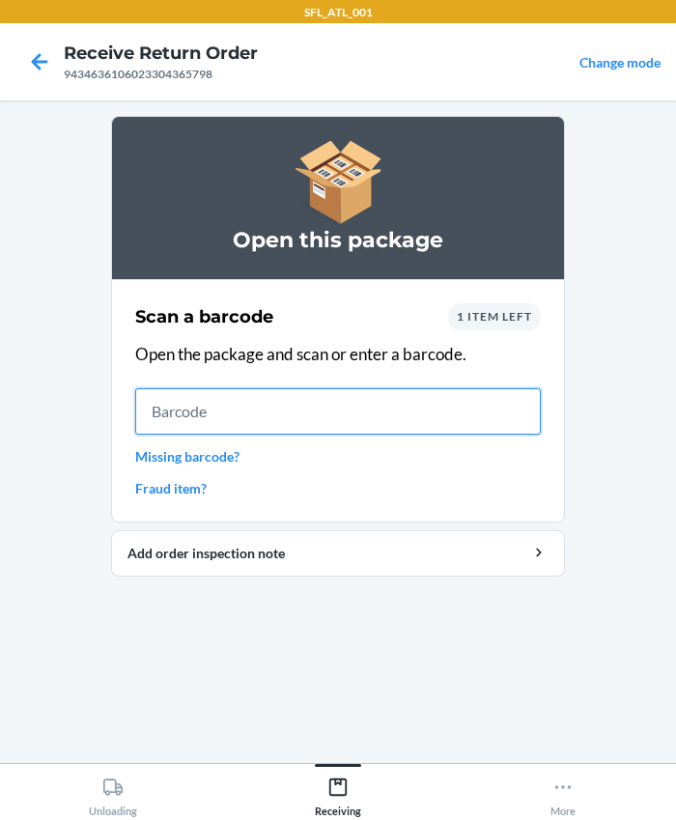
click at [287, 412] on input "text" at bounding box center [338, 411] width 406 height 46
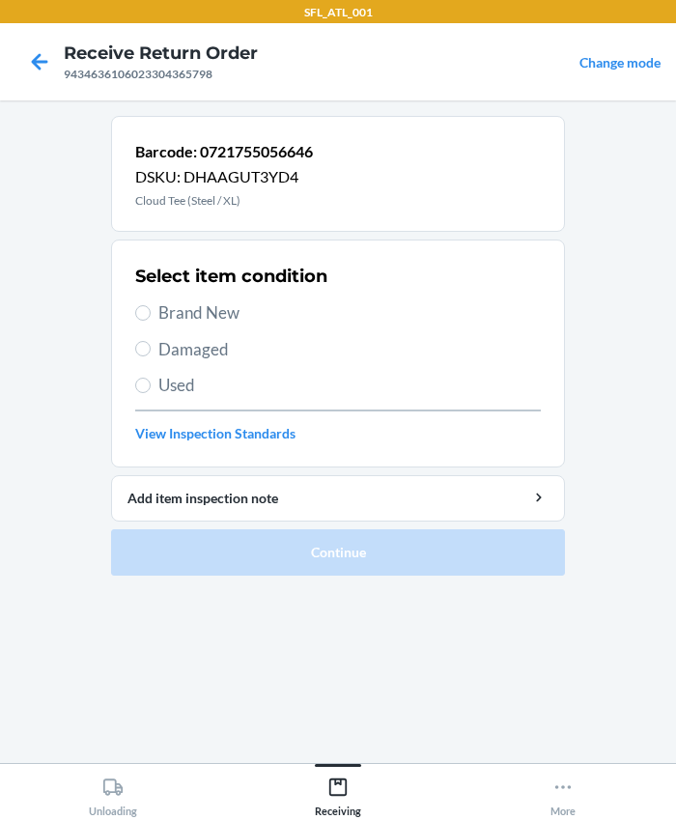
click at [180, 306] on span "Brand New" at bounding box center [349, 312] width 382 height 25
click at [151, 306] on input "Brand New" at bounding box center [142, 312] width 15 height 15
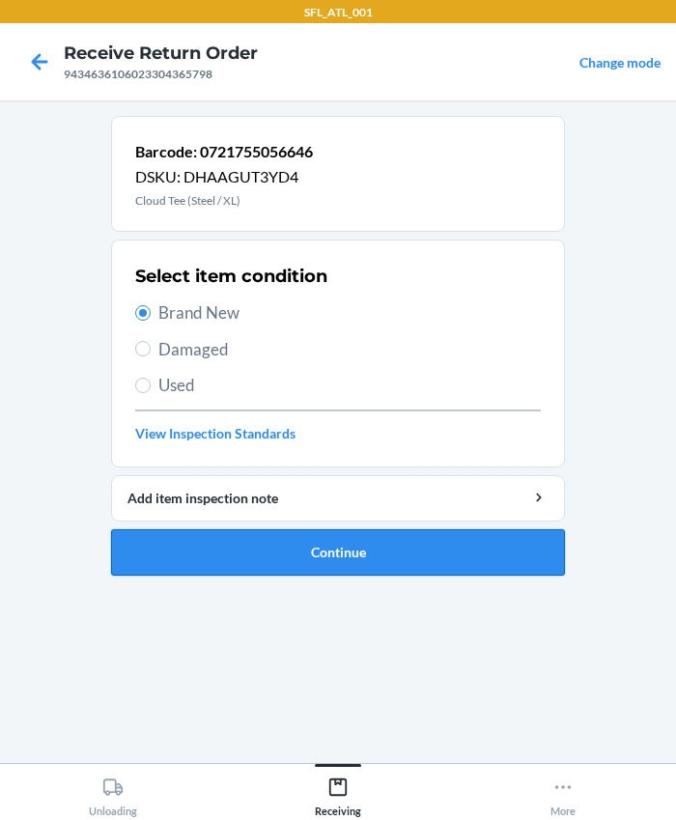
click at [279, 541] on button "Continue" at bounding box center [338, 552] width 454 height 46
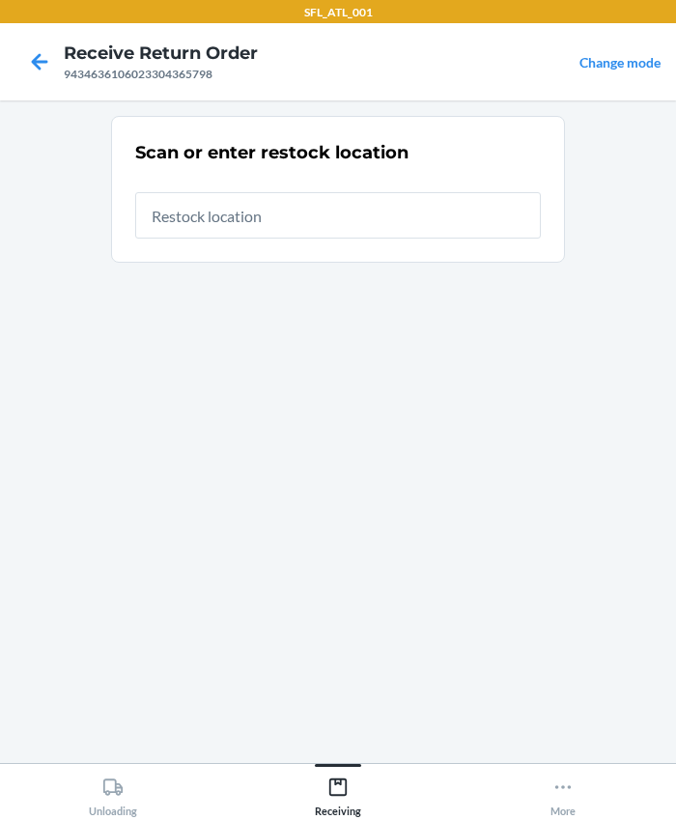
click at [219, 225] on input "text" at bounding box center [338, 215] width 406 height 46
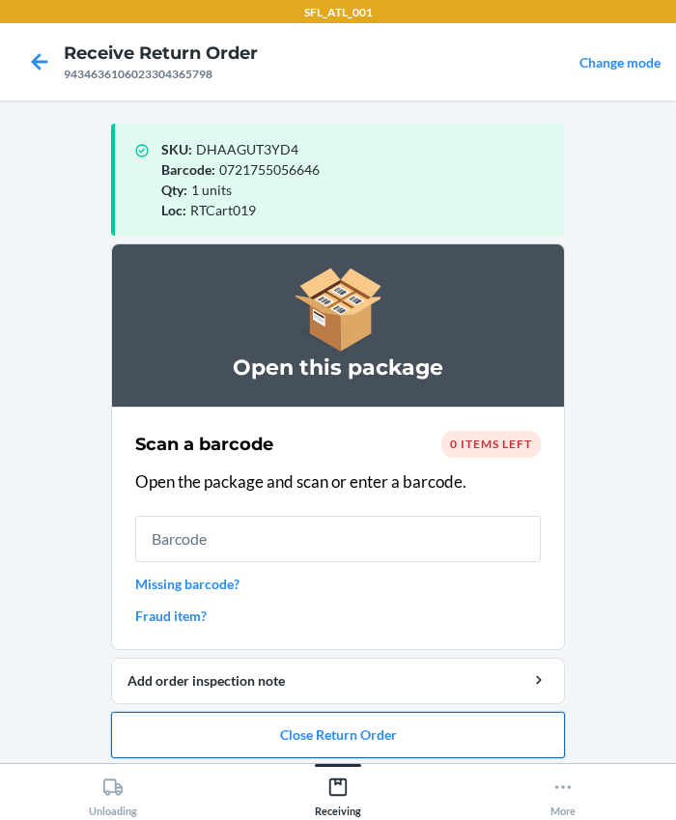
click at [325, 727] on button "Close Return Order" at bounding box center [338, 735] width 454 height 46
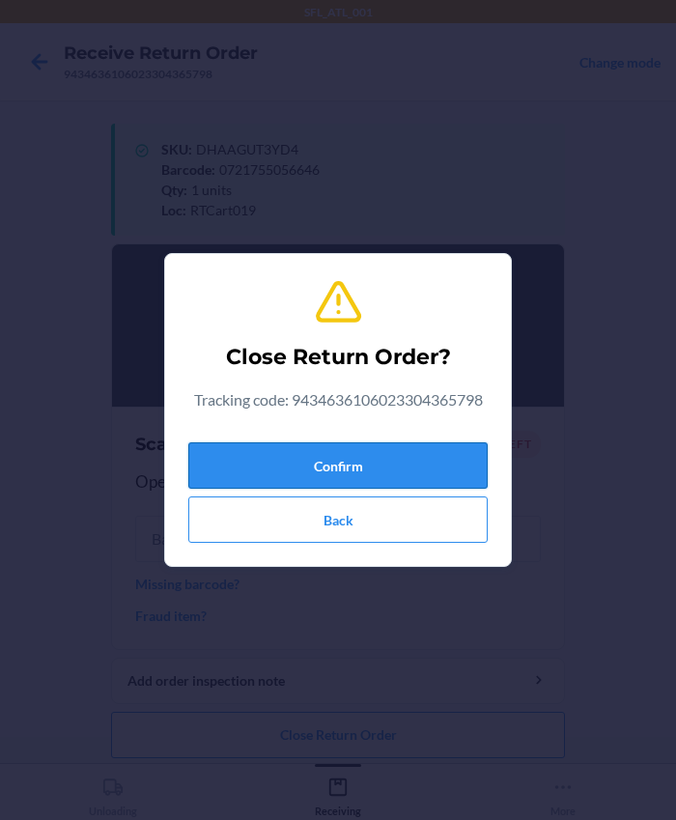
click at [336, 463] on button "Confirm" at bounding box center [337, 465] width 299 height 46
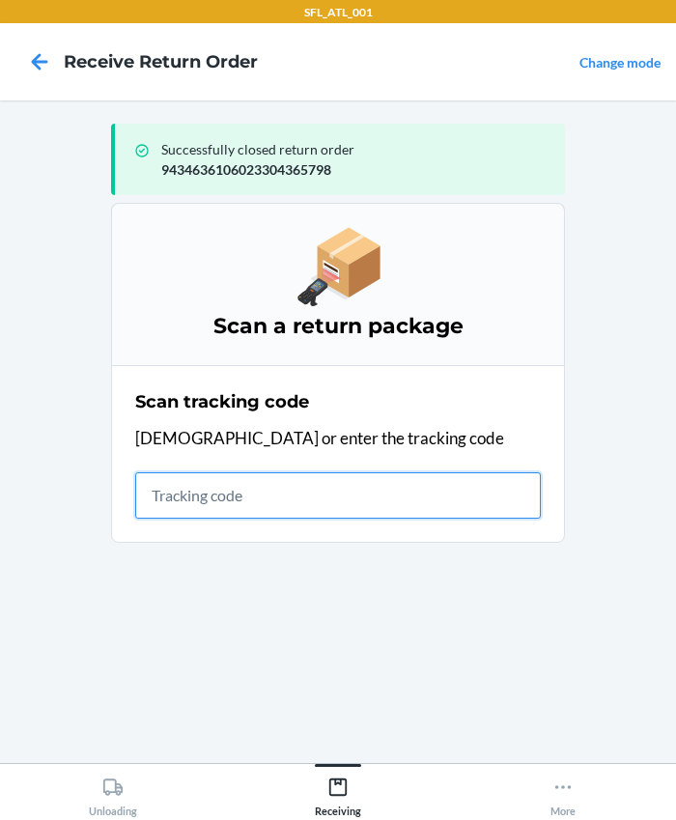
click at [278, 477] on input "text" at bounding box center [338, 495] width 406 height 46
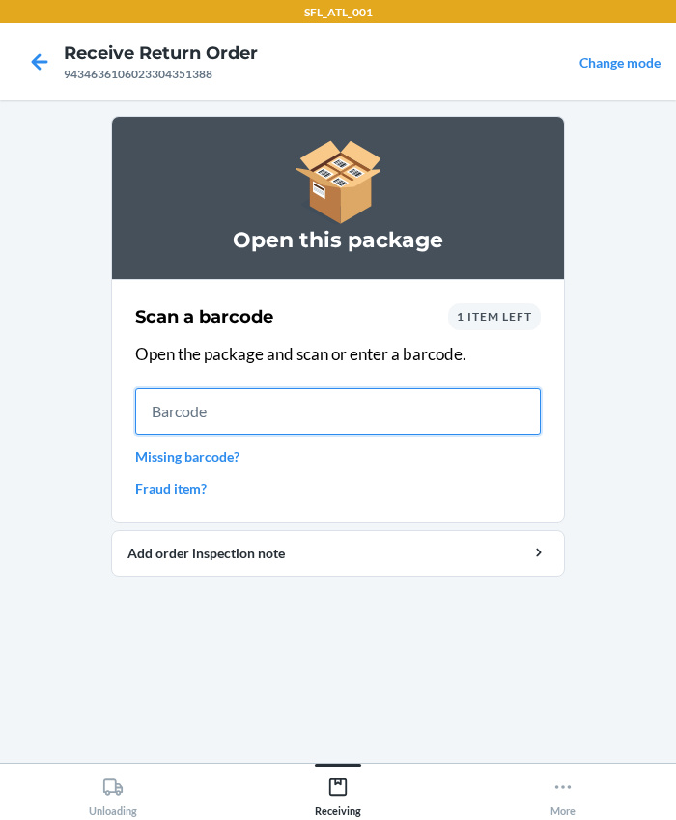
click at [246, 399] on input "text" at bounding box center [338, 411] width 406 height 46
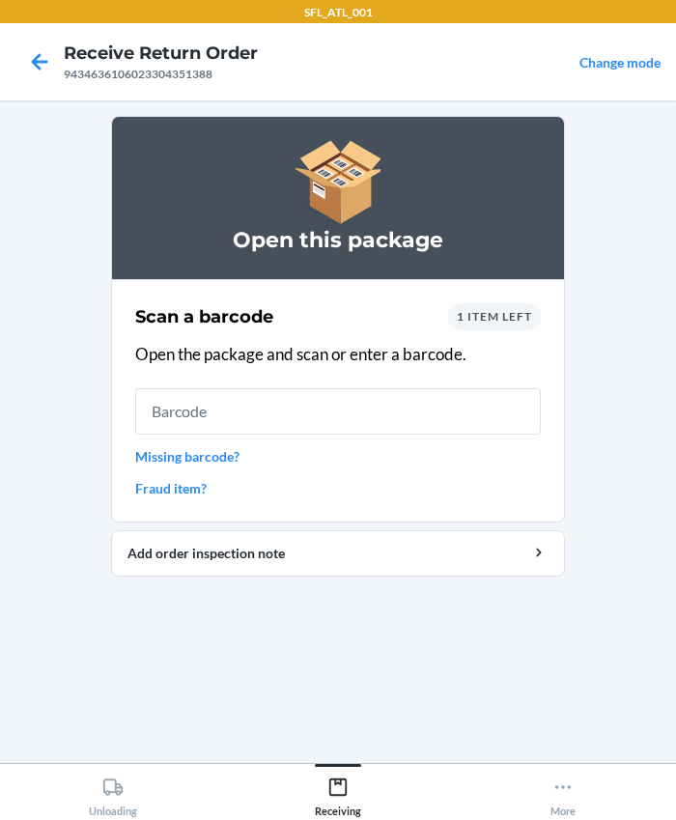
click at [511, 311] on span "1 item left" at bounding box center [494, 316] width 75 height 14
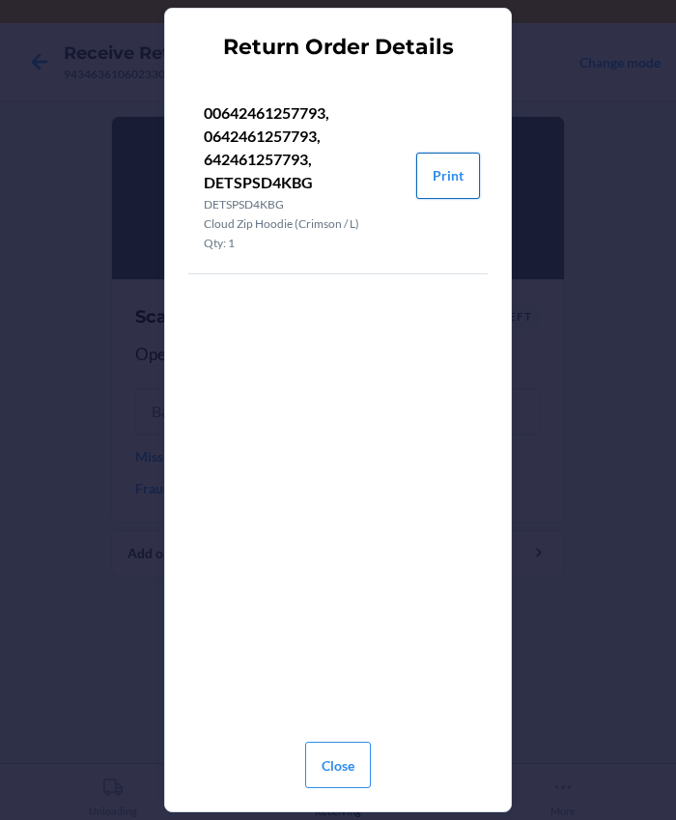
click at [439, 165] on button "Print" at bounding box center [448, 176] width 64 height 46
click at [345, 762] on button "Close" at bounding box center [338, 765] width 66 height 46
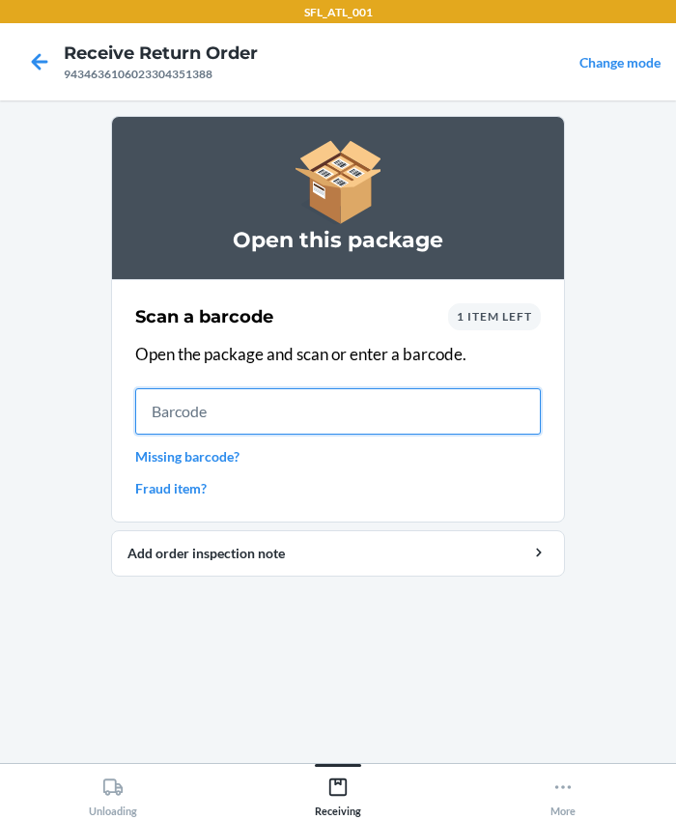
click at [228, 396] on input "text" at bounding box center [338, 411] width 406 height 46
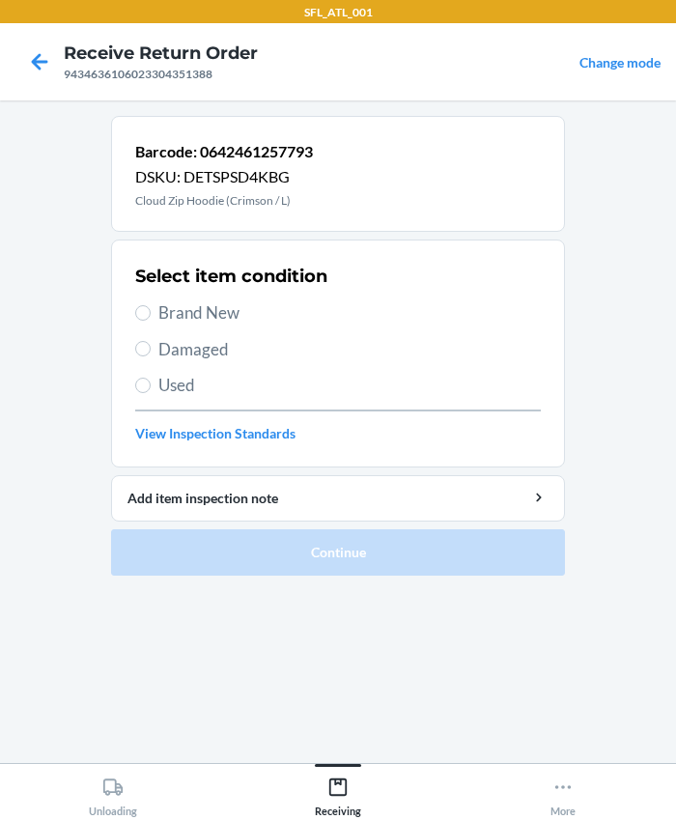
click at [183, 319] on span "Brand New" at bounding box center [349, 312] width 382 height 25
click at [151, 319] on input "Brand New" at bounding box center [142, 312] width 15 height 15
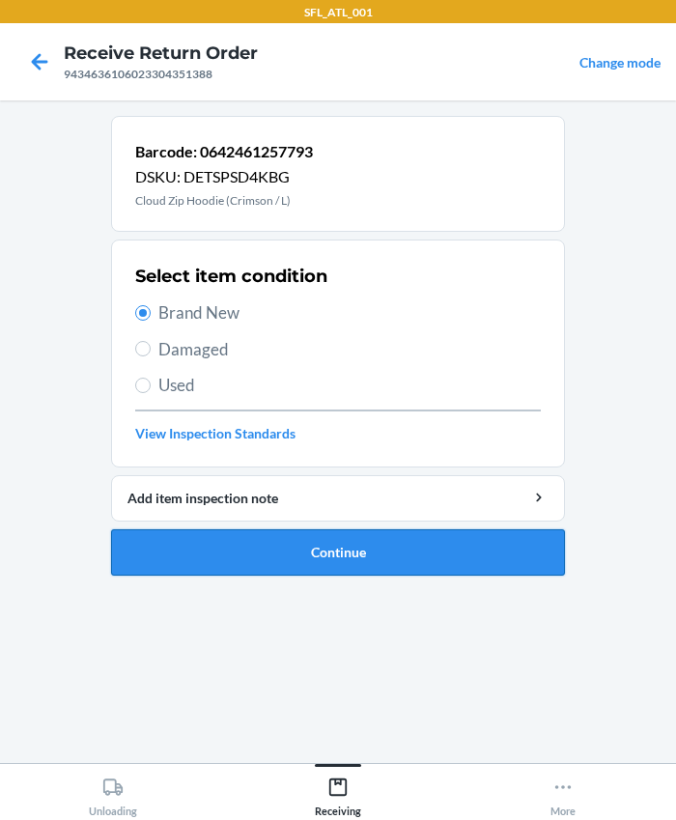
click at [279, 557] on button "Continue" at bounding box center [338, 552] width 454 height 46
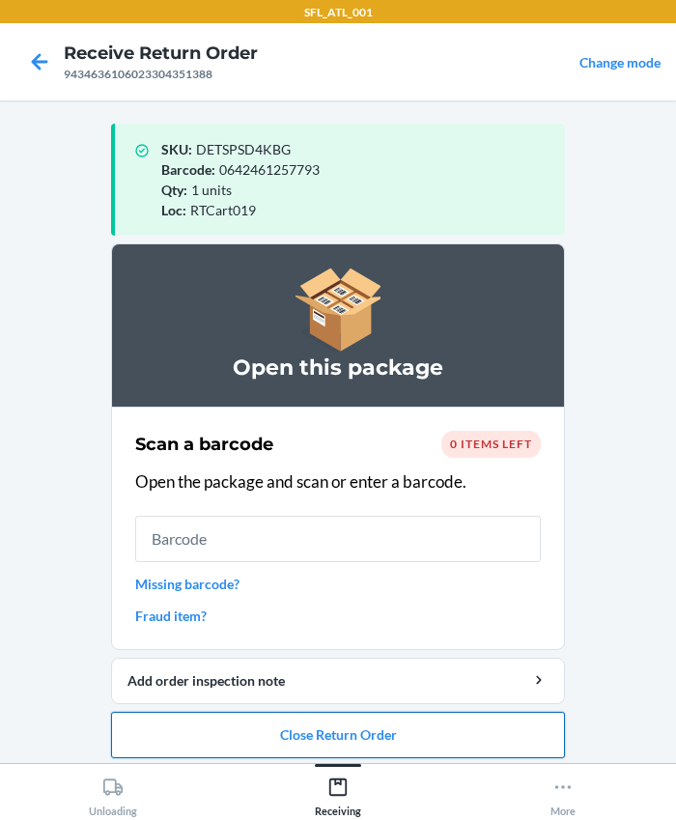
click at [314, 748] on button "Close Return Order" at bounding box center [338, 735] width 454 height 46
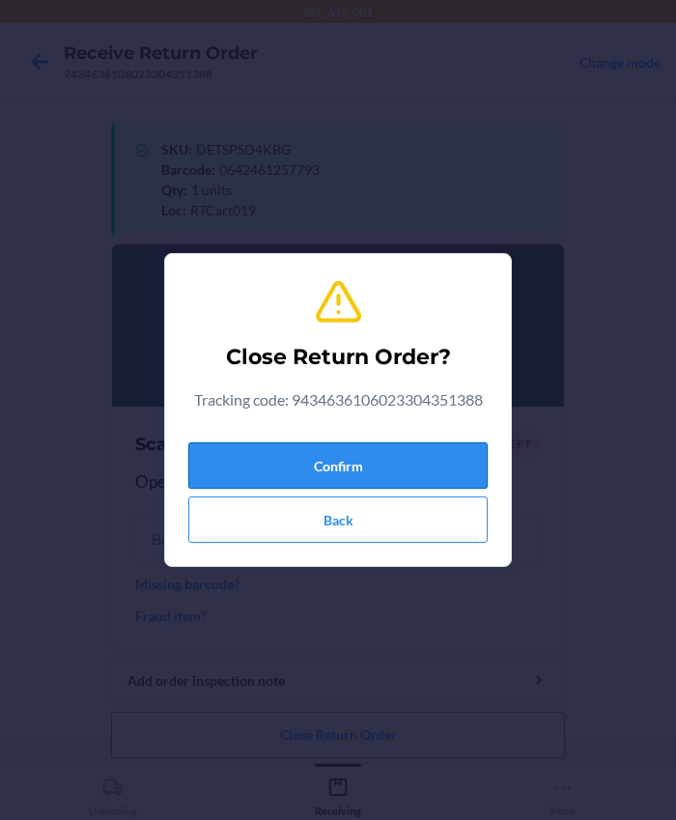
click at [313, 464] on button "Confirm" at bounding box center [337, 465] width 299 height 46
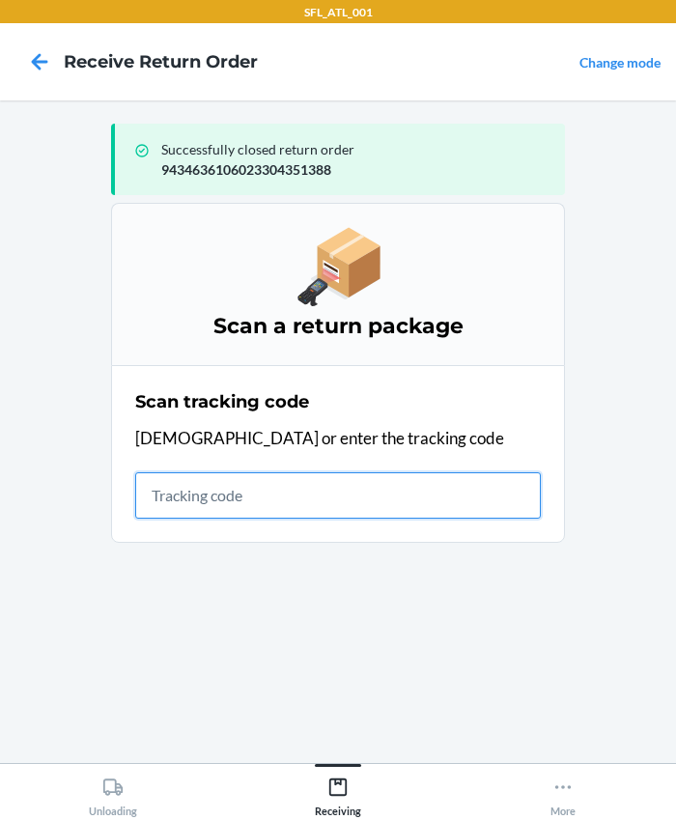
click at [324, 499] on input "text" at bounding box center [338, 495] width 406 height 46
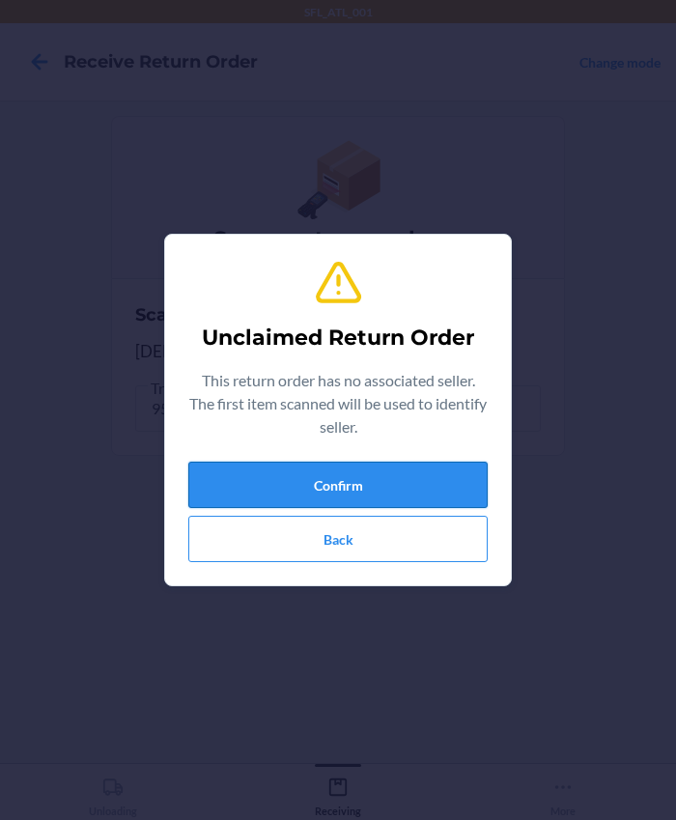
click at [302, 482] on button "Confirm" at bounding box center [337, 485] width 299 height 46
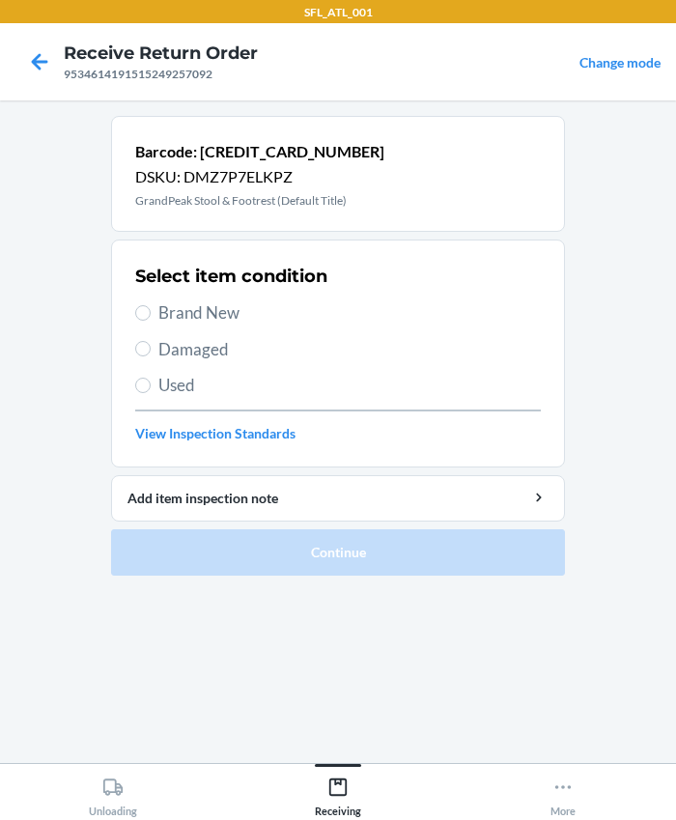
click at [226, 309] on span "Brand New" at bounding box center [349, 312] width 382 height 25
click at [151, 309] on input "Brand New" at bounding box center [142, 312] width 15 height 15
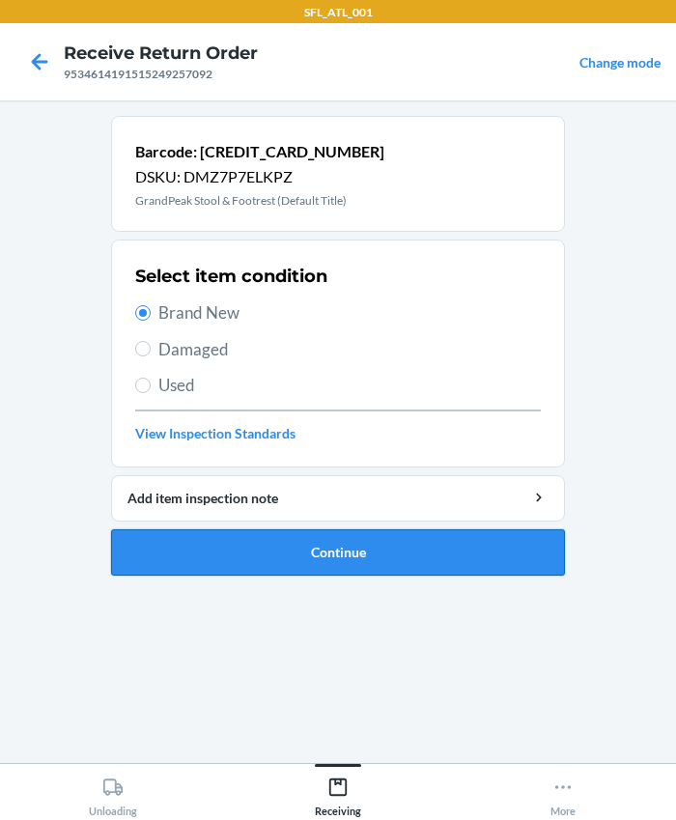
click at [254, 533] on button "Continue" at bounding box center [338, 552] width 454 height 46
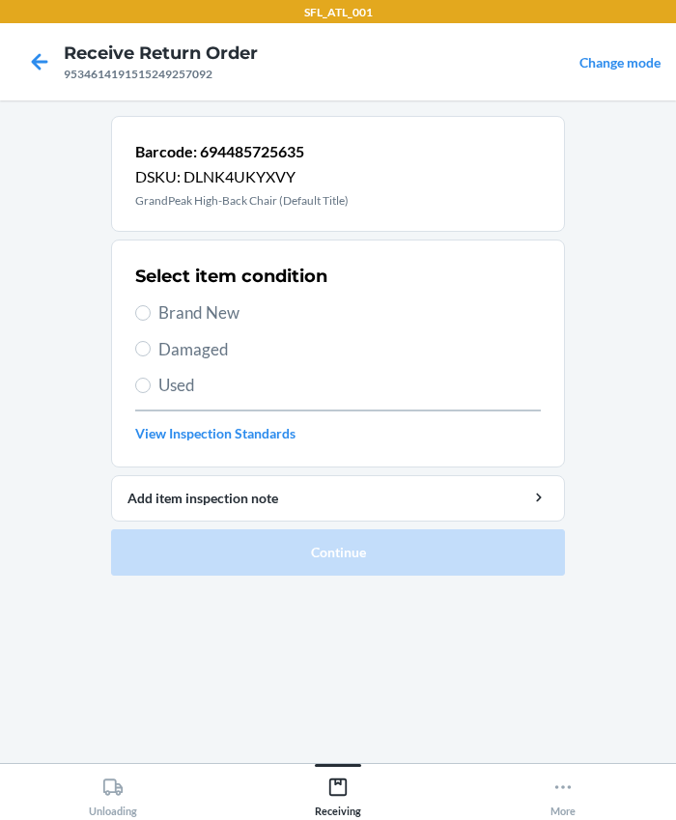
click at [170, 324] on span "Brand New" at bounding box center [349, 312] width 382 height 25
click at [151, 321] on input "Brand New" at bounding box center [142, 312] width 15 height 15
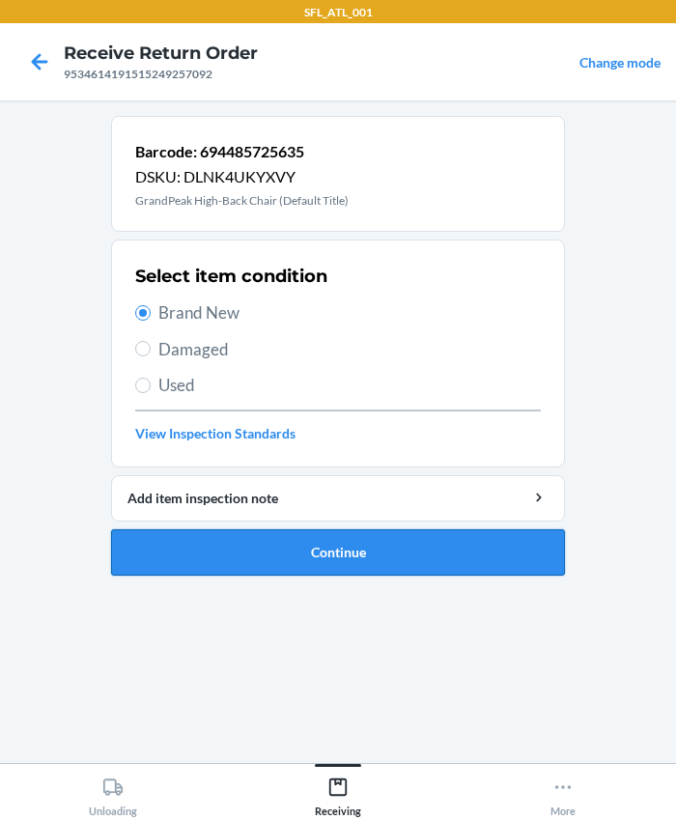
click at [298, 544] on button "Continue" at bounding box center [338, 552] width 454 height 46
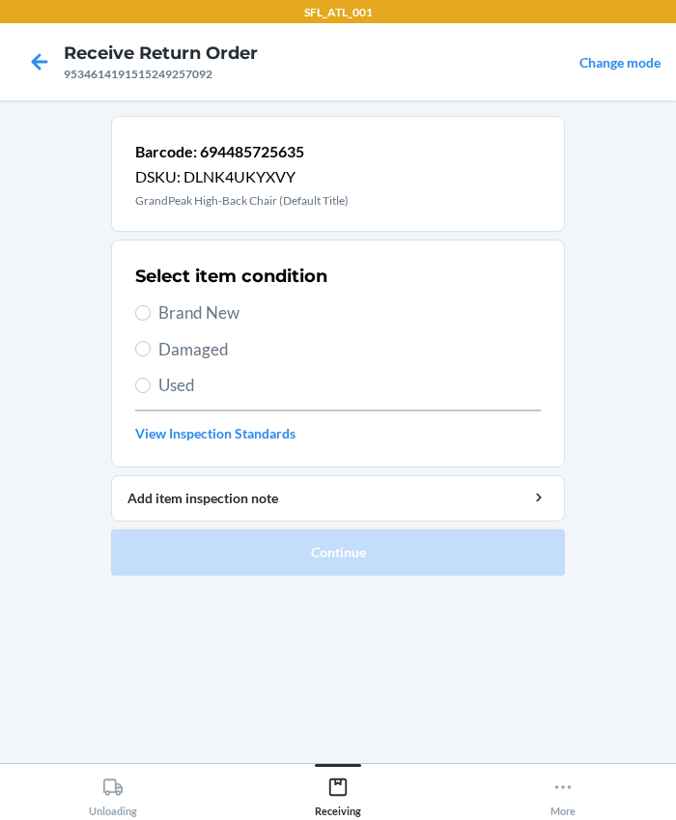
click at [222, 316] on span "Brand New" at bounding box center [349, 312] width 382 height 25
click at [151, 316] on input "Brand New" at bounding box center [142, 312] width 15 height 15
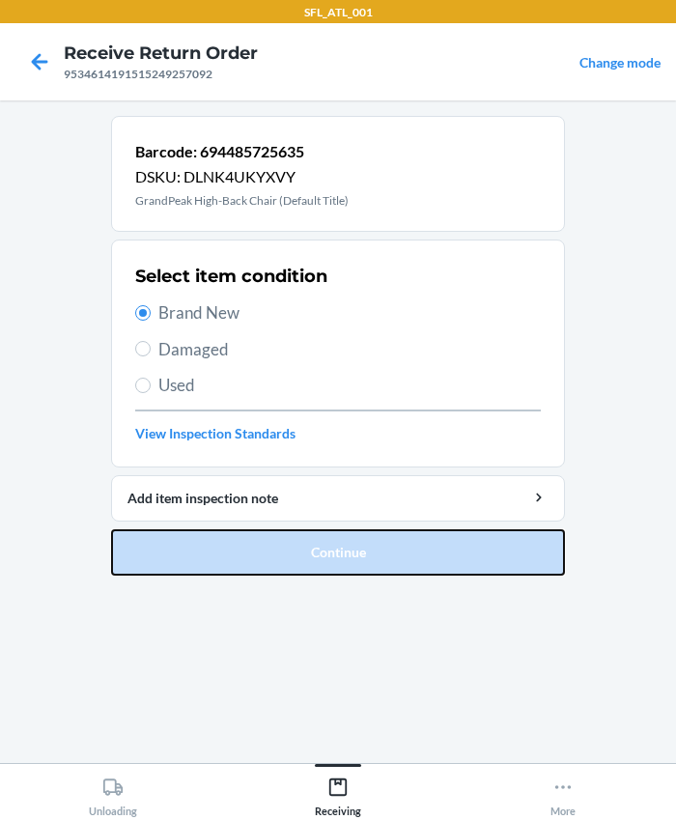
click at [339, 544] on button "Continue" at bounding box center [338, 552] width 454 height 46
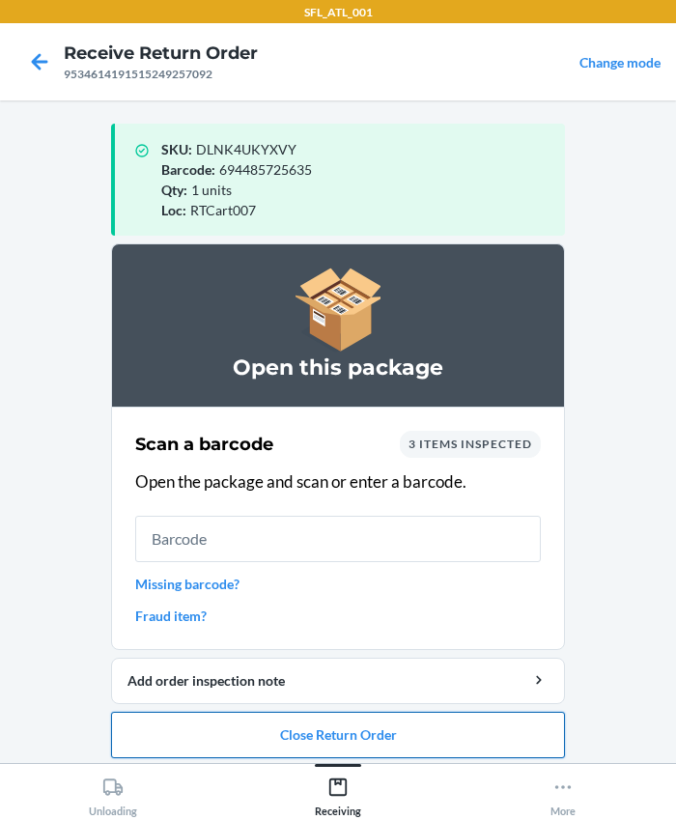
click at [360, 733] on button "Close Return Order" at bounding box center [338, 735] width 454 height 46
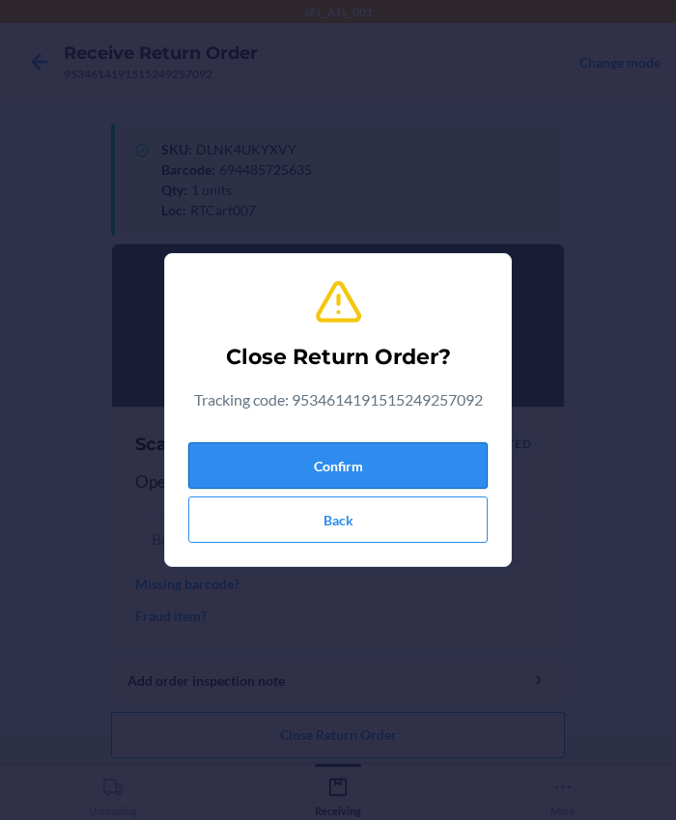
click at [319, 454] on button "Confirm" at bounding box center [337, 465] width 299 height 46
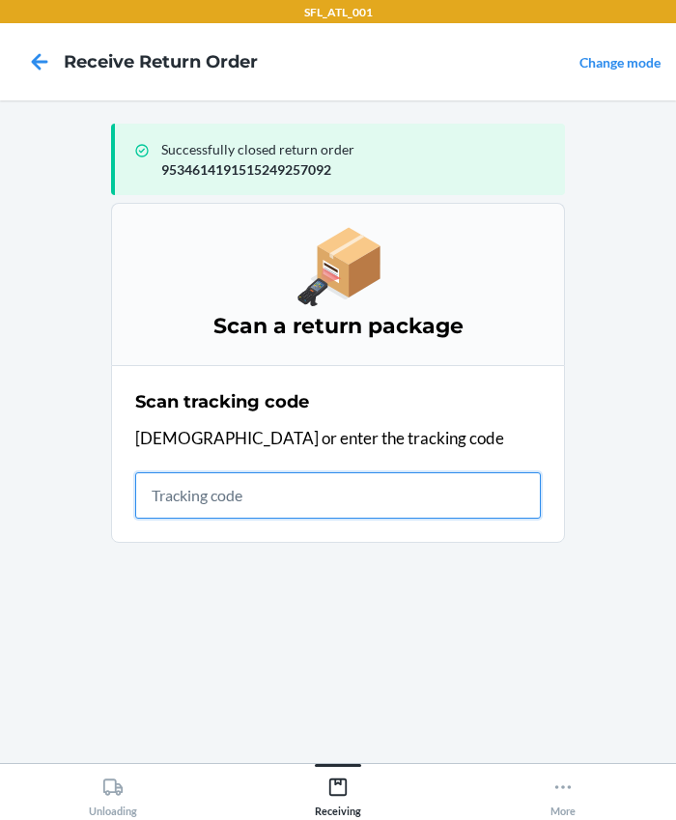
click at [344, 517] on input "text" at bounding box center [338, 495] width 406 height 46
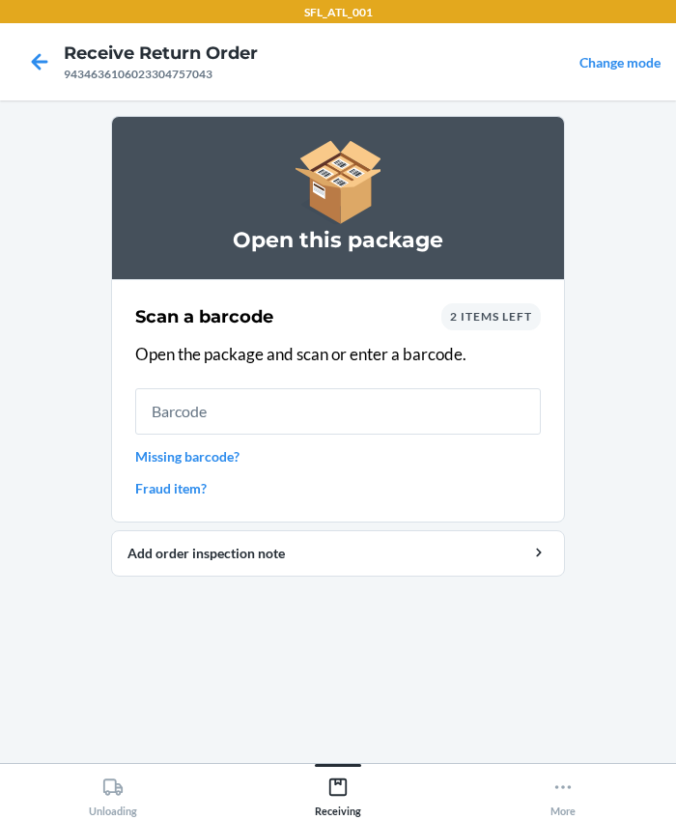
click at [480, 311] on span "2 items left" at bounding box center [491, 316] width 82 height 14
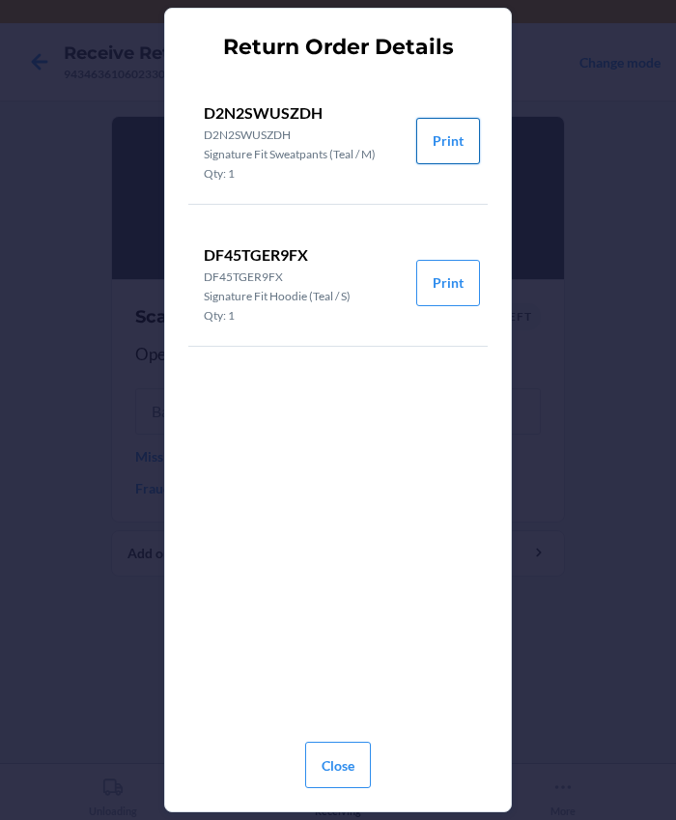
click at [425, 137] on button "Print" at bounding box center [448, 141] width 64 height 46
click at [423, 293] on button "Print" at bounding box center [448, 283] width 64 height 46
click at [334, 764] on button "Close" at bounding box center [338, 765] width 66 height 46
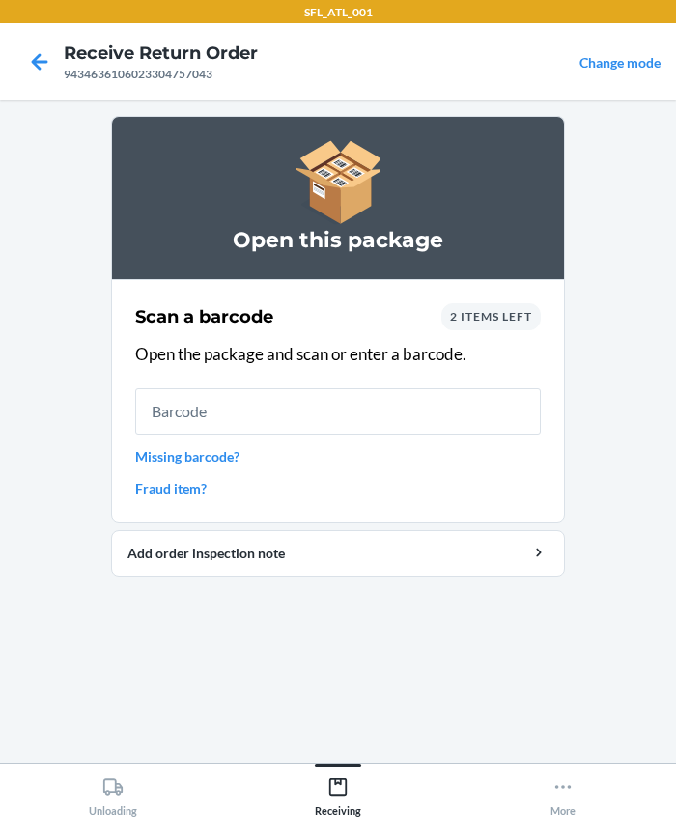
click at [227, 434] on div "Scan a barcode 2 items left Open the package and scan or enter a barcode. Missi…" at bounding box center [338, 400] width 406 height 207
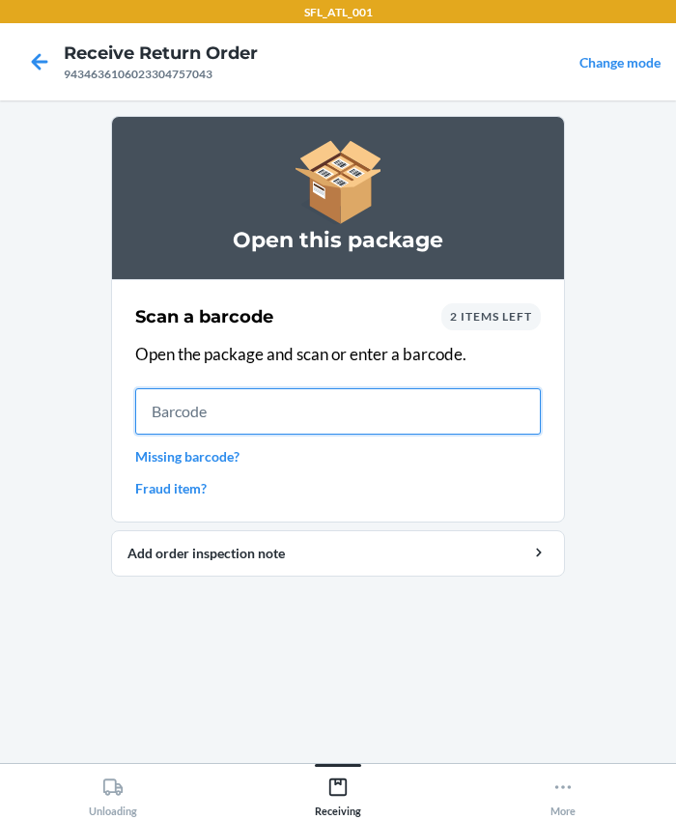
click at [227, 399] on input "text" at bounding box center [338, 411] width 406 height 46
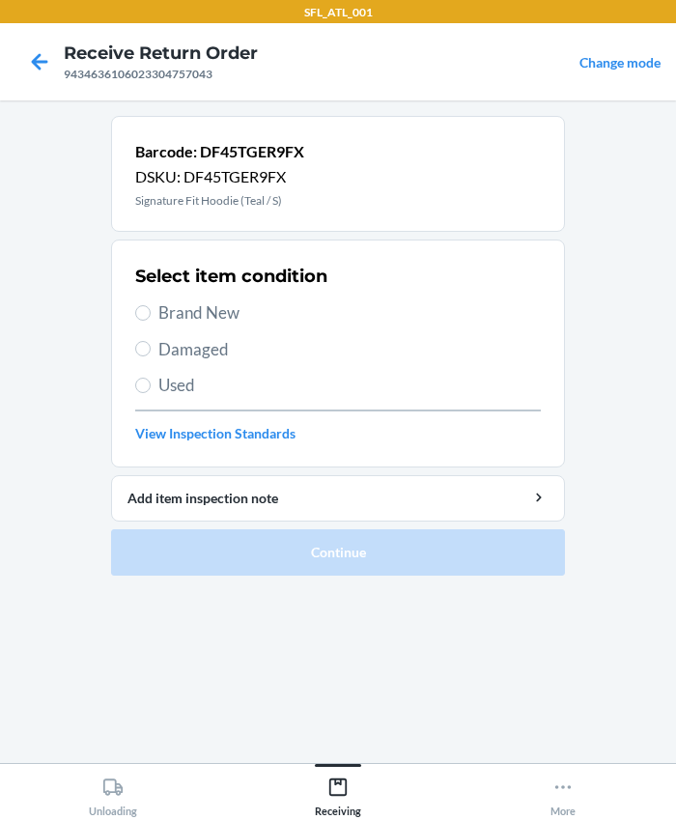
drag, startPoint x: 155, startPoint y: 303, endPoint x: 225, endPoint y: 494, distance: 202.9
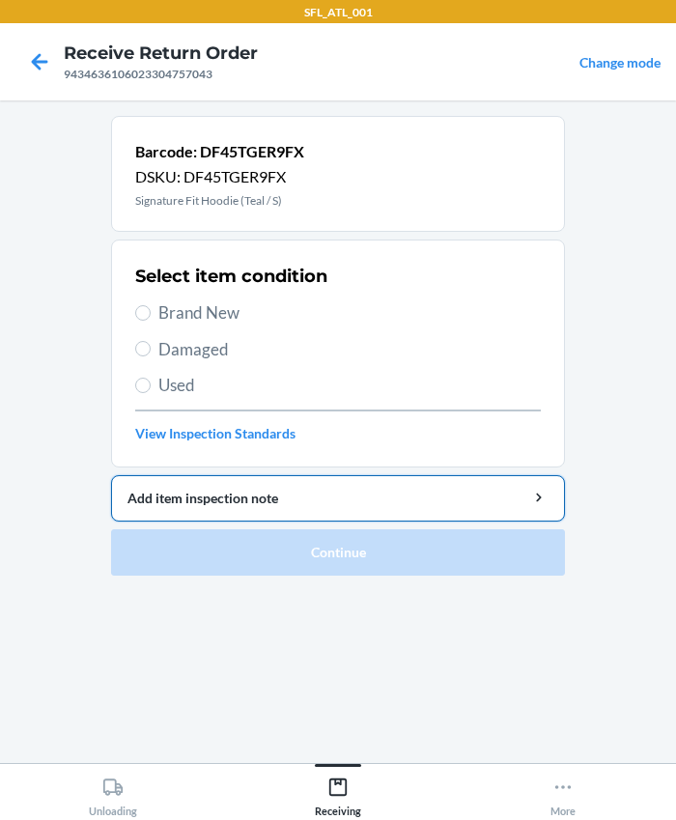
click at [156, 303] on label "Brand New" at bounding box center [338, 312] width 406 height 25
click at [151, 305] on input "Brand New" at bounding box center [142, 312] width 15 height 15
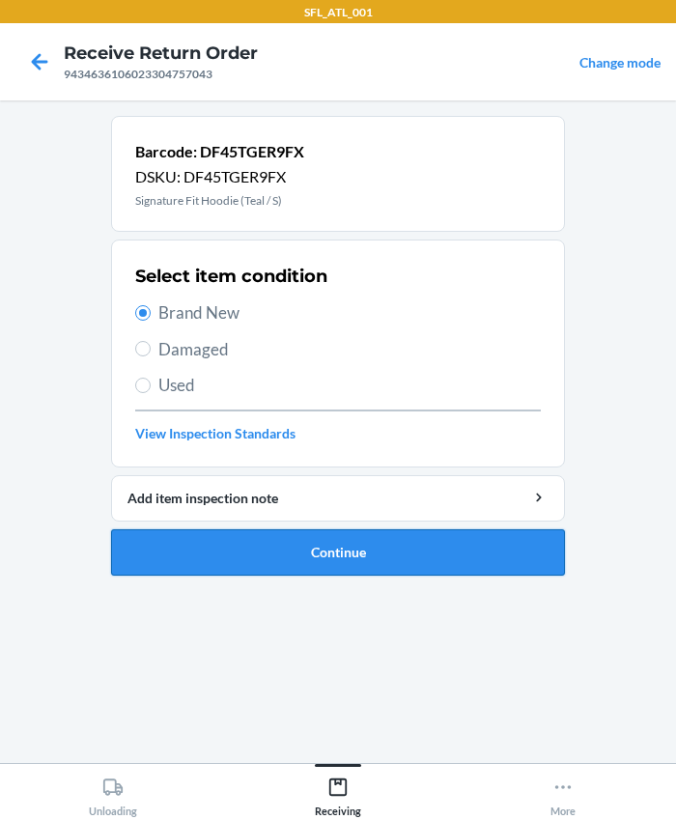
click at [235, 551] on button "Continue" at bounding box center [338, 552] width 454 height 46
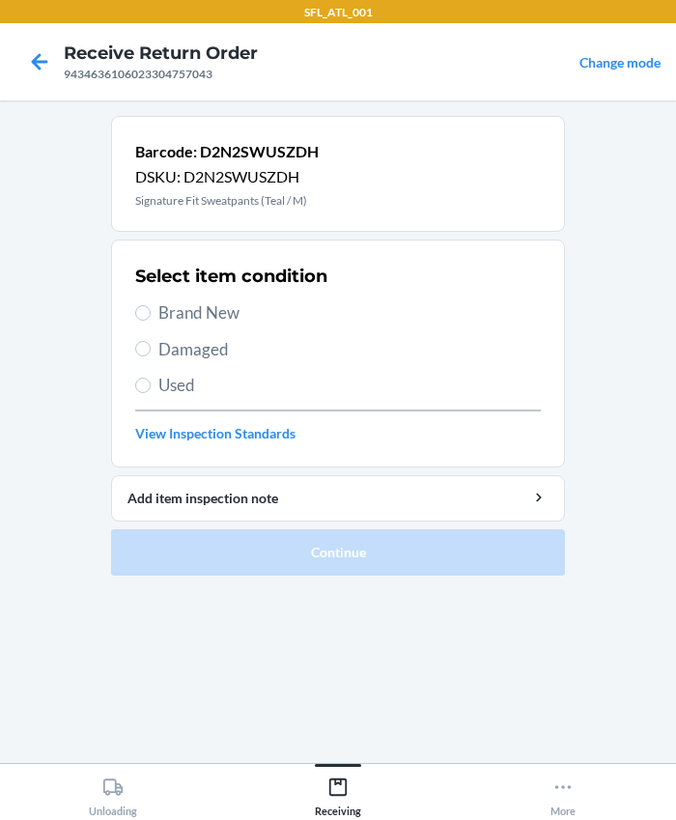
click at [184, 303] on span "Brand New" at bounding box center [349, 312] width 382 height 25
click at [151, 305] on input "Brand New" at bounding box center [142, 312] width 15 height 15
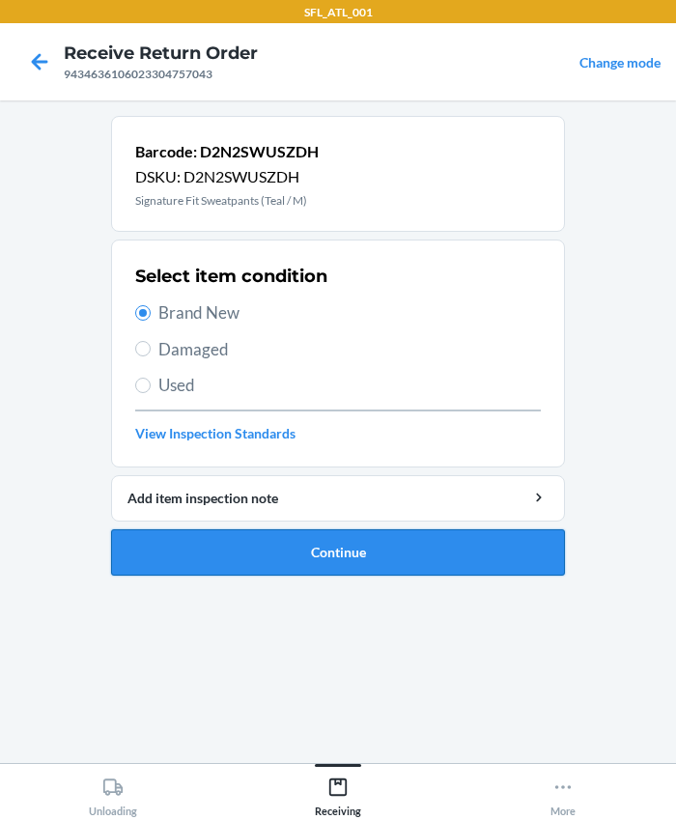
click at [333, 543] on button "Continue" at bounding box center [338, 552] width 454 height 46
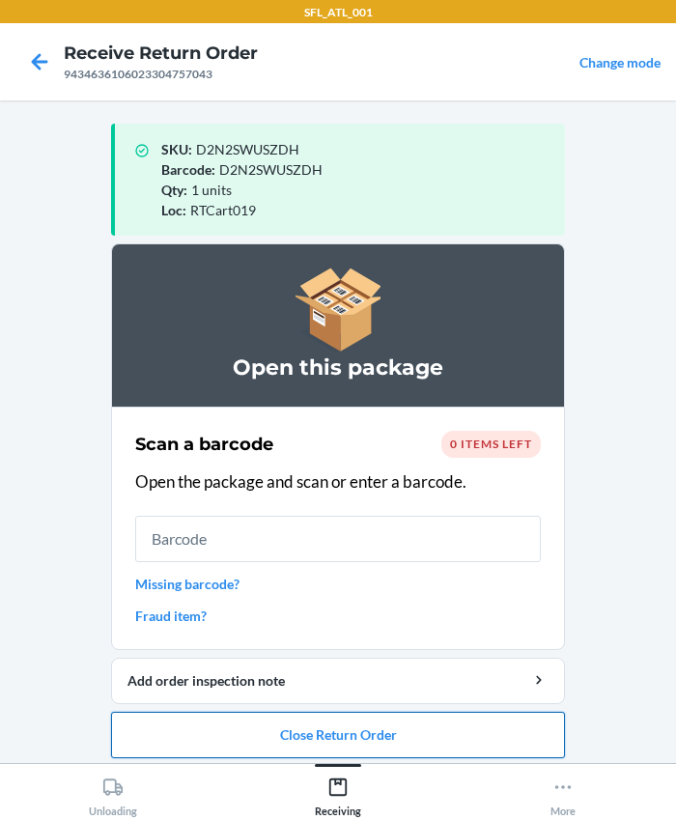
click at [377, 734] on button "Close Return Order" at bounding box center [338, 735] width 454 height 46
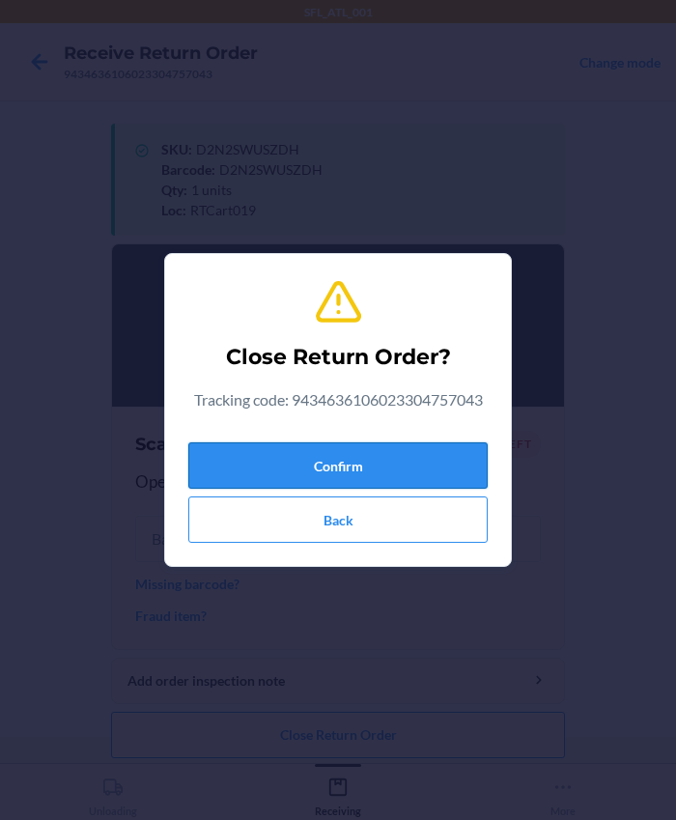
click at [339, 468] on button "Confirm" at bounding box center [337, 465] width 299 height 46
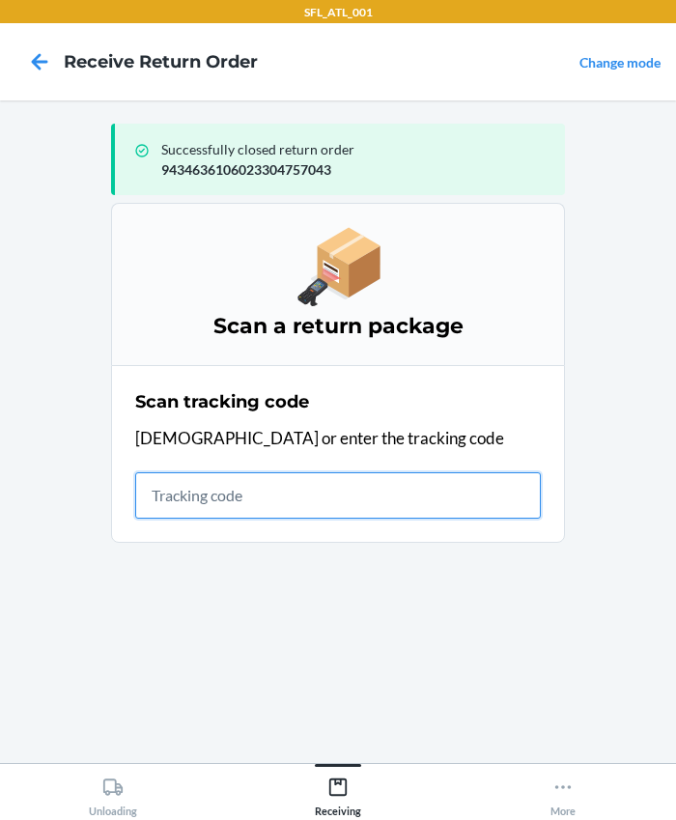
click at [240, 497] on input "text" at bounding box center [338, 495] width 406 height 46
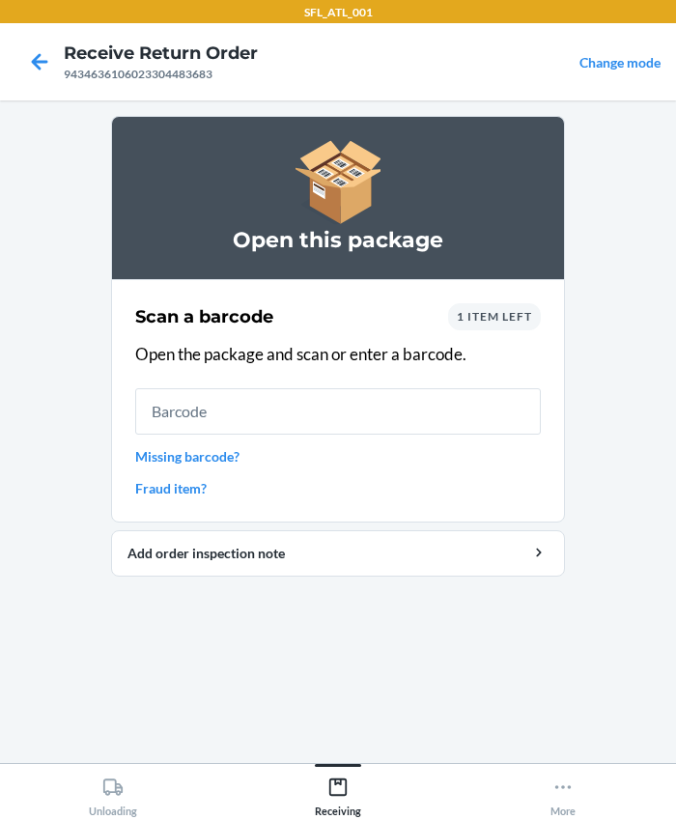
click at [180, 438] on div "Scan a barcode 1 item left Open the package and scan or enter a barcode. Missin…" at bounding box center [338, 400] width 406 height 207
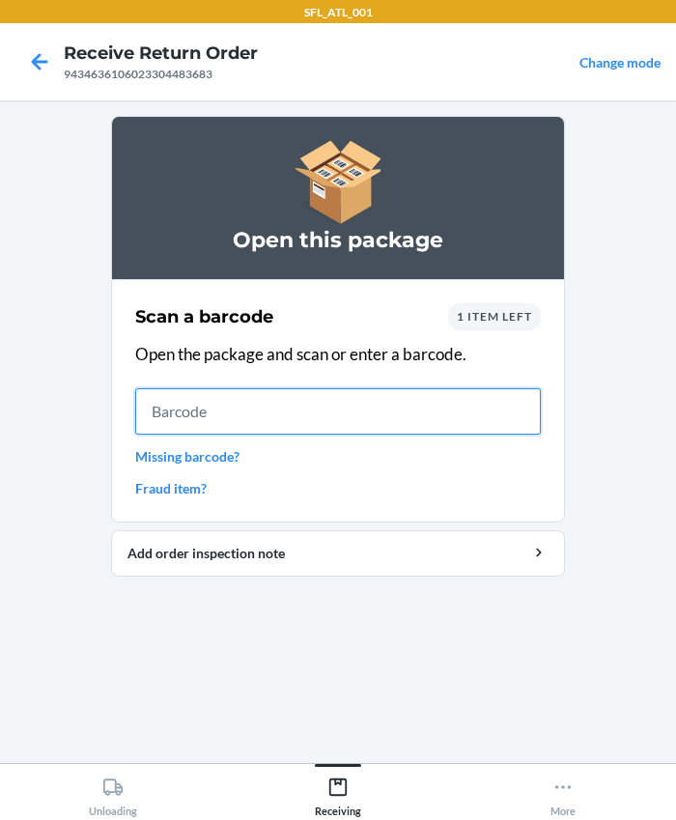
click at [184, 406] on input "text" at bounding box center [338, 411] width 406 height 46
click at [391, 422] on input "text" at bounding box center [338, 411] width 406 height 46
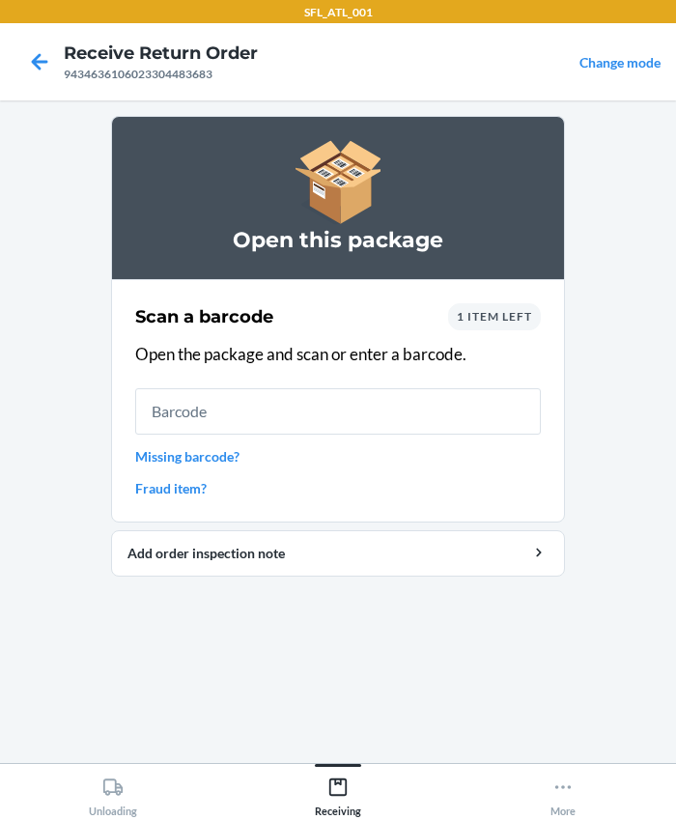
click at [486, 326] on div "1 item left" at bounding box center [494, 316] width 93 height 27
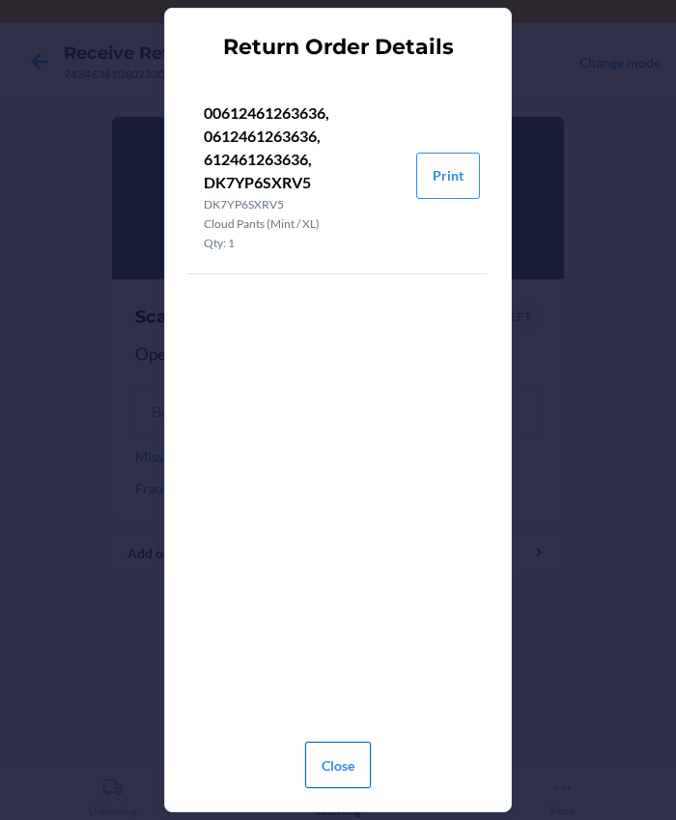
click at [359, 761] on button "Close" at bounding box center [338, 765] width 66 height 46
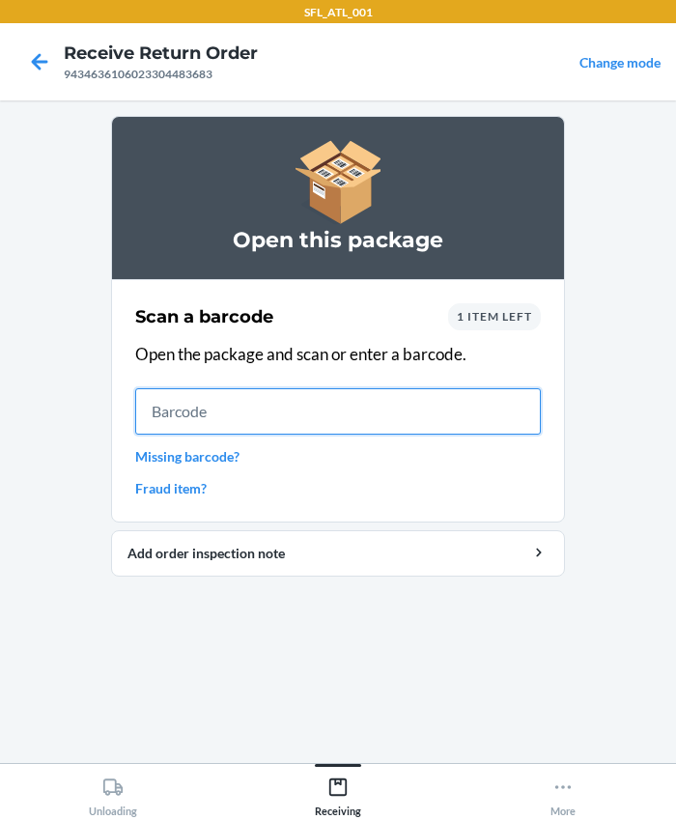
click at [258, 431] on input "text" at bounding box center [338, 411] width 406 height 46
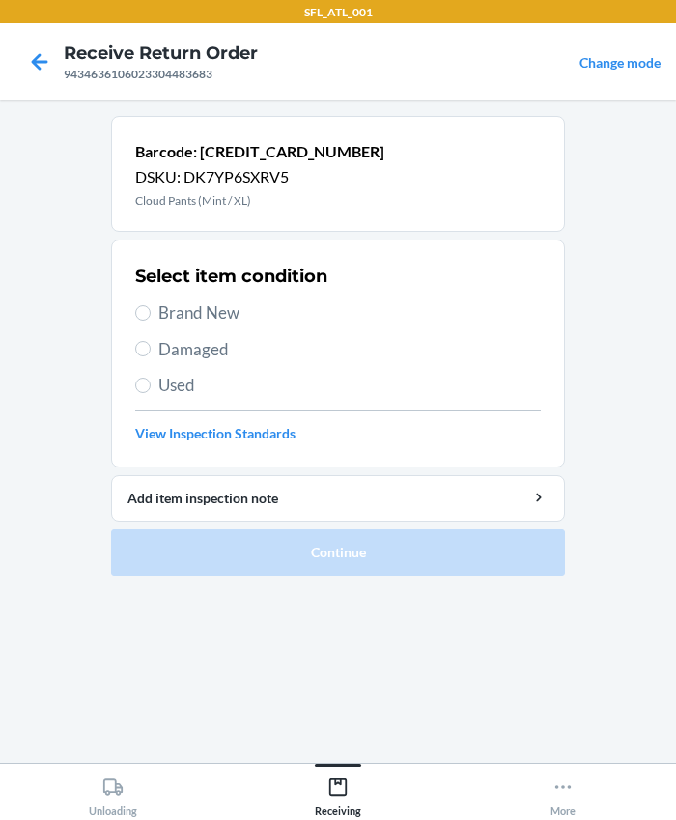
click at [226, 307] on span "Brand New" at bounding box center [349, 312] width 382 height 25
click at [151, 307] on input "Brand New" at bounding box center [142, 312] width 15 height 15
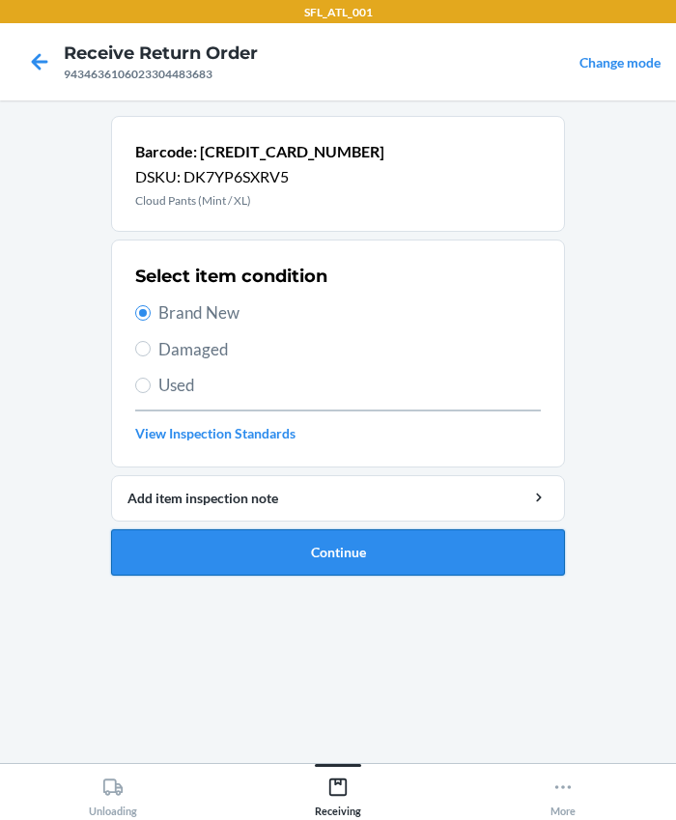
click at [256, 559] on button "Continue" at bounding box center [338, 552] width 454 height 46
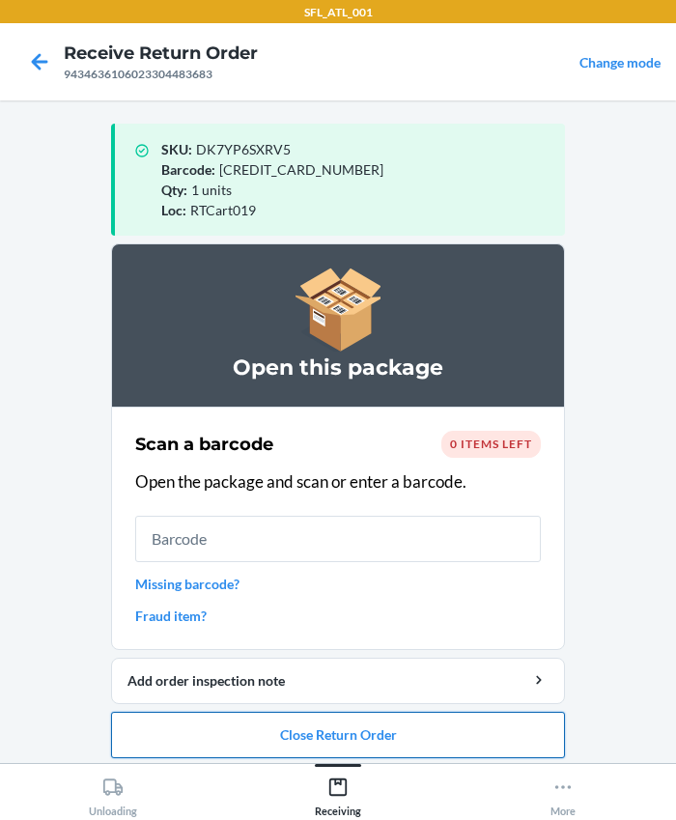
click at [296, 738] on button "Close Return Order" at bounding box center [338, 735] width 454 height 46
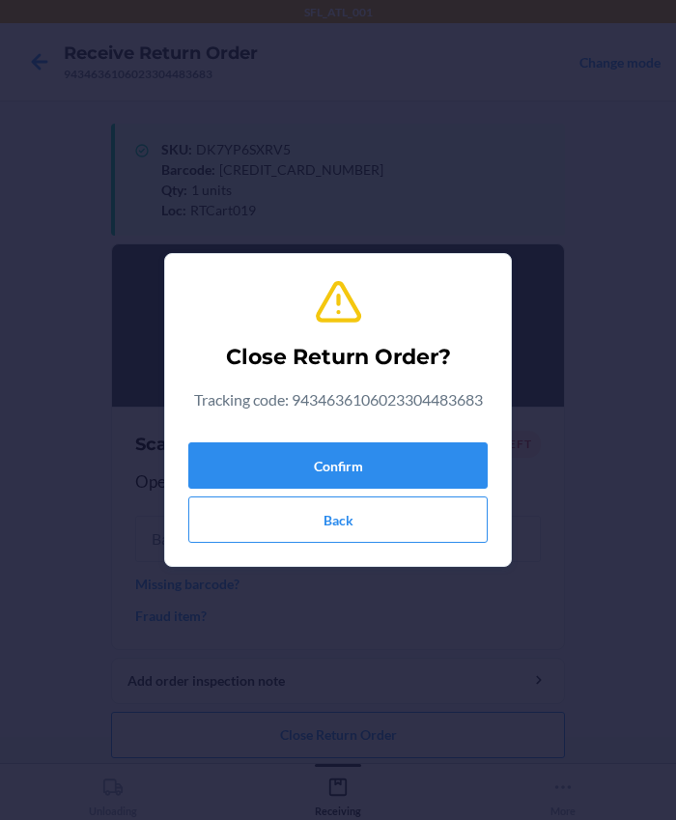
click at [184, 445] on section "Close Return Order? Tracking code: 9434636106023304483683 Confirm Back" at bounding box center [338, 410] width 348 height 314
click at [221, 457] on button "Confirm" at bounding box center [337, 465] width 299 height 46
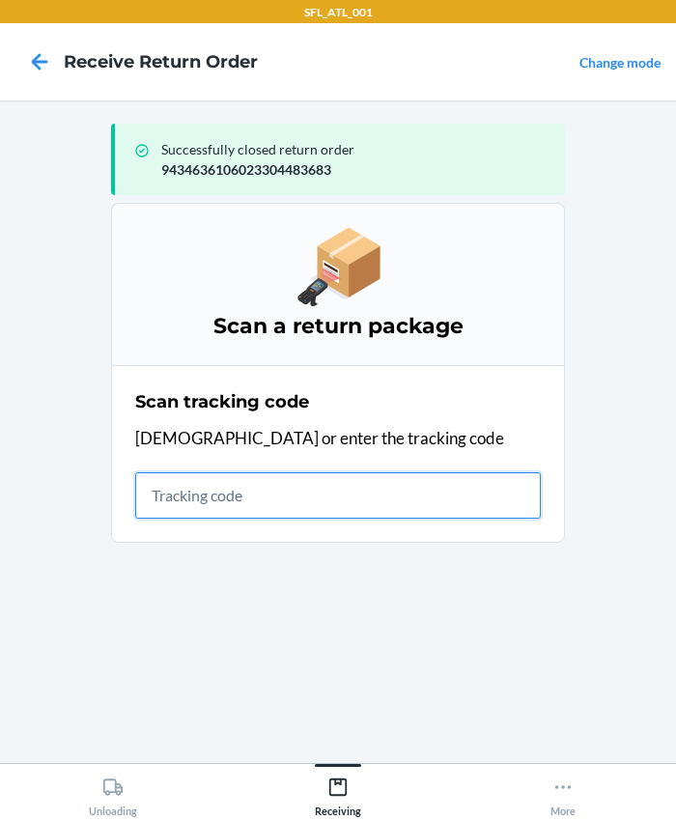
click at [254, 483] on input "text" at bounding box center [338, 495] width 406 height 46
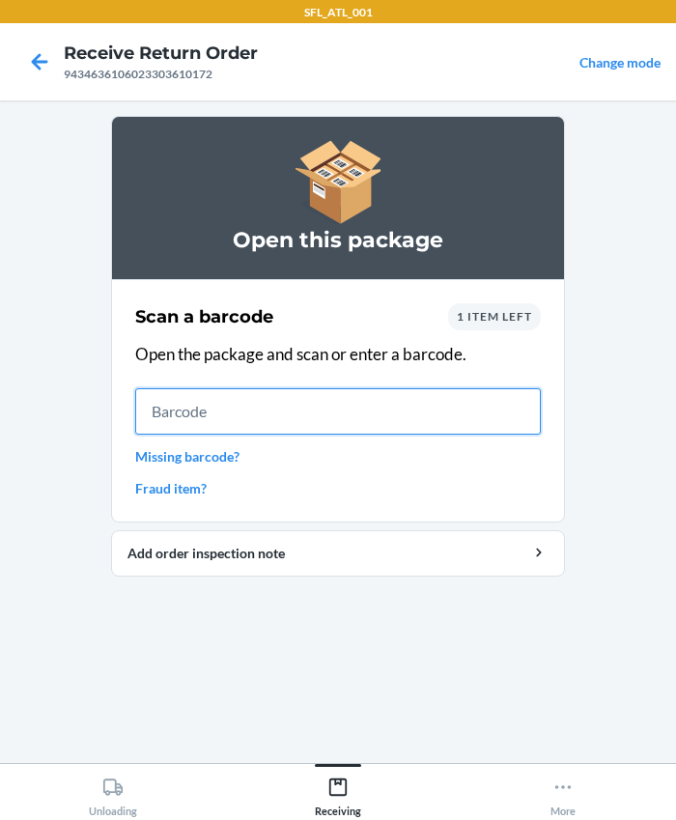
click at [253, 401] on input "text" at bounding box center [338, 411] width 406 height 46
click at [228, 405] on input "text" at bounding box center [338, 411] width 406 height 46
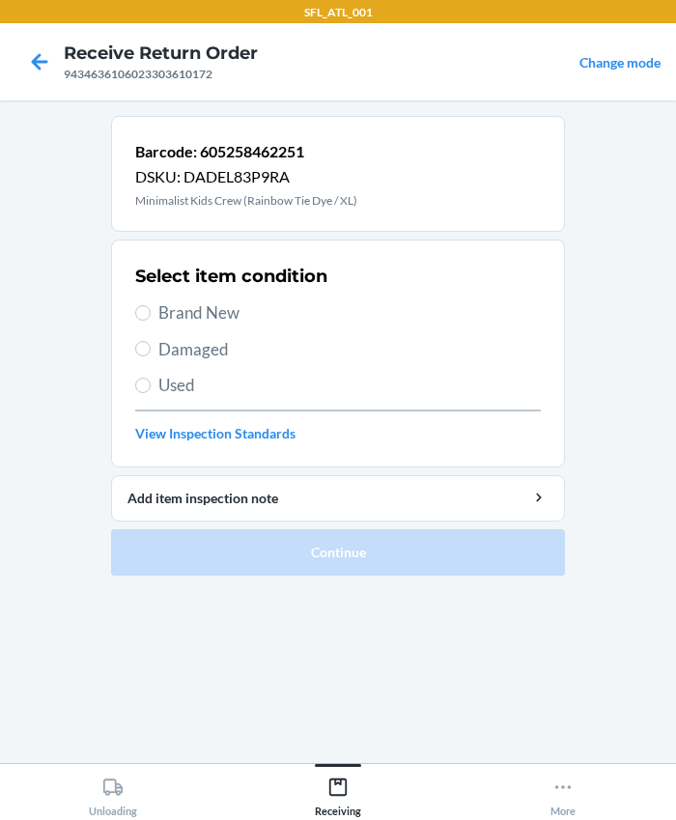
click at [190, 312] on span "Brand New" at bounding box center [349, 312] width 382 height 25
click at [151, 312] on input "Brand New" at bounding box center [142, 312] width 15 height 15
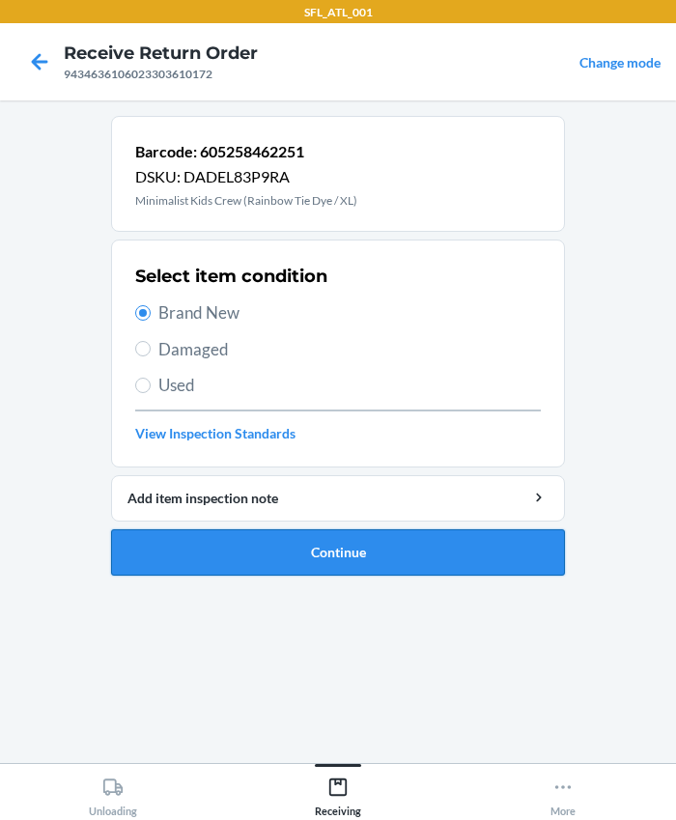
click at [241, 546] on button "Continue" at bounding box center [338, 552] width 454 height 46
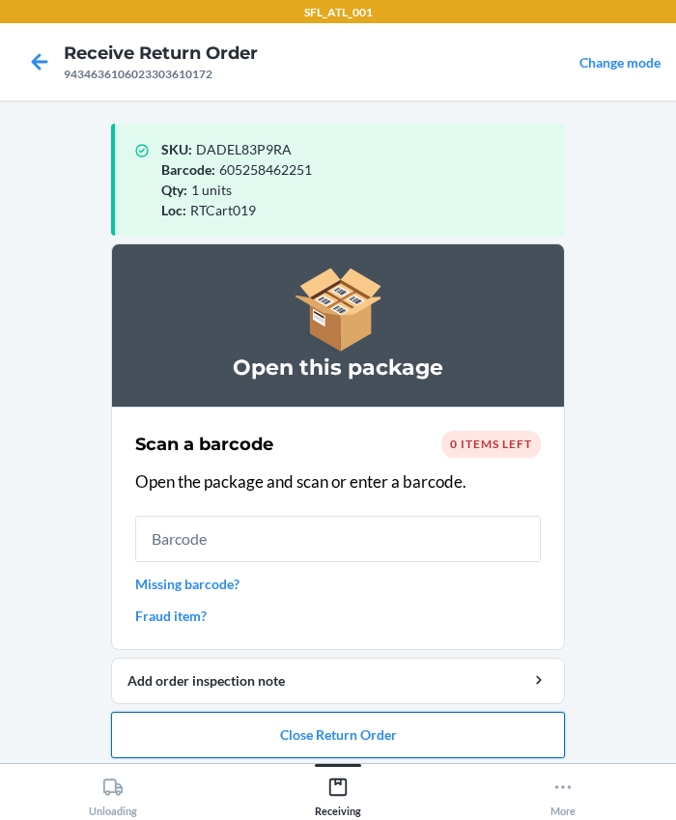
click at [259, 728] on button "Close Return Order" at bounding box center [338, 735] width 454 height 46
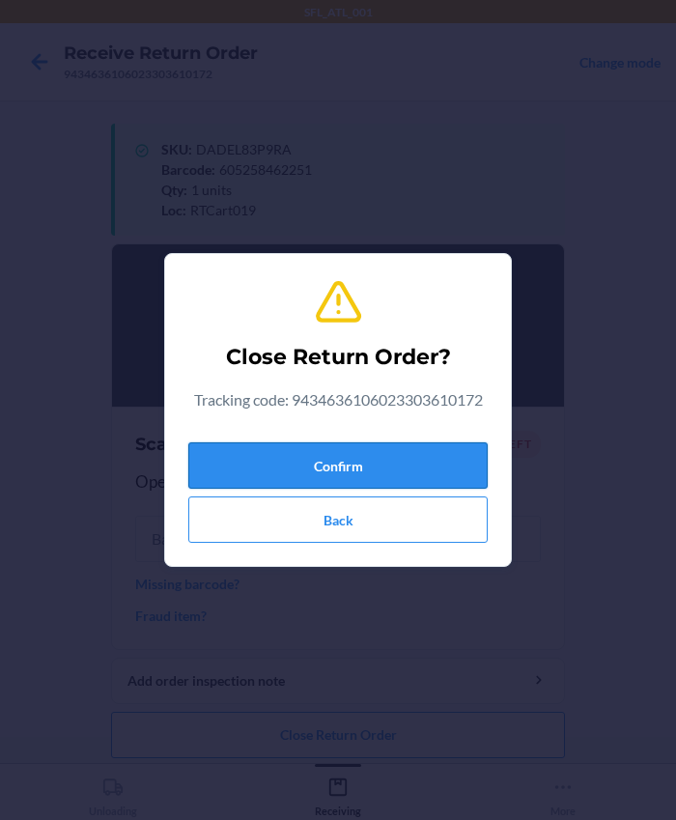
click at [304, 478] on button "Confirm" at bounding box center [337, 465] width 299 height 46
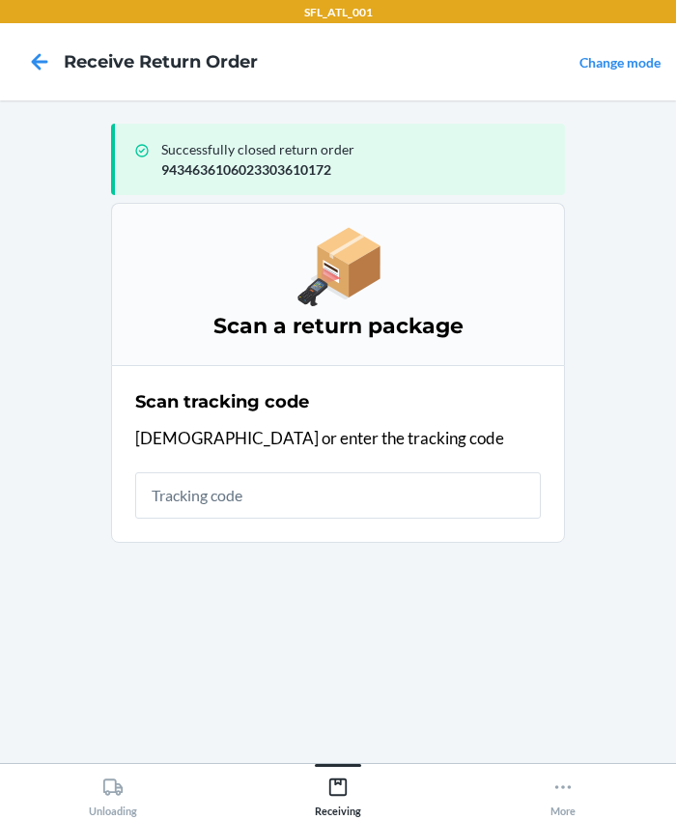
click at [283, 509] on input "text" at bounding box center [338, 495] width 406 height 46
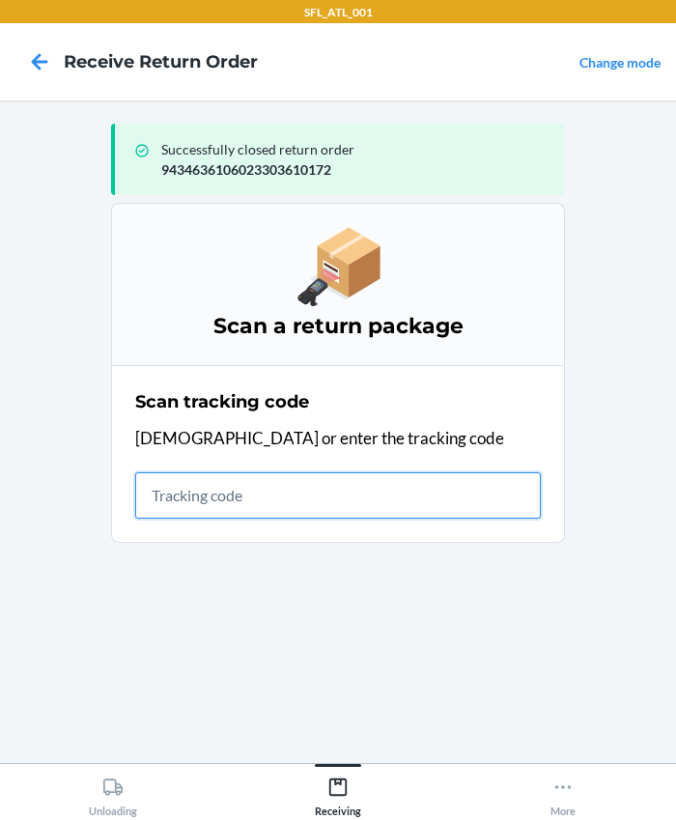
click at [183, 506] on input "text" at bounding box center [338, 495] width 406 height 46
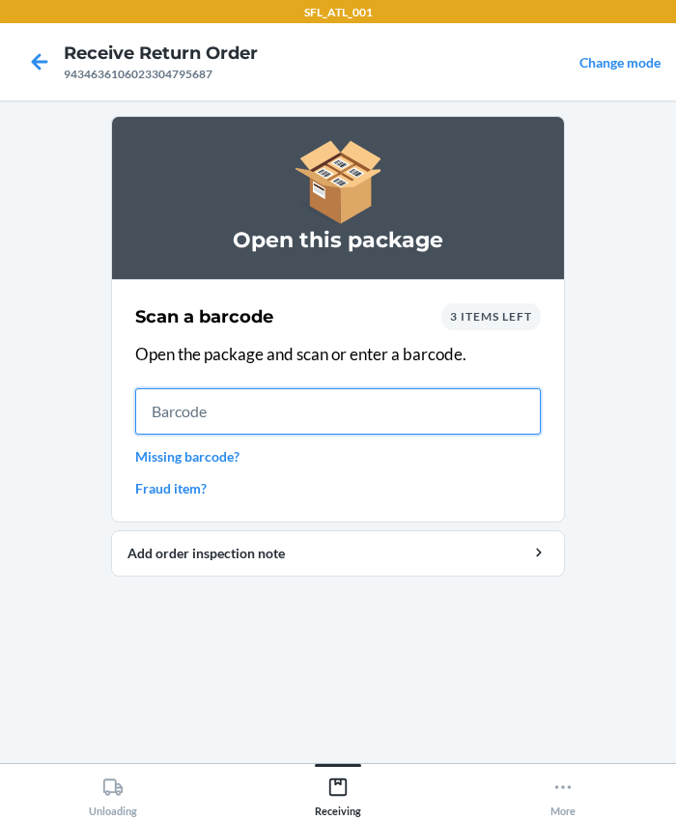
click at [203, 411] on input "text" at bounding box center [338, 411] width 406 height 46
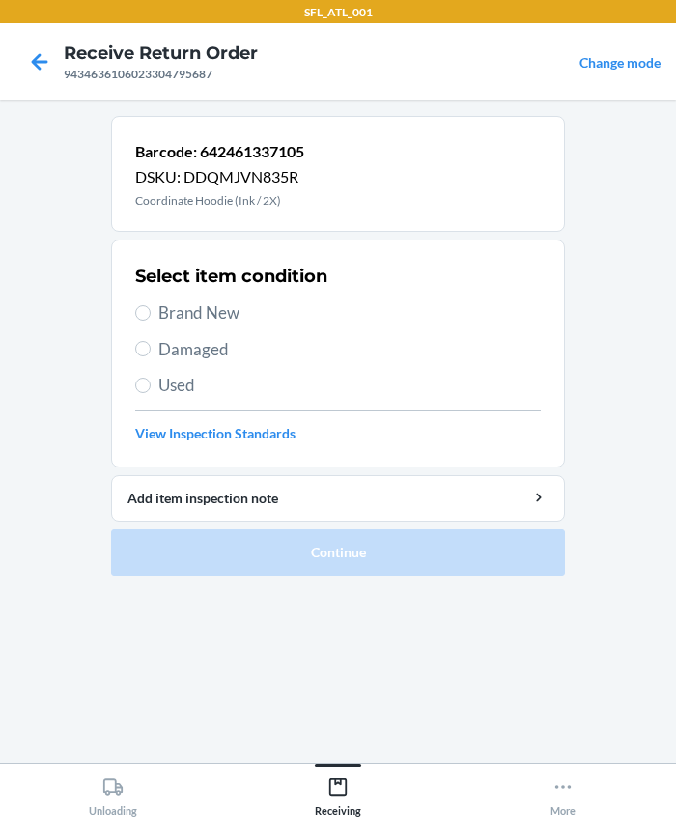
click at [205, 378] on span "Used" at bounding box center [349, 385] width 382 height 25
click at [151, 378] on input "Used" at bounding box center [142, 385] width 15 height 15
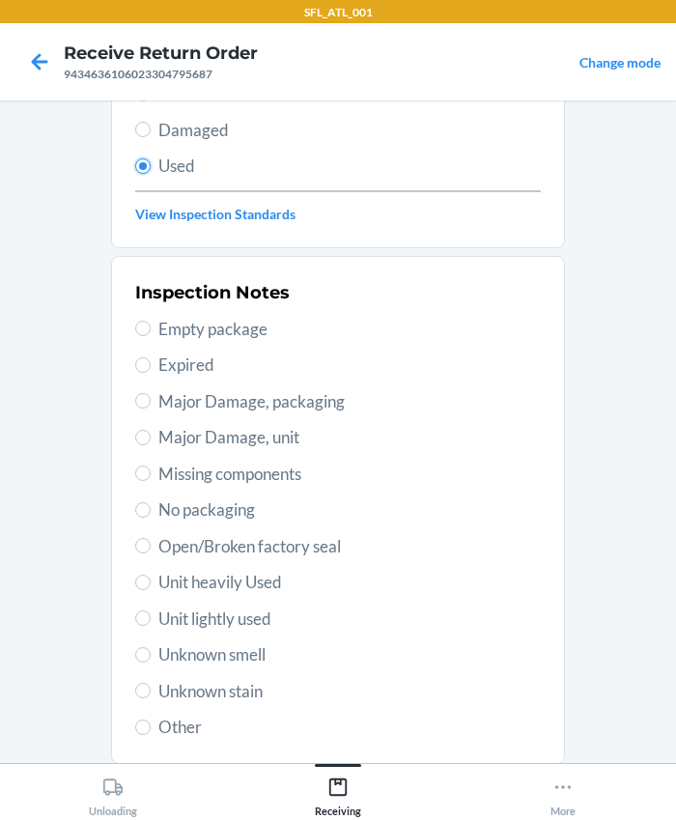
scroll to position [341, 0]
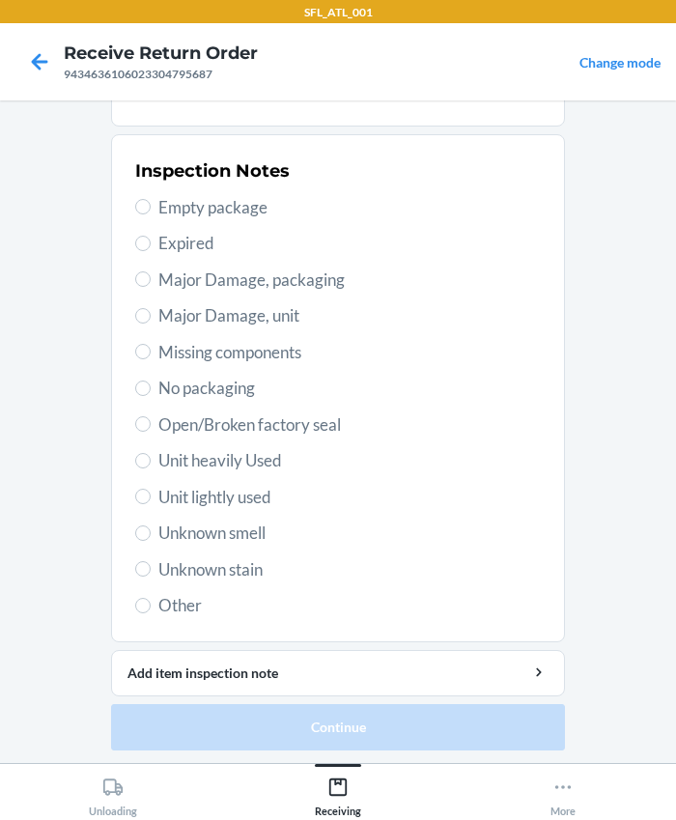
click at [200, 494] on span "Unit lightly used" at bounding box center [349, 497] width 382 height 25
click at [151, 494] on input "Unit lightly used" at bounding box center [142, 496] width 15 height 15
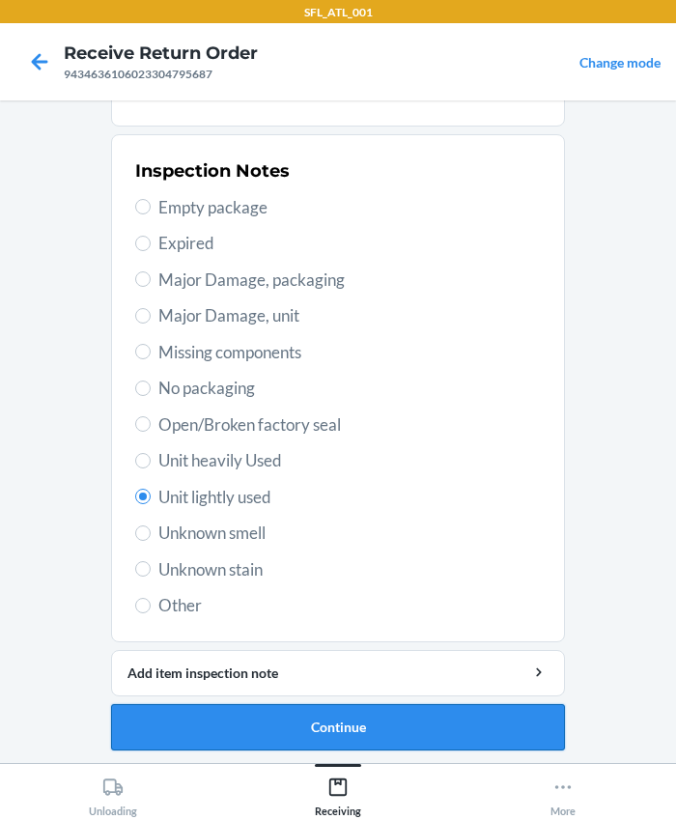
click at [213, 715] on button "Continue" at bounding box center [338, 727] width 454 height 46
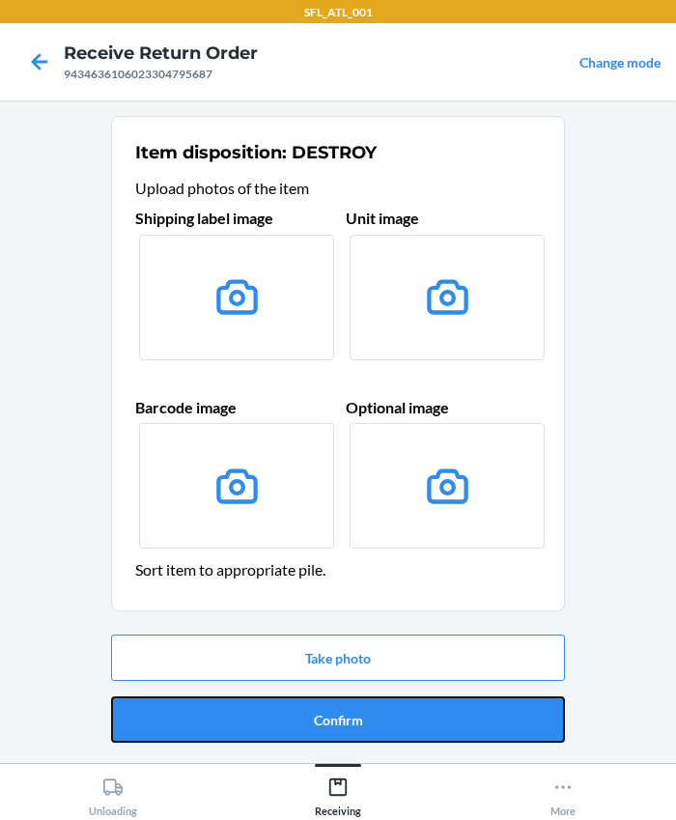
click at [403, 705] on button "Confirm" at bounding box center [338, 719] width 454 height 46
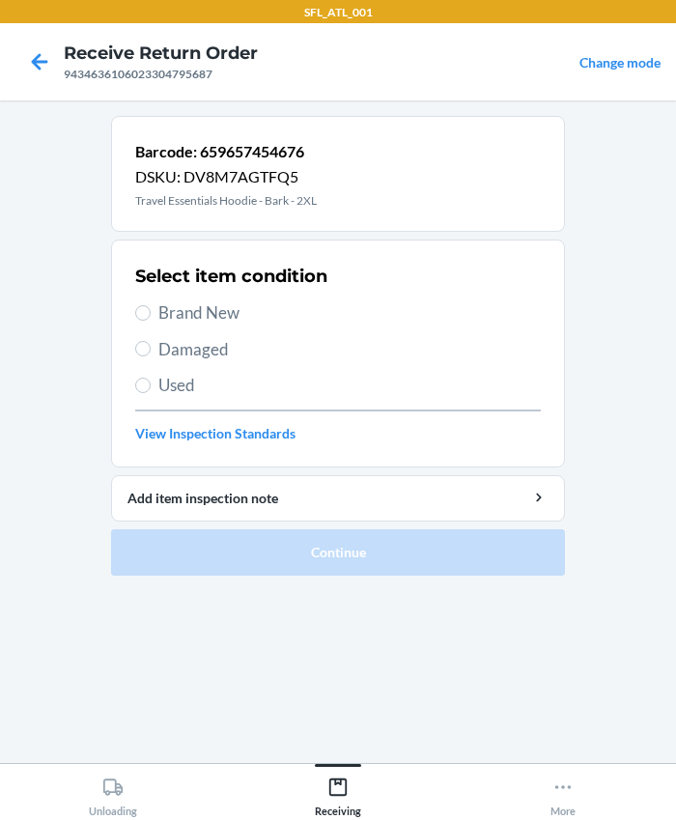
click at [179, 311] on span "Brand New" at bounding box center [349, 312] width 382 height 25
click at [151, 311] on input "Brand New" at bounding box center [142, 312] width 15 height 15
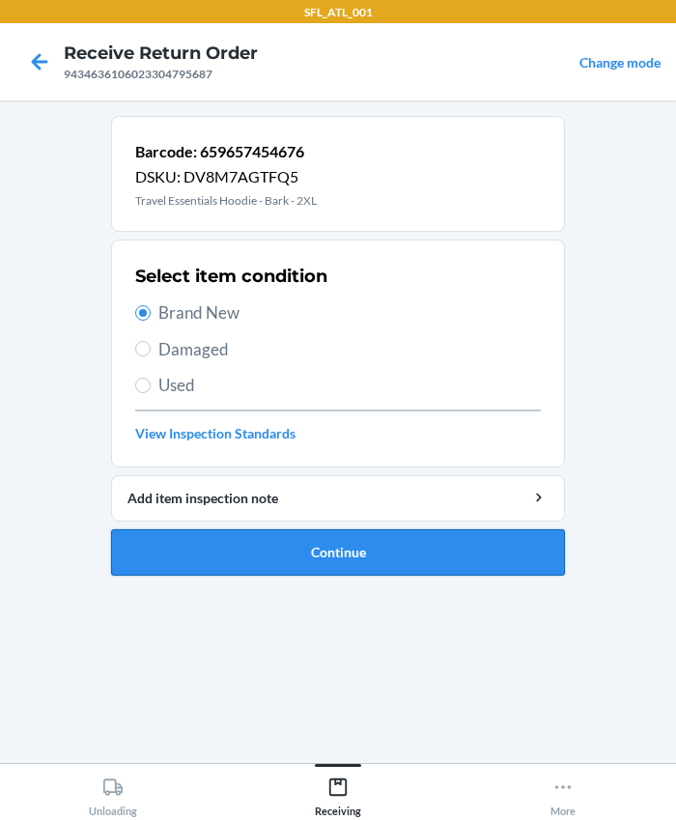
click at [286, 553] on button "Continue" at bounding box center [338, 552] width 454 height 46
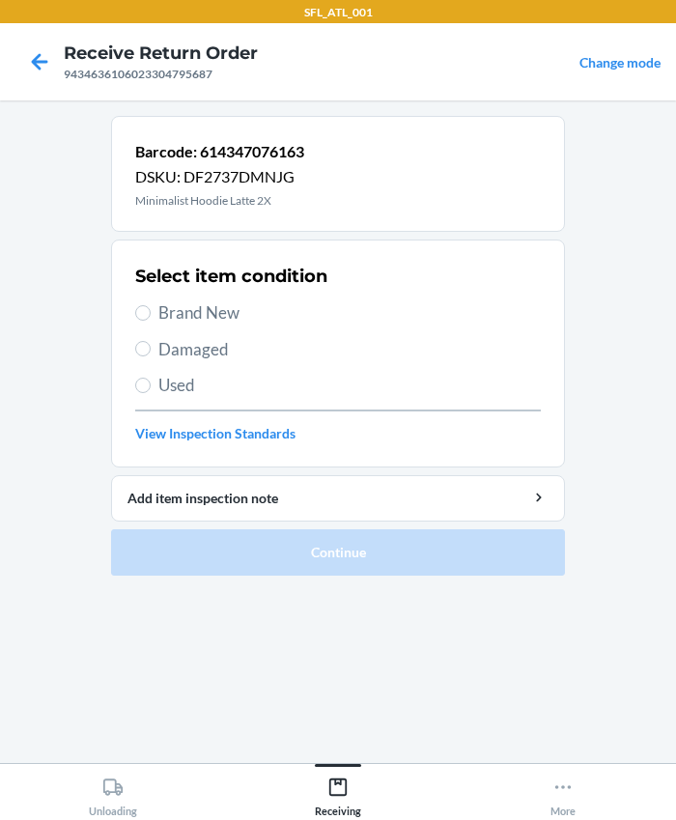
click at [174, 312] on span "Brand New" at bounding box center [349, 312] width 382 height 25
click at [151, 312] on input "Brand New" at bounding box center [142, 312] width 15 height 15
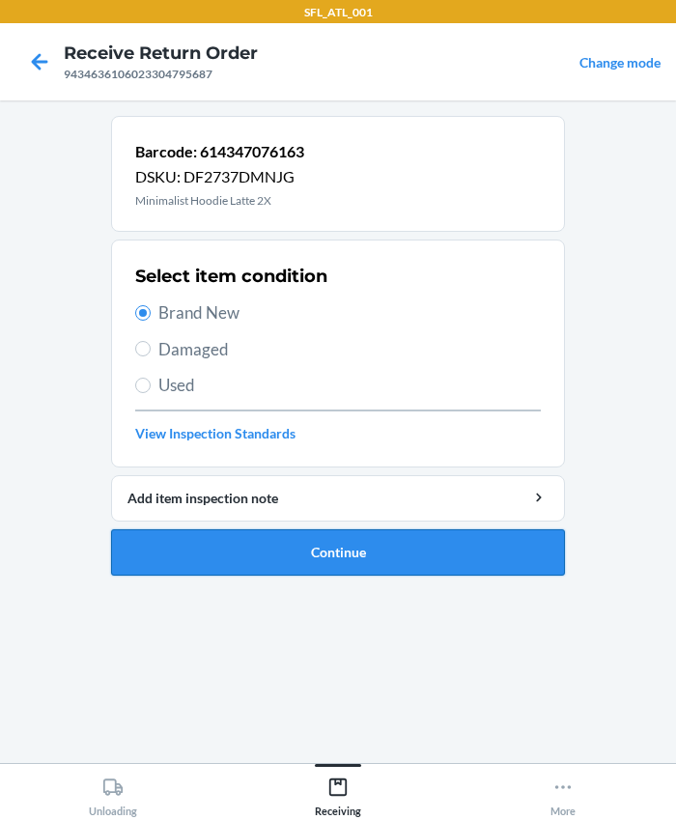
click at [314, 545] on button "Continue" at bounding box center [338, 552] width 454 height 46
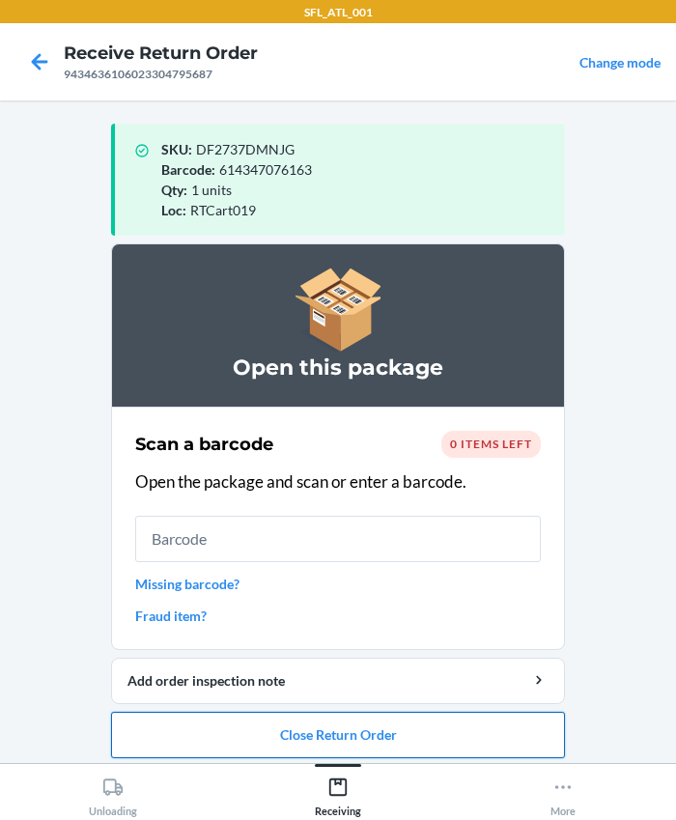
click at [329, 734] on button "Close Return Order" at bounding box center [338, 735] width 454 height 46
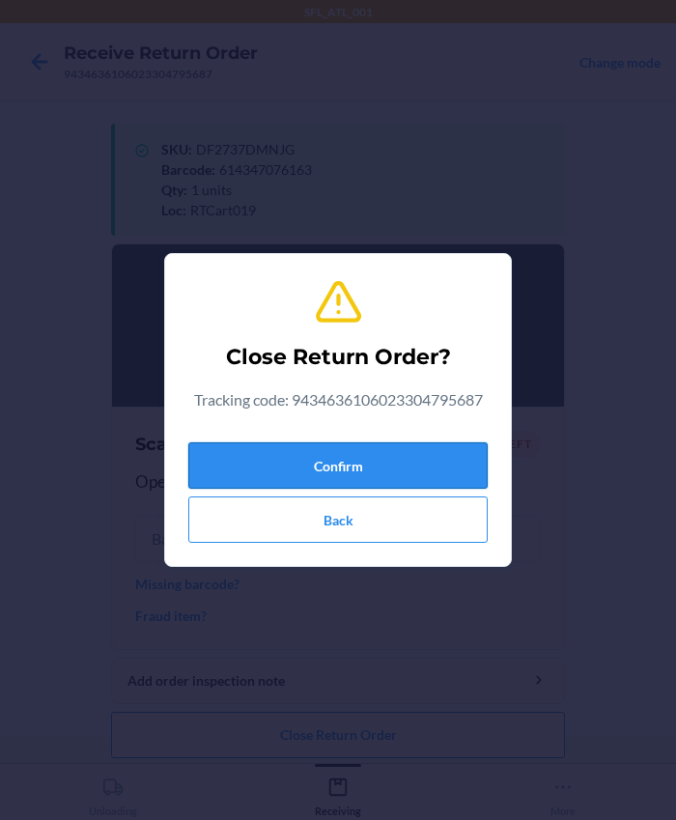
click at [286, 469] on button "Confirm" at bounding box center [337, 465] width 299 height 46
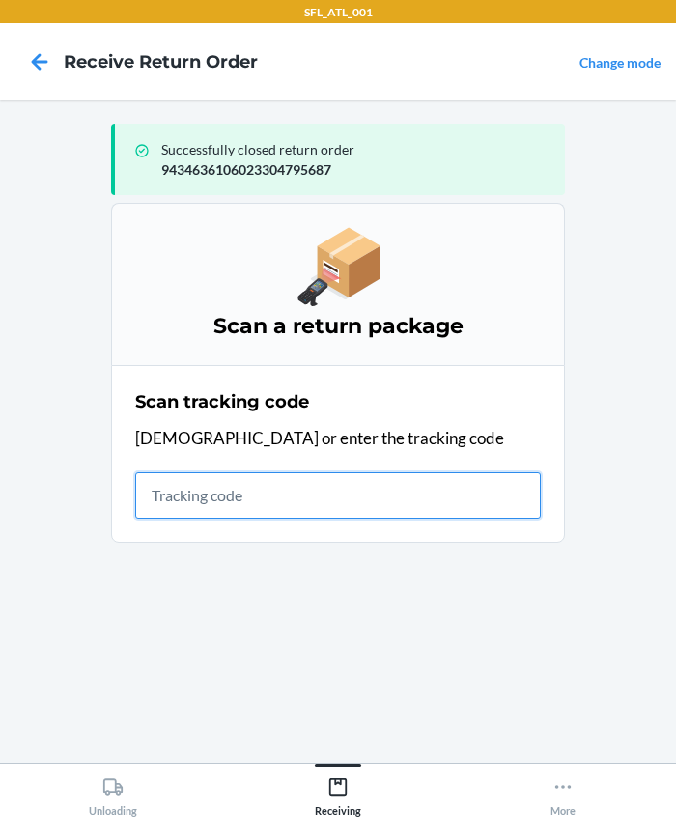
click at [242, 497] on input "text" at bounding box center [338, 495] width 406 height 46
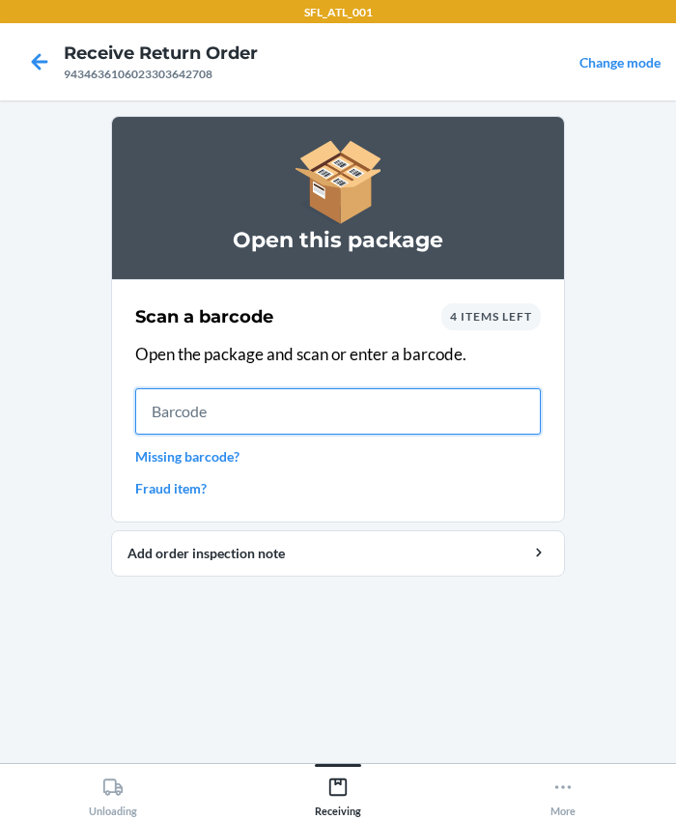
click at [304, 404] on input "text" at bounding box center [338, 411] width 406 height 46
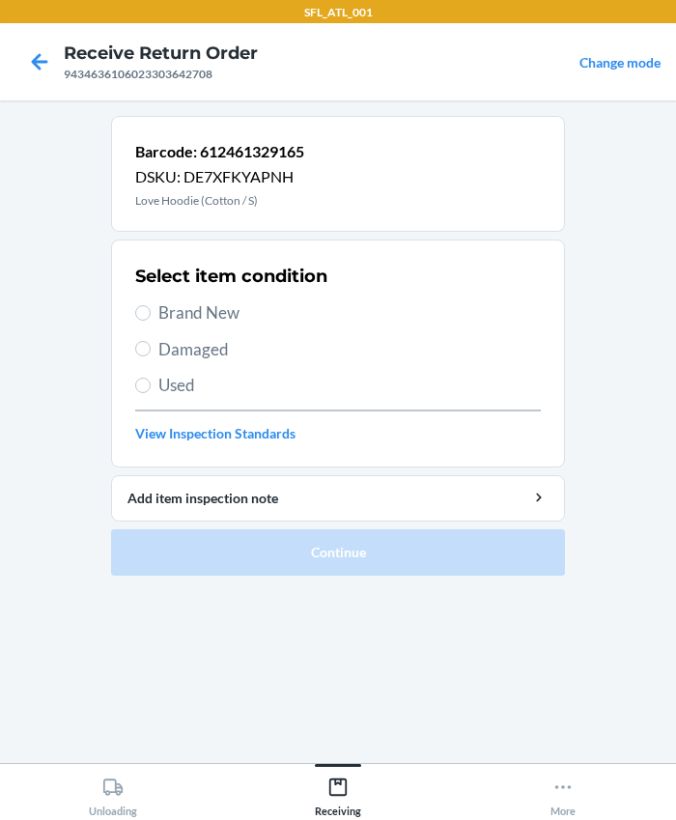
click at [189, 305] on span "Brand New" at bounding box center [349, 312] width 382 height 25
click at [151, 305] on input "Brand New" at bounding box center [142, 312] width 15 height 15
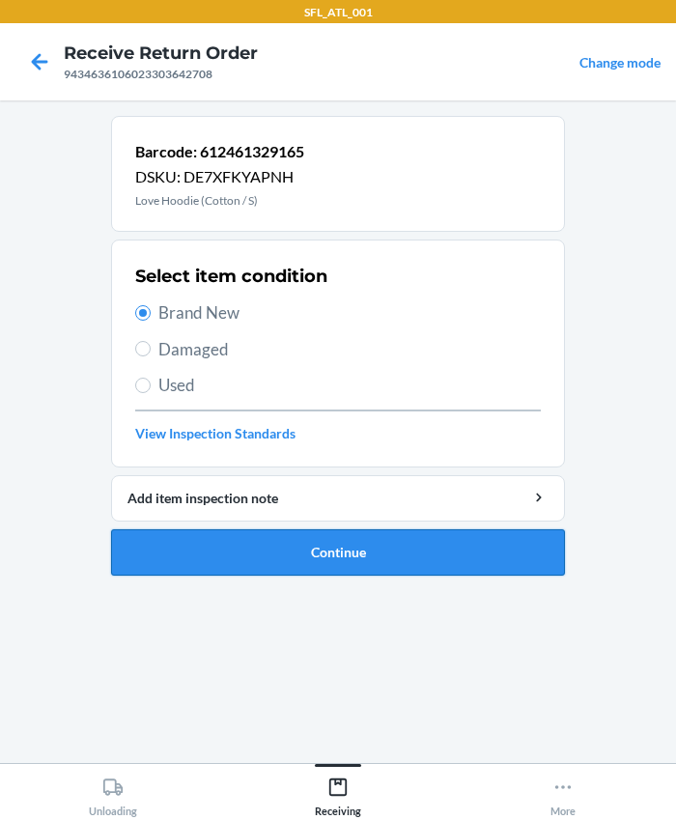
click at [270, 559] on button "Continue" at bounding box center [338, 552] width 454 height 46
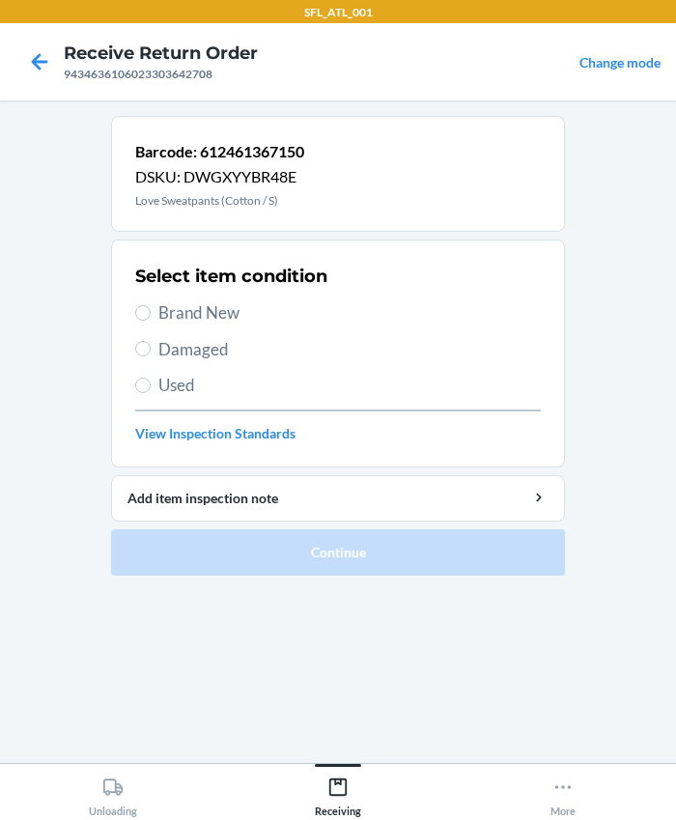
click at [155, 315] on label "Brand New" at bounding box center [338, 312] width 406 height 25
click at [151, 315] on input "Brand New" at bounding box center [142, 312] width 15 height 15
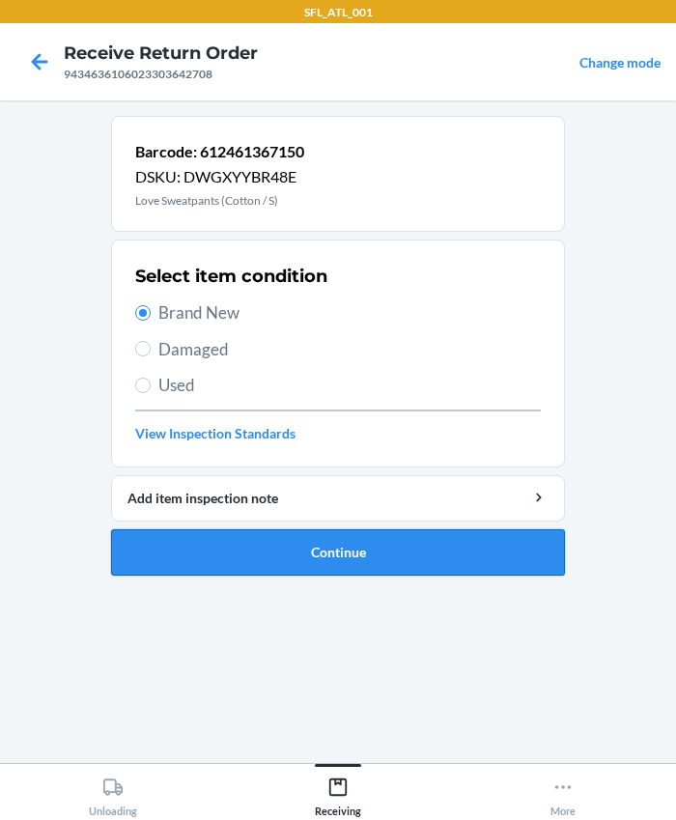
click at [212, 549] on button "Continue" at bounding box center [338, 552] width 454 height 46
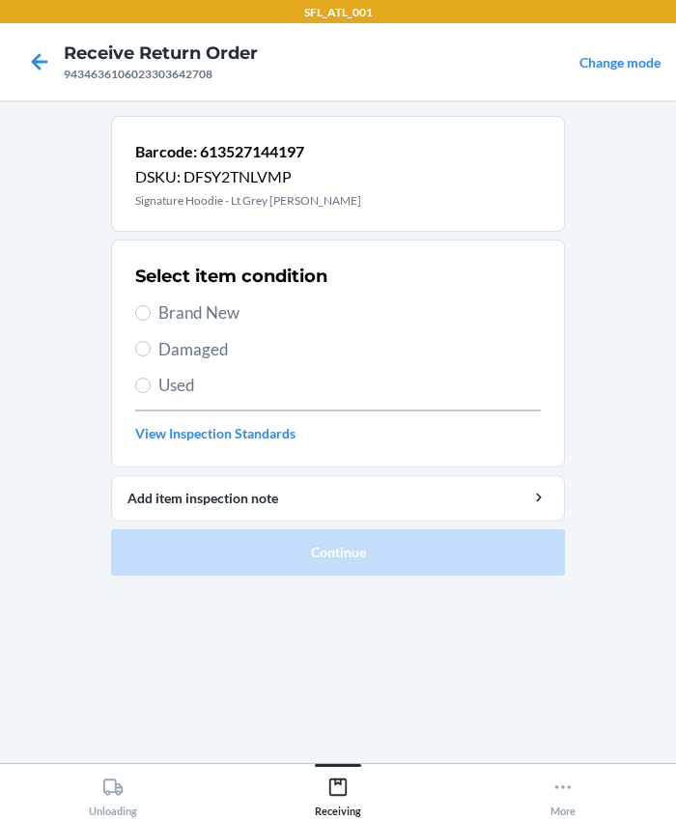
click at [191, 325] on div "Select item condition Brand New Damaged Used View Inspection Standards" at bounding box center [338, 353] width 406 height 191
click at [168, 297] on div "Select item condition Brand New Damaged Used View Inspection Standards" at bounding box center [338, 353] width 406 height 191
click at [167, 316] on span "Brand New" at bounding box center [349, 312] width 382 height 25
click at [151, 316] on input "Brand New" at bounding box center [142, 312] width 15 height 15
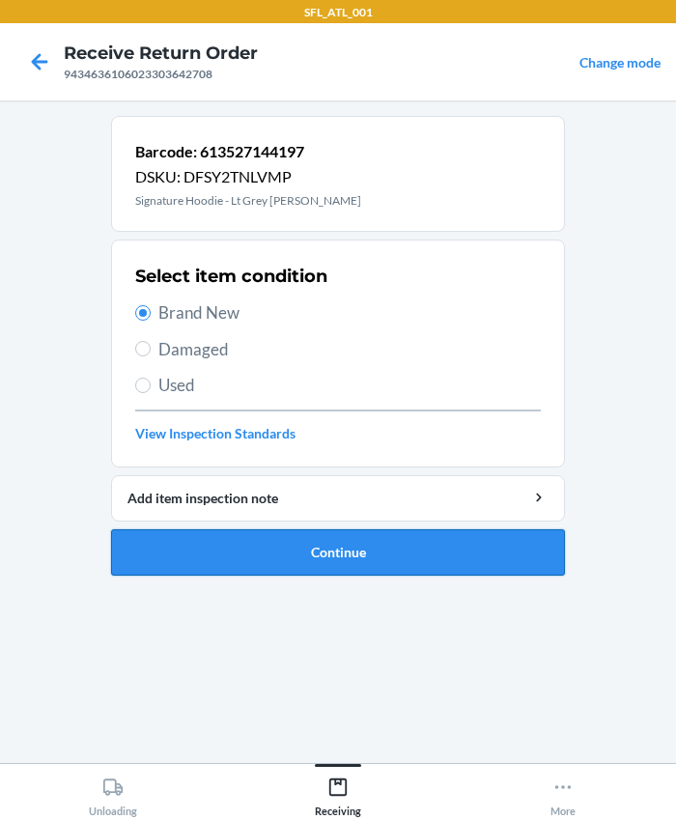
click at [315, 558] on button "Continue" at bounding box center [338, 552] width 454 height 46
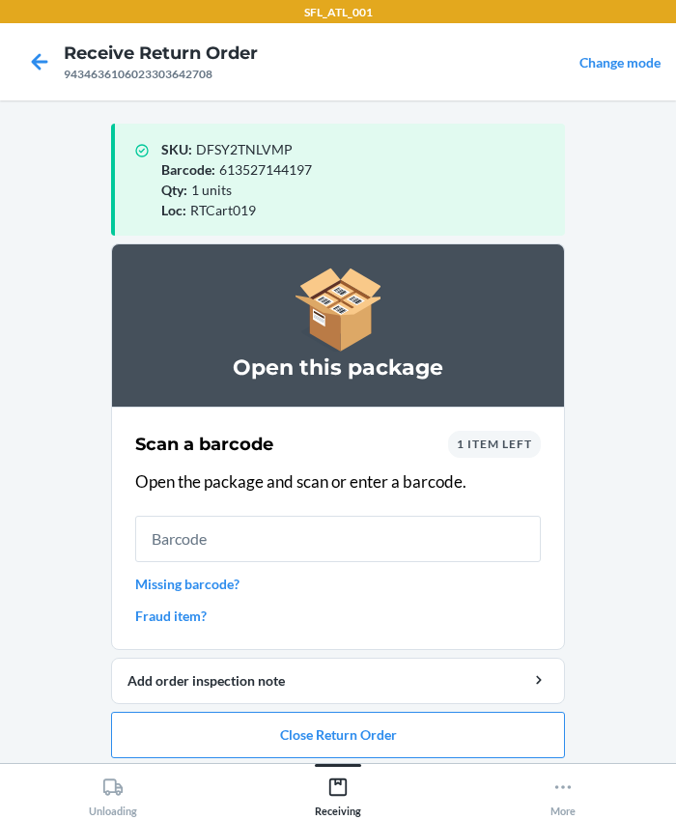
click at [342, 582] on link "Missing barcode?" at bounding box center [338, 584] width 406 height 20
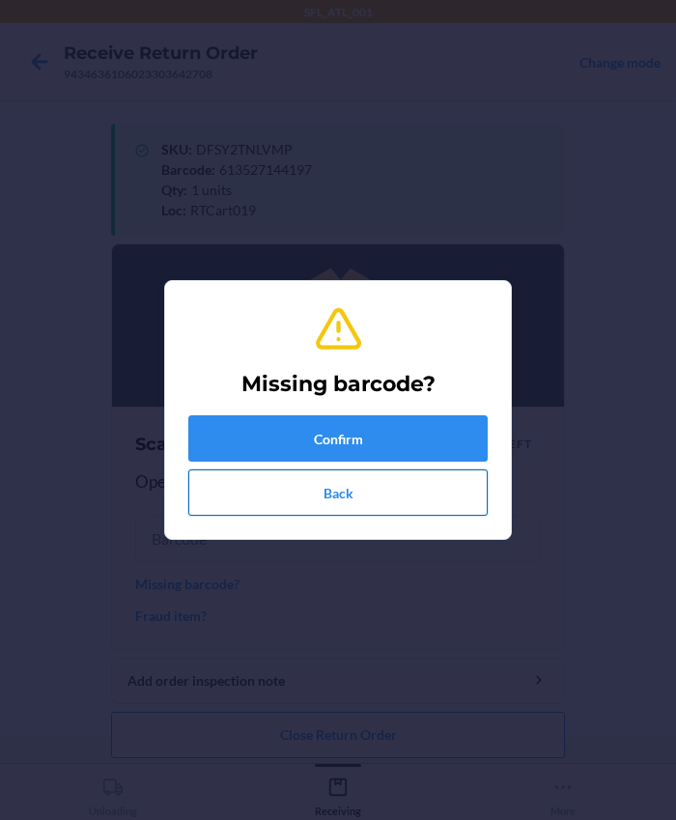
click at [354, 499] on button "Back" at bounding box center [337, 492] width 299 height 46
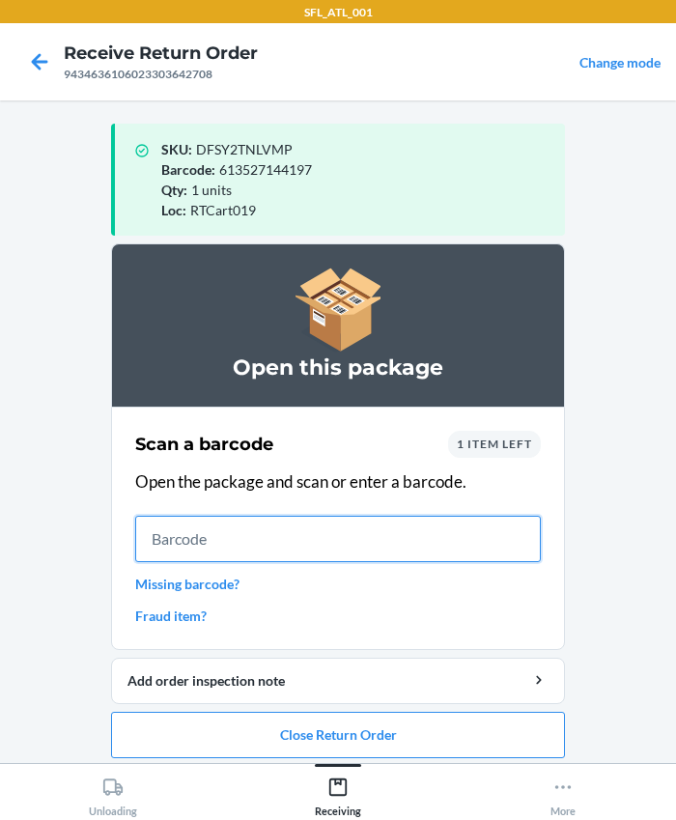
drag, startPoint x: 359, startPoint y: 545, endPoint x: 387, endPoint y: 526, distance: 33.5
click at [362, 542] on input "text" at bounding box center [338, 539] width 406 height 46
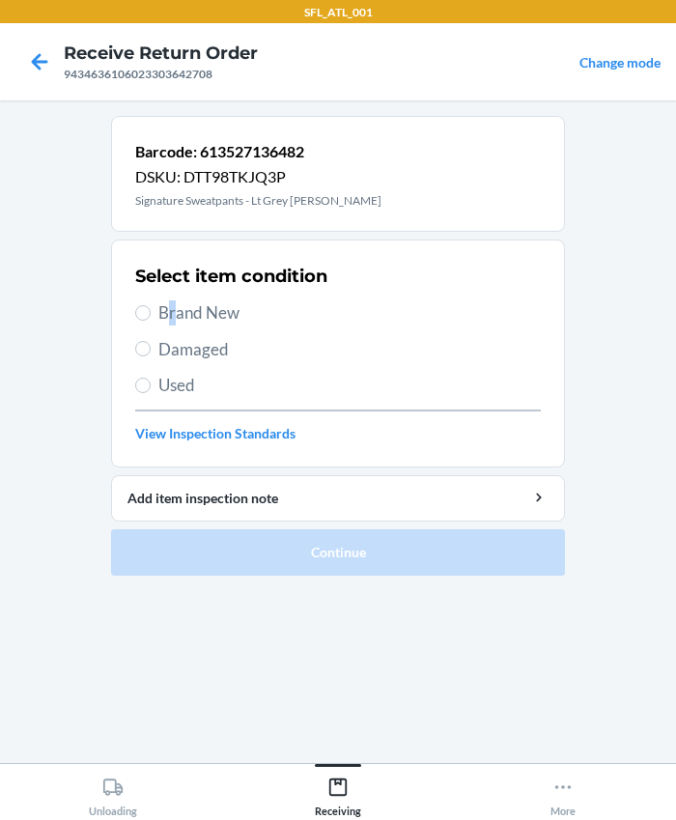
click at [171, 303] on span "Brand New" at bounding box center [349, 312] width 382 height 25
click at [140, 308] on input "Brand New" at bounding box center [142, 312] width 15 height 15
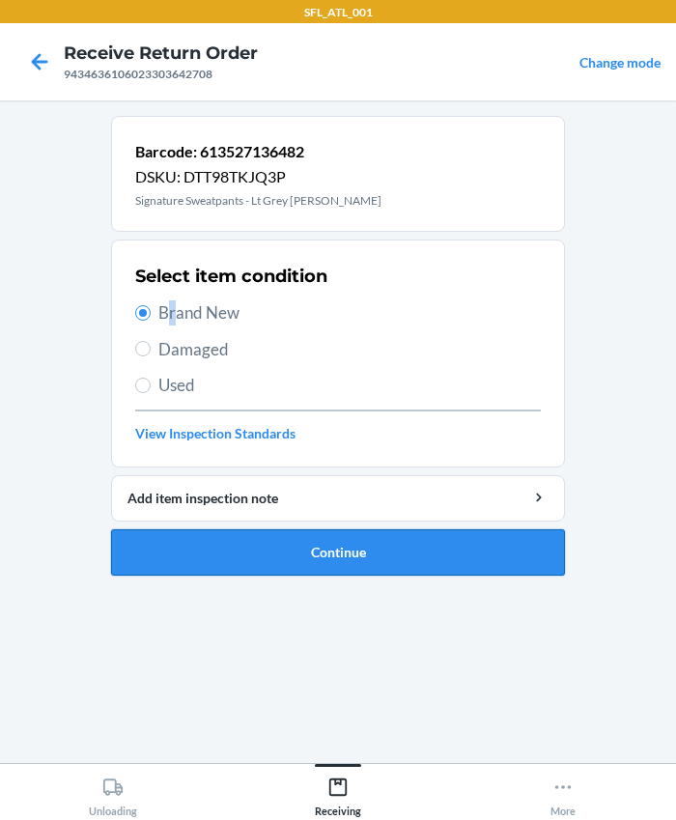
click at [315, 553] on button "Continue" at bounding box center [338, 552] width 454 height 46
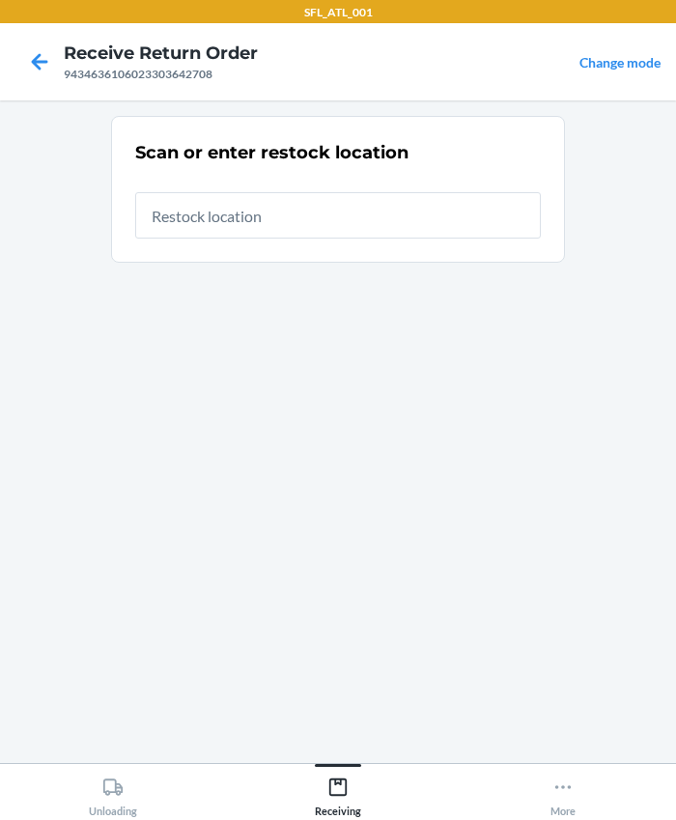
click at [232, 230] on input "text" at bounding box center [338, 215] width 406 height 46
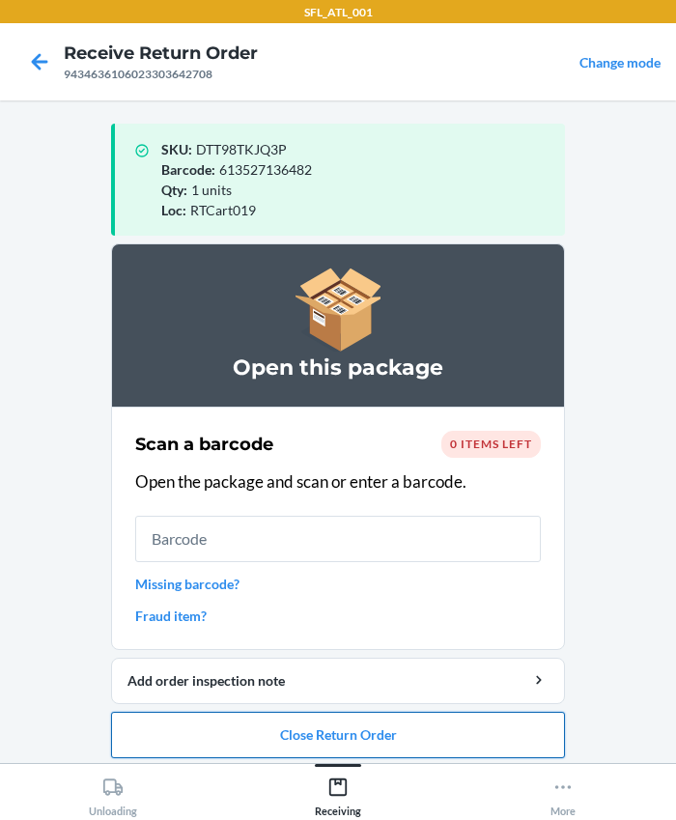
click at [280, 746] on button "Close Return Order" at bounding box center [338, 735] width 454 height 46
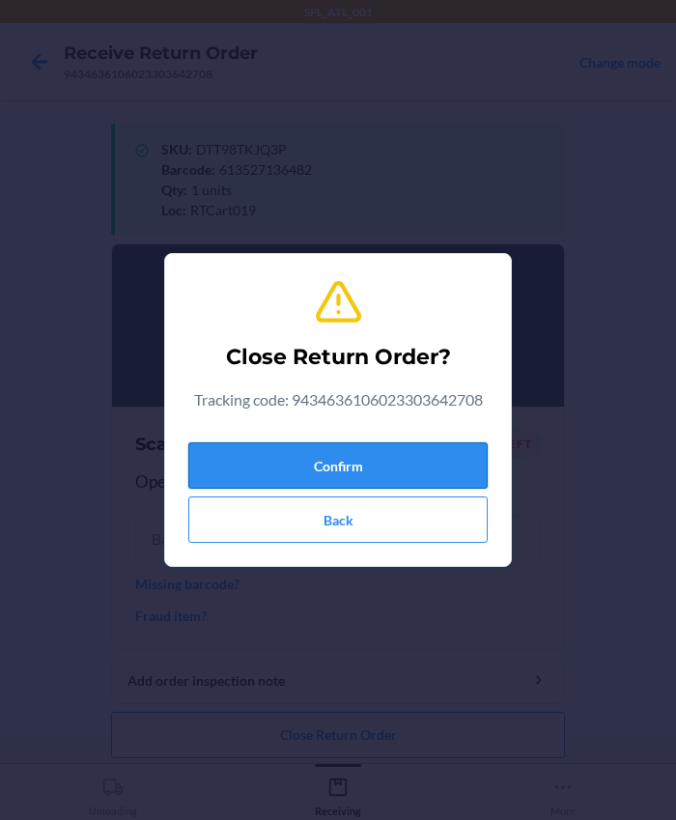
click at [299, 456] on button "Confirm" at bounding box center [337, 465] width 299 height 46
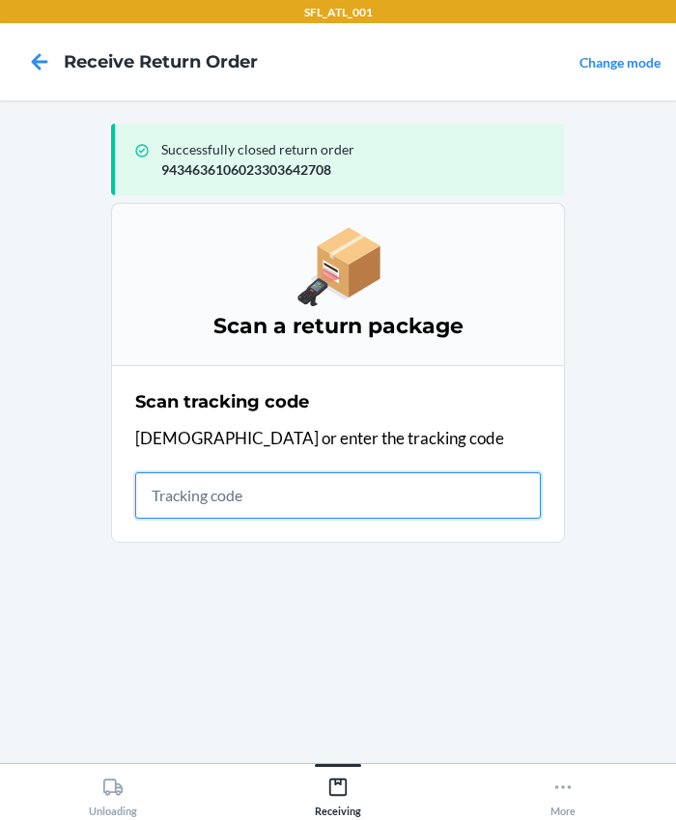
click at [278, 483] on input "text" at bounding box center [338, 495] width 406 height 46
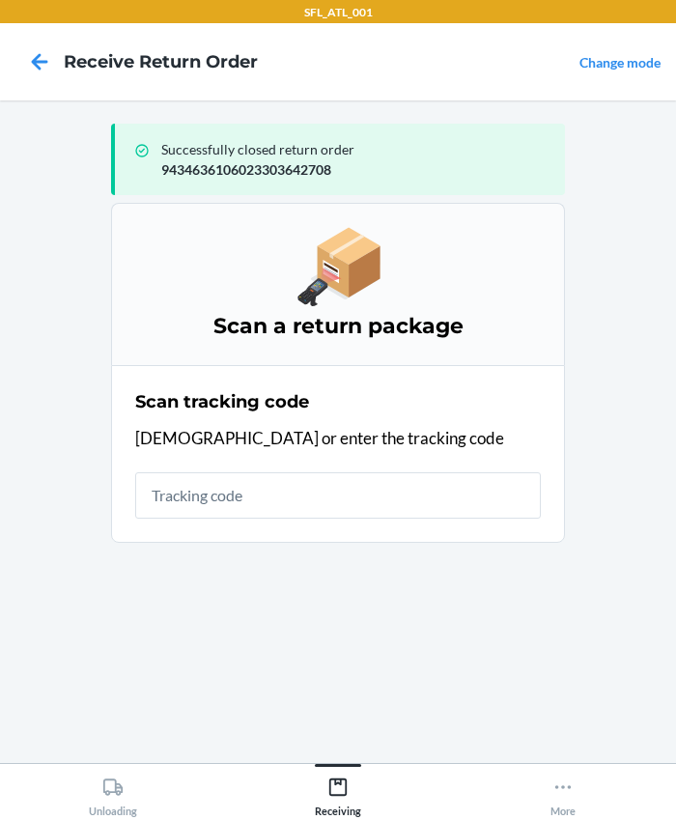
click at [208, 470] on div "Scan tracking code Scan or enter the tracking code" at bounding box center [338, 453] width 406 height 141
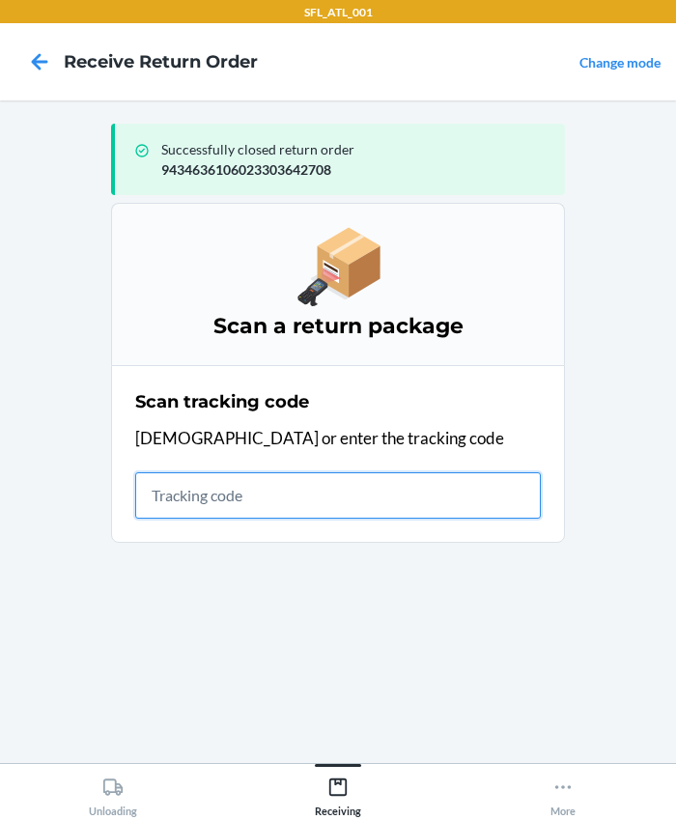
click at [206, 494] on input "text" at bounding box center [338, 495] width 406 height 46
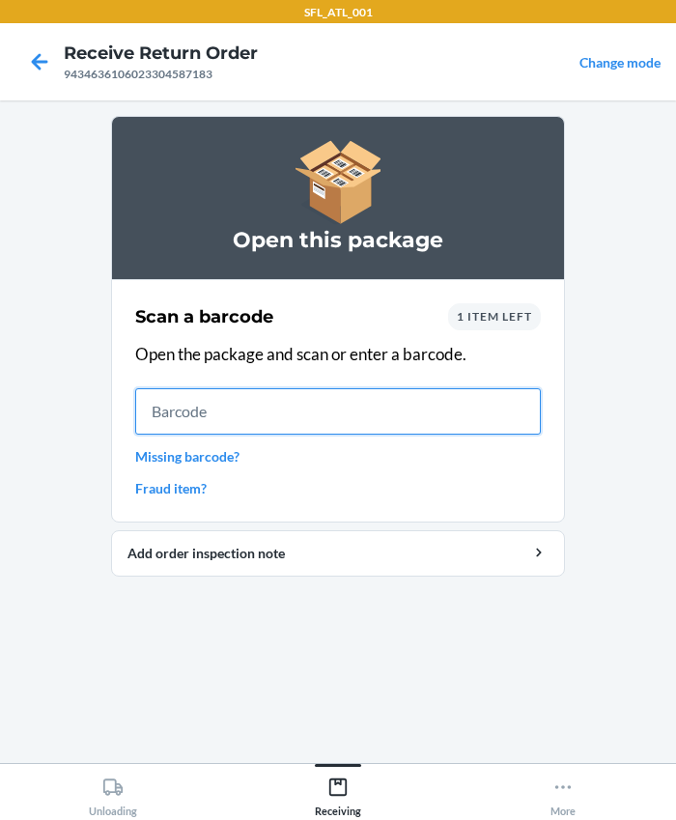
click at [233, 418] on input "text" at bounding box center [338, 411] width 406 height 46
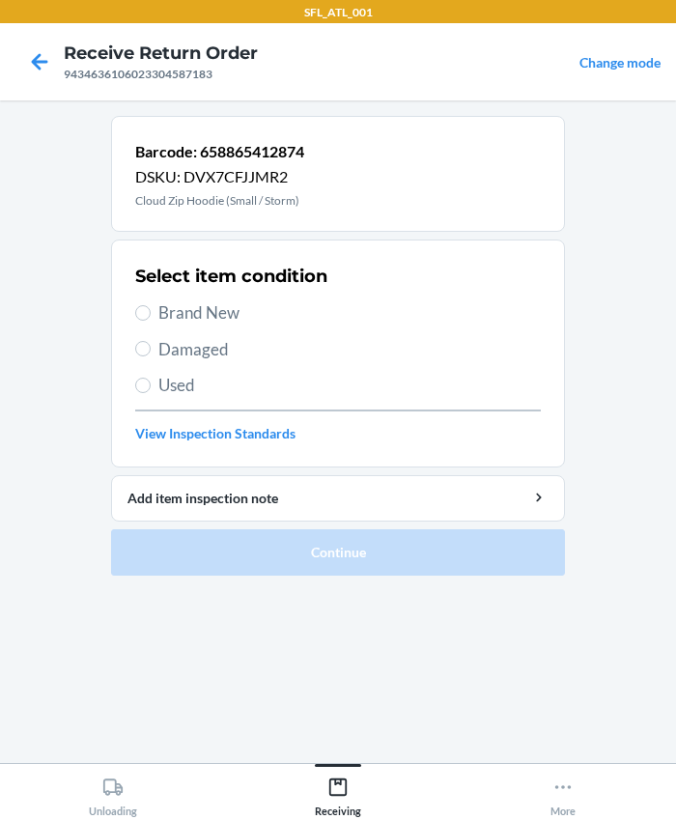
click at [174, 309] on span "Brand New" at bounding box center [349, 312] width 382 height 25
click at [151, 309] on input "Brand New" at bounding box center [142, 312] width 15 height 15
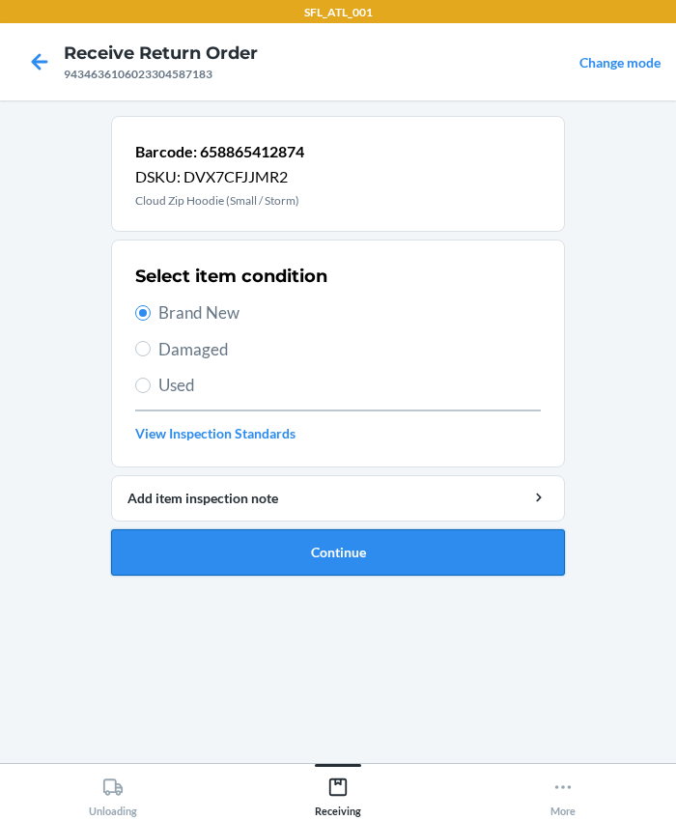
click at [322, 570] on button "Continue" at bounding box center [338, 552] width 454 height 46
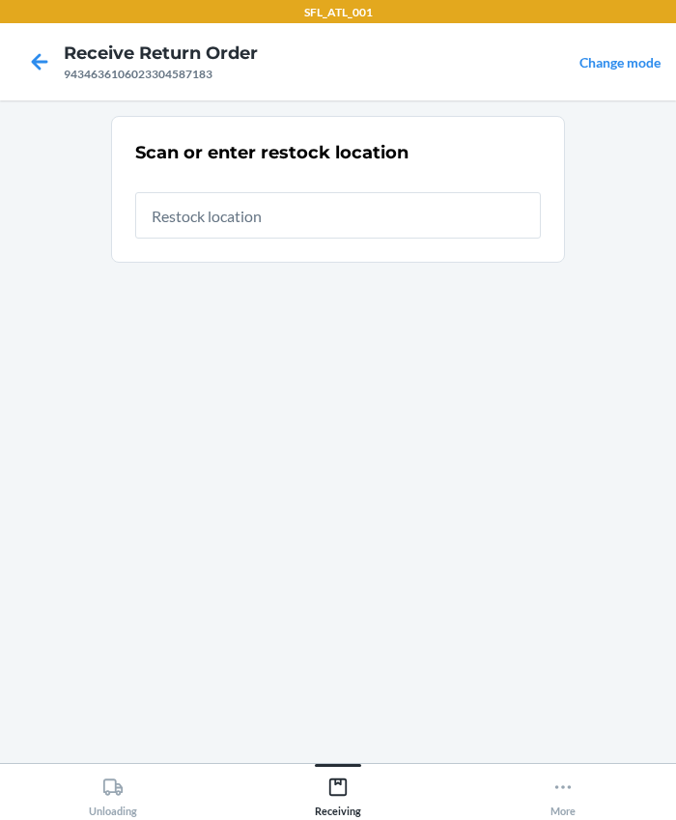
click at [241, 217] on input "text" at bounding box center [338, 215] width 406 height 46
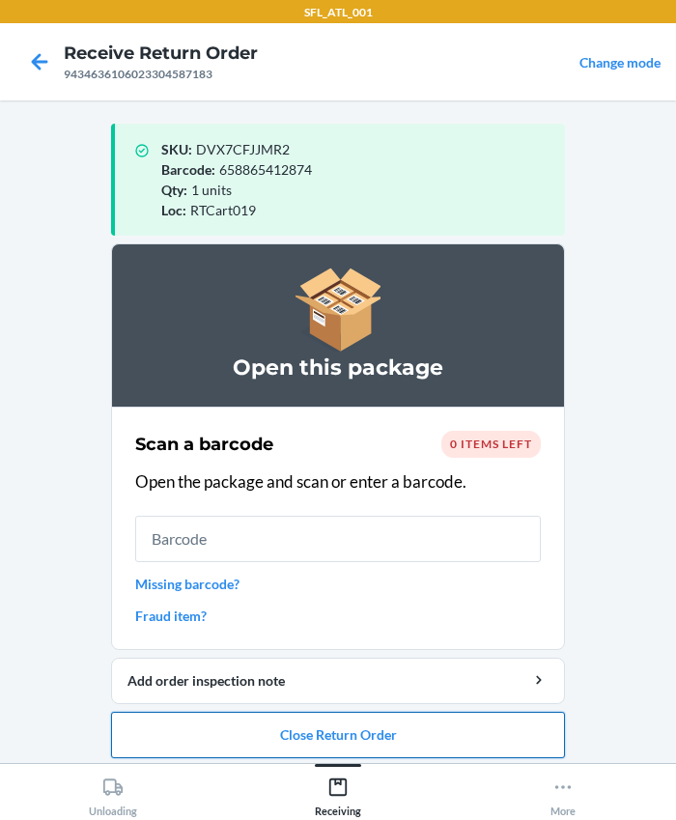
click at [306, 737] on button "Close Return Order" at bounding box center [338, 735] width 454 height 46
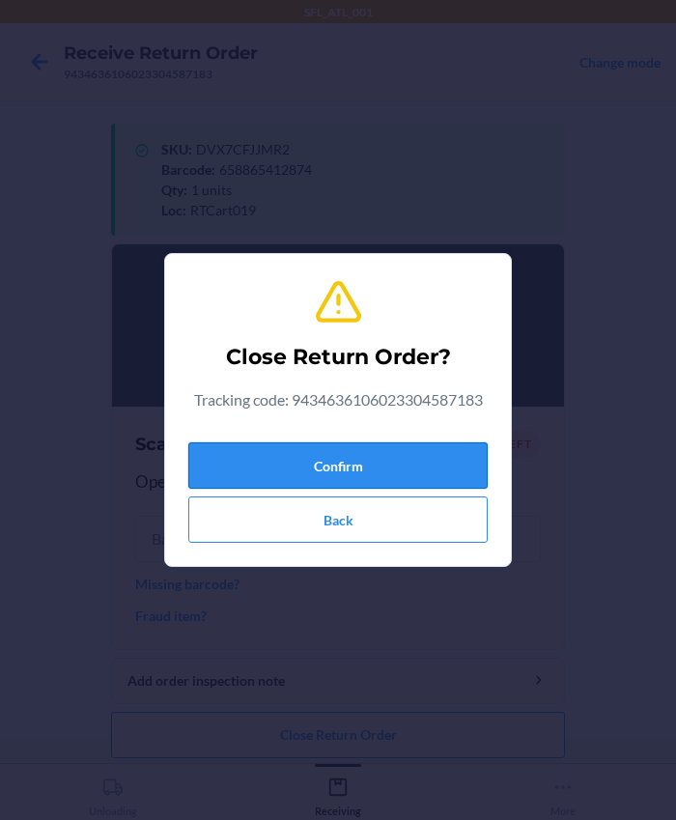
click at [280, 447] on button "Confirm" at bounding box center [337, 465] width 299 height 46
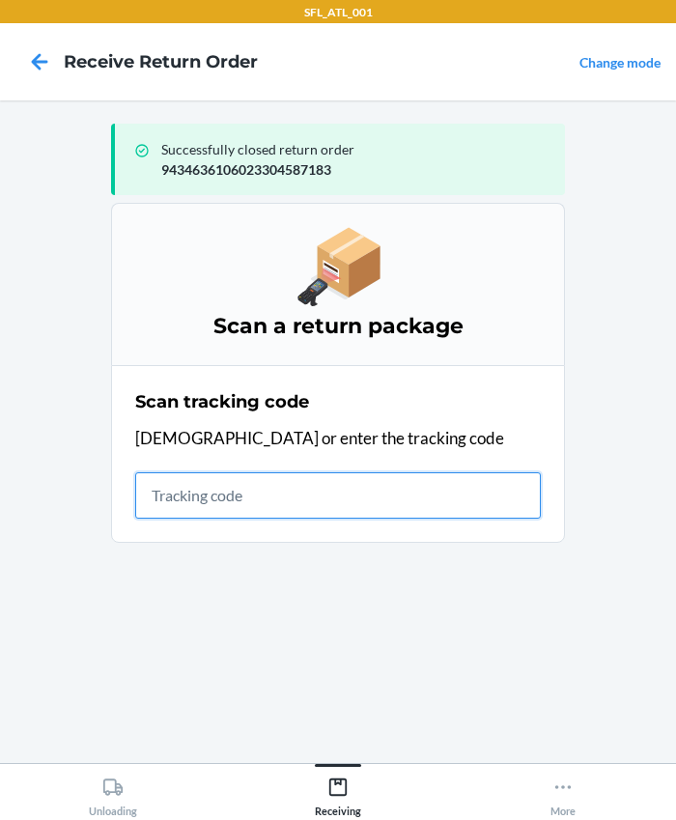
click at [231, 510] on input "text" at bounding box center [338, 495] width 406 height 46
click at [465, 490] on input "420302599434636106023303275579" at bounding box center [338, 495] width 406 height 46
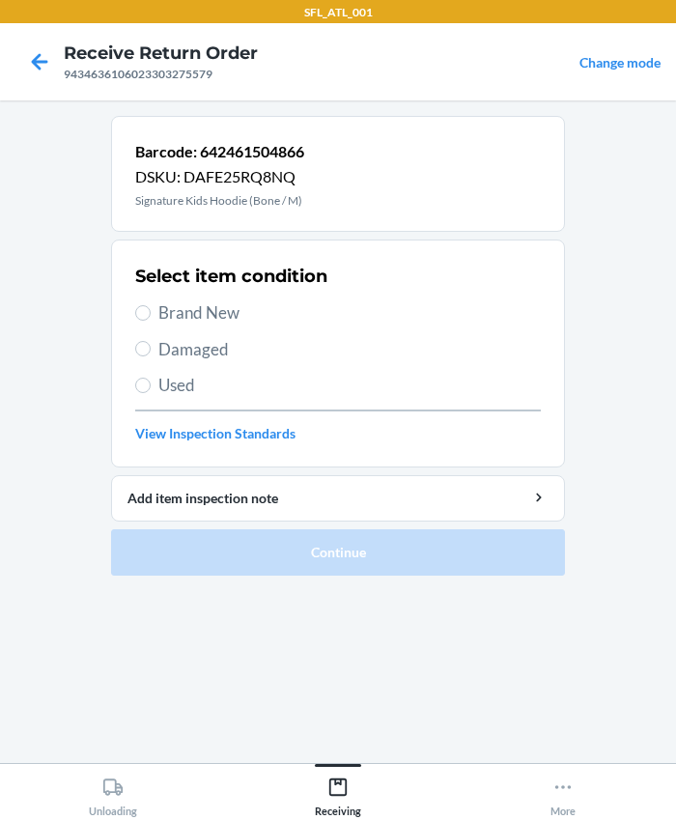
click at [193, 300] on span "Brand New" at bounding box center [349, 312] width 382 height 25
click at [151, 305] on input "Brand New" at bounding box center [142, 312] width 15 height 15
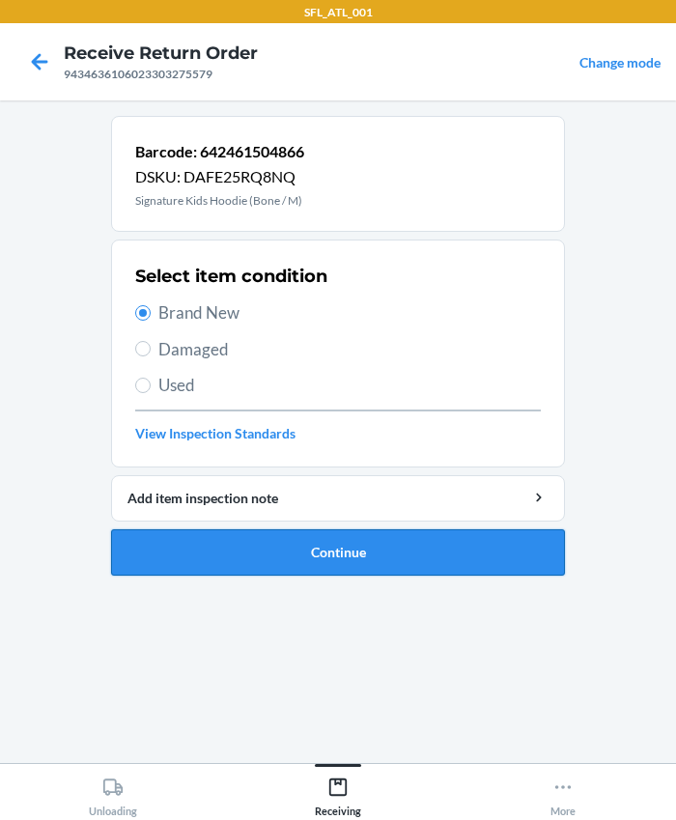
click at [324, 551] on button "Continue" at bounding box center [338, 552] width 454 height 46
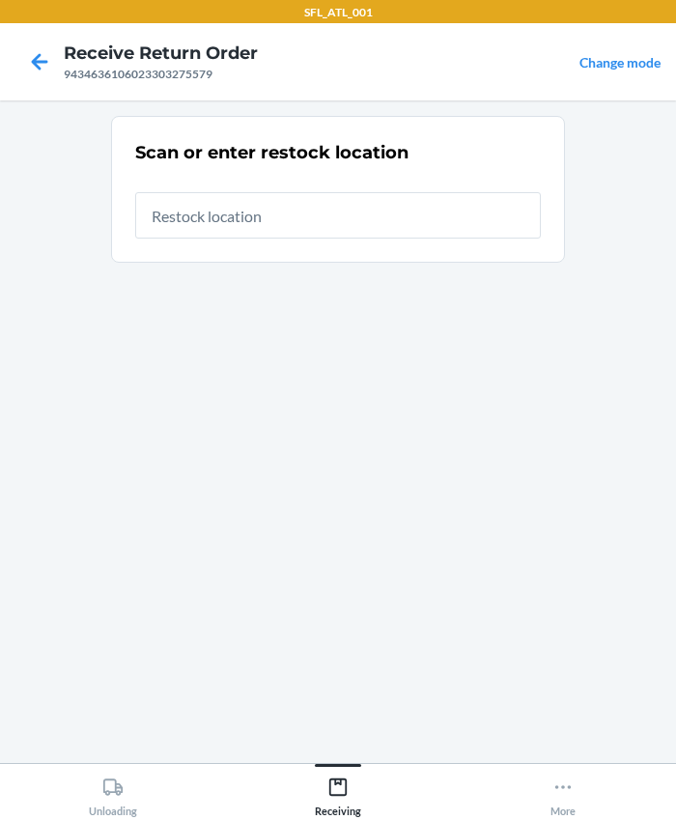
click at [190, 227] on input "text" at bounding box center [338, 215] width 406 height 46
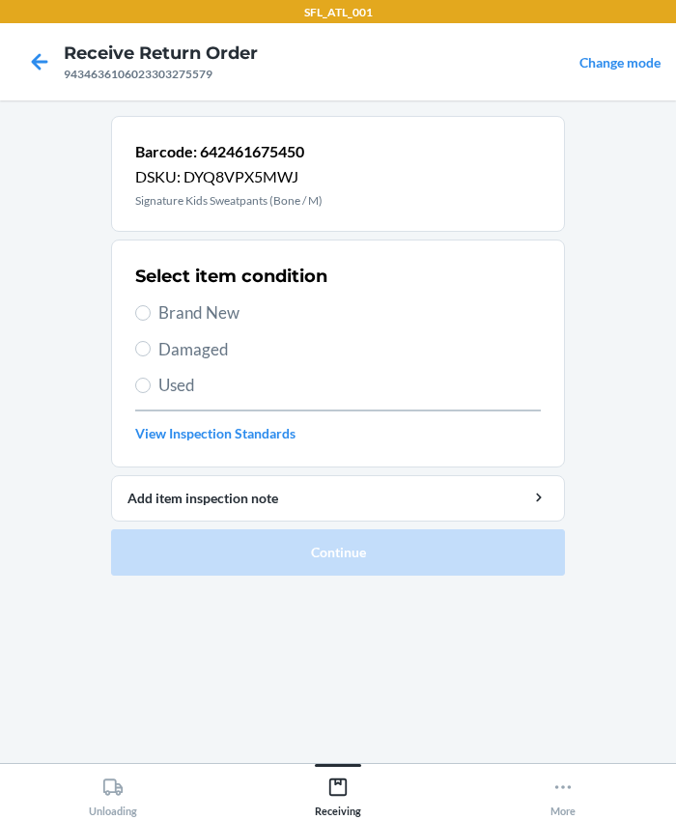
click at [158, 312] on span "Brand New" at bounding box center [349, 312] width 382 height 25
click at [151, 312] on input "Brand New" at bounding box center [142, 312] width 15 height 15
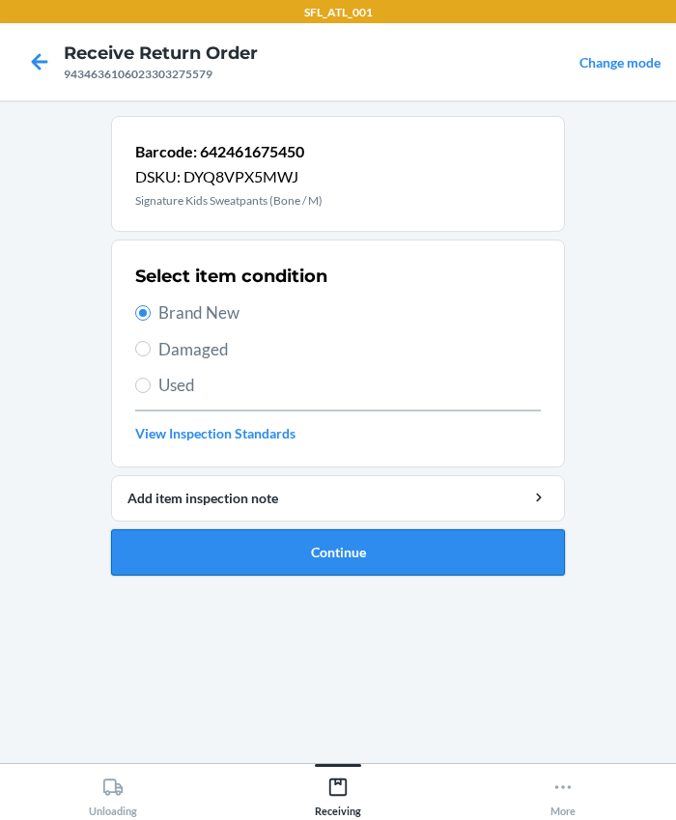
click at [368, 551] on button "Continue" at bounding box center [338, 552] width 454 height 46
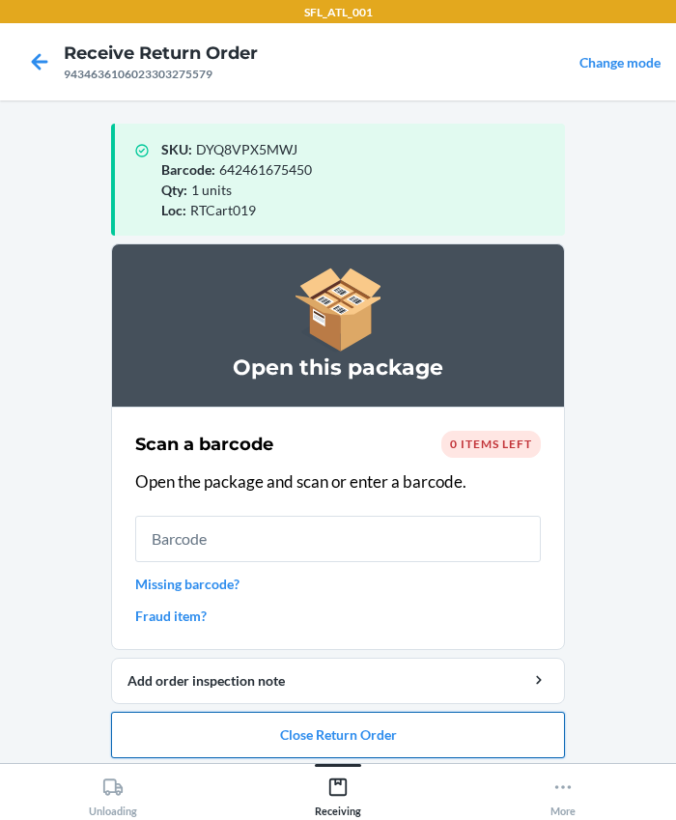
click at [338, 731] on button "Close Return Order" at bounding box center [338, 735] width 454 height 46
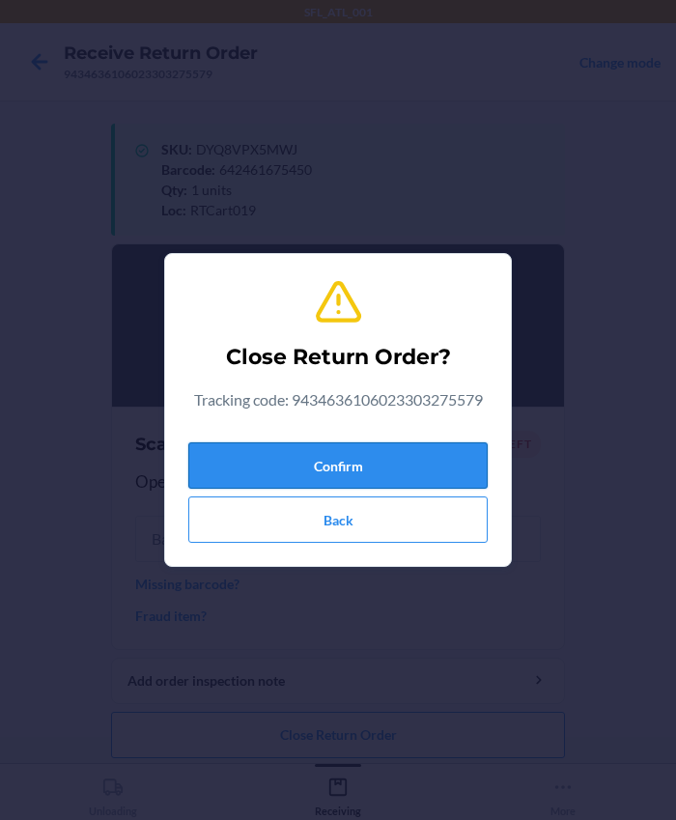
click at [339, 469] on button "Confirm" at bounding box center [337, 465] width 299 height 46
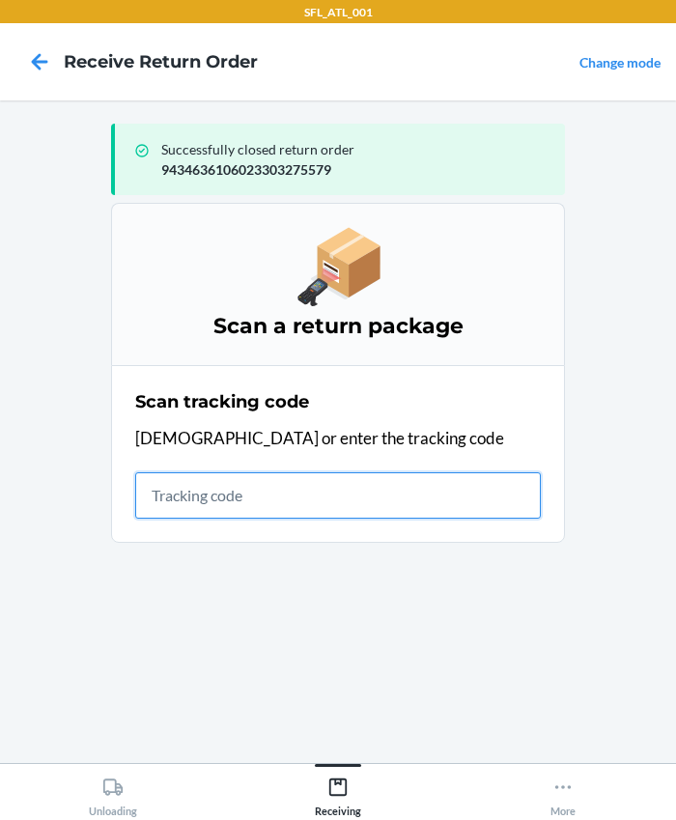
click at [268, 503] on input "text" at bounding box center [338, 495] width 406 height 46
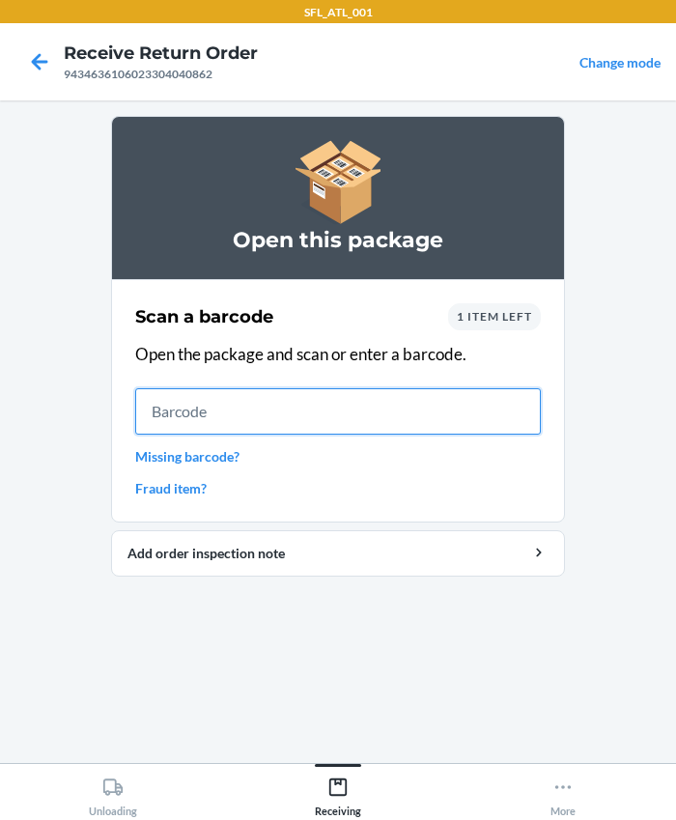
click at [265, 426] on input "text" at bounding box center [338, 411] width 406 height 46
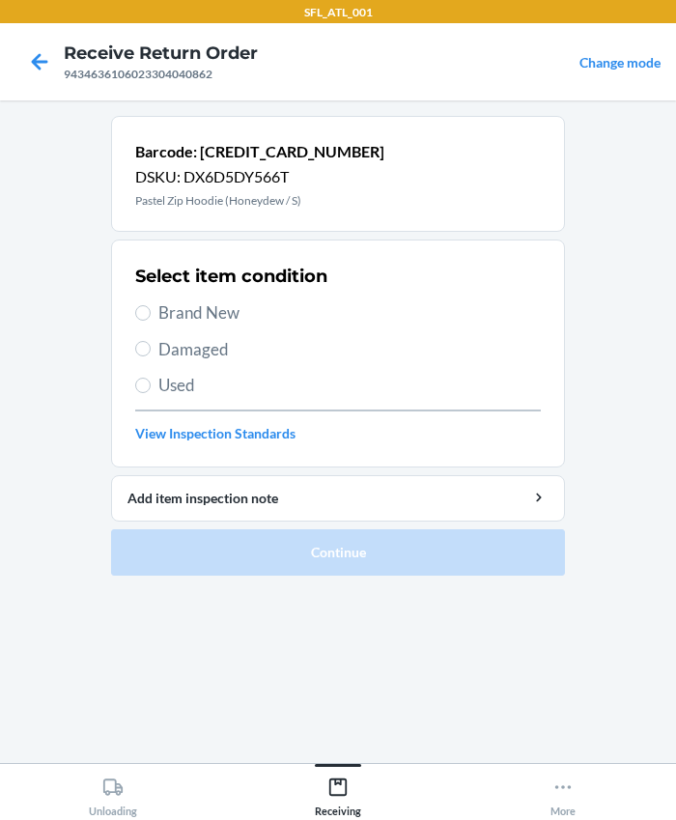
click at [174, 310] on span "Brand New" at bounding box center [349, 312] width 382 height 25
click at [151, 310] on input "Brand New" at bounding box center [142, 312] width 15 height 15
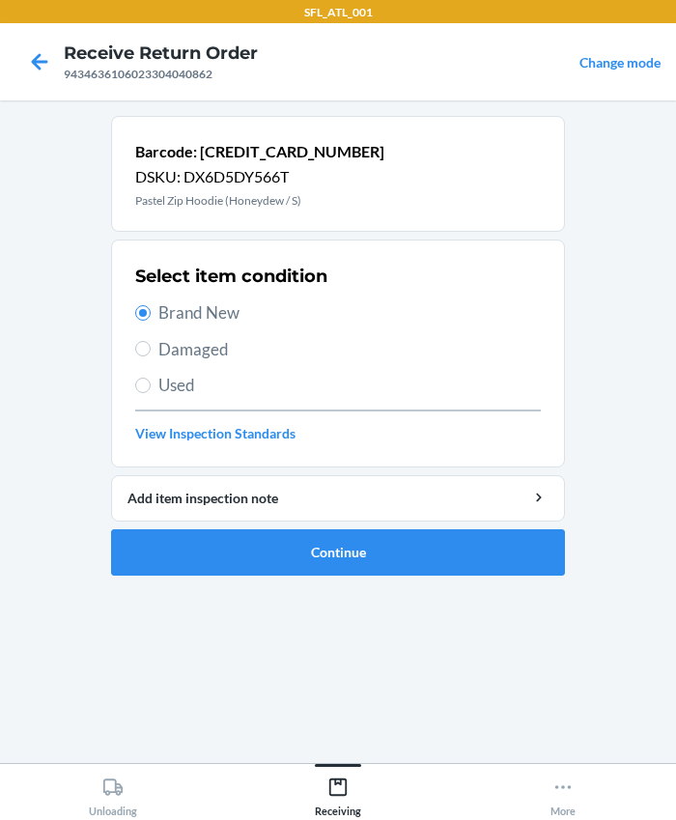
click at [321, 580] on ol "Barcode: [CREDIT_CARD_NUMBER] DSKU: DX6D5DY566T Pastel Zip Hoodie (Honeydew / S…" at bounding box center [338, 353] width 454 height 475
click at [320, 563] on button "Continue" at bounding box center [338, 552] width 454 height 46
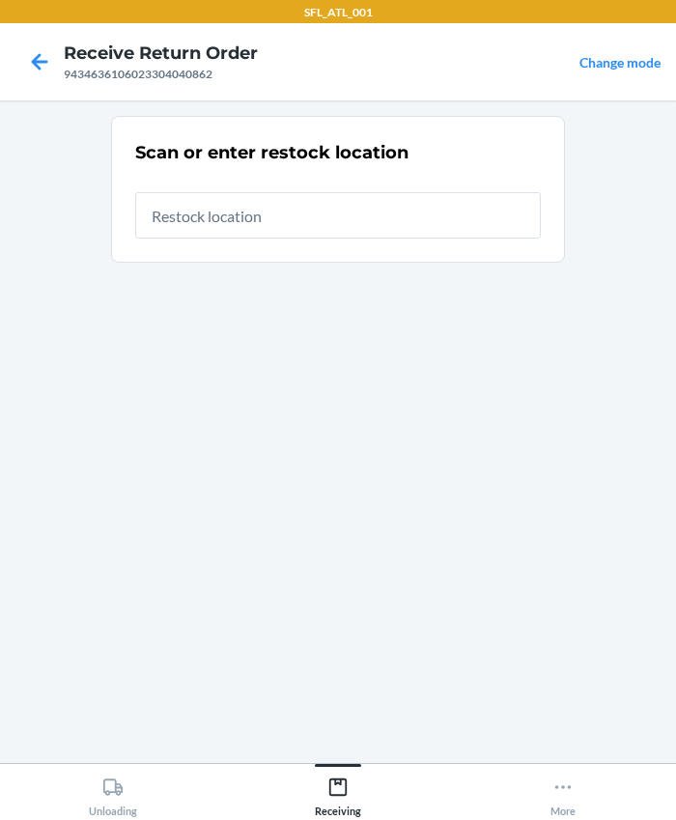
click at [327, 200] on input "text" at bounding box center [338, 215] width 406 height 46
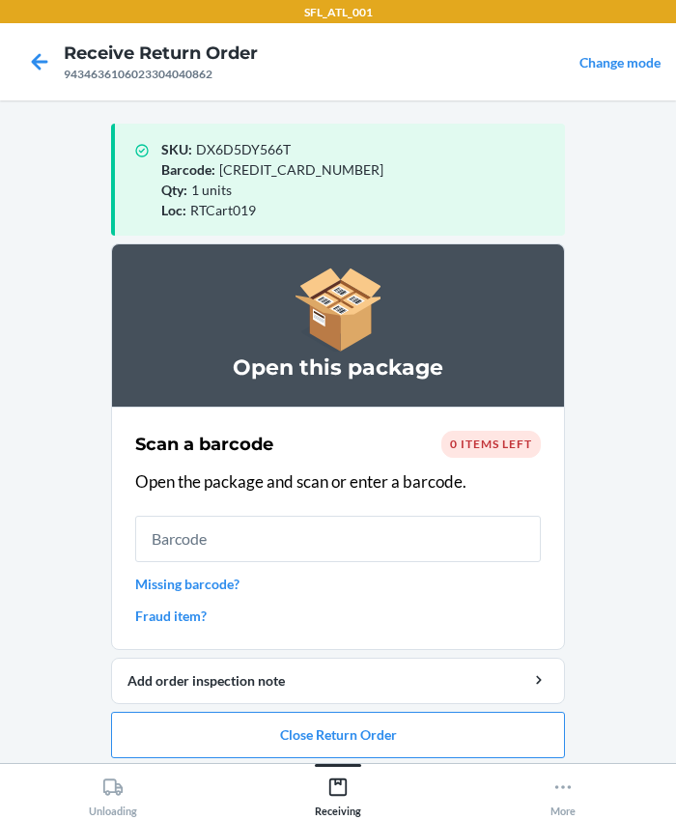
click at [303, 207] on div "Loc : RTCart019" at bounding box center [355, 210] width 388 height 20
click at [276, 745] on button "Close Return Order" at bounding box center [338, 735] width 454 height 46
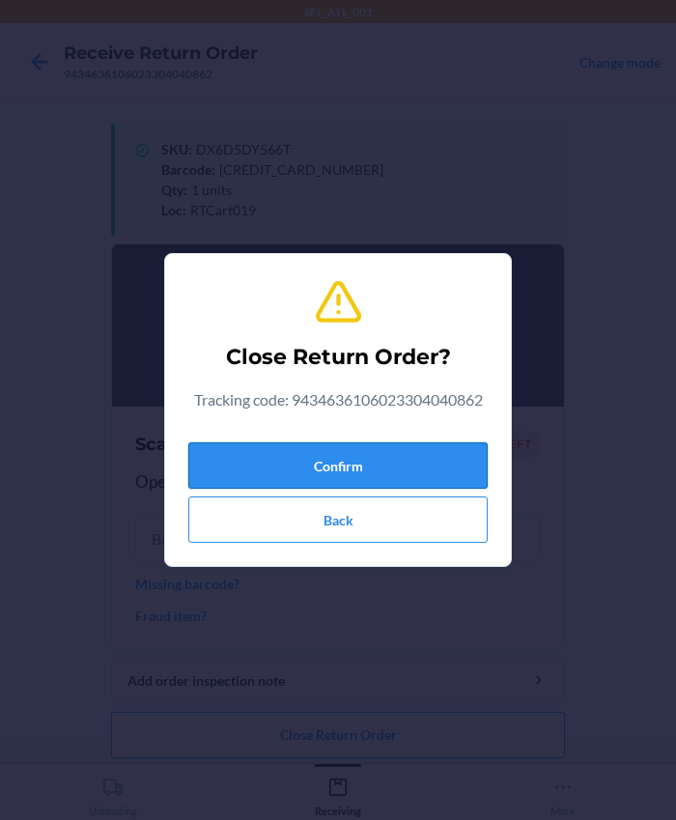
click at [353, 478] on button "Confirm" at bounding box center [337, 465] width 299 height 46
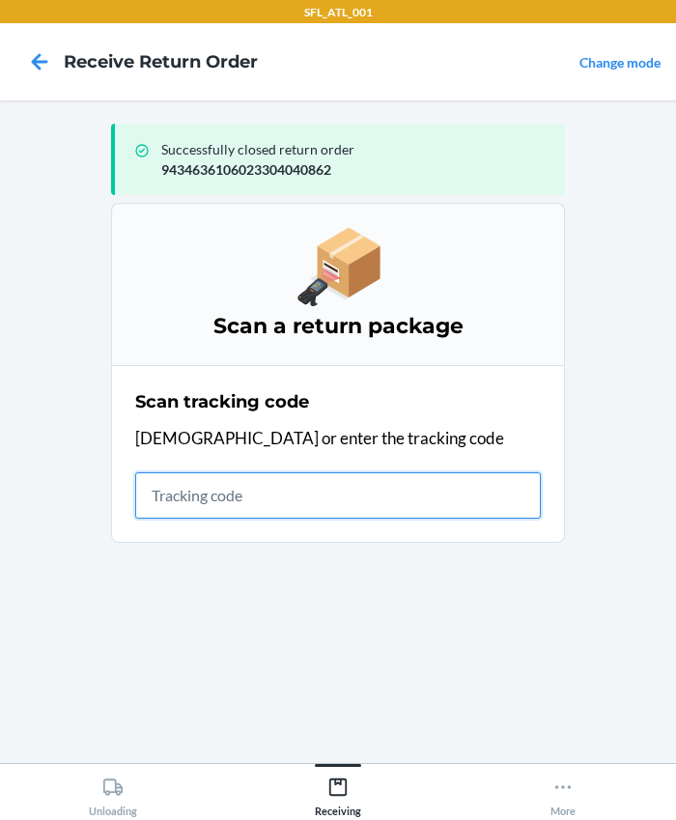
click at [262, 492] on input "text" at bounding box center [338, 495] width 406 height 46
click at [184, 507] on input "text" at bounding box center [338, 495] width 406 height 46
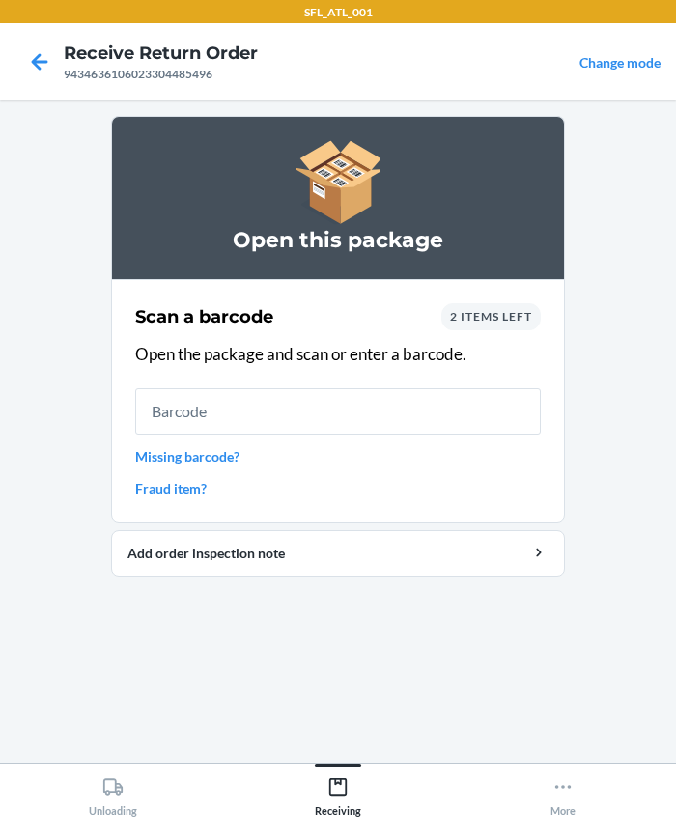
click at [422, 446] on link "Missing barcode?" at bounding box center [338, 456] width 406 height 20
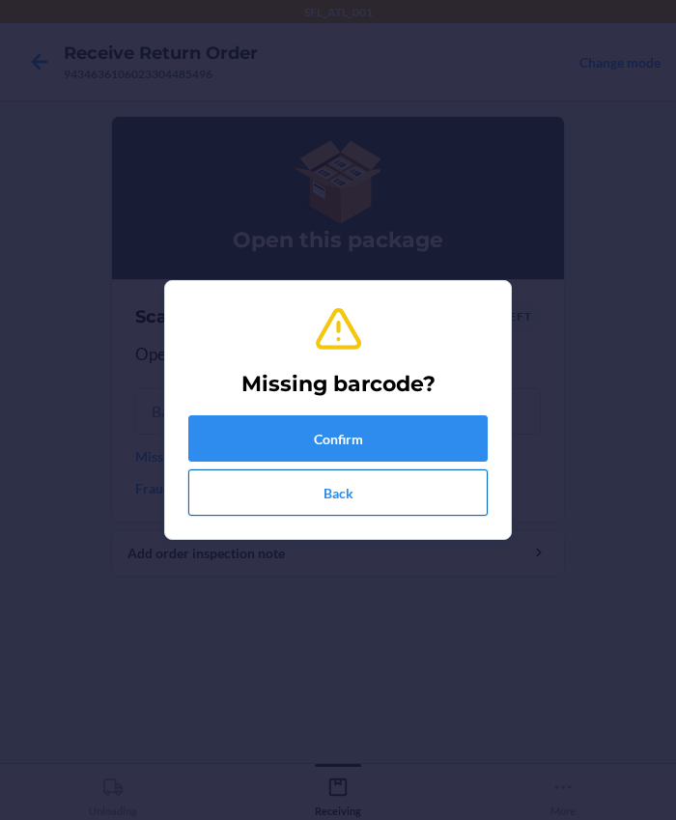
click at [367, 496] on button "Back" at bounding box center [337, 492] width 299 height 46
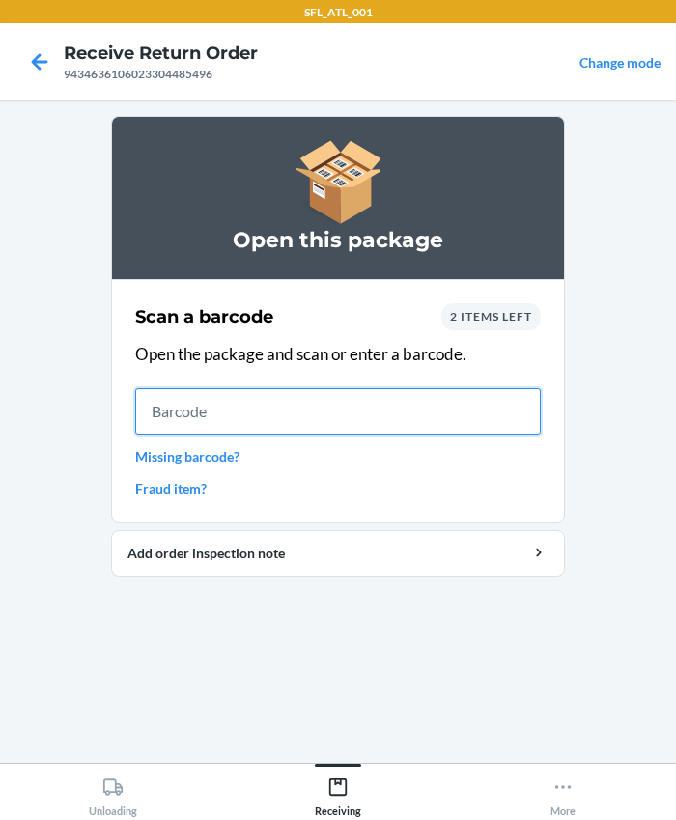
click at [300, 391] on input "text" at bounding box center [338, 411] width 406 height 46
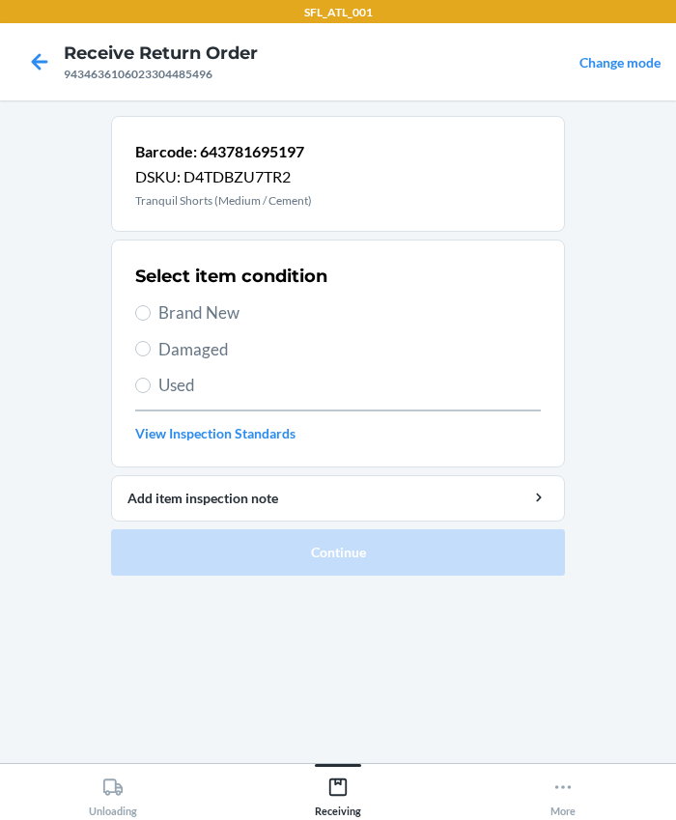
click at [167, 317] on span "Brand New" at bounding box center [349, 312] width 382 height 25
click at [151, 317] on input "Brand New" at bounding box center [142, 312] width 15 height 15
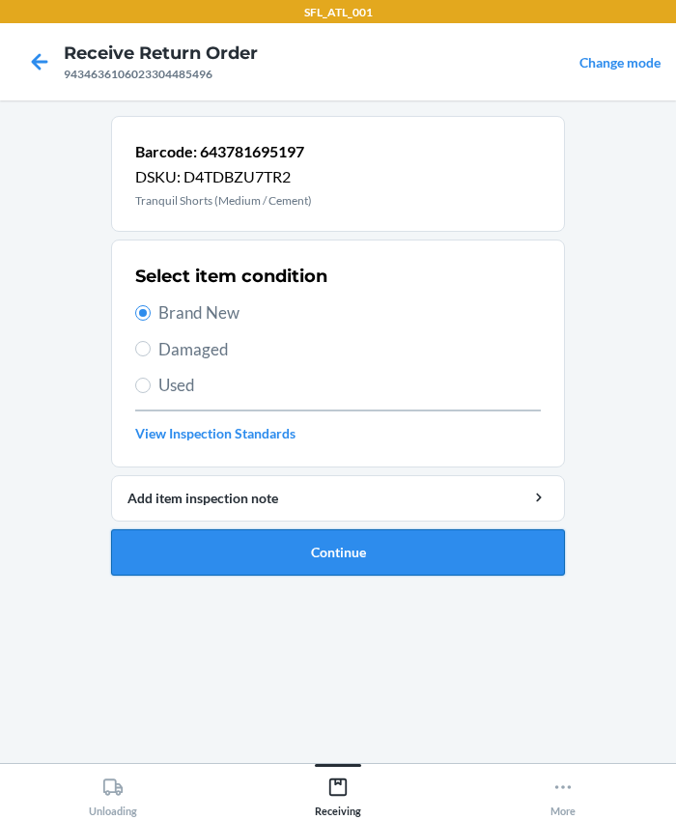
click at [297, 542] on button "Continue" at bounding box center [338, 552] width 454 height 46
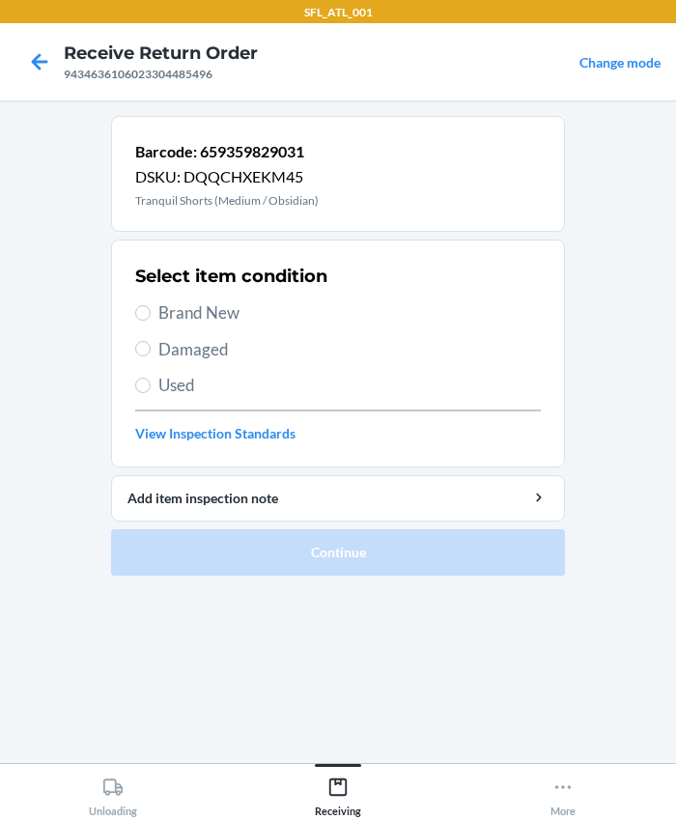
click at [194, 393] on span "Used" at bounding box center [349, 385] width 382 height 25
click at [151, 393] on input "Used" at bounding box center [142, 385] width 15 height 15
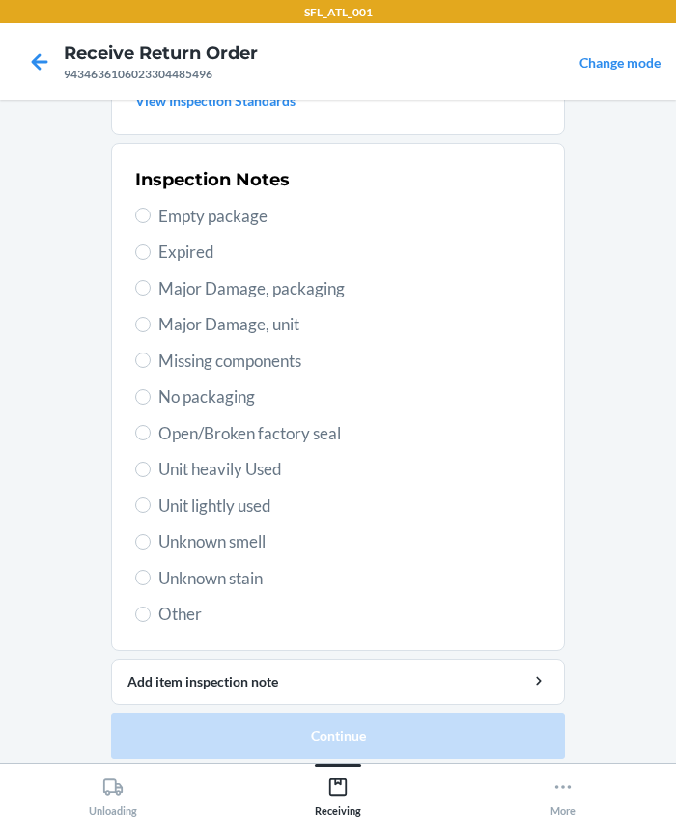
scroll to position [341, 0]
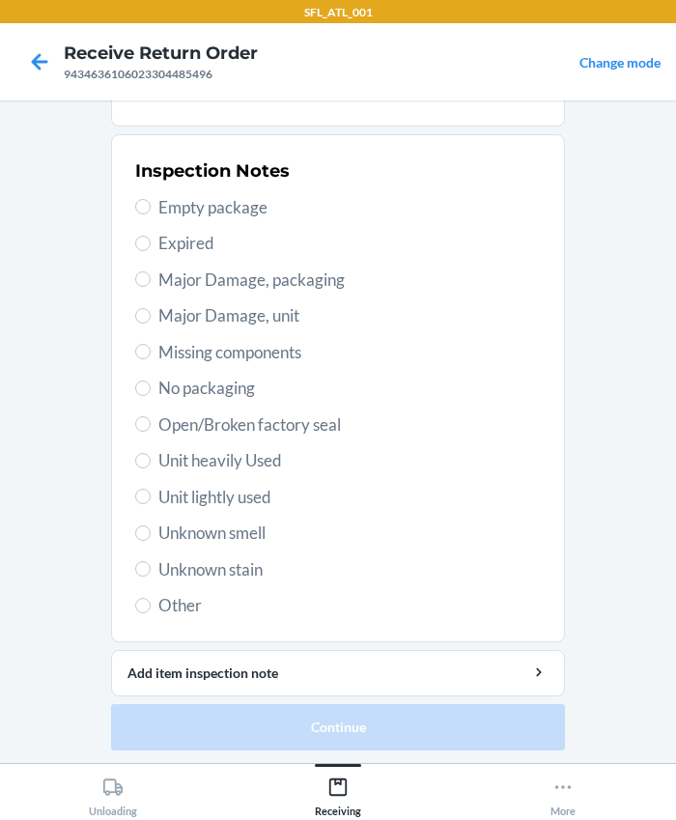
click at [200, 460] on span "Unit heavily Used" at bounding box center [349, 460] width 382 height 25
click at [151, 460] on input "Unit heavily Used" at bounding box center [142, 460] width 15 height 15
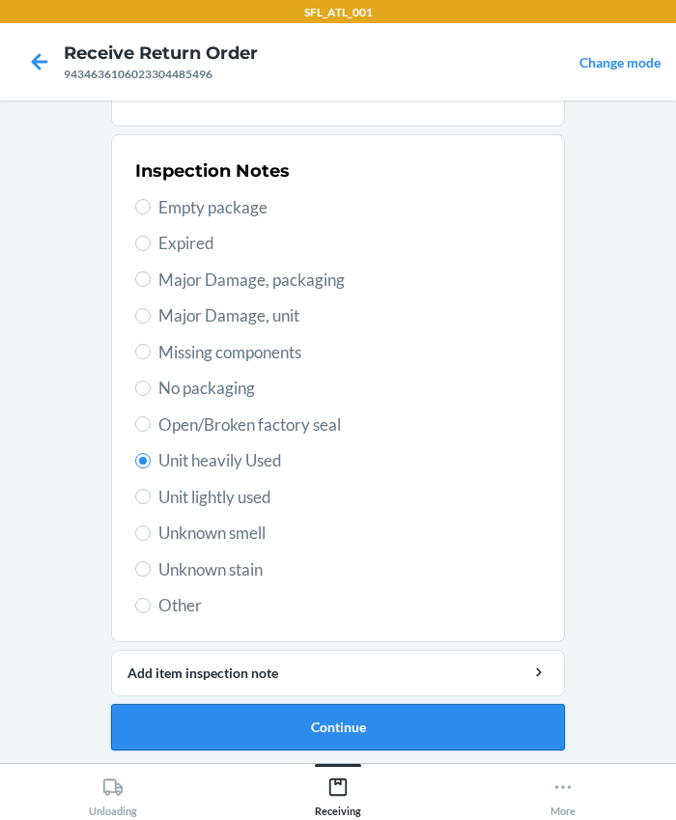
click at [258, 723] on button "Continue" at bounding box center [338, 727] width 454 height 46
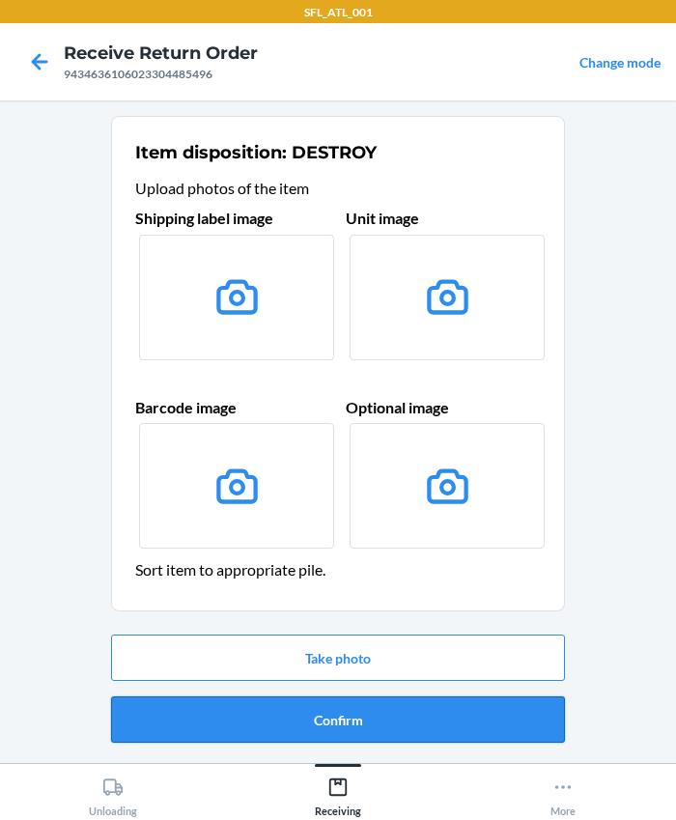
click at [295, 719] on button "Confirm" at bounding box center [338, 719] width 454 height 46
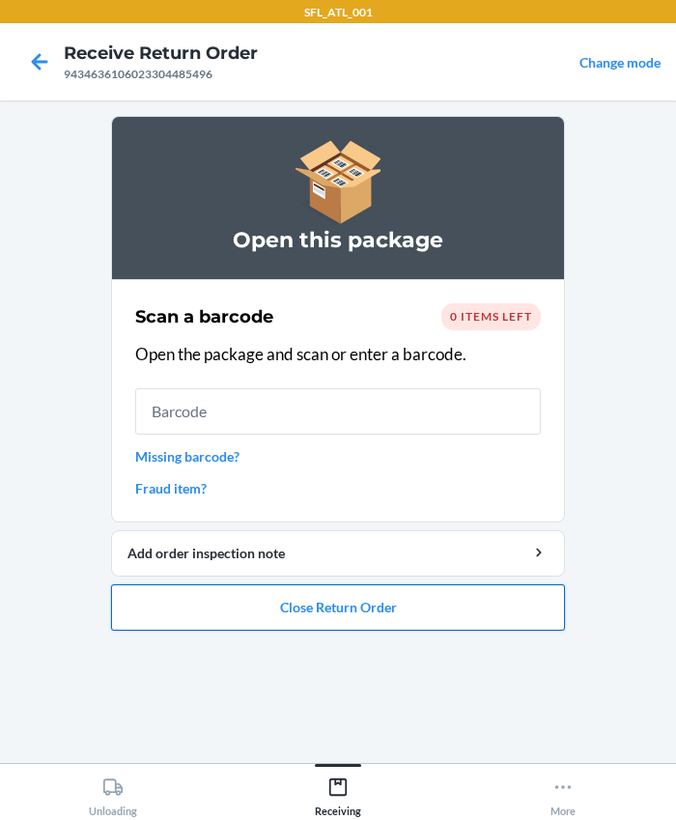
click at [314, 597] on button "Close Return Order" at bounding box center [338, 607] width 454 height 46
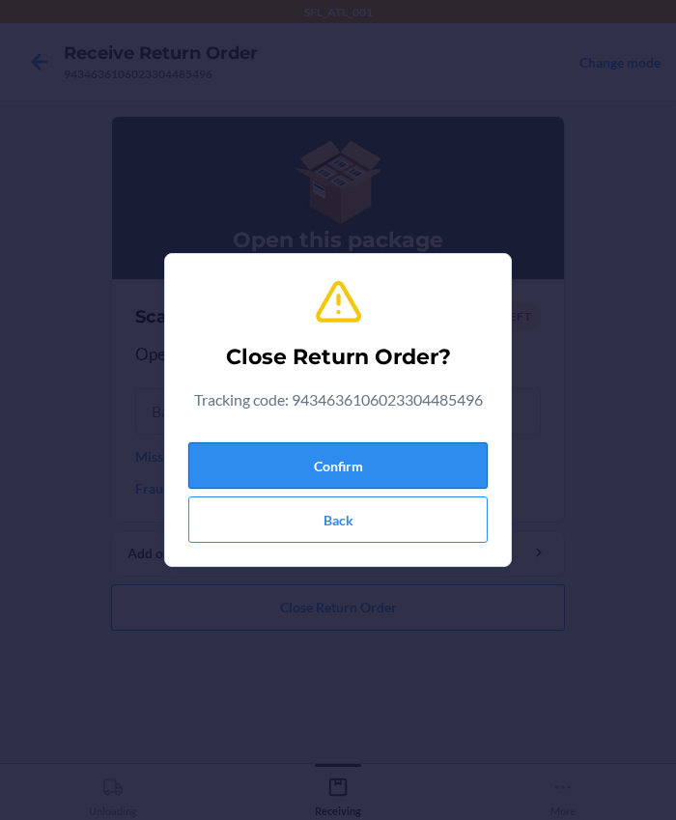
click at [285, 447] on button "Confirm" at bounding box center [337, 465] width 299 height 46
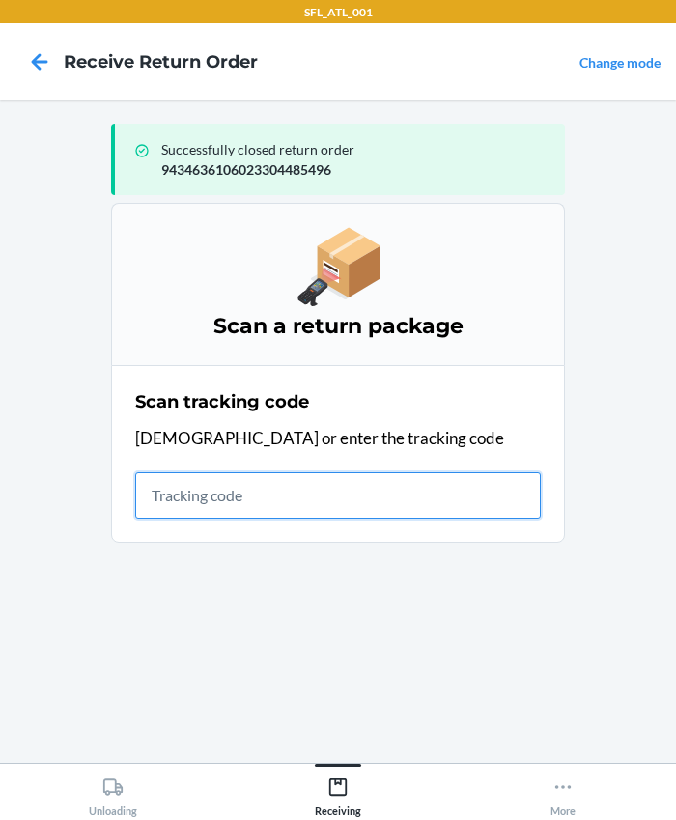
click at [223, 511] on input "text" at bounding box center [338, 495] width 406 height 46
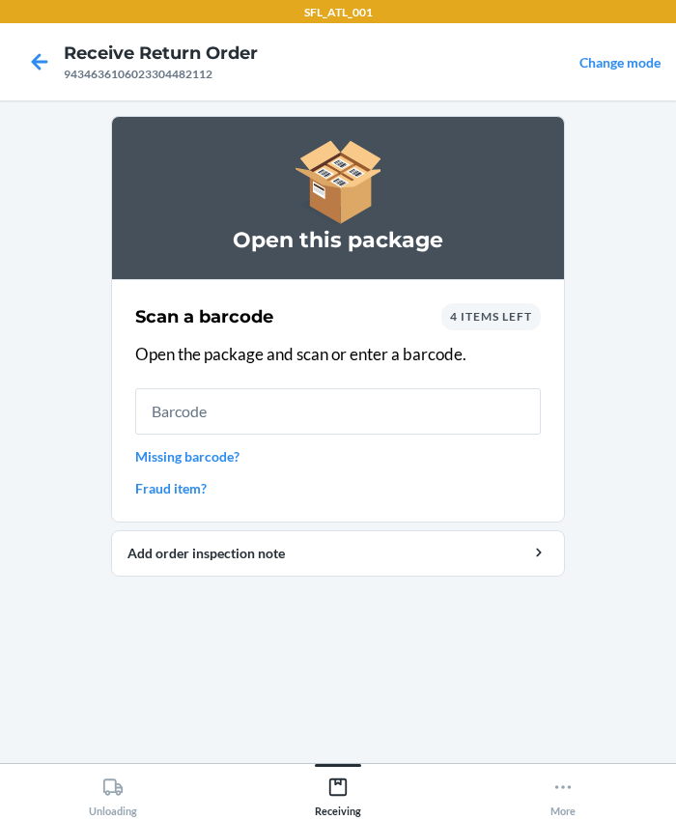
click at [348, 434] on div "Scan a barcode 4 items left Open the package and scan or enter a barcode. Missi…" at bounding box center [338, 400] width 406 height 207
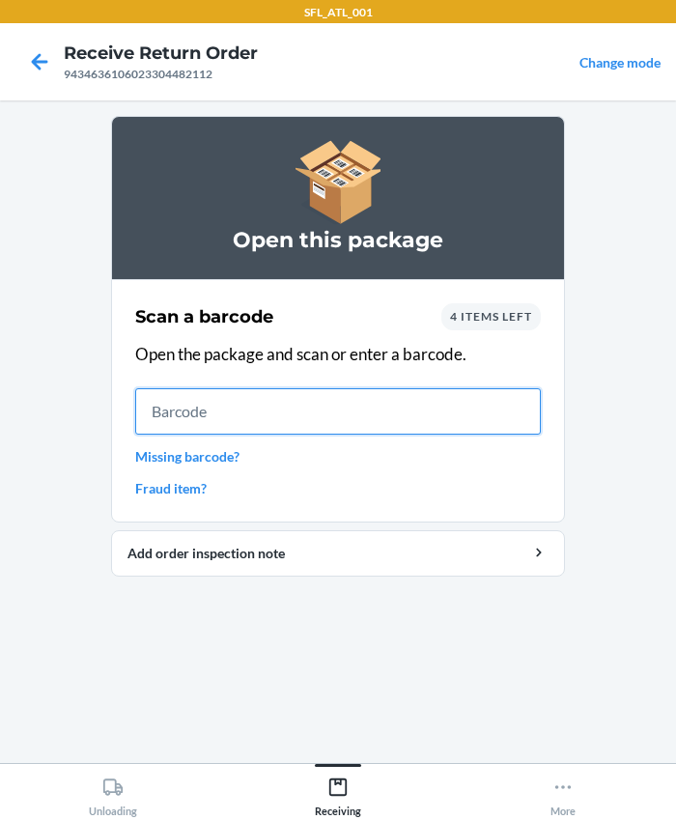
click at [338, 411] on input "text" at bounding box center [338, 411] width 406 height 46
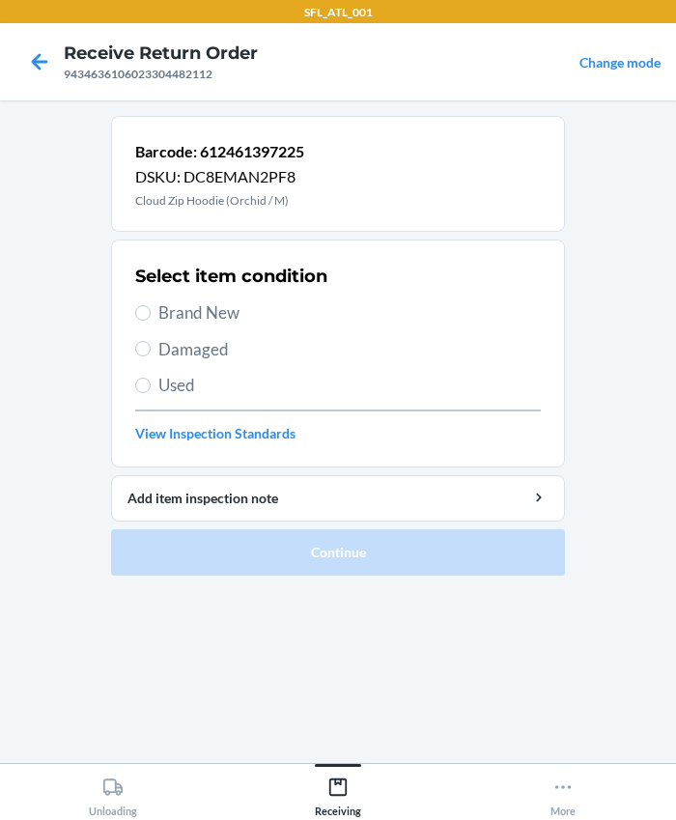
click at [199, 303] on span "Brand New" at bounding box center [349, 312] width 382 height 25
click at [151, 305] on input "Brand New" at bounding box center [142, 312] width 15 height 15
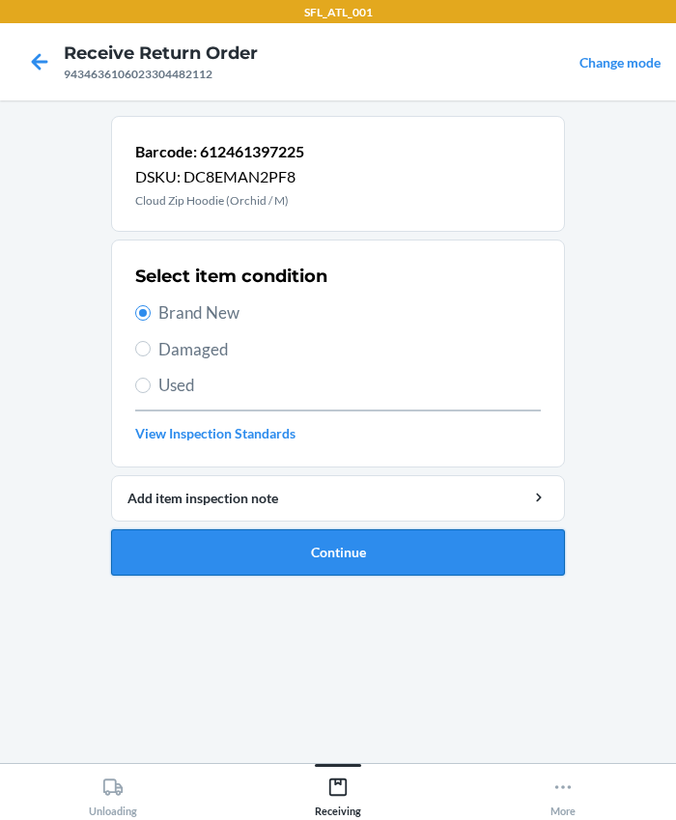
click at [296, 552] on button "Continue" at bounding box center [338, 552] width 454 height 46
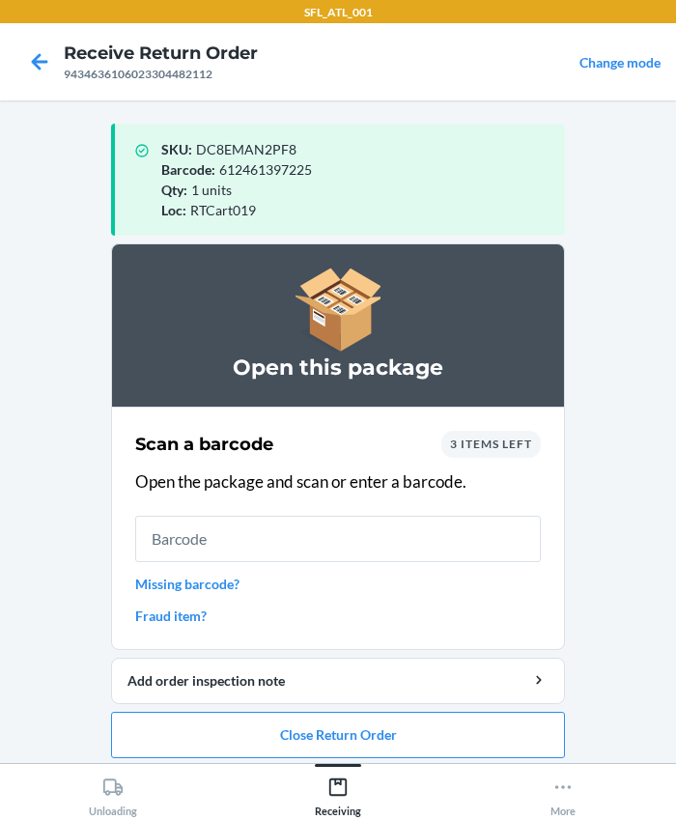
drag, startPoint x: 340, startPoint y: 537, endPoint x: 204, endPoint y: 531, distance: 136.3
click at [204, 531] on input "text" at bounding box center [338, 539] width 406 height 46
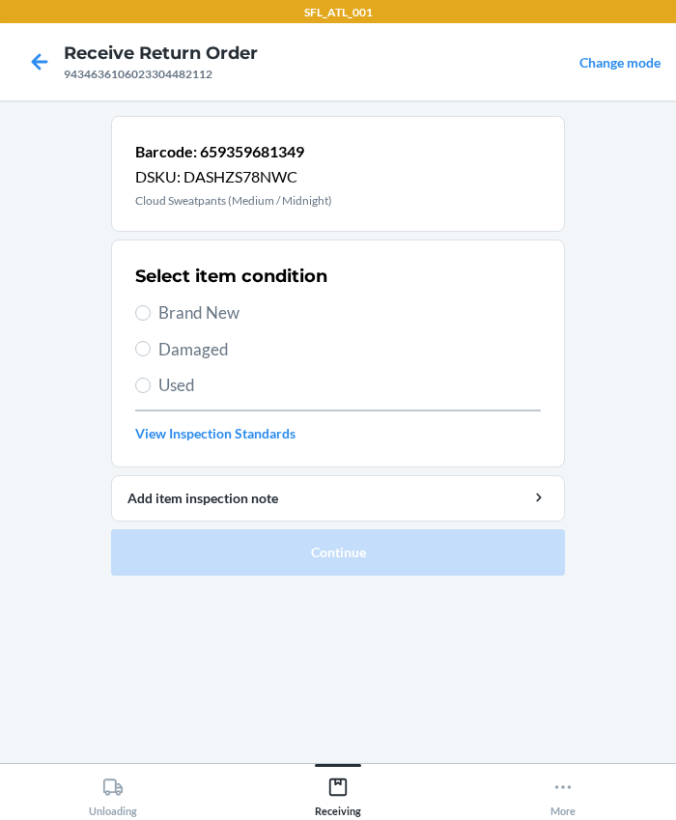
click at [203, 300] on span "Brand New" at bounding box center [349, 312] width 382 height 25
click at [151, 305] on input "Brand New" at bounding box center [142, 312] width 15 height 15
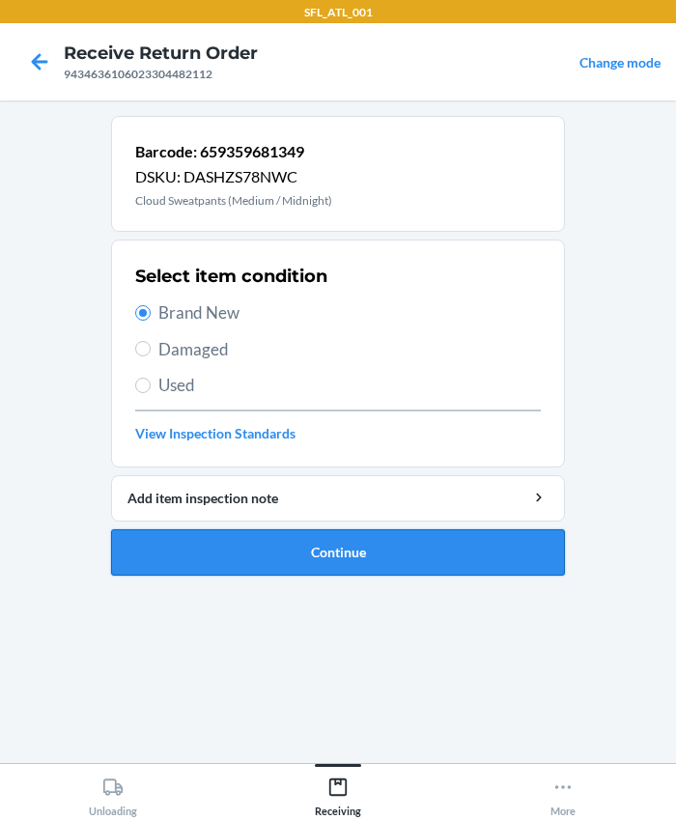
click at [268, 559] on button "Continue" at bounding box center [338, 552] width 454 height 46
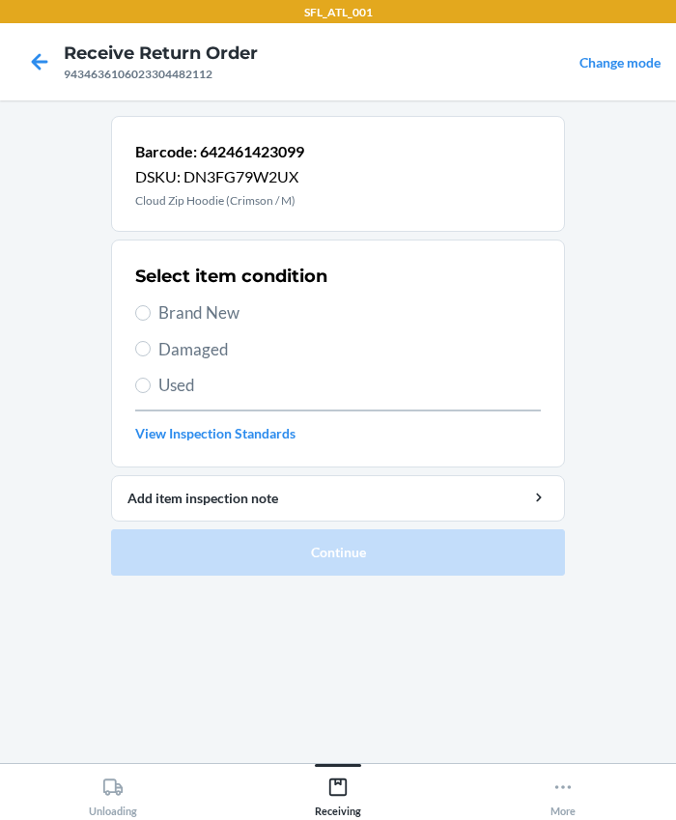
click at [183, 305] on span "Brand New" at bounding box center [349, 312] width 382 height 25
click at [151, 305] on input "Brand New" at bounding box center [142, 312] width 15 height 15
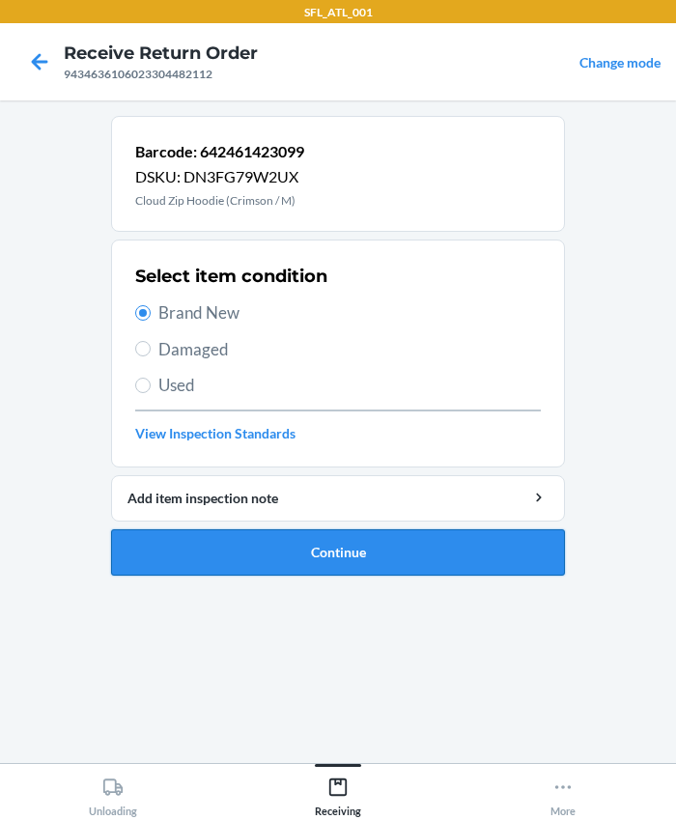
click at [242, 546] on button "Continue" at bounding box center [338, 552] width 454 height 46
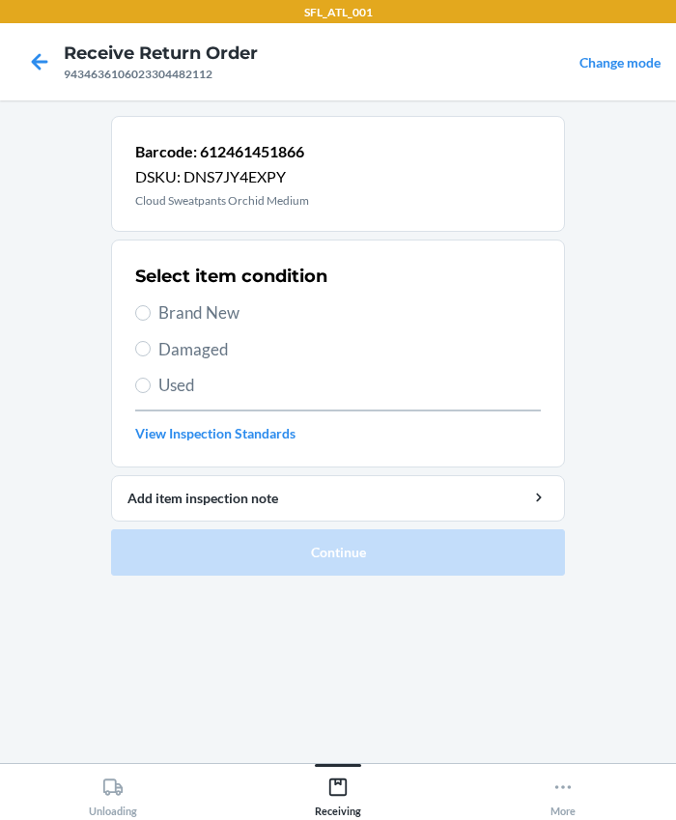
click at [195, 321] on span "Brand New" at bounding box center [349, 312] width 382 height 25
click at [151, 321] on input "Brand New" at bounding box center [142, 312] width 15 height 15
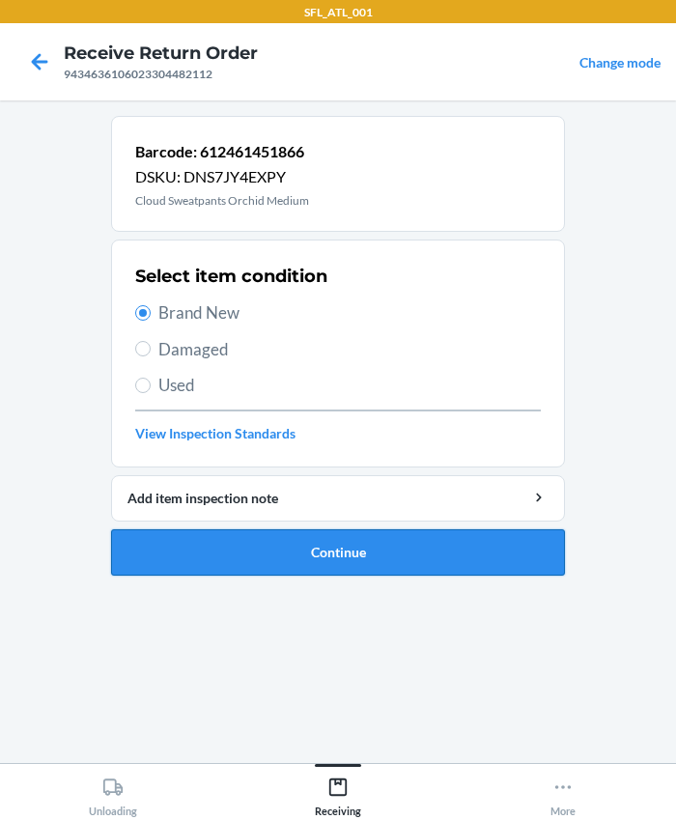
click at [293, 551] on button "Continue" at bounding box center [338, 552] width 454 height 46
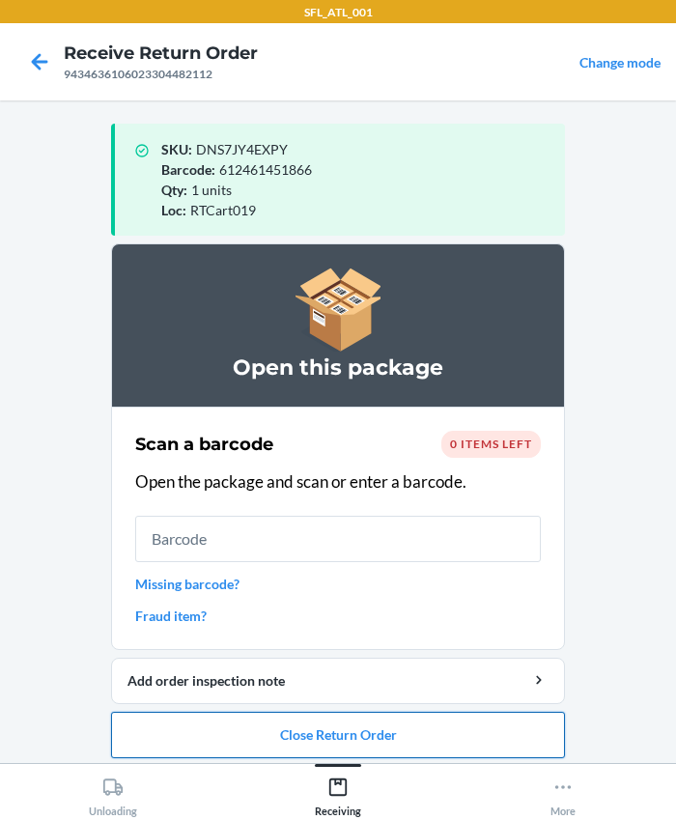
click at [328, 734] on button "Close Return Order" at bounding box center [338, 735] width 454 height 46
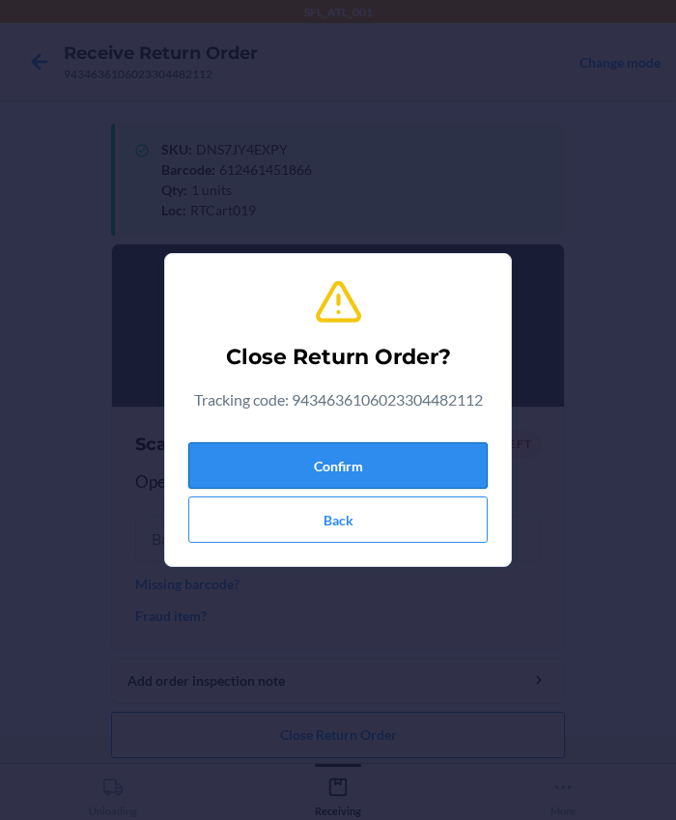
click at [324, 461] on button "Confirm" at bounding box center [337, 465] width 299 height 46
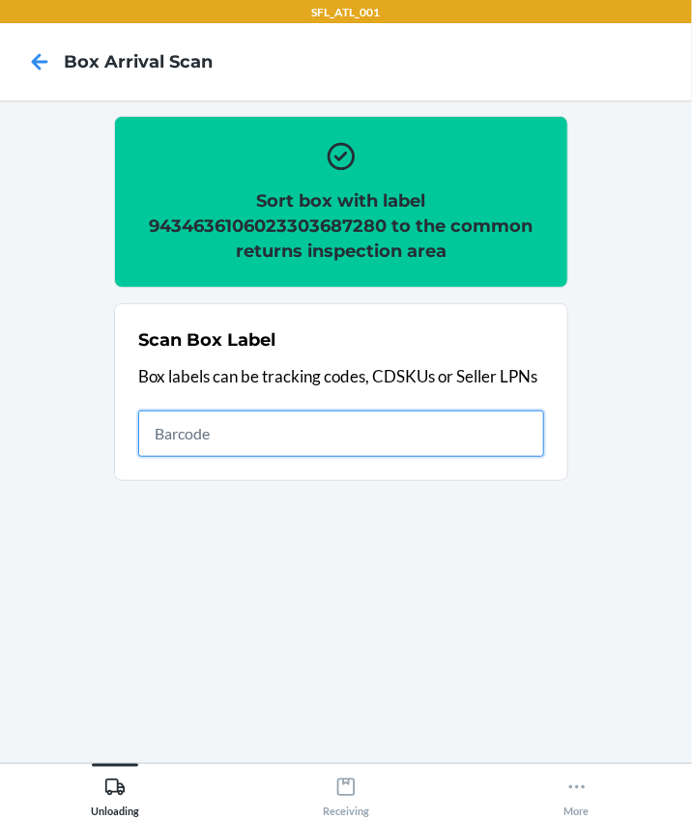
click at [217, 416] on input "text" at bounding box center [341, 434] width 406 height 46
type input "420302599434636106023304625830"
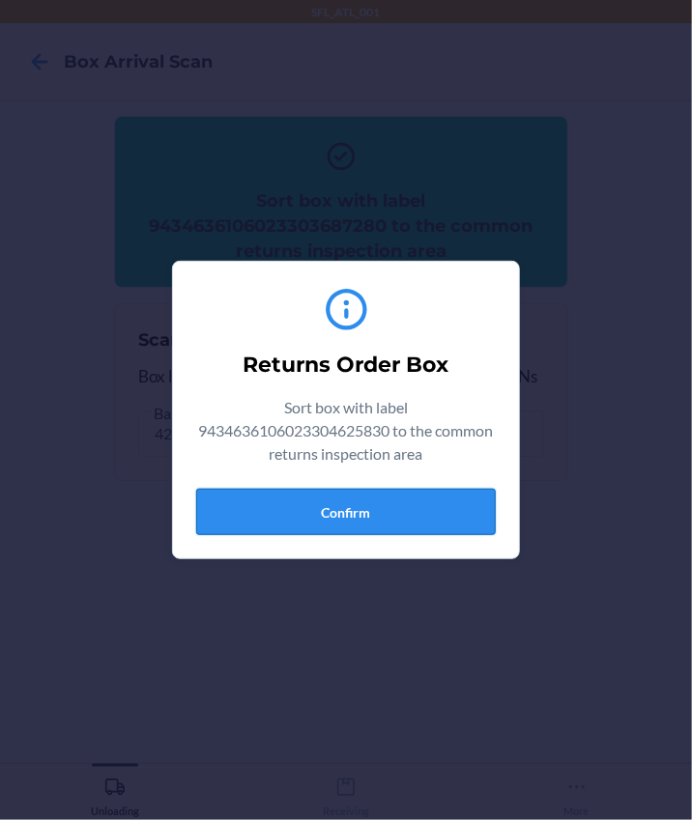
click at [357, 519] on button "Confirm" at bounding box center [345, 512] width 299 height 46
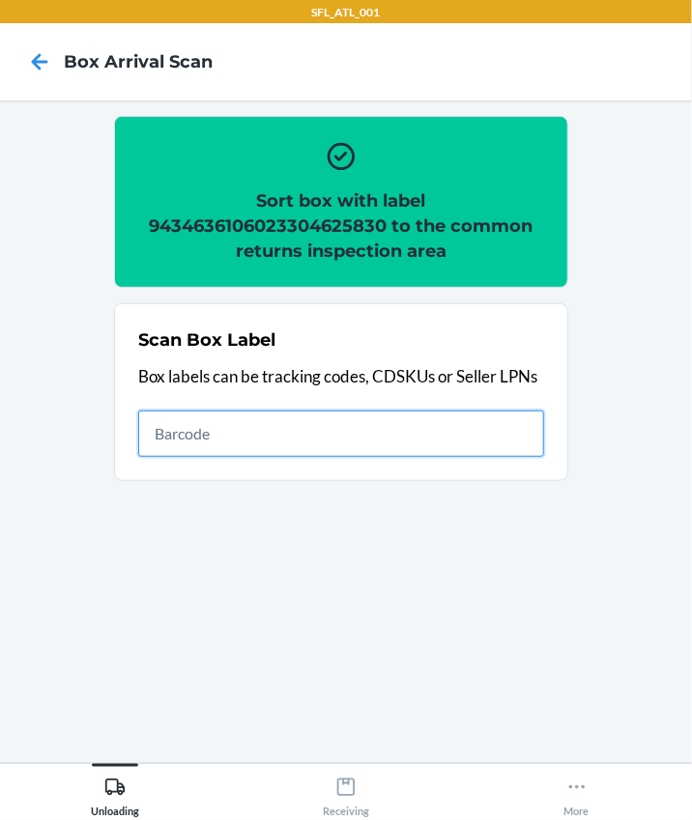
click at [187, 437] on input "text" at bounding box center [341, 434] width 406 height 46
type input "420302599434636106023304308702"
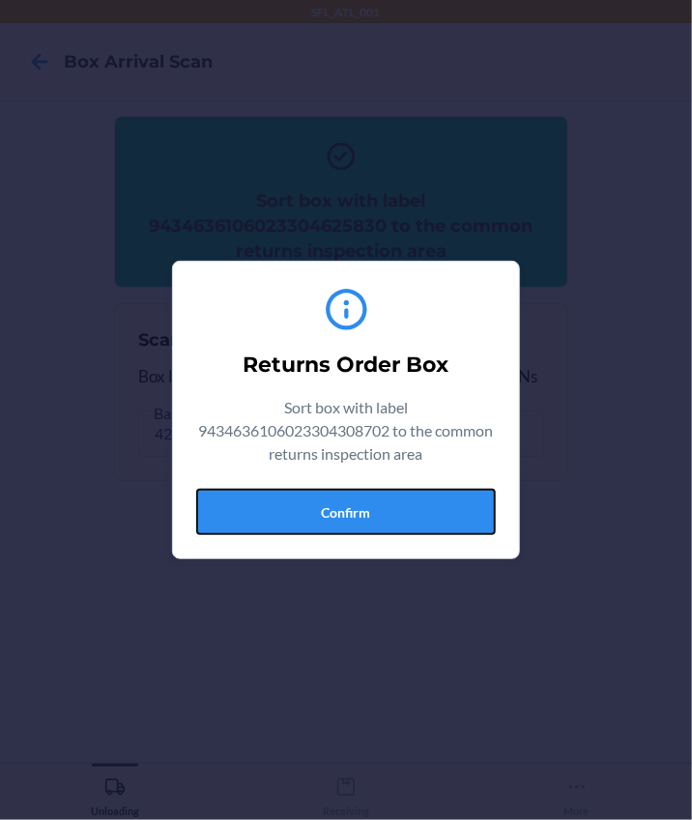
drag, startPoint x: 417, startPoint y: 521, endPoint x: 432, endPoint y: 521, distance: 14.5
click at [417, 521] on button "Confirm" at bounding box center [345, 512] width 299 height 46
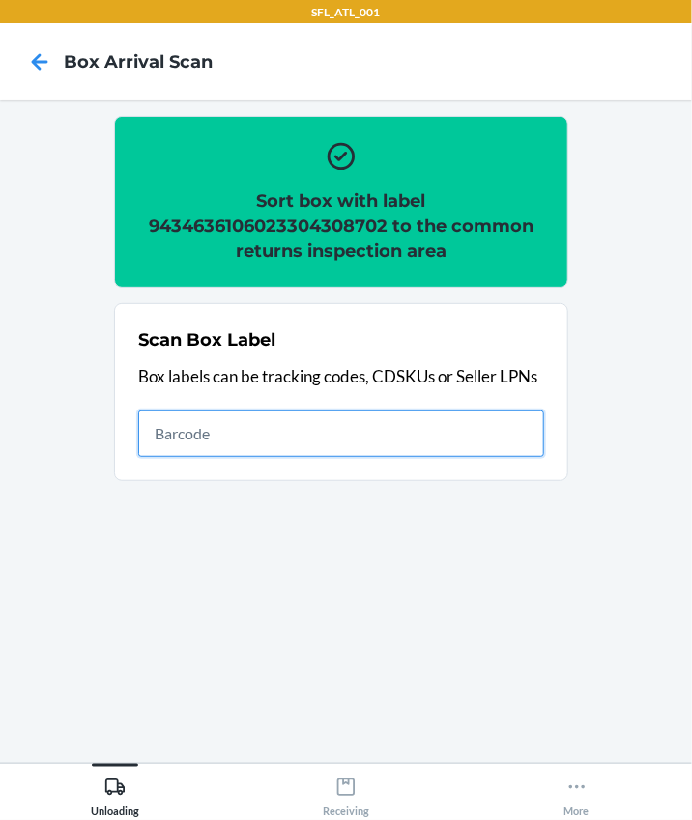
click at [193, 434] on input "text" at bounding box center [341, 434] width 406 height 46
type input "420302599434636106023304385901"
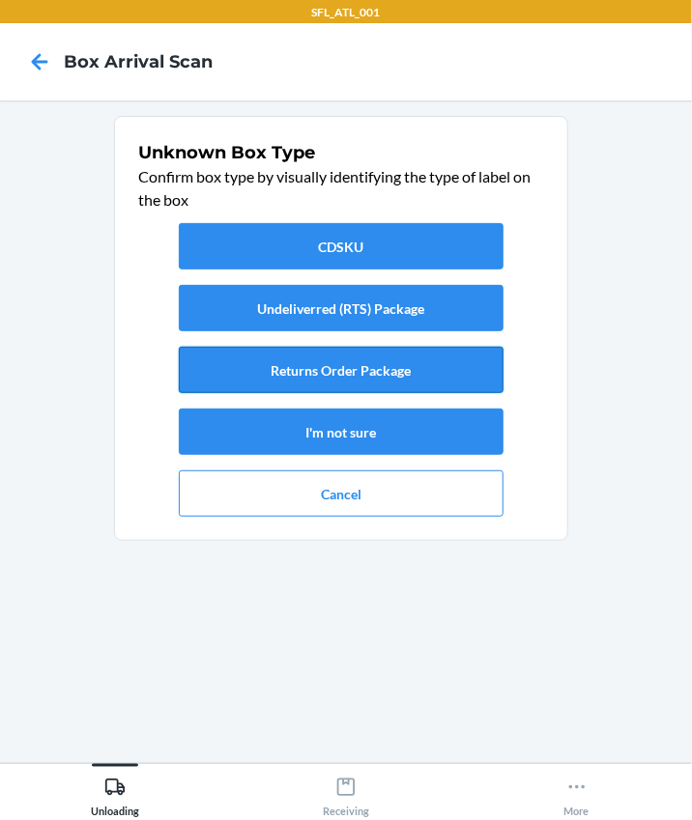
click at [346, 351] on button "Returns Order Package" at bounding box center [341, 370] width 325 height 46
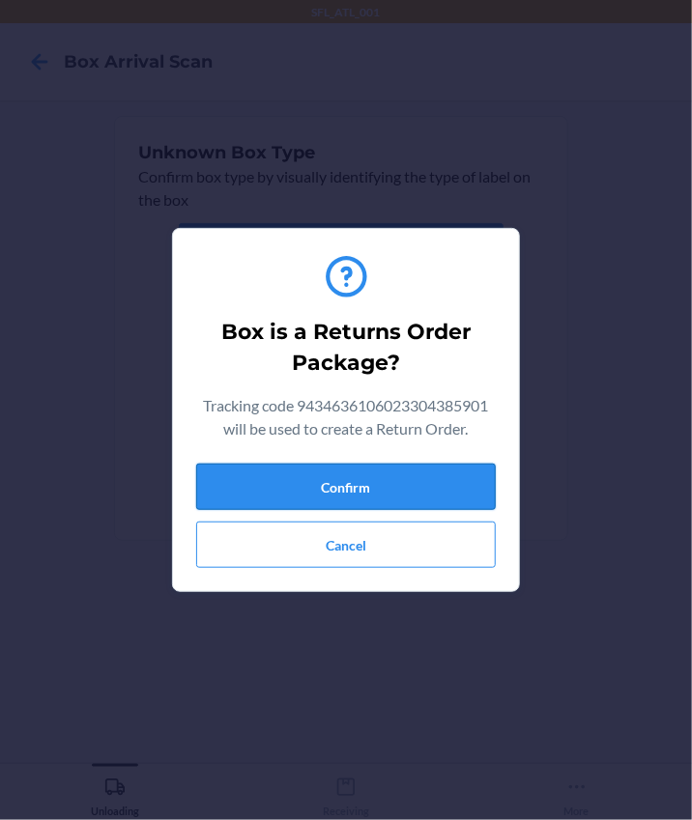
click at [429, 485] on button "Confirm" at bounding box center [345, 487] width 299 height 46
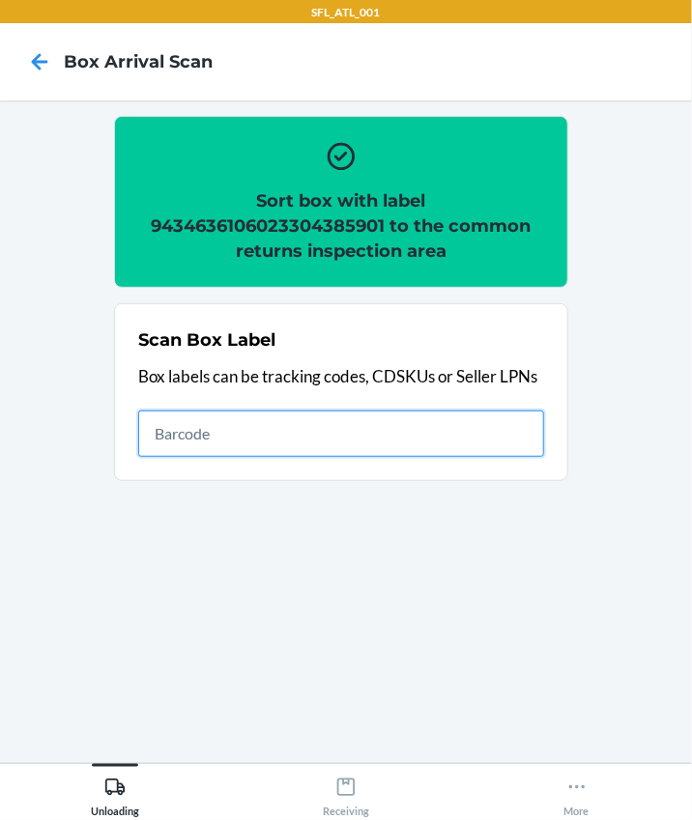
click at [204, 431] on input "text" at bounding box center [341, 434] width 406 height 46
type input "420302599434636106023304395665"
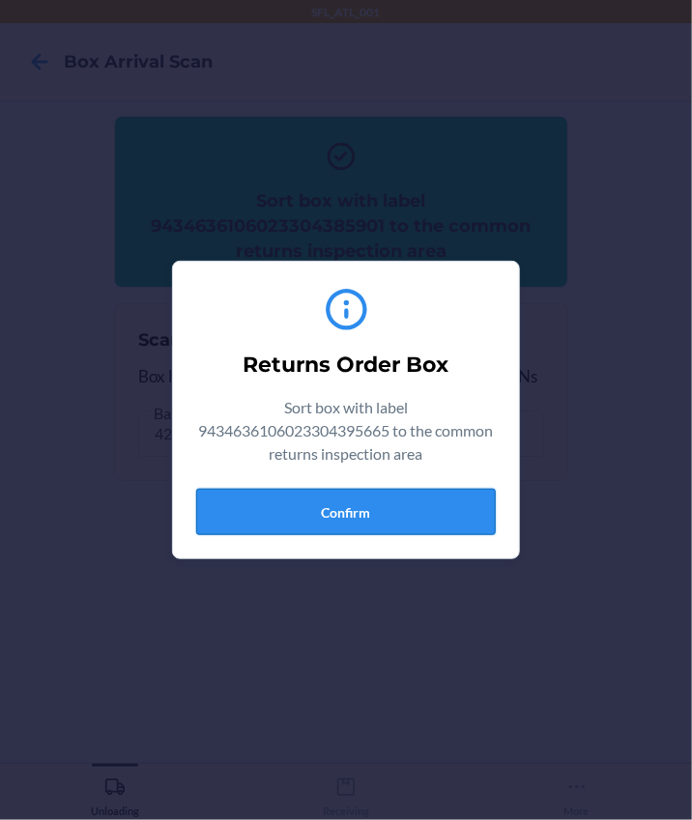
click at [396, 508] on button "Confirm" at bounding box center [345, 512] width 299 height 46
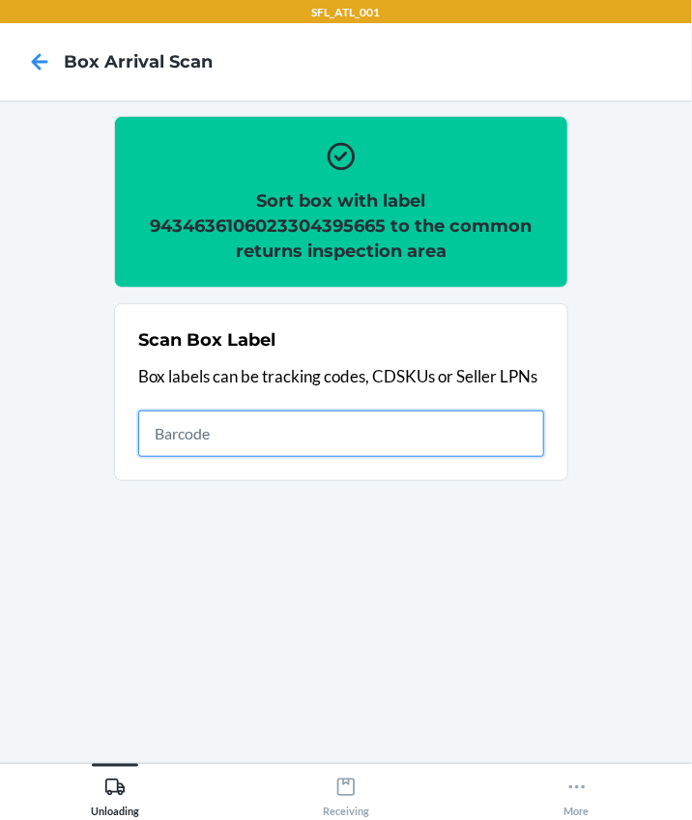
click at [240, 441] on input "text" at bounding box center [341, 434] width 406 height 46
type input "420302599434636106023304998255"
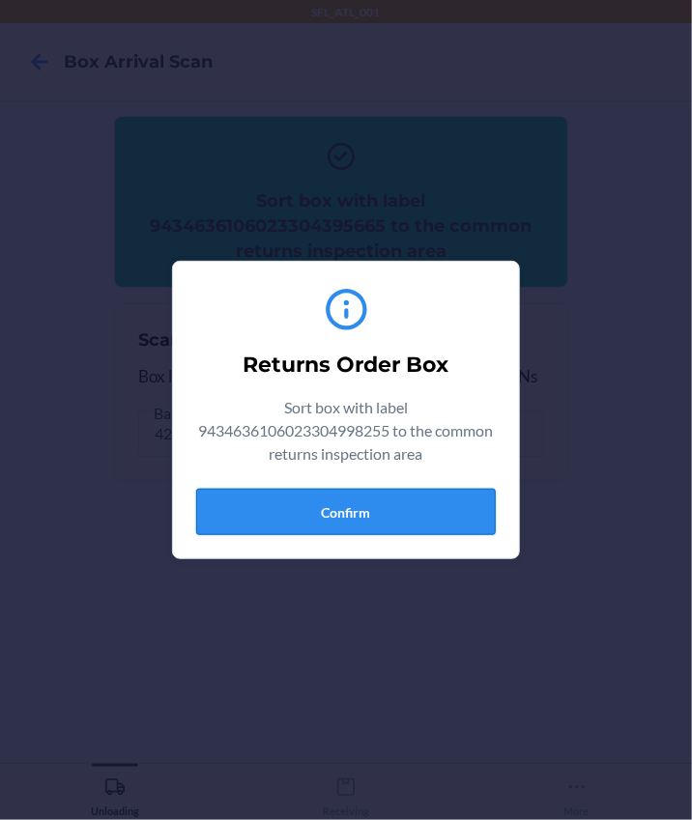
click at [385, 522] on button "Confirm" at bounding box center [345, 512] width 299 height 46
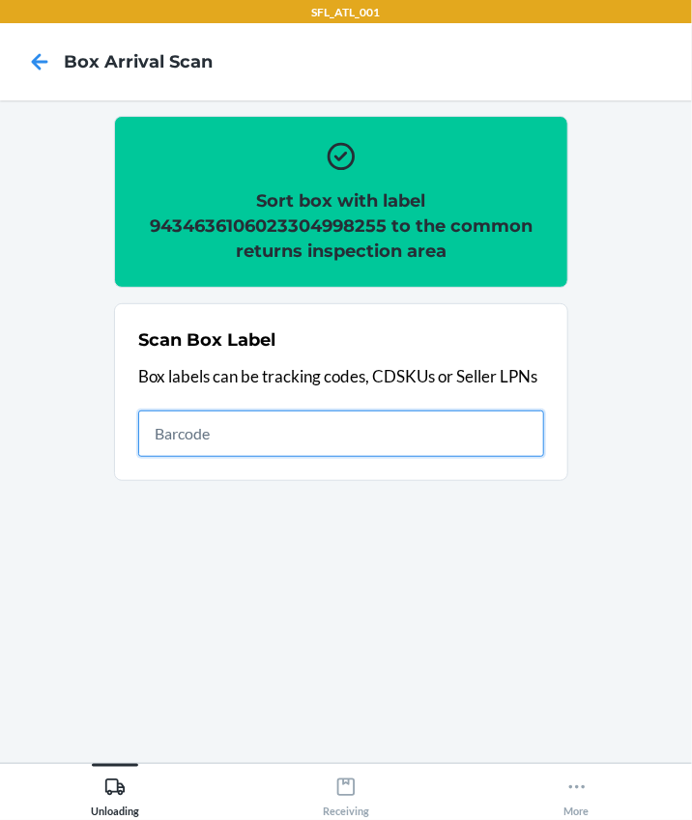
click at [521, 441] on input "text" at bounding box center [341, 434] width 406 height 46
click at [237, 444] on input "text" at bounding box center [341, 434] width 406 height 46
type input "420302599434636106023304692665"
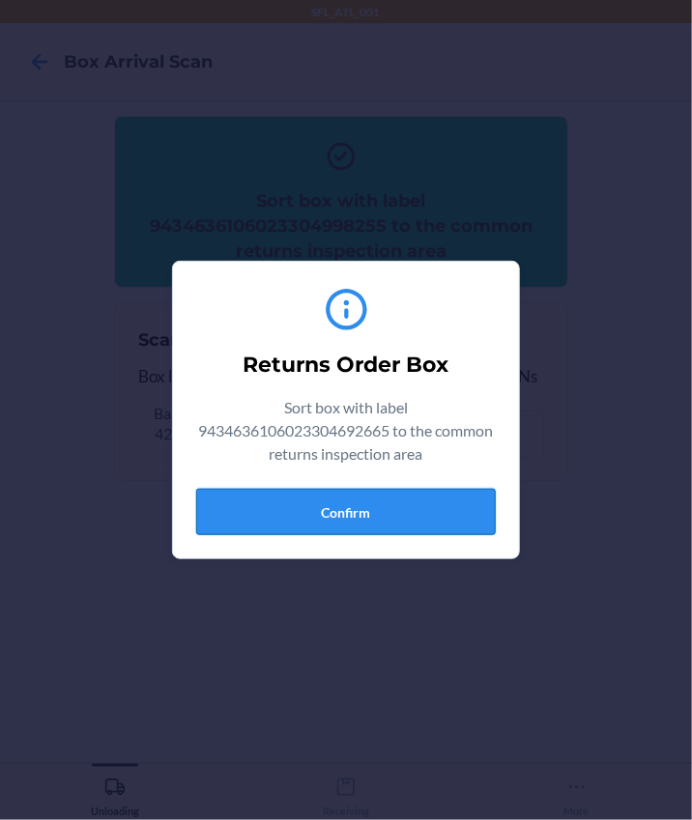
click at [368, 497] on button "Confirm" at bounding box center [345, 512] width 299 height 46
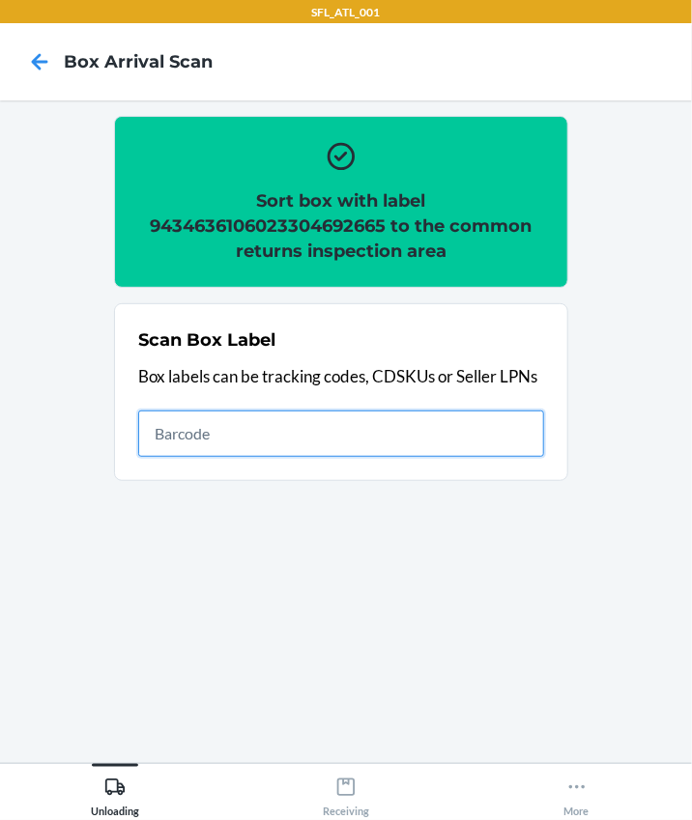
click at [307, 431] on input "text" at bounding box center [341, 434] width 406 height 46
type input "420302599434636106023304453204"
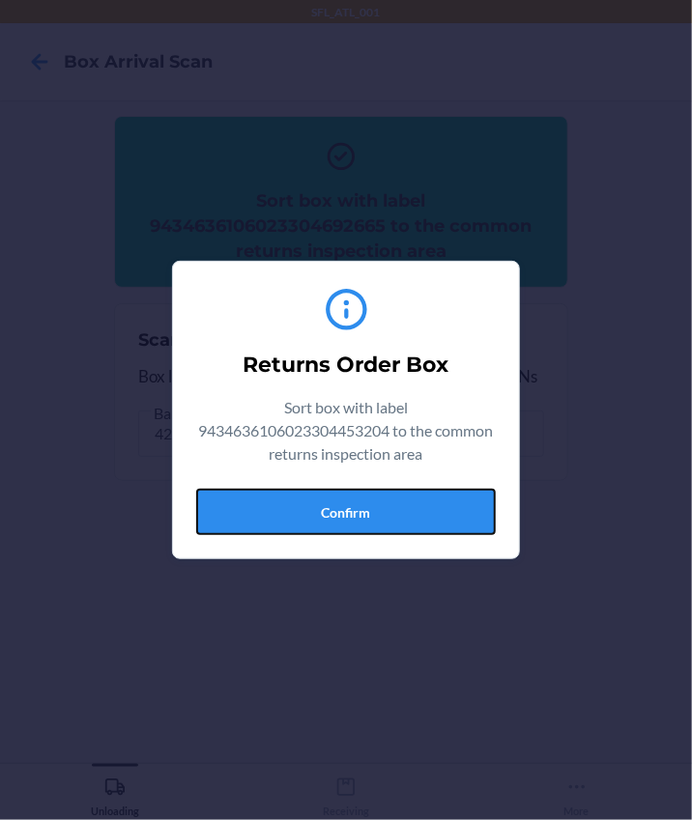
drag, startPoint x: 396, startPoint y: 508, endPoint x: 426, endPoint y: 489, distance: 35.6
click at [396, 506] on button "Confirm" at bounding box center [345, 512] width 299 height 46
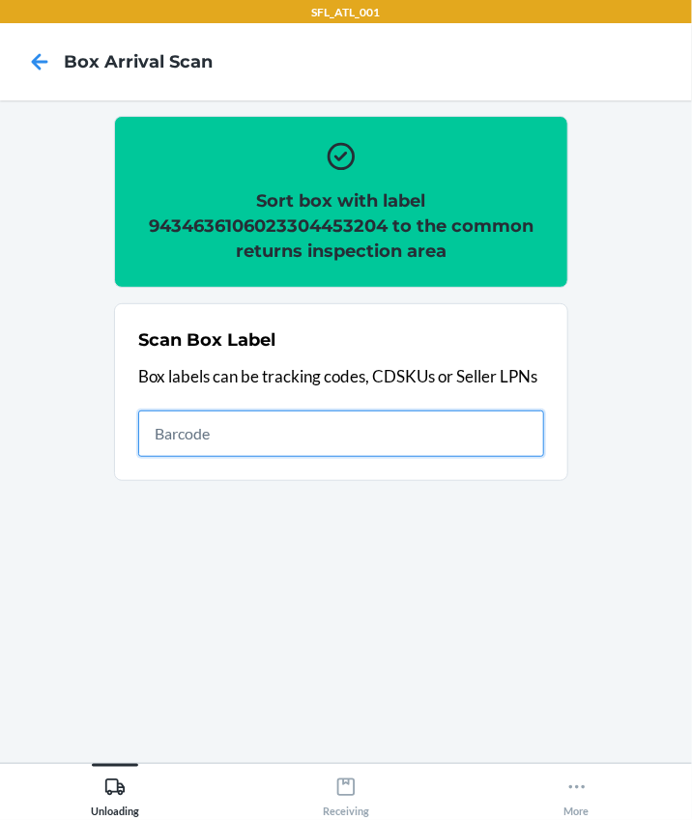
click at [194, 435] on input "text" at bounding box center [341, 434] width 406 height 46
type input "420302599434636106023304388476"
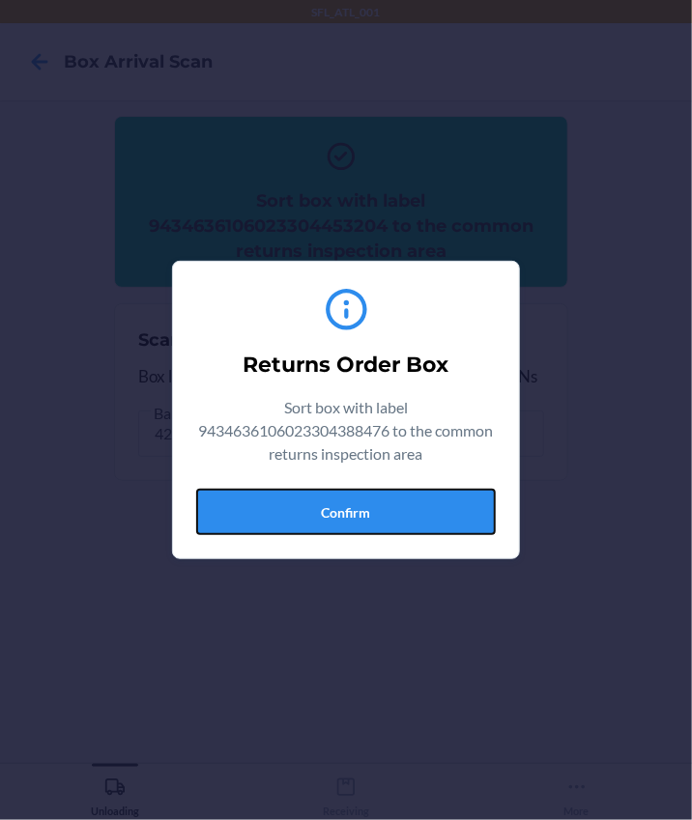
drag, startPoint x: 350, startPoint y: 512, endPoint x: 518, endPoint y: 462, distance: 175.4
click at [351, 511] on button "Confirm" at bounding box center [345, 512] width 299 height 46
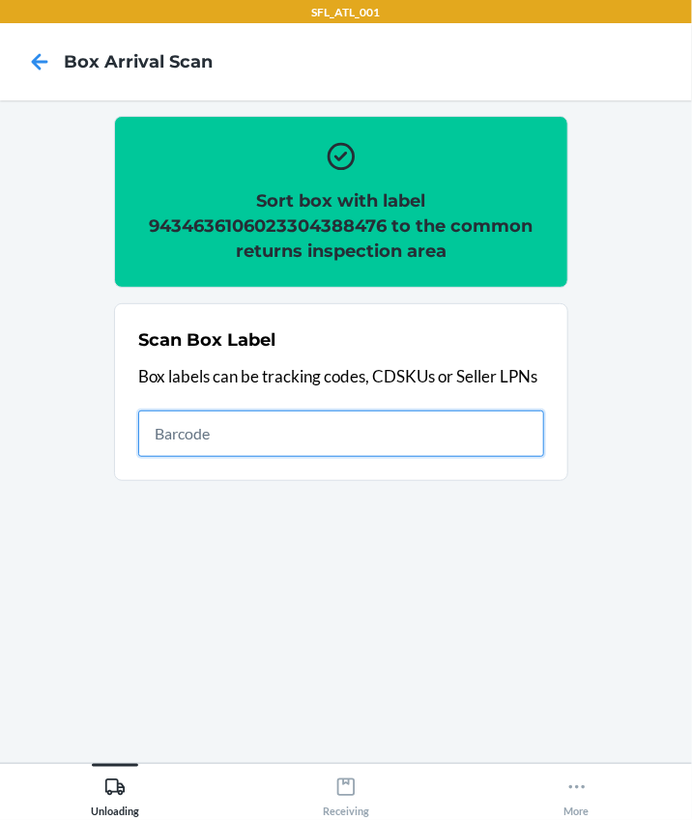
click at [331, 434] on input "text" at bounding box center [341, 434] width 406 height 46
type input "420302599434636106023304588838"
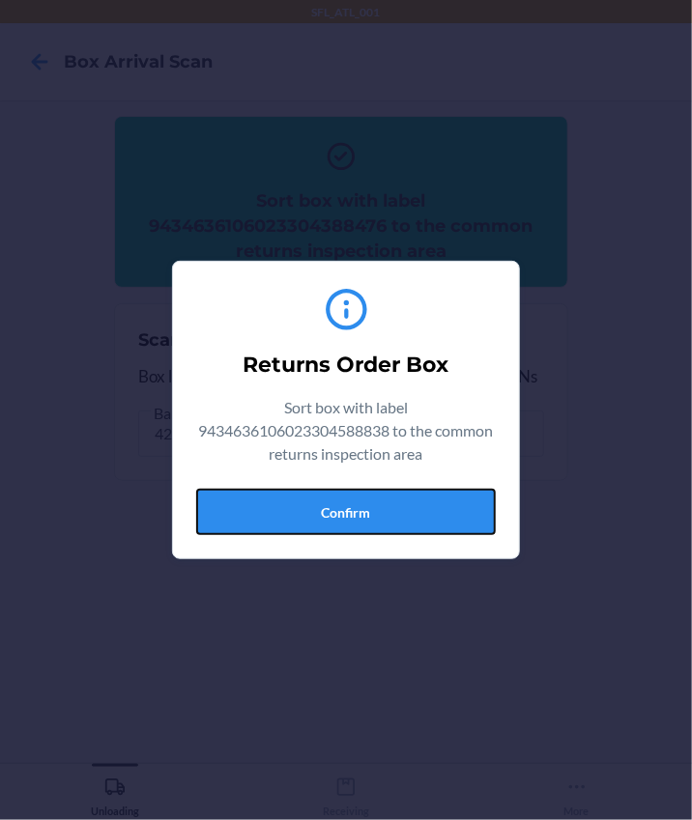
drag, startPoint x: 290, startPoint y: 518, endPoint x: 609, endPoint y: 524, distance: 318.8
click at [290, 518] on button "Confirm" at bounding box center [345, 512] width 299 height 46
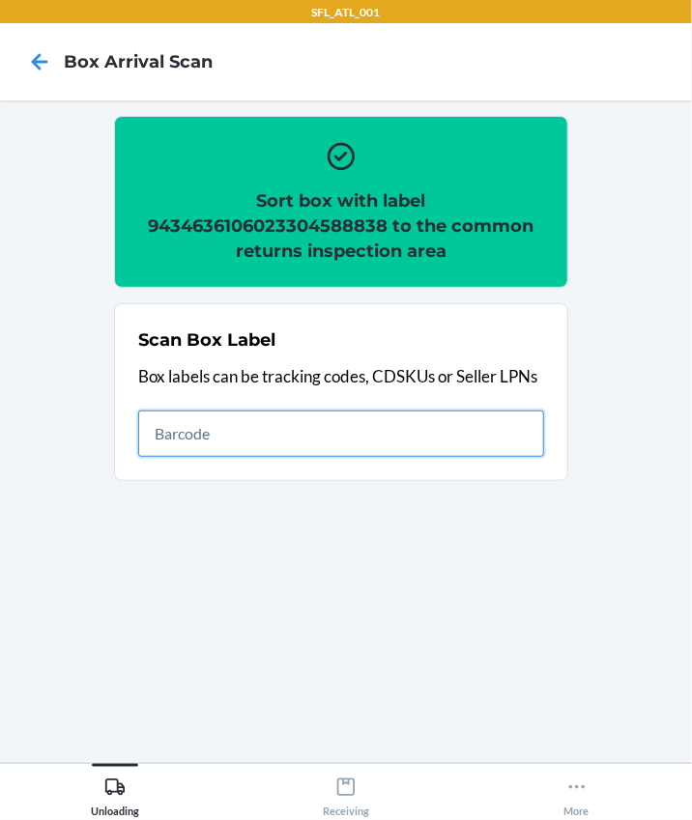
click at [185, 438] on input "text" at bounding box center [341, 434] width 406 height 46
type input "420302599434636106023303460371"
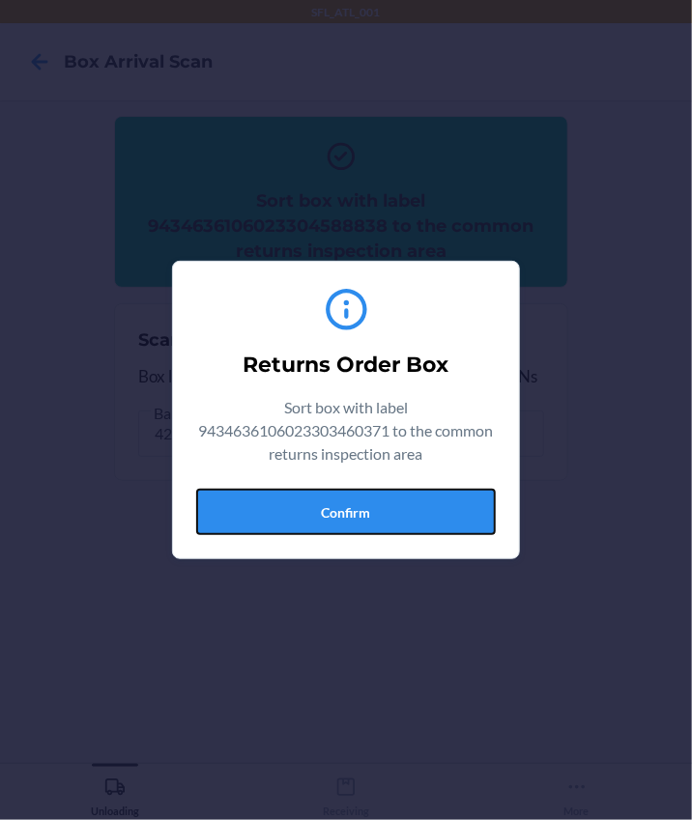
drag, startPoint x: 306, startPoint y: 512, endPoint x: 346, endPoint y: 496, distance: 42.9
click at [306, 512] on button "Confirm" at bounding box center [345, 512] width 299 height 46
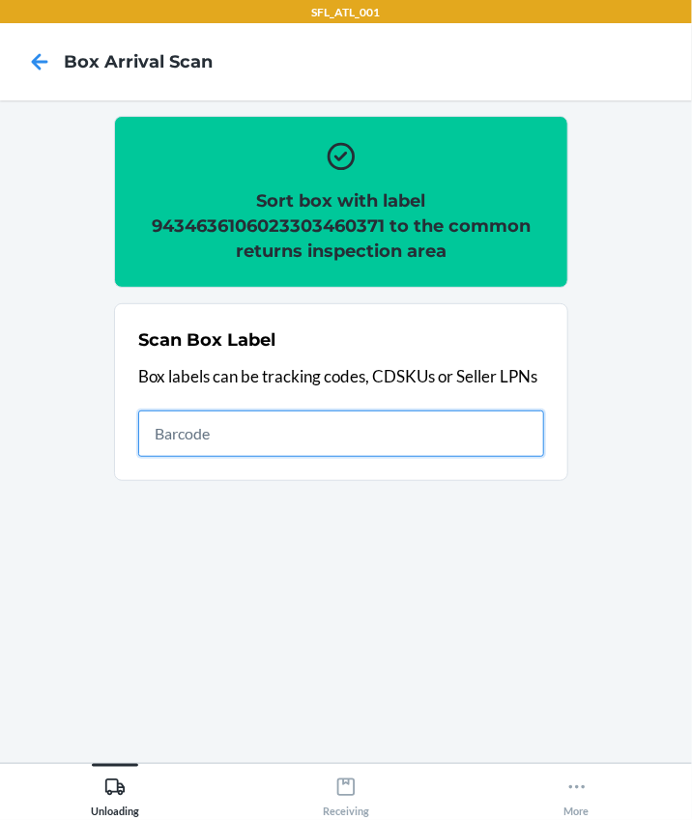
click at [209, 425] on input "text" at bounding box center [341, 434] width 406 height 46
type input "420302599434636106023304490537"
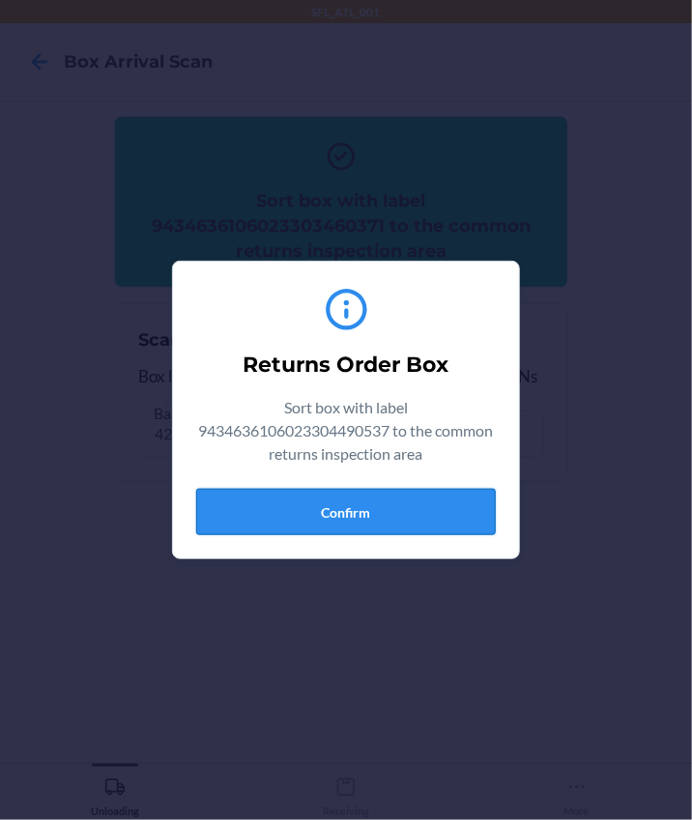
click at [352, 512] on button "Confirm" at bounding box center [345, 512] width 299 height 46
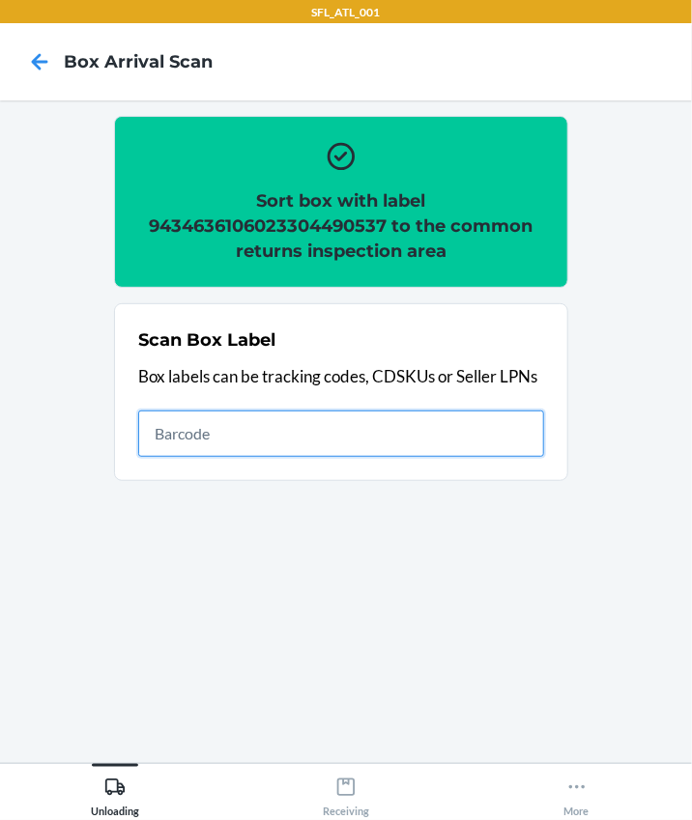
click at [409, 435] on input "text" at bounding box center [341, 434] width 406 height 46
type input "420302599434636106023304573322"
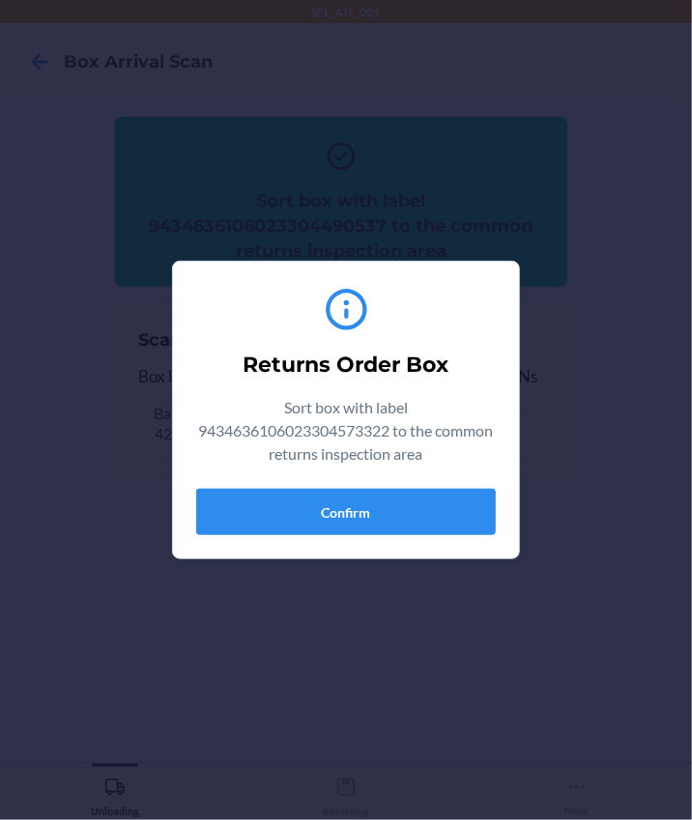
click at [410, 535] on div "Returns Order Box Sort box with label 9434636106023304573322 to the common retu…" at bounding box center [345, 410] width 299 height 266
click at [413, 526] on button "Confirm" at bounding box center [345, 512] width 299 height 46
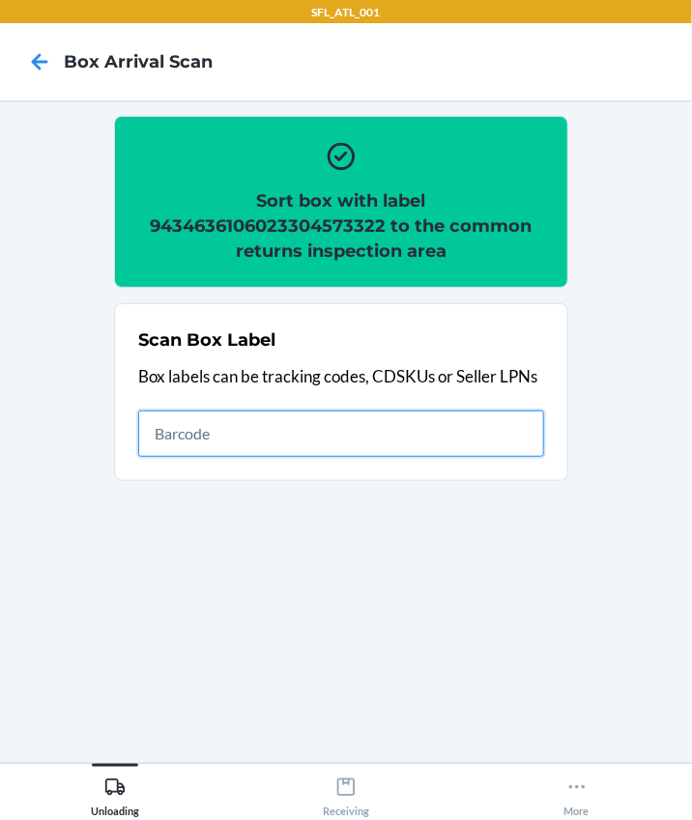
click at [235, 421] on input "text" at bounding box center [341, 434] width 406 height 46
type input "420302599434636106023303119729"
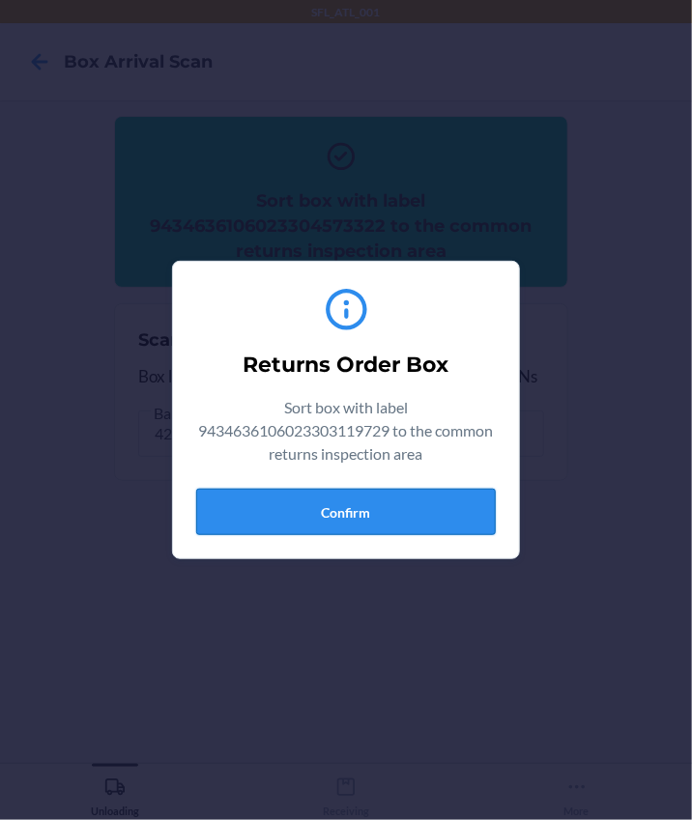
click at [406, 517] on button "Confirm" at bounding box center [345, 512] width 299 height 46
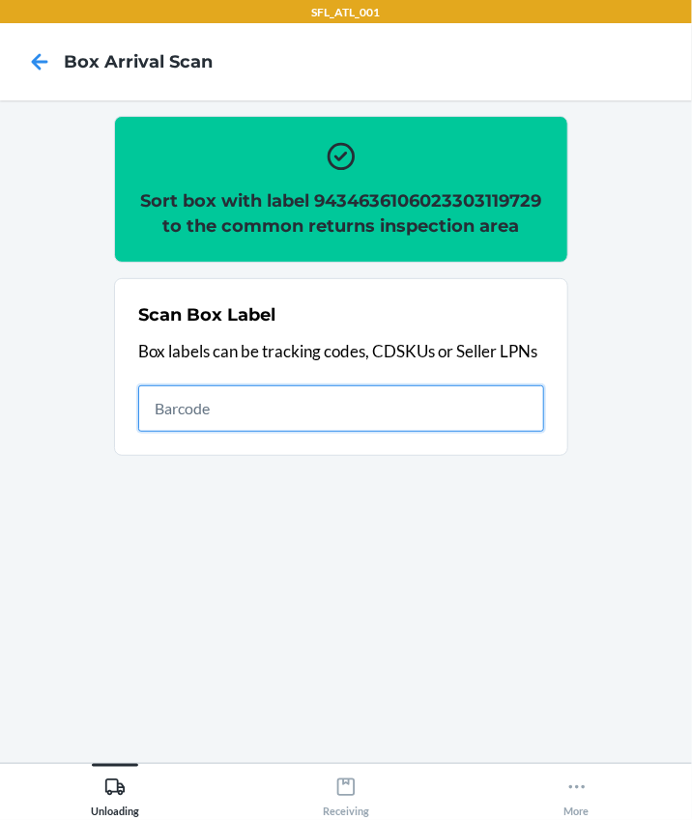
click at [424, 408] on input "text" at bounding box center [341, 408] width 406 height 46
click at [238, 406] on input "text" at bounding box center [341, 408] width 406 height 46
type input "420302599434636106023304650597"
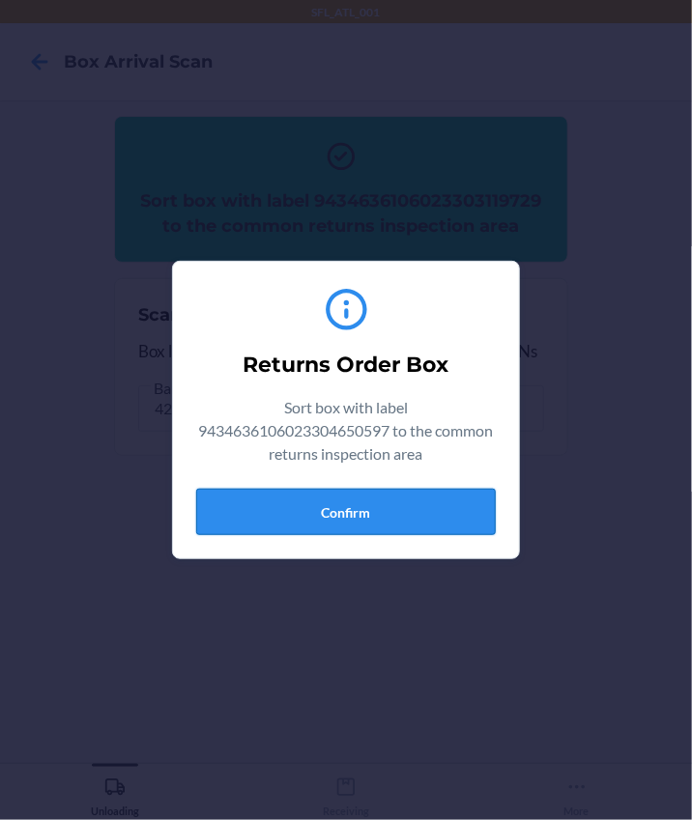
click at [361, 517] on button "Confirm" at bounding box center [345, 512] width 299 height 46
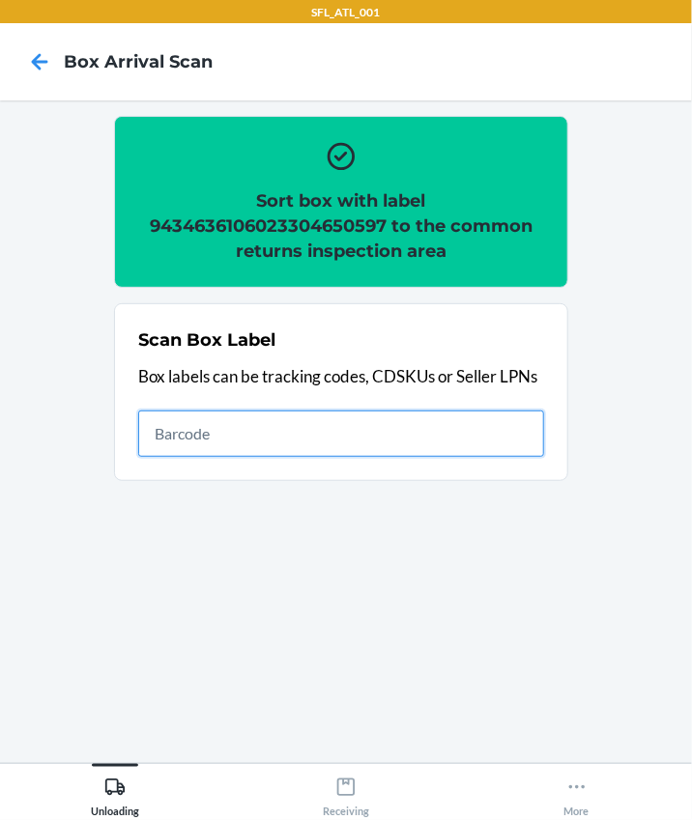
click at [184, 446] on input "text" at bounding box center [341, 434] width 406 height 46
type input "420302599434636106023304806581"
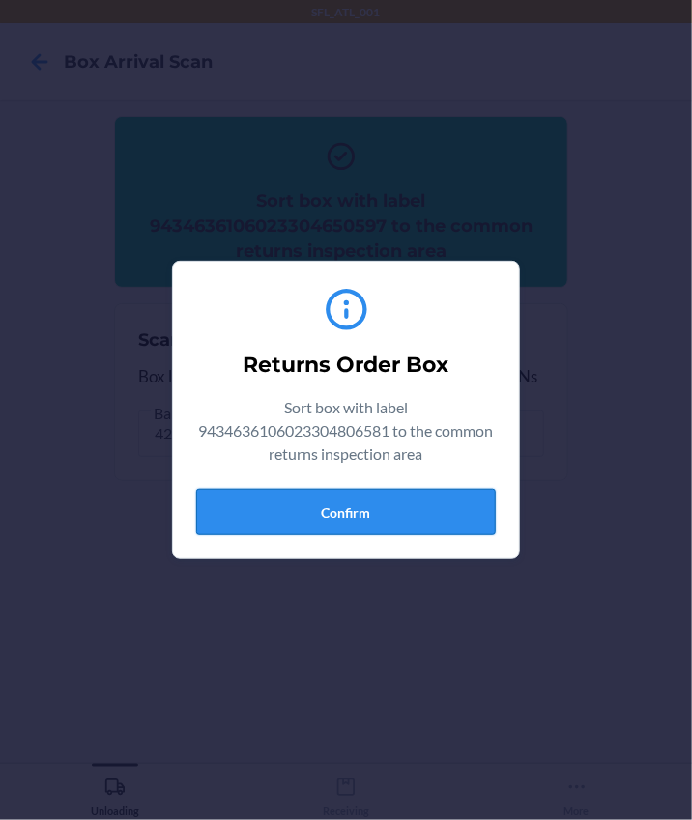
click at [432, 492] on button "Confirm" at bounding box center [345, 512] width 299 height 46
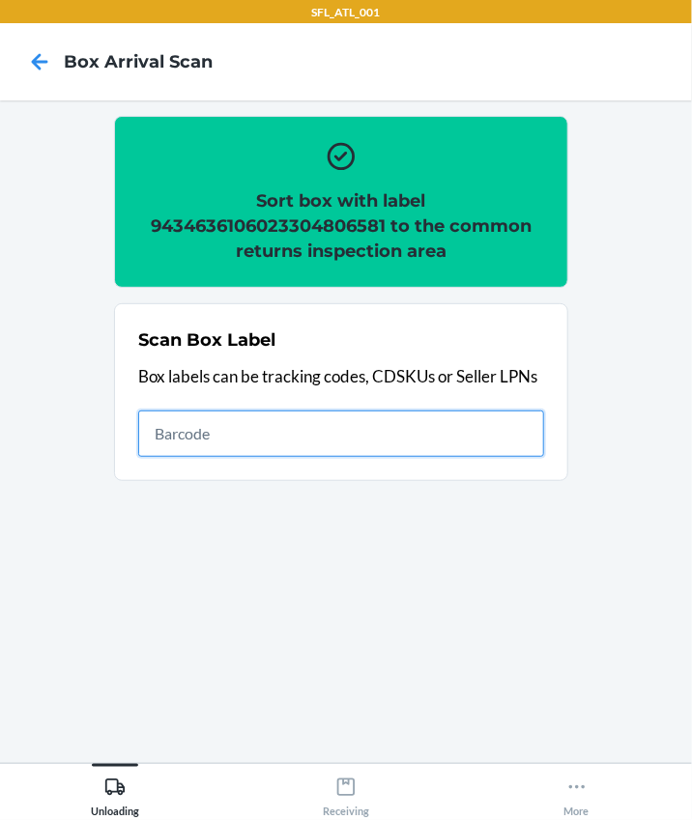
click at [218, 416] on input "text" at bounding box center [341, 434] width 406 height 46
type input "420302599434636106023304330918"
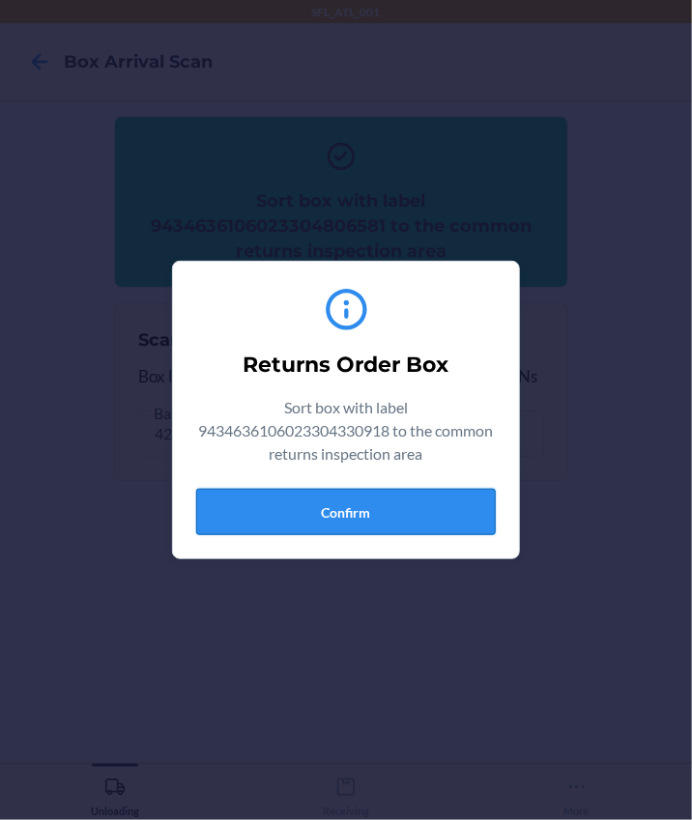
drag, startPoint x: 403, startPoint y: 514, endPoint x: 415, endPoint y: 517, distance: 12.9
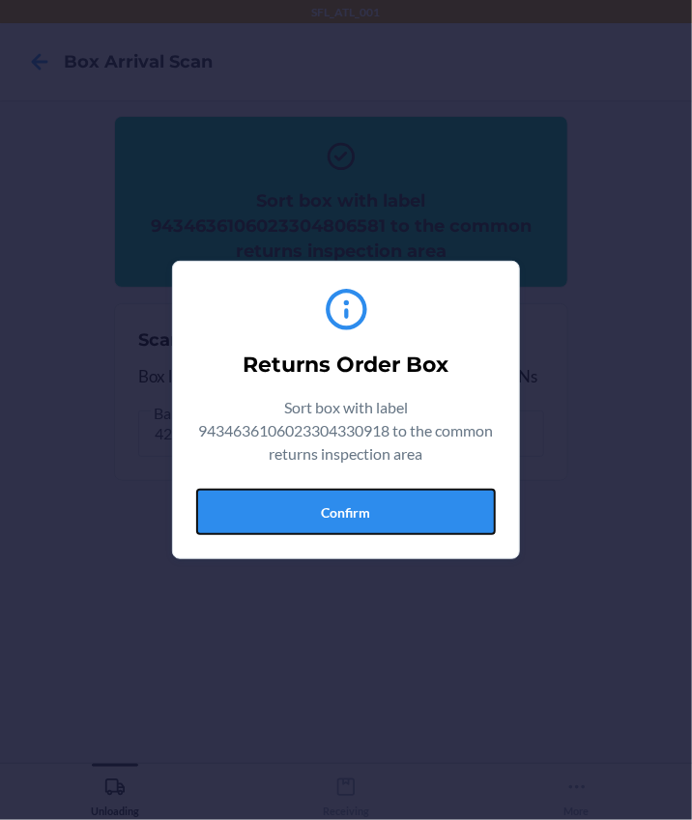
click at [409, 516] on button "Confirm" at bounding box center [345, 512] width 299 height 46
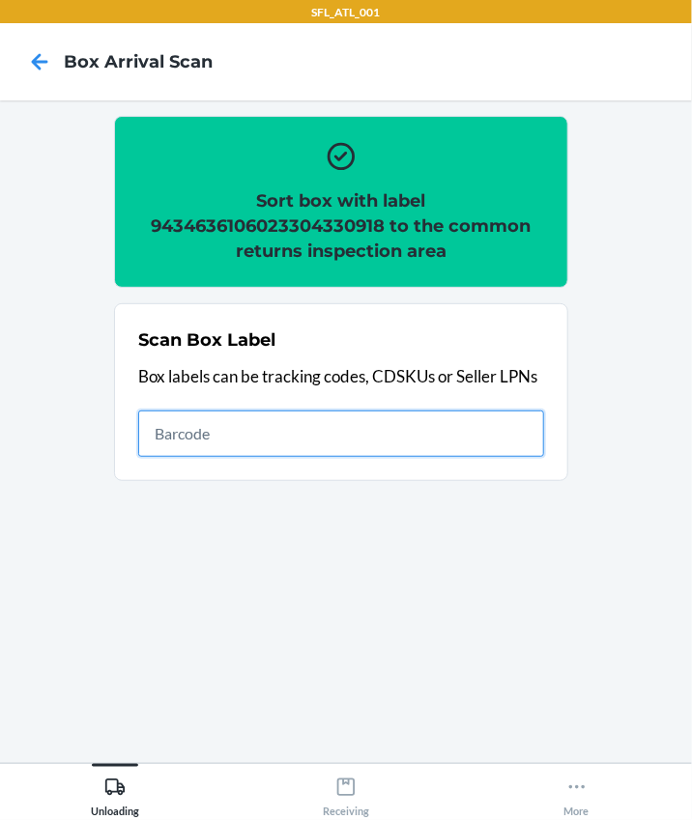
click at [301, 422] on input "text" at bounding box center [341, 434] width 406 height 46
type input "420302599434636106023304385017"
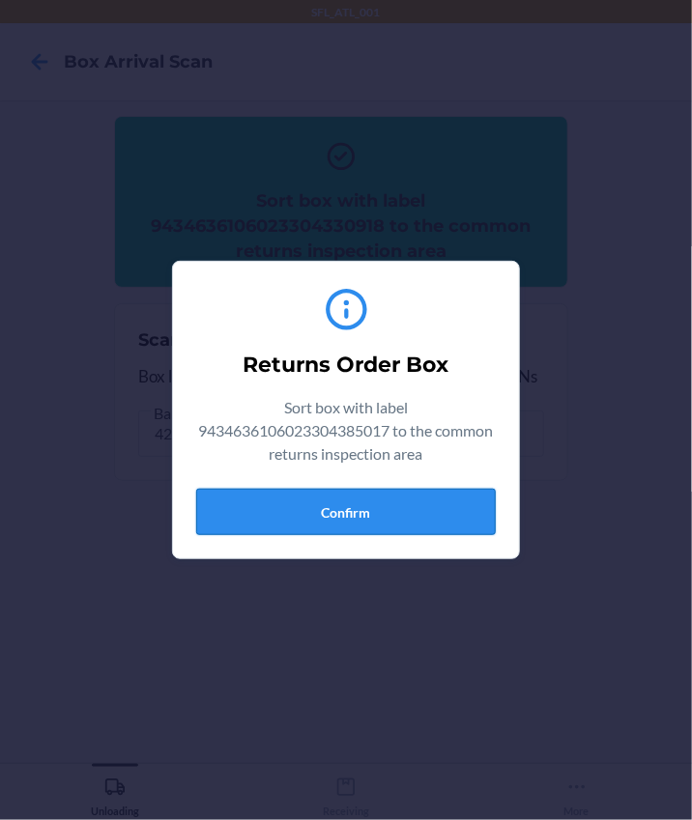
click at [387, 516] on button "Confirm" at bounding box center [345, 512] width 299 height 46
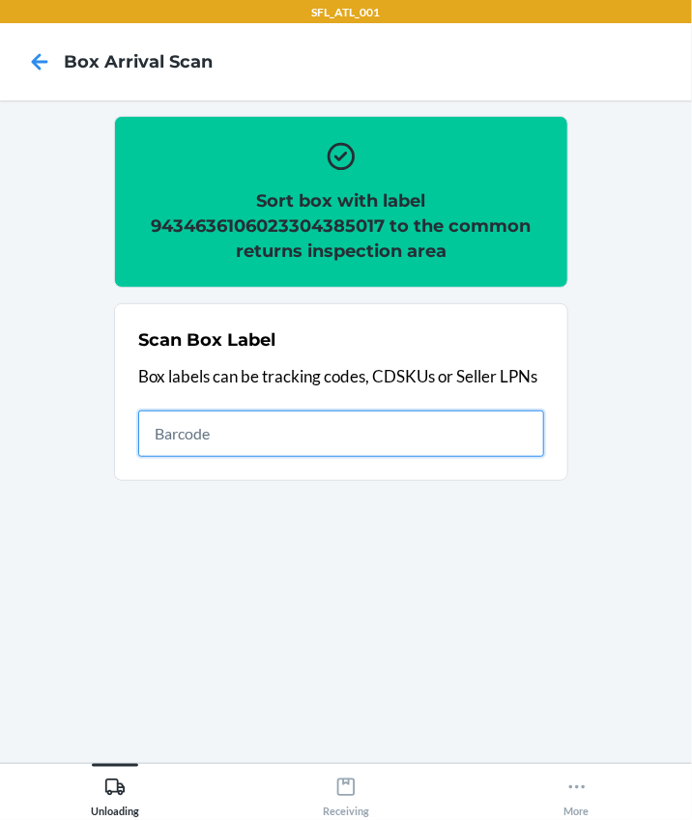
click at [162, 453] on input "text" at bounding box center [341, 434] width 406 height 46
type input "420302599434636106023304570260"
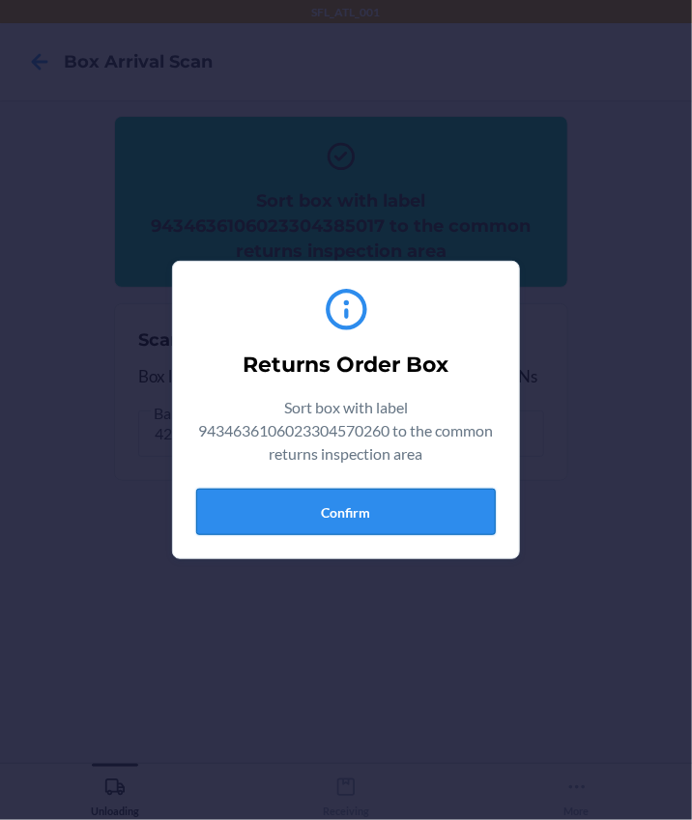
click at [351, 511] on button "Confirm" at bounding box center [345, 512] width 299 height 46
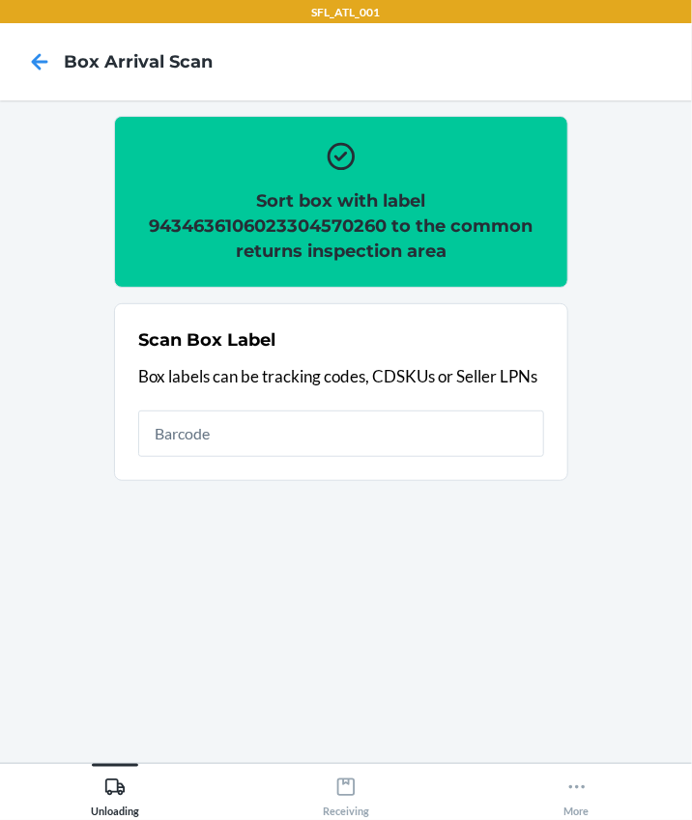
click at [188, 405] on div "Scan Box Label Box labels can be tracking codes, CDSKUs or Seller LPNs" at bounding box center [341, 392] width 406 height 141
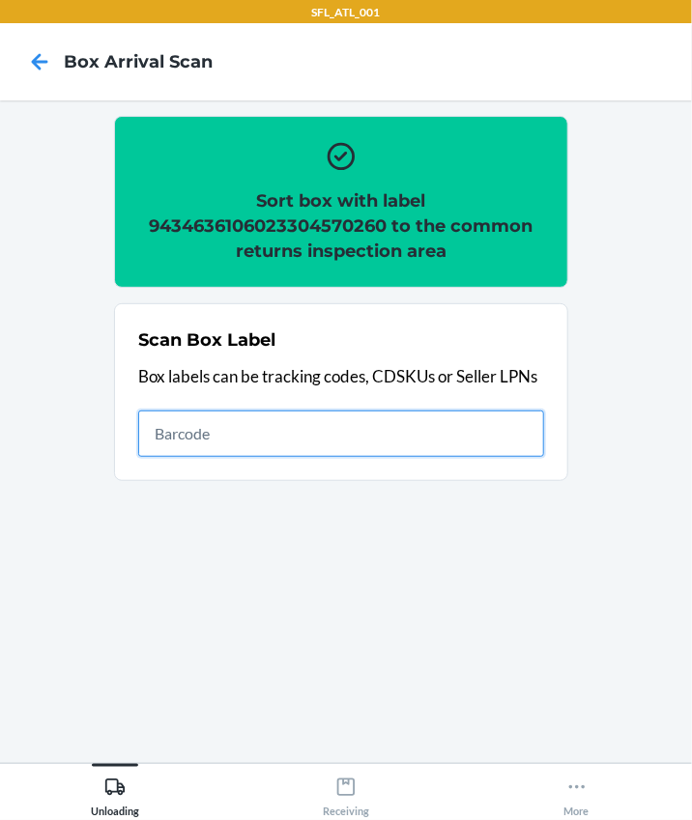
click at [192, 443] on input "text" at bounding box center [341, 434] width 406 height 46
type input "420302599434636106023304670427"
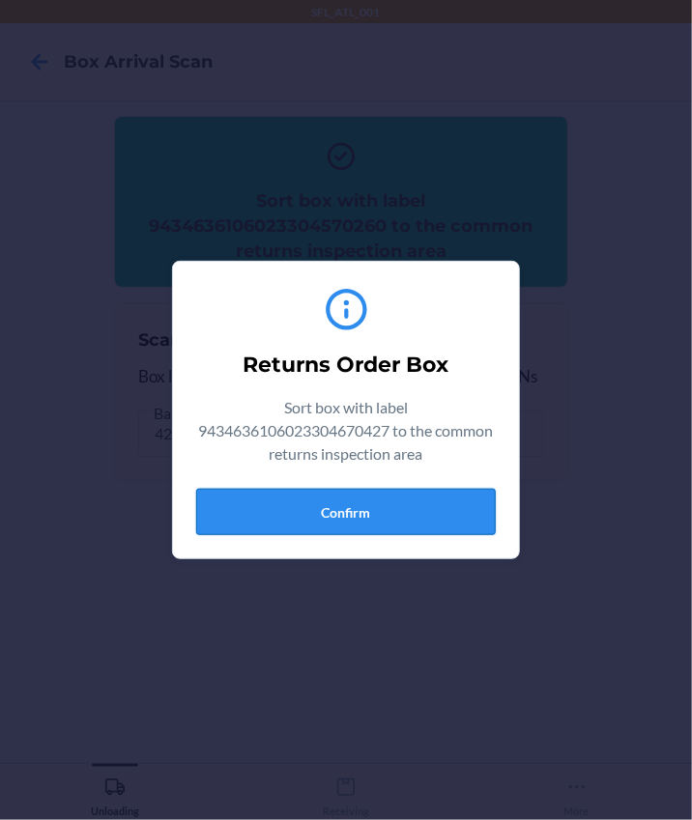
click at [378, 523] on button "Confirm" at bounding box center [345, 512] width 299 height 46
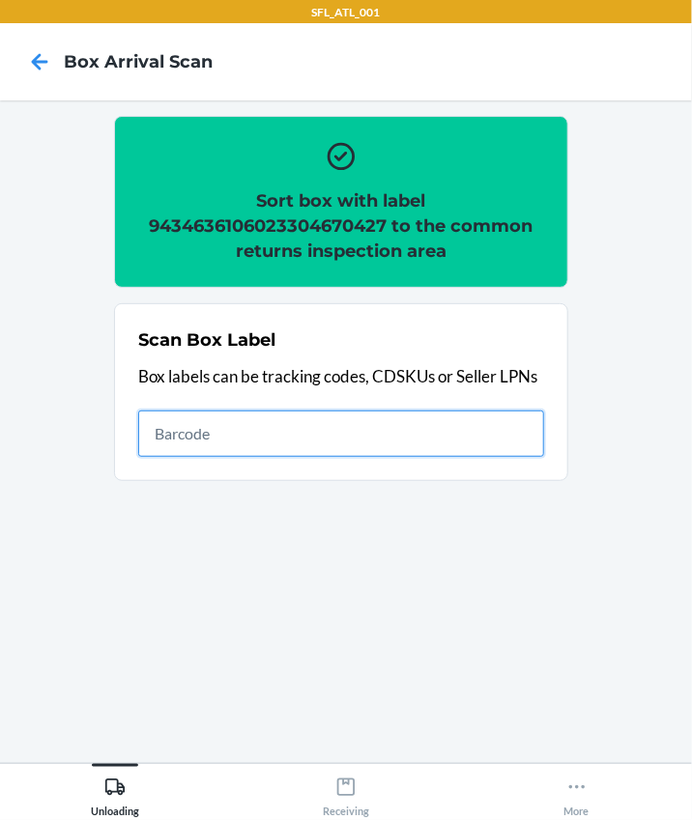
click at [402, 439] on input "text" at bounding box center [341, 434] width 406 height 46
type input "420302599434636106023302822132"
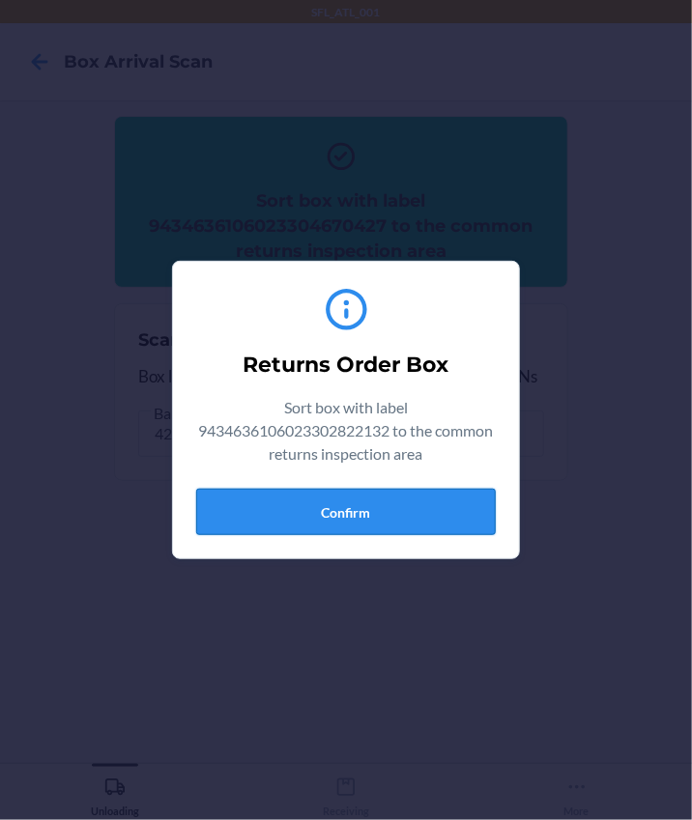
click at [453, 511] on button "Confirm" at bounding box center [345, 512] width 299 height 46
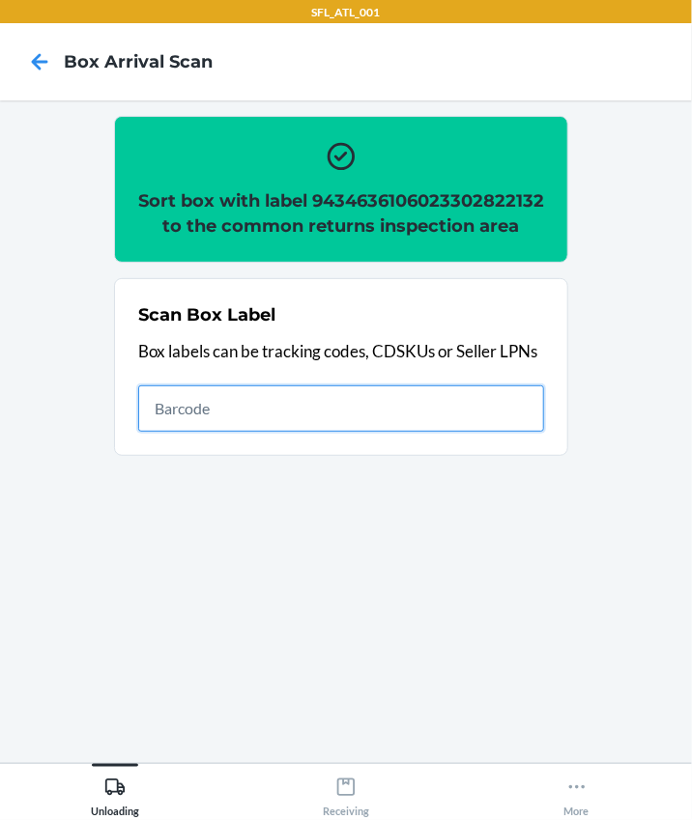
click at [205, 432] on input "text" at bounding box center [341, 408] width 406 height 46
type input "420302599434636106023304334039"
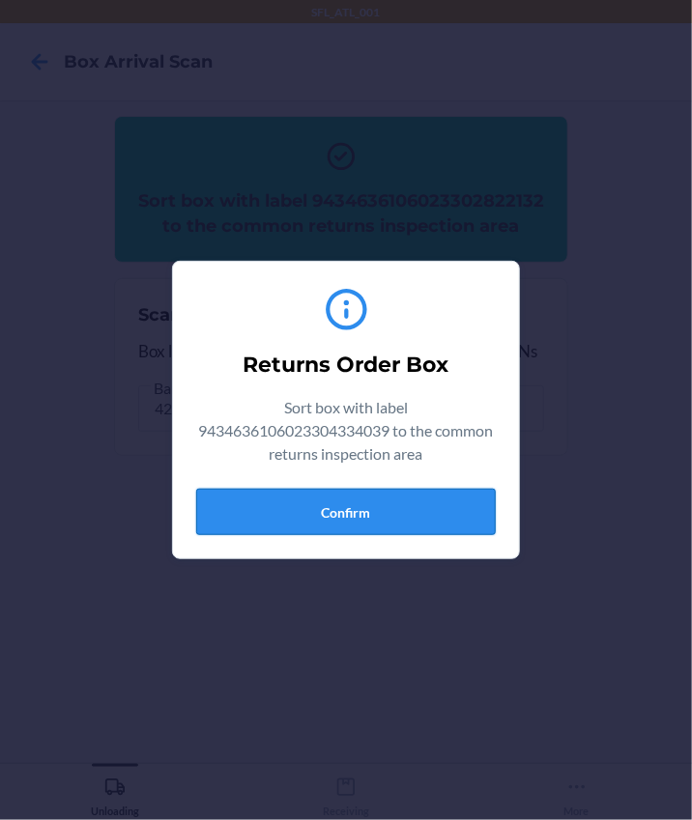
click at [306, 496] on button "Confirm" at bounding box center [345, 512] width 299 height 46
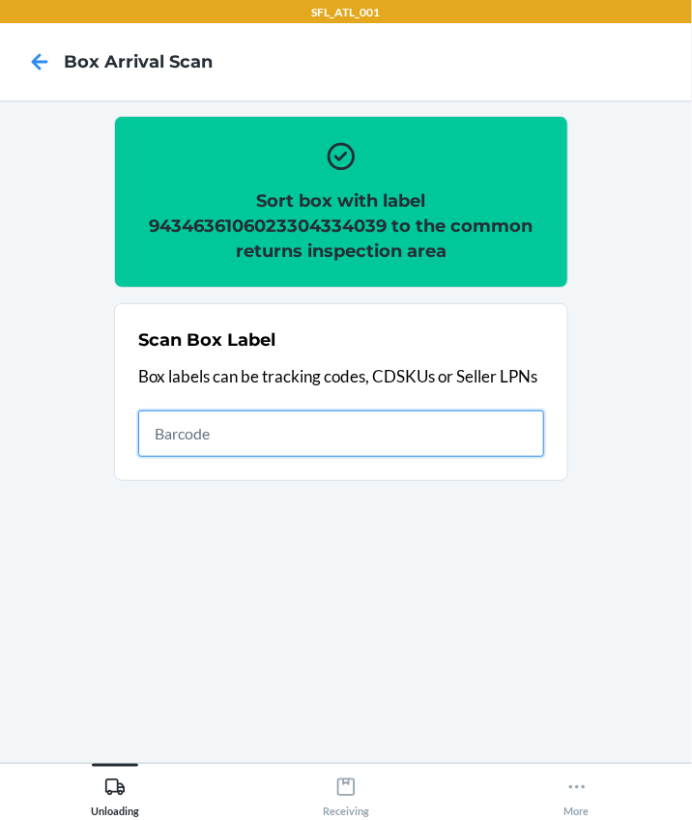
click at [243, 443] on input "text" at bounding box center [341, 434] width 406 height 46
type input "420302599434636106023303326394"
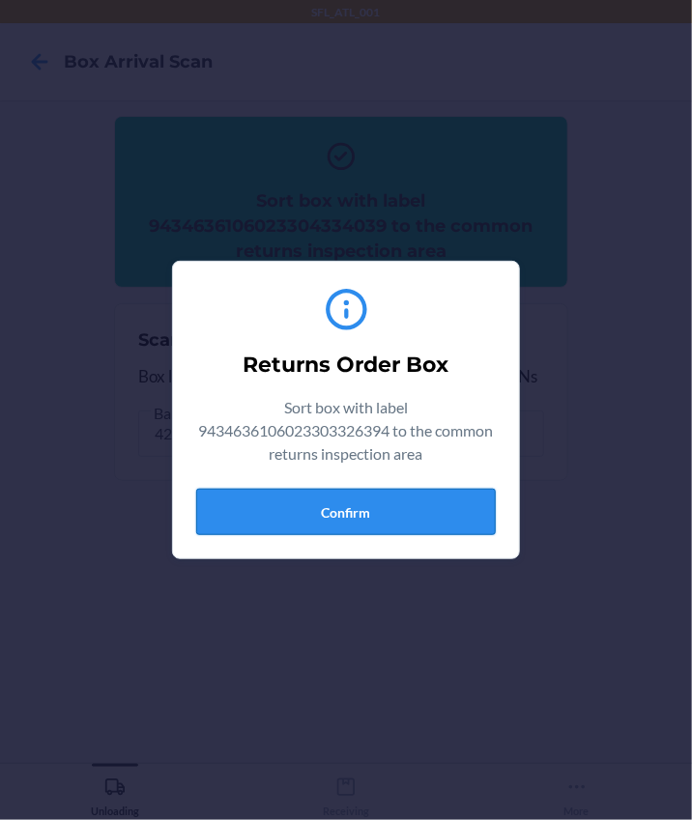
click at [354, 504] on button "Confirm" at bounding box center [345, 512] width 299 height 46
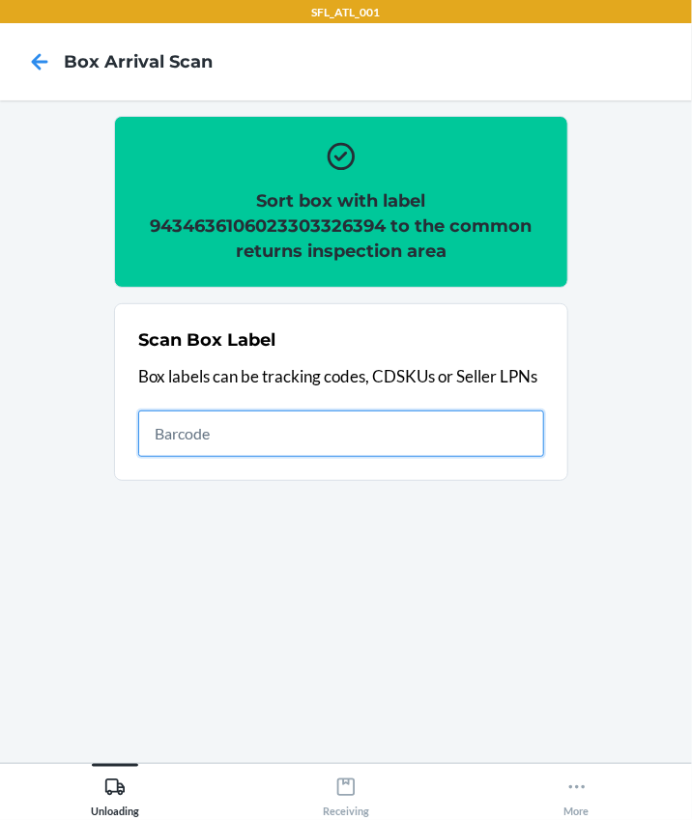
click at [306, 427] on input "text" at bounding box center [341, 434] width 406 height 46
type input "420302599434636106023304711830"
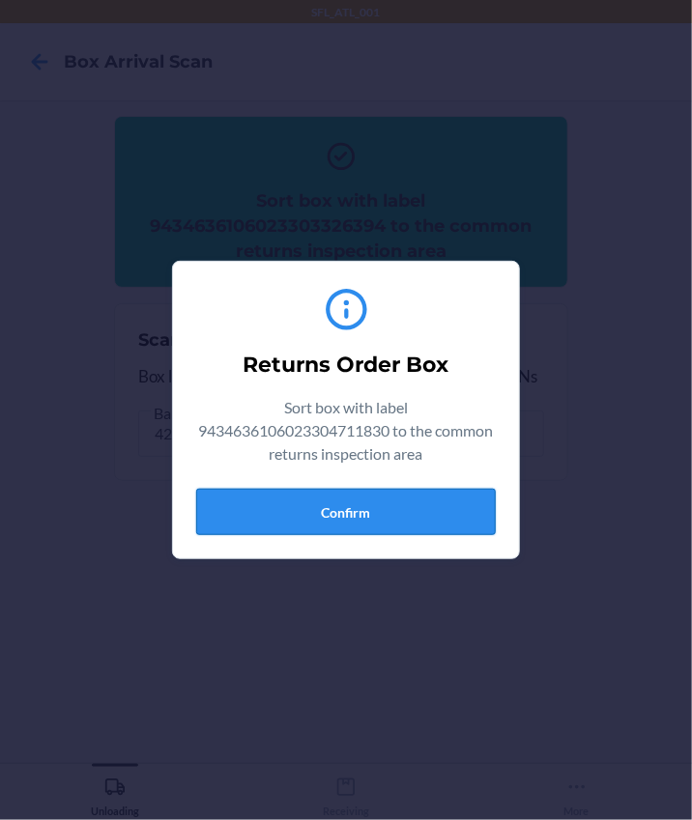
click at [417, 522] on button "Confirm" at bounding box center [345, 512] width 299 height 46
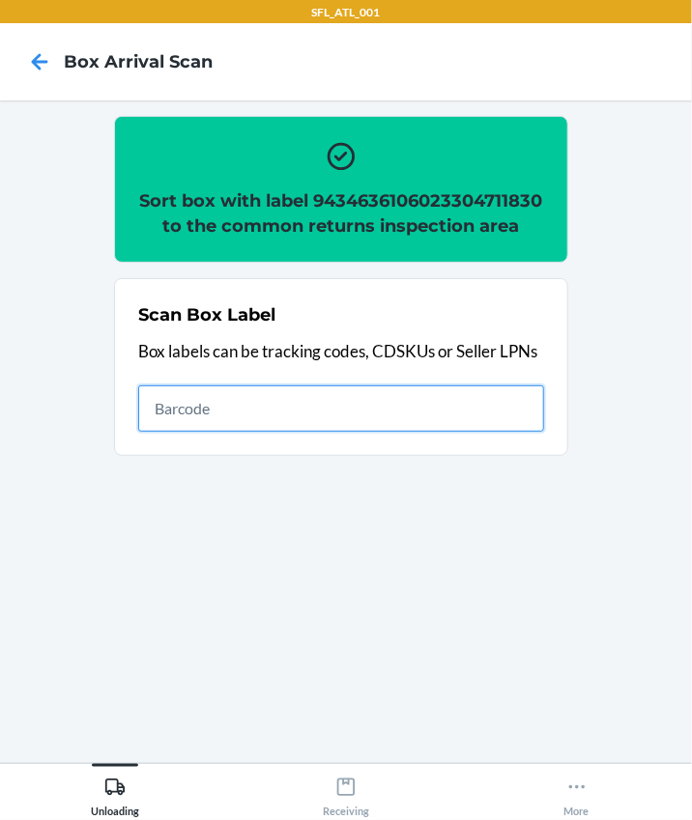
click at [175, 432] on input "text" at bounding box center [341, 408] width 406 height 46
type input "420302599434636106023304085085"
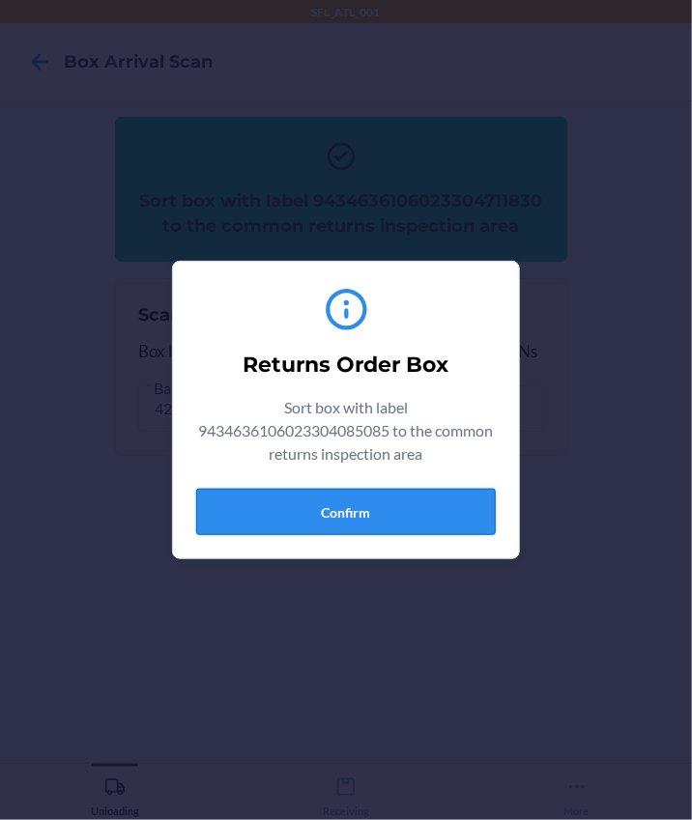
click at [411, 502] on button "Confirm" at bounding box center [345, 512] width 299 height 46
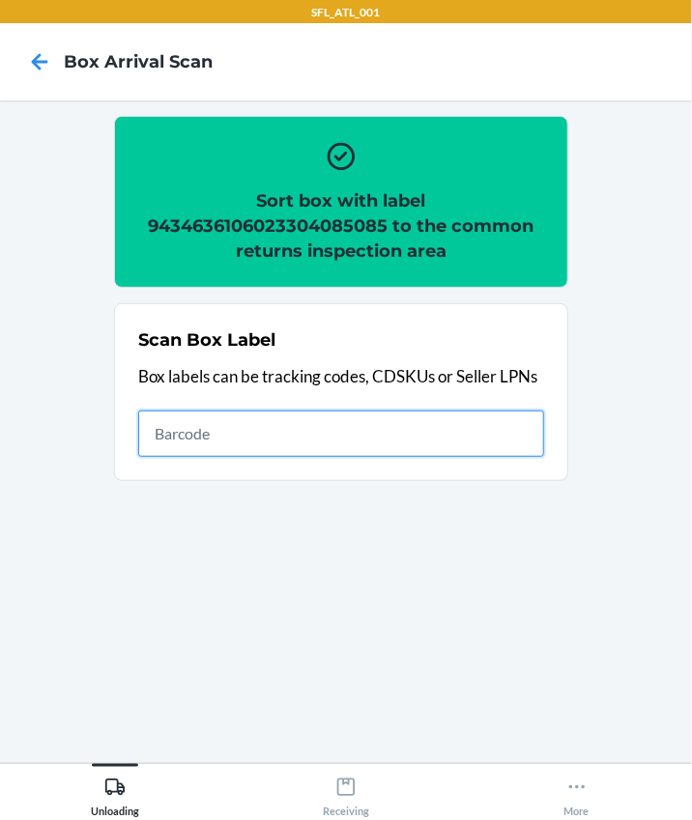
click at [226, 426] on input "text" at bounding box center [341, 434] width 406 height 46
type input "420302599434636106023304781208"
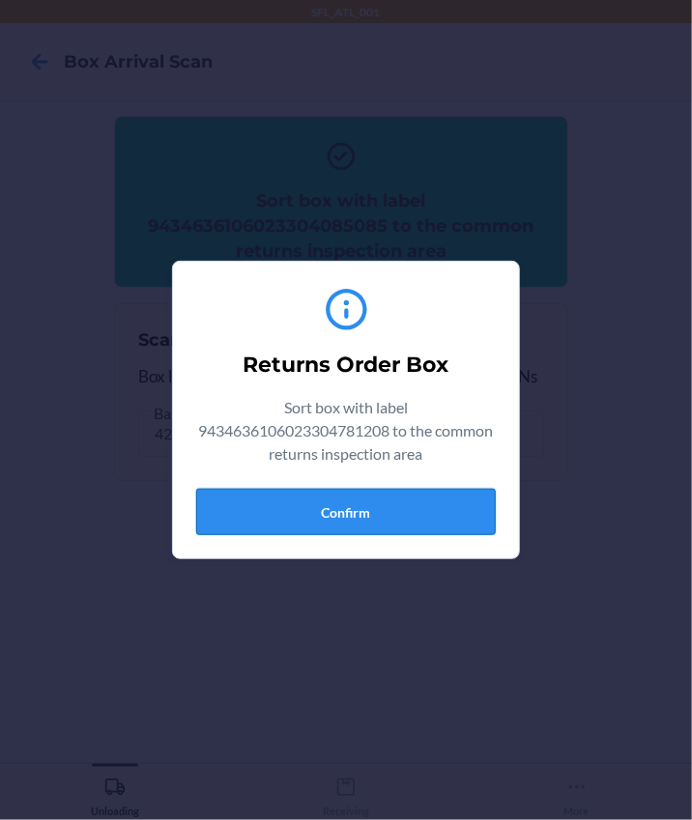
click at [430, 527] on button "Confirm" at bounding box center [345, 512] width 299 height 46
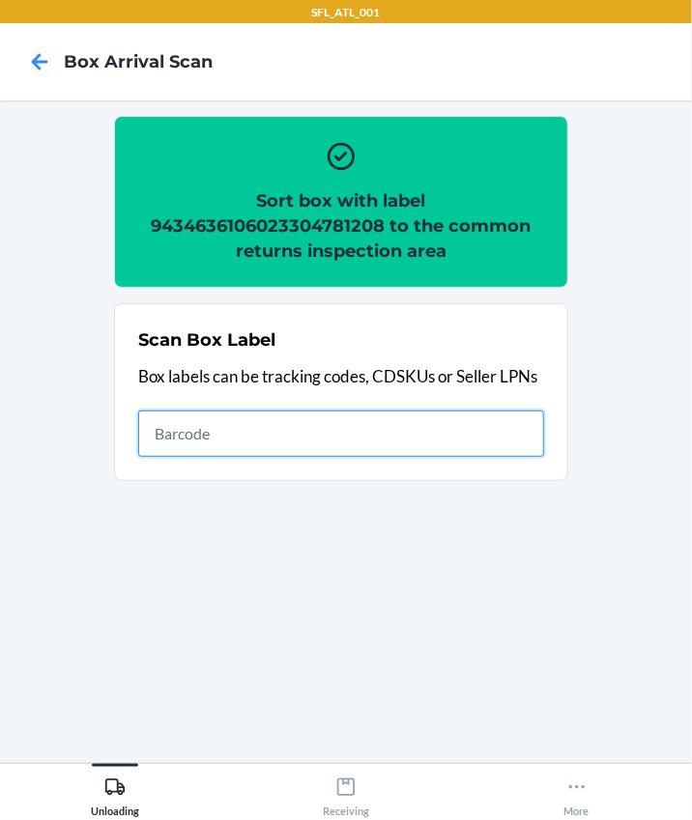
click at [264, 443] on input "text" at bounding box center [341, 434] width 406 height 46
type input "420302599434636106023304158949"
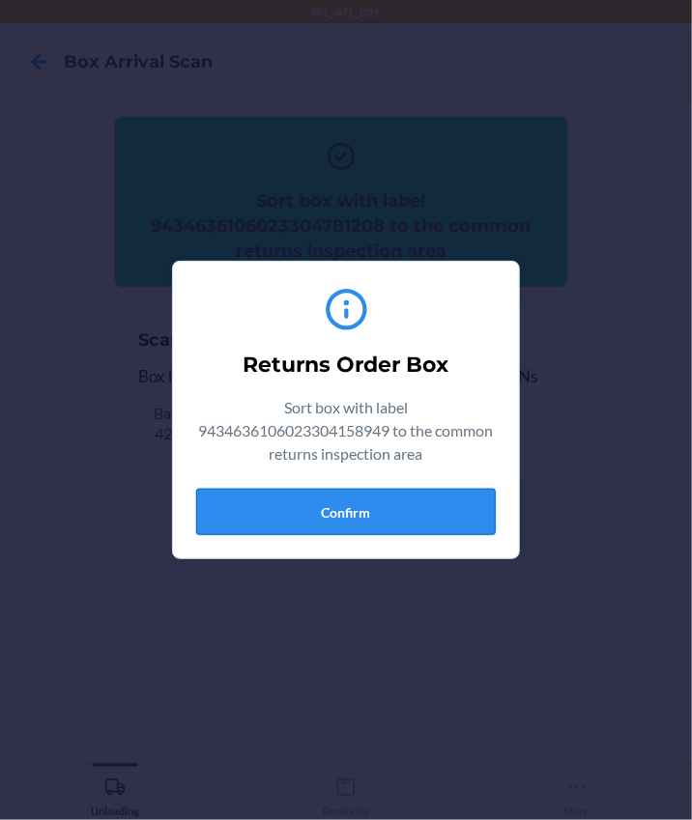
click at [345, 504] on button "Confirm" at bounding box center [345, 512] width 299 height 46
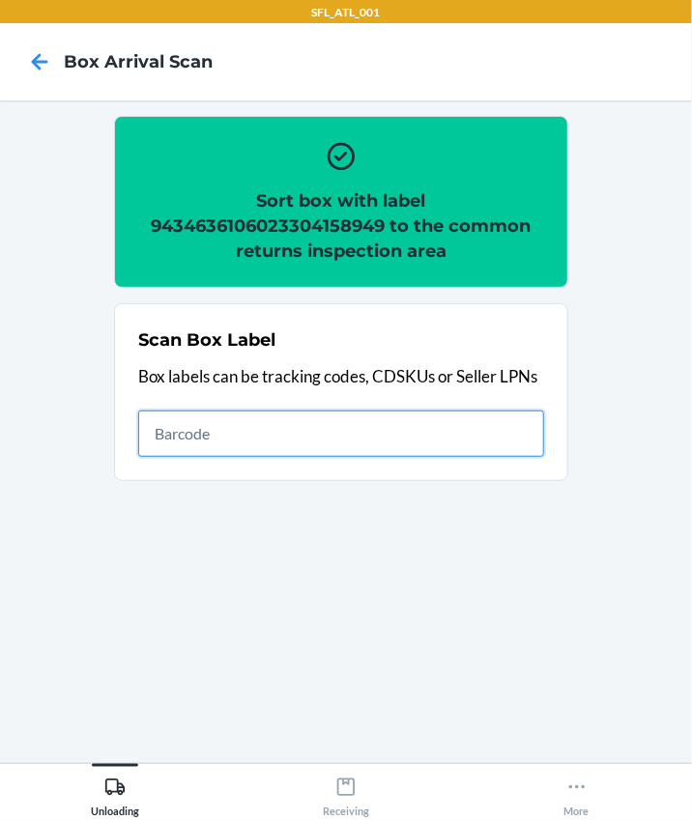
click at [241, 420] on input "text" at bounding box center [341, 434] width 406 height 46
type input "420302599434636106023304735348"
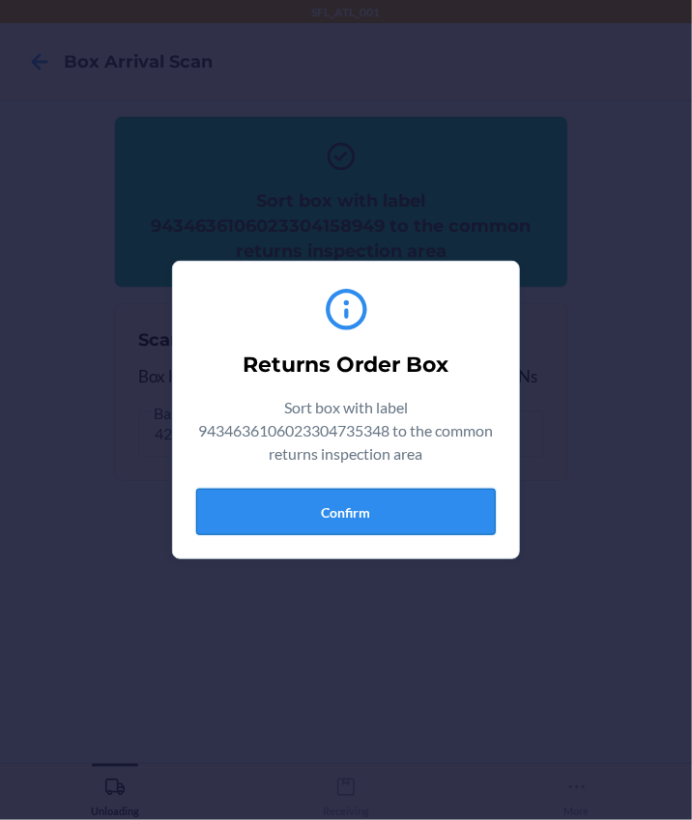
click at [322, 529] on button "Confirm" at bounding box center [345, 512] width 299 height 46
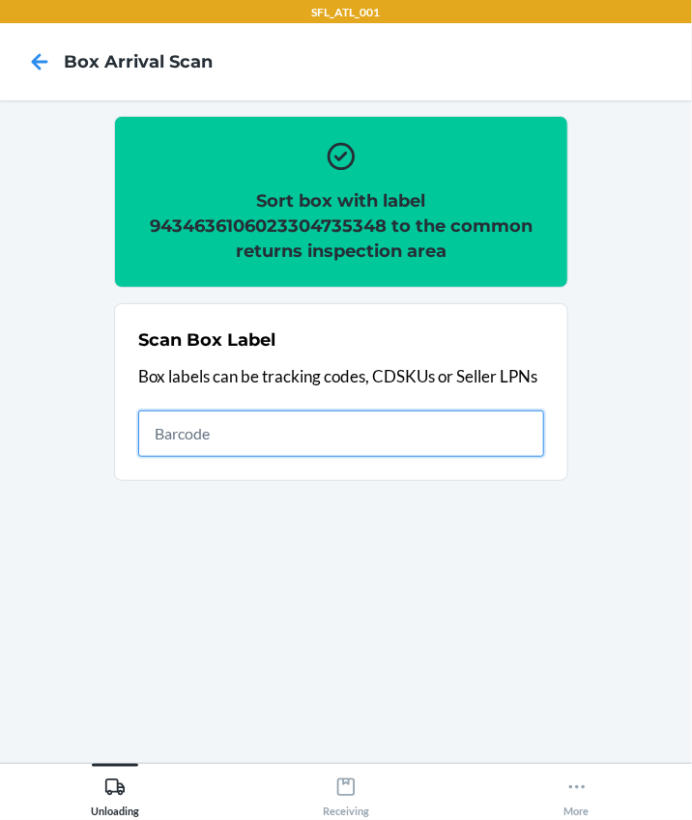
click at [179, 446] on input "text" at bounding box center [341, 434] width 406 height 46
type input "420302599434636106023304310583"
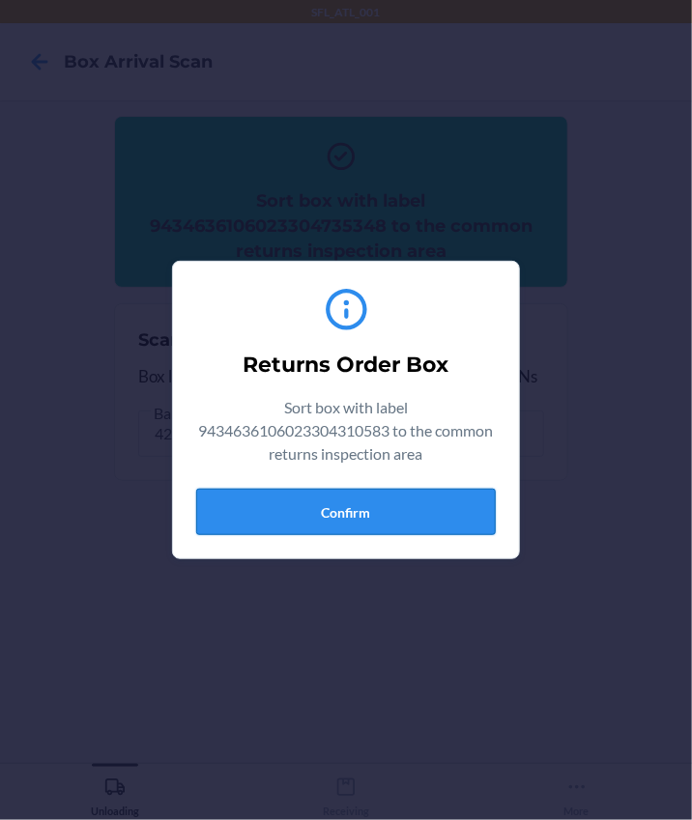
click at [428, 492] on button "Confirm" at bounding box center [345, 512] width 299 height 46
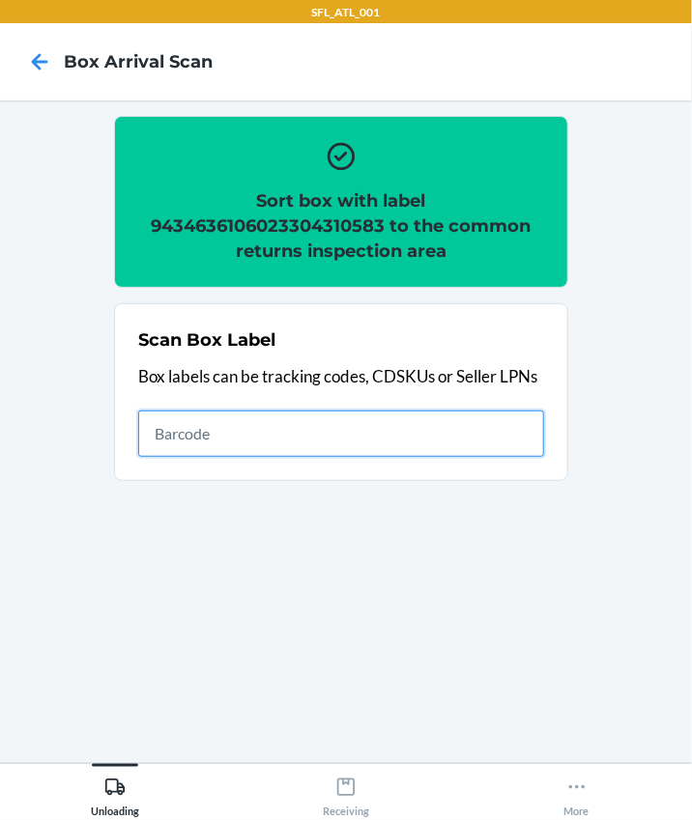
click at [221, 428] on input "text" at bounding box center [341, 434] width 406 height 46
type input "420302599434636106023304609595"
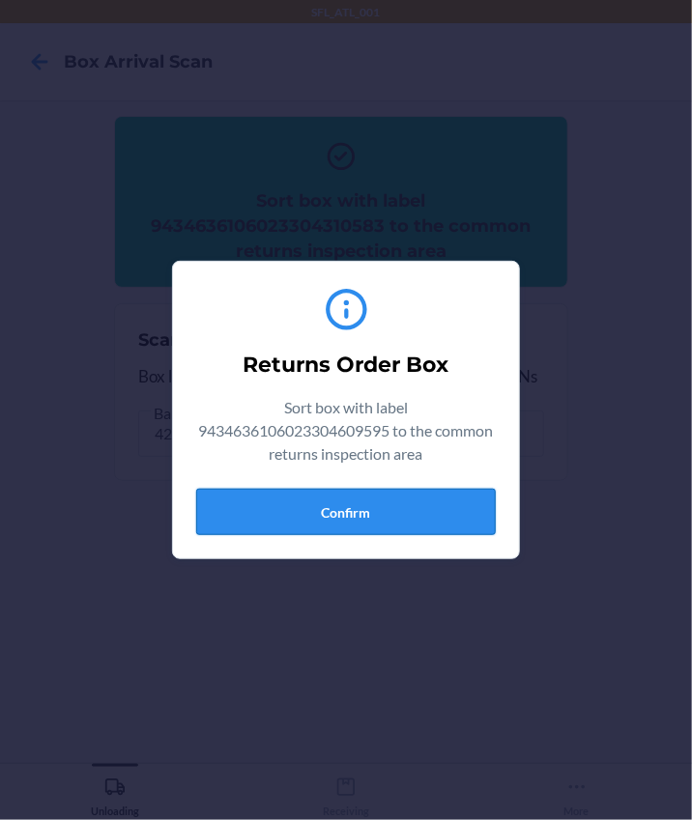
click at [418, 503] on button "Confirm" at bounding box center [345, 512] width 299 height 46
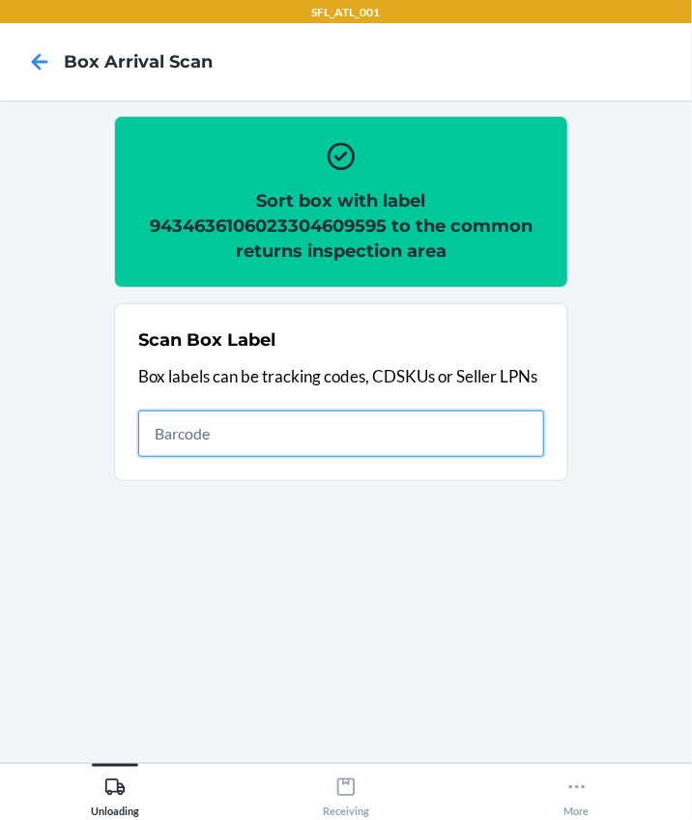
click at [156, 411] on input "text" at bounding box center [341, 434] width 406 height 46
type input "420302599434636106023304632180"
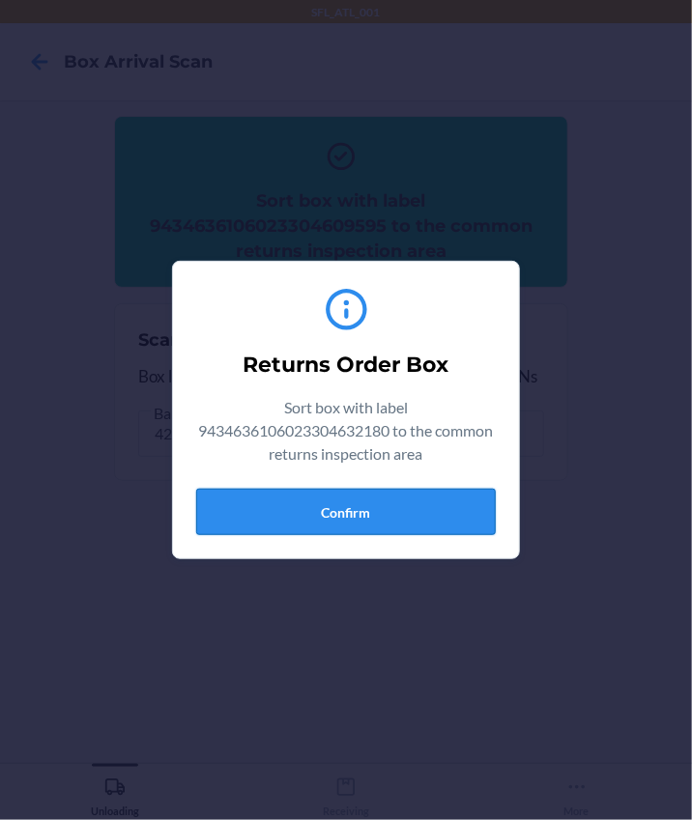
click at [467, 502] on button "Confirm" at bounding box center [345, 512] width 299 height 46
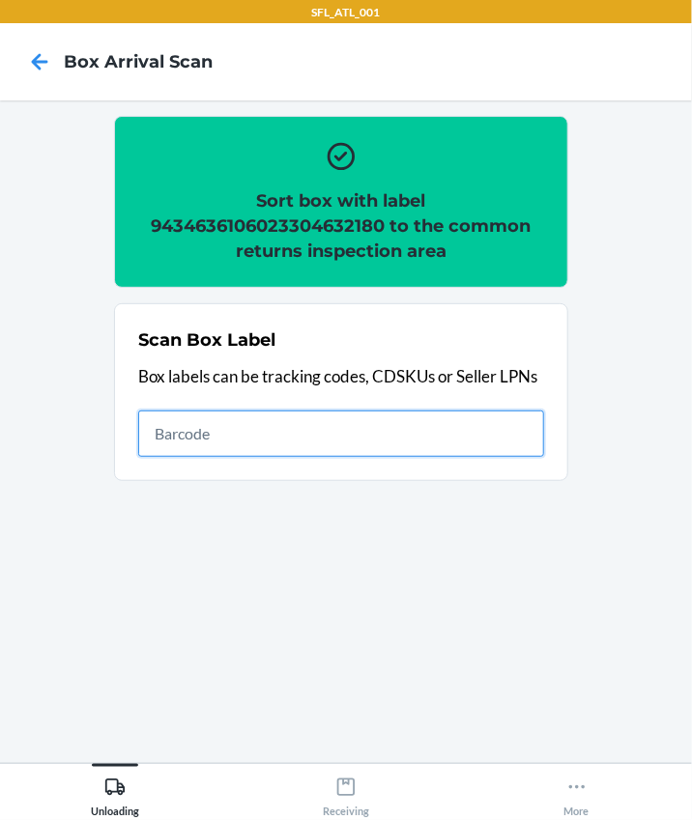
click at [252, 446] on input "text" at bounding box center [341, 434] width 406 height 46
type input "420302599434636106023303732188"
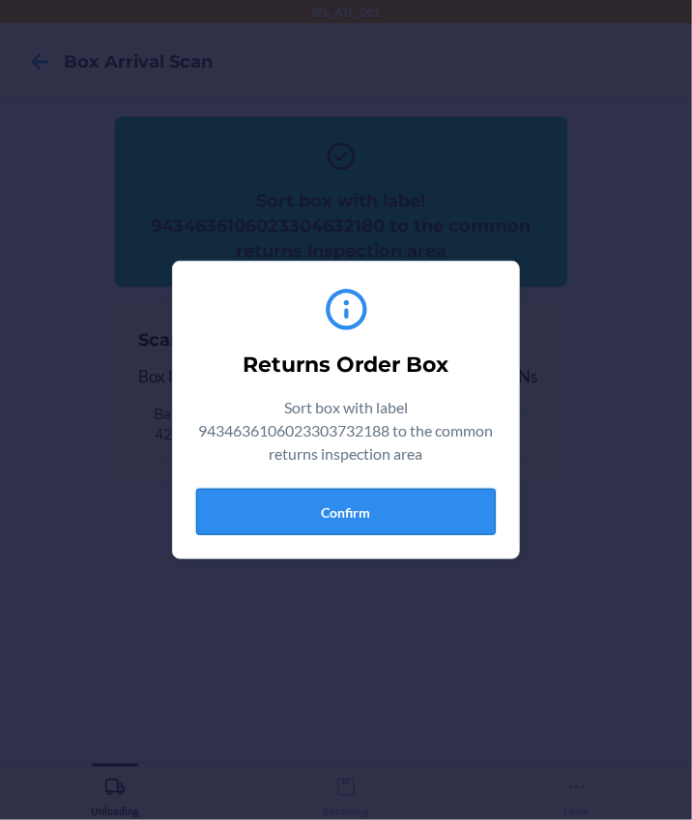
click at [453, 496] on button "Confirm" at bounding box center [345, 512] width 299 height 46
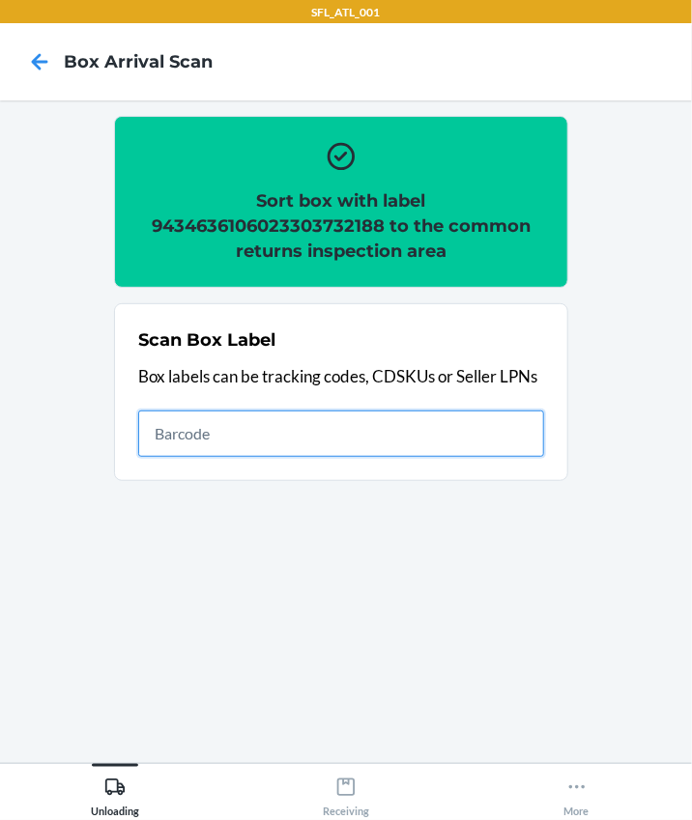
click at [245, 439] on input "text" at bounding box center [341, 434] width 406 height 46
click at [184, 425] on input "text" at bounding box center [341, 434] width 406 height 46
type input "420302599434636106023303482458"
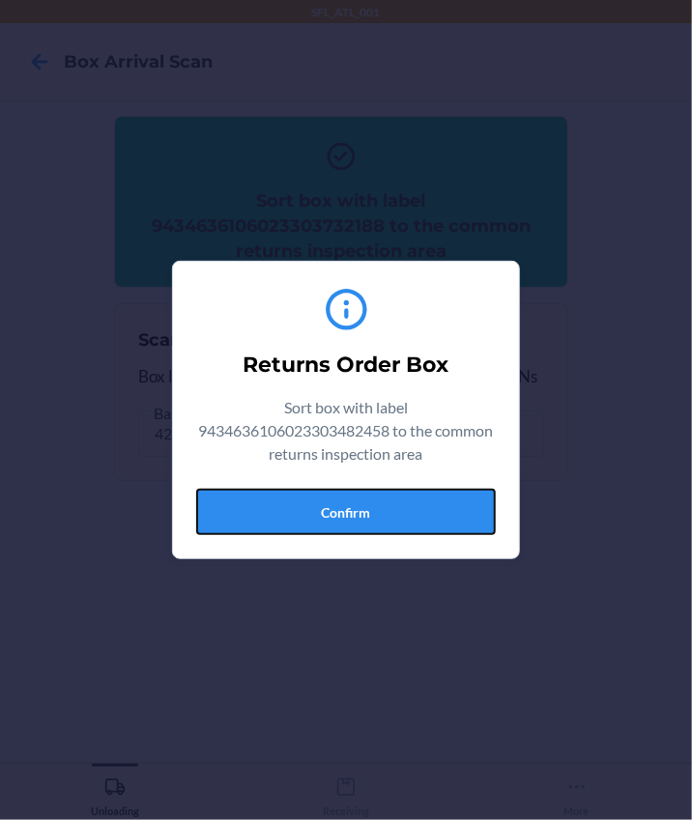
drag, startPoint x: 337, startPoint y: 507, endPoint x: 500, endPoint y: 511, distance: 163.3
click at [337, 507] on button "Confirm" at bounding box center [345, 512] width 299 height 46
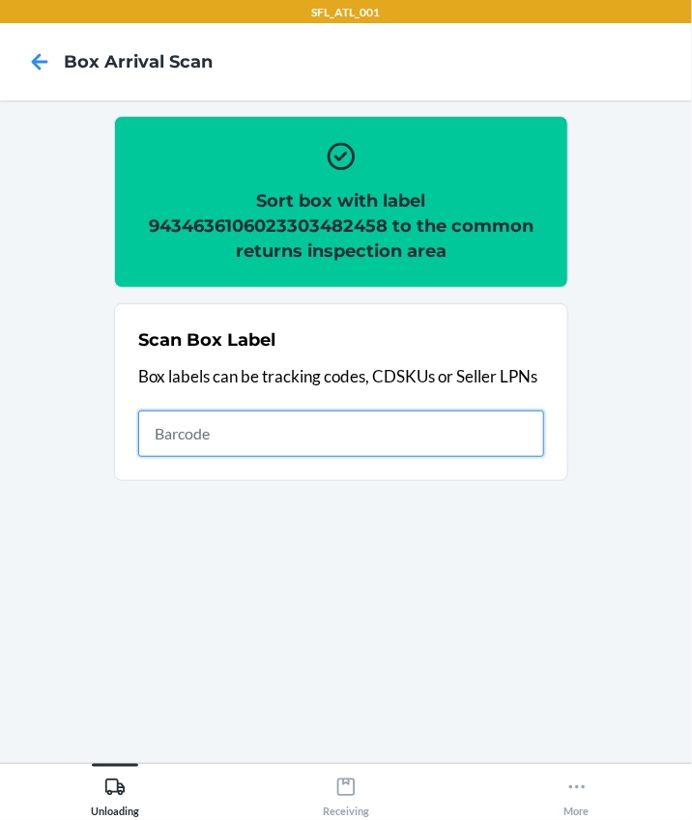
click at [147, 412] on input "text" at bounding box center [341, 434] width 406 height 46
type input "94346361063023304708519"
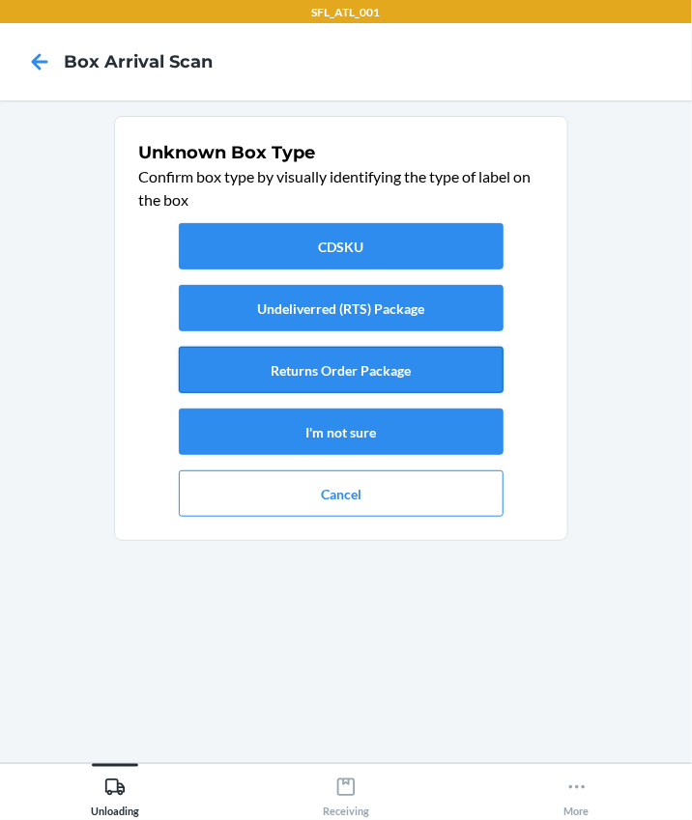
click at [315, 377] on button "Returns Order Package" at bounding box center [341, 370] width 325 height 46
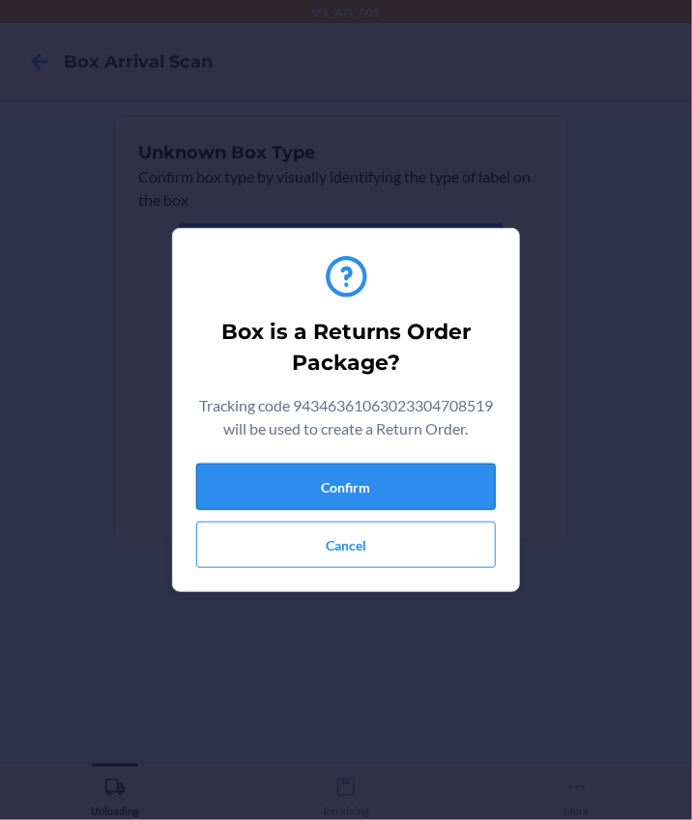
click at [330, 500] on button "Confirm" at bounding box center [345, 487] width 299 height 46
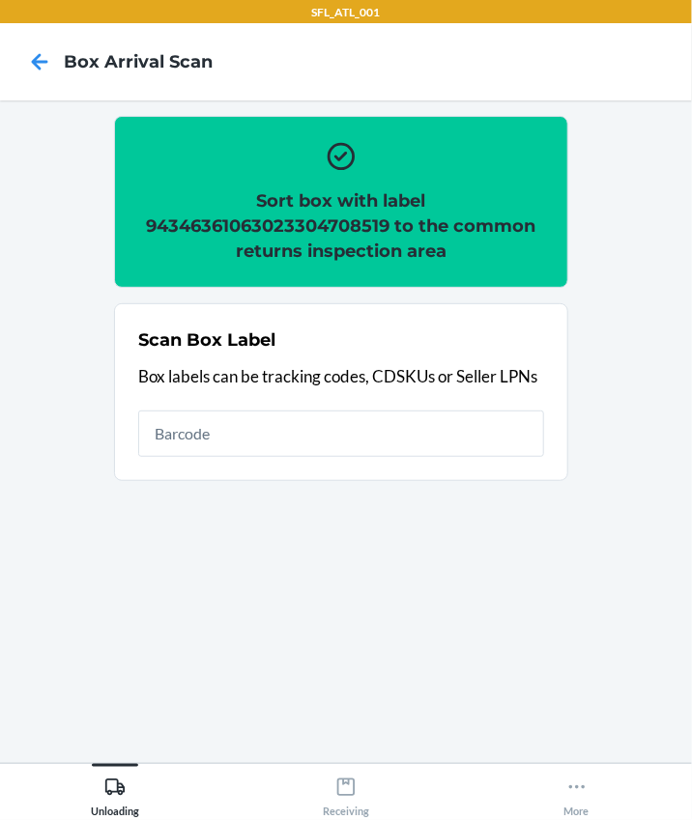
click at [226, 228] on h2 "Sort box with label 94346361063023304708519 to the common returns inspection ar…" at bounding box center [341, 225] width 406 height 75
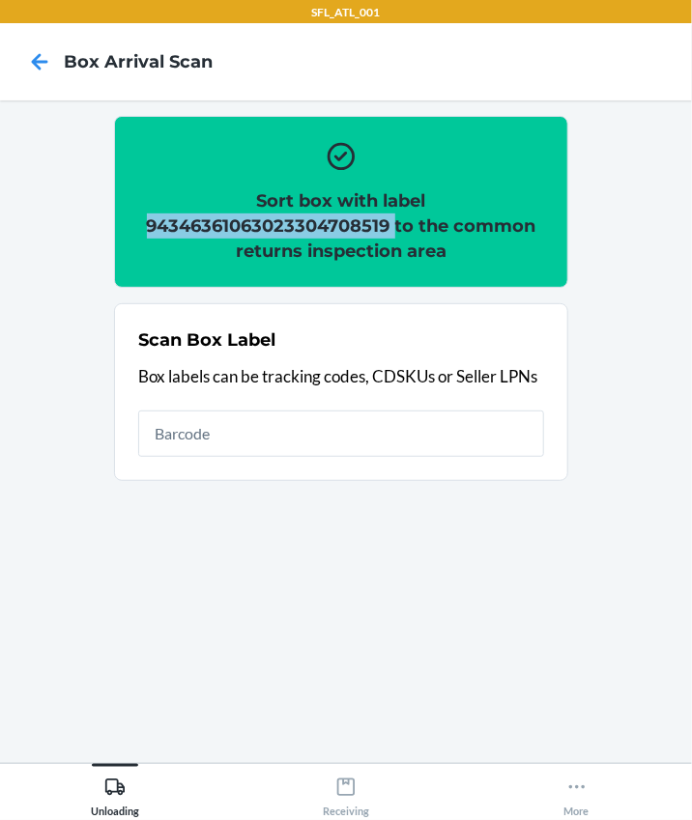
click at [224, 228] on h2 "Sort box with label 94346361063023304708519 to the common returns inspection ar…" at bounding box center [341, 225] width 406 height 75
copy h2 "94346361063023304708519"
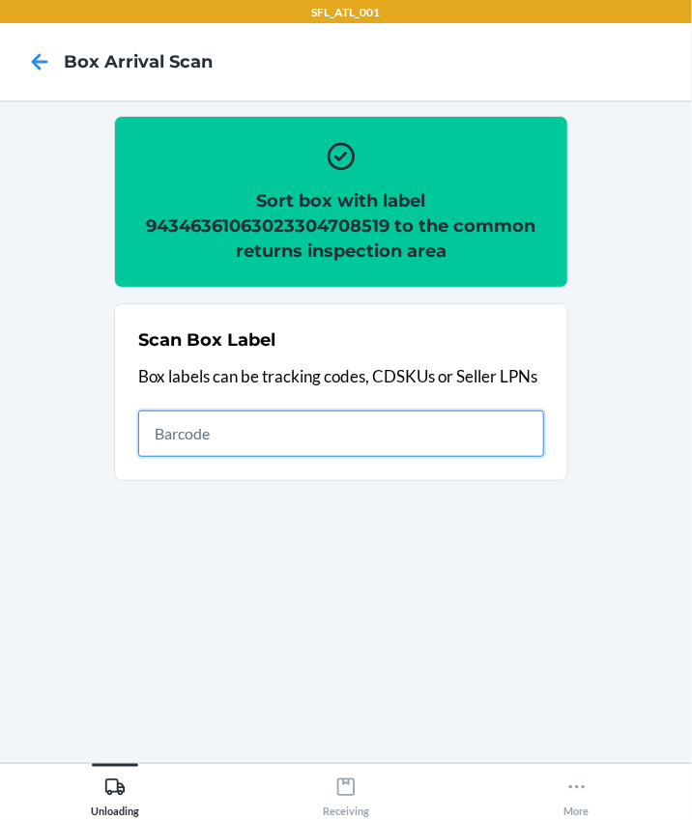
click at [366, 450] on input "text" at bounding box center [341, 434] width 406 height 46
type input "9434636106023304708519"
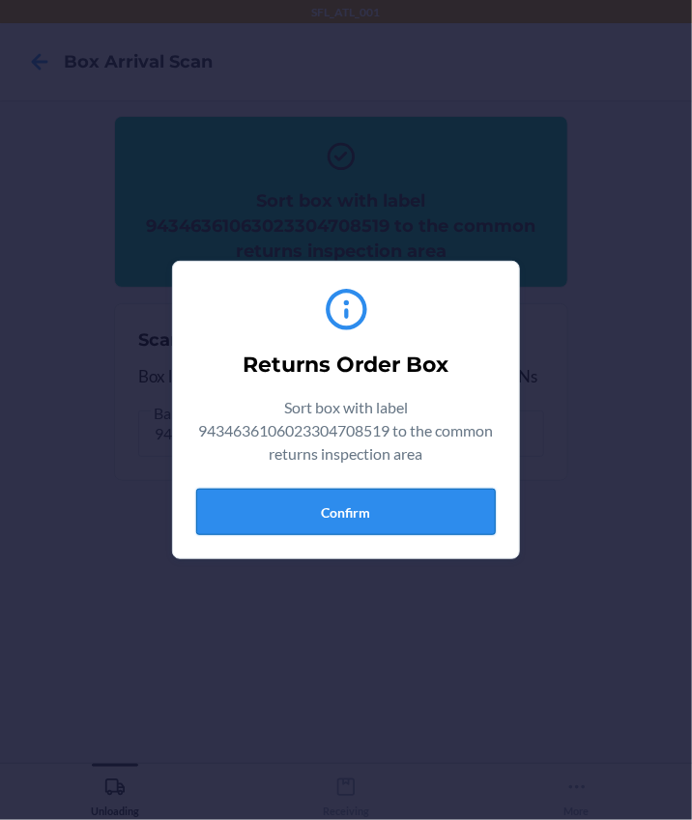
click at [357, 500] on button "Confirm" at bounding box center [345, 512] width 299 height 46
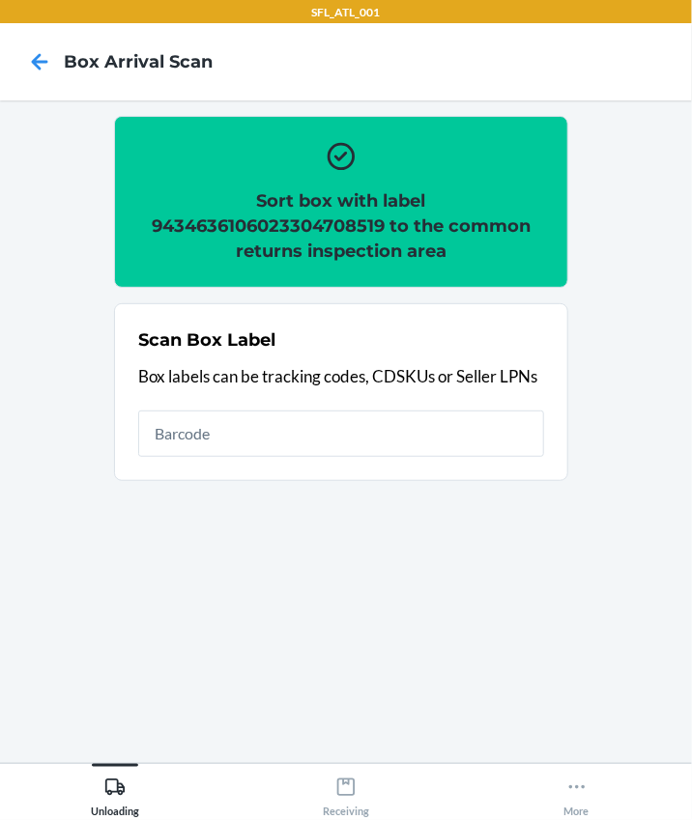
click at [241, 222] on h2 "Sort box with label 9434636106023304708519 to the common returns inspection area" at bounding box center [341, 225] width 406 height 75
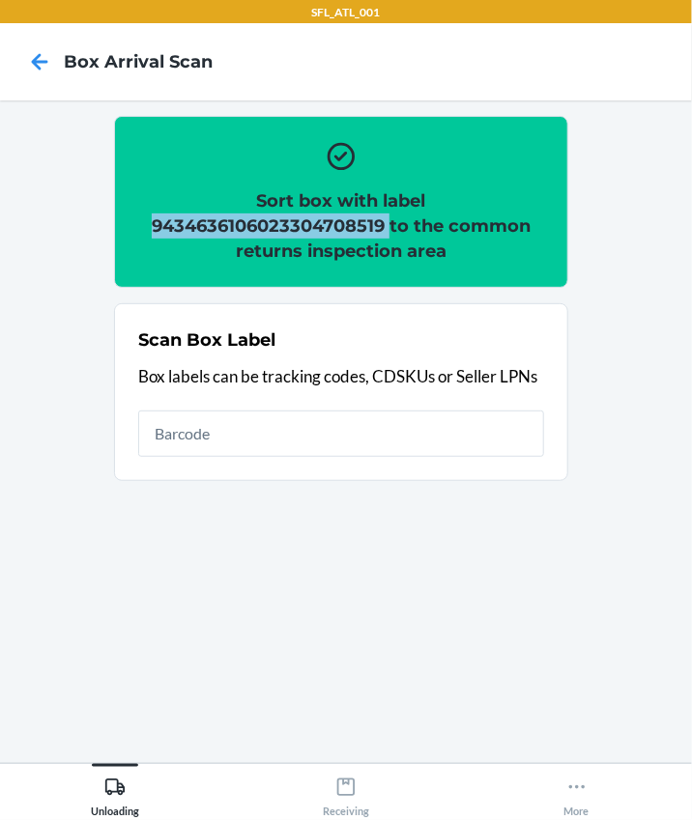
click at [241, 222] on h2 "Sort box with label 9434636106023304708519 to the common returns inspection area" at bounding box center [341, 225] width 406 height 75
copy h2 "9434636106023304708519"
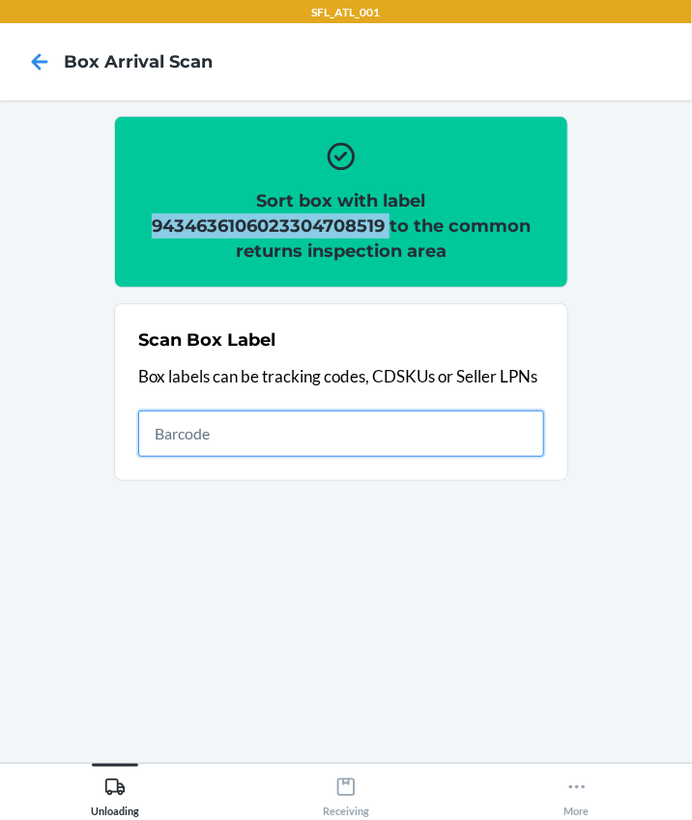
click at [268, 439] on input "text" at bounding box center [341, 434] width 406 height 46
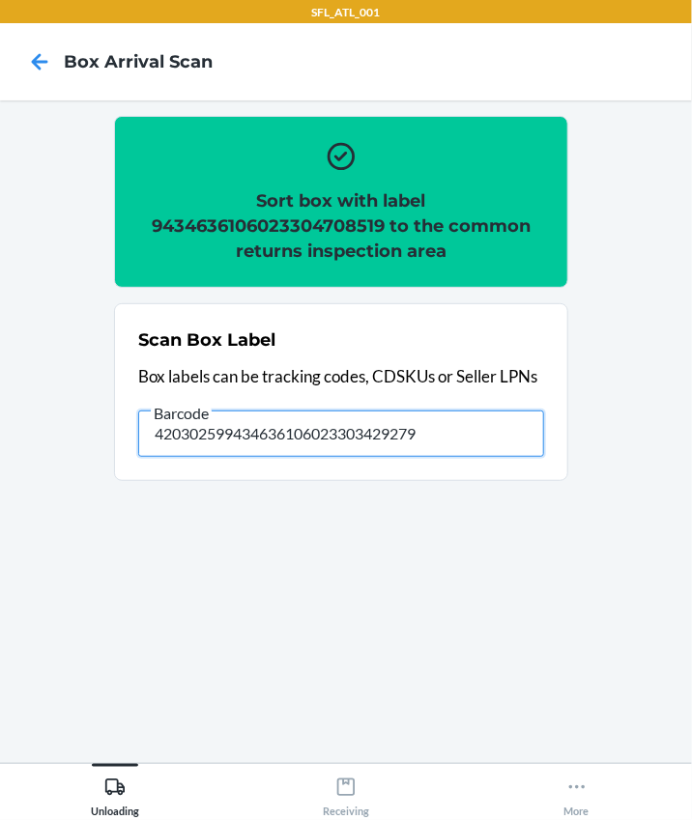
type input "420302599434636106023303429279"
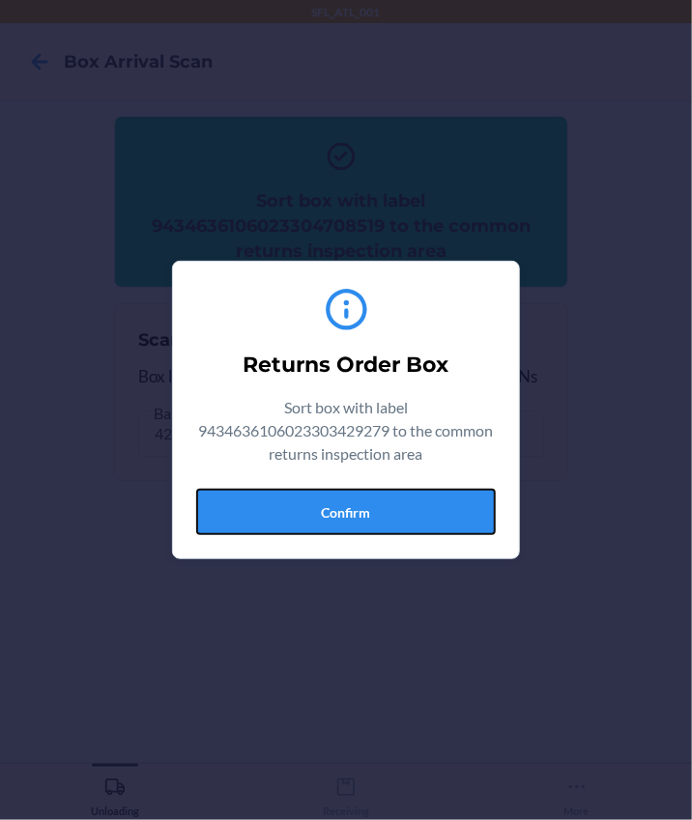
drag, startPoint x: 335, startPoint y: 513, endPoint x: 671, endPoint y: 467, distance: 339.3
click at [335, 513] on button "Confirm" at bounding box center [345, 512] width 299 height 46
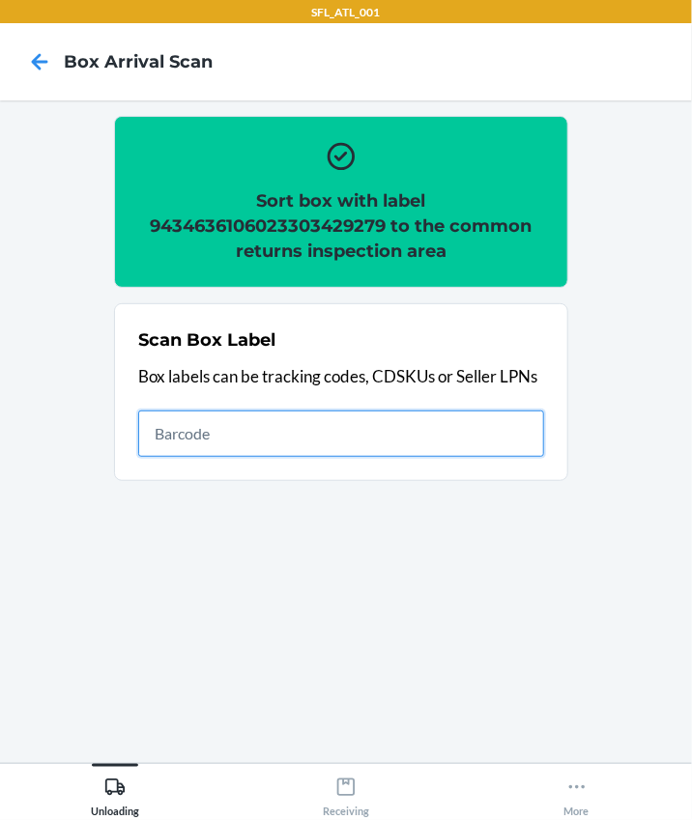
click at [194, 443] on input "text" at bounding box center [341, 434] width 406 height 46
type input "420302599434636106023303004018"
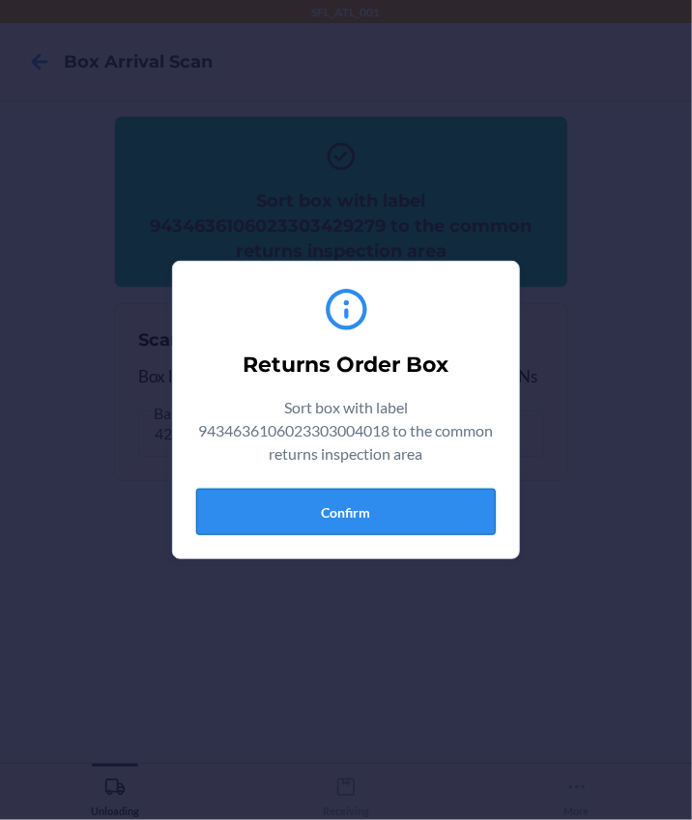
click at [361, 512] on button "Confirm" at bounding box center [345, 512] width 299 height 46
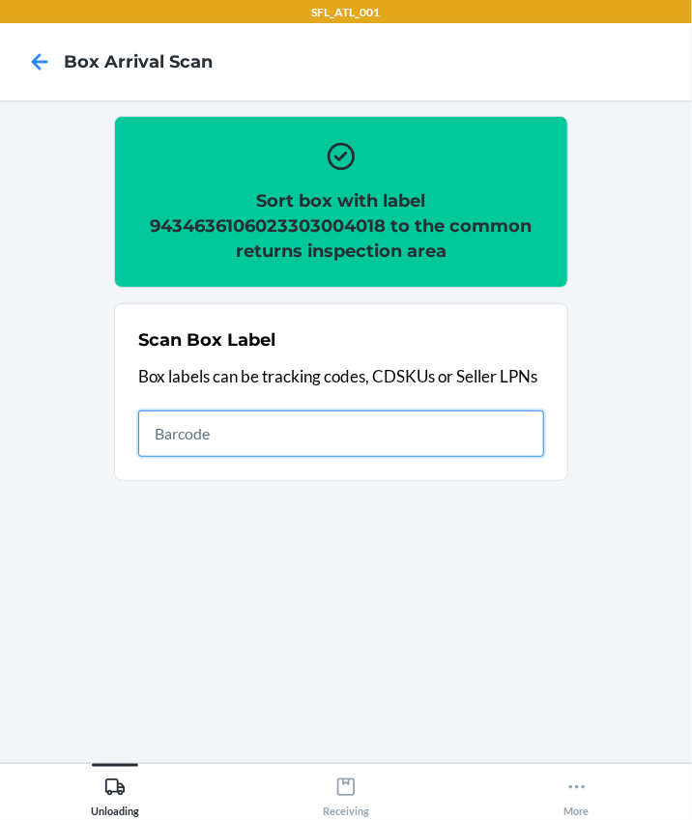
click at [227, 427] on input "text" at bounding box center [341, 434] width 406 height 46
type input "420303419200190374156601047737"
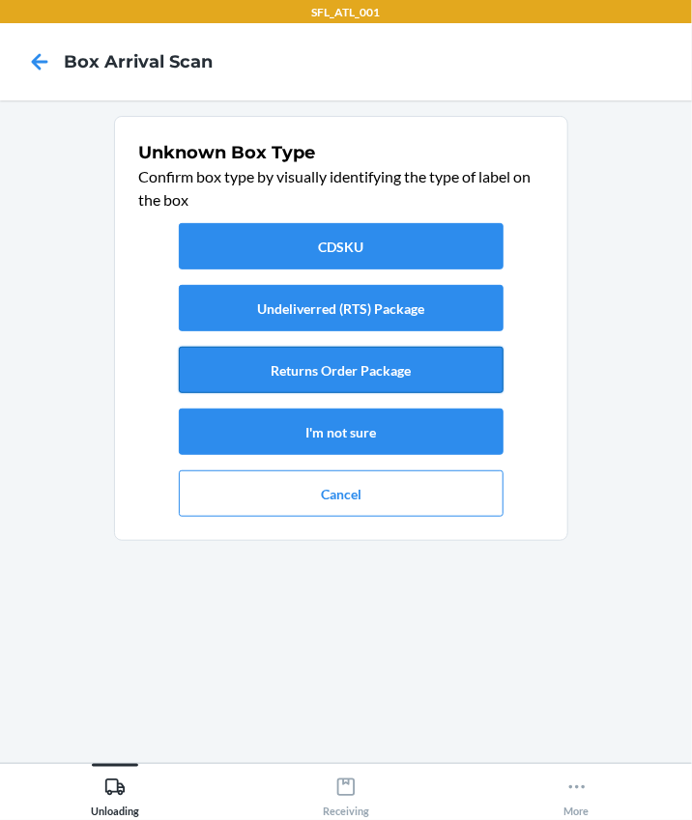
click at [328, 355] on button "Returns Order Package" at bounding box center [341, 370] width 325 height 46
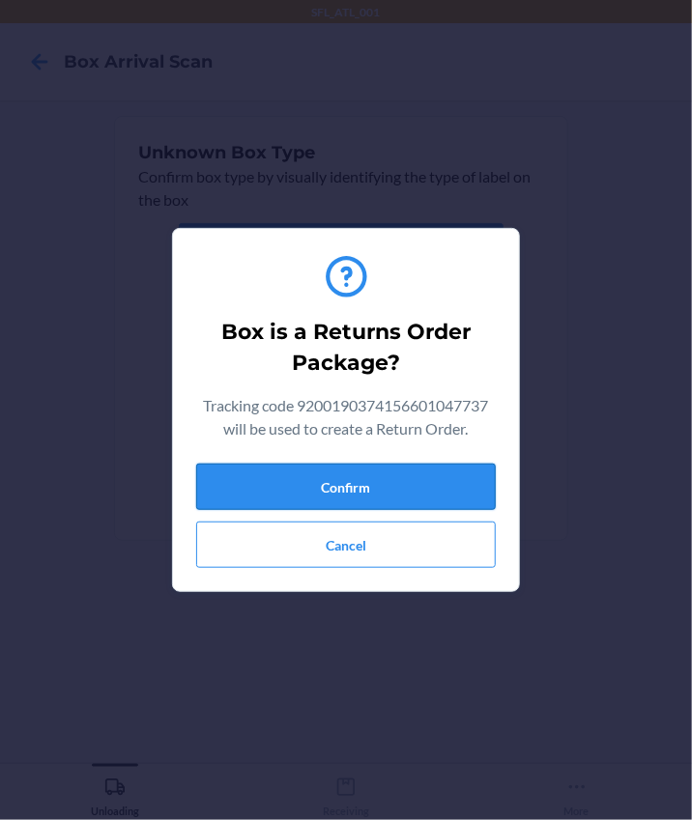
click at [386, 482] on button "Confirm" at bounding box center [345, 487] width 299 height 46
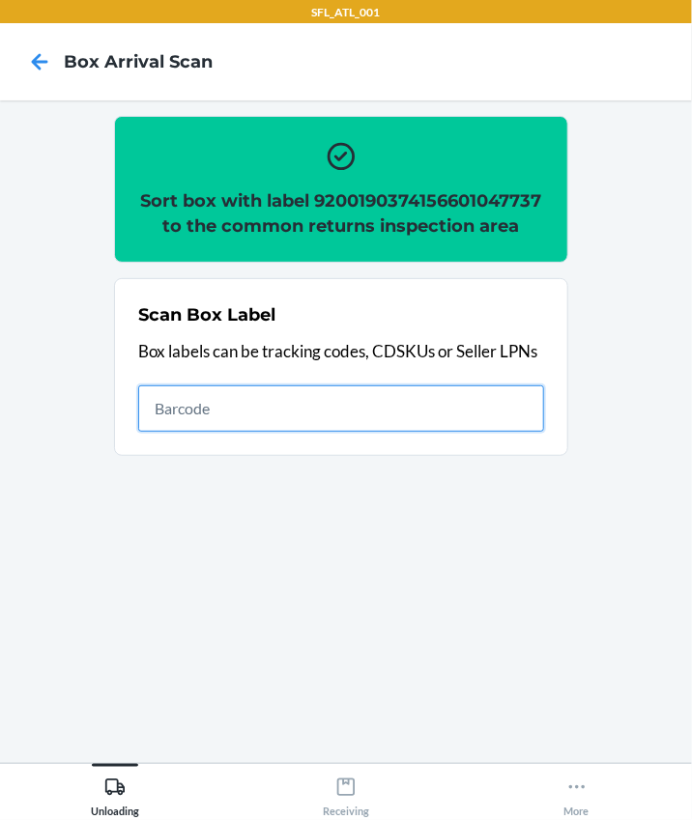
click at [197, 406] on input "text" at bounding box center [341, 408] width 406 height 46
type input "420302599434636106023304011411"
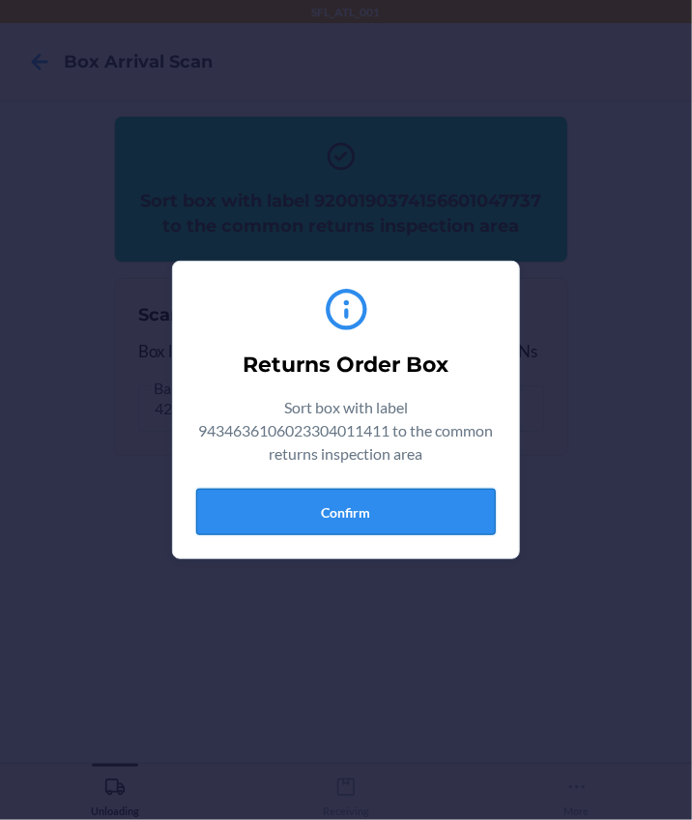
click at [428, 518] on button "Confirm" at bounding box center [345, 512] width 299 height 46
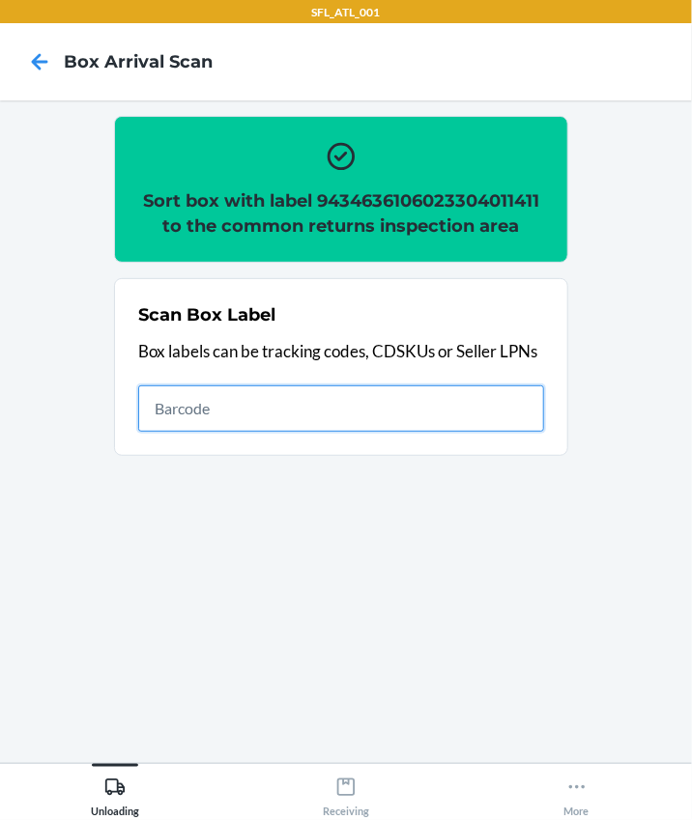
click at [177, 403] on input "text" at bounding box center [341, 408] width 406 height 46
type input "420302599434636106023303638145"
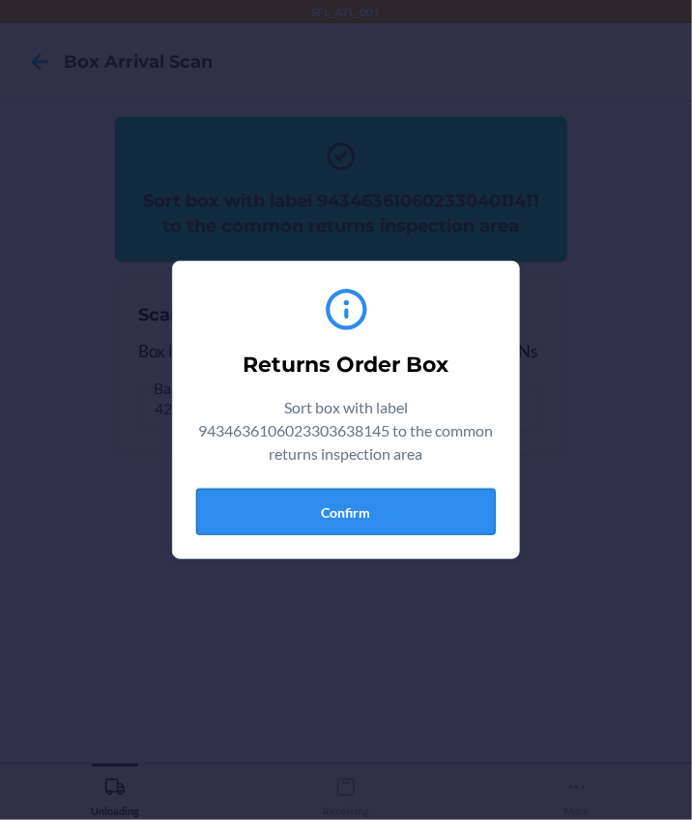
click at [360, 524] on button "Confirm" at bounding box center [345, 512] width 299 height 46
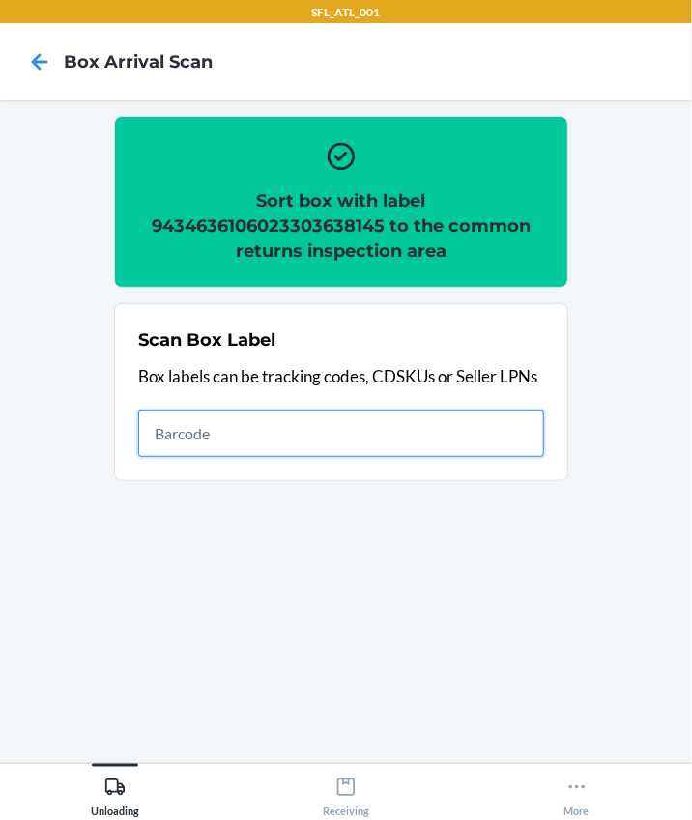
click at [212, 415] on input "text" at bounding box center [341, 434] width 406 height 46
click at [184, 419] on input "text" at bounding box center [341, 434] width 406 height 46
type input "420302599434636106023304365798"
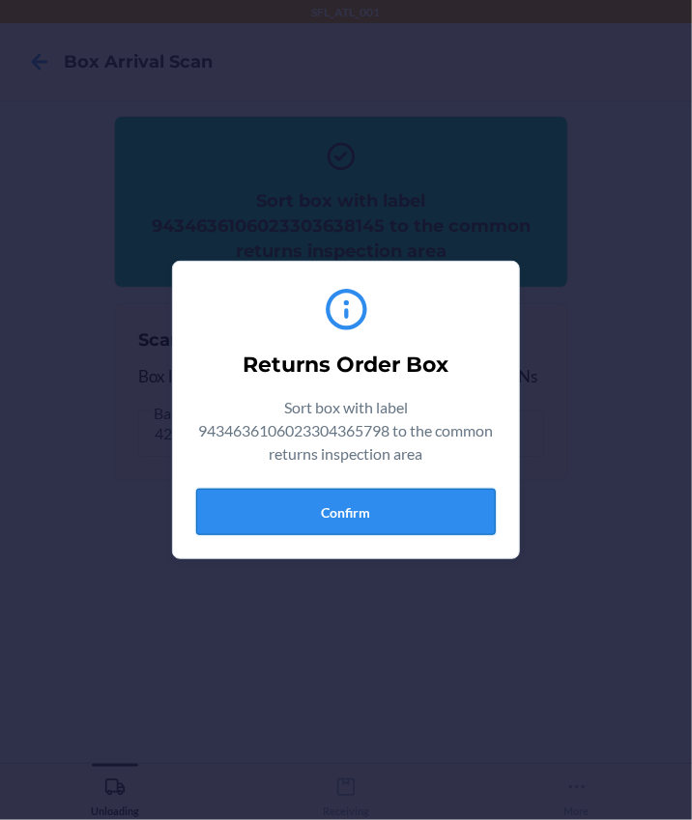
click at [401, 498] on button "Confirm" at bounding box center [345, 512] width 299 height 46
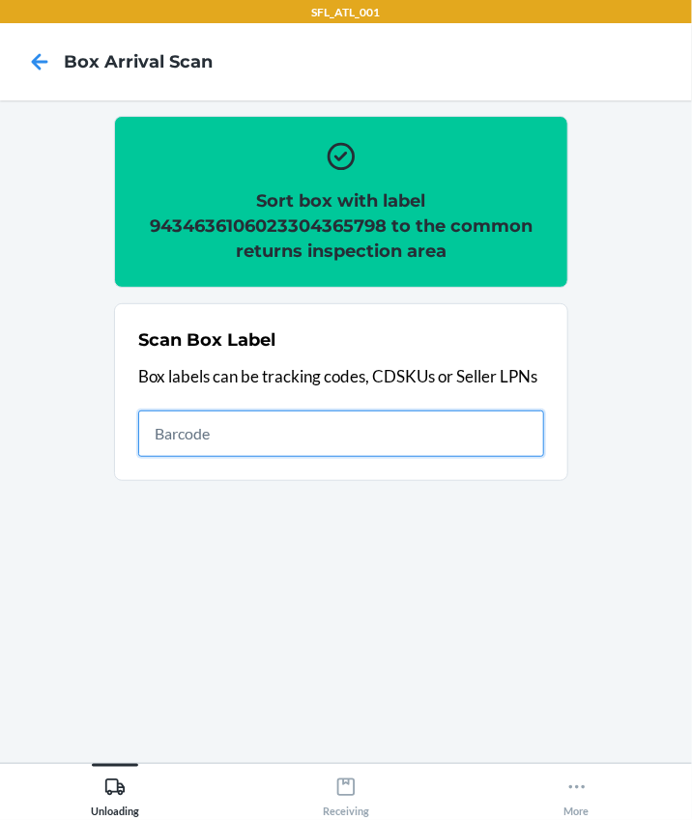
click at [246, 440] on input "text" at bounding box center [341, 434] width 406 height 46
click at [232, 424] on input "text" at bounding box center [341, 434] width 406 height 46
type input "420302599434636106023304351388"
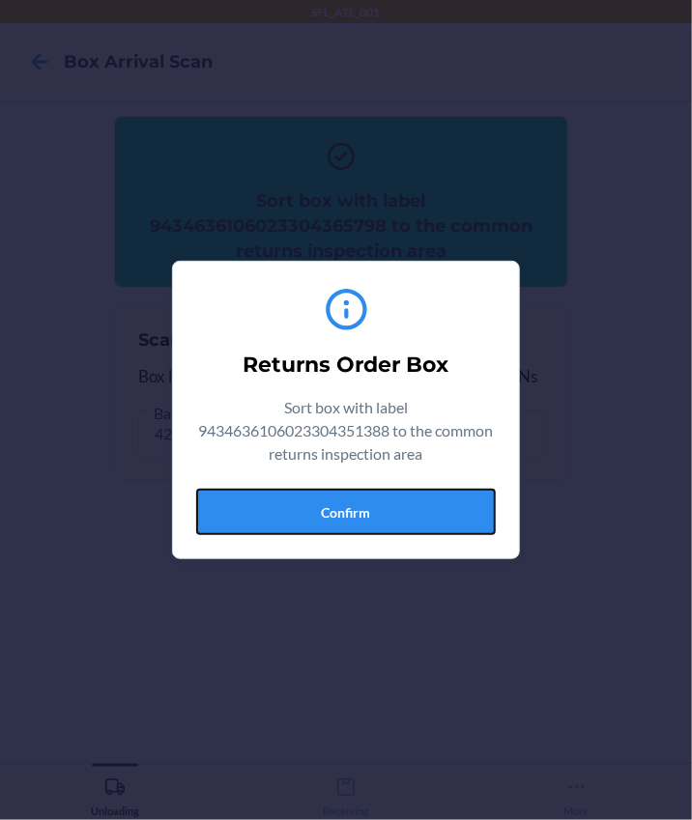
drag, startPoint x: 345, startPoint y: 520, endPoint x: 364, endPoint y: 502, distance: 26.0
click at [345, 516] on button "Confirm" at bounding box center [345, 512] width 299 height 46
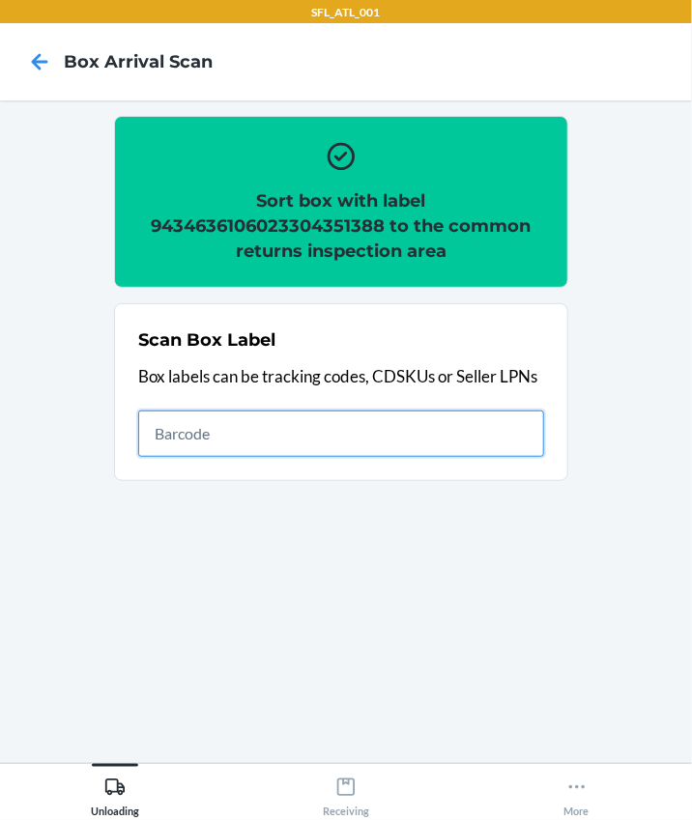
click at [261, 421] on input "text" at bounding box center [341, 434] width 406 height 46
click at [164, 434] on input "text" at bounding box center [341, 434] width 406 height 46
type input "420302599534614191515249257092"
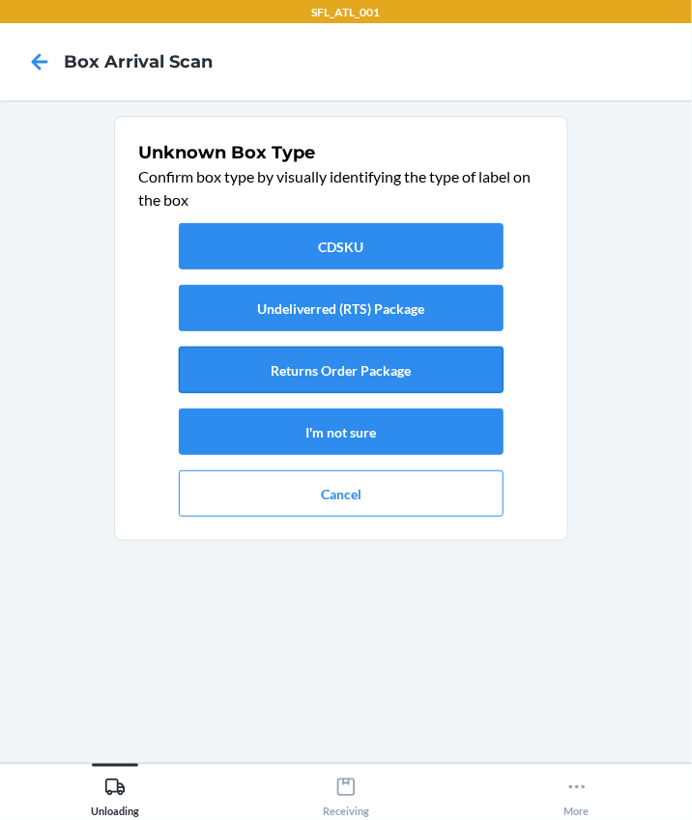
click at [377, 362] on button "Returns Order Package" at bounding box center [341, 370] width 325 height 46
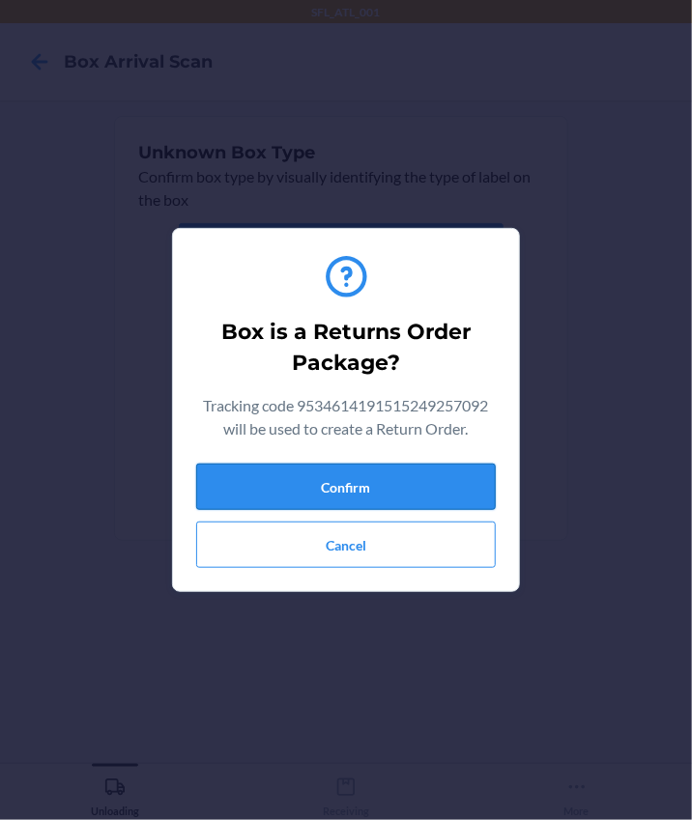
click at [411, 486] on button "Confirm" at bounding box center [345, 487] width 299 height 46
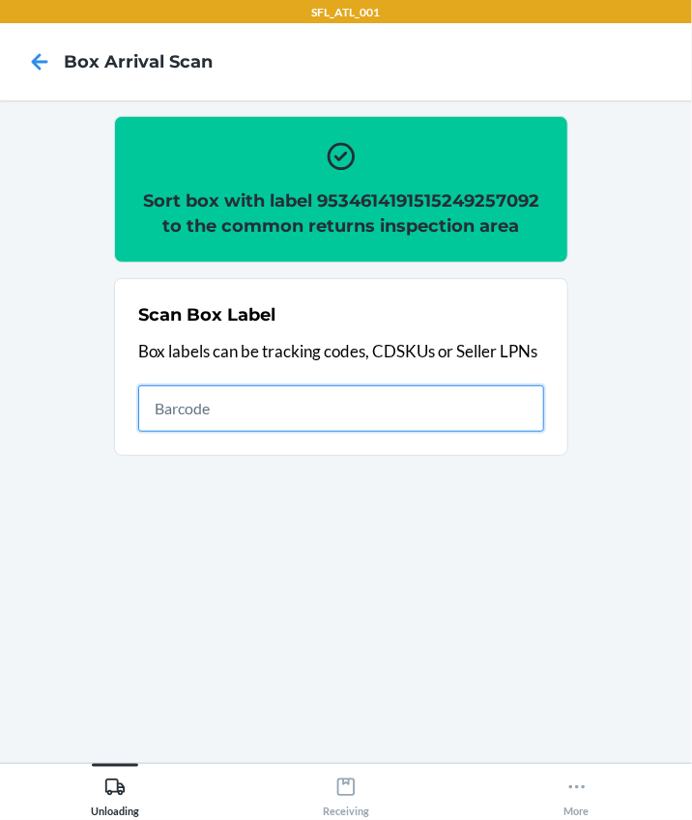
click at [303, 420] on input "text" at bounding box center [341, 408] width 406 height 46
click at [232, 385] on input "text" at bounding box center [341, 408] width 406 height 46
type input "420302599434636106023304757043"
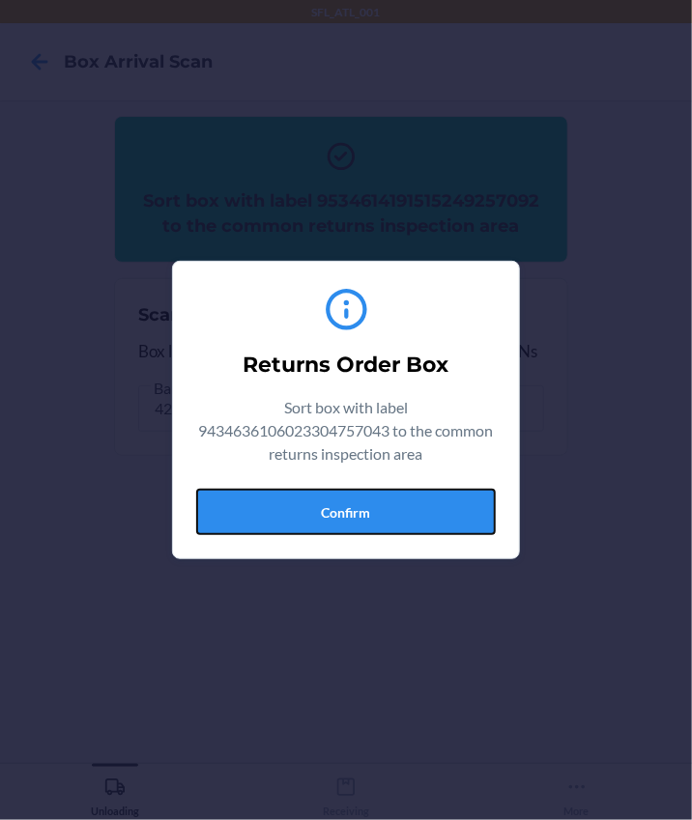
drag, startPoint x: 378, startPoint y: 502, endPoint x: 686, endPoint y: 465, distance: 310.4
click at [380, 500] on button "Confirm" at bounding box center [345, 512] width 299 height 46
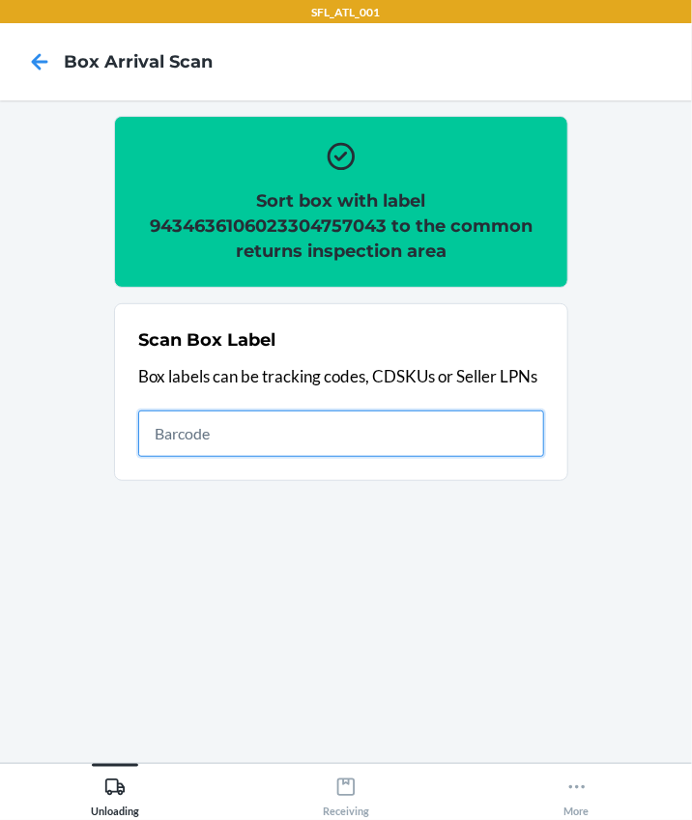
click at [217, 441] on input "text" at bounding box center [341, 434] width 406 height 46
type input "420302599434636106023304483683"
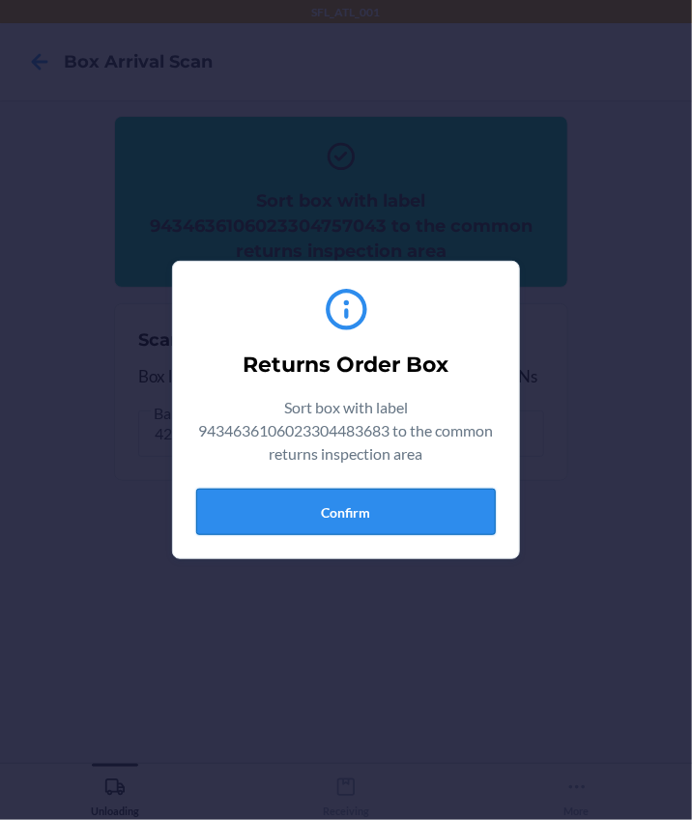
click at [416, 504] on button "Confirm" at bounding box center [345, 512] width 299 height 46
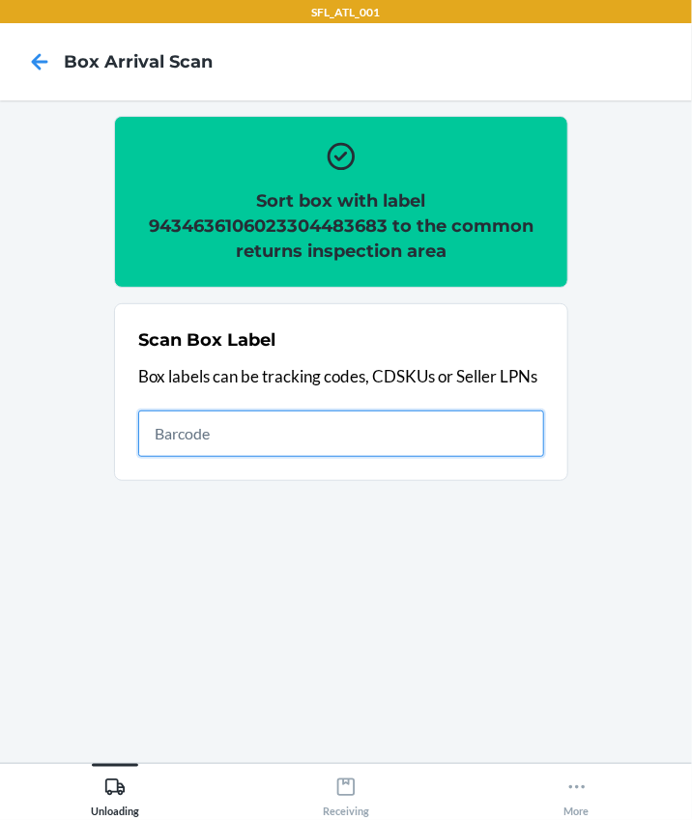
click at [410, 411] on input "text" at bounding box center [341, 434] width 406 height 46
type input "420302599434636106023303610172"
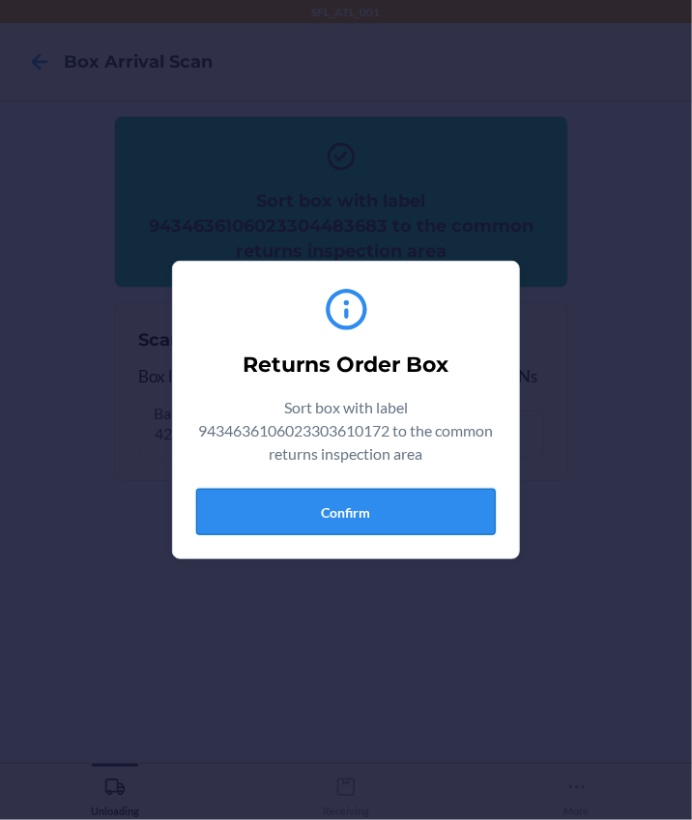
click at [334, 509] on button "Confirm" at bounding box center [345, 512] width 299 height 46
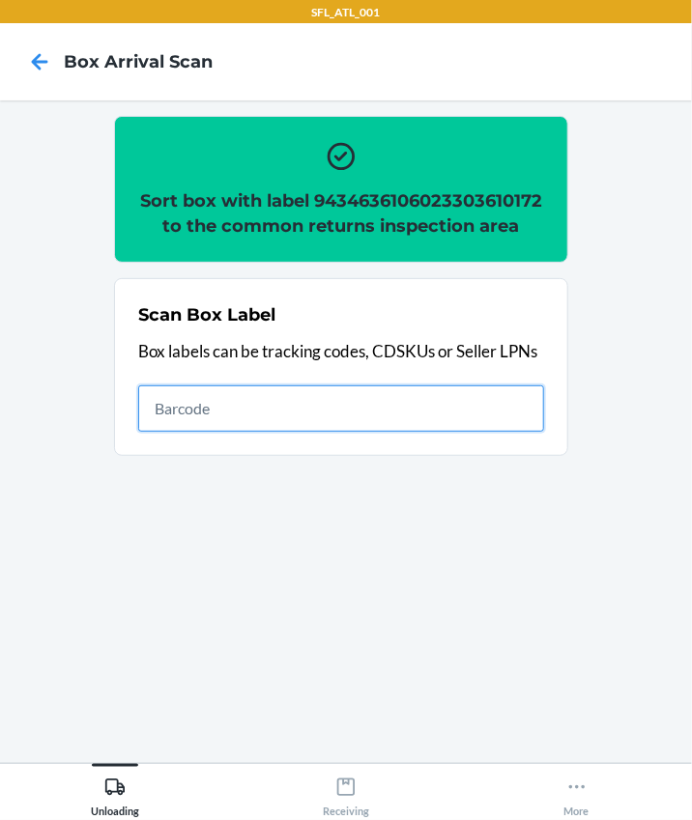
click at [355, 407] on input "text" at bounding box center [341, 408] width 406 height 46
click at [231, 423] on input "text" at bounding box center [341, 408] width 406 height 46
type input "420302599434636106023304795687"
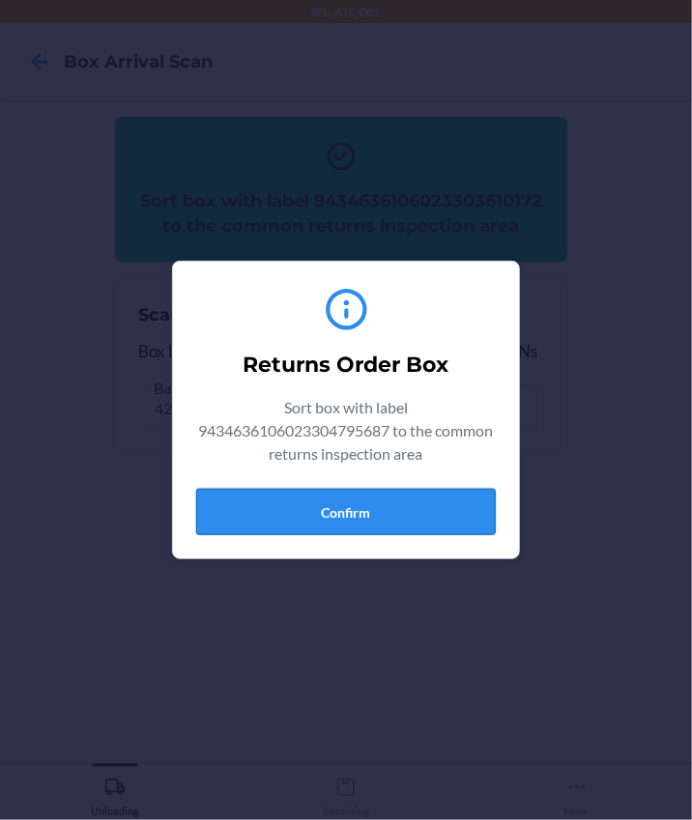
click at [359, 519] on button "Confirm" at bounding box center [345, 512] width 299 height 46
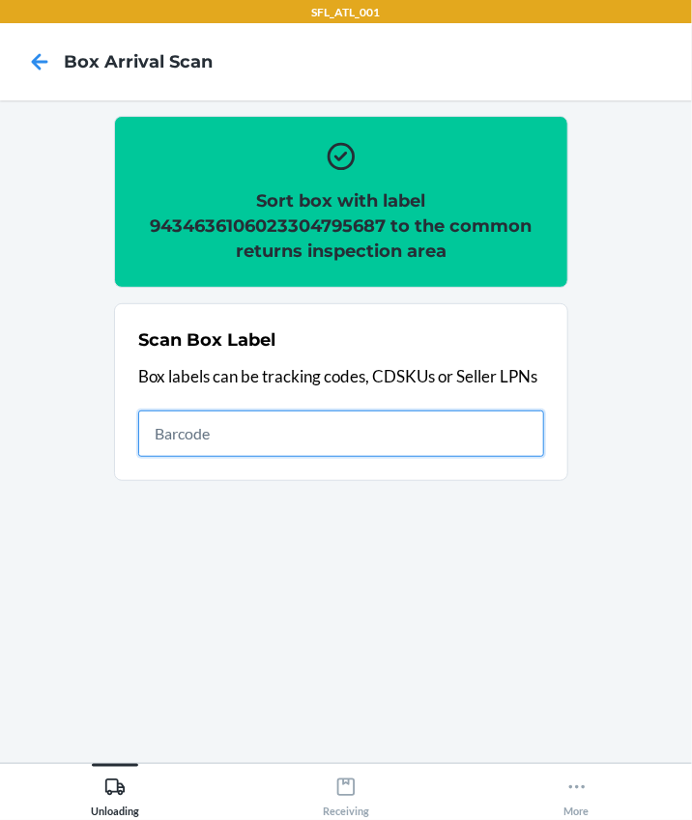
click at [318, 413] on input "text" at bounding box center [341, 434] width 406 height 46
type input "420302599434636106023303642708'"
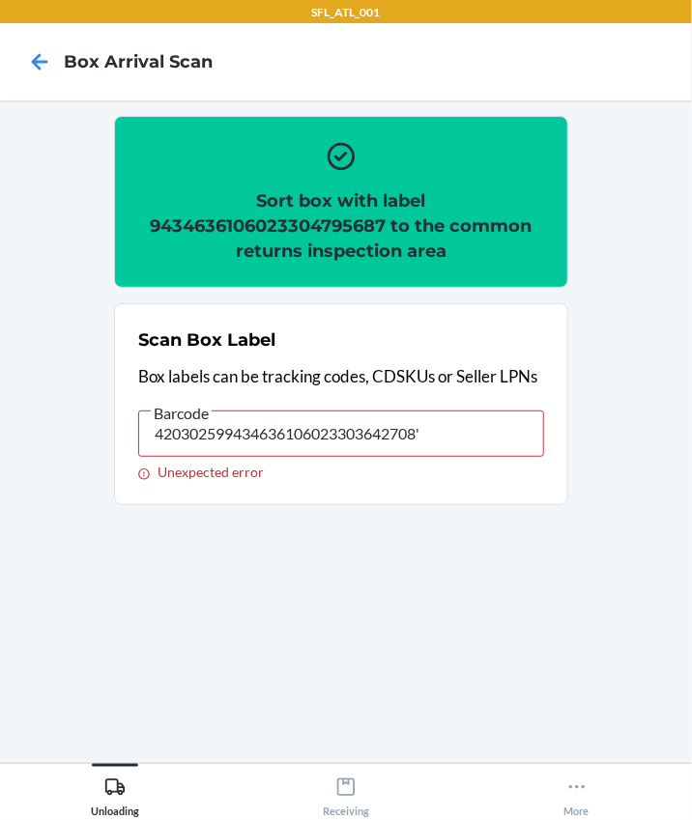
click at [470, 428] on input "420302599434636106023303642708'" at bounding box center [341, 434] width 406 height 46
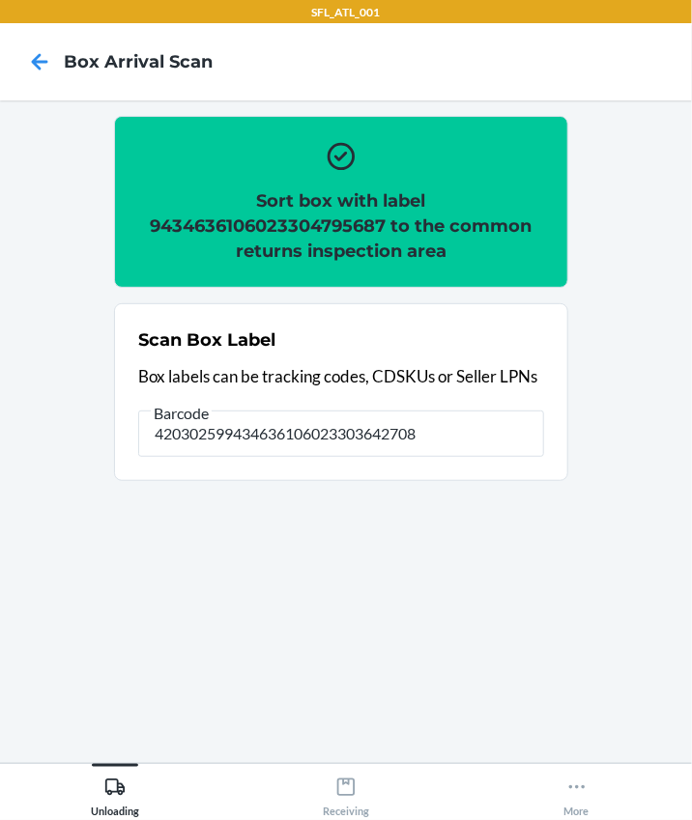
type input "420302599434636106023303642708"
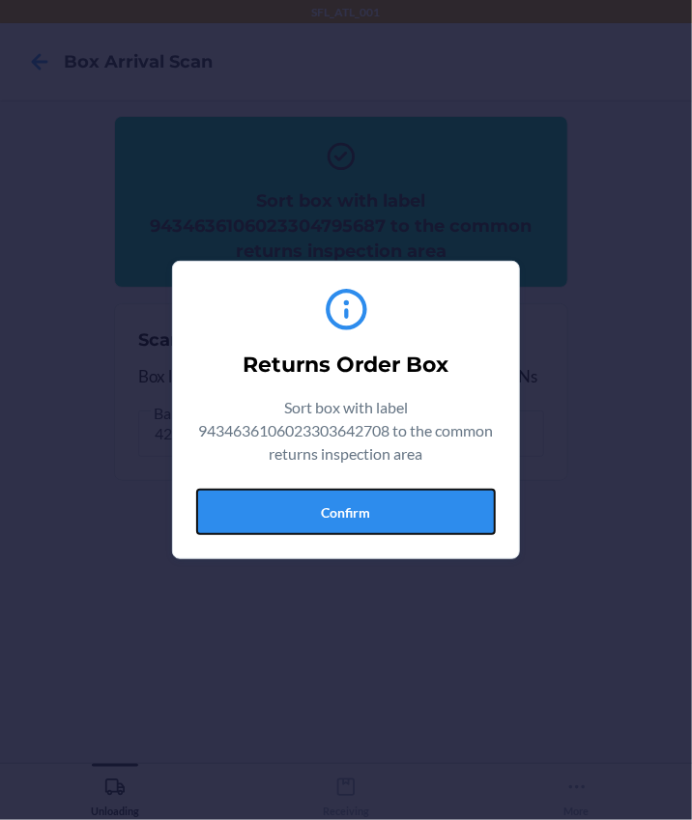
drag, startPoint x: 389, startPoint y: 500, endPoint x: 443, endPoint y: 498, distance: 54.1
click at [390, 500] on button "Confirm" at bounding box center [345, 512] width 299 height 46
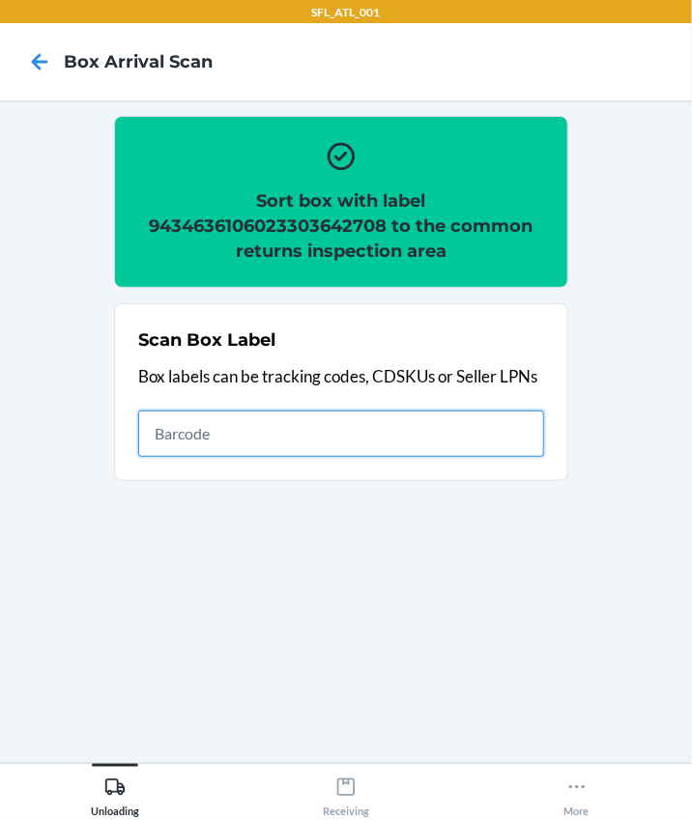
click at [363, 440] on input "text" at bounding box center [341, 434] width 406 height 46
click at [219, 415] on input "text" at bounding box center [341, 434] width 406 height 46
type input "420302599434636106023304587183"
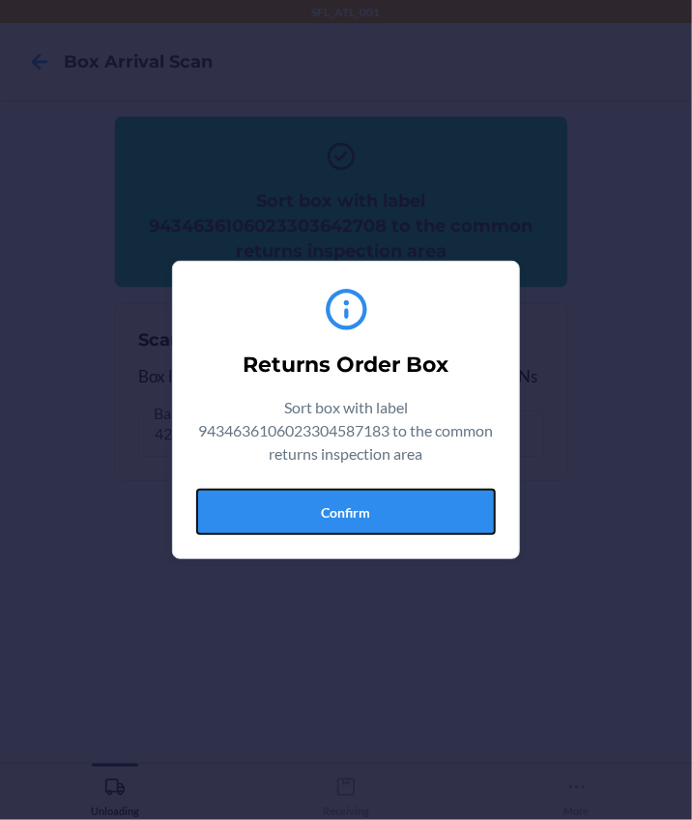
drag, startPoint x: 299, startPoint y: 522, endPoint x: 452, endPoint y: 494, distance: 155.2
click at [309, 512] on button "Confirm" at bounding box center [345, 512] width 299 height 46
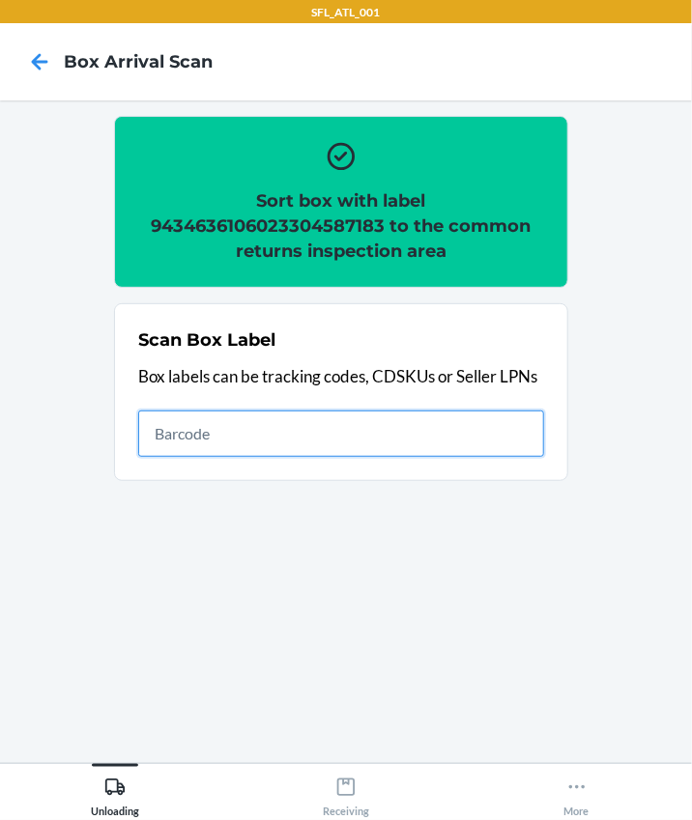
click at [383, 440] on input "text" at bounding box center [341, 434] width 406 height 46
type input "420302599434636106023303275579"
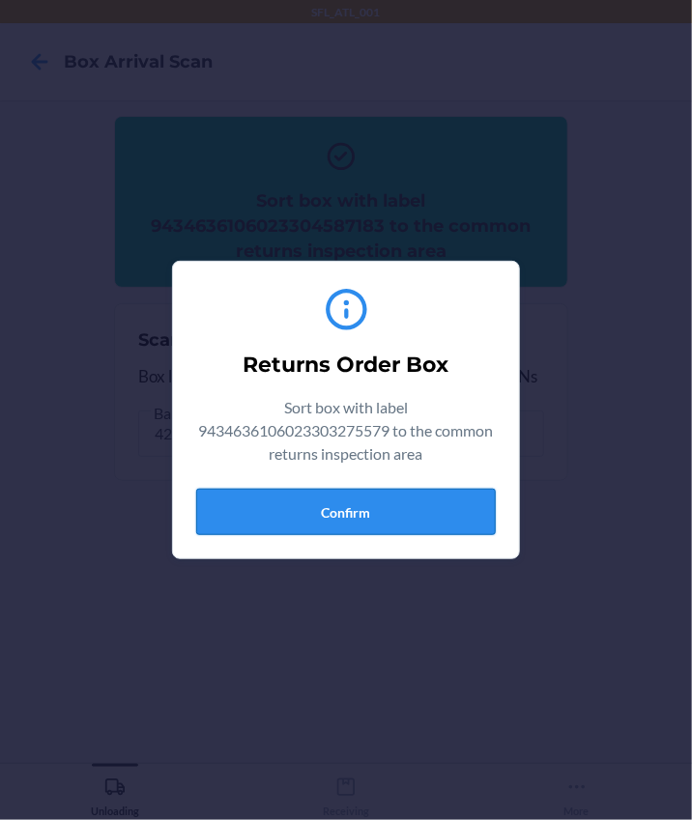
drag, startPoint x: 452, startPoint y: 510, endPoint x: 475, endPoint y: 501, distance: 24.8
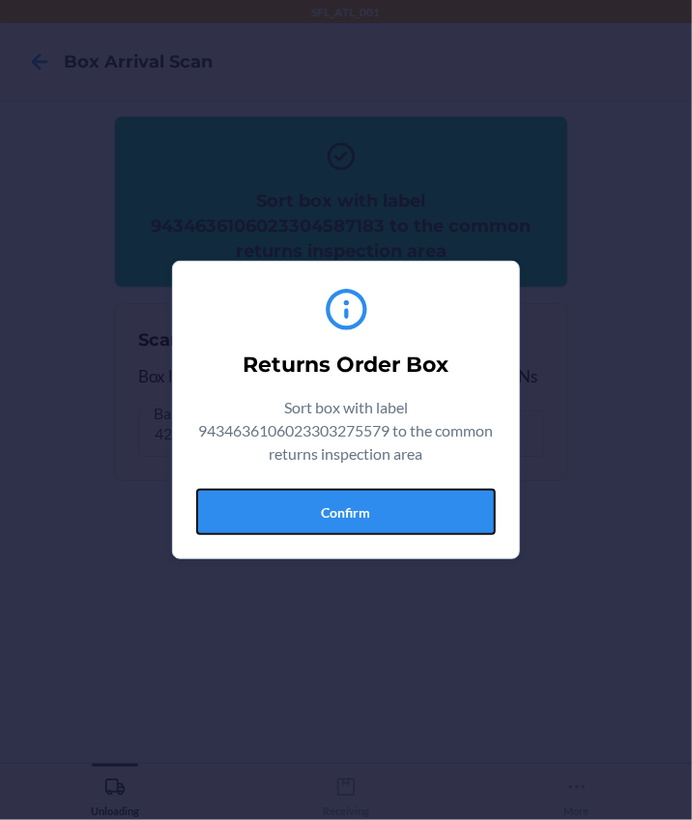
click at [452, 509] on button "Confirm" at bounding box center [345, 512] width 299 height 46
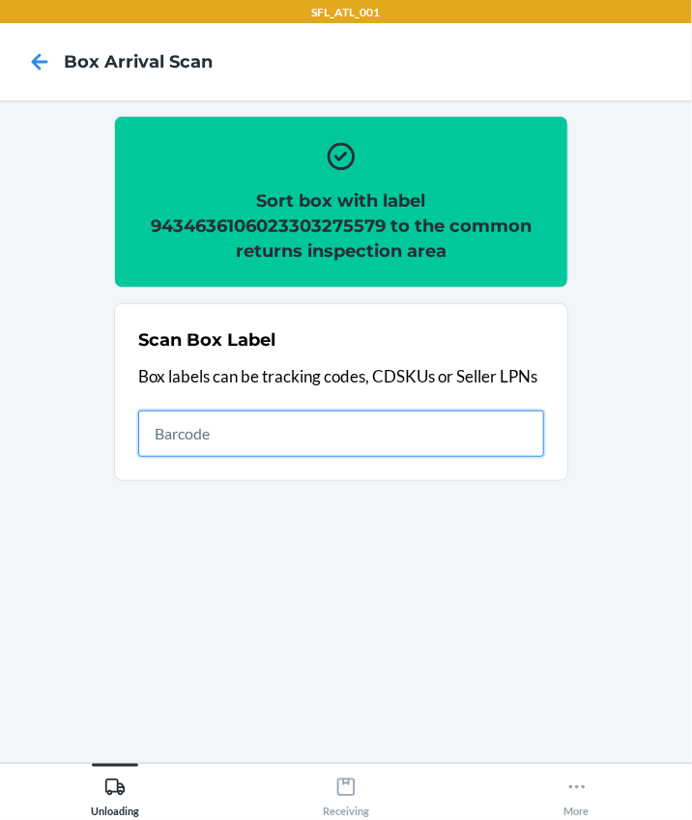
click at [238, 436] on input "text" at bounding box center [341, 434] width 406 height 46
type input "420302599434636106023304040862"
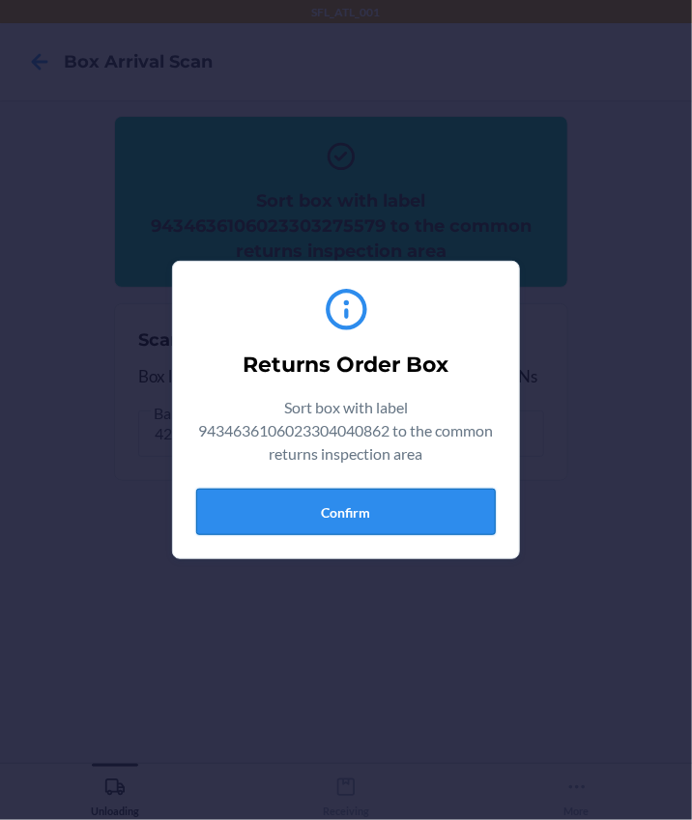
click at [387, 524] on button "Confirm" at bounding box center [345, 512] width 299 height 46
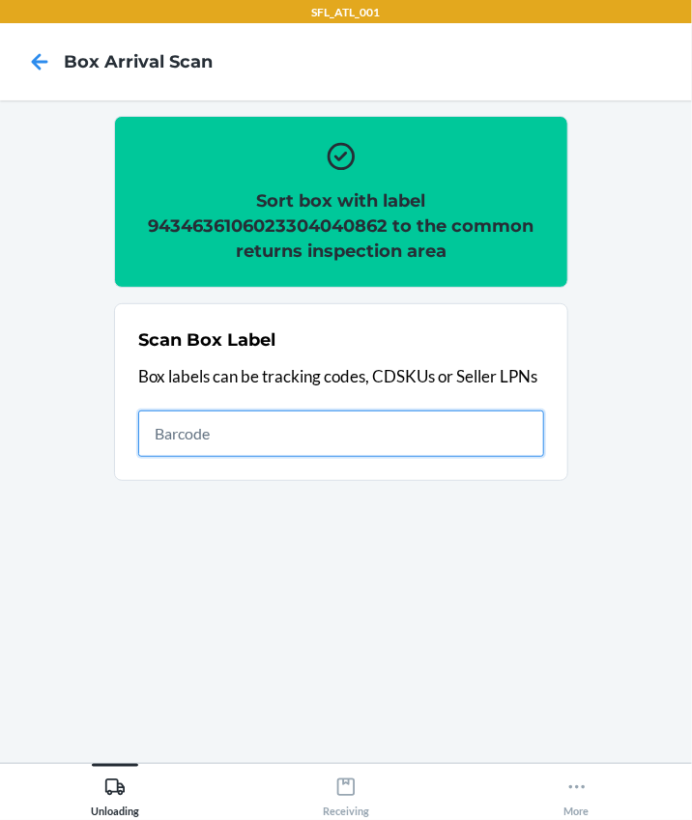
click at [199, 445] on input "text" at bounding box center [341, 434] width 406 height 46
type input "420302599434636106023304485496"
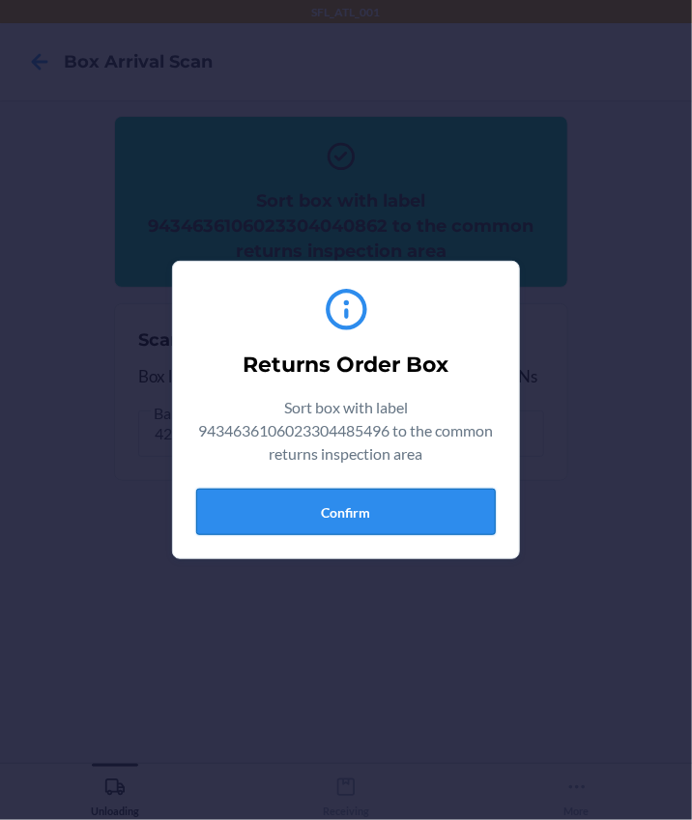
click at [332, 510] on button "Confirm" at bounding box center [345, 512] width 299 height 46
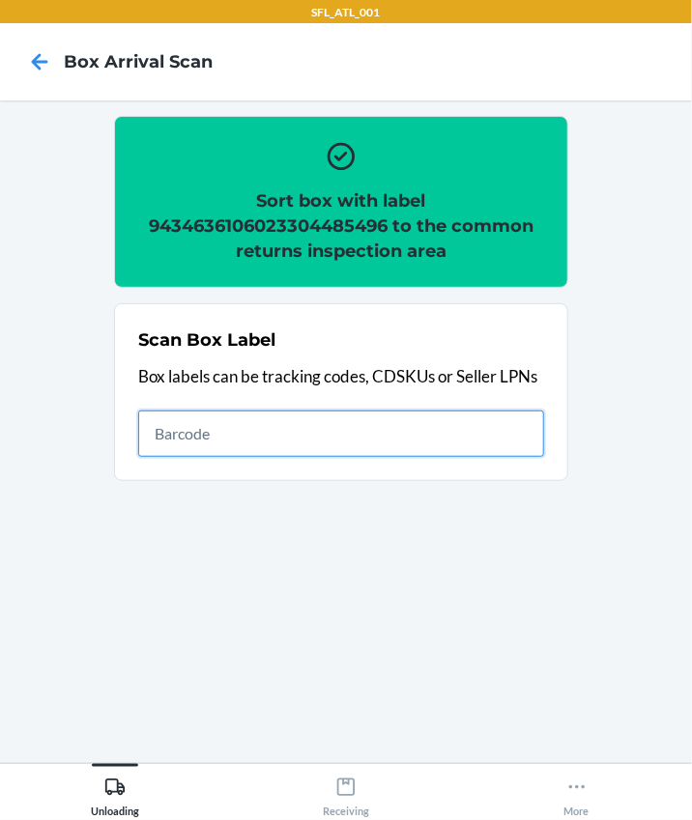
click at [193, 438] on input "text" at bounding box center [341, 434] width 406 height 46
type input "420302599434636106023304482112"
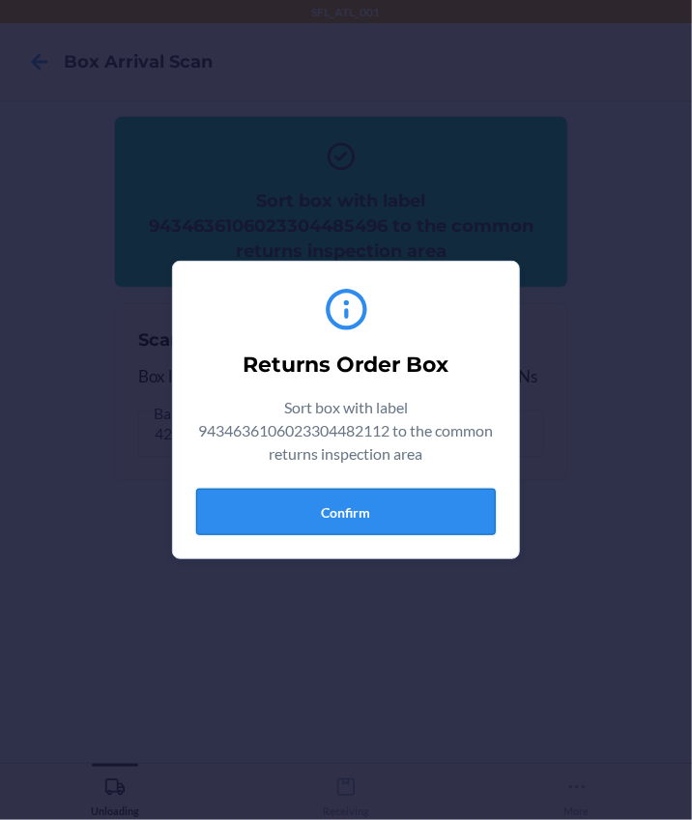
click at [436, 491] on button "Confirm" at bounding box center [345, 512] width 299 height 46
